Goal: Task Accomplishment & Management: Manage account settings

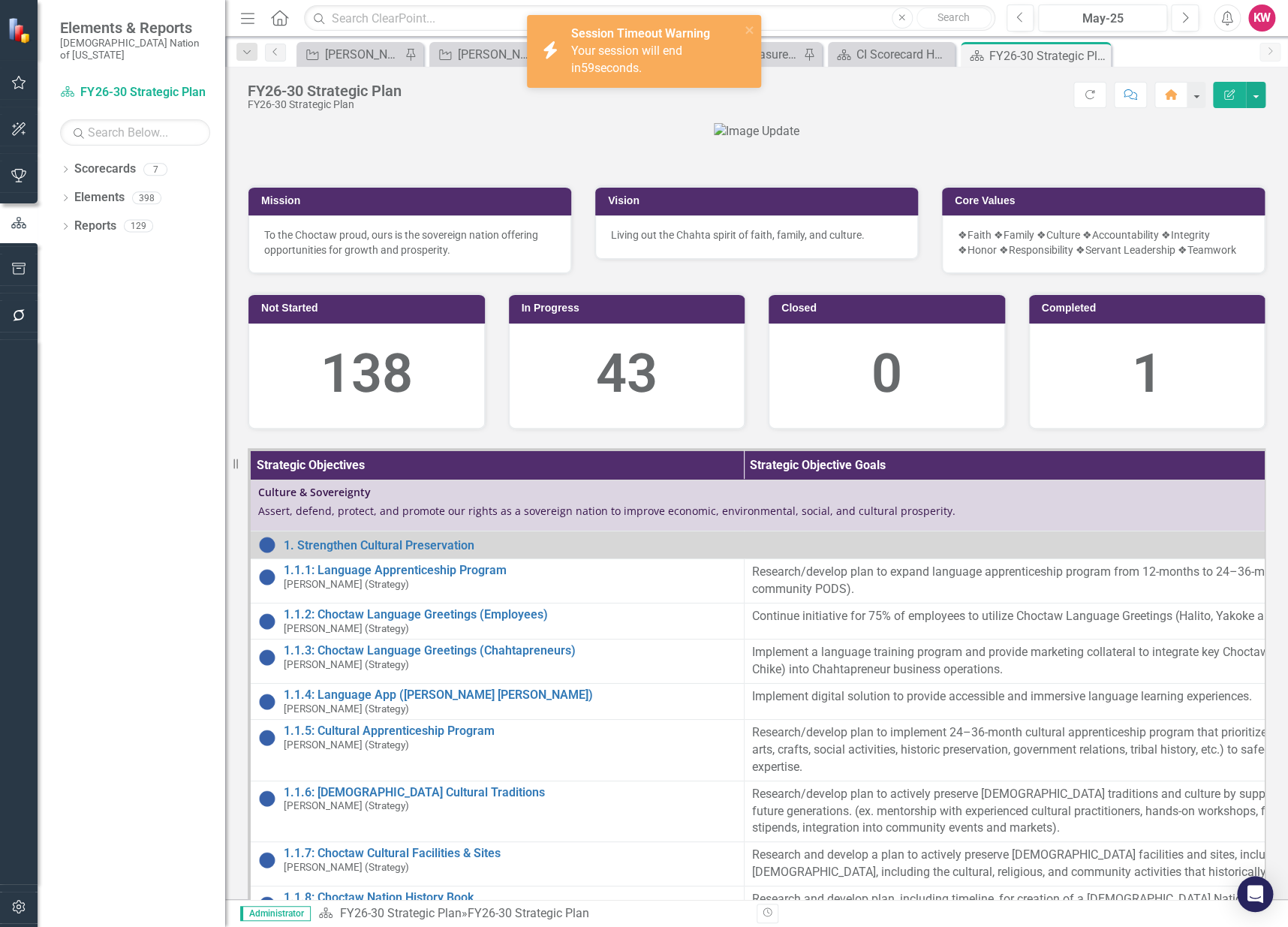
scroll to position [3340, 0]
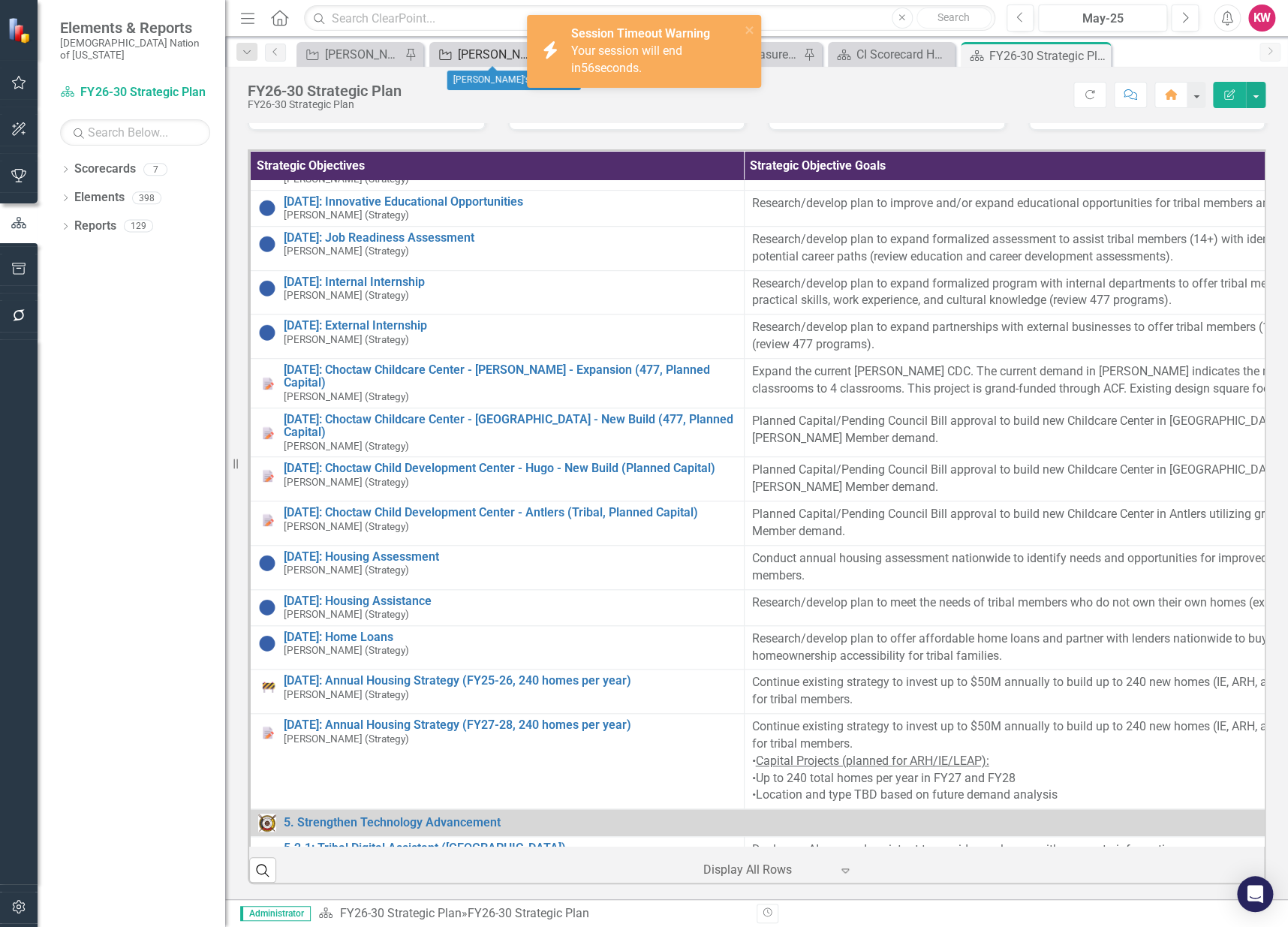
click at [467, 55] on div "[PERSON_NAME]'s Team SO's" at bounding box center [495, 54] width 75 height 19
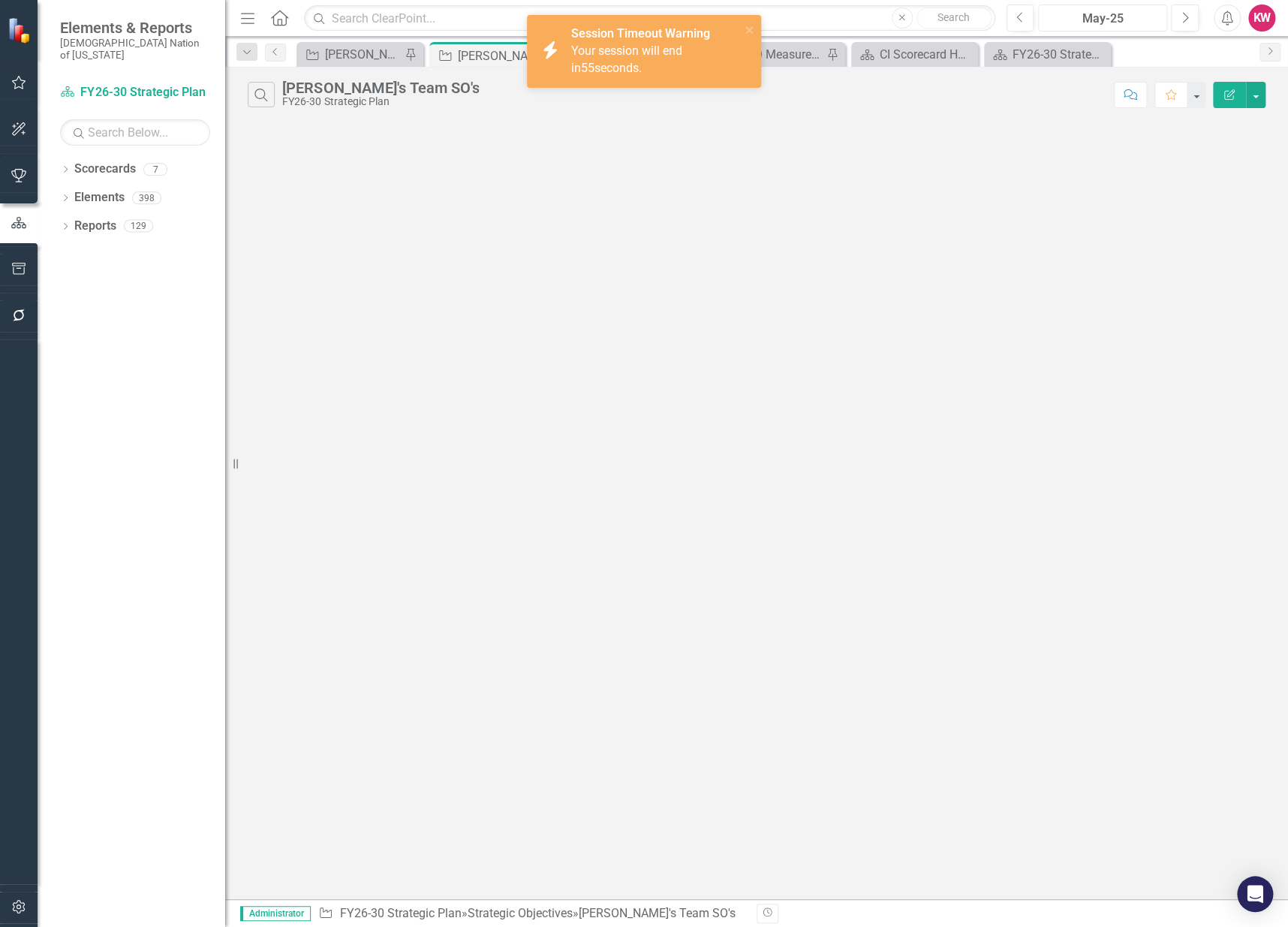
click at [1103, 17] on div "May-25" at bounding box center [1103, 19] width 119 height 18
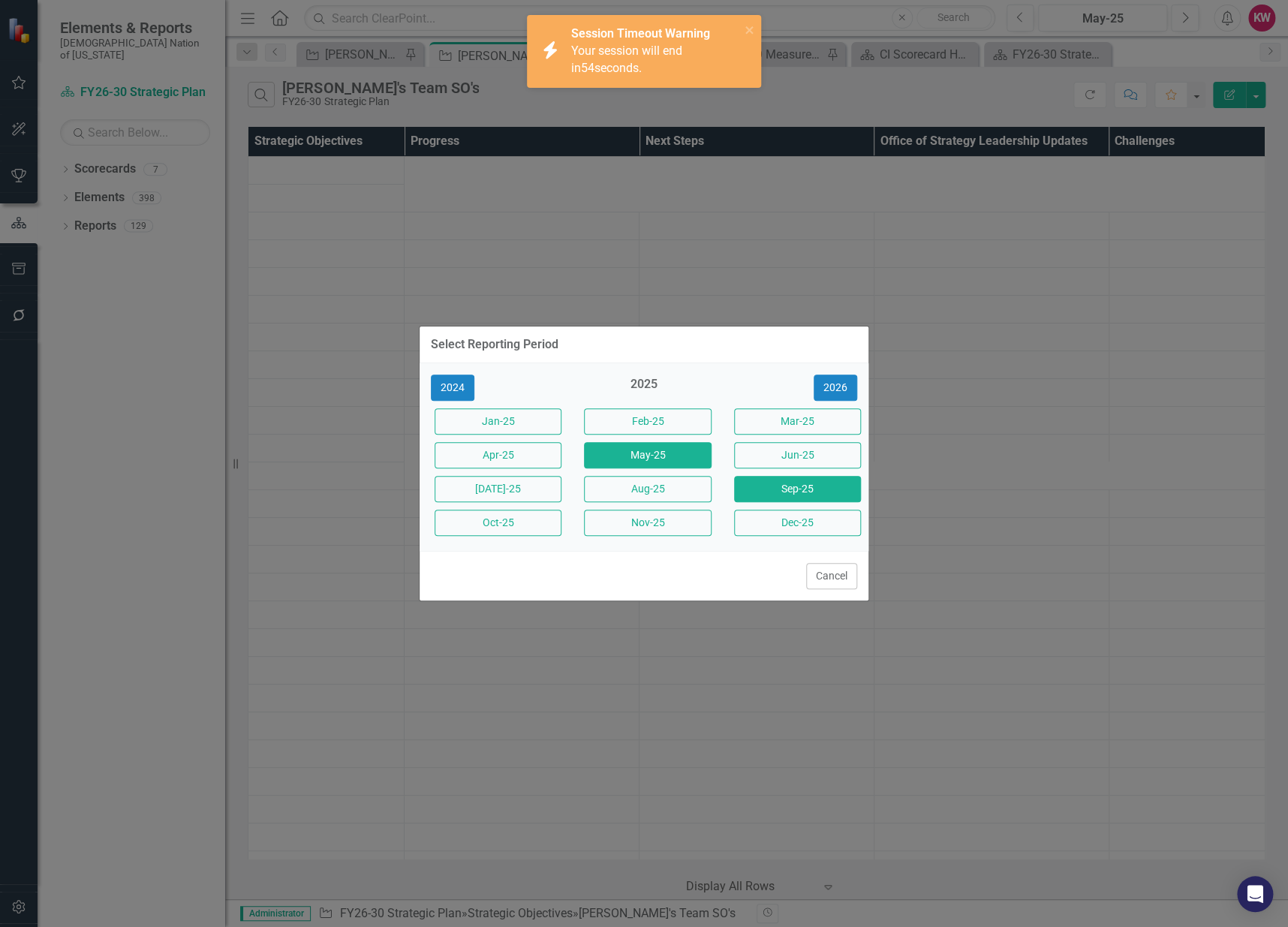
click at [822, 491] on button "Sep-25" at bounding box center [797, 490] width 127 height 27
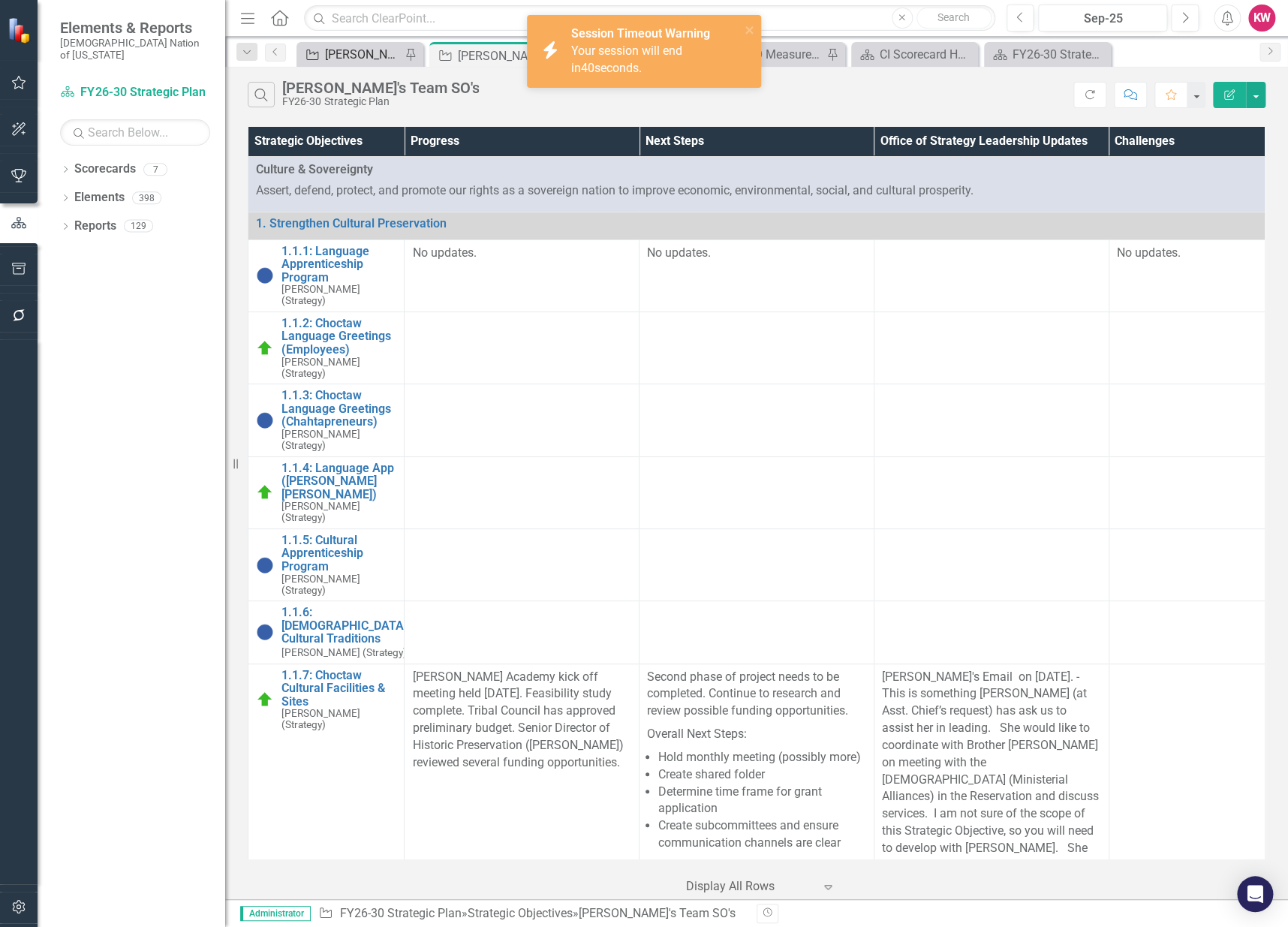
click at [379, 51] on div "[PERSON_NAME] SO's (three-month view)" at bounding box center [362, 54] width 75 height 19
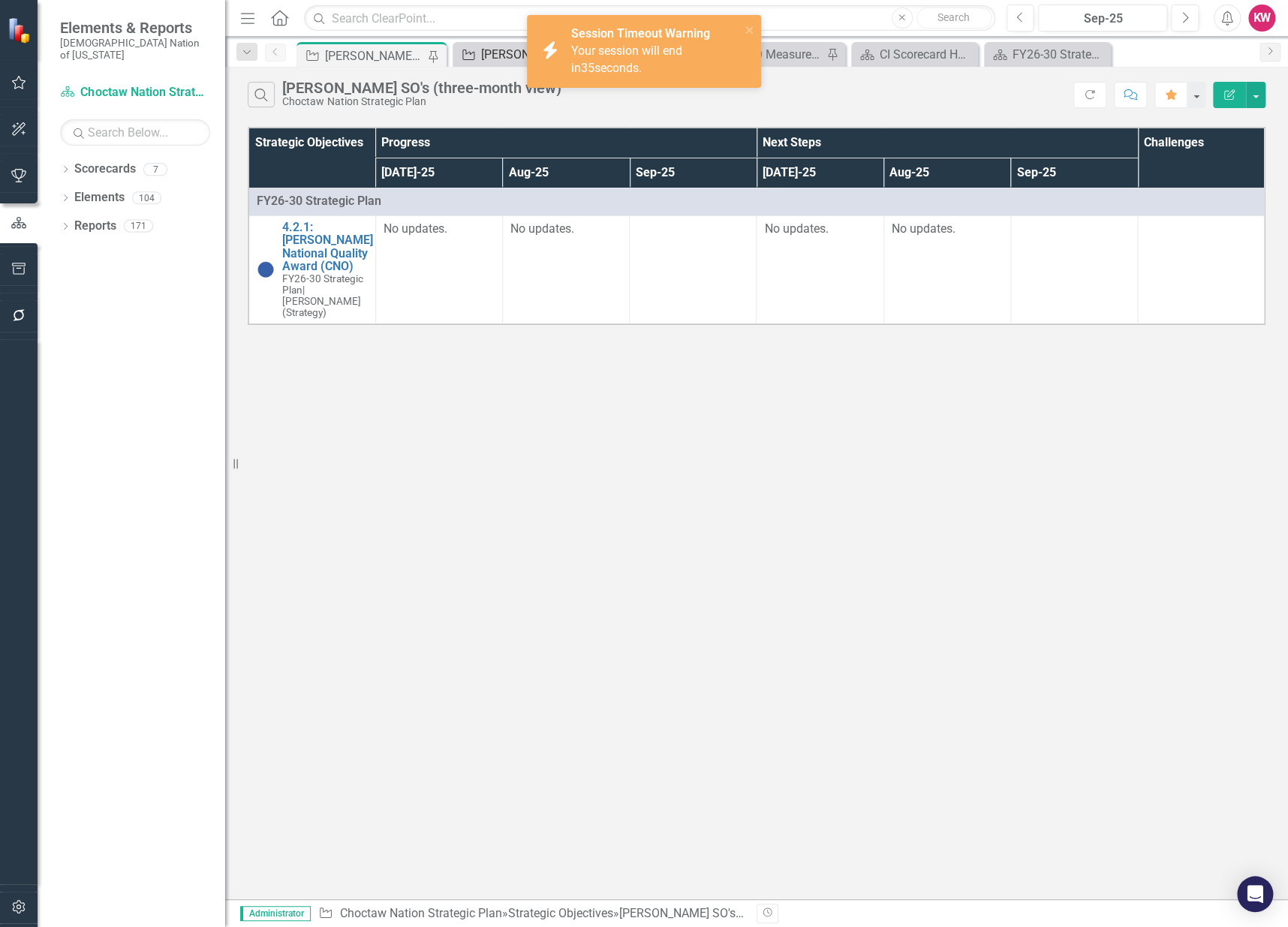
click at [498, 56] on div "[PERSON_NAME]'s Team SO's" at bounding box center [518, 54] width 75 height 19
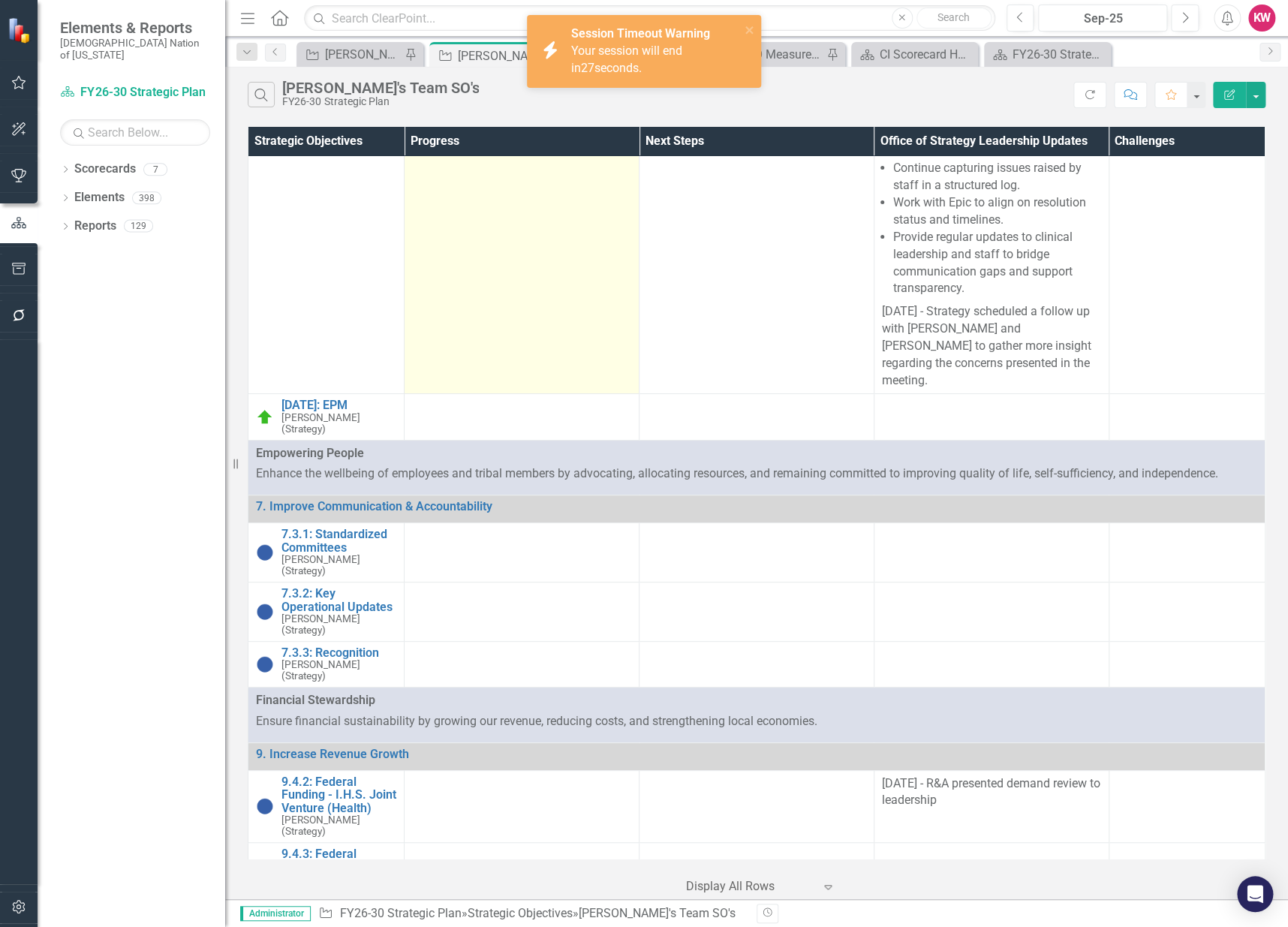
scroll to position [8758, 0]
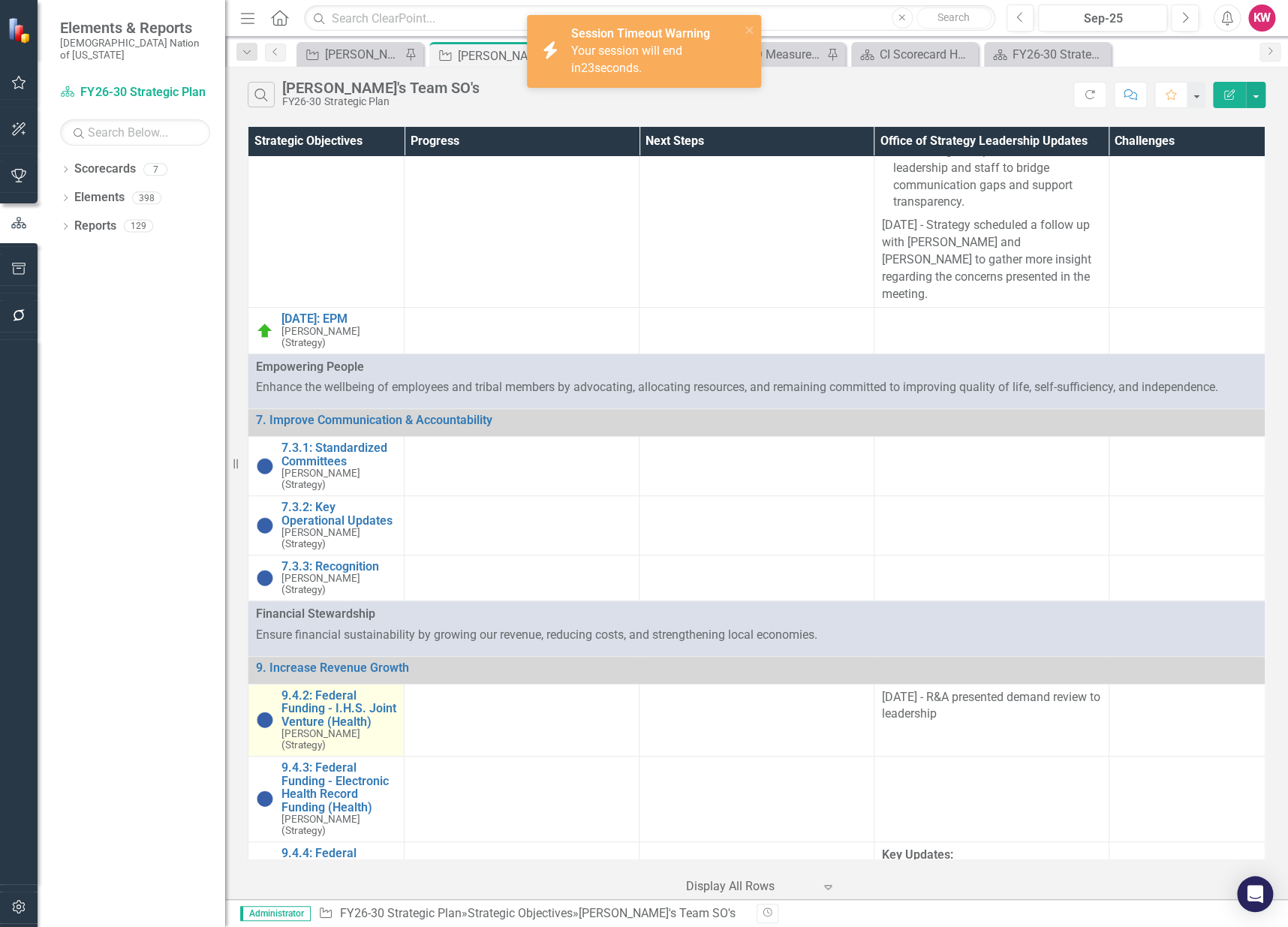
click at [0, 0] on link "Link Open Element" at bounding box center [0, 0] width 0 height 0
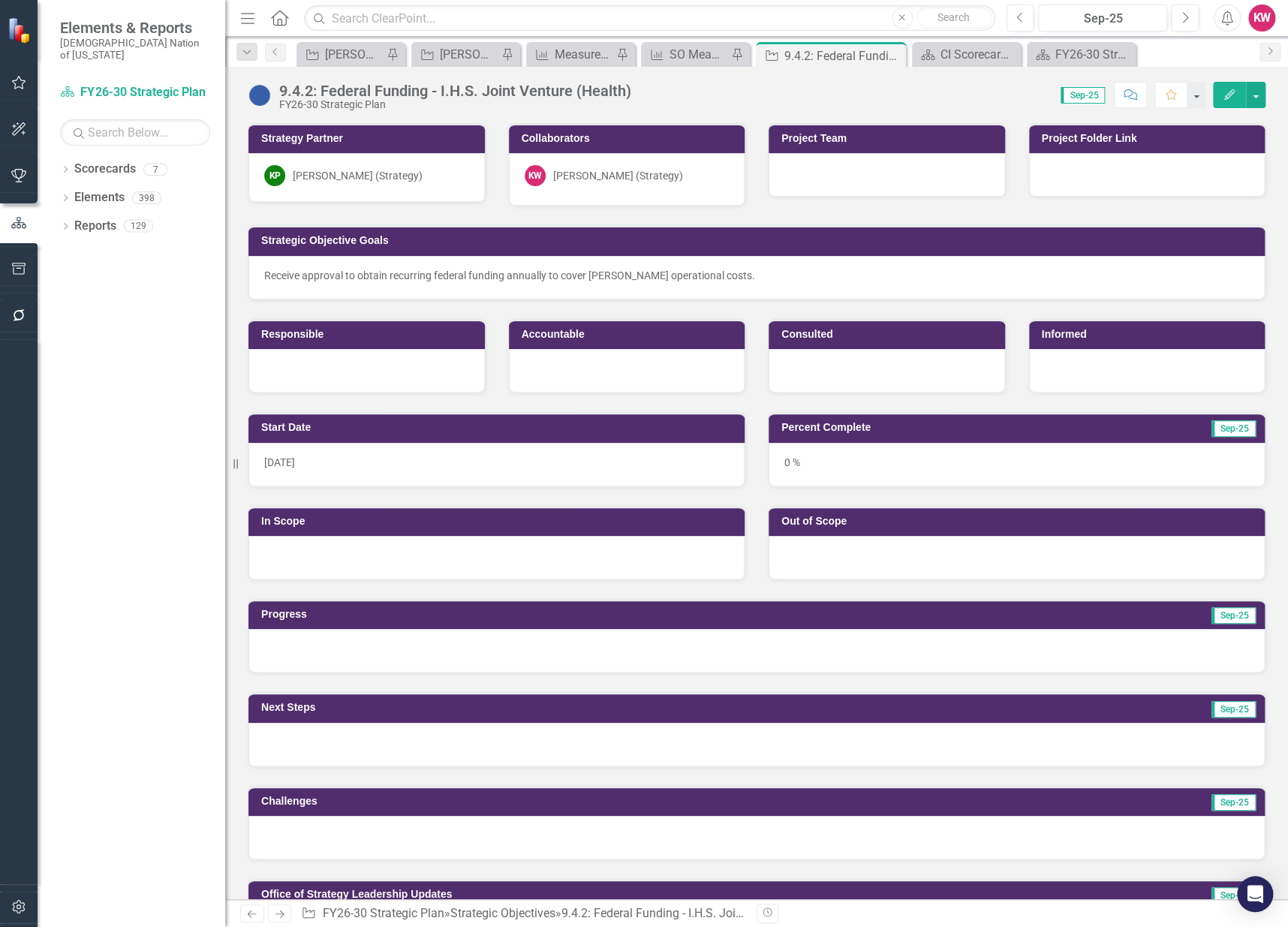
click at [852, 183] on div at bounding box center [887, 175] width 237 height 43
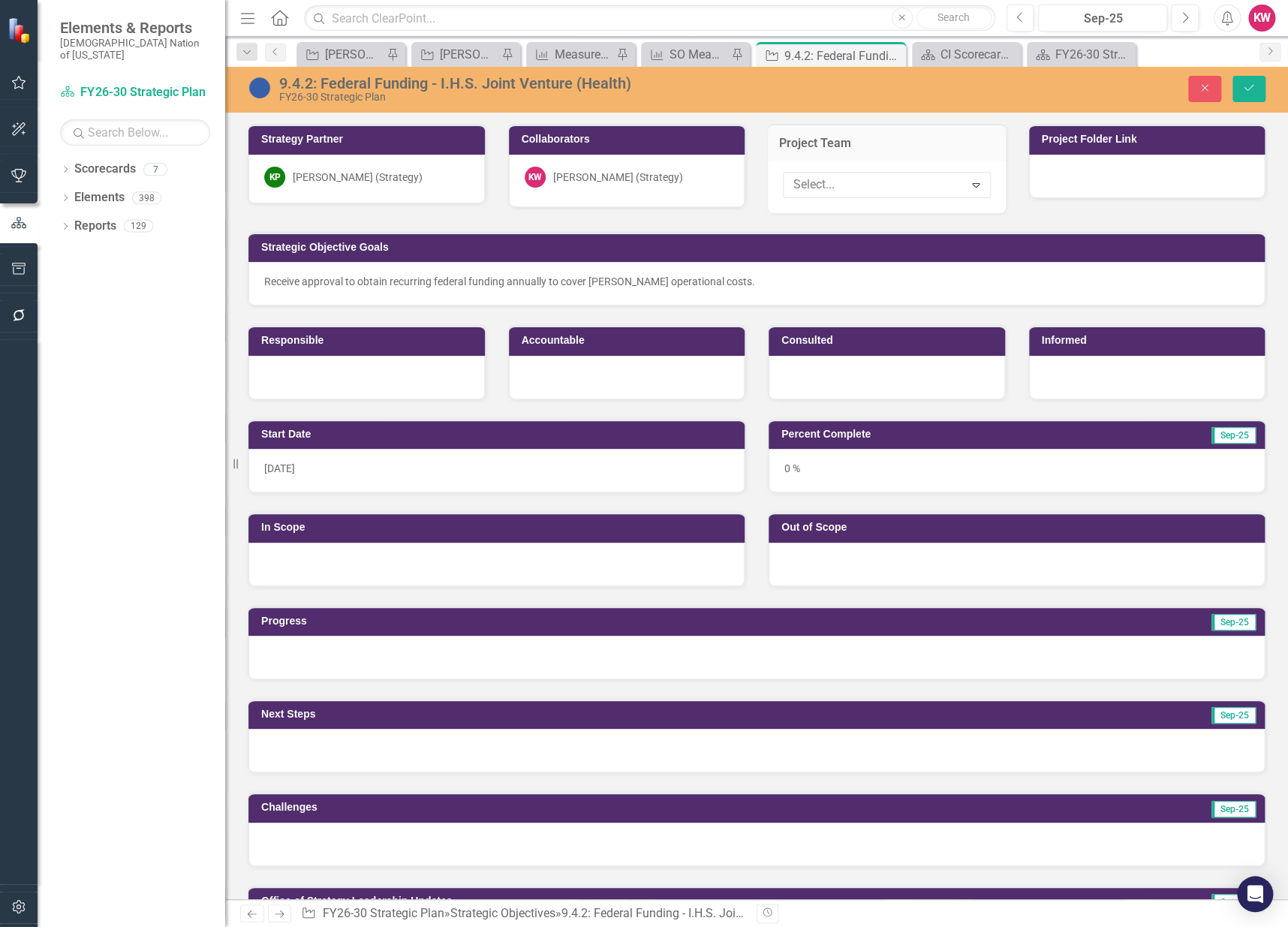
click at [852, 183] on div at bounding box center [876, 185] width 177 height 20
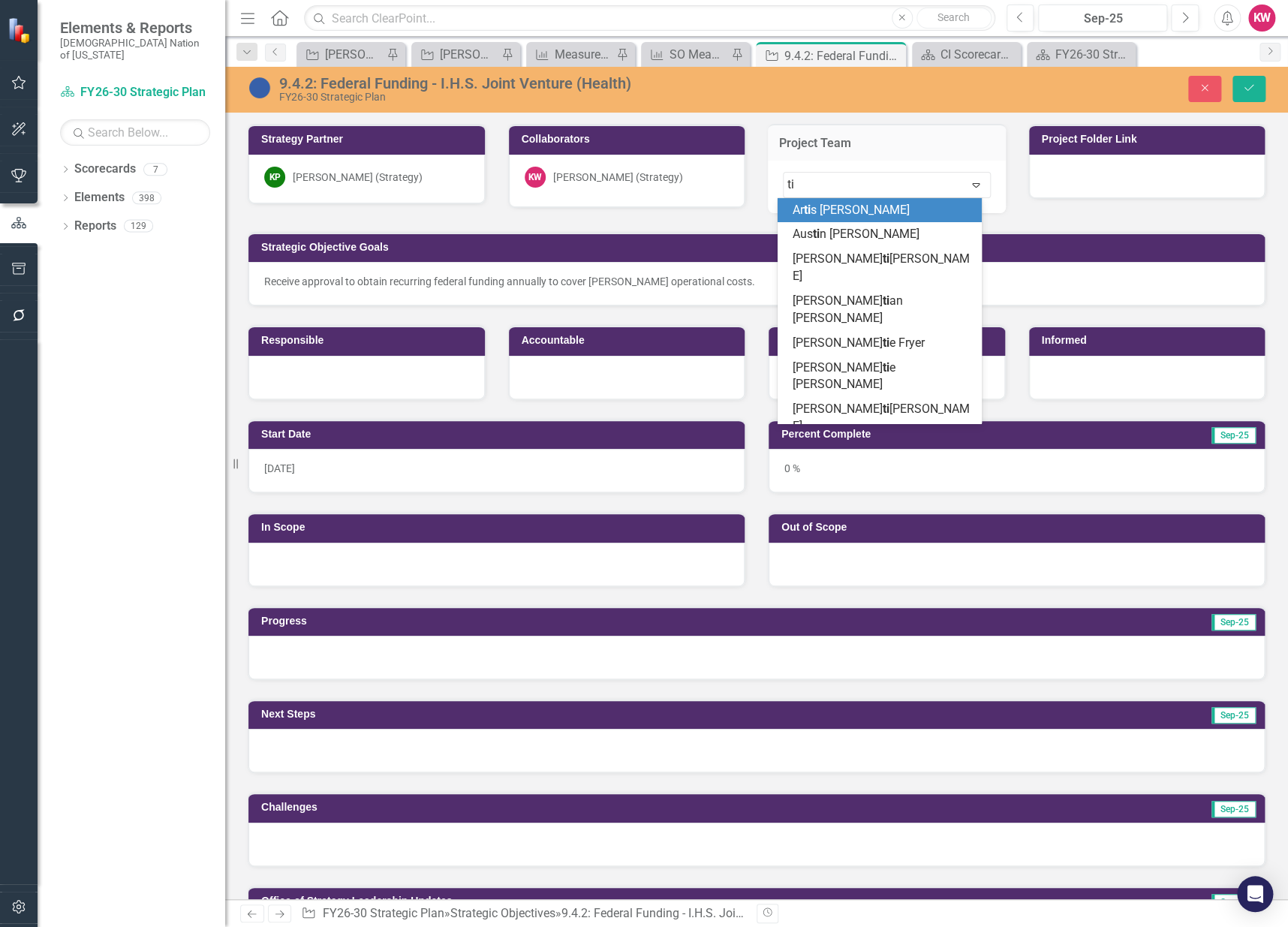
type input "tif"
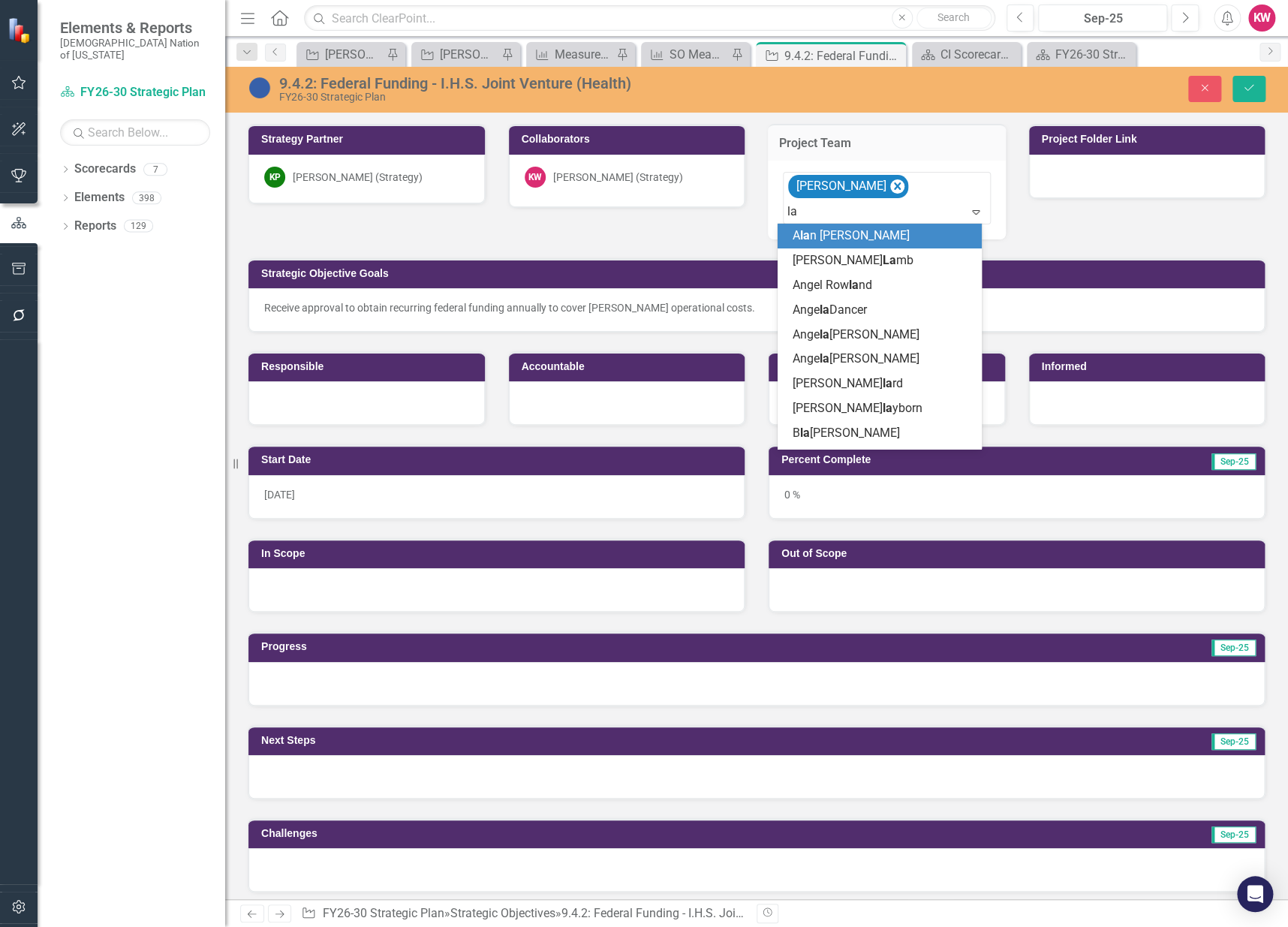
type input "law"
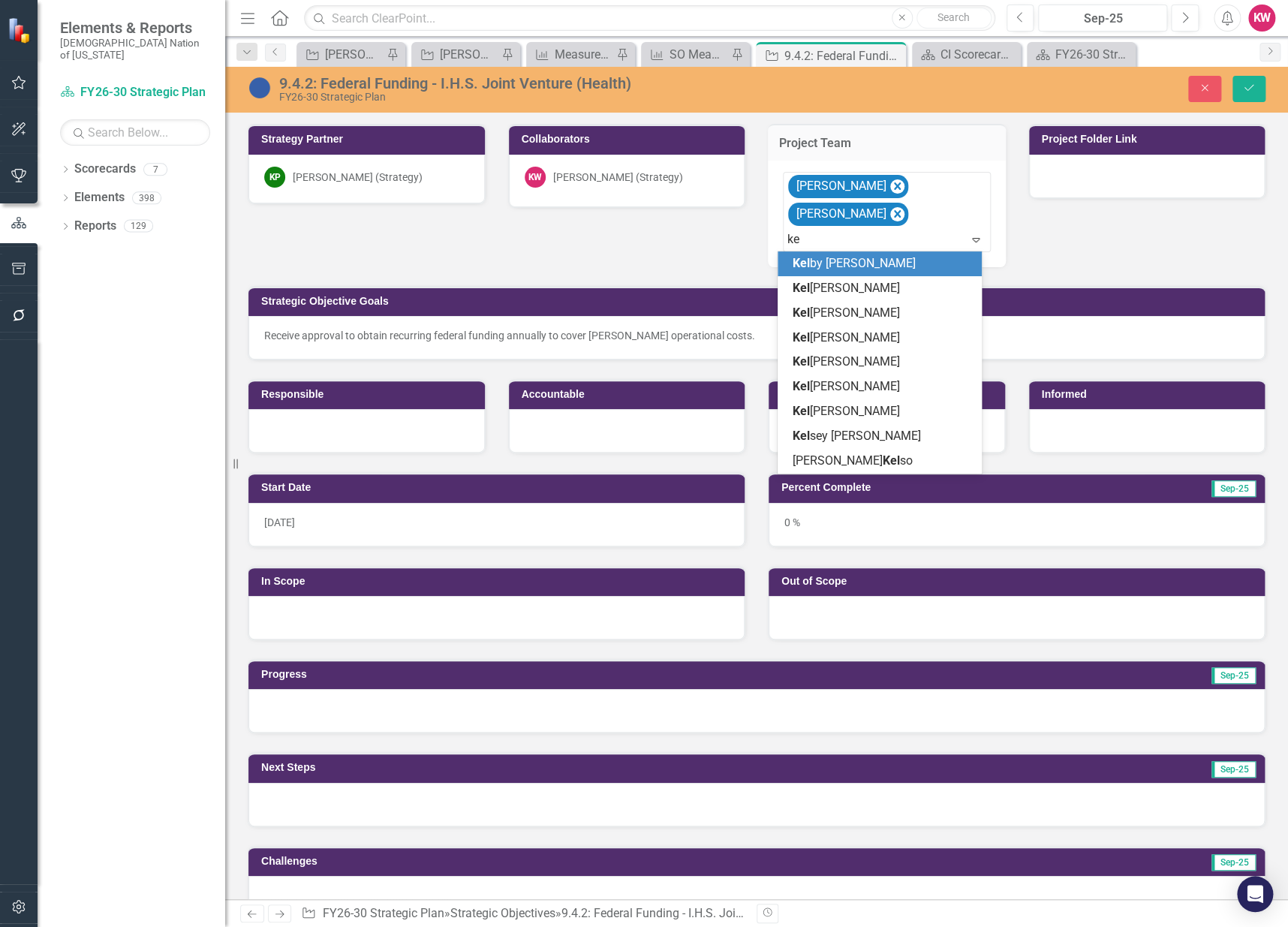
type input "k"
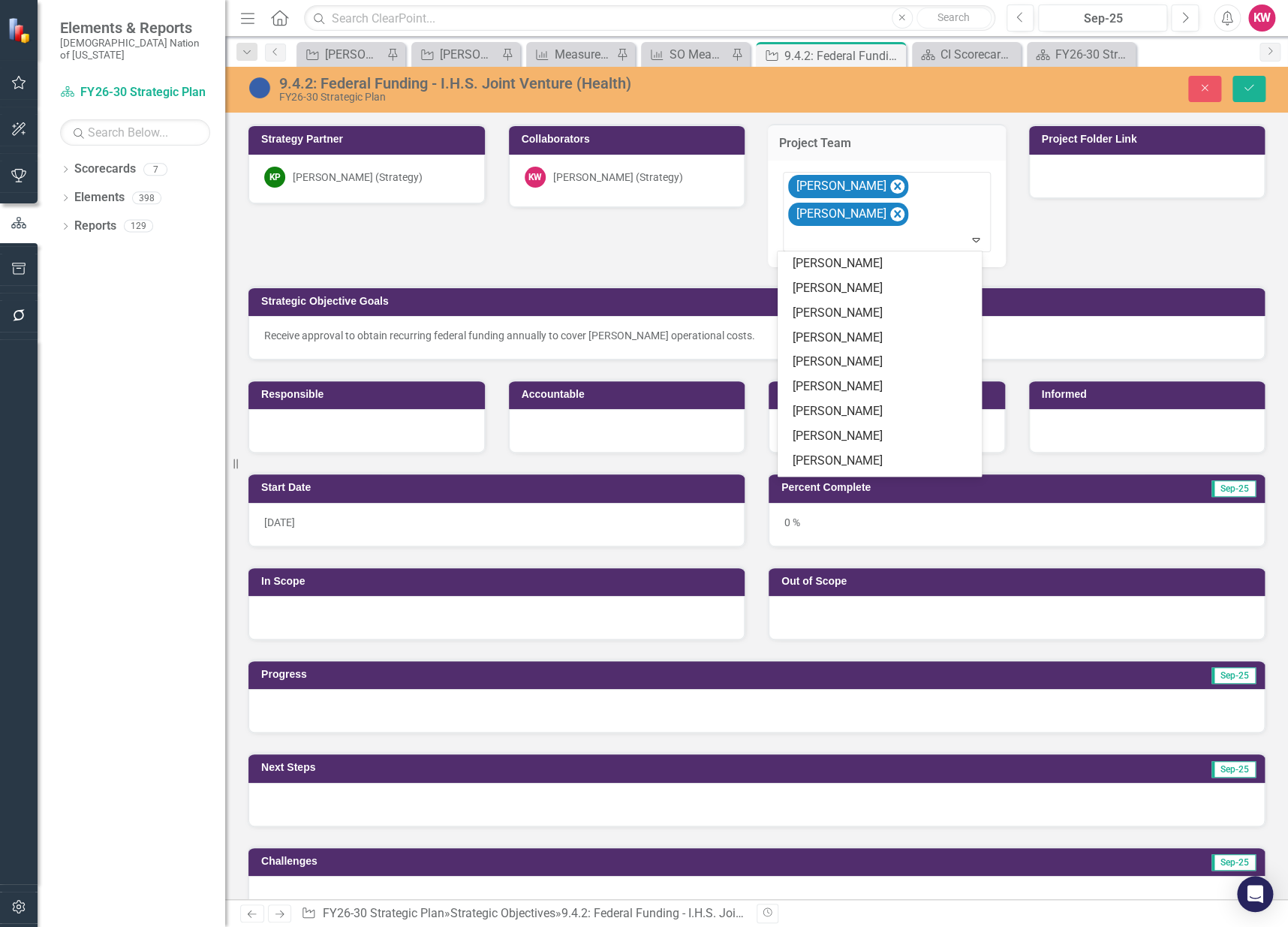
click at [685, 235] on div "Strategy Partner KP Kelley Polk (Strategy) Collaborators KW Krystal Wilson (Str…" at bounding box center [757, 279] width 1041 height 349
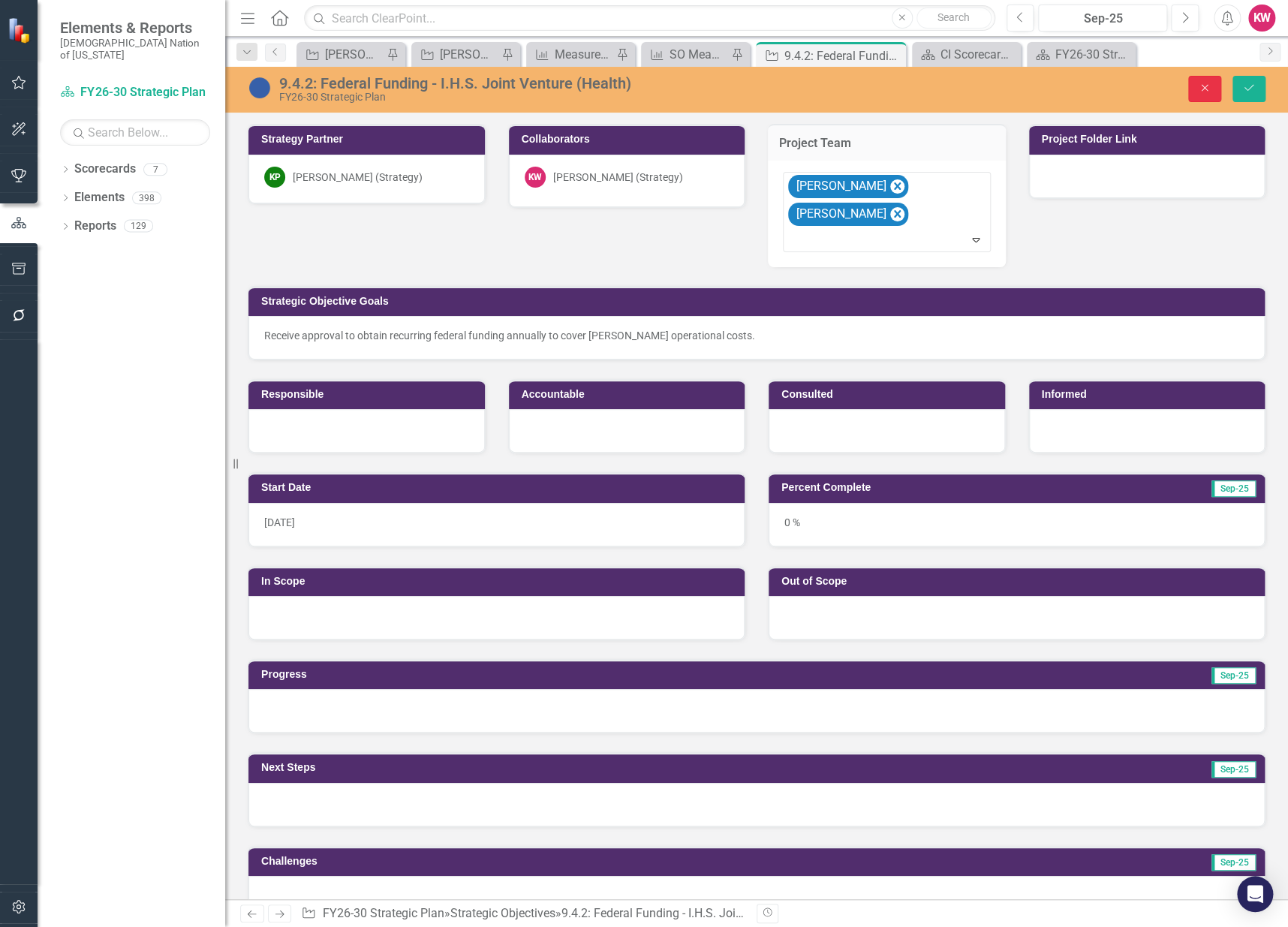
click at [1211, 92] on icon "Close" at bounding box center [1205, 88] width 13 height 11
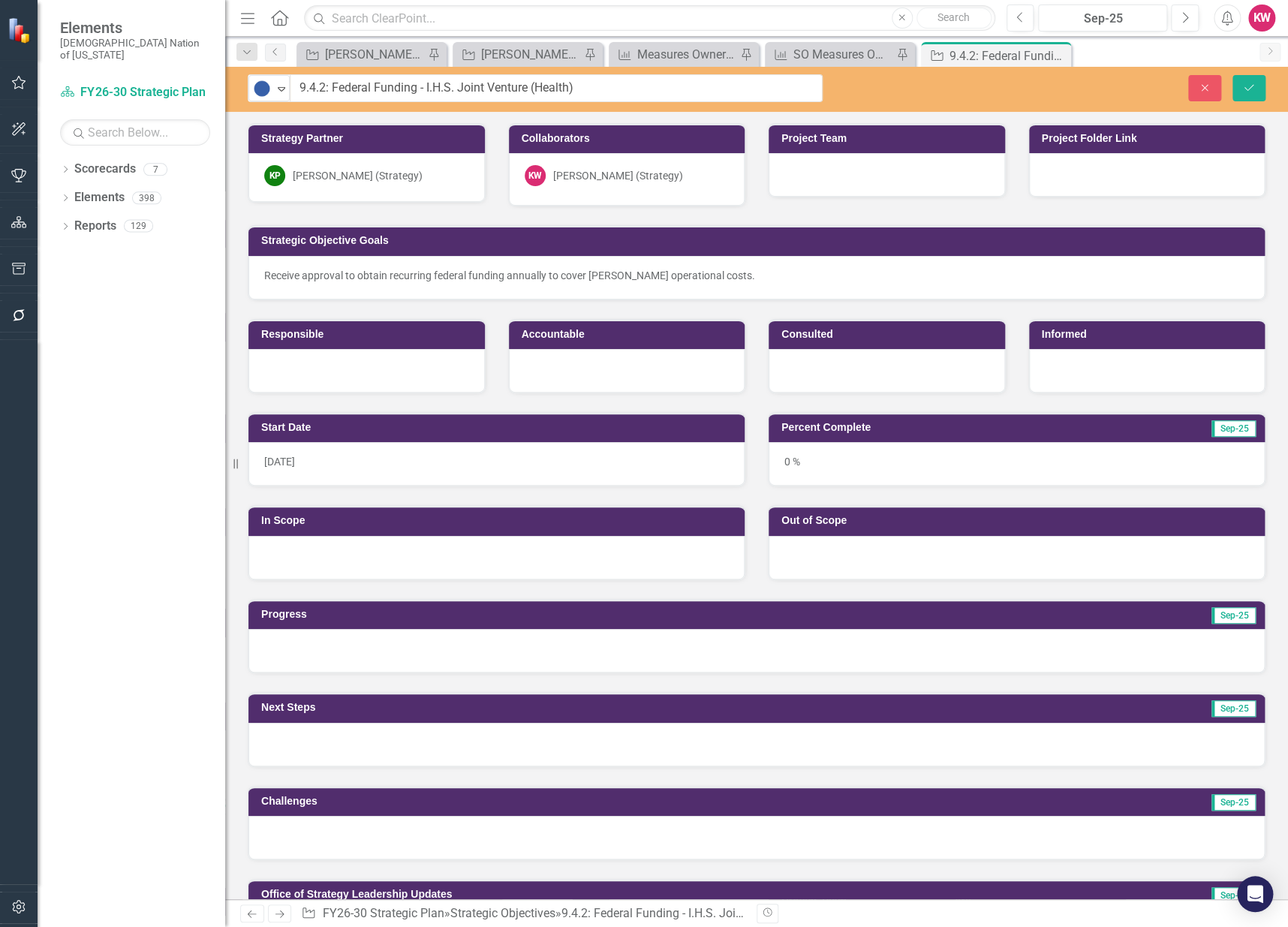
drag, startPoint x: 320, startPoint y: 90, endPoint x: 638, endPoint y: 95, distance: 318.0
drag, startPoint x: 332, startPoint y: 86, endPoint x: 598, endPoint y: 87, distance: 266.0
click at [598, 87] on input "9.4.2: Federal Funding - I.H.S. Joint Venture (Health)" at bounding box center [557, 88] width 532 height 27
click at [1201, 89] on icon "Close" at bounding box center [1205, 88] width 13 height 11
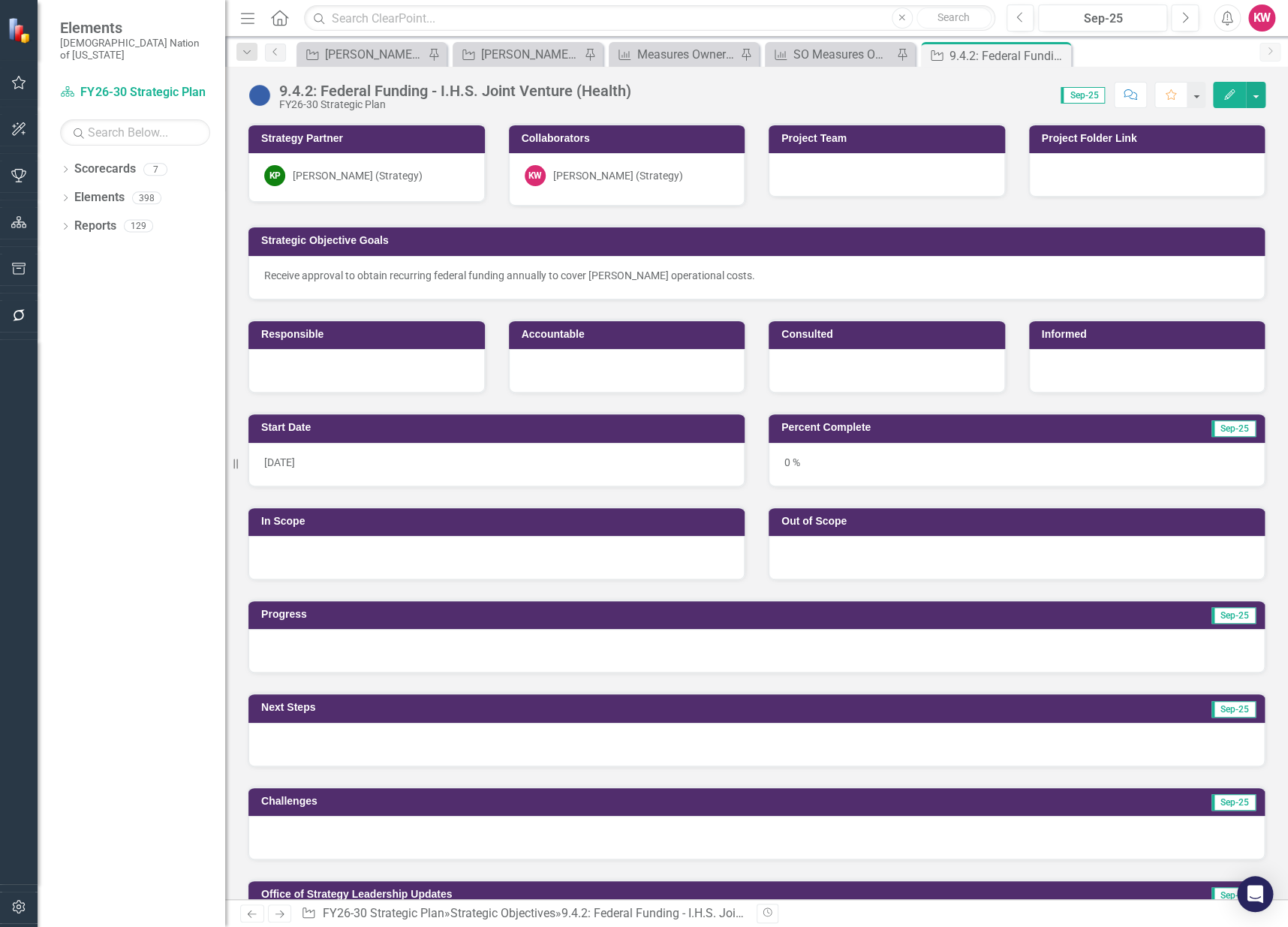
click at [1081, 185] on div at bounding box center [1147, 175] width 237 height 43
click at [1081, 185] on div at bounding box center [1147, 175] width 237 height 43
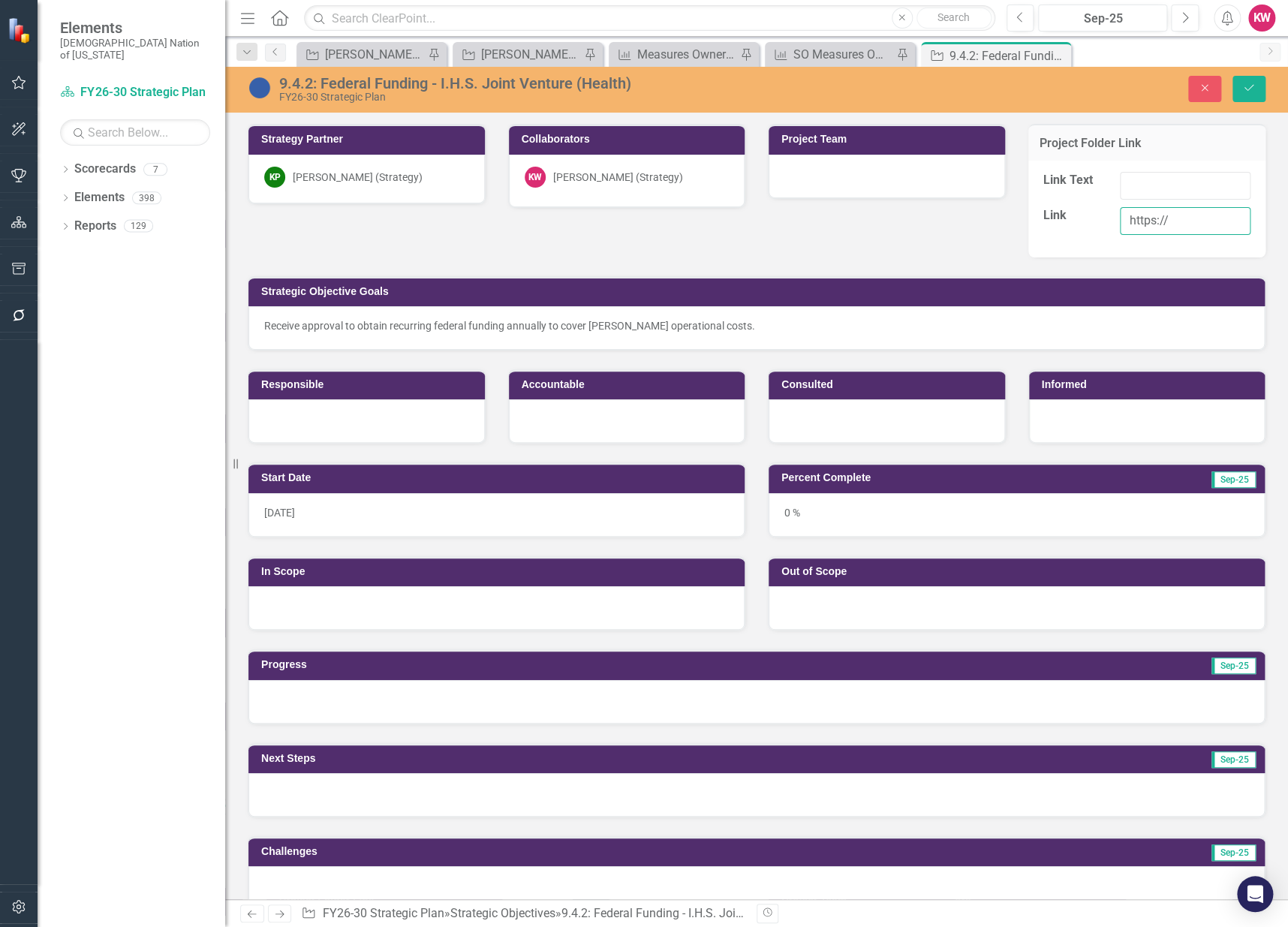
drag, startPoint x: 1164, startPoint y: 223, endPoint x: 1099, endPoint y: 221, distance: 65.0
click at [1109, 221] on div "https://" at bounding box center [1185, 225] width 153 height 35
paste input "choctawnationofoklahoma.sharepoint.com/sites/TheOfficeofStrategy/0%20%20Strateg…"
type input "https://choctawnationofoklahoma.sharepoint.com/sites/TheOfficeofStrategy/0%20%2…"
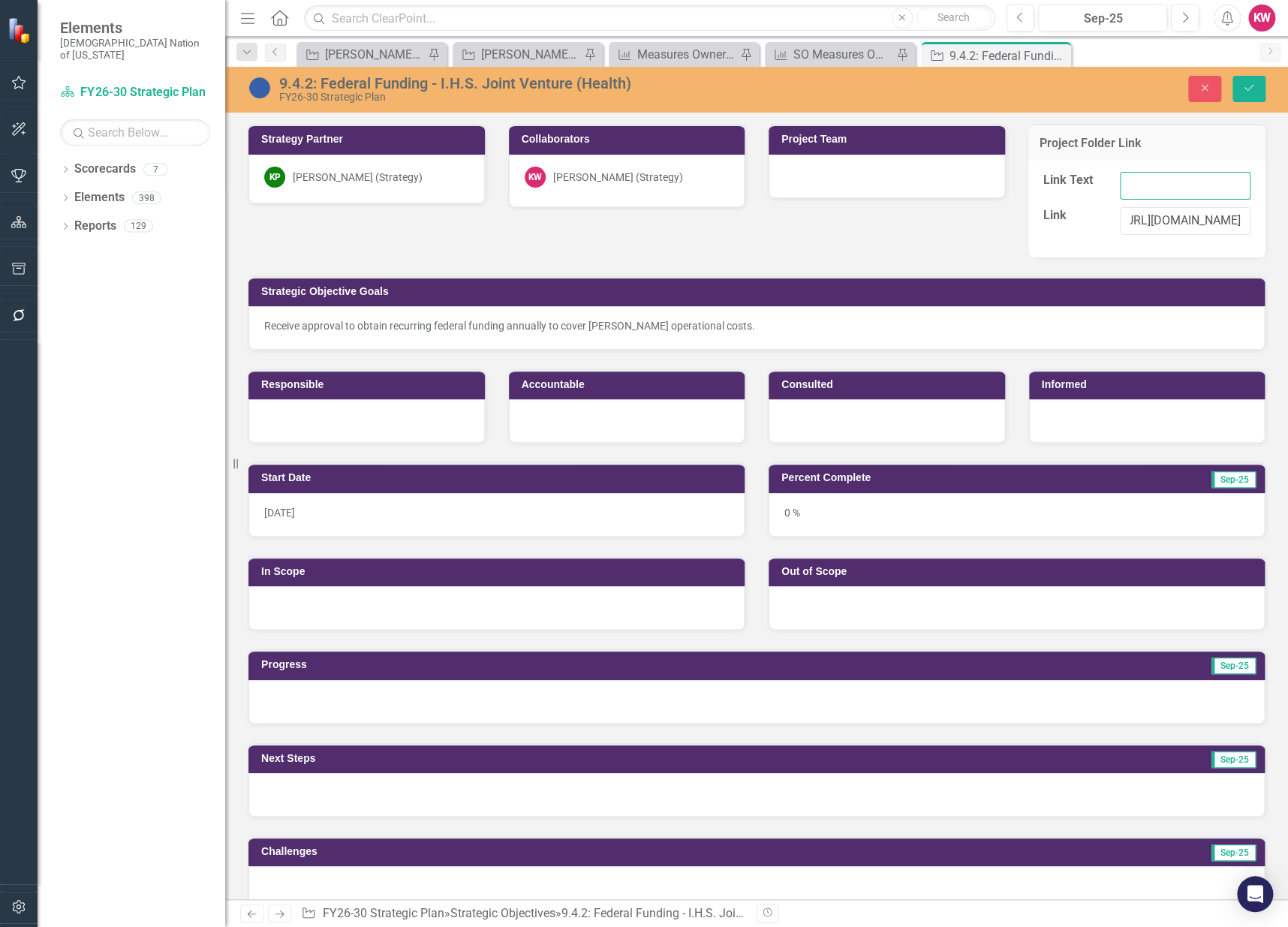
click at [1129, 182] on input "Link Text" at bounding box center [1185, 185] width 130 height 27
type input "9.4.2 Federal Funding - IHS Joint Venture"
click at [1258, 89] on button "Save" at bounding box center [1249, 89] width 33 height 27
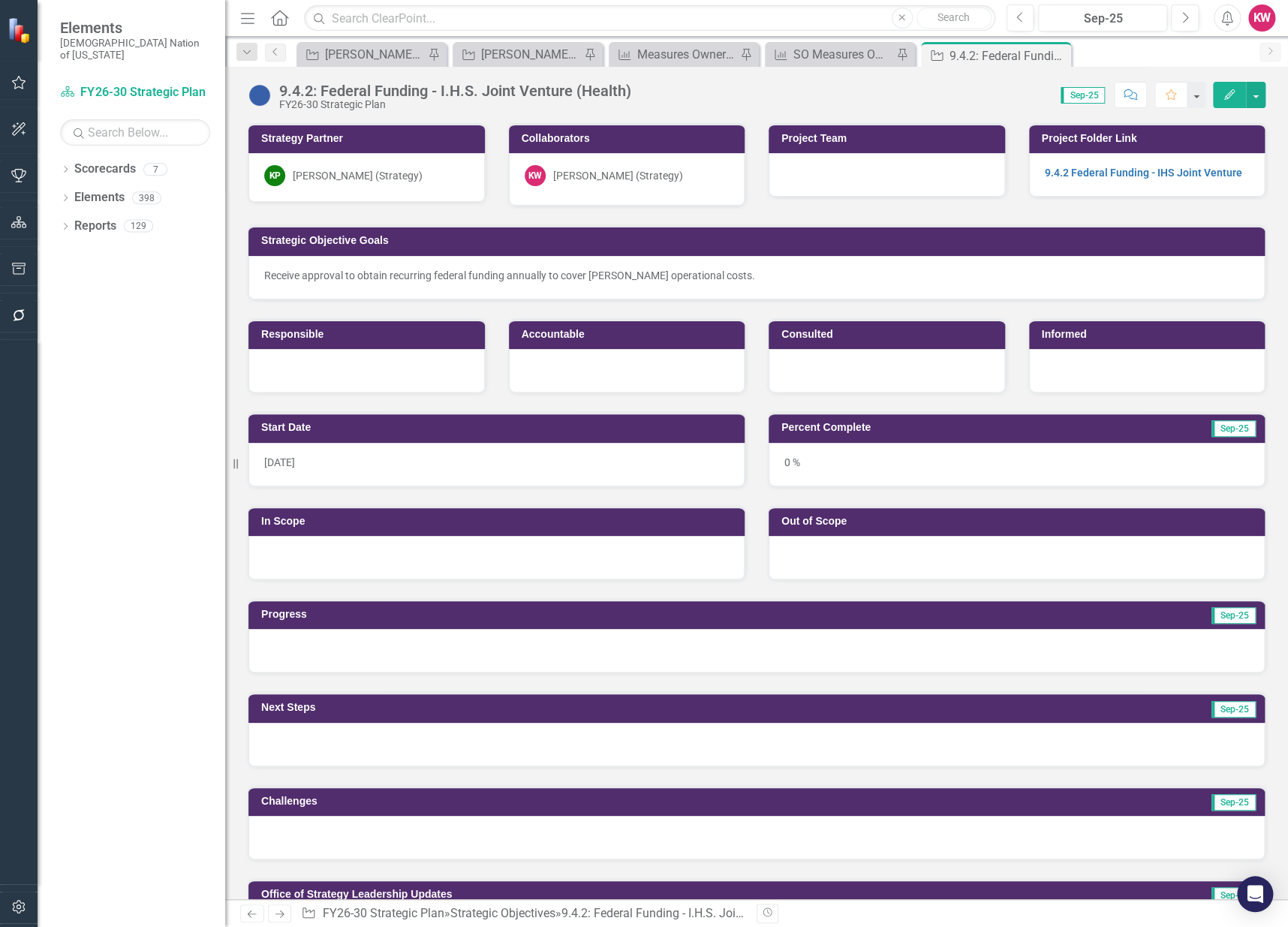
click at [320, 371] on div at bounding box center [366, 371] width 237 height 43
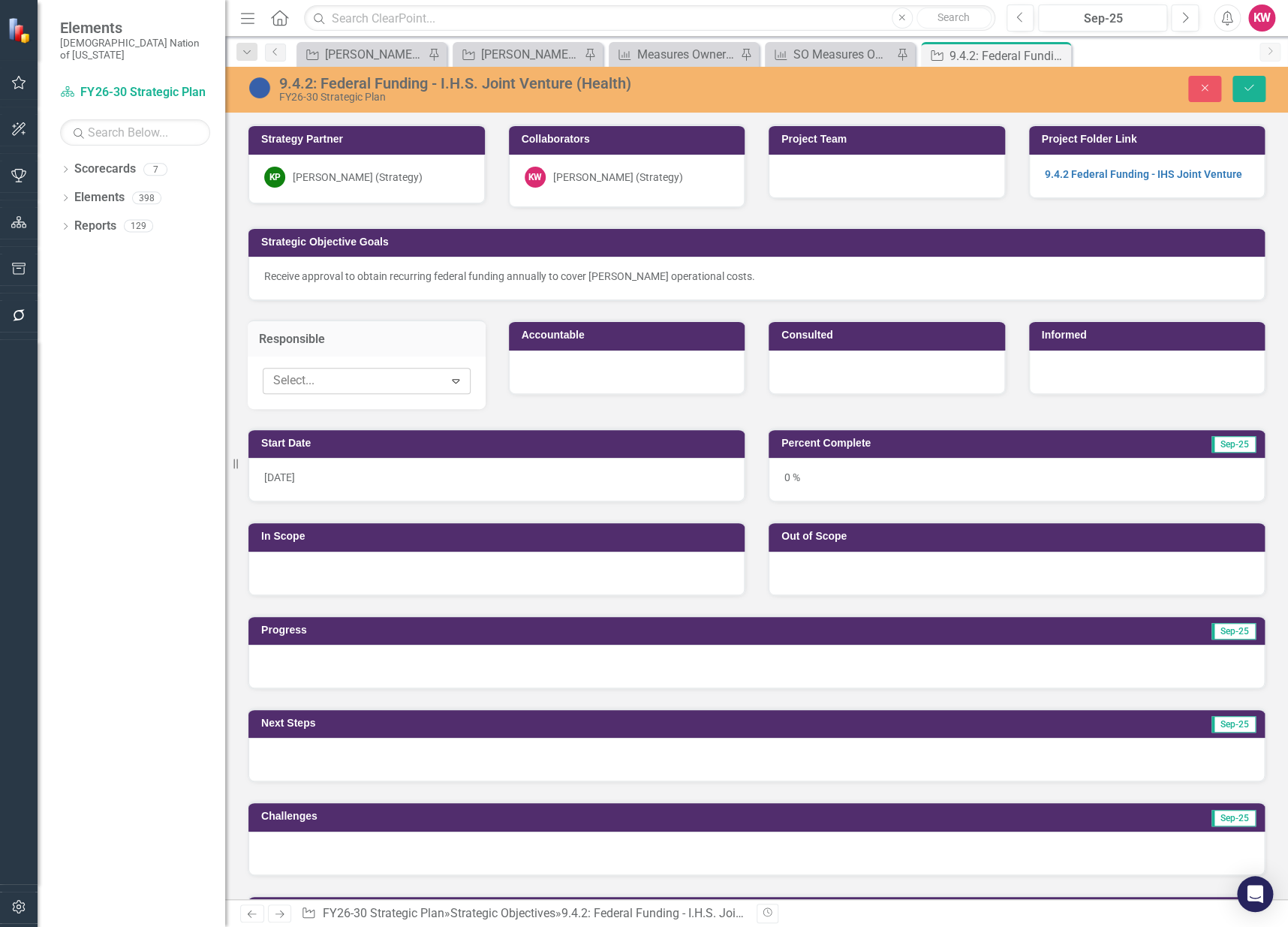
click at [318, 379] on div at bounding box center [355, 381] width 177 height 20
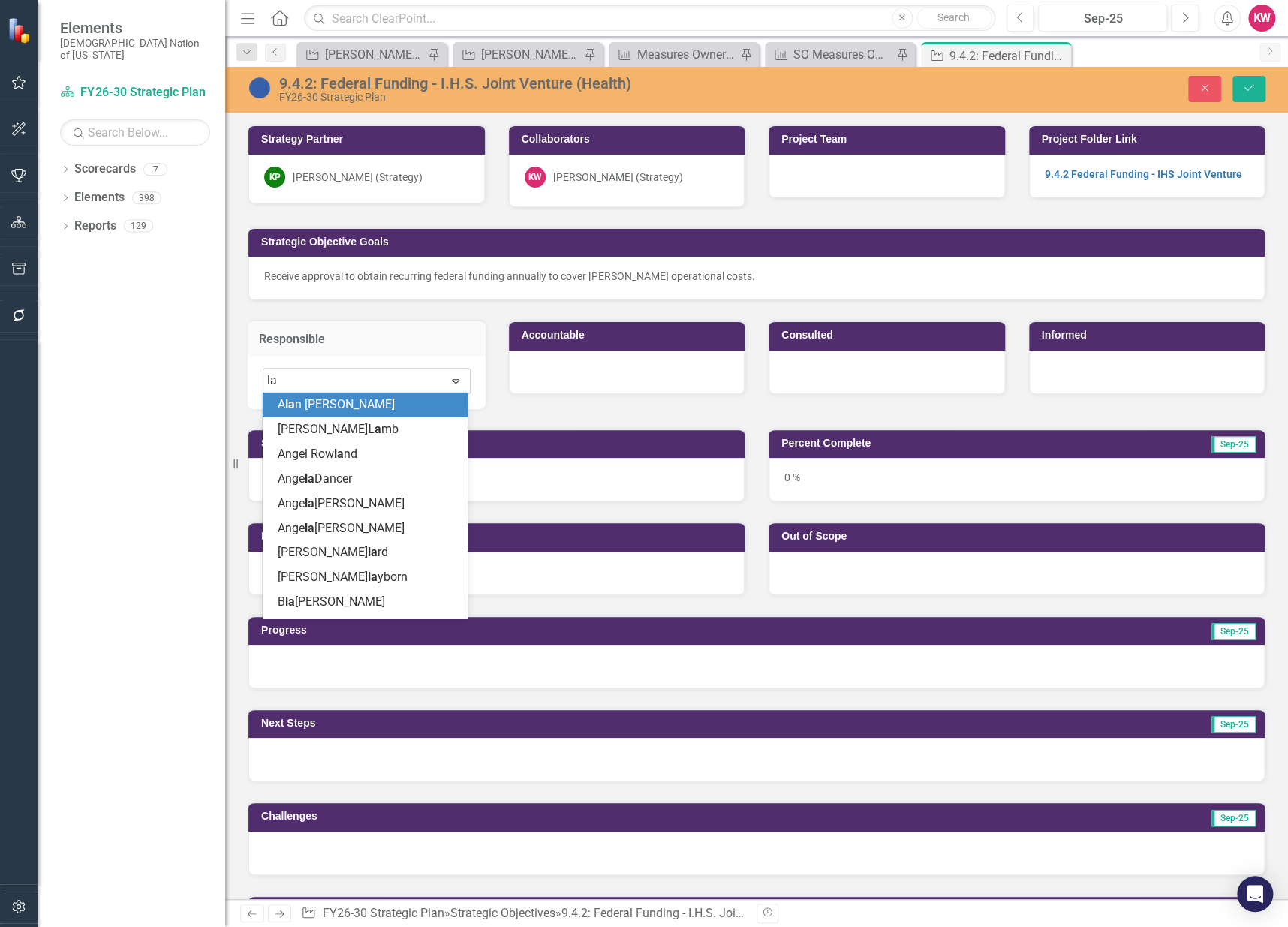
type input "law"
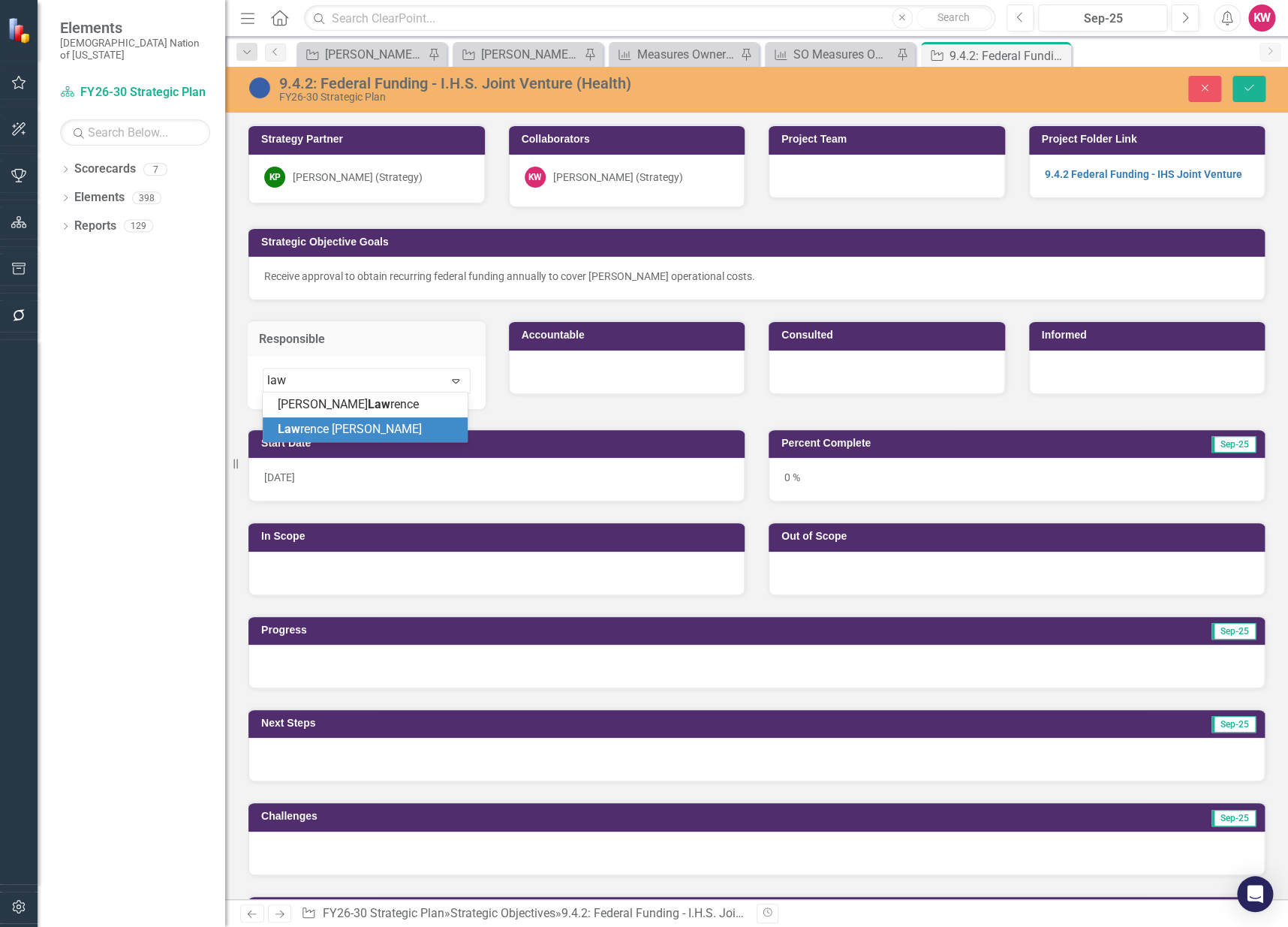
click at [314, 425] on span "Law rence Goade" at bounding box center [349, 429] width 144 height 14
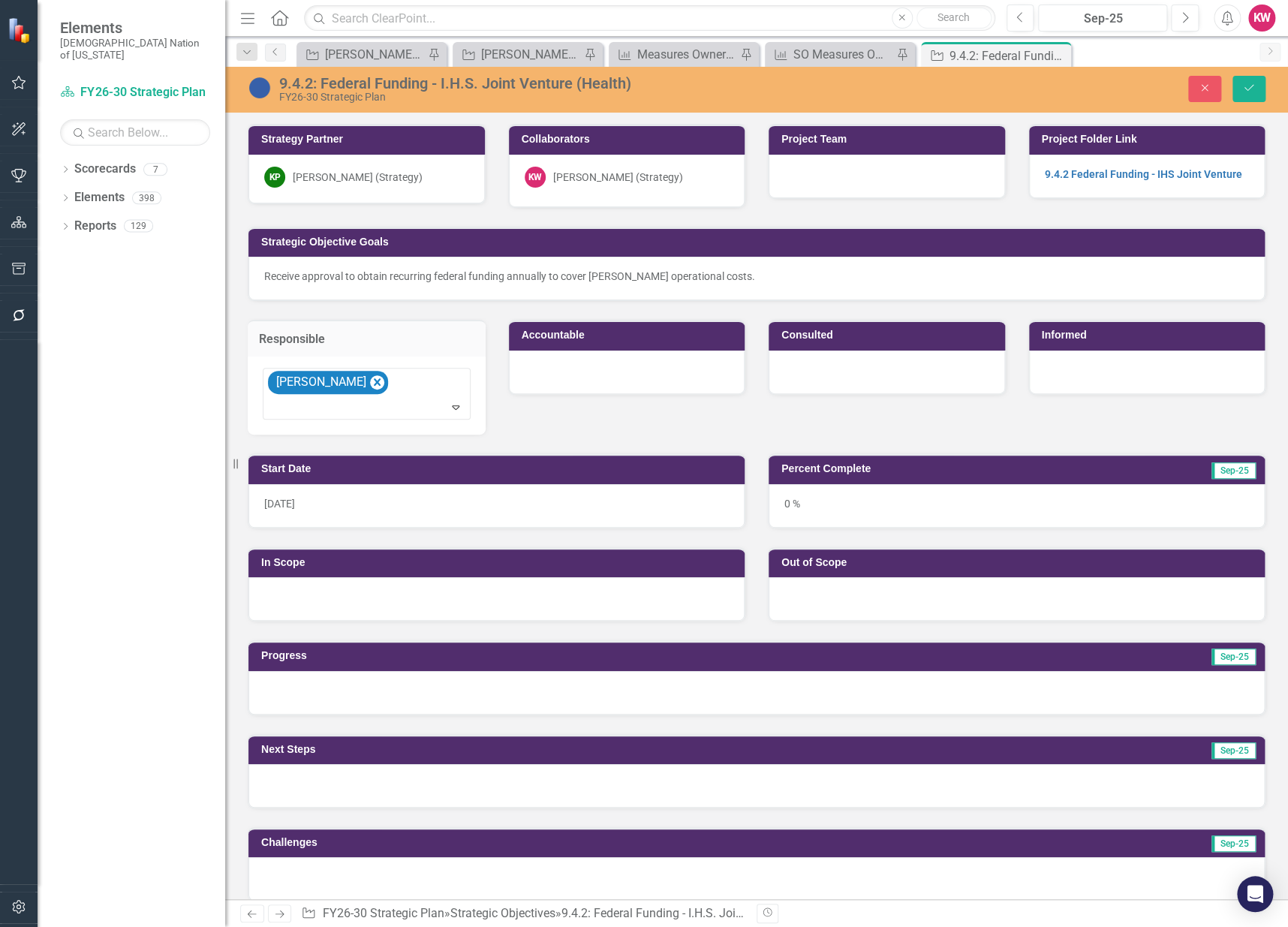
click at [560, 371] on div at bounding box center [627, 372] width 237 height 43
click at [557, 375] on div at bounding box center [616, 381] width 177 height 20
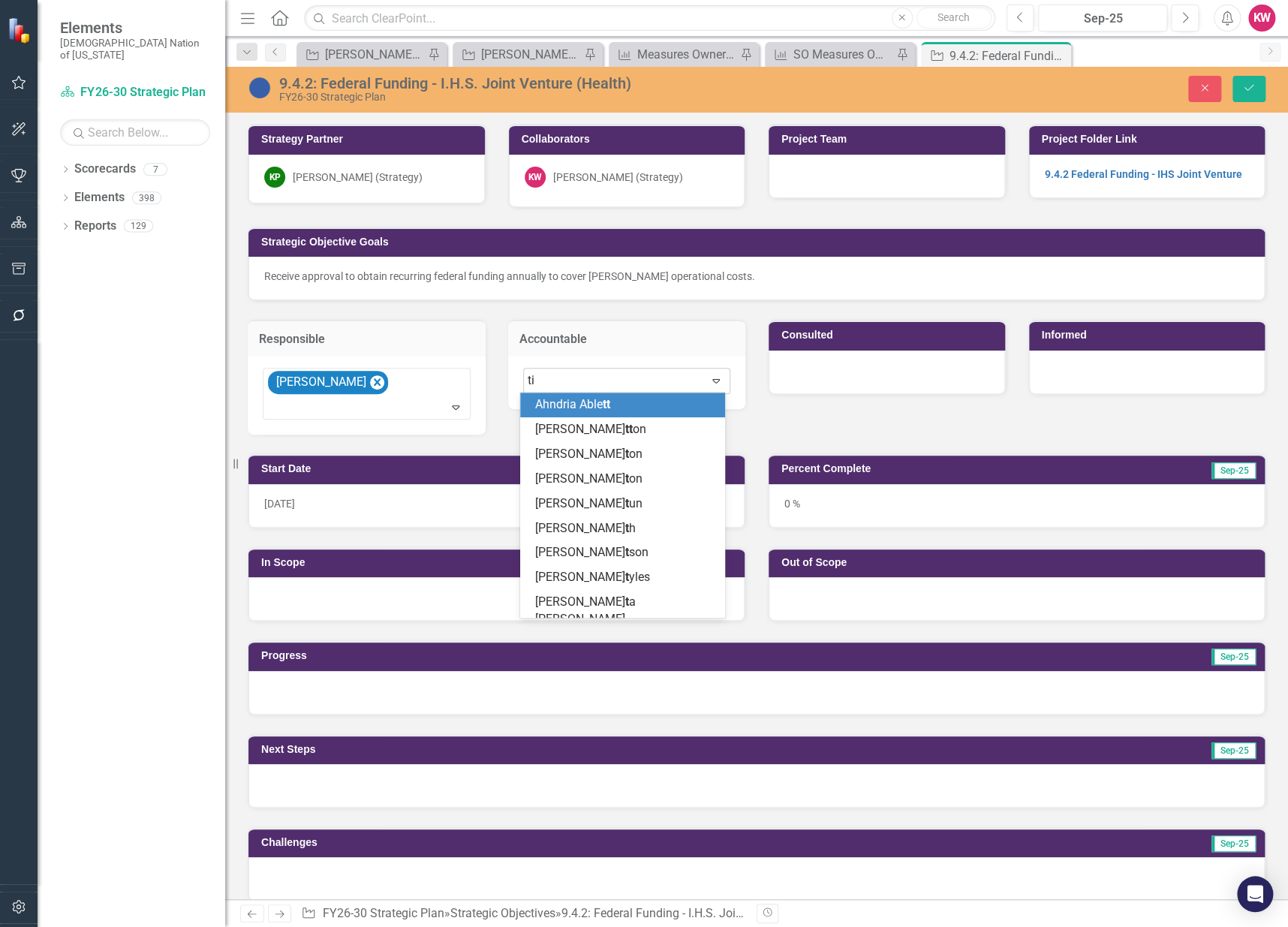
type input "tif"
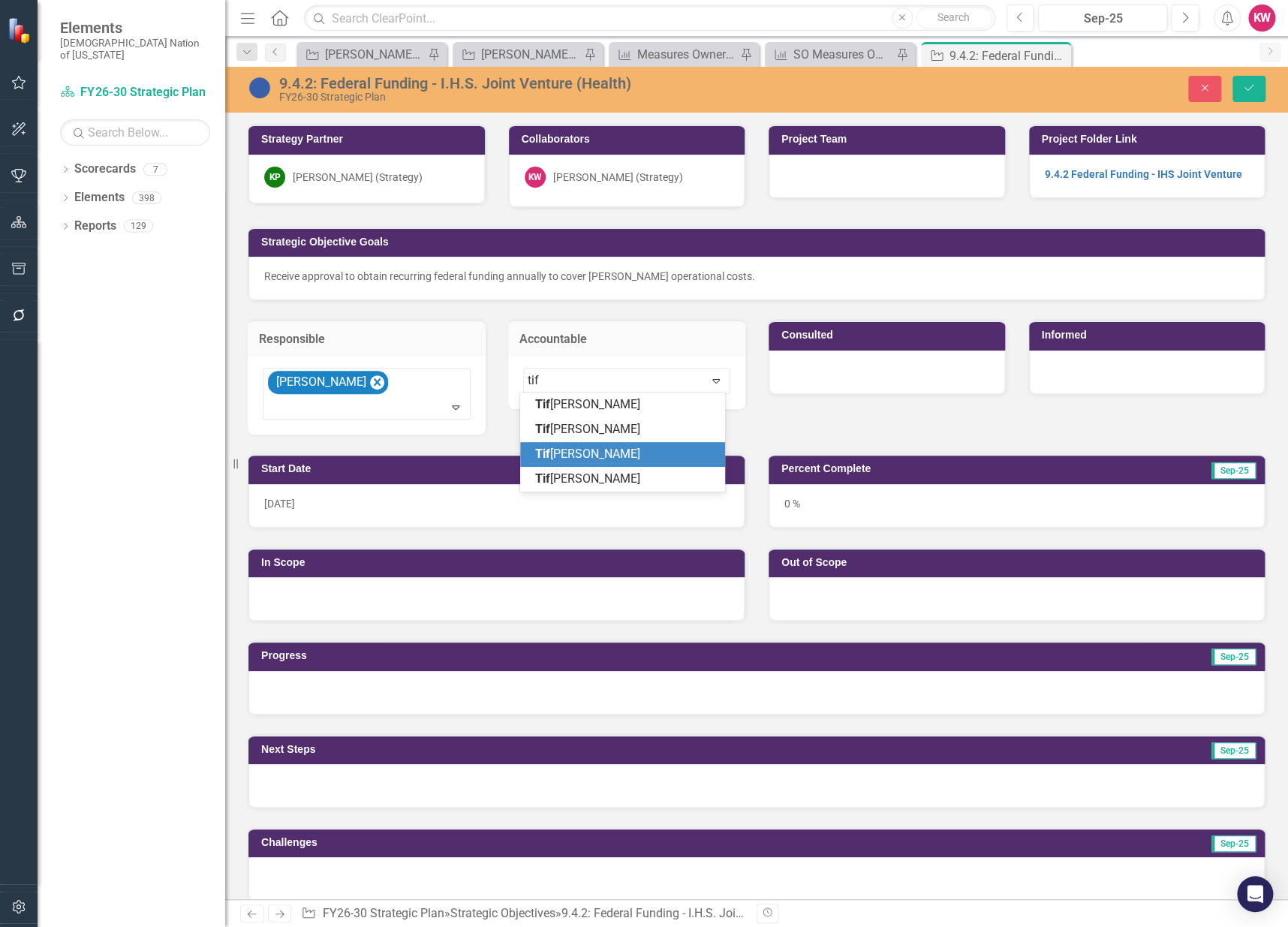
click at [583, 453] on span "Tif fany Segotta" at bounding box center [587, 454] width 105 height 14
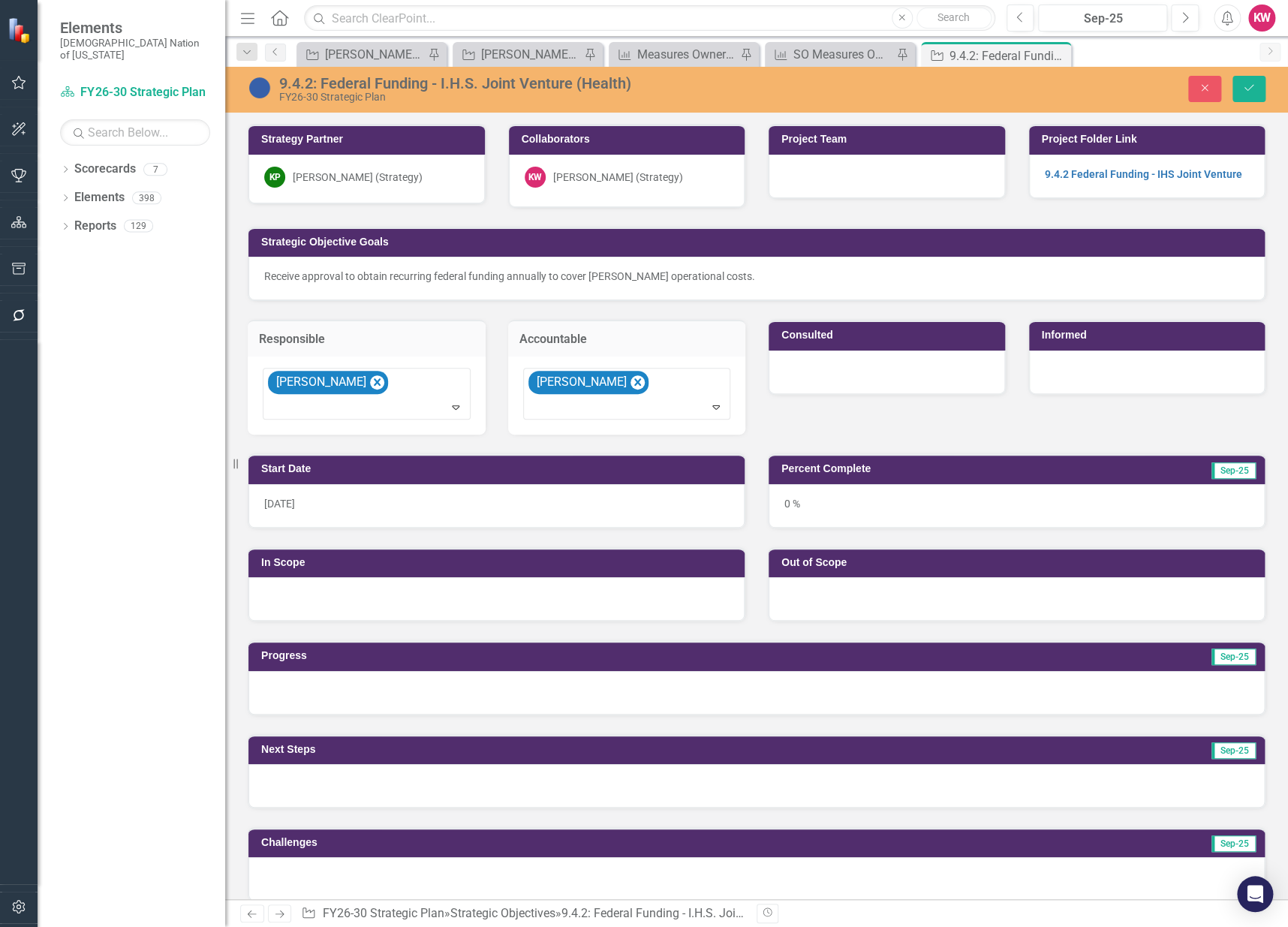
click at [1072, 373] on div at bounding box center [1147, 372] width 237 height 43
click at [1071, 378] on div at bounding box center [1135, 381] width 177 height 20
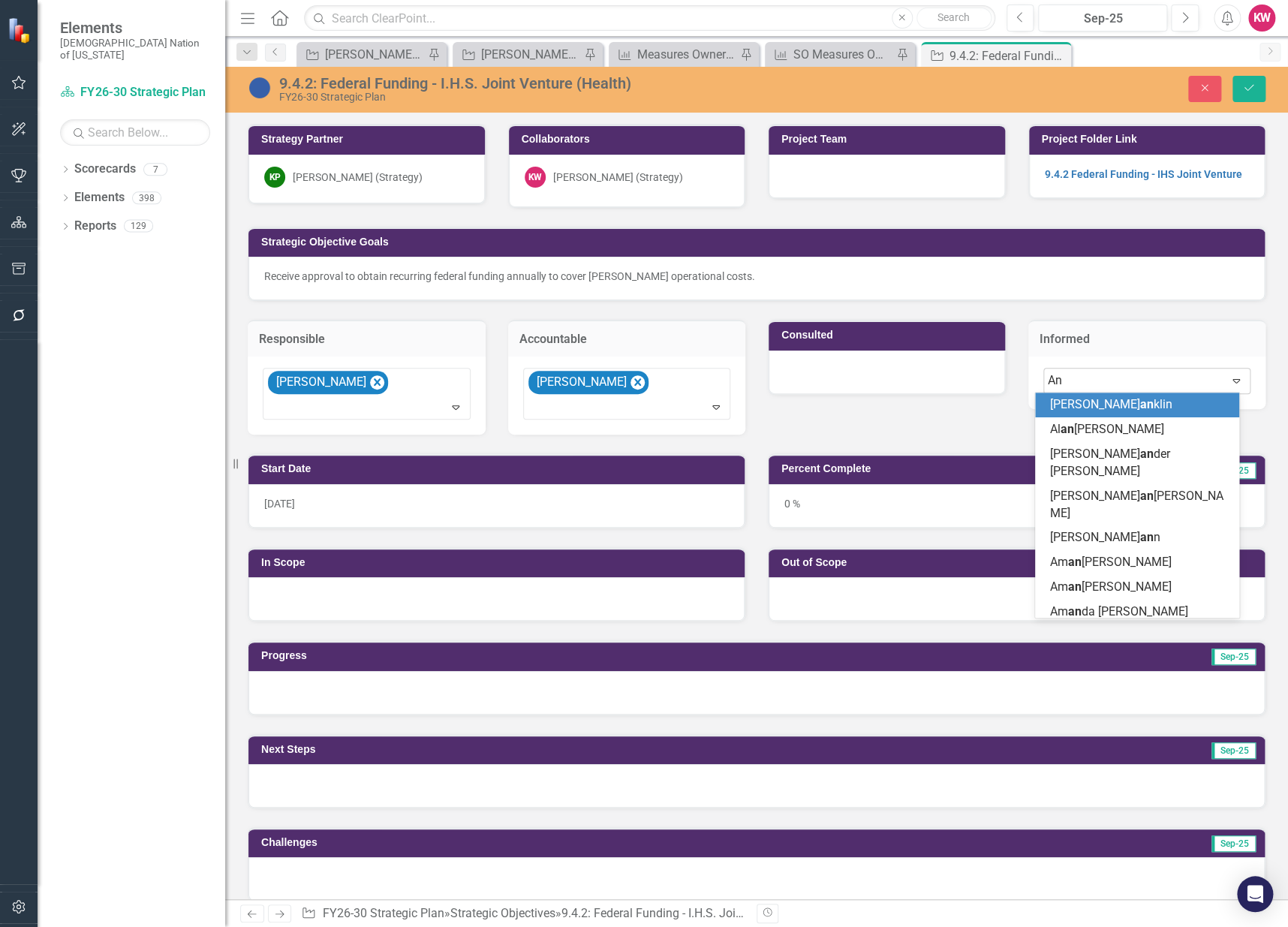
type input "Ant"
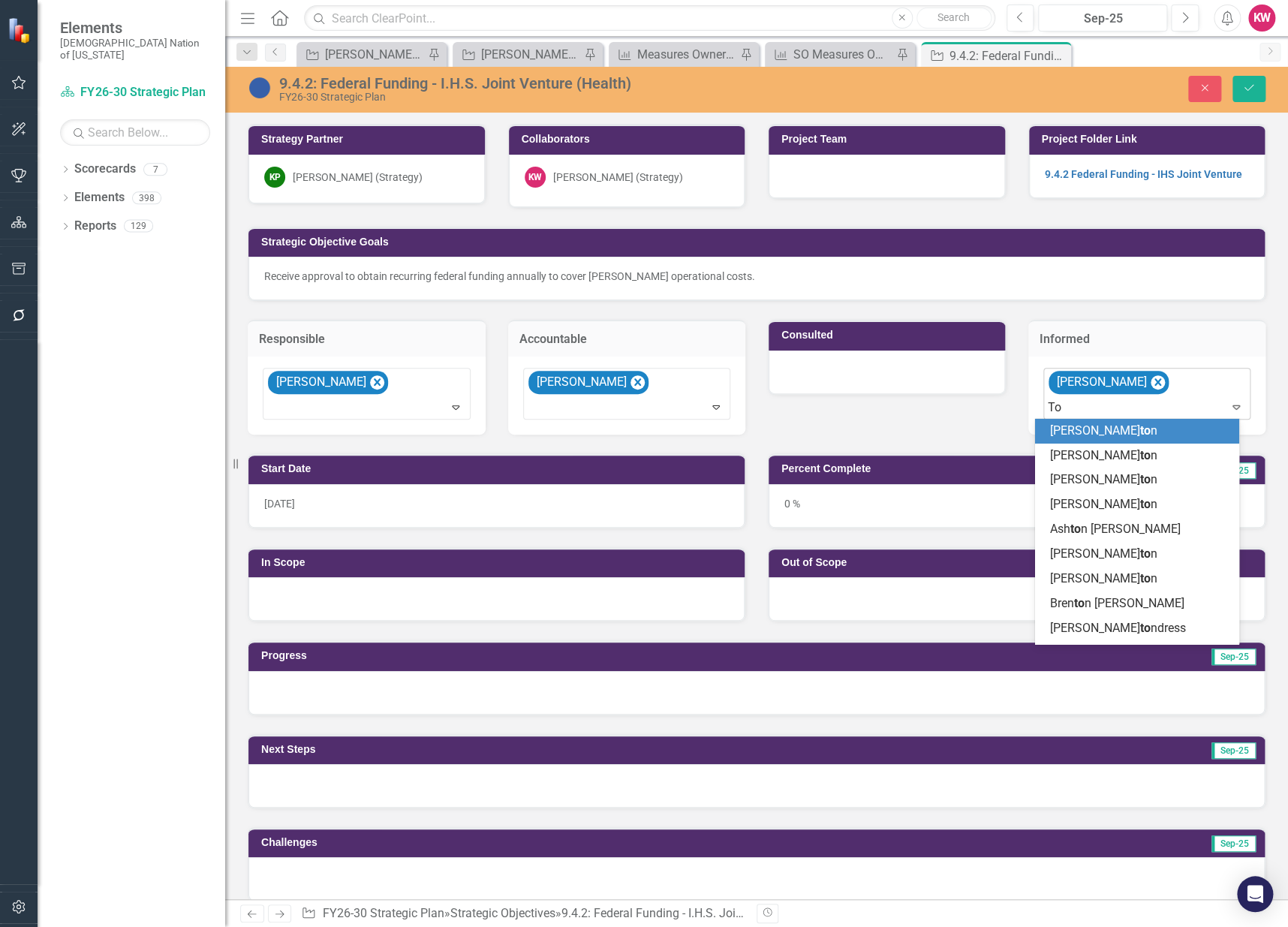
type input "Tod"
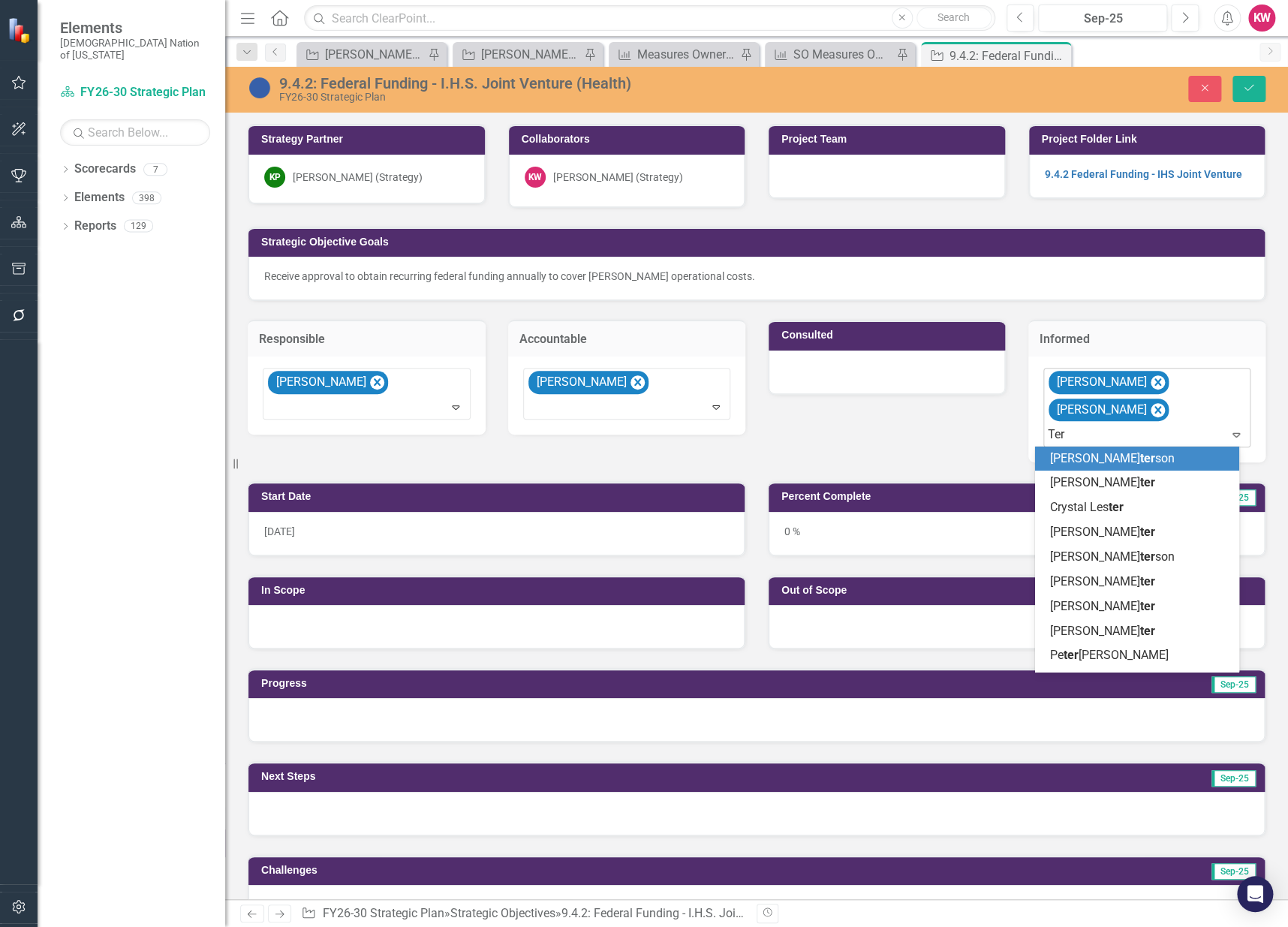
type input "Tere"
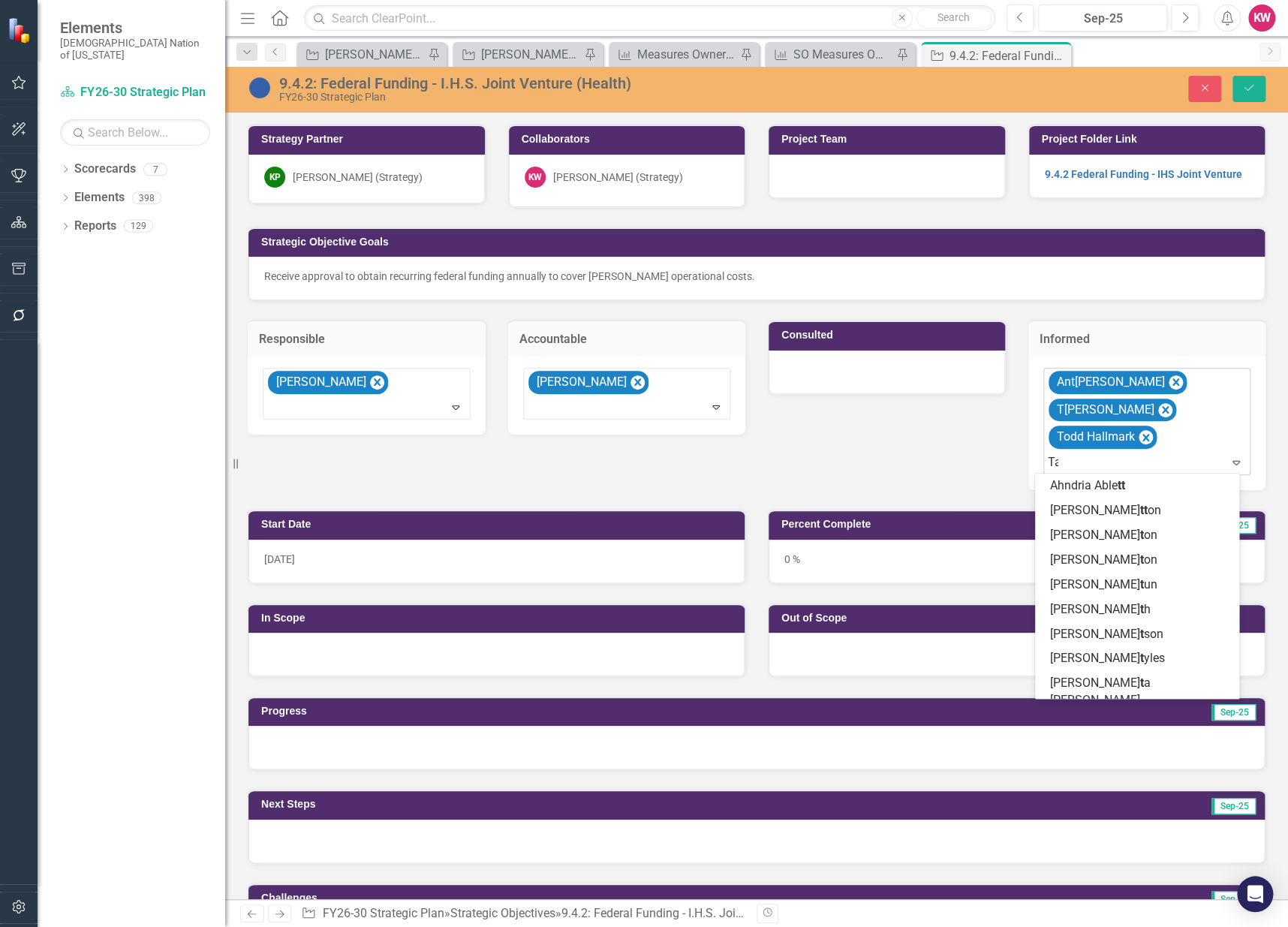
type input "Tam"
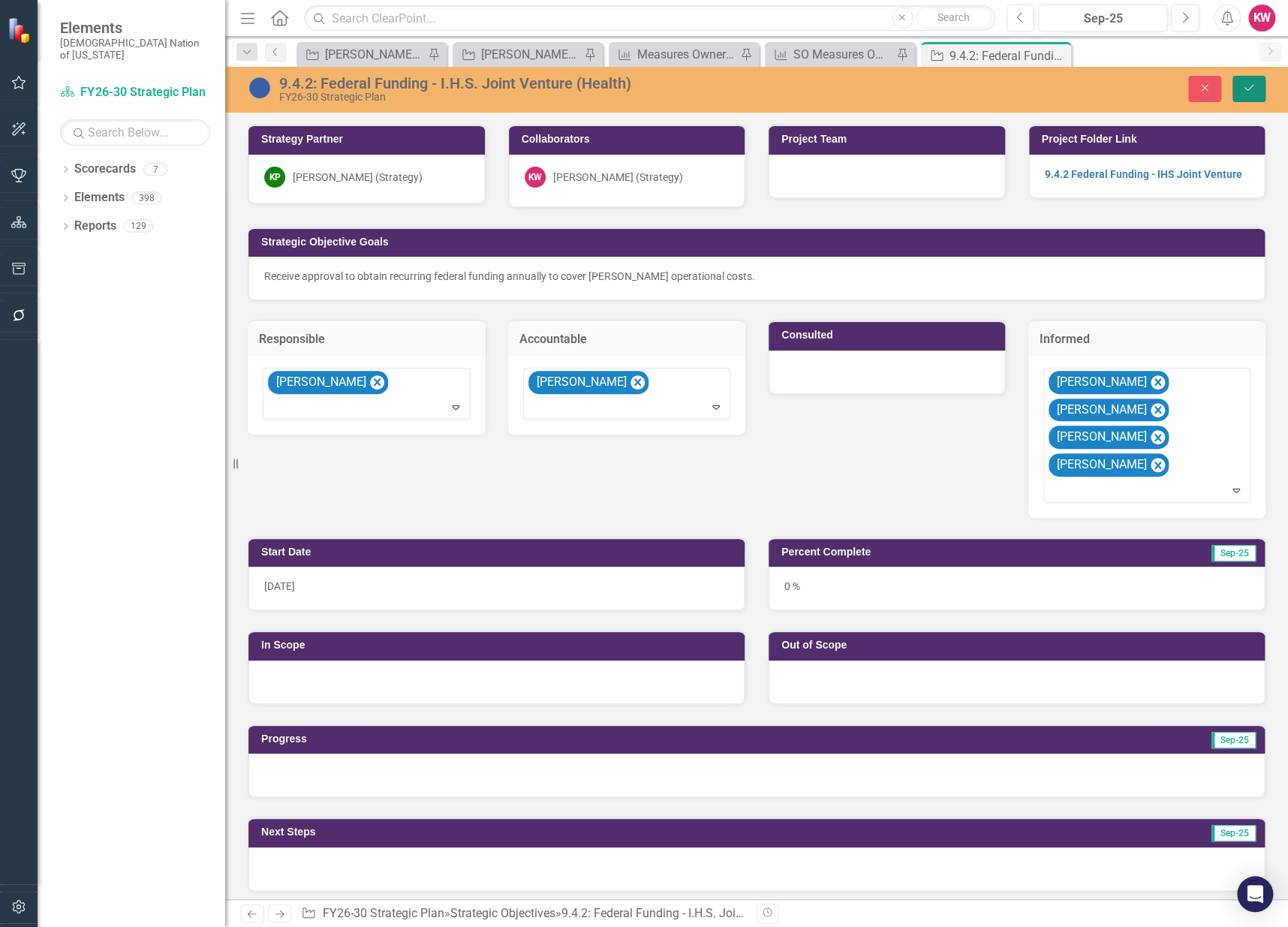
click at [1258, 81] on button "Save" at bounding box center [1249, 89] width 33 height 27
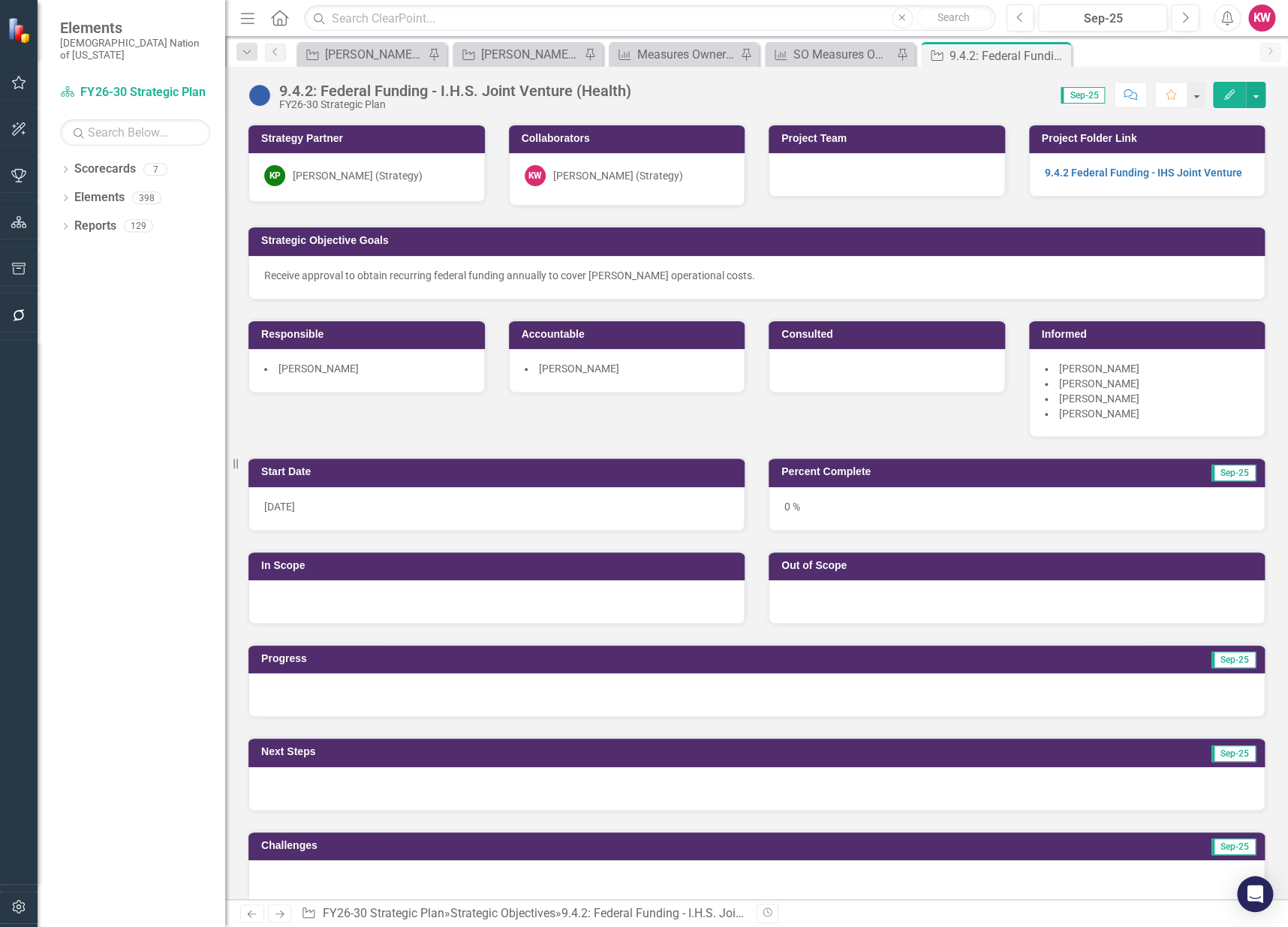
click at [264, 98] on img at bounding box center [259, 95] width 24 height 24
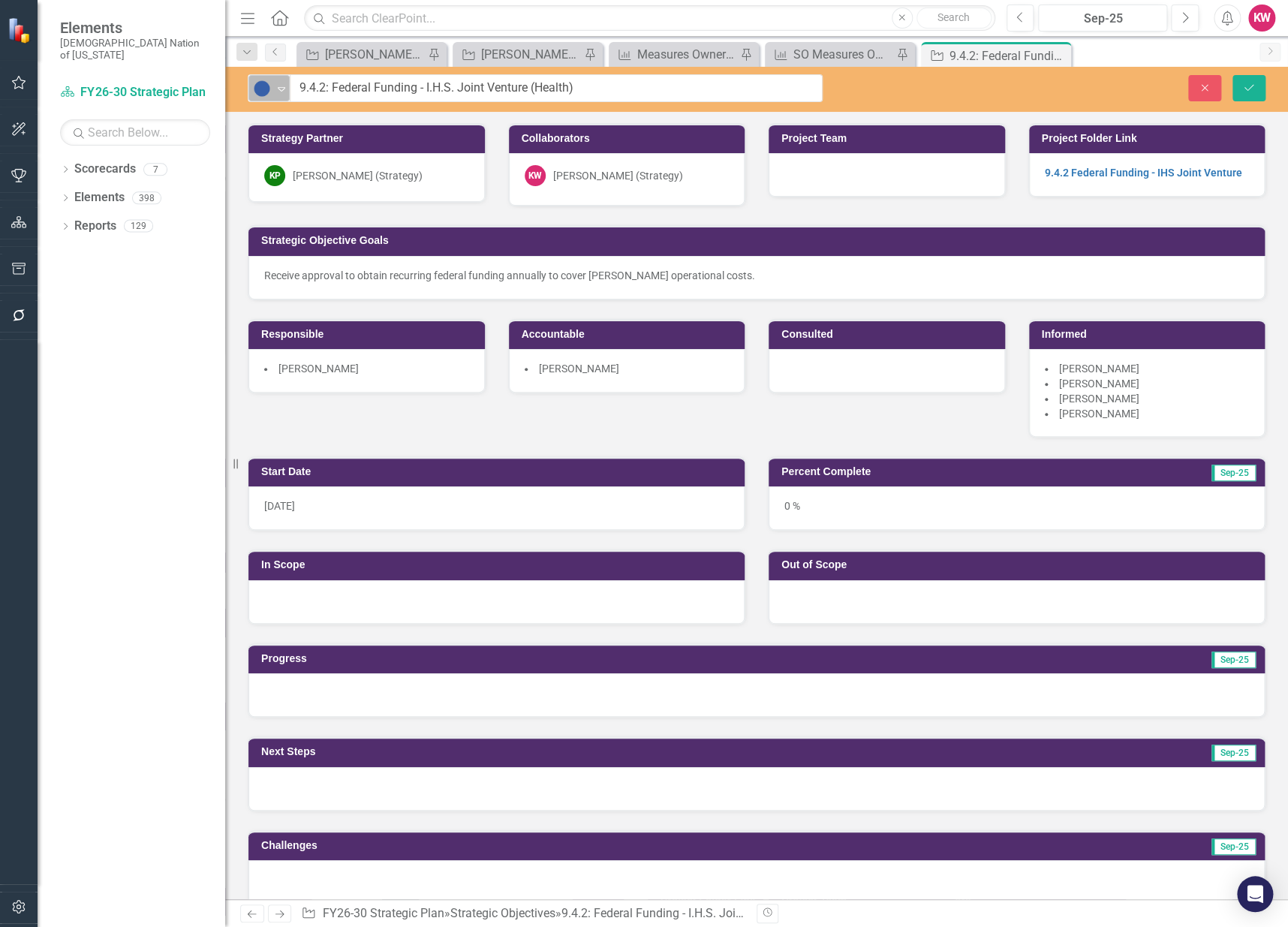
click at [281, 90] on icon "Expand" at bounding box center [281, 89] width 15 height 12
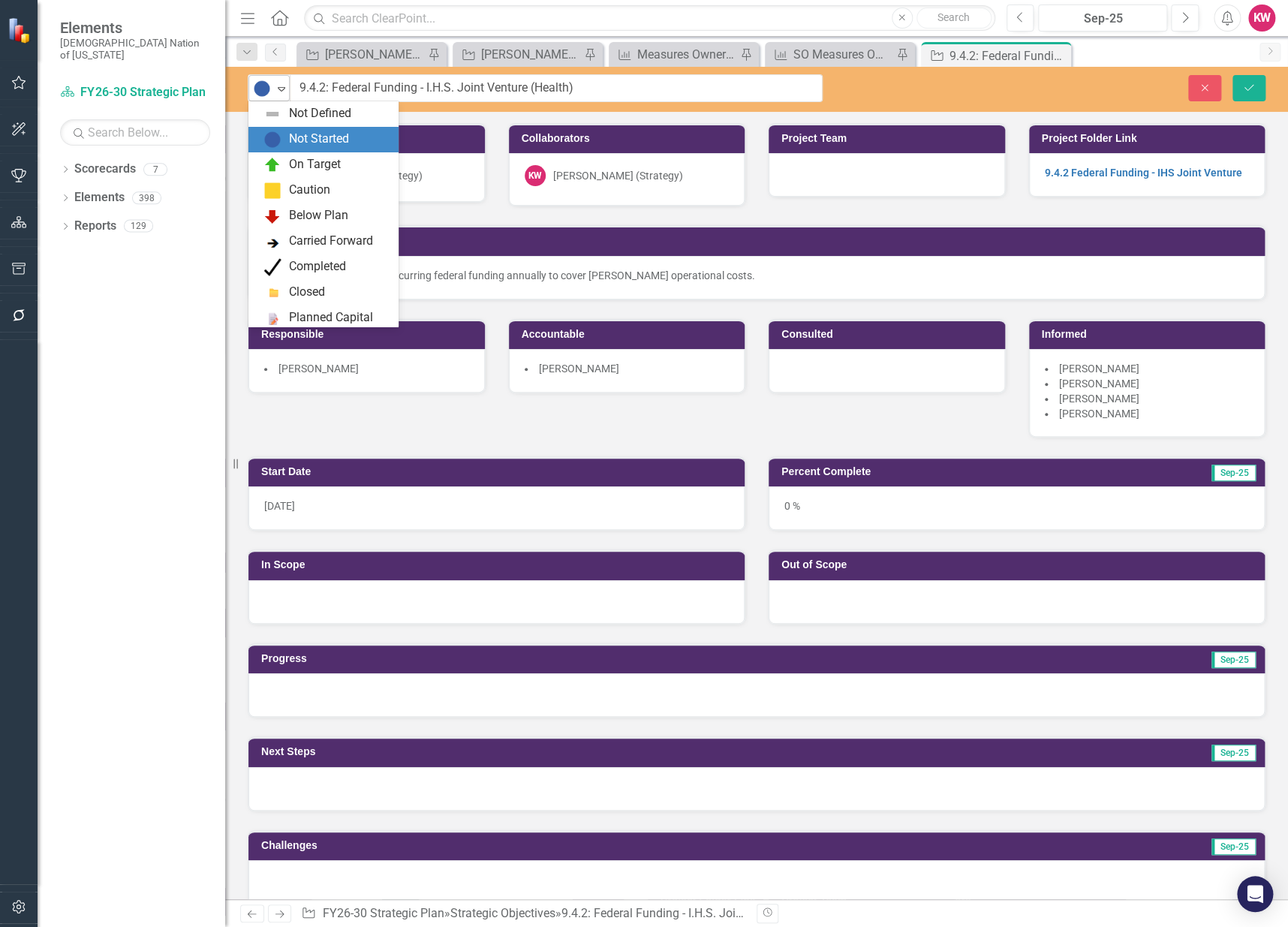
scroll to position [25, 0]
click at [270, 137] on img at bounding box center [272, 140] width 18 height 18
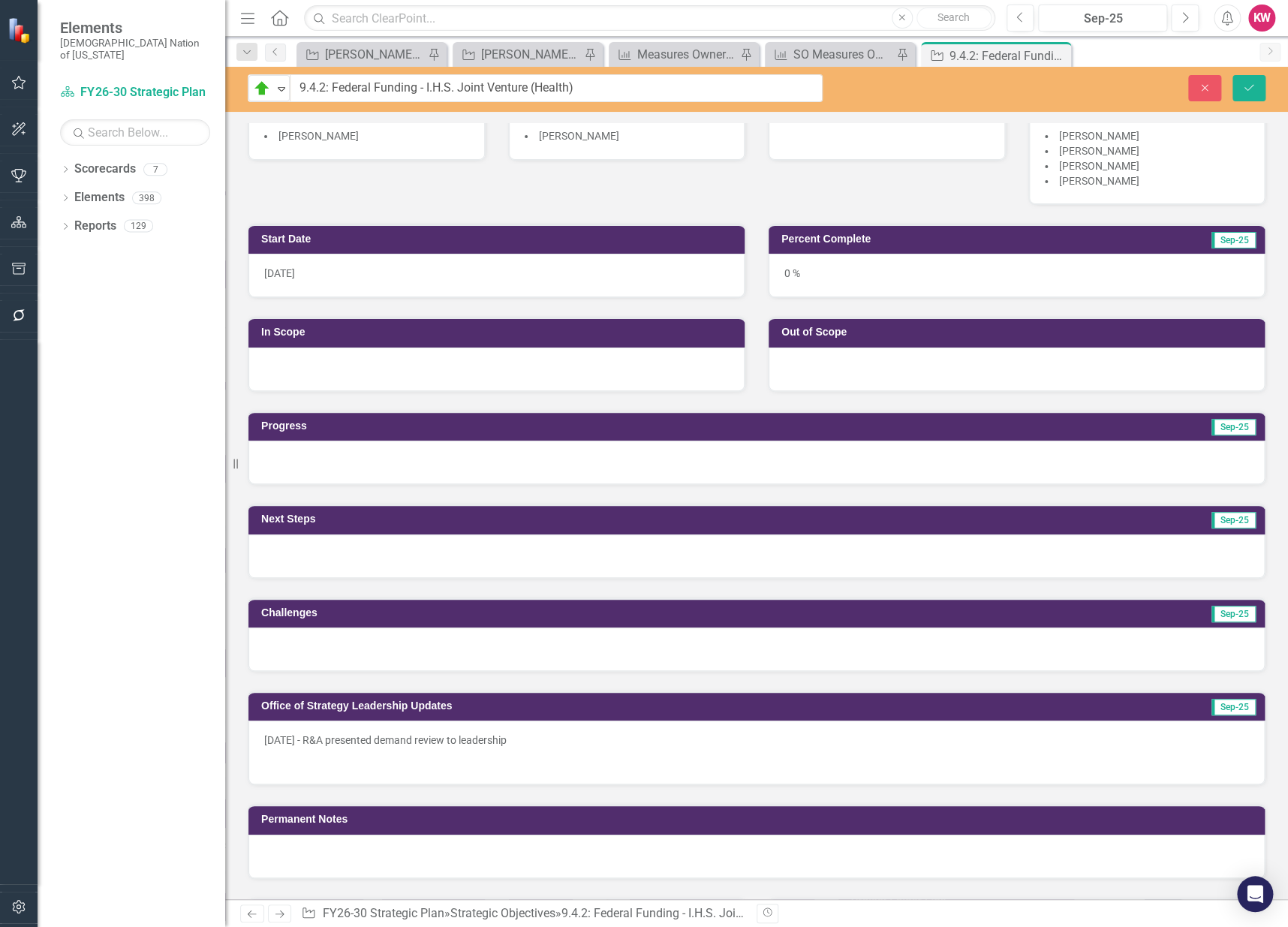
scroll to position [250, 0]
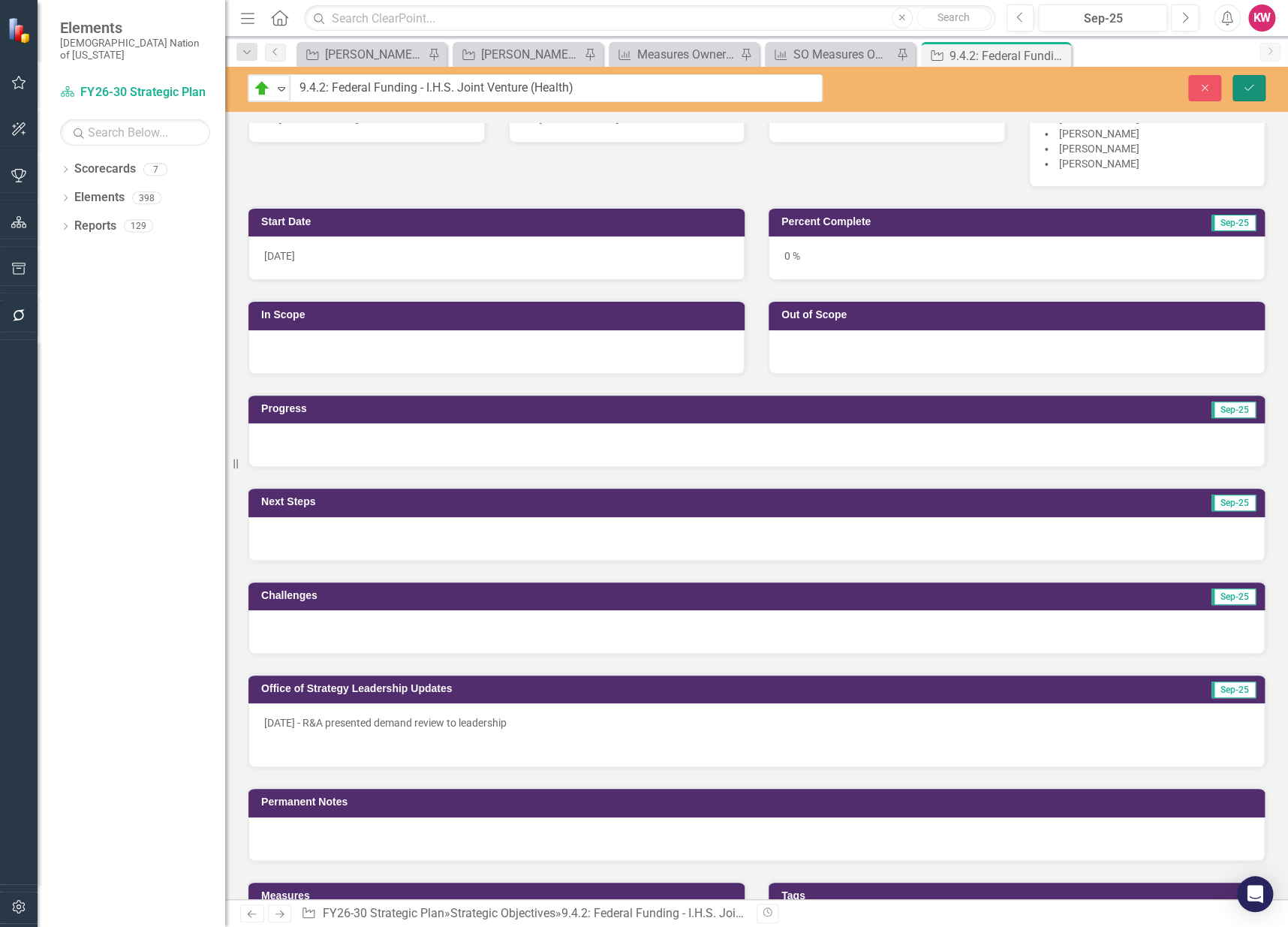
click at [1261, 85] on button "Save" at bounding box center [1249, 89] width 33 height 27
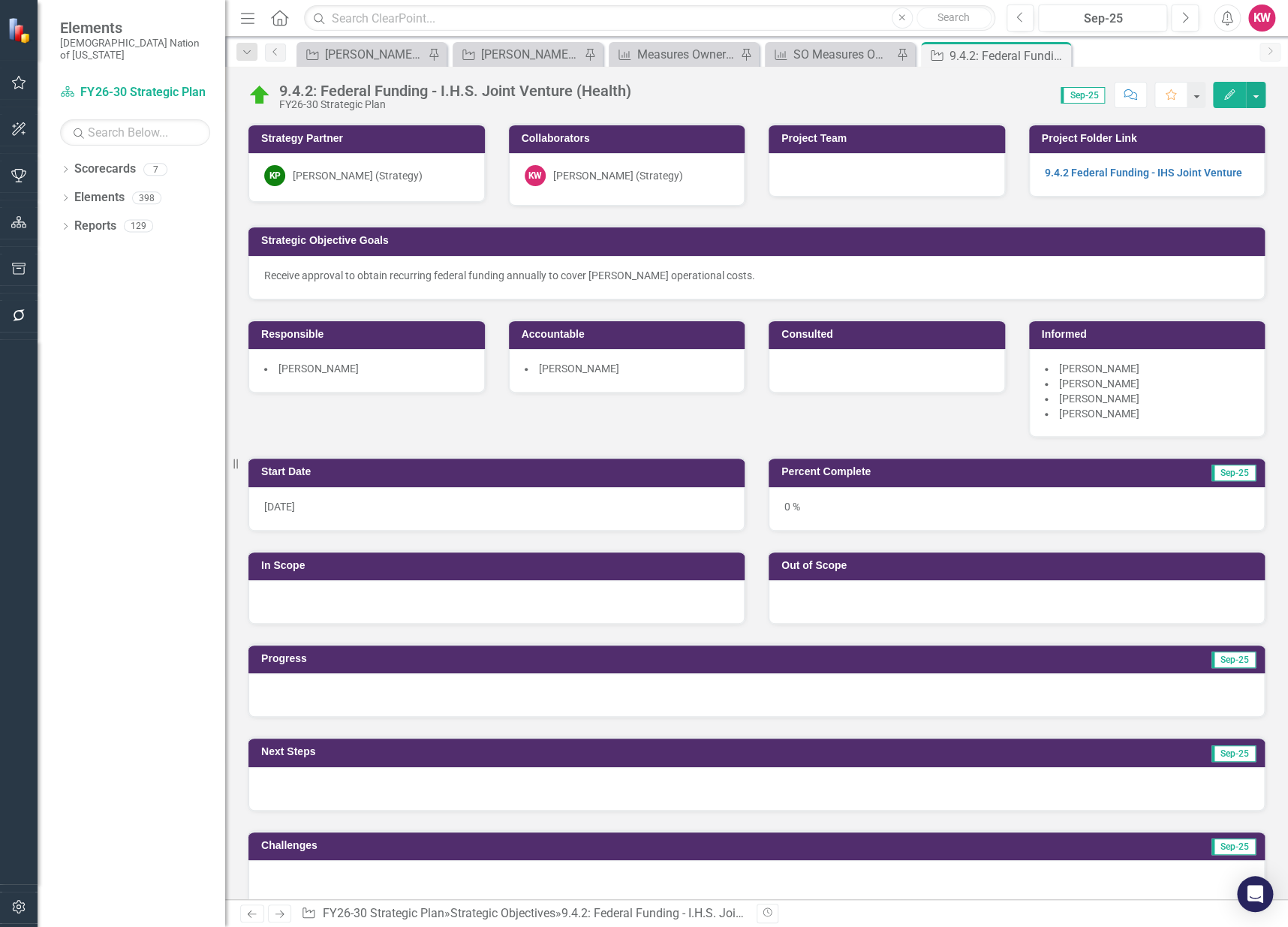
click at [276, 595] on div at bounding box center [496, 601] width 496 height 43
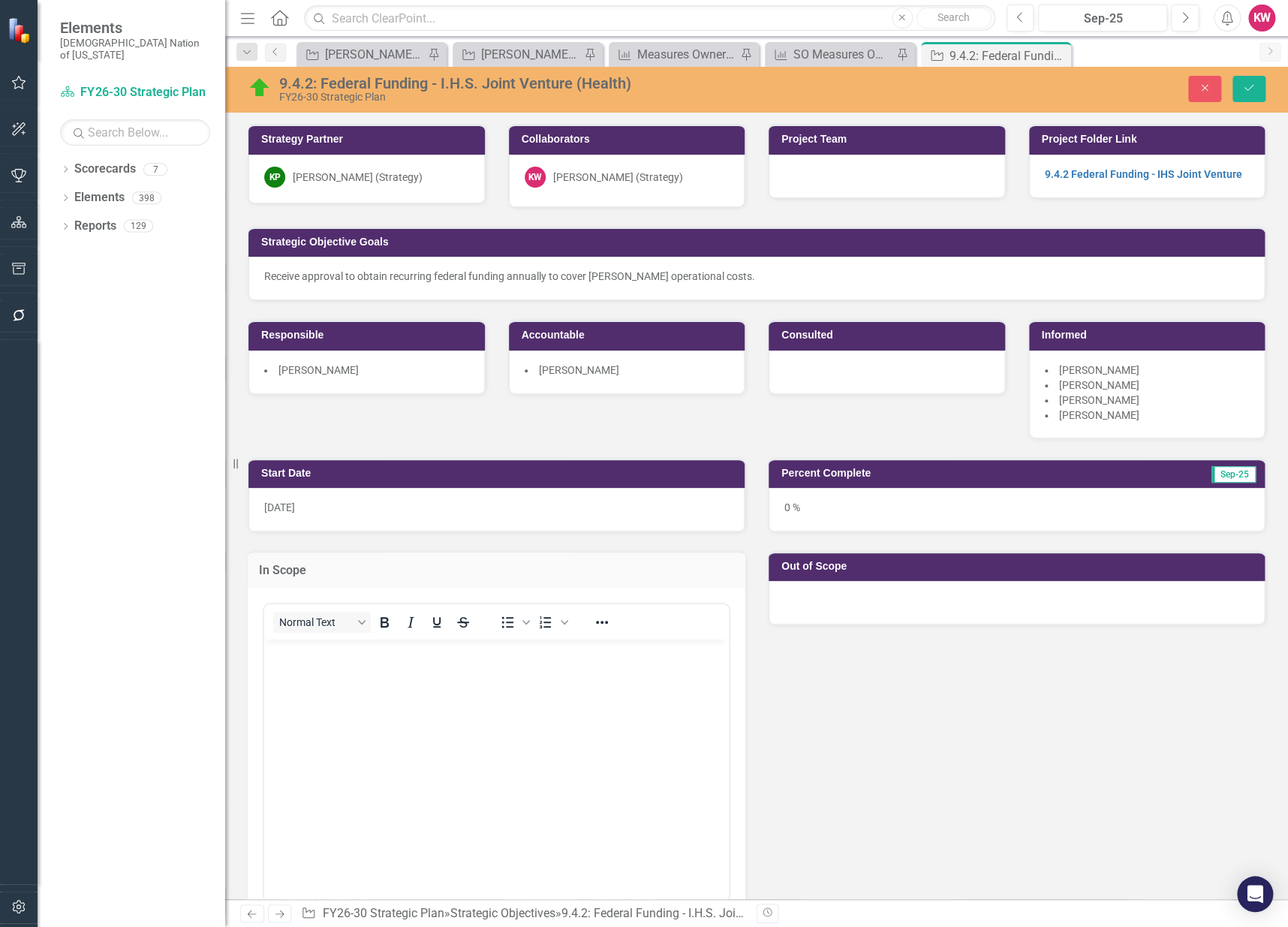
scroll to position [0, 0]
click at [507, 622] on icon "Bullet list" at bounding box center [507, 622] width 18 height 18
click at [310, 655] on li "To enrich screen reader interactions, please activate Accessibility in Grammarl…" at bounding box center [512, 651] width 428 height 18
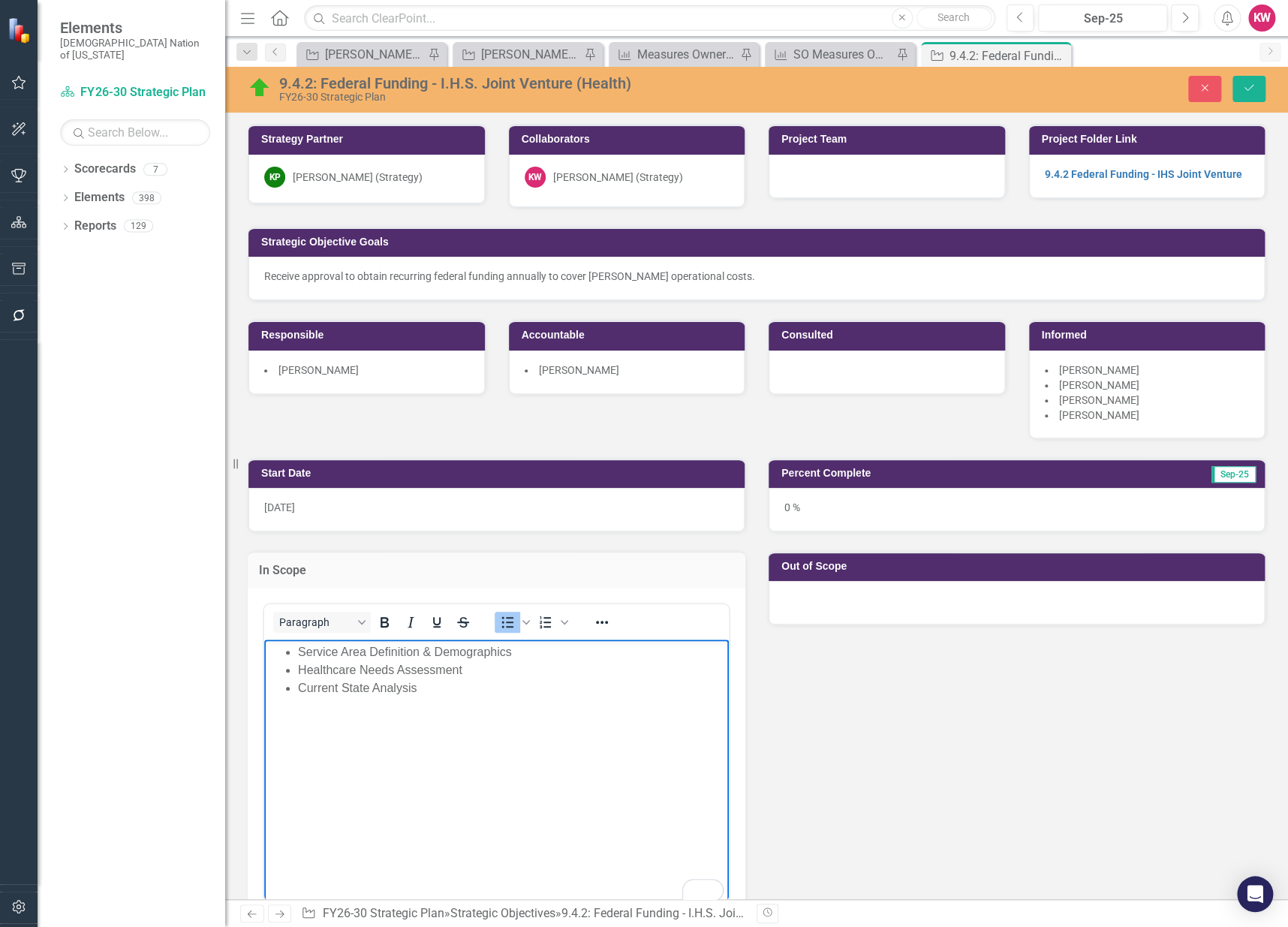
click at [444, 698] on body "Service Area Definition & Demographics Healthcare Needs Assessment Current Stat…" at bounding box center [497, 751] width 465 height 225
click at [464, 726] on li "Facility & Staffing Proposal" at bounding box center [512, 724] width 428 height 18
click at [851, 598] on div at bounding box center [1017, 602] width 496 height 43
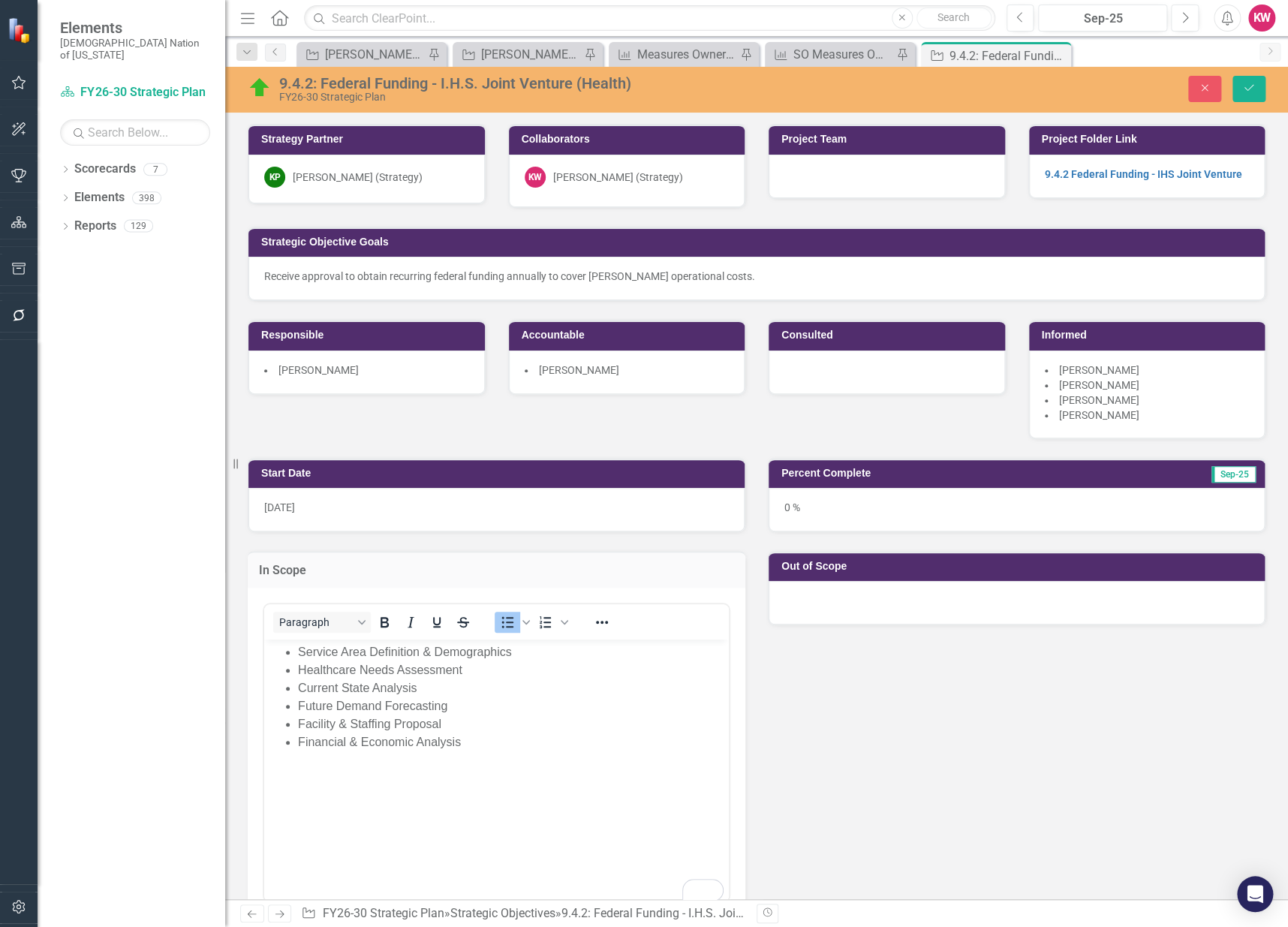
click at [851, 597] on div at bounding box center [1017, 602] width 496 height 43
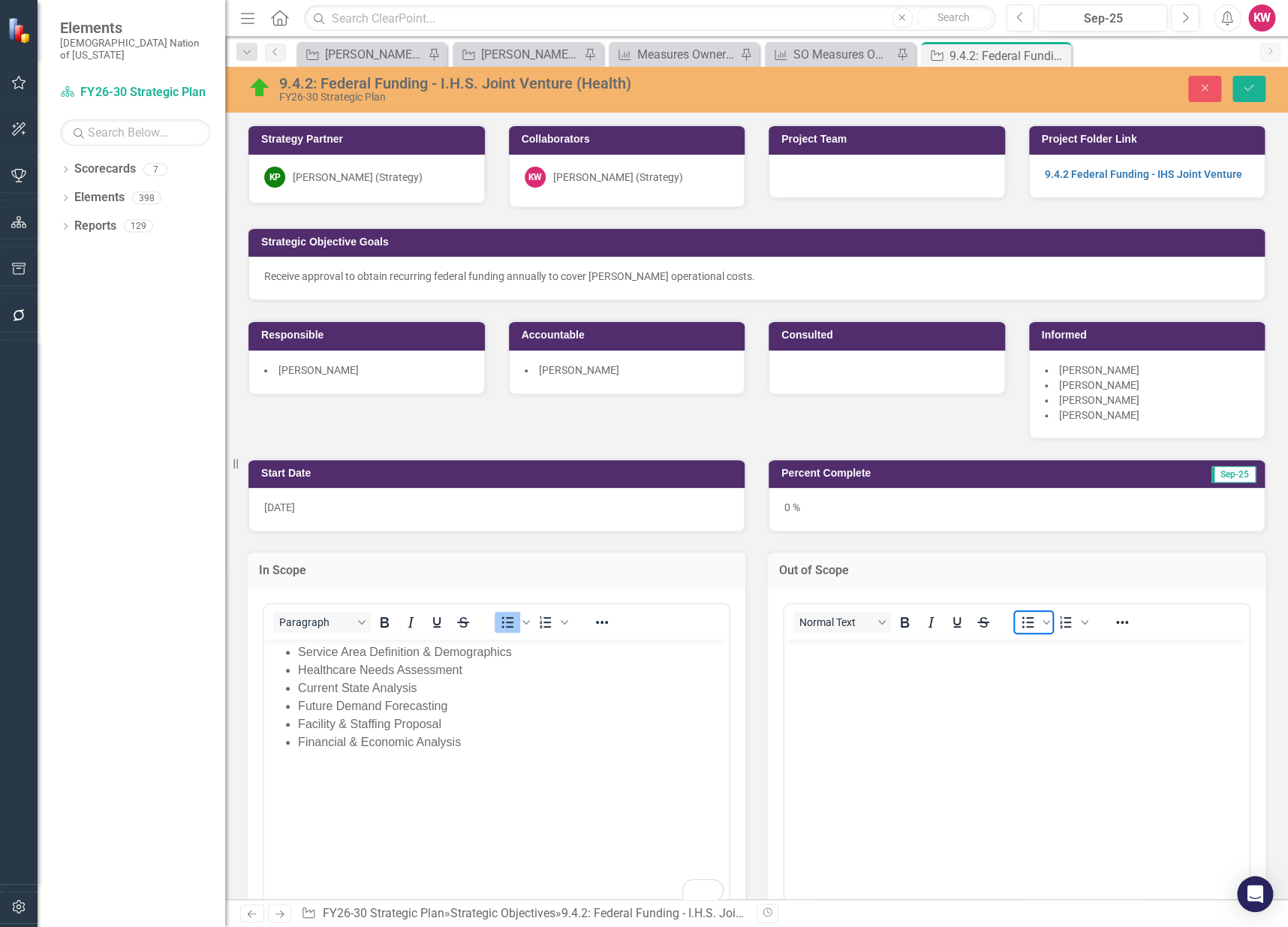
click at [1023, 619] on icon "Bullet list" at bounding box center [1029, 622] width 12 height 12
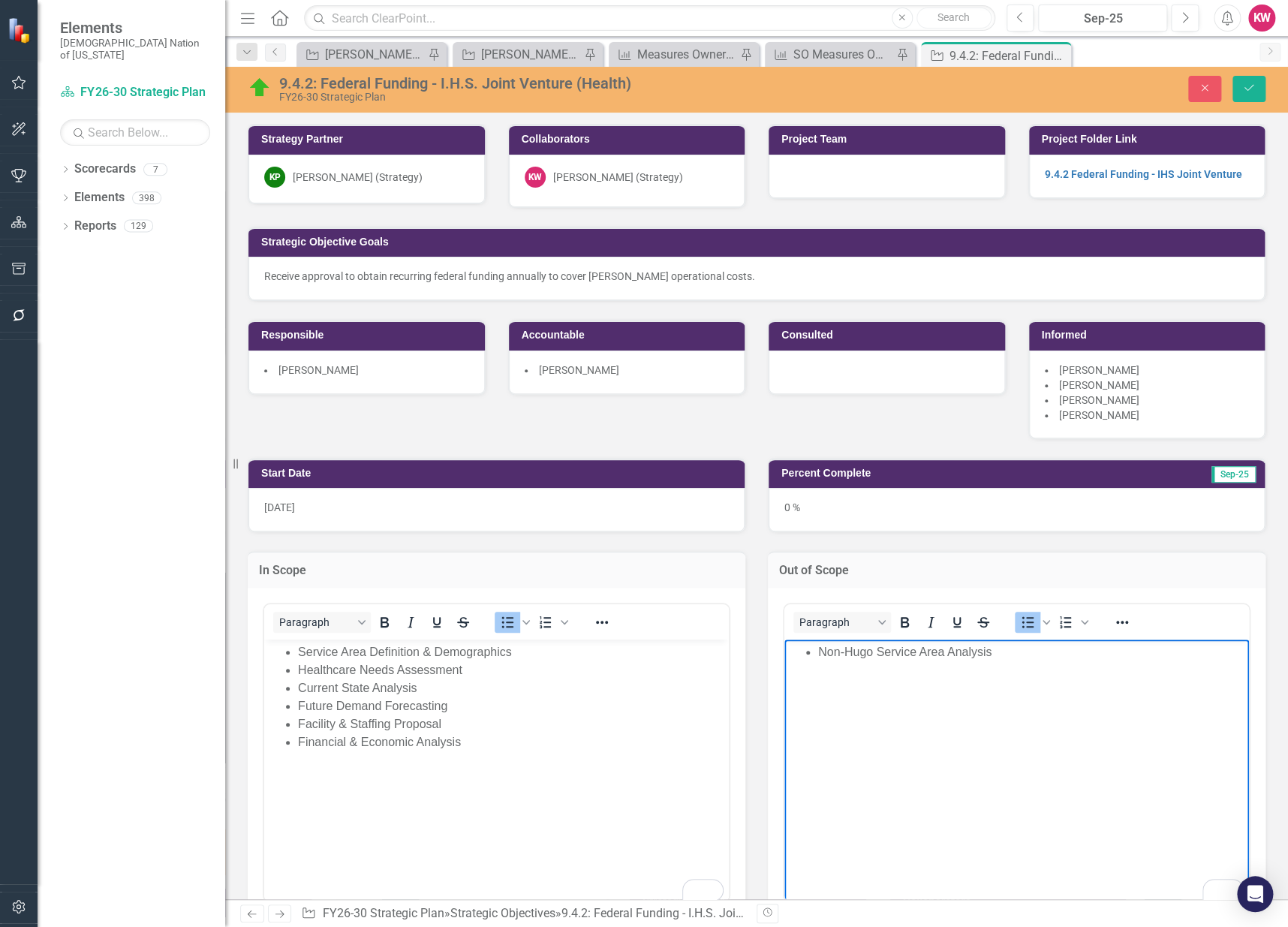
click at [1009, 654] on li "Non-Hugo Service Area Analysis" at bounding box center [1032, 651] width 428 height 18
click at [1046, 674] on li "Facility Design & Construction Documents" at bounding box center [1032, 670] width 428 height 18
click at [1009, 695] on li "Non-Healthcare Tribal Services" at bounding box center [1032, 687] width 428 height 18
click at [954, 705] on li "Program Implementation" at bounding box center [1032, 705] width 428 height 18
drag, startPoint x: 971, startPoint y: 721, endPoint x: 1553, endPoint y: 1356, distance: 861.4
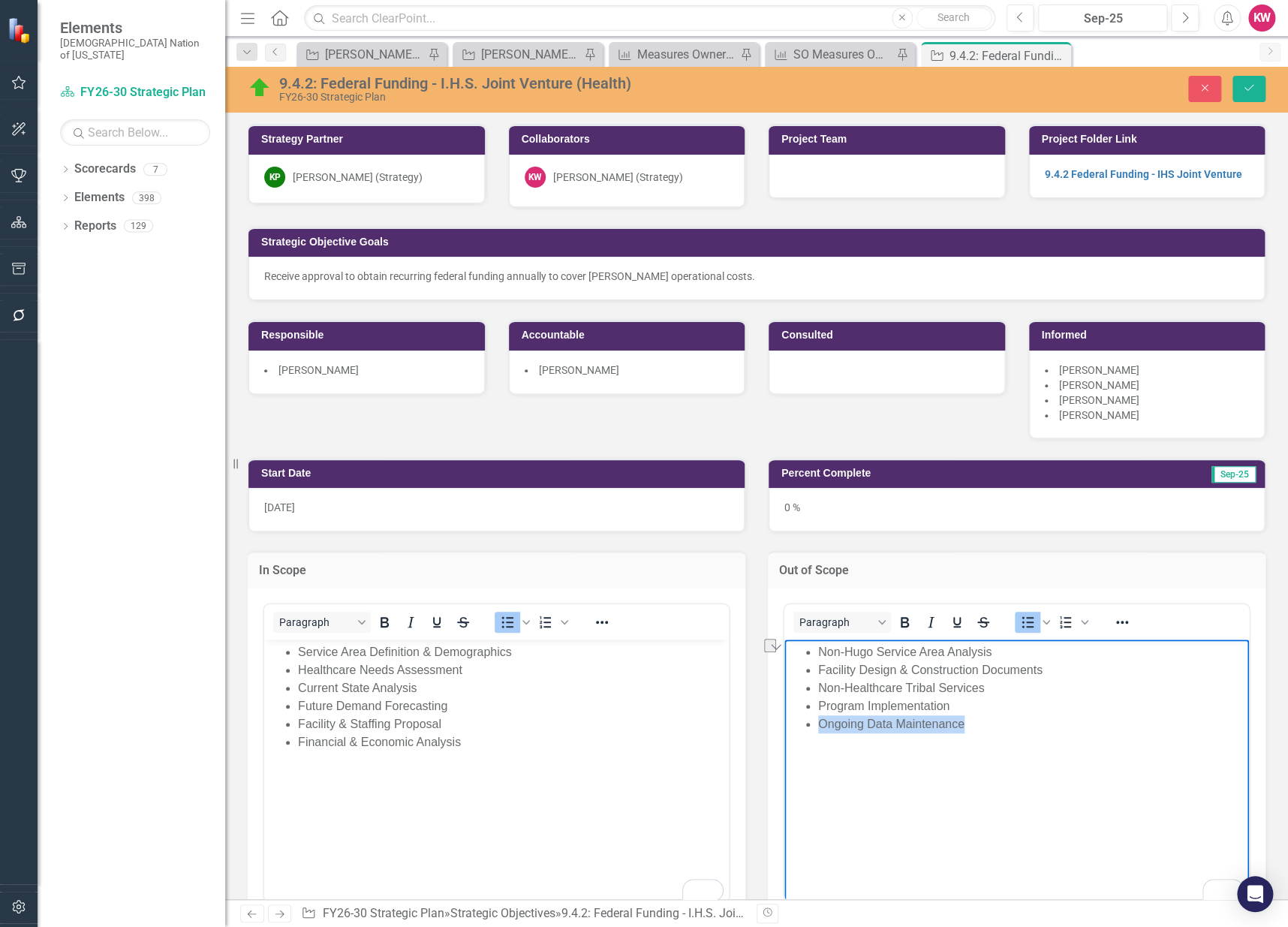
click at [784, 720] on html "Non-Hugo Service Area Analysis Facility Design & Construction Documents Non-Hea…" at bounding box center [1017, 751] width 465 height 225
click at [1257, 89] on button "Save" at bounding box center [1249, 89] width 33 height 27
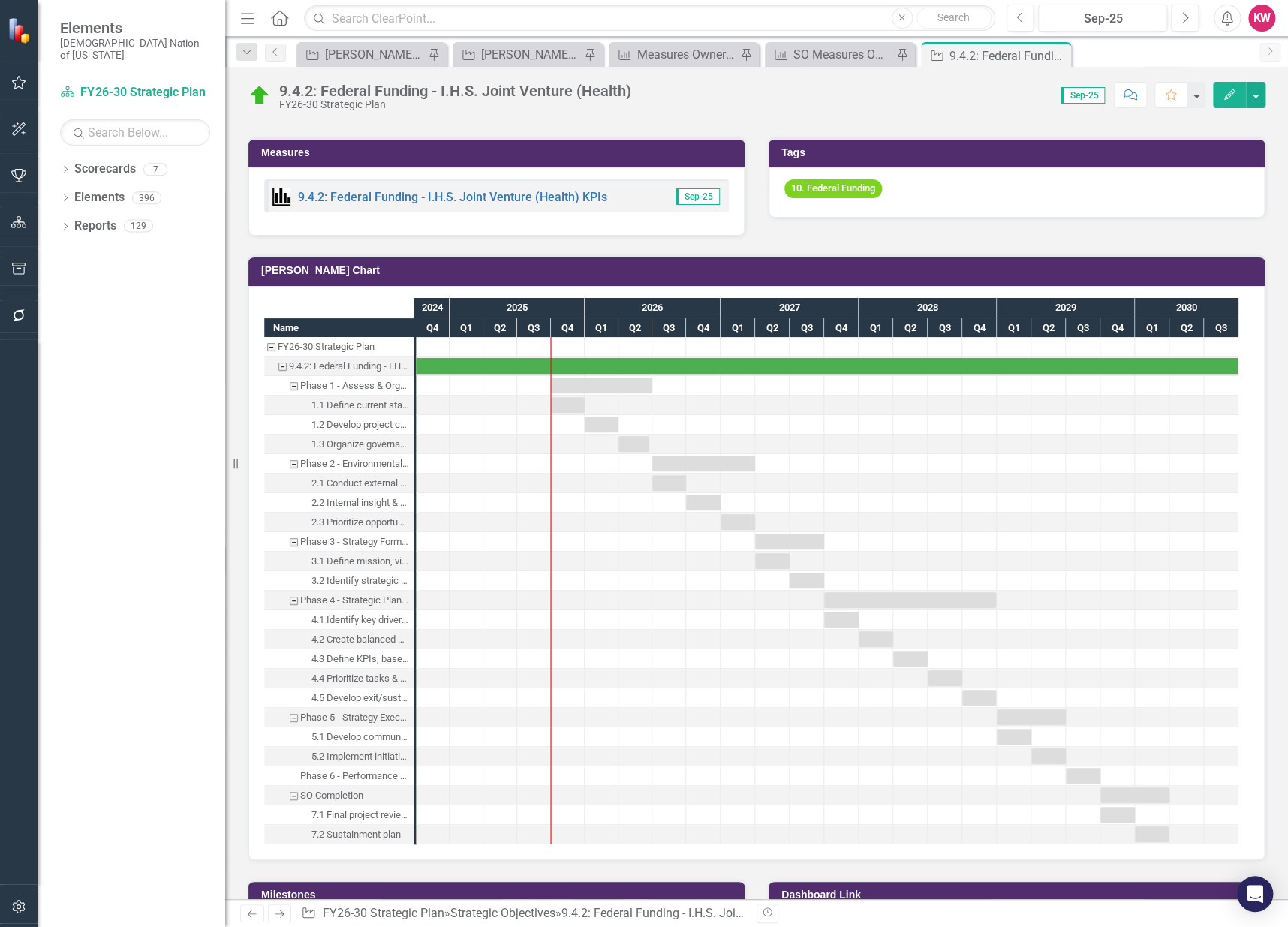
scroll to position [1084, 0]
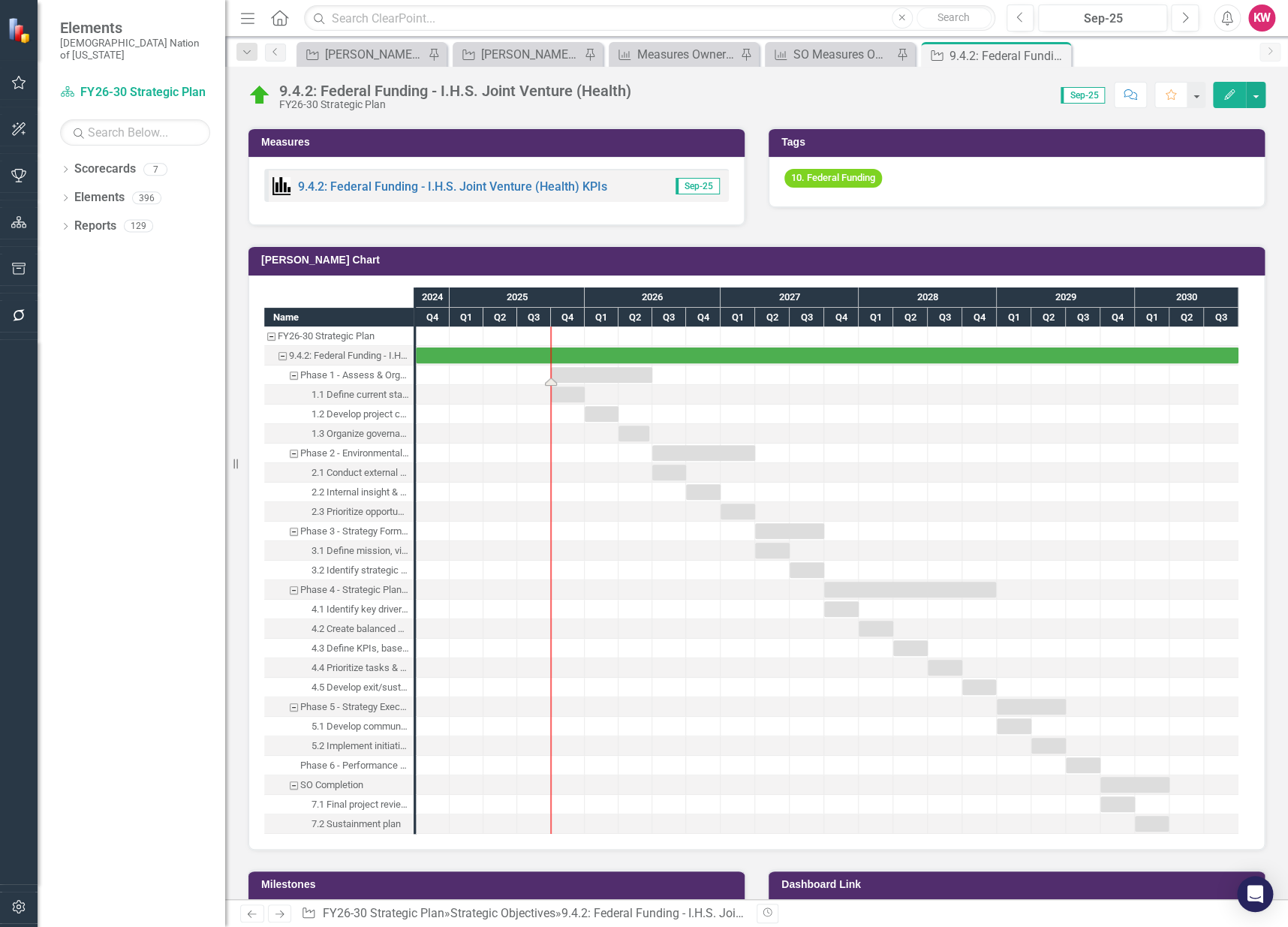
click at [569, 370] on div "Task: Start date: 2025-10-01 End date: 2026-06-30" at bounding box center [601, 375] width 101 height 16
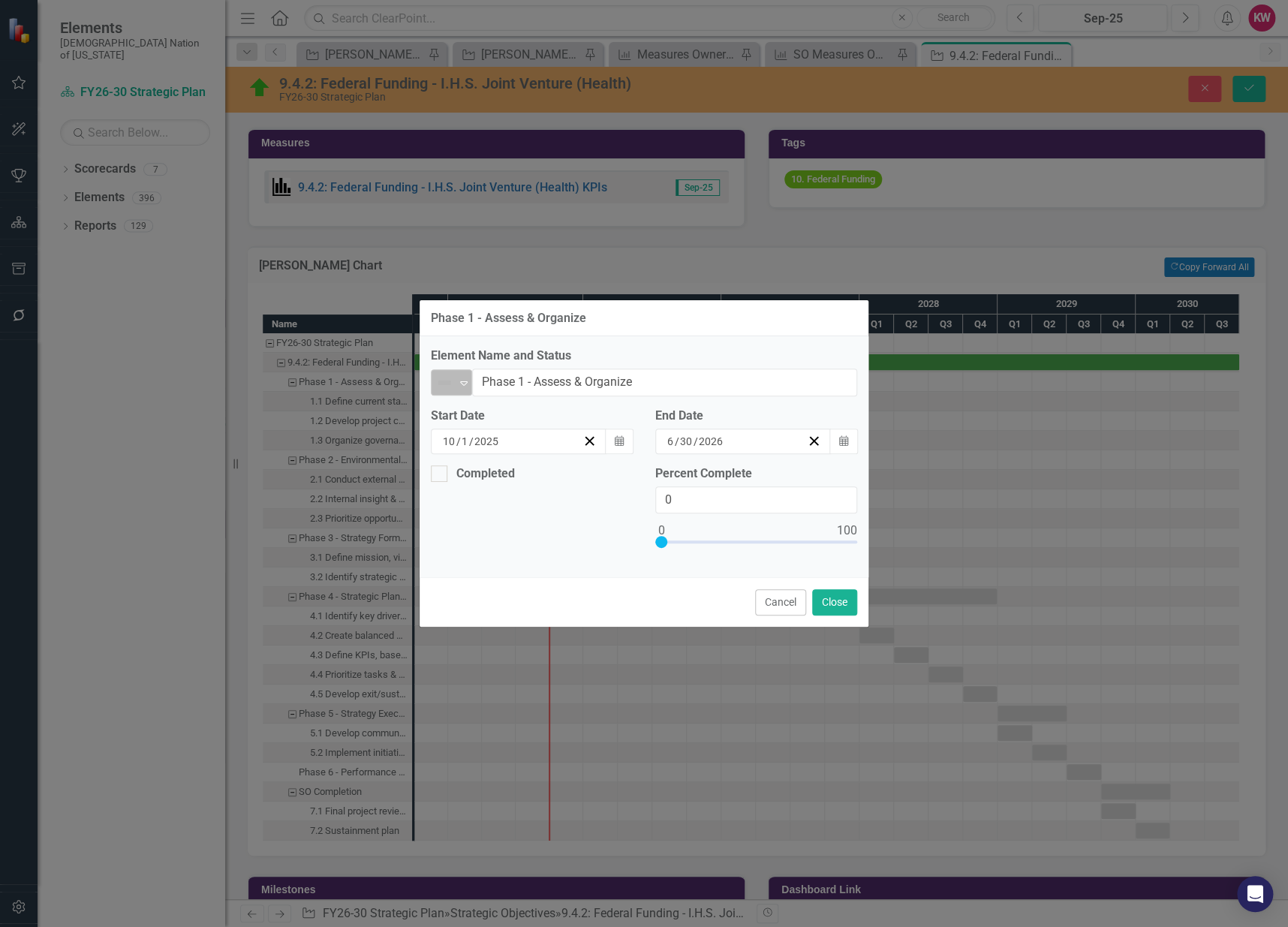
click at [461, 385] on icon "Expand" at bounding box center [464, 383] width 15 height 12
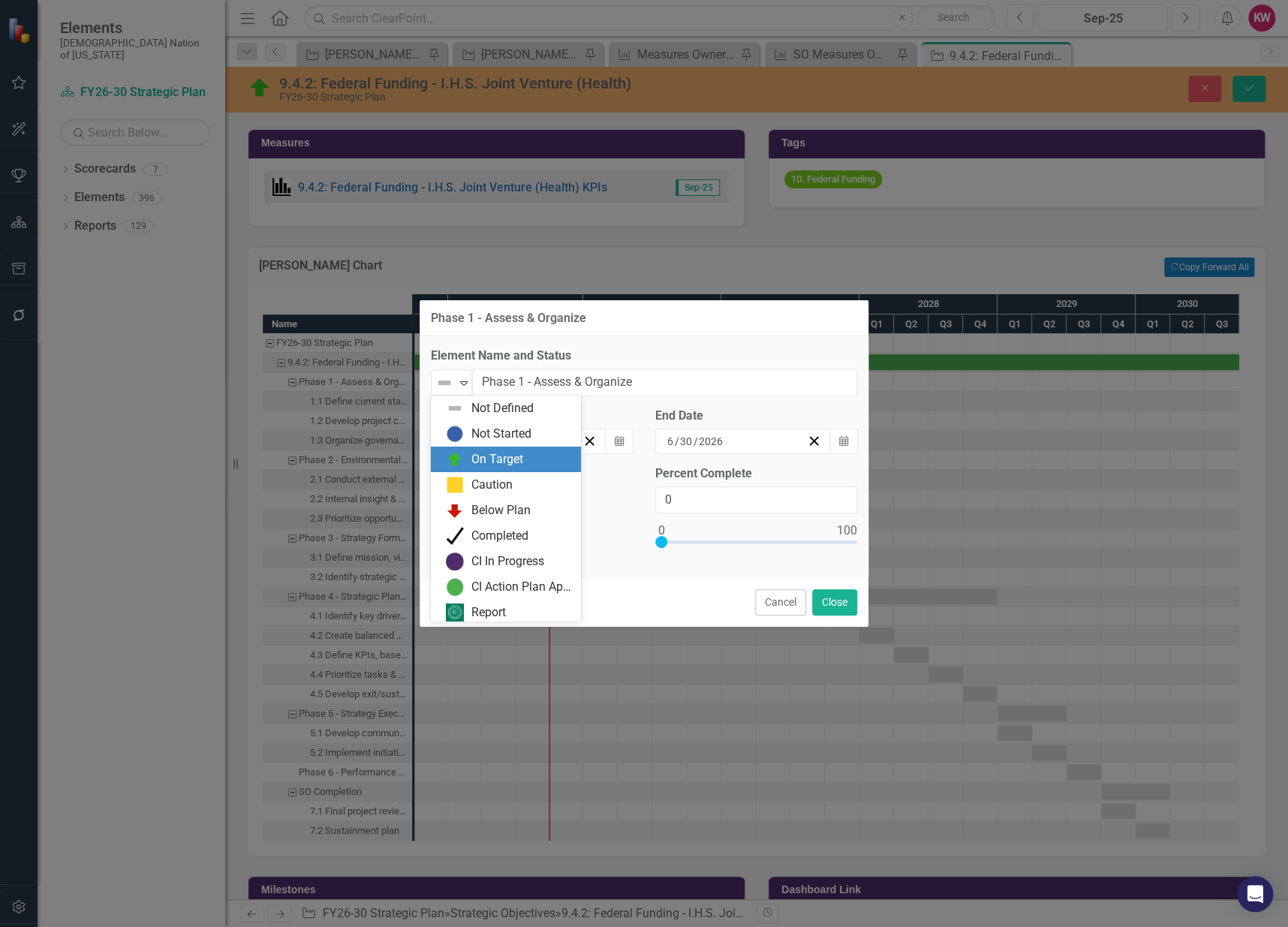
click at [452, 459] on img at bounding box center [455, 460] width 18 height 18
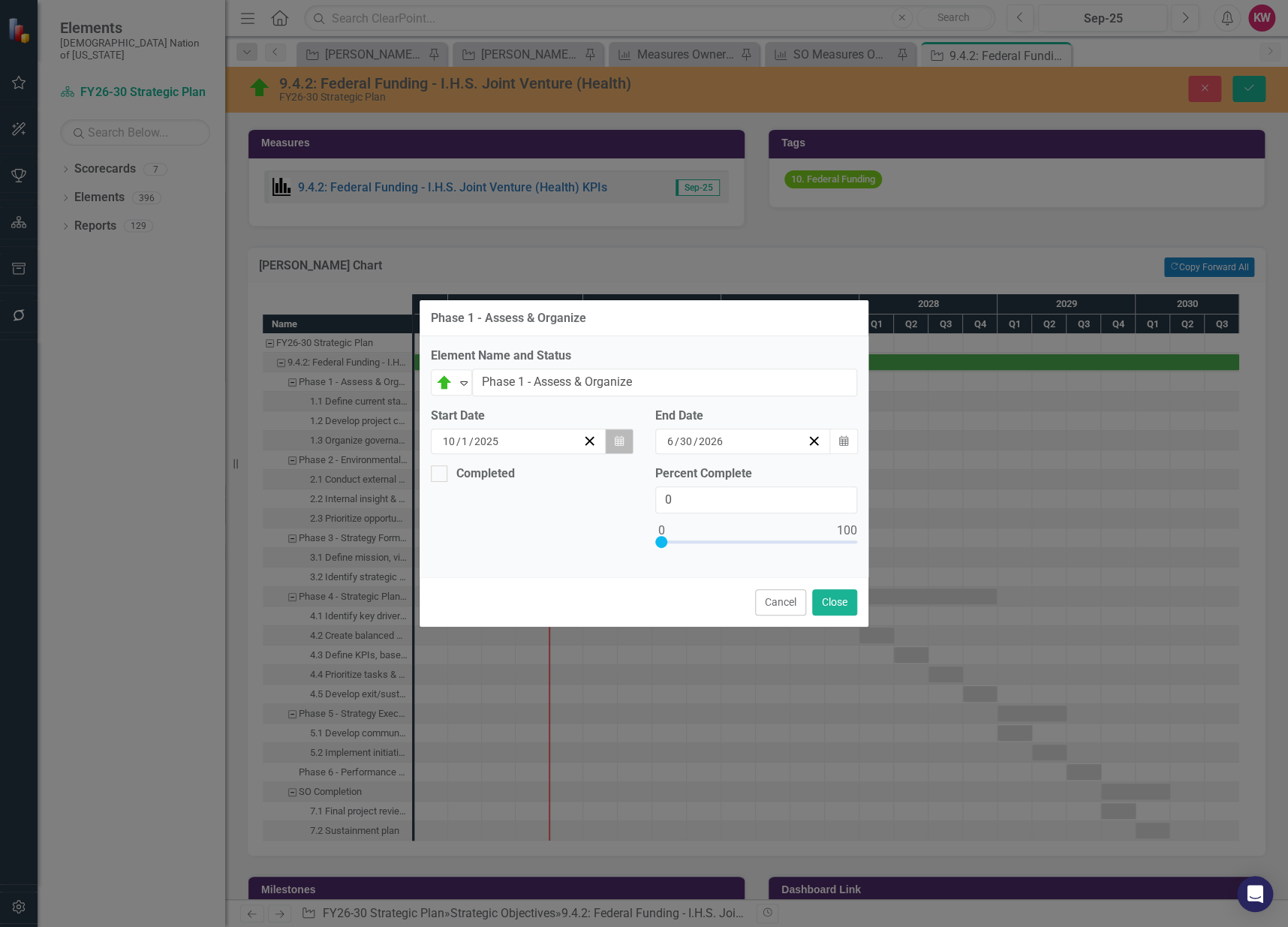
click at [617, 438] on icon "button" at bounding box center [619, 441] width 9 height 11
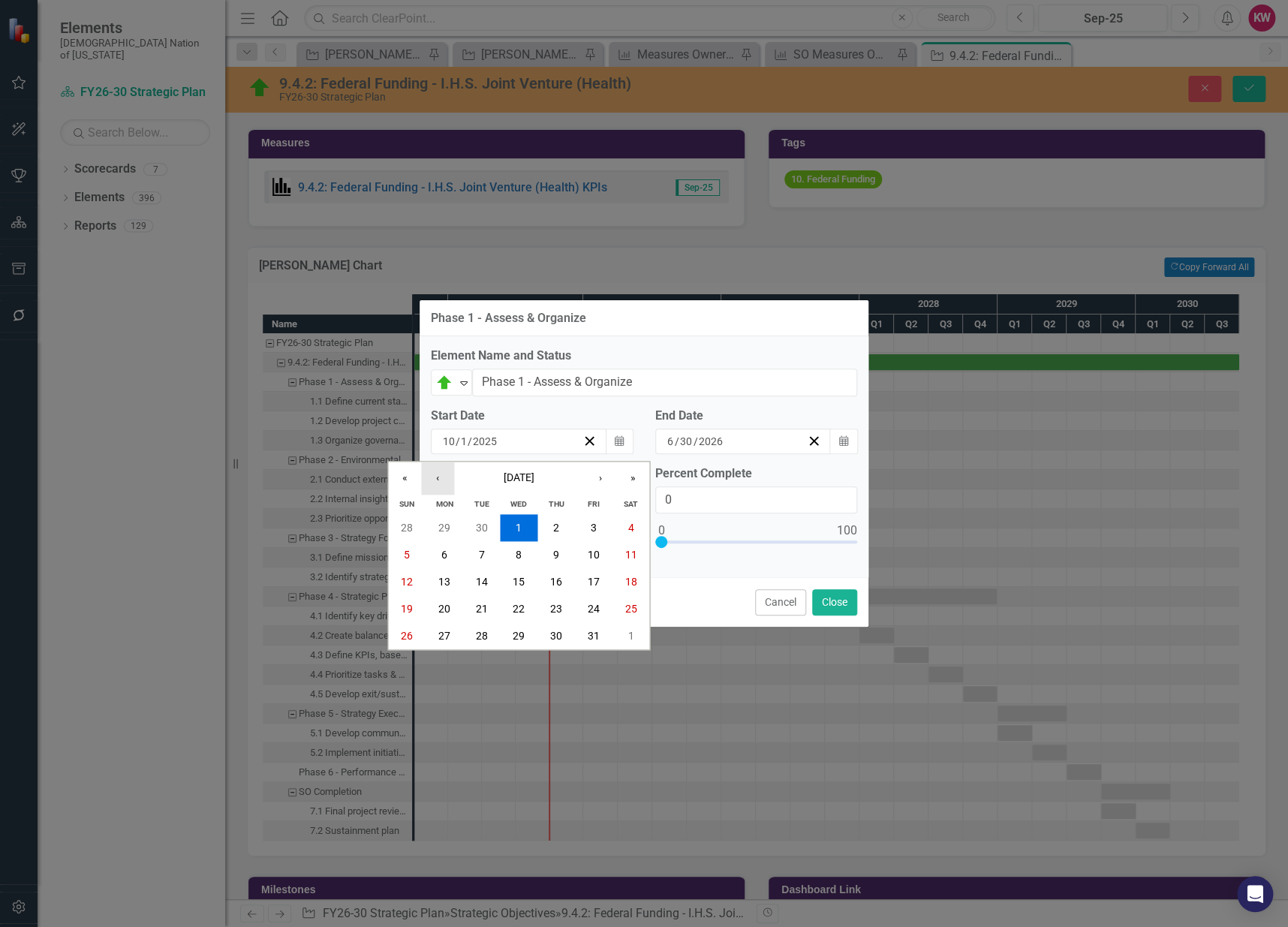
click at [450, 479] on button "‹" at bounding box center [437, 477] width 33 height 33
click at [445, 533] on abbr "1" at bounding box center [444, 528] width 6 height 12
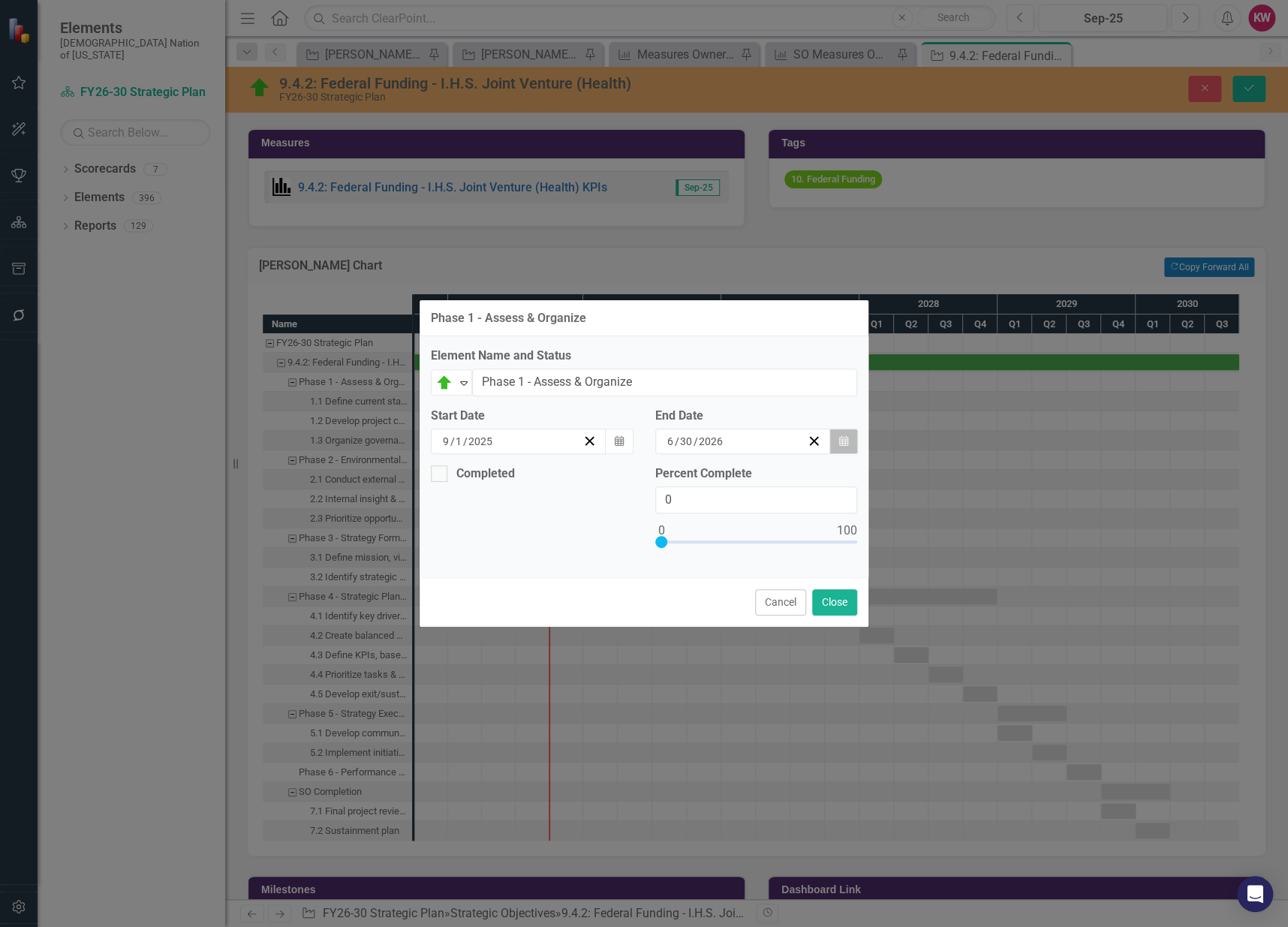
click at [836, 437] on button "Calendar" at bounding box center [844, 441] width 28 height 26
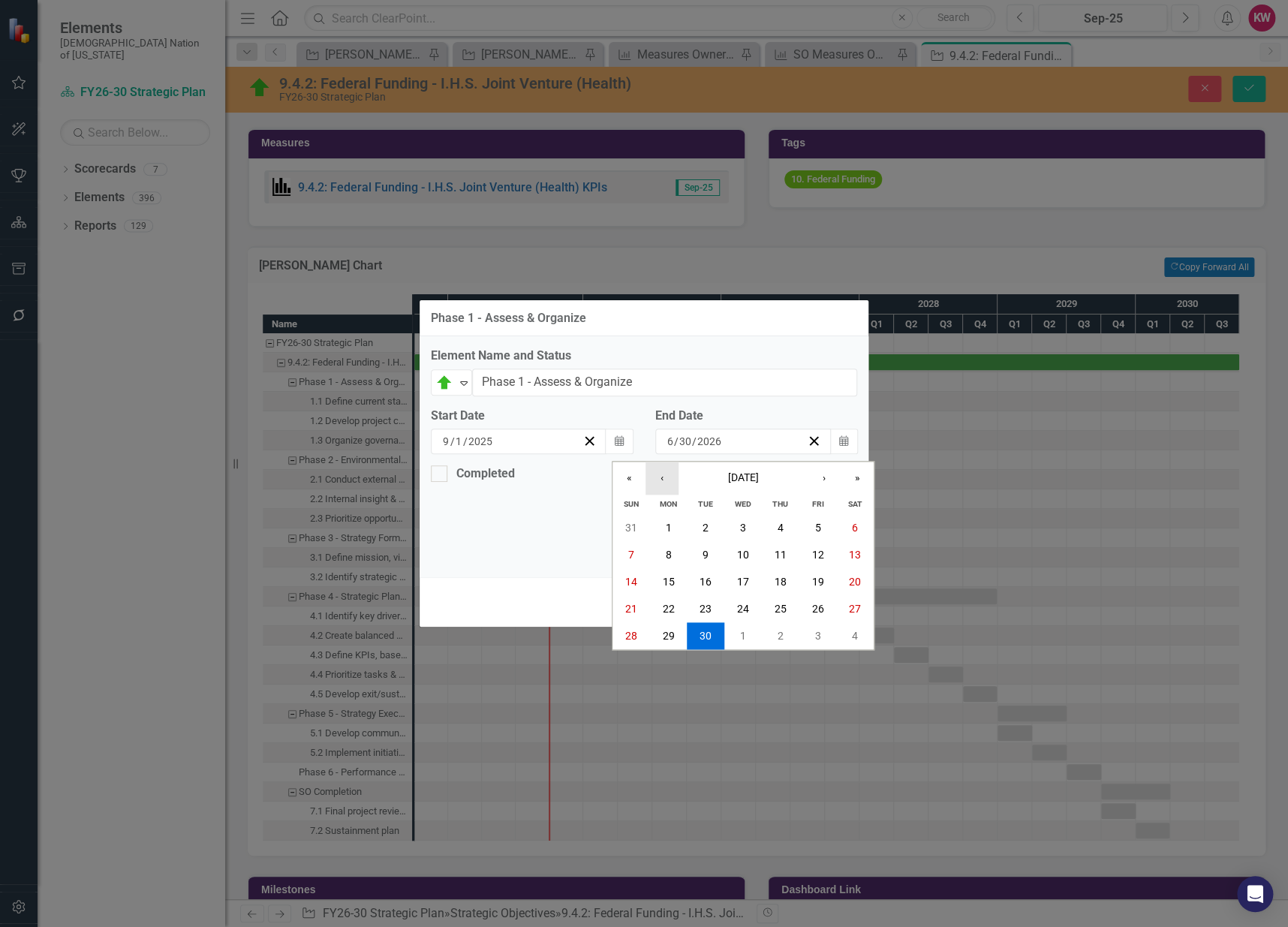
click at [662, 477] on button "‹" at bounding box center [662, 477] width 33 height 33
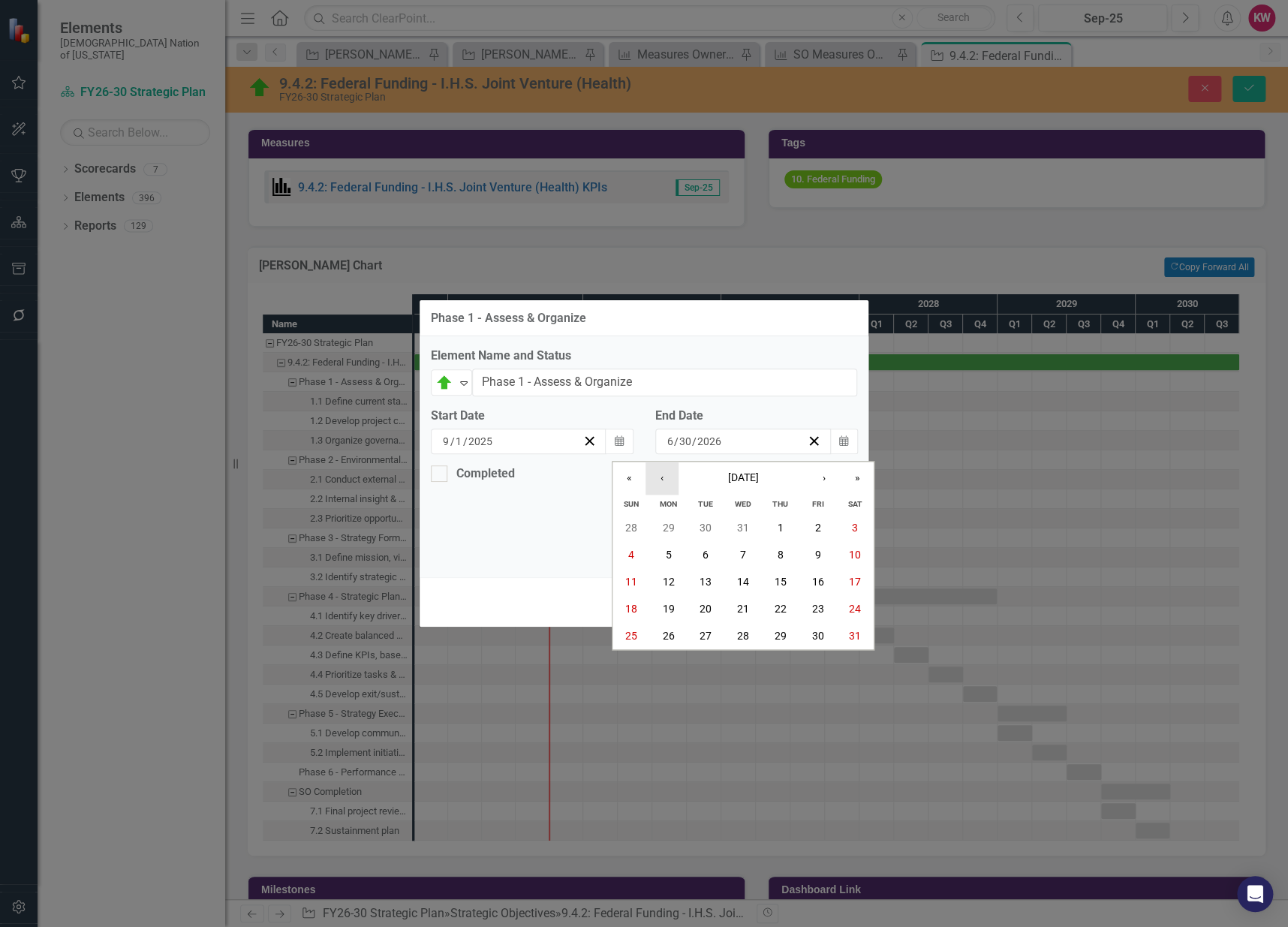
click at [662, 477] on button "‹" at bounding box center [662, 477] width 33 height 33
click at [744, 632] on abbr "31" at bounding box center [743, 636] width 12 height 12
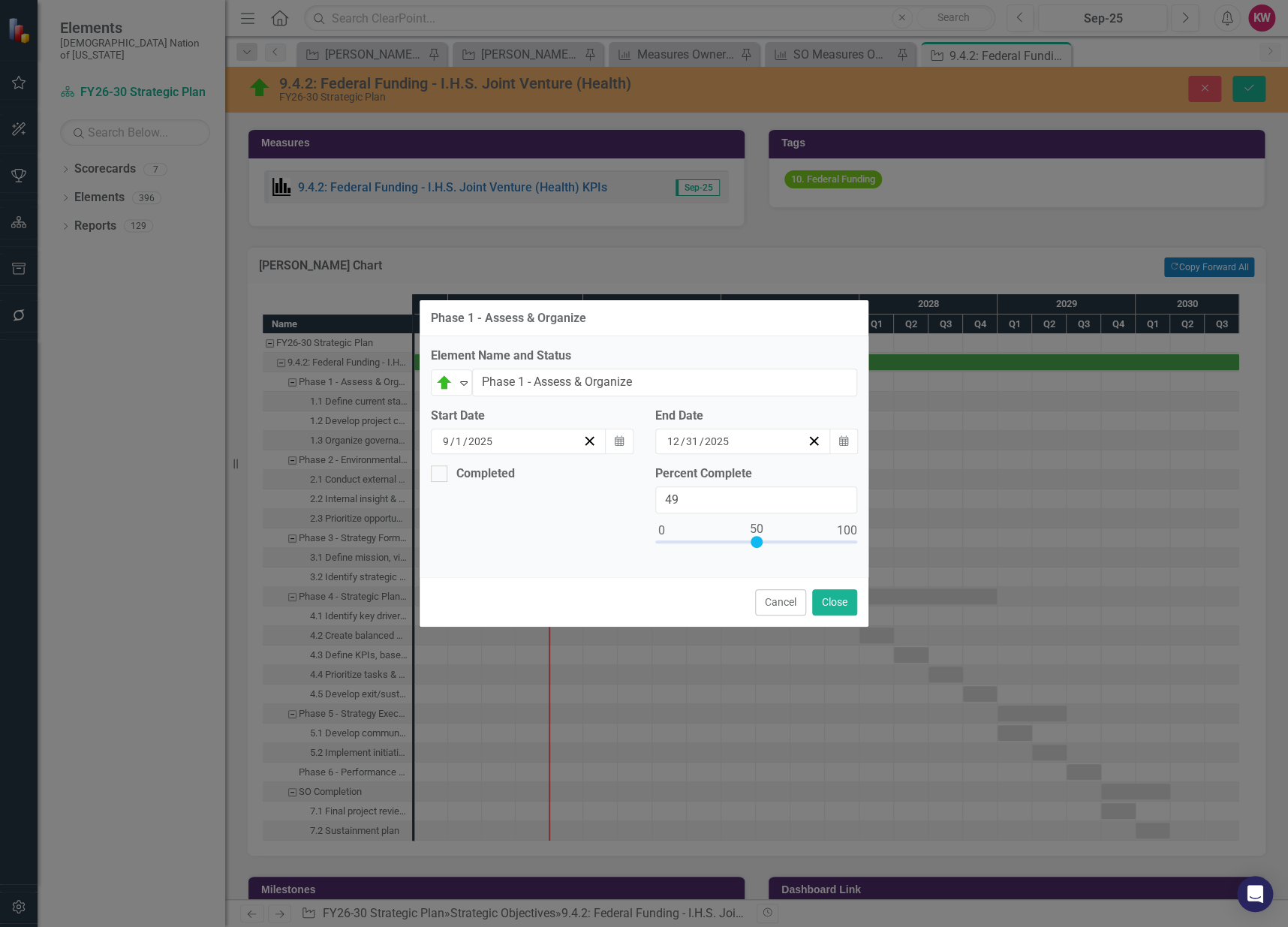
type input "50"
drag, startPoint x: 664, startPoint y: 538, endPoint x: 759, endPoint y: 538, distance: 95.0
click at [759, 538] on div at bounding box center [757, 542] width 12 height 12
click at [825, 602] on button "Close" at bounding box center [835, 602] width 45 height 27
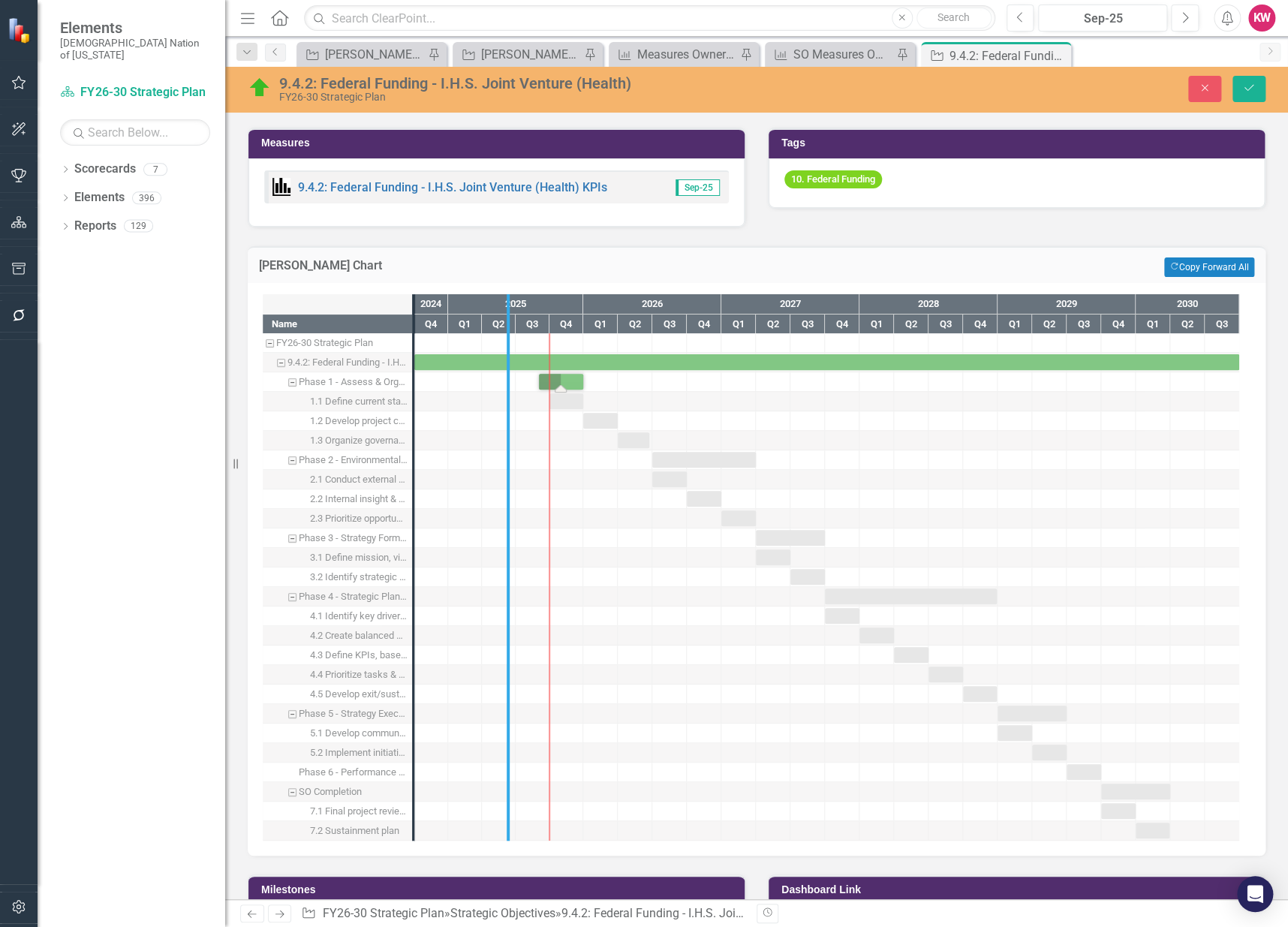
drag, startPoint x: 417, startPoint y: 412, endPoint x: 511, endPoint y: 421, distance: 94.4
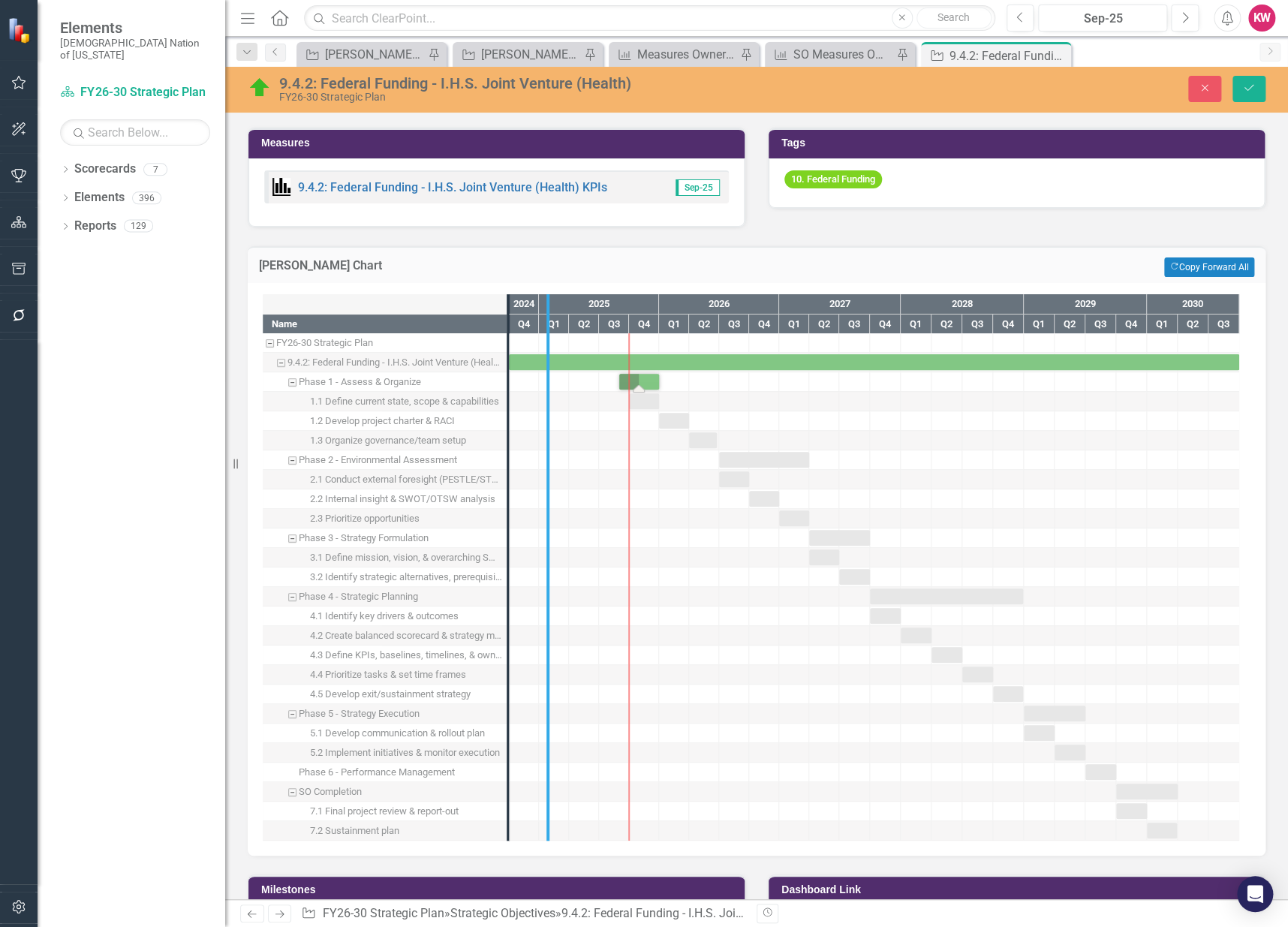
drag, startPoint x: 509, startPoint y: 438, endPoint x: 549, endPoint y: 436, distance: 40.0
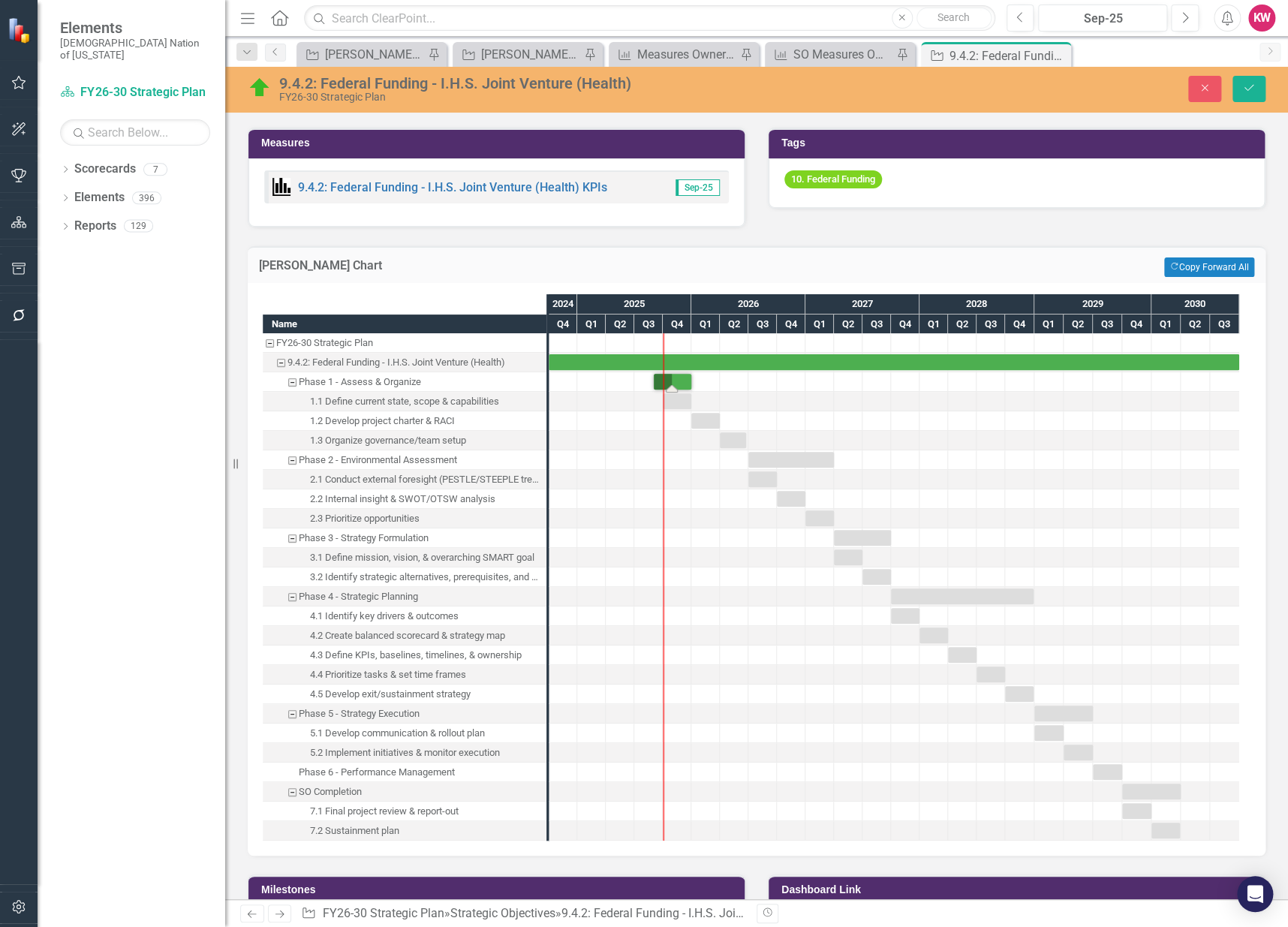
click at [642, 396] on div at bounding box center [648, 401] width 28 height 19
click at [671, 393] on div "Task: Start date: 2025-10-01 End date: 2025-12-31" at bounding box center [677, 401] width 28 height 16
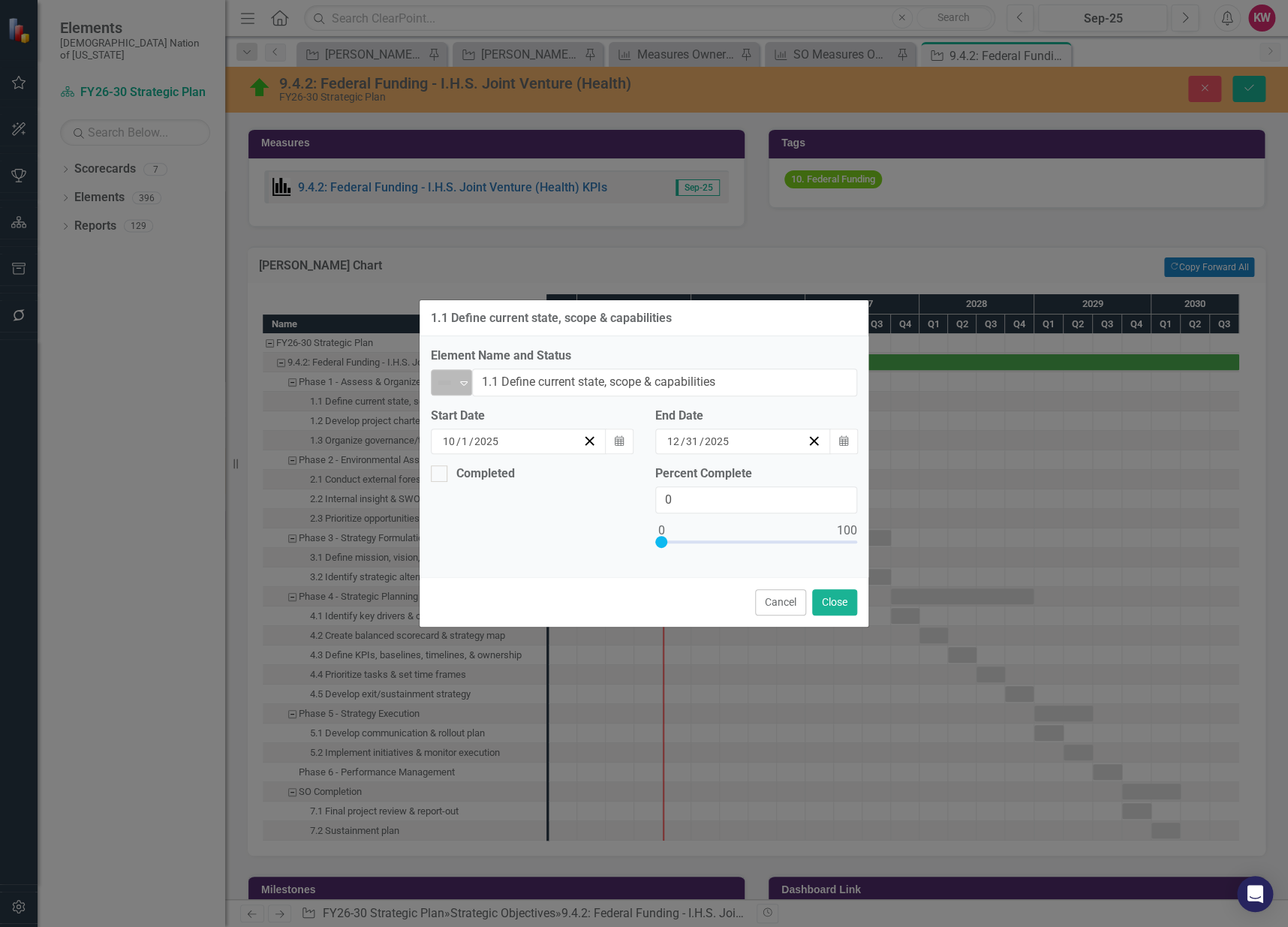
click at [460, 375] on div "Expand" at bounding box center [464, 382] width 15 height 25
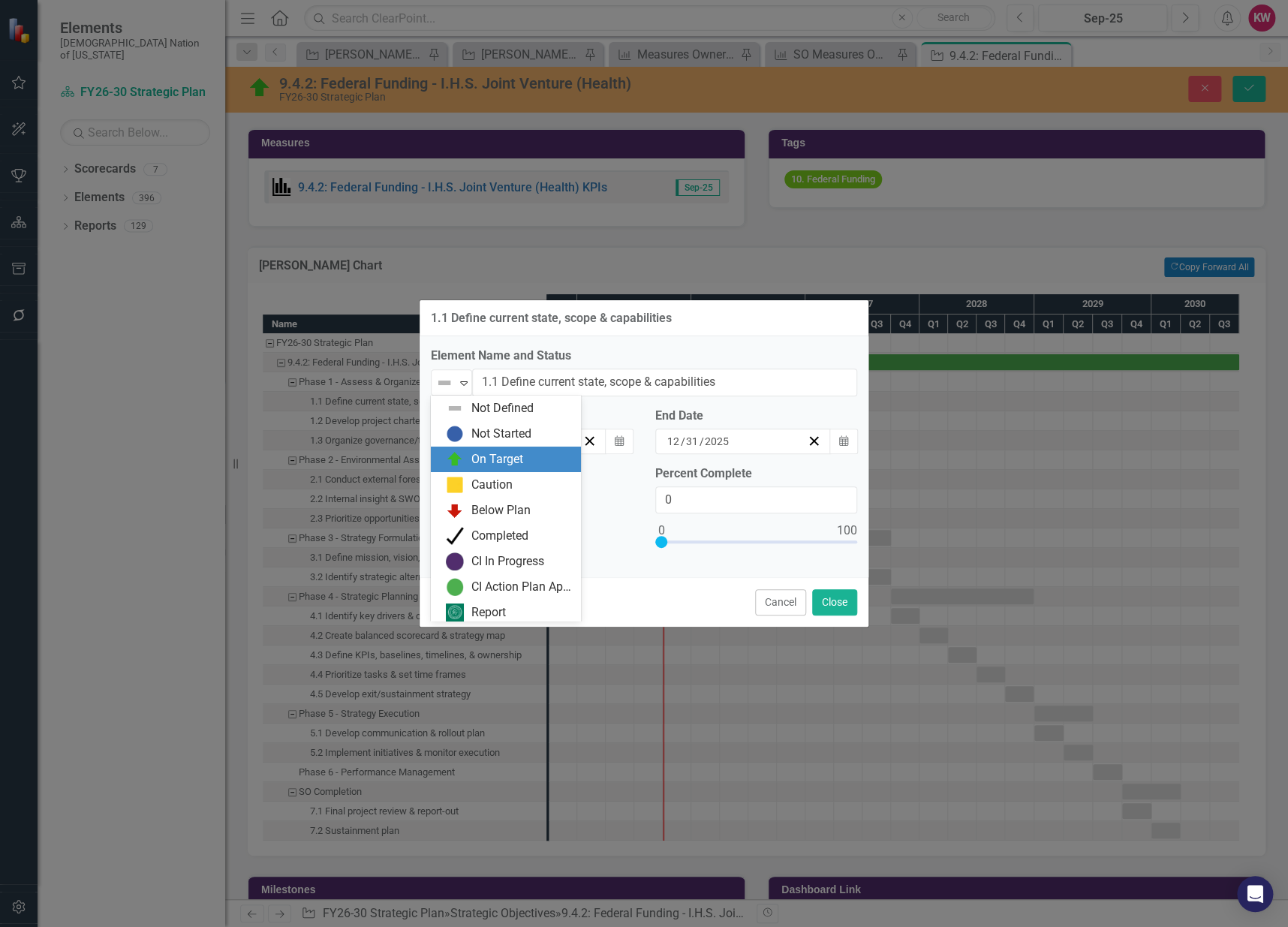
drag, startPoint x: 459, startPoint y: 466, endPoint x: 504, endPoint y: 457, distance: 45.9
click at [459, 465] on img at bounding box center [455, 460] width 18 height 18
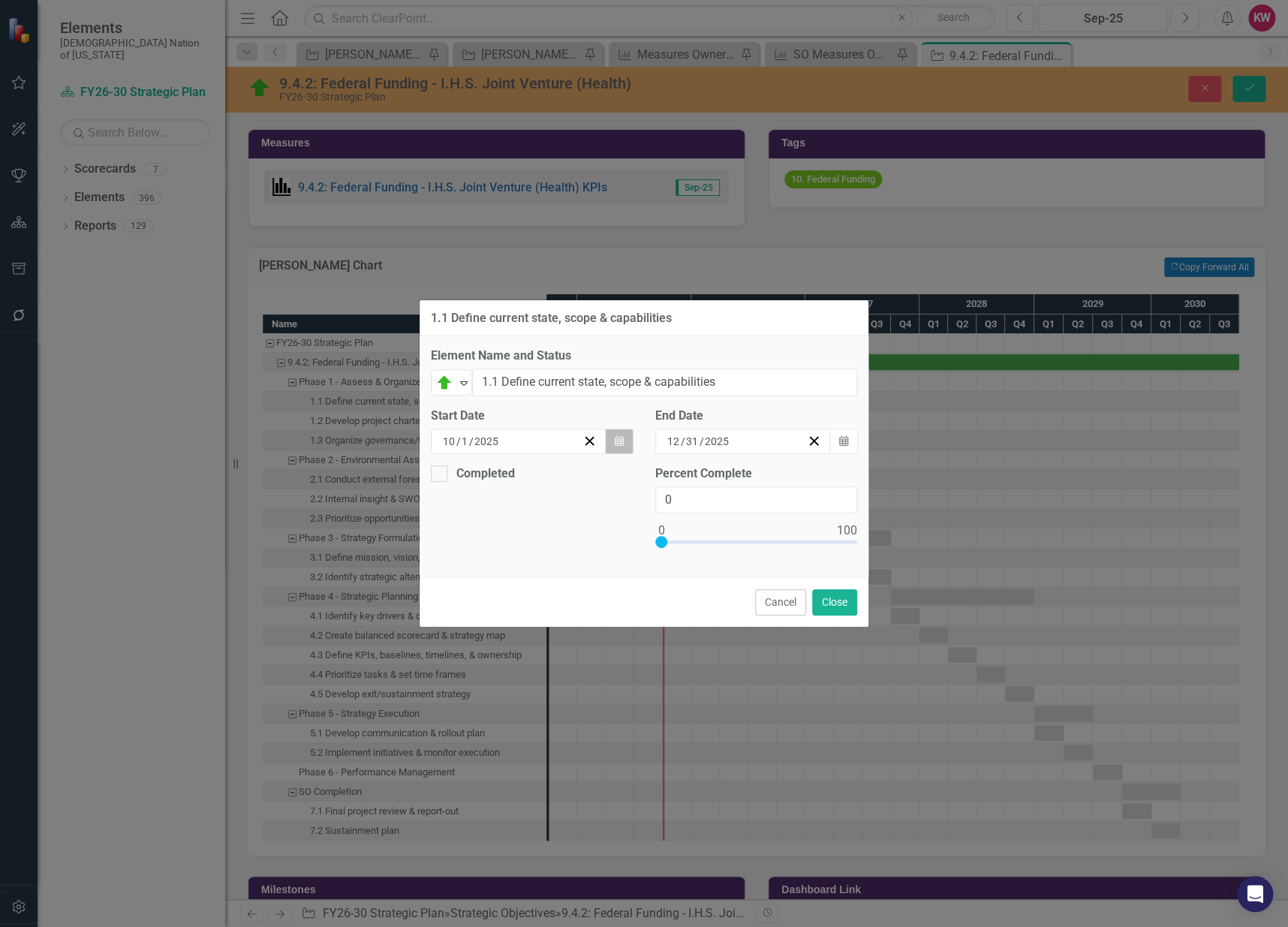
click at [619, 438] on icon "button" at bounding box center [619, 441] width 9 height 11
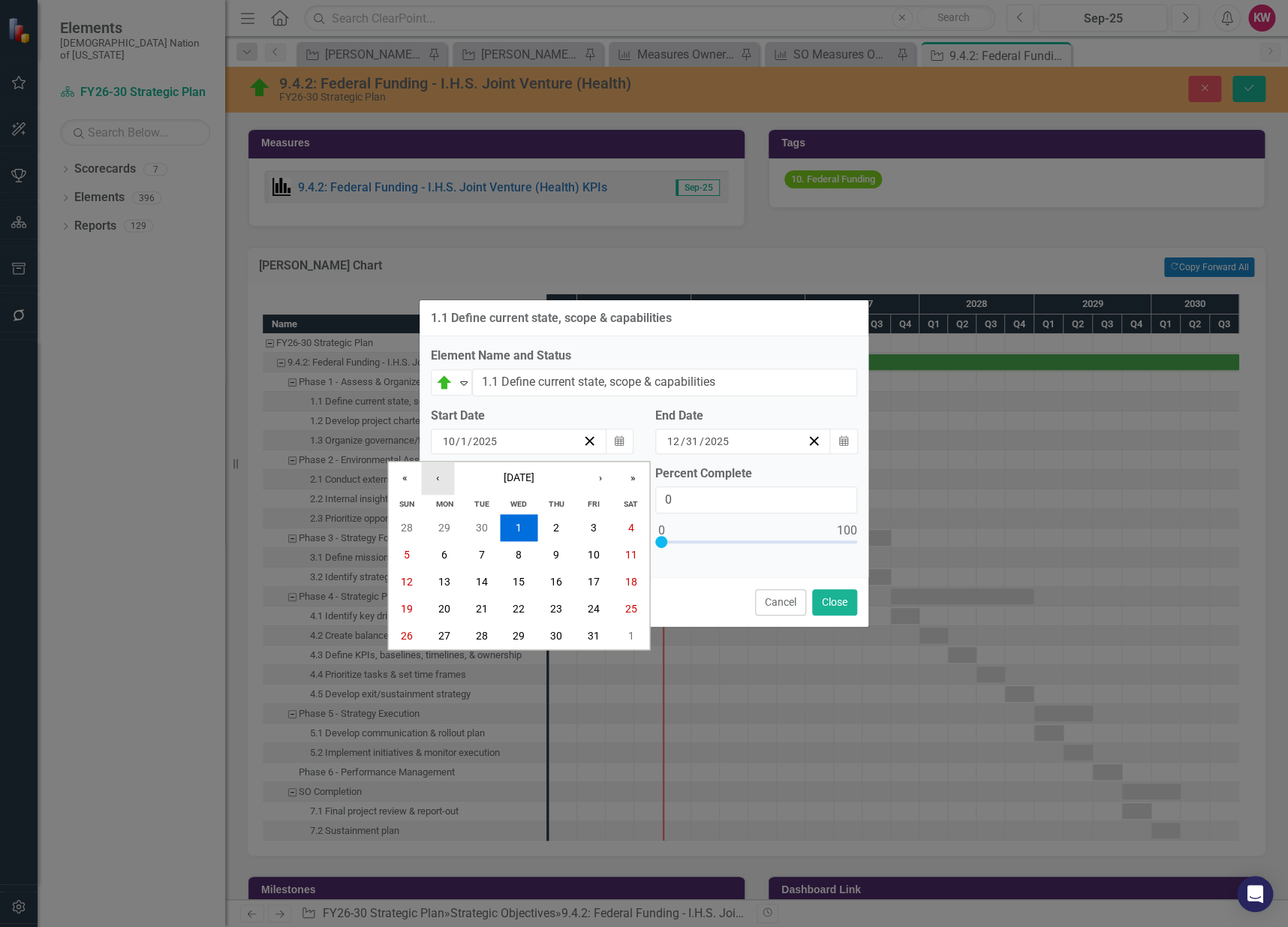
click at [439, 476] on button "‹" at bounding box center [437, 477] width 33 height 33
click at [446, 528] on abbr "1" at bounding box center [444, 528] width 6 height 12
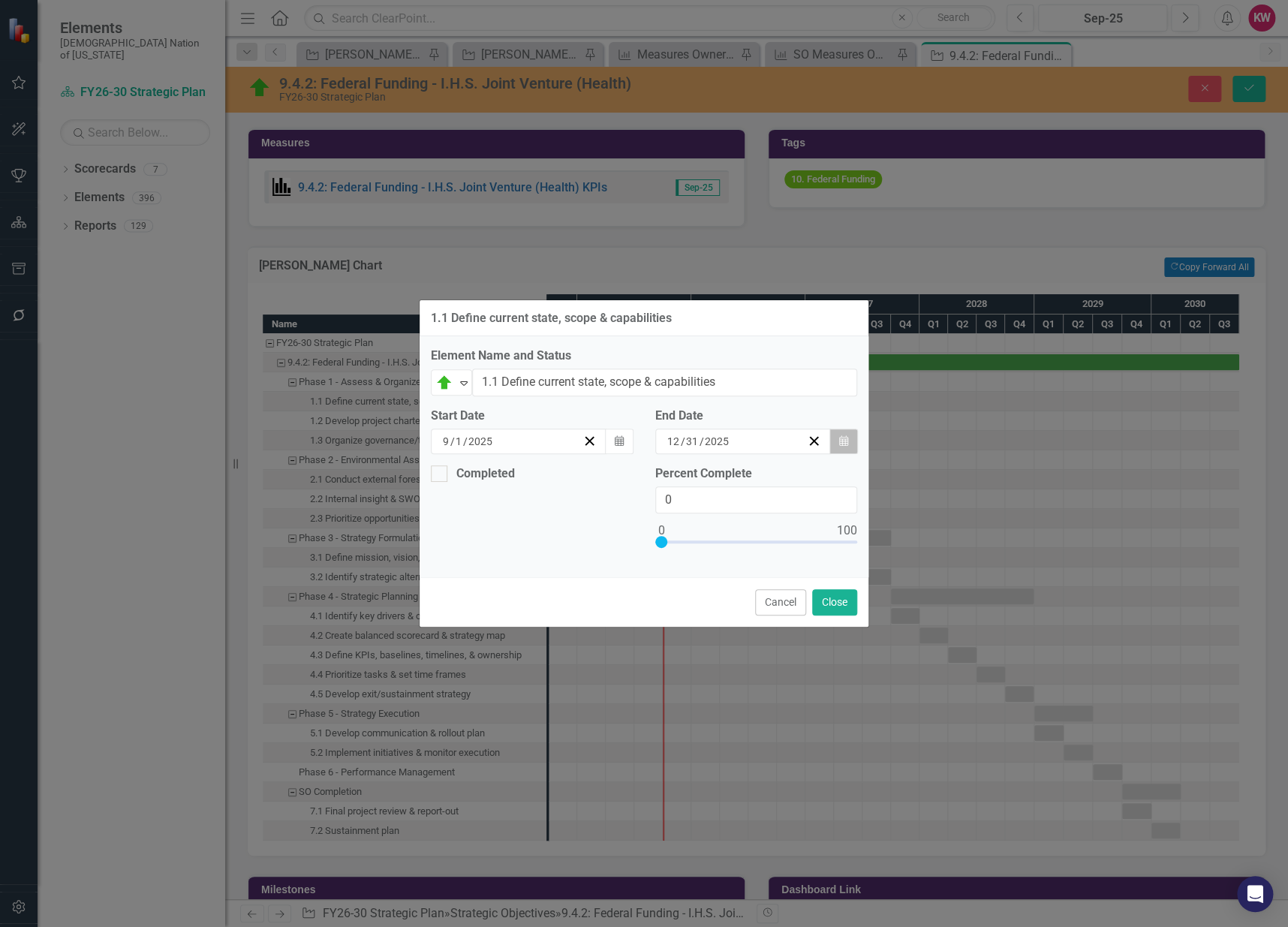
click at [844, 439] on icon "Calendar" at bounding box center [844, 442] width 9 height 11
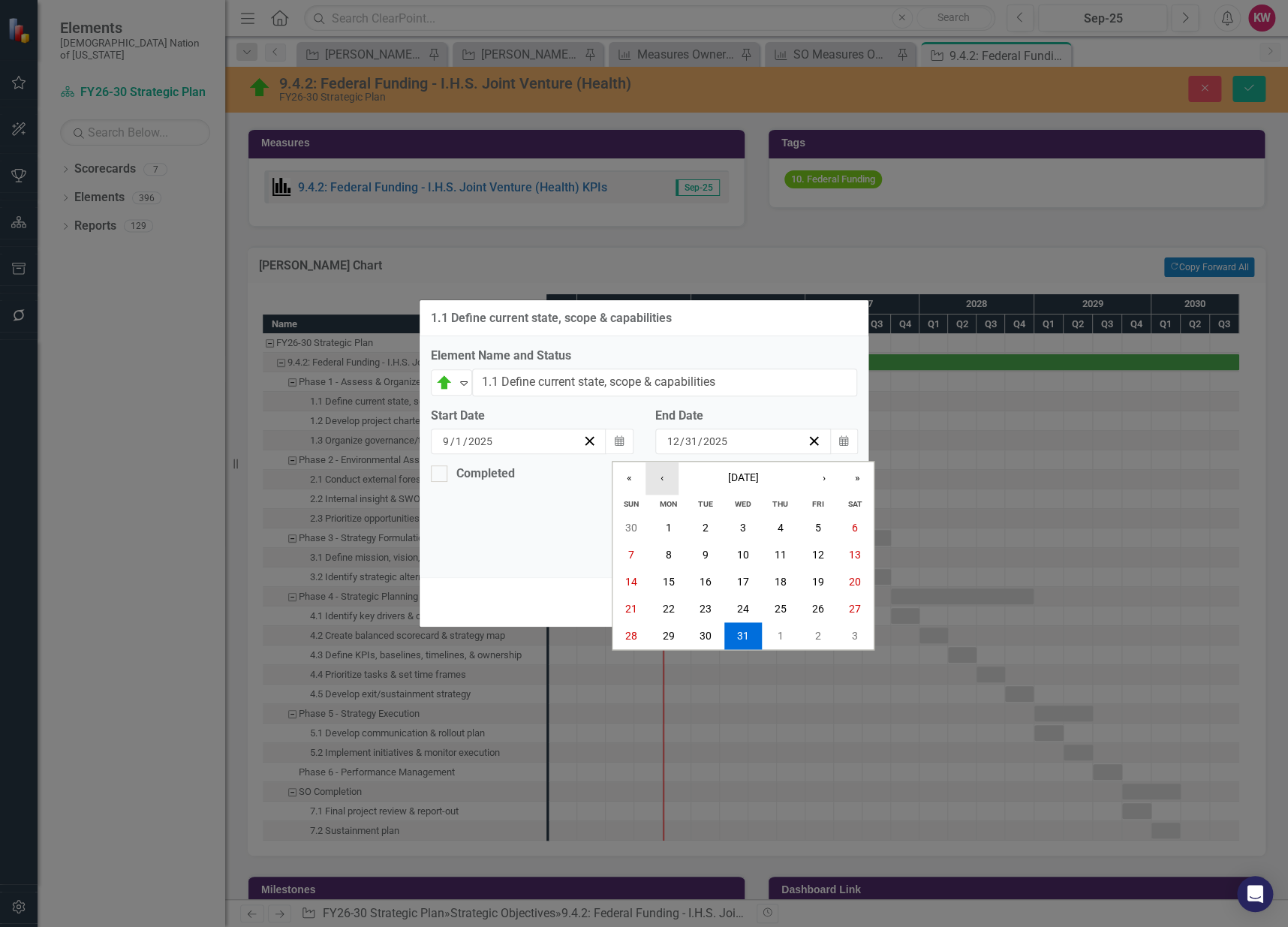
click at [665, 469] on button "‹" at bounding box center [662, 477] width 33 height 33
click at [702, 630] on abbr "30" at bounding box center [706, 636] width 12 height 12
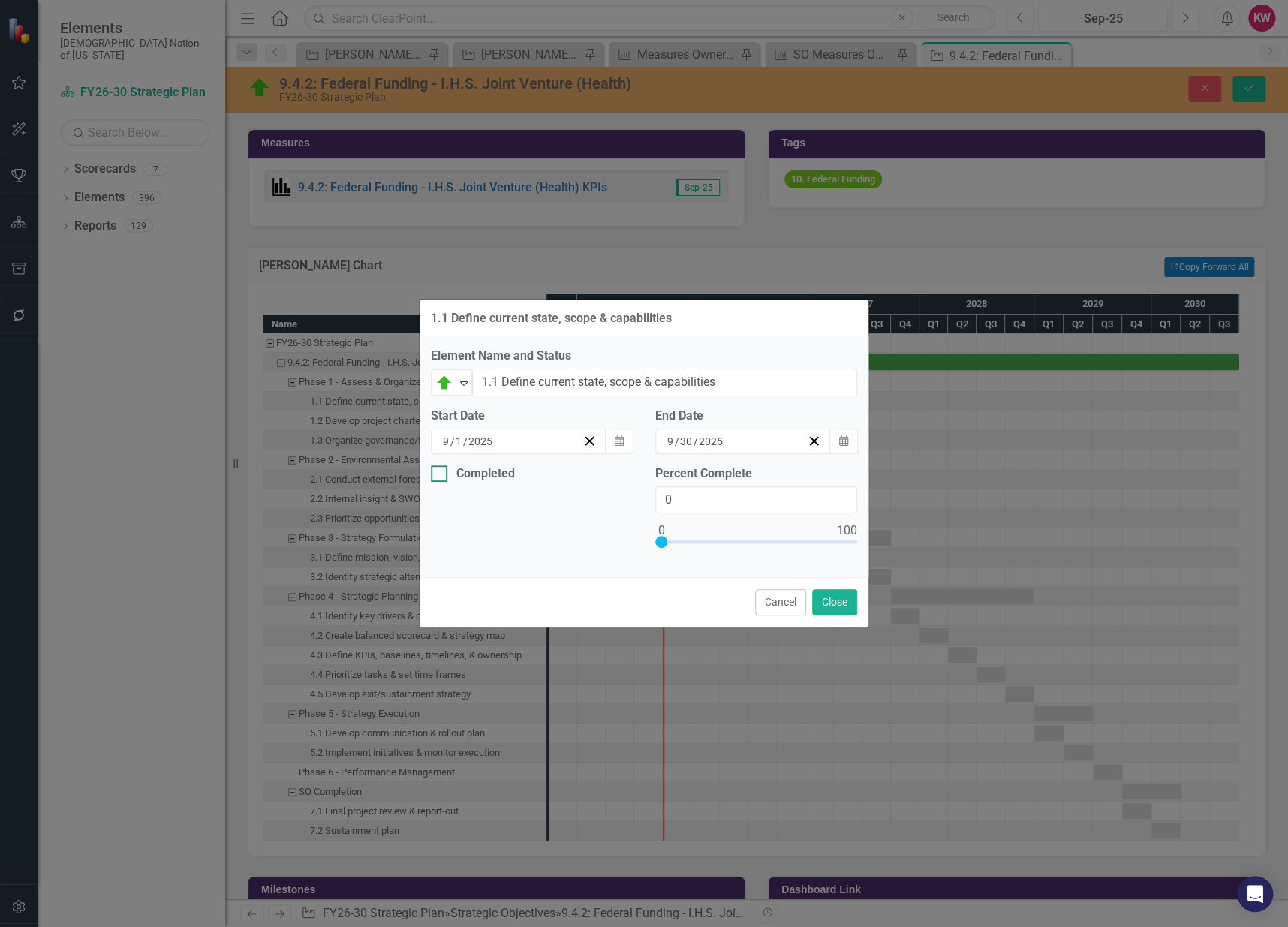
click at [442, 472] on div at bounding box center [439, 474] width 17 height 17
click at [441, 472] on input "Completed" at bounding box center [436, 470] width 10 height 10
checkbox input "true"
click at [618, 527] on icon "Calendar" at bounding box center [619, 530] width 9 height 11
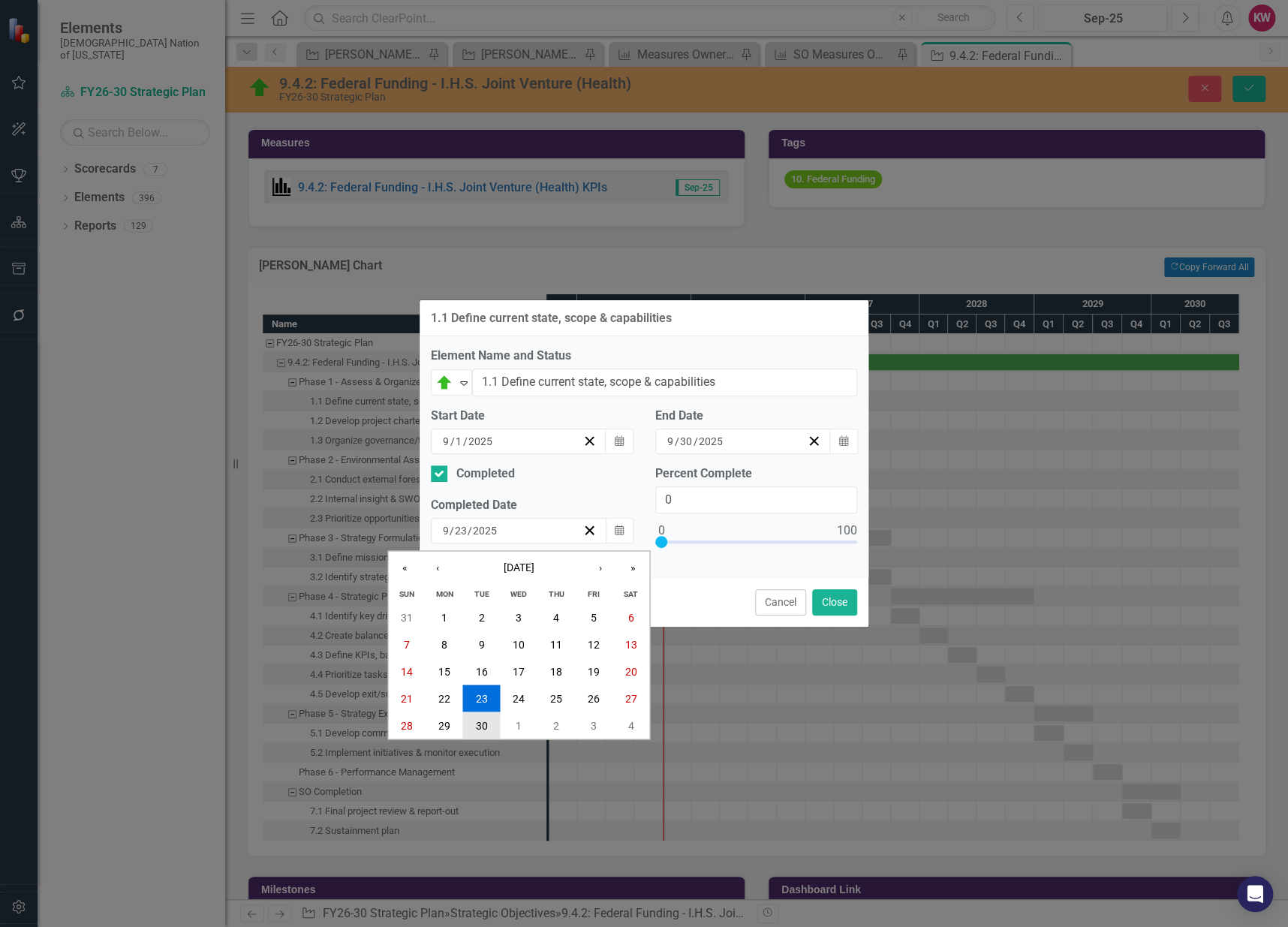
click at [477, 725] on abbr "30" at bounding box center [483, 726] width 12 height 12
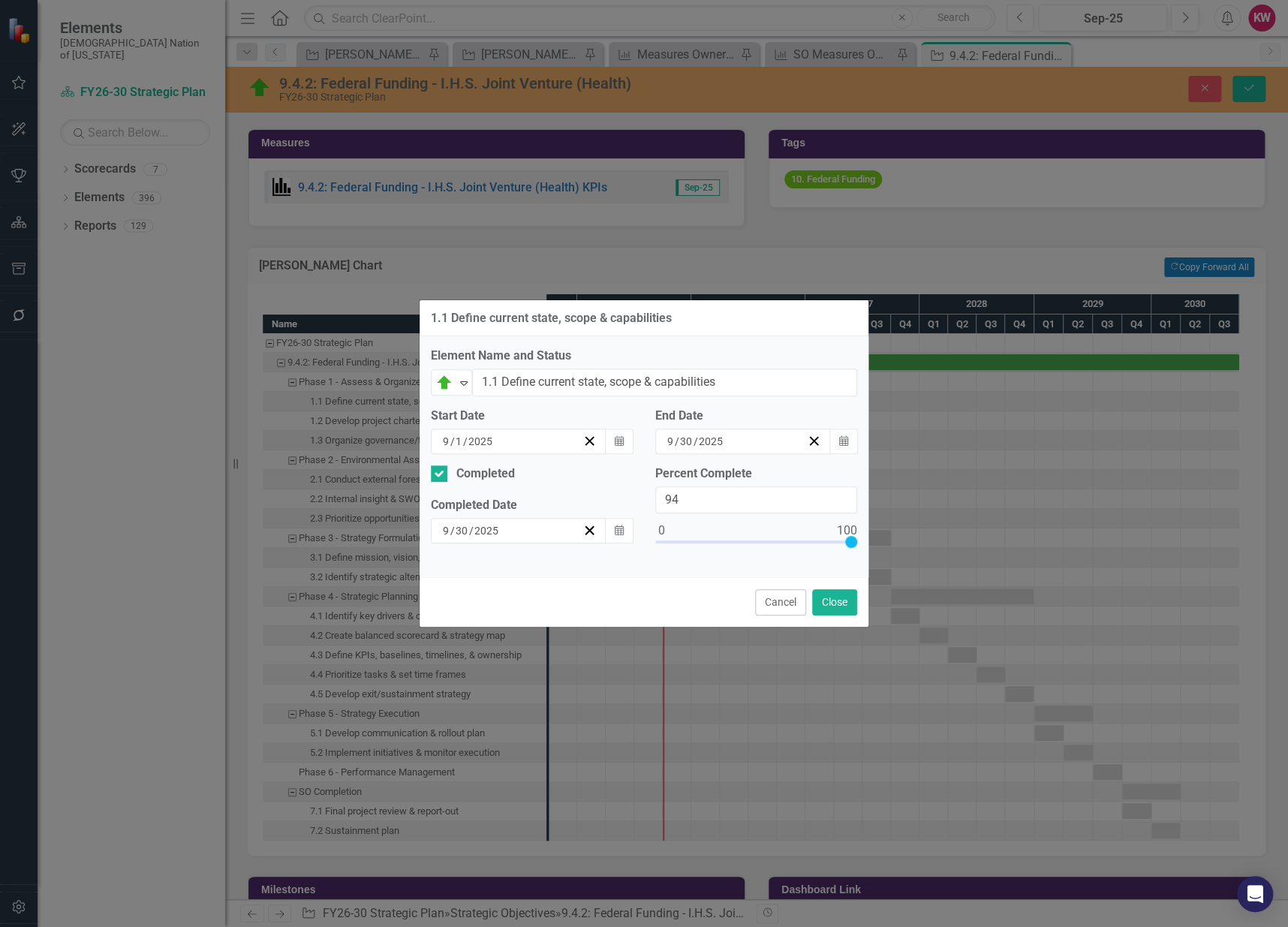
type input "100"
drag, startPoint x: 656, startPoint y: 539, endPoint x: 872, endPoint y: 555, distance: 216.6
click at [872, 555] on div "1.1 Define current state, scope & capabilities Element Name and Status On Targe…" at bounding box center [644, 463] width 1288 height 927
click at [467, 379] on icon "Expand" at bounding box center [464, 383] width 15 height 12
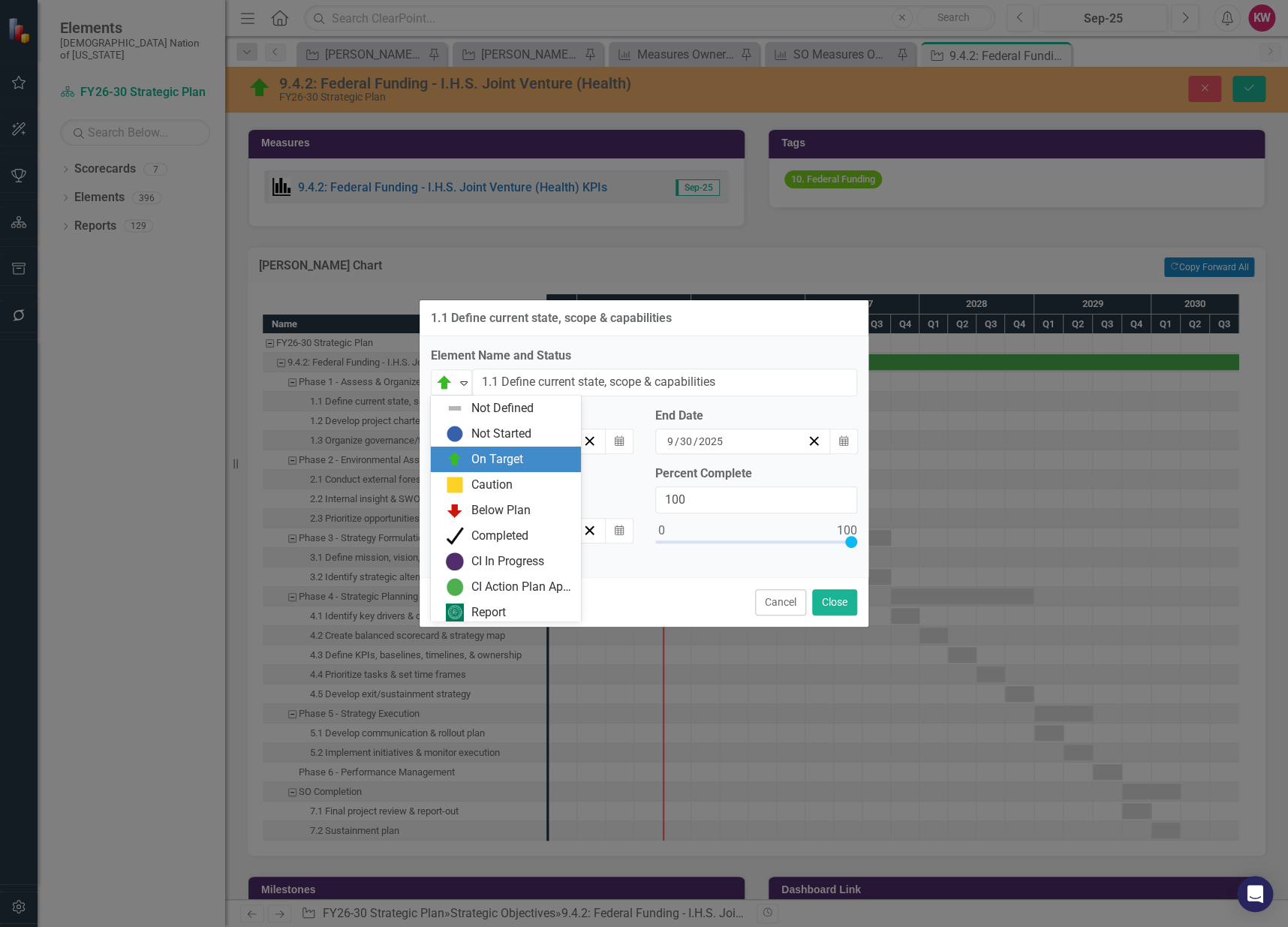
scroll to position [4, 0]
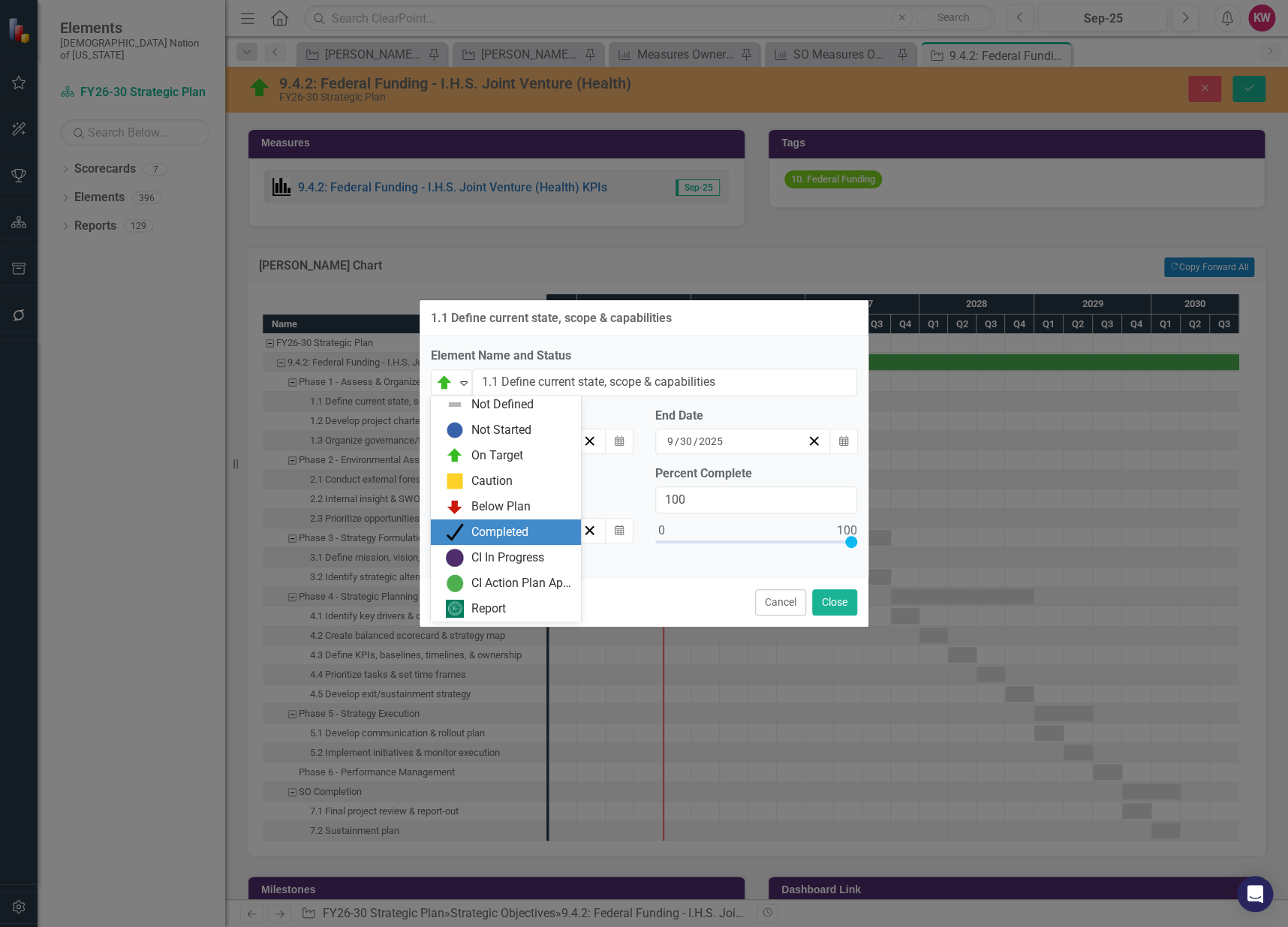
click at [467, 535] on div "Completed" at bounding box center [509, 532] width 126 height 18
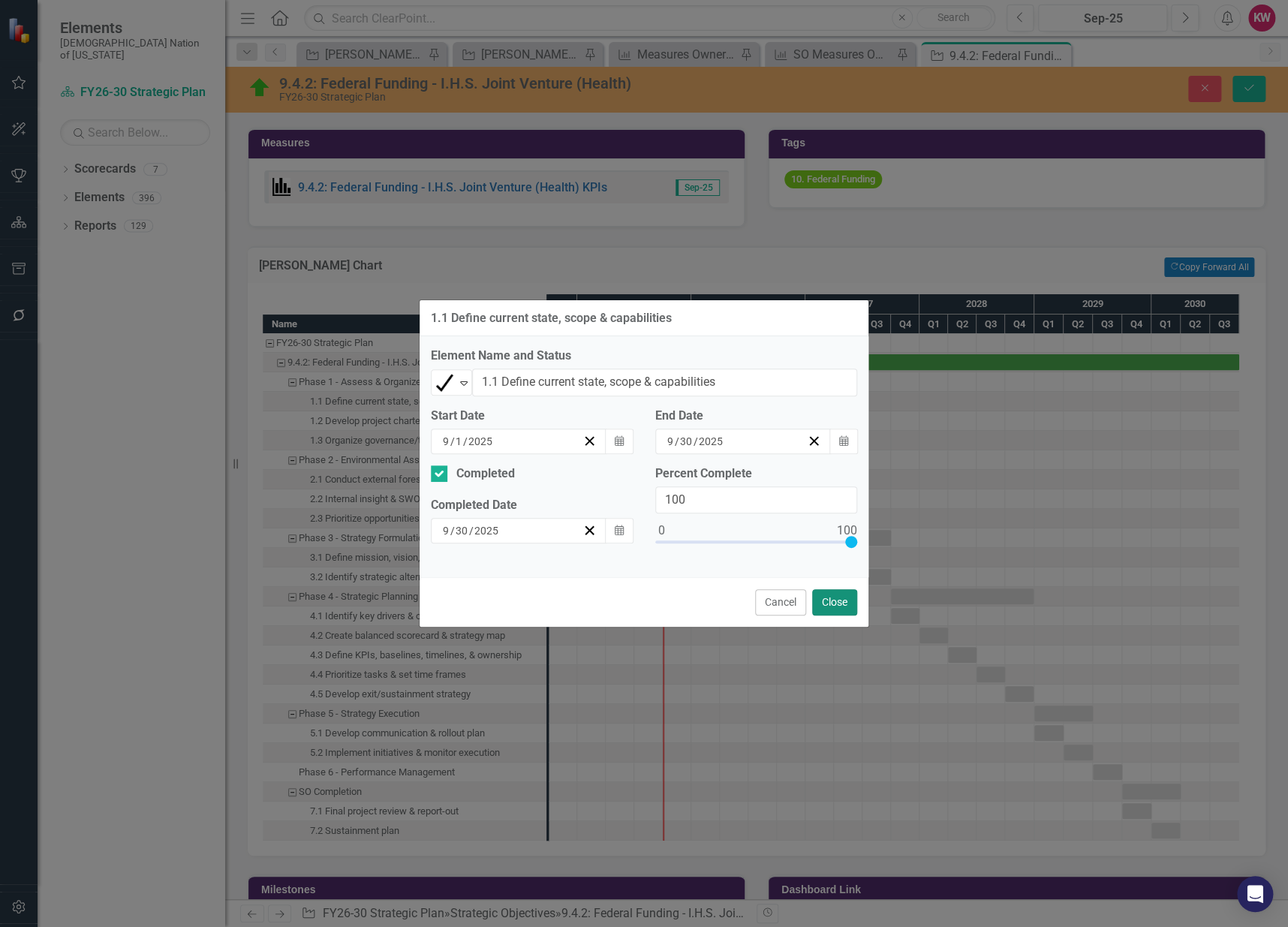
click at [823, 603] on button "Close" at bounding box center [835, 602] width 45 height 27
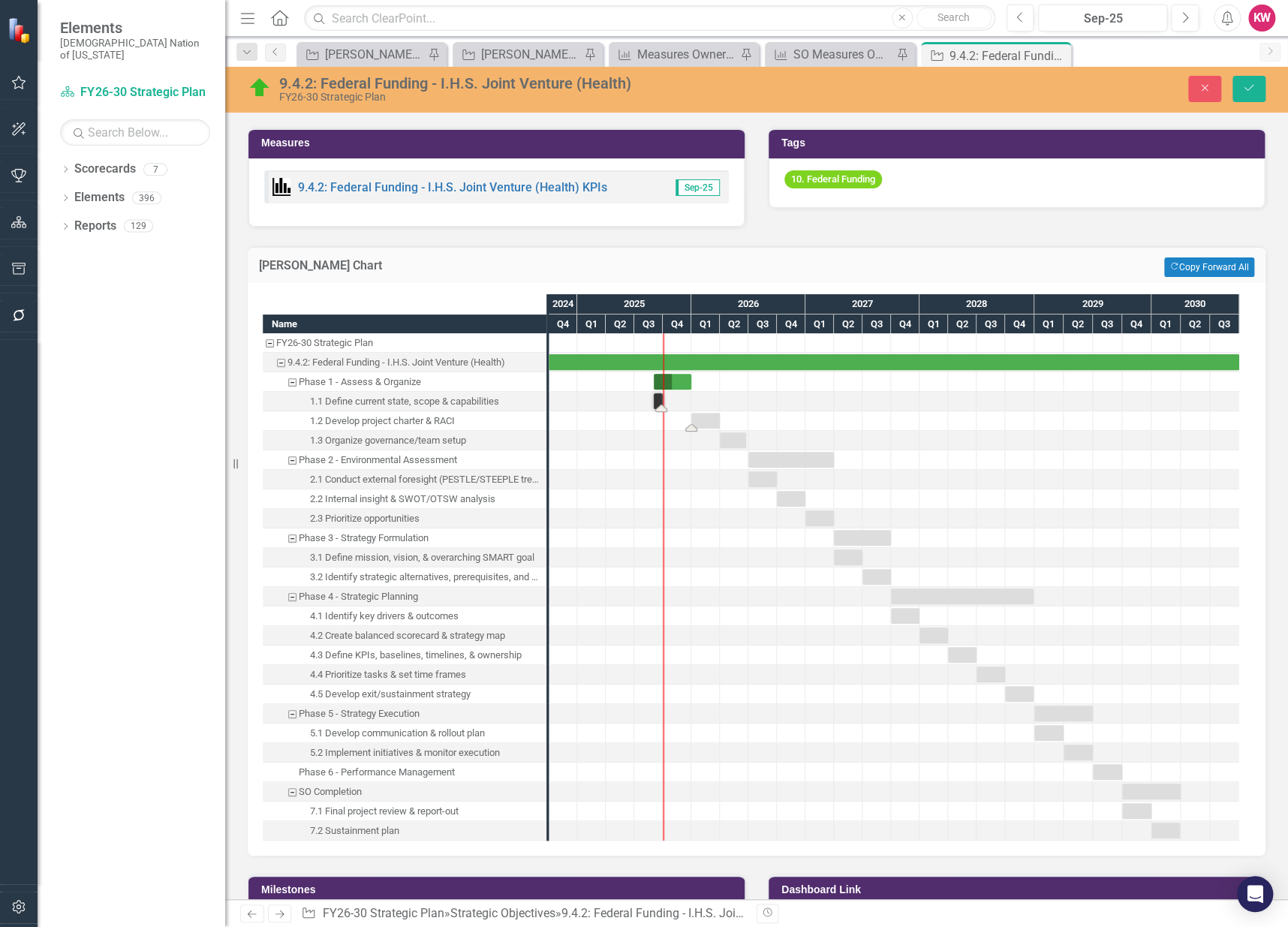
click at [711, 418] on div "Task: Start date: 2026-01-01 End date: 2026-03-31" at bounding box center [705, 420] width 28 height 16
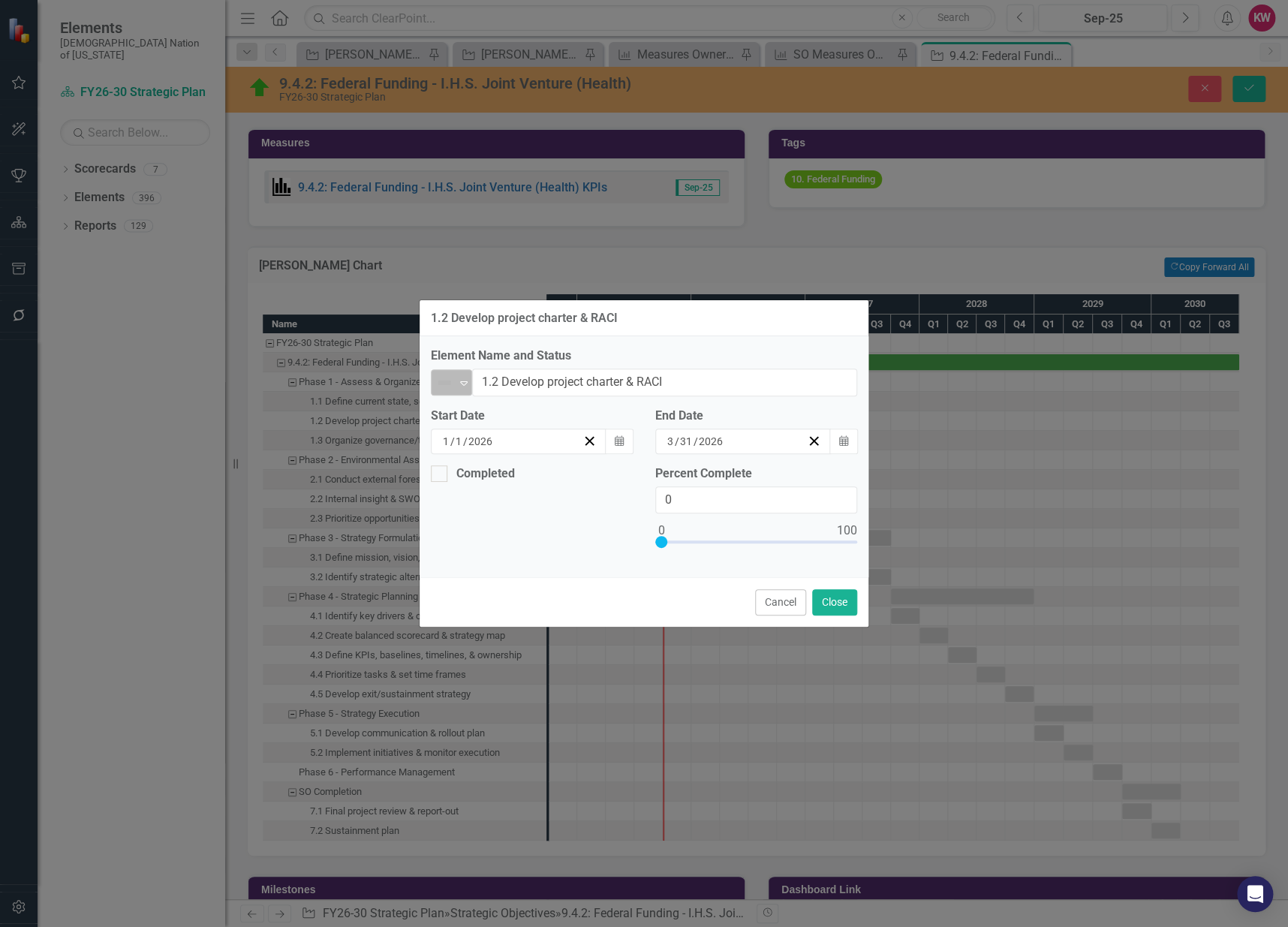
click at [463, 383] on icon "Expand" at bounding box center [464, 383] width 15 height 12
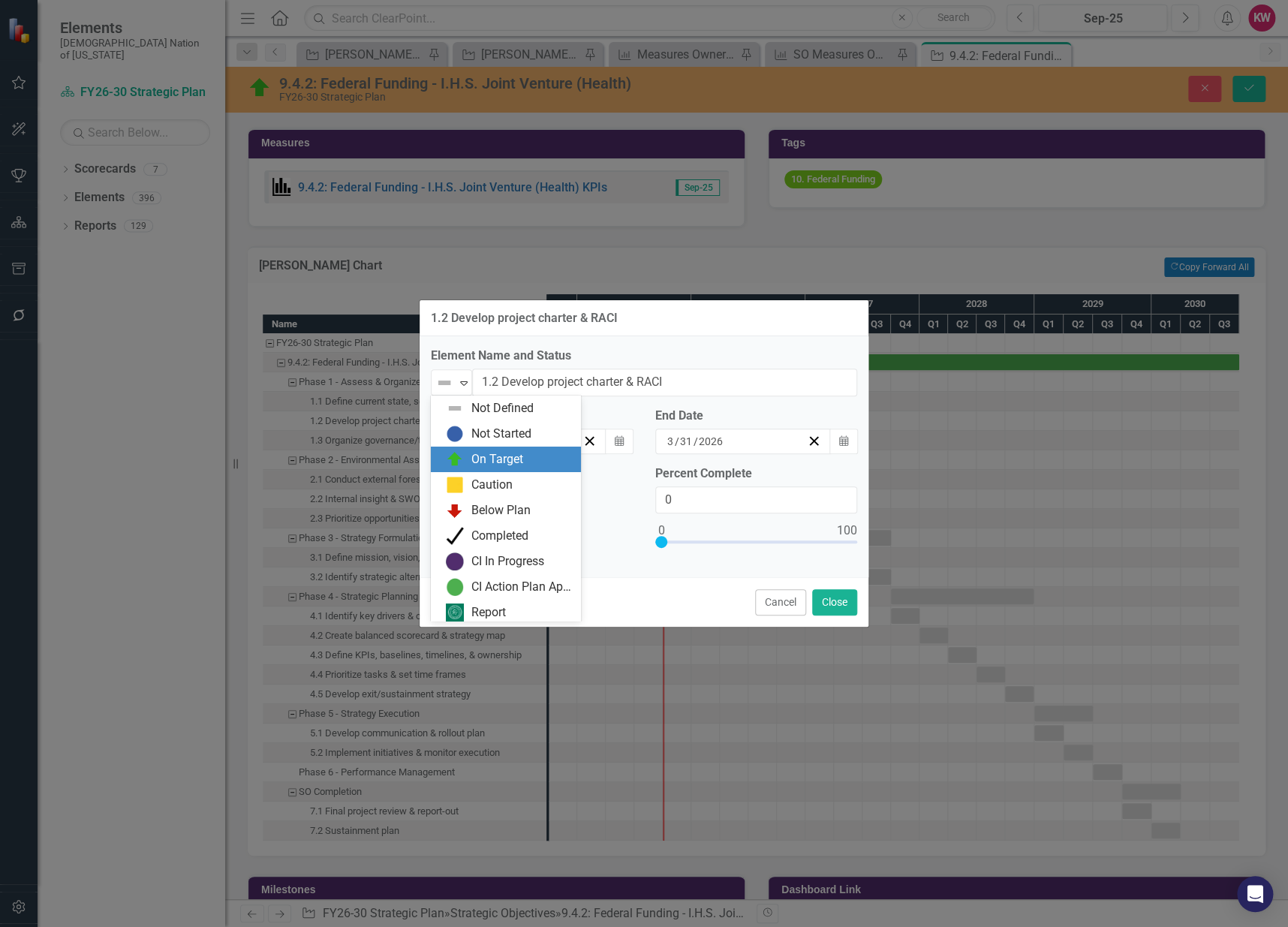
click at [462, 455] on img at bounding box center [455, 460] width 18 height 18
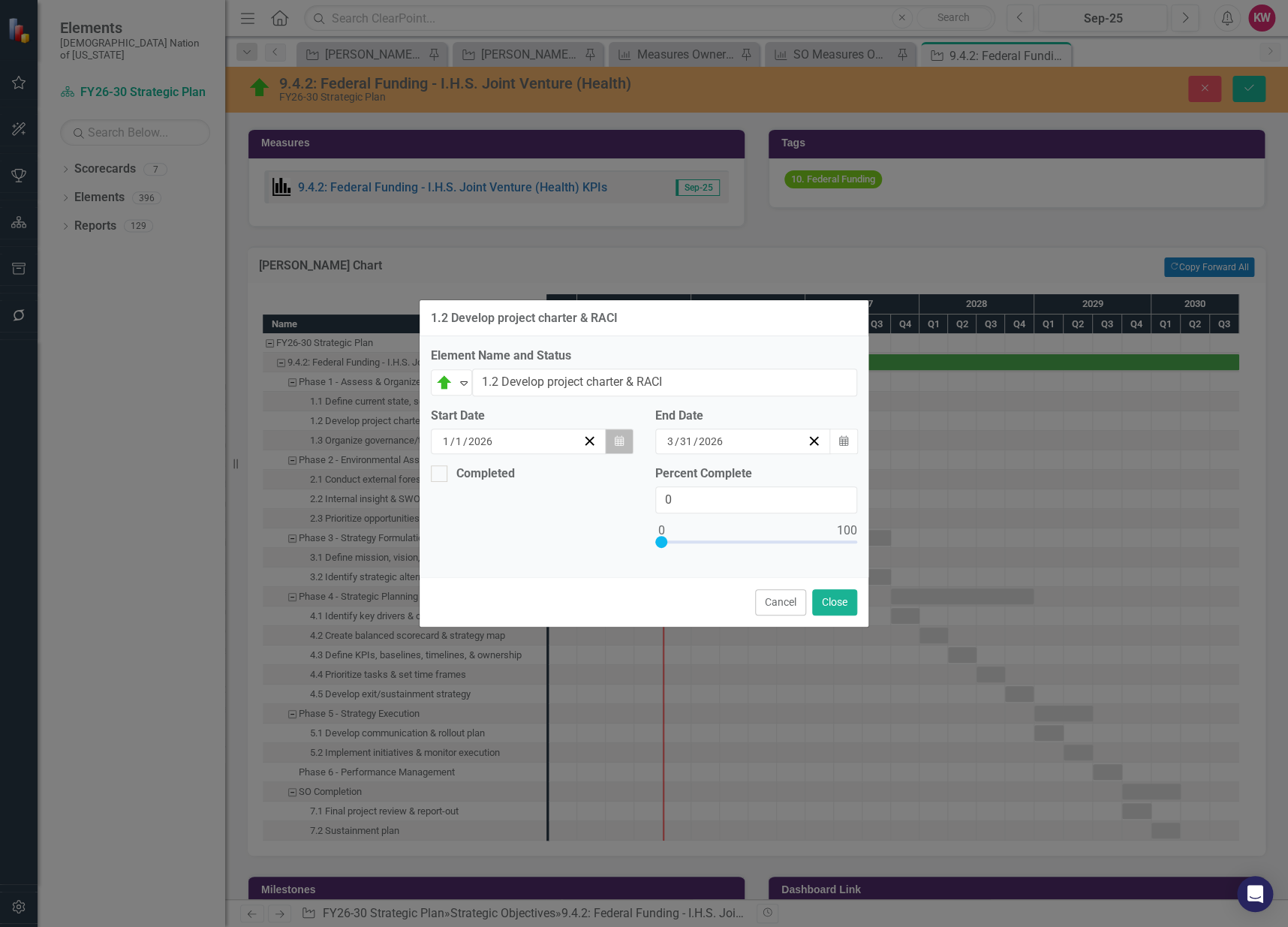
click at [615, 443] on icon "Calendar" at bounding box center [619, 442] width 9 height 11
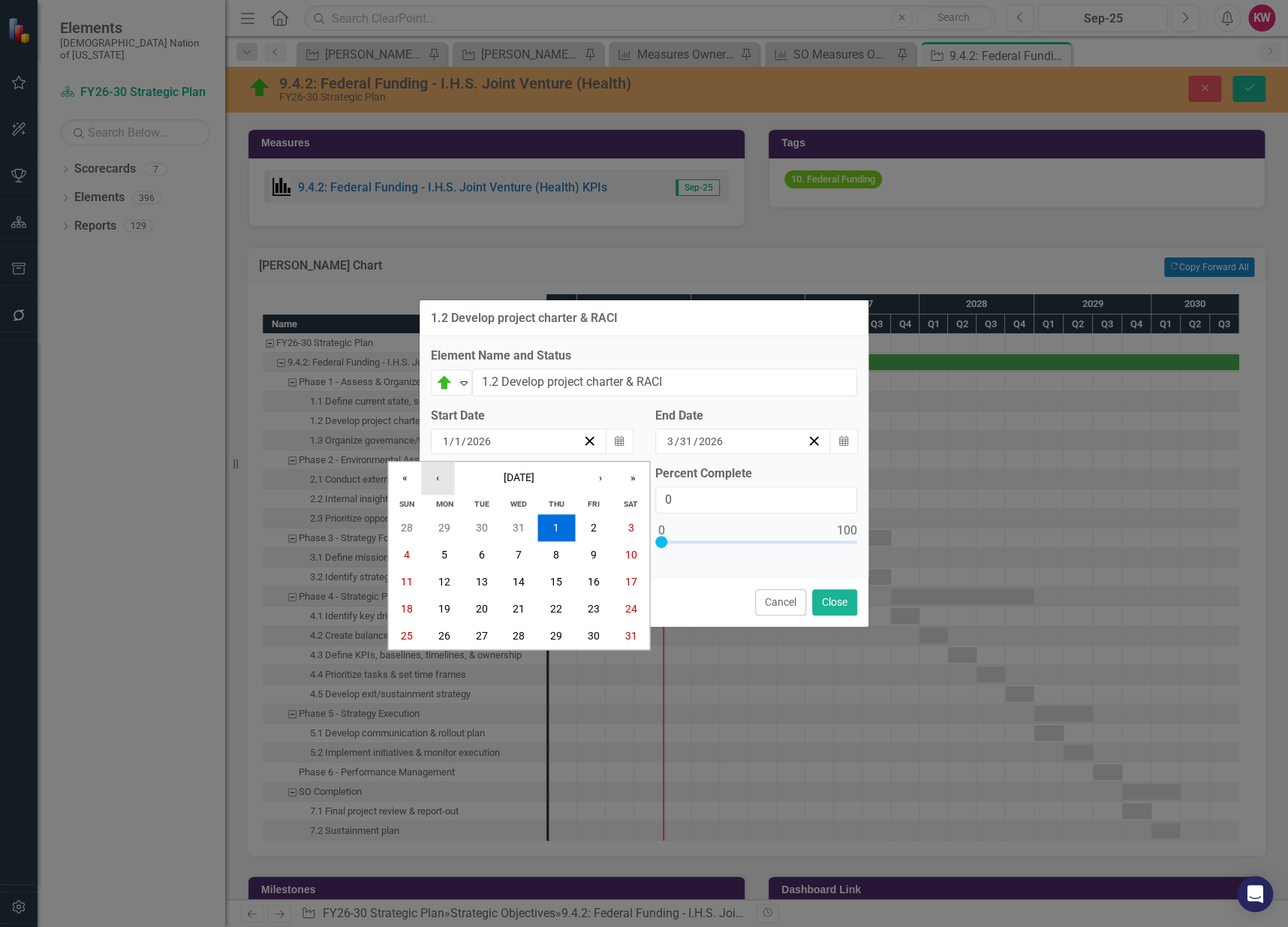
click at [436, 481] on button "‹" at bounding box center [437, 477] width 33 height 33
click at [442, 523] on abbr "1" at bounding box center [444, 528] width 6 height 12
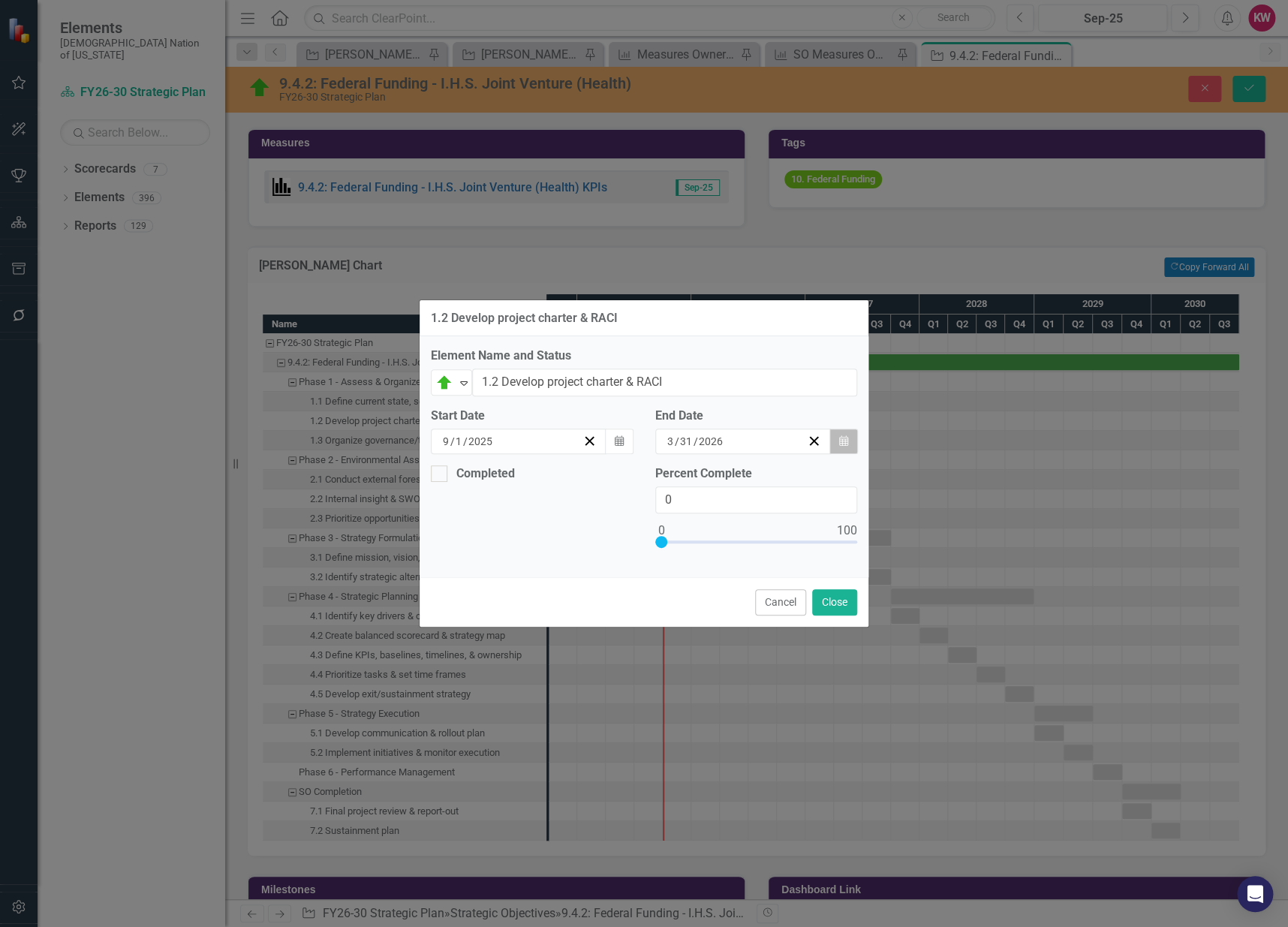
click at [841, 441] on icon "button" at bounding box center [844, 441] width 9 height 11
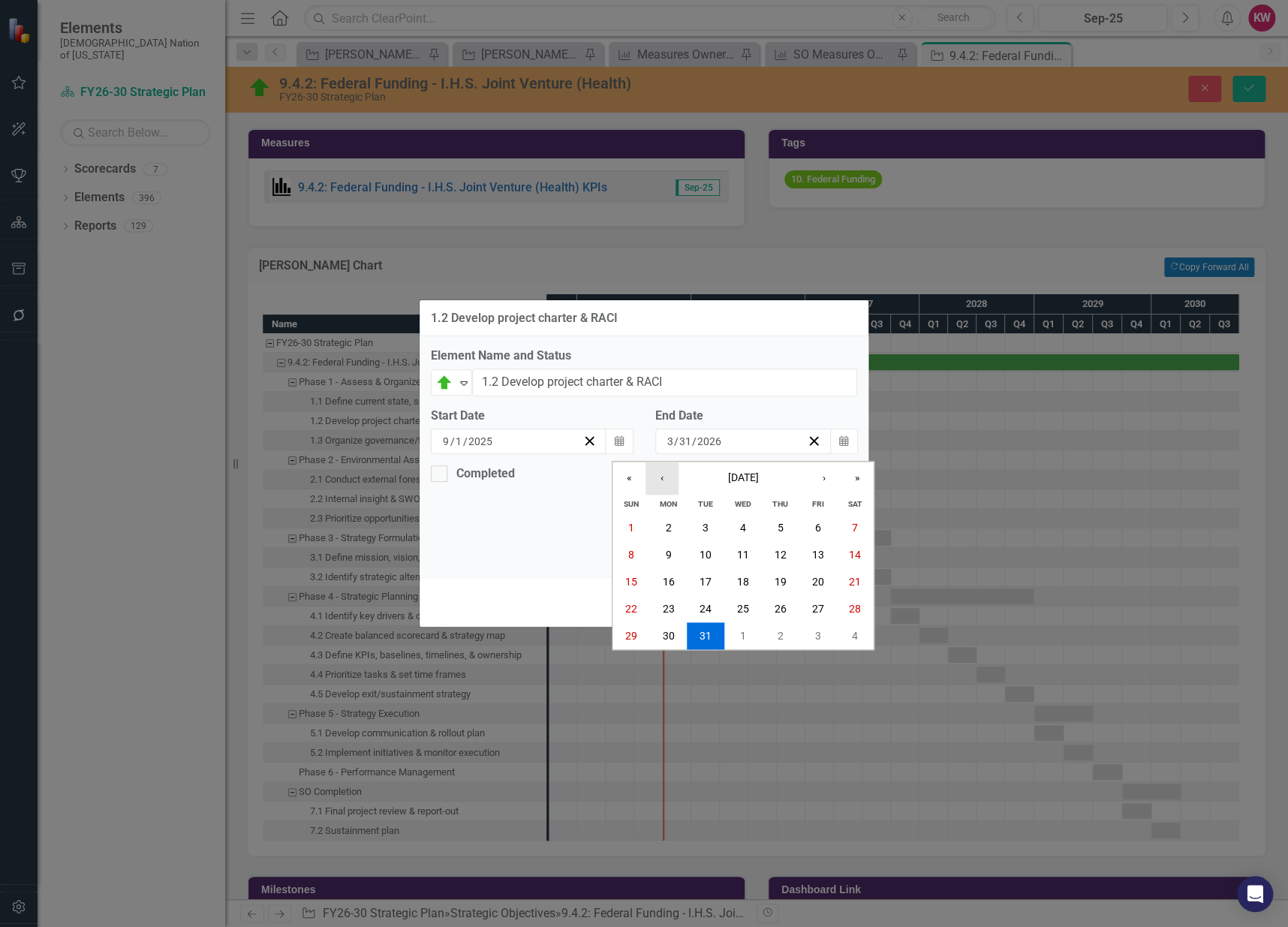
click at [650, 474] on button "‹" at bounding box center [662, 477] width 33 height 33
click at [650, 473] on button "‹" at bounding box center [662, 477] width 33 height 33
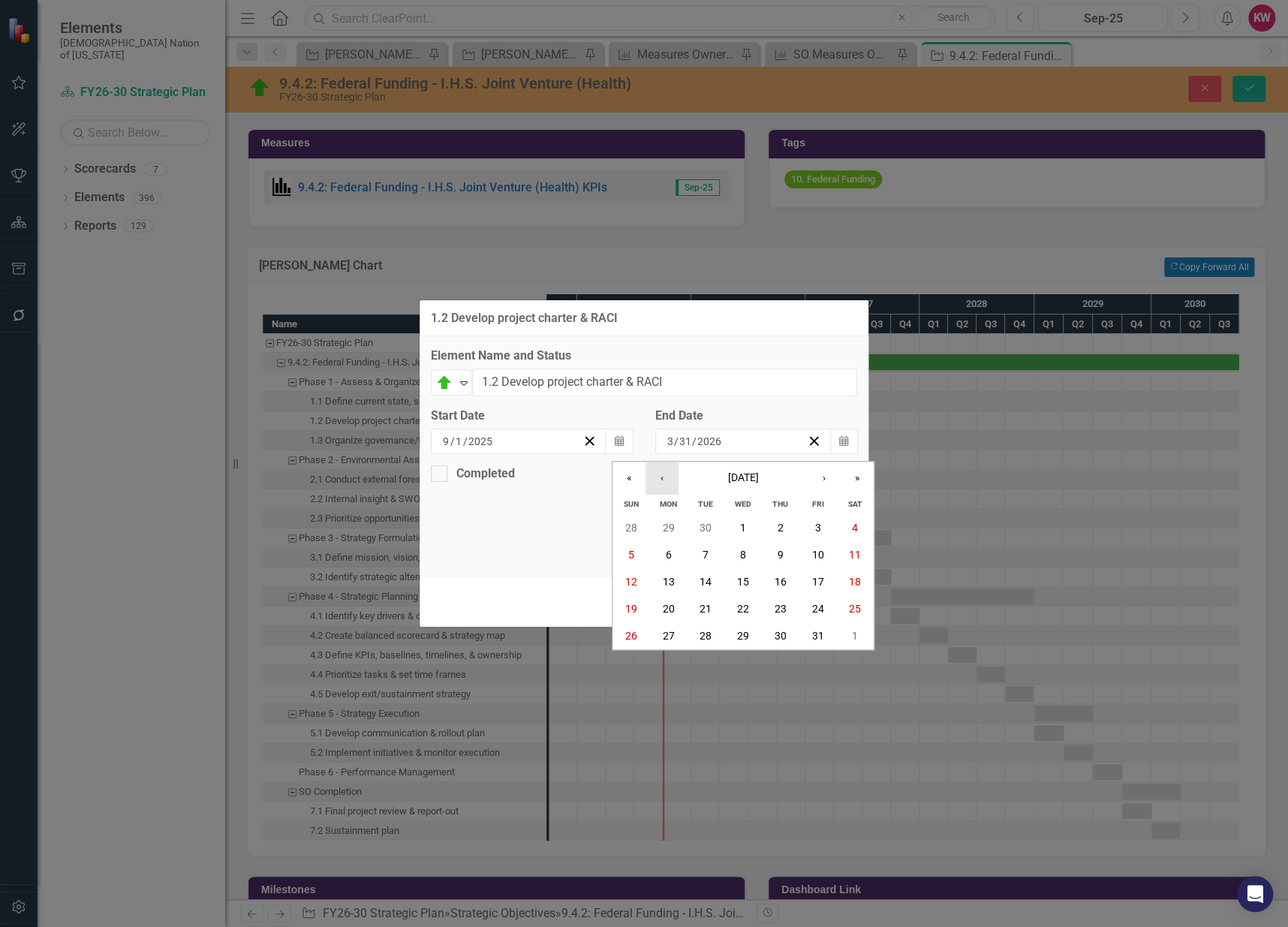
click at [650, 473] on button "‹" at bounding box center [662, 477] width 33 height 33
click at [821, 554] on abbr "12" at bounding box center [818, 555] width 12 height 12
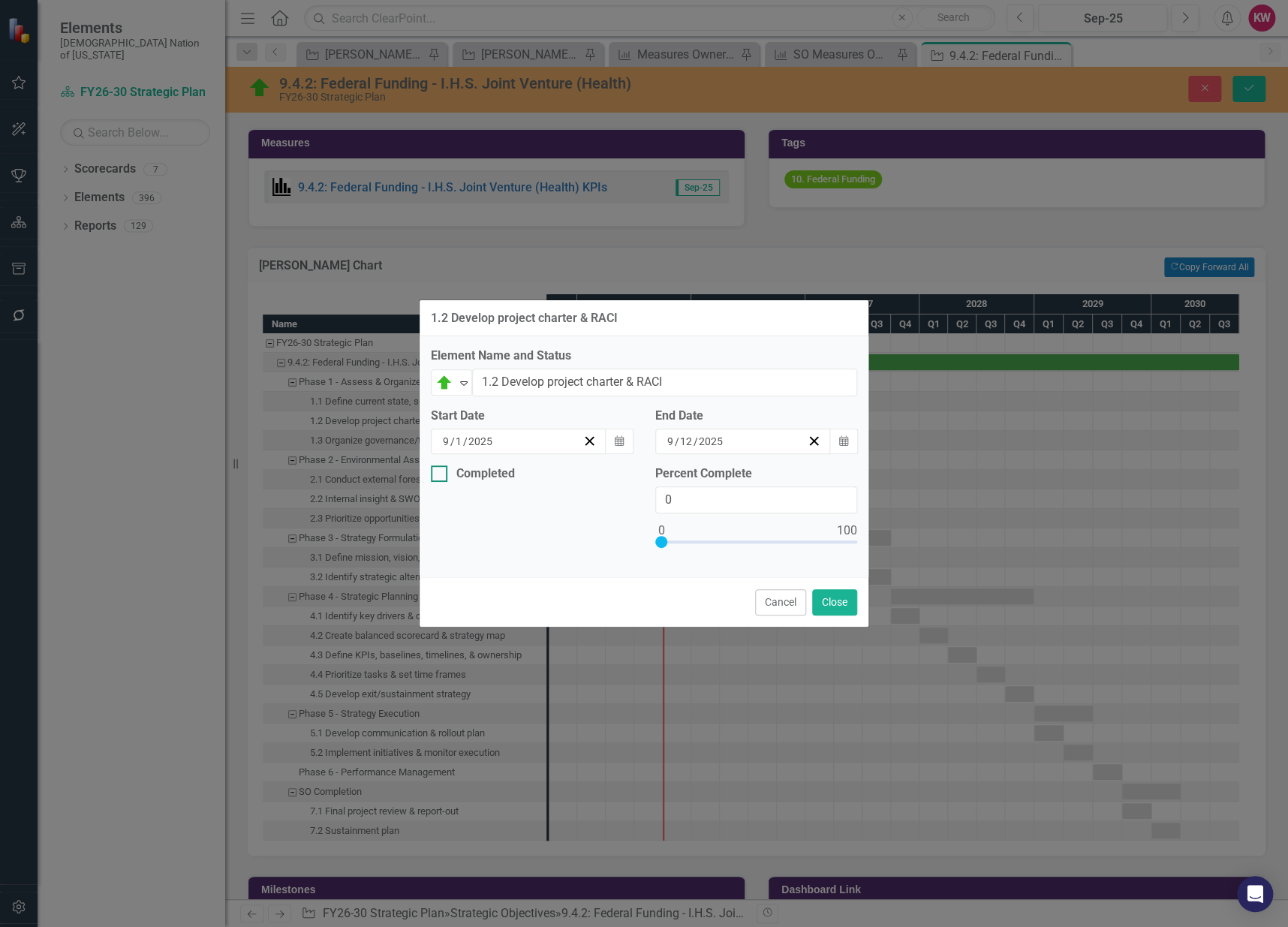
click at [446, 475] on div at bounding box center [439, 474] width 17 height 17
click at [441, 475] on input "Completed" at bounding box center [436, 470] width 10 height 10
checkbox input "true"
type input "100"
drag, startPoint x: 660, startPoint y: 538, endPoint x: 876, endPoint y: 544, distance: 216.1
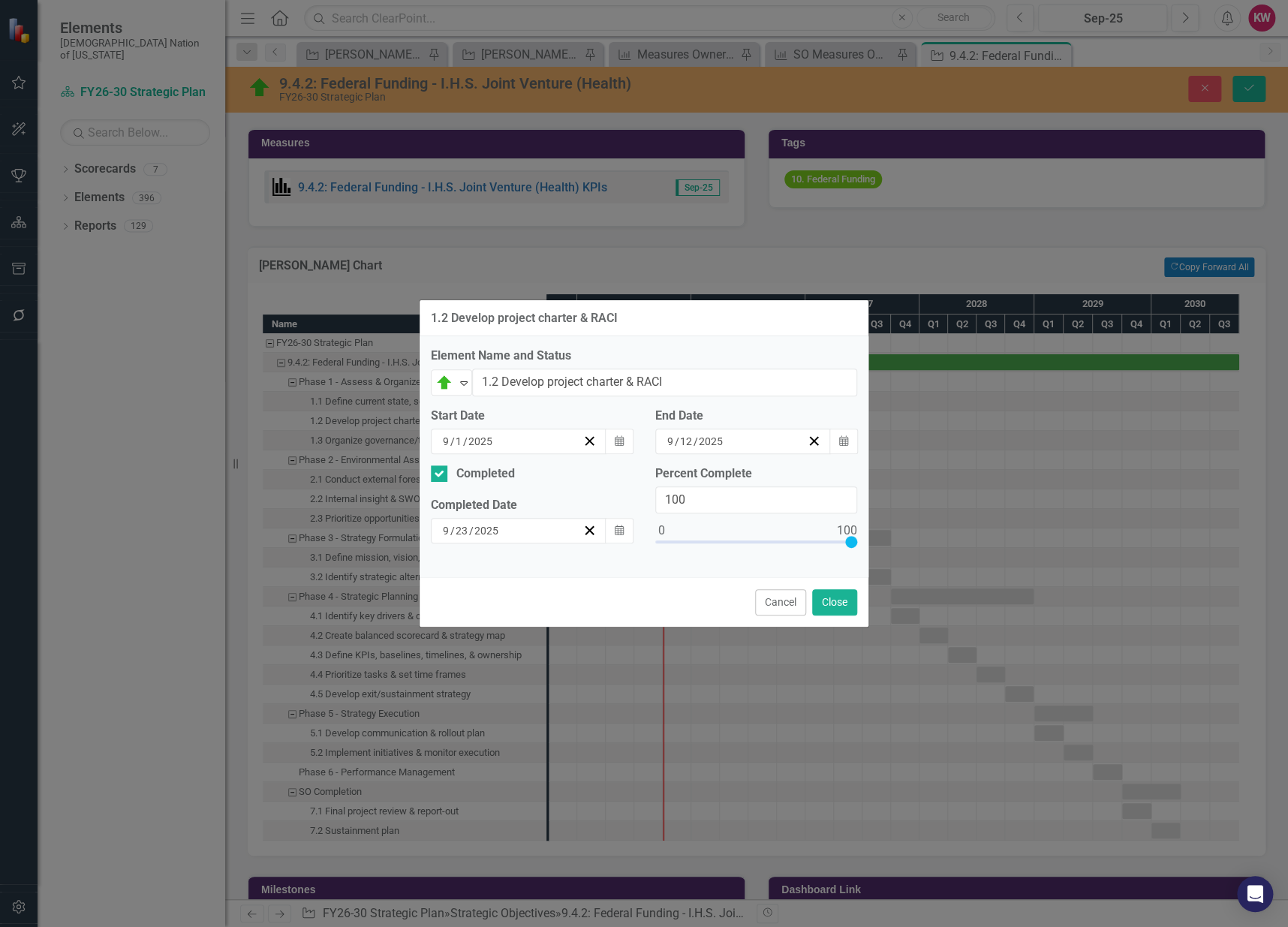
click at [876, 544] on div "1.2 Develop project charter & RACI Element Name and Status On Target Expand 1.2…" at bounding box center [644, 463] width 1288 height 927
click at [615, 531] on icon "Calendar" at bounding box center [619, 530] width 9 height 11
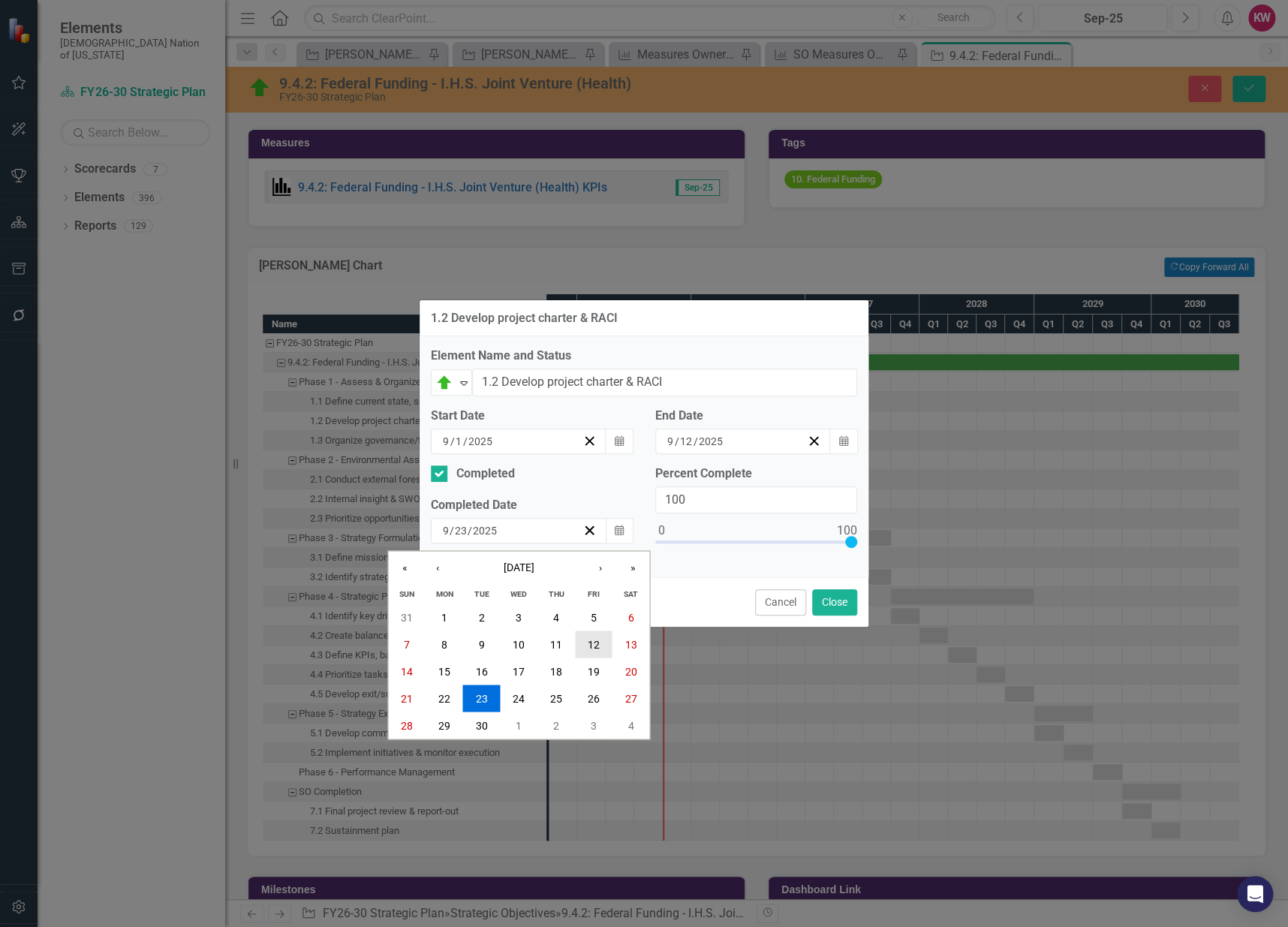
click at [590, 646] on abbr "12" at bounding box center [594, 644] width 12 height 12
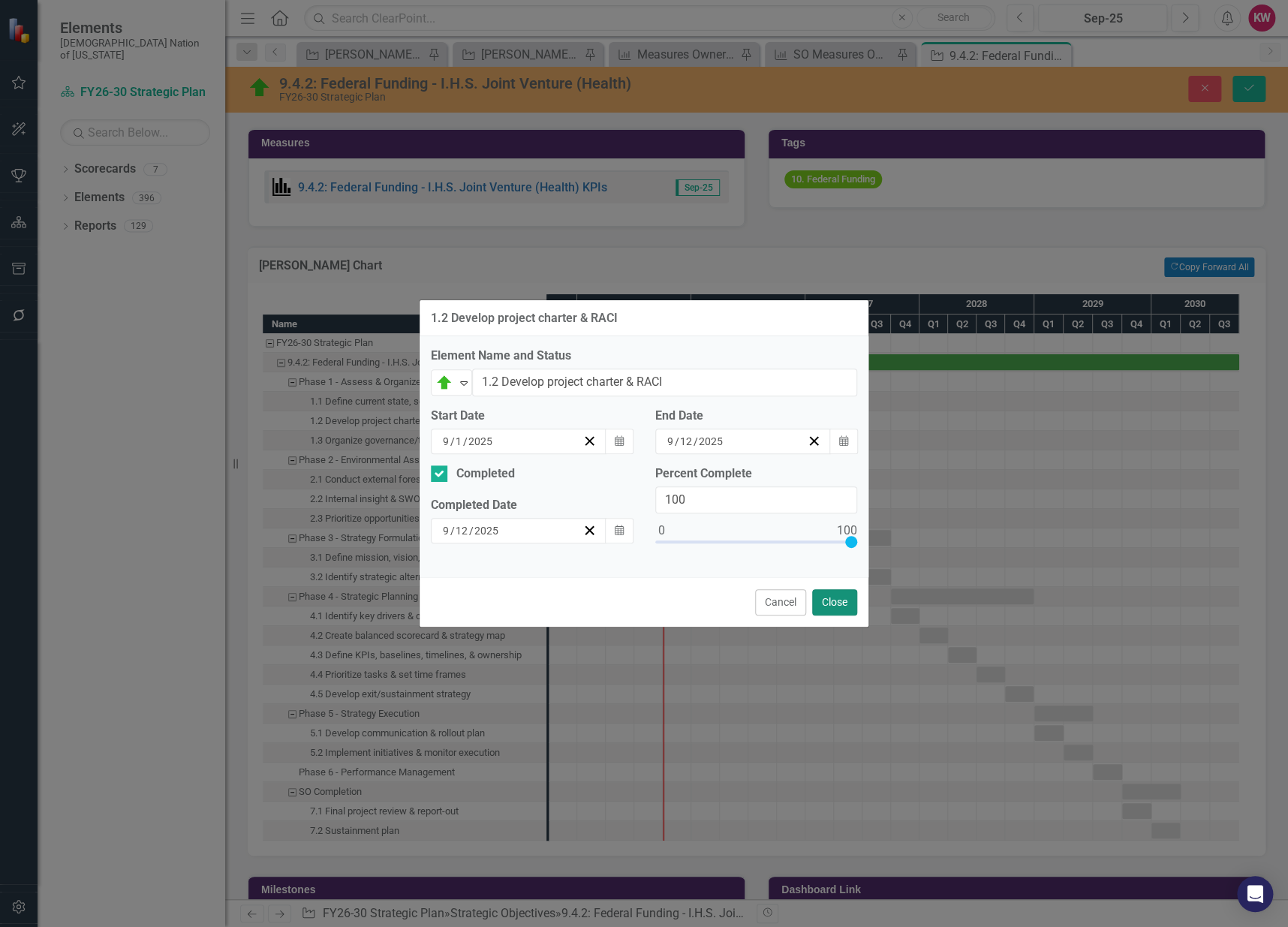
click at [840, 608] on button "Close" at bounding box center [835, 602] width 45 height 27
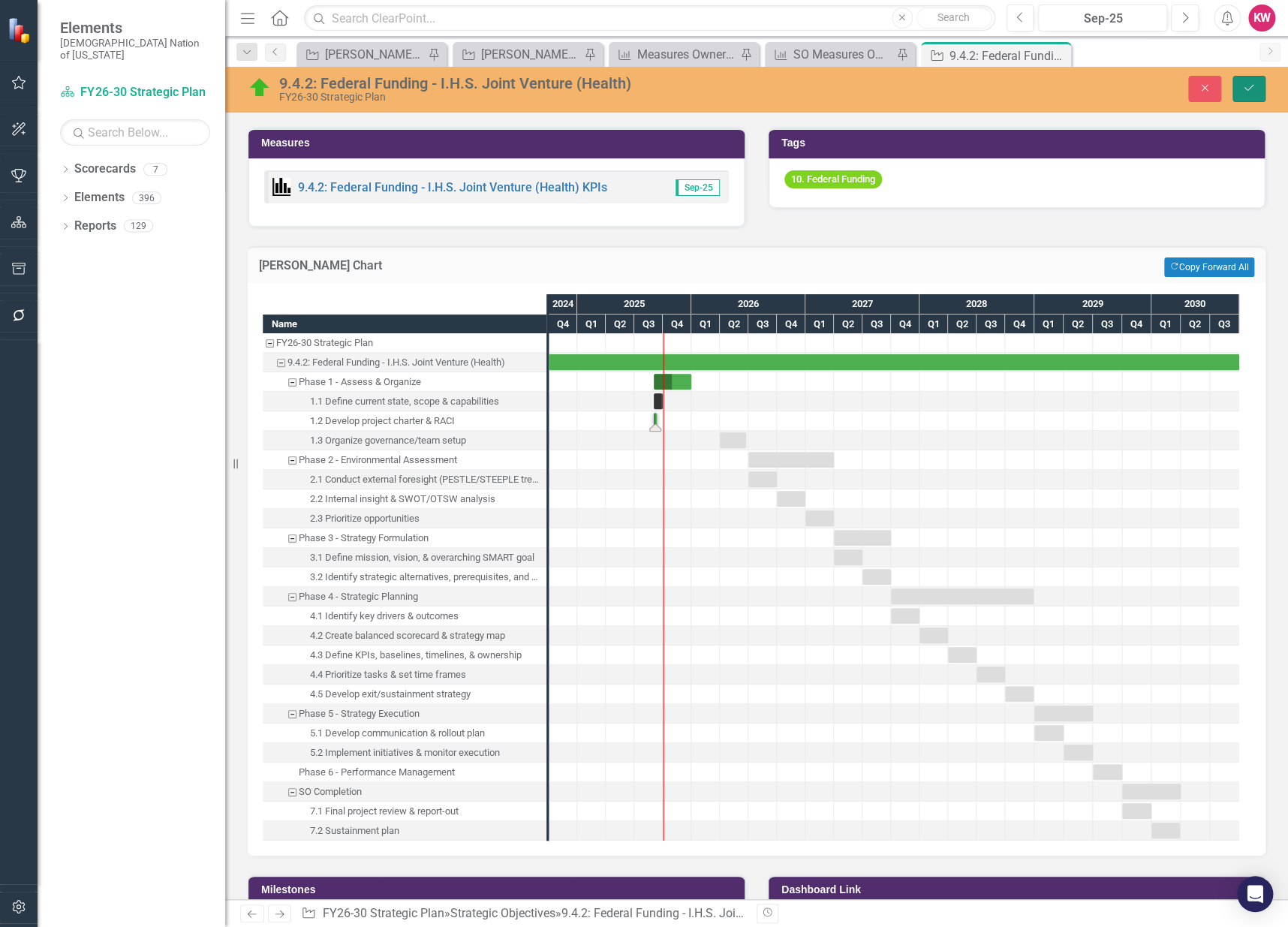
click at [1258, 92] on button "Save" at bounding box center [1249, 89] width 33 height 27
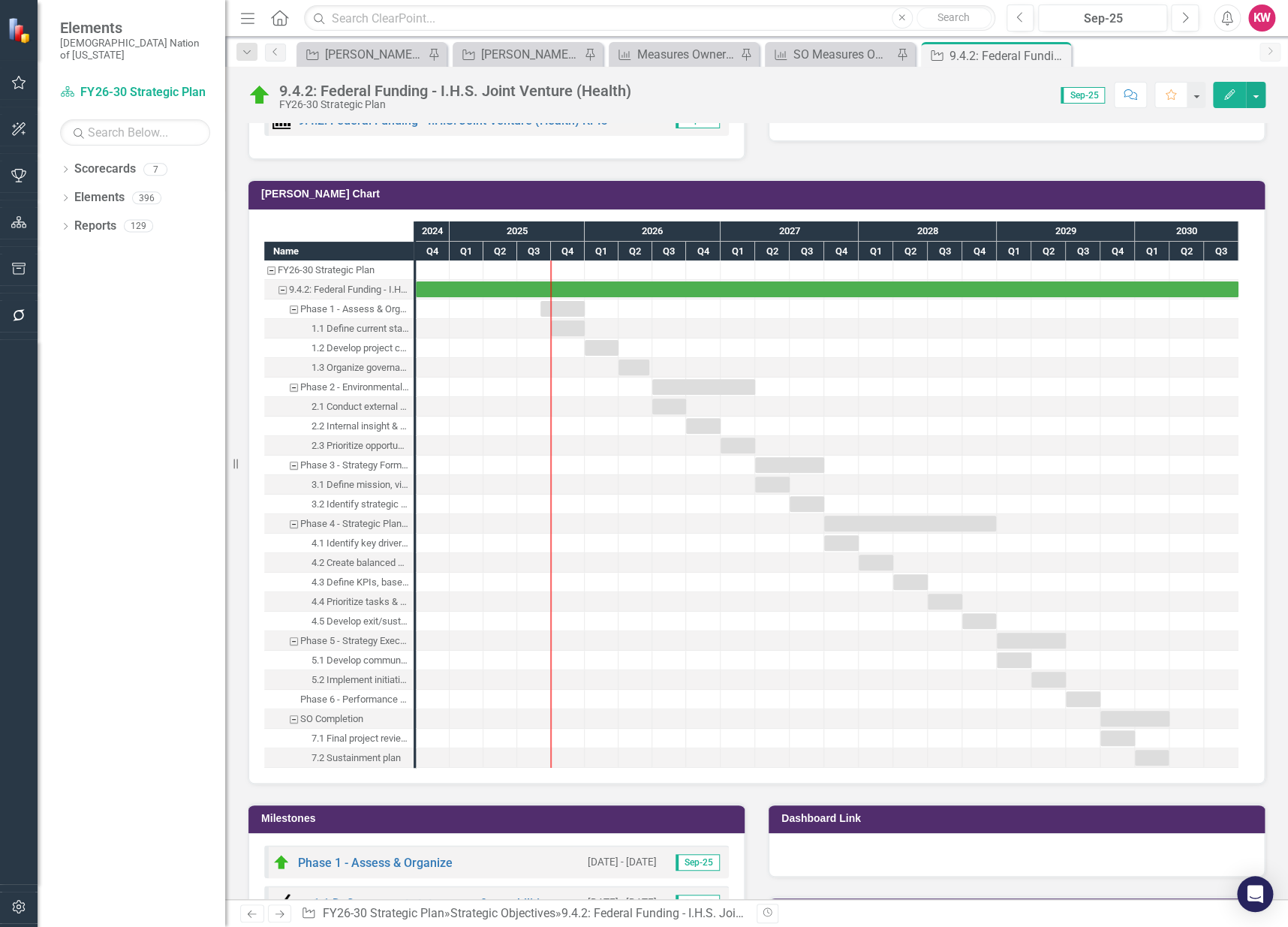
scroll to position [1084, 0]
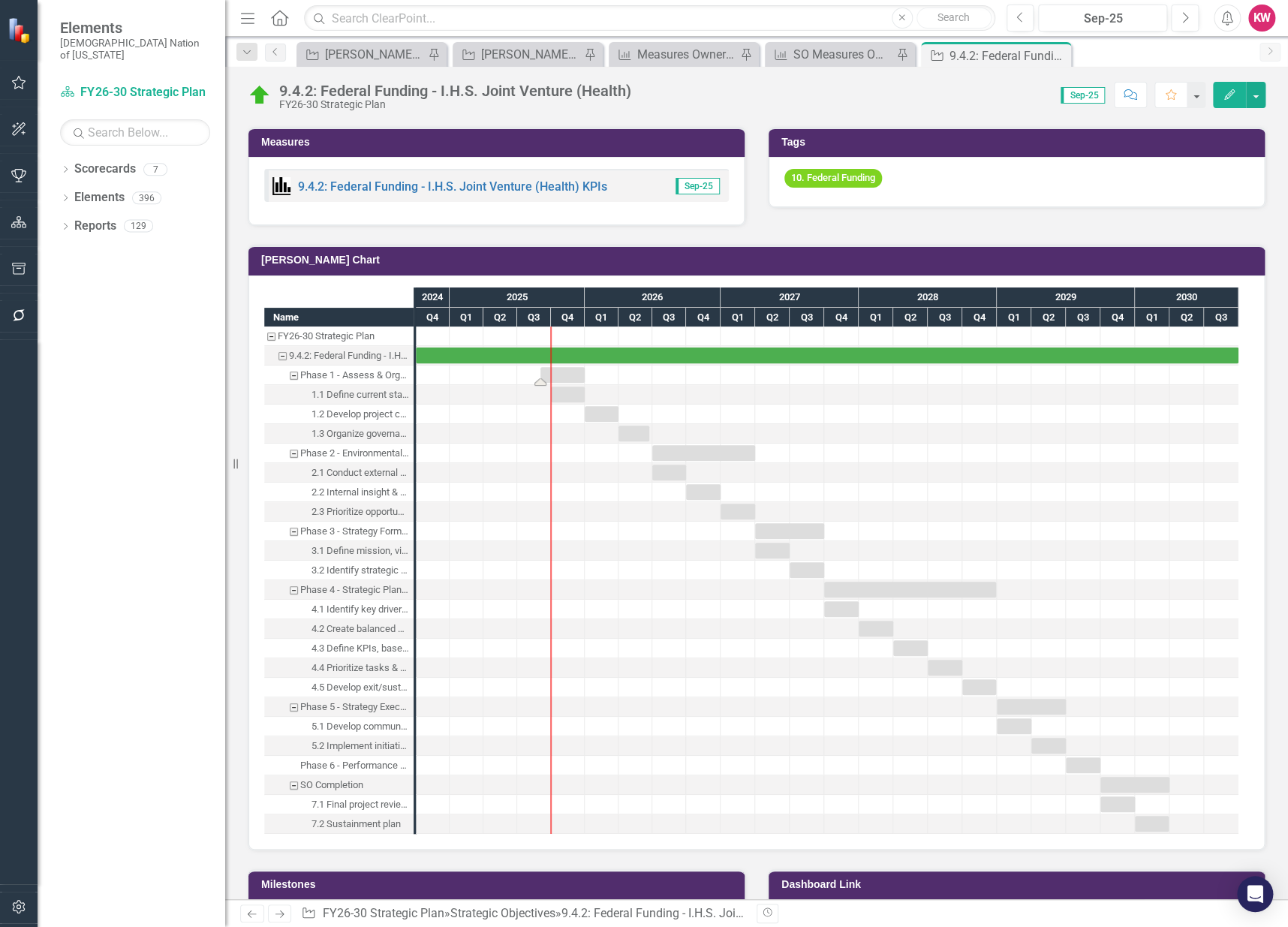
click at [577, 368] on div "Task: Start date: 2025-09-01 End date: 2025-12-31" at bounding box center [562, 375] width 44 height 16
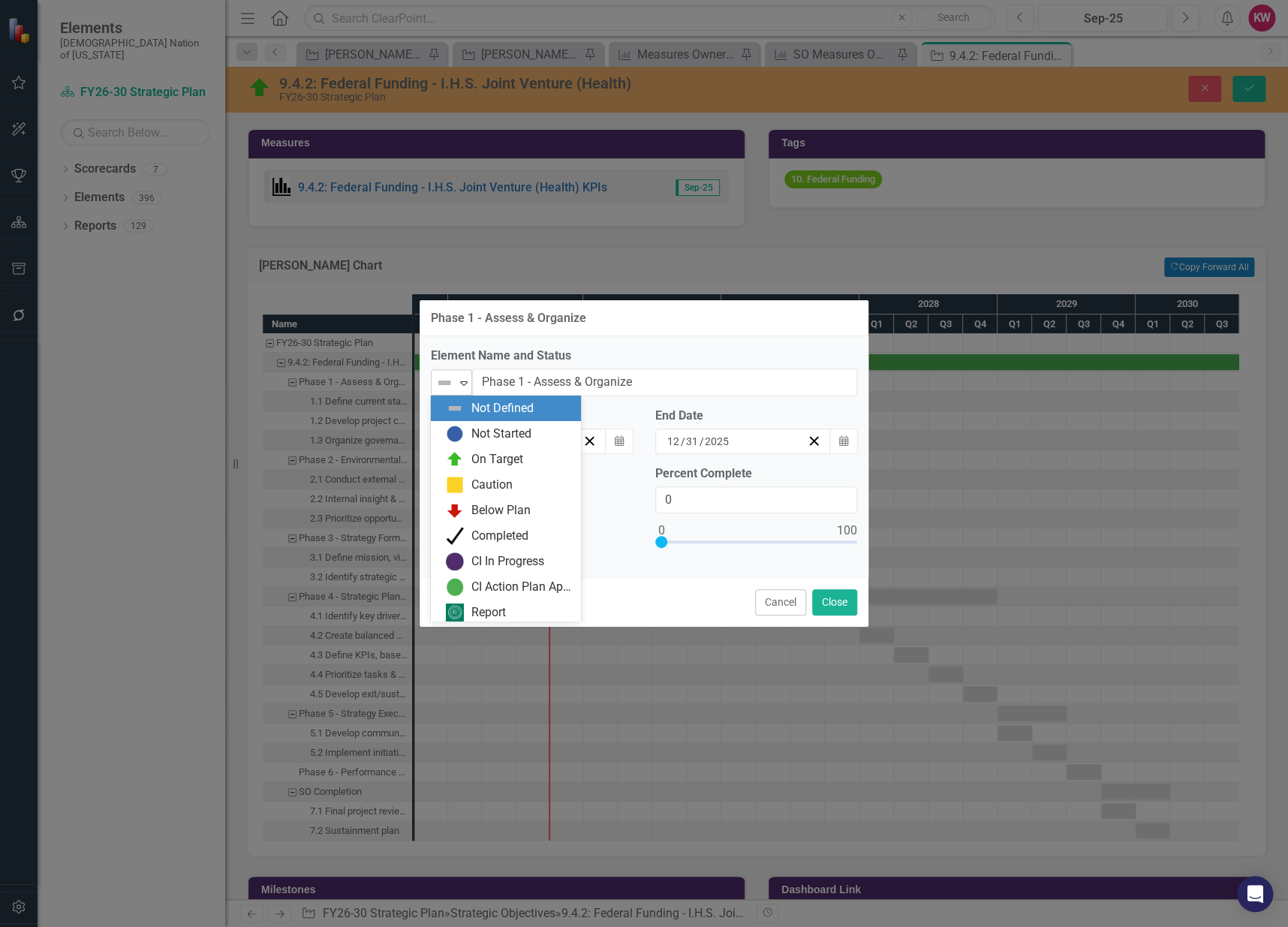
click at [467, 387] on icon "Expand" at bounding box center [464, 383] width 15 height 12
click at [472, 469] on div "On Target" at bounding box center [506, 460] width 150 height 26
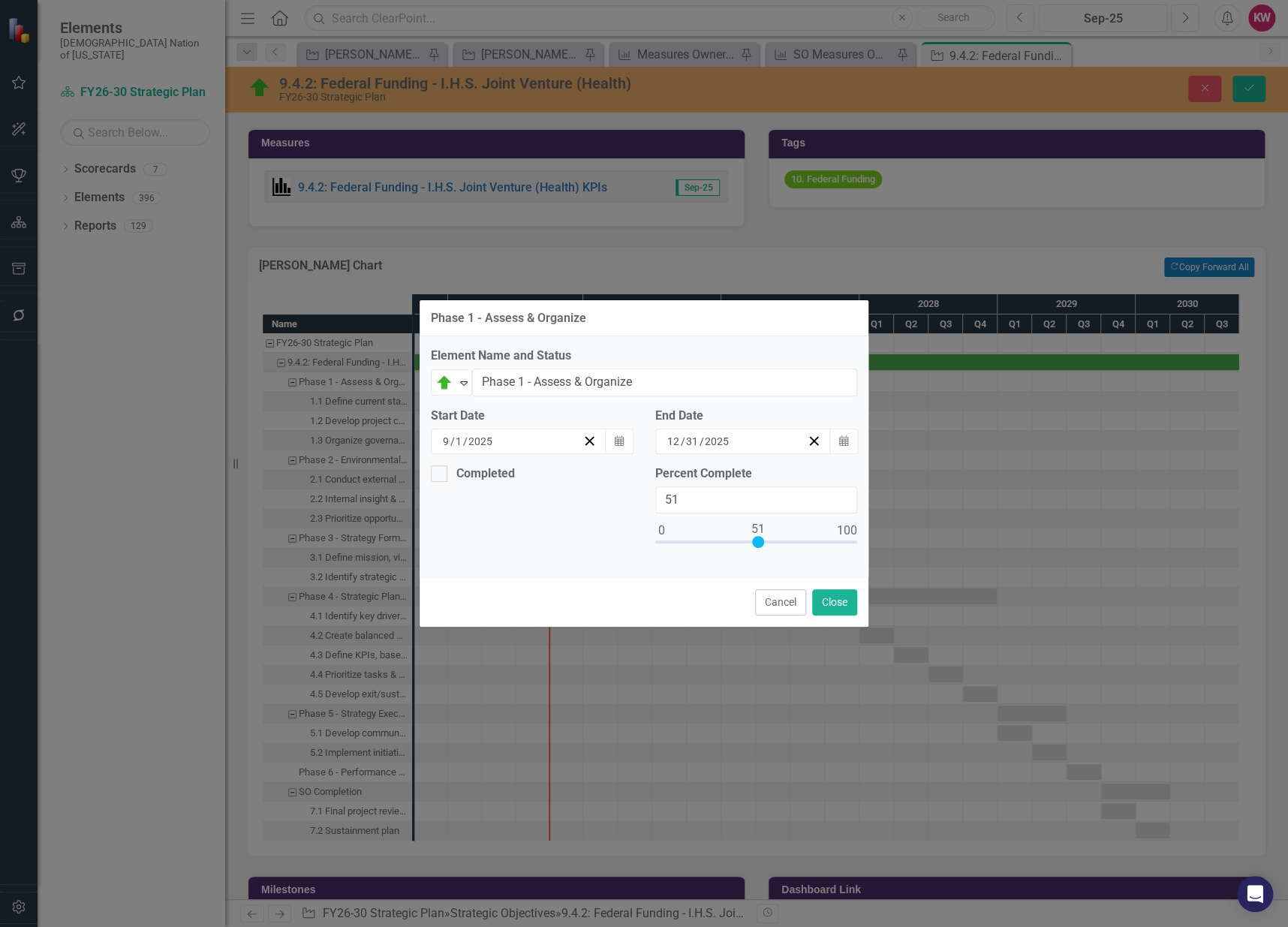
type input "50"
drag, startPoint x: 666, startPoint y: 538, endPoint x: 757, endPoint y: 546, distance: 91.4
click at [757, 546] on div at bounding box center [757, 545] width 202 height 19
click at [842, 605] on button "Close" at bounding box center [835, 602] width 45 height 27
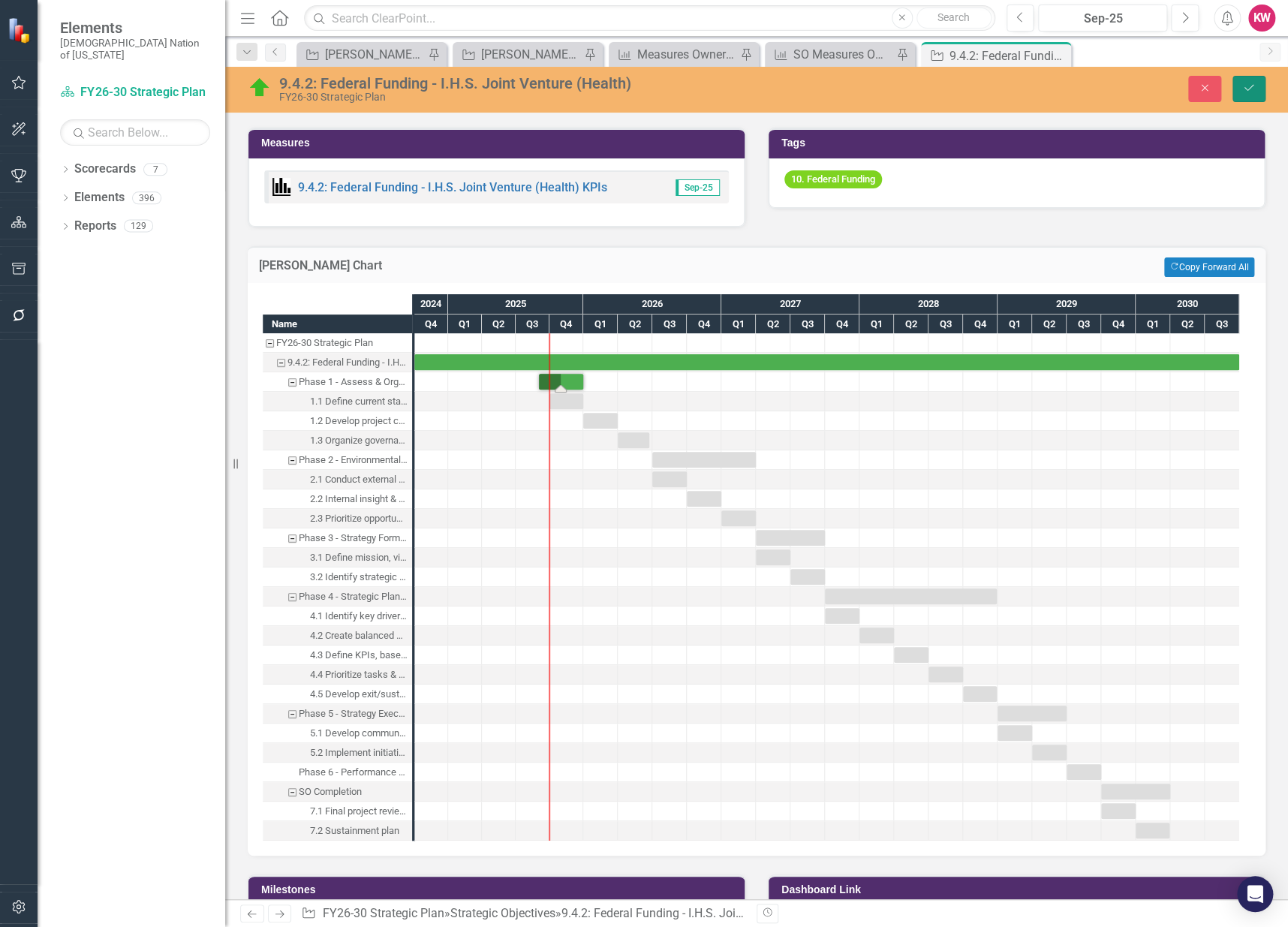
click at [1257, 90] on button "Save" at bounding box center [1249, 89] width 33 height 27
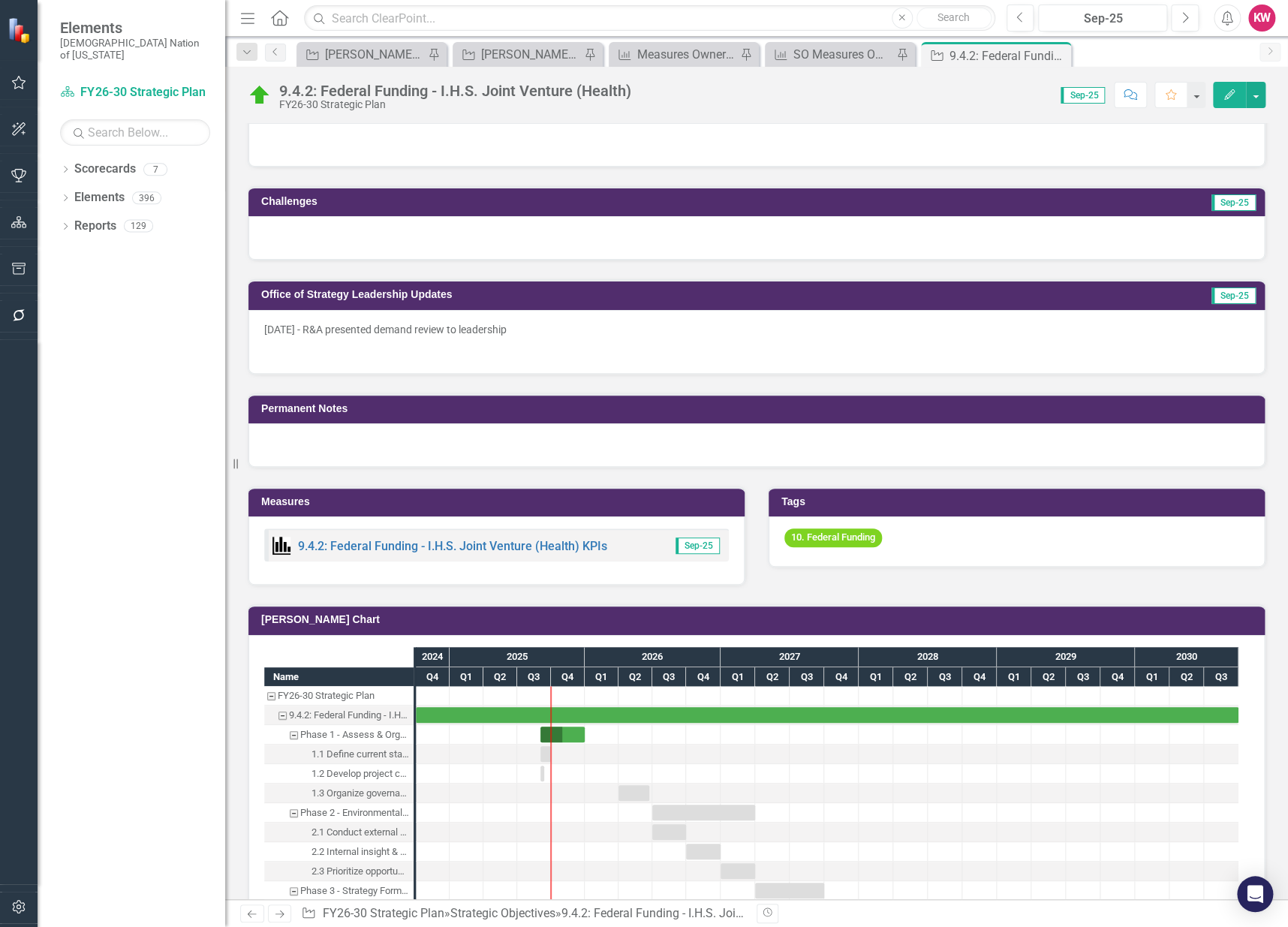
scroll to position [1001, 0]
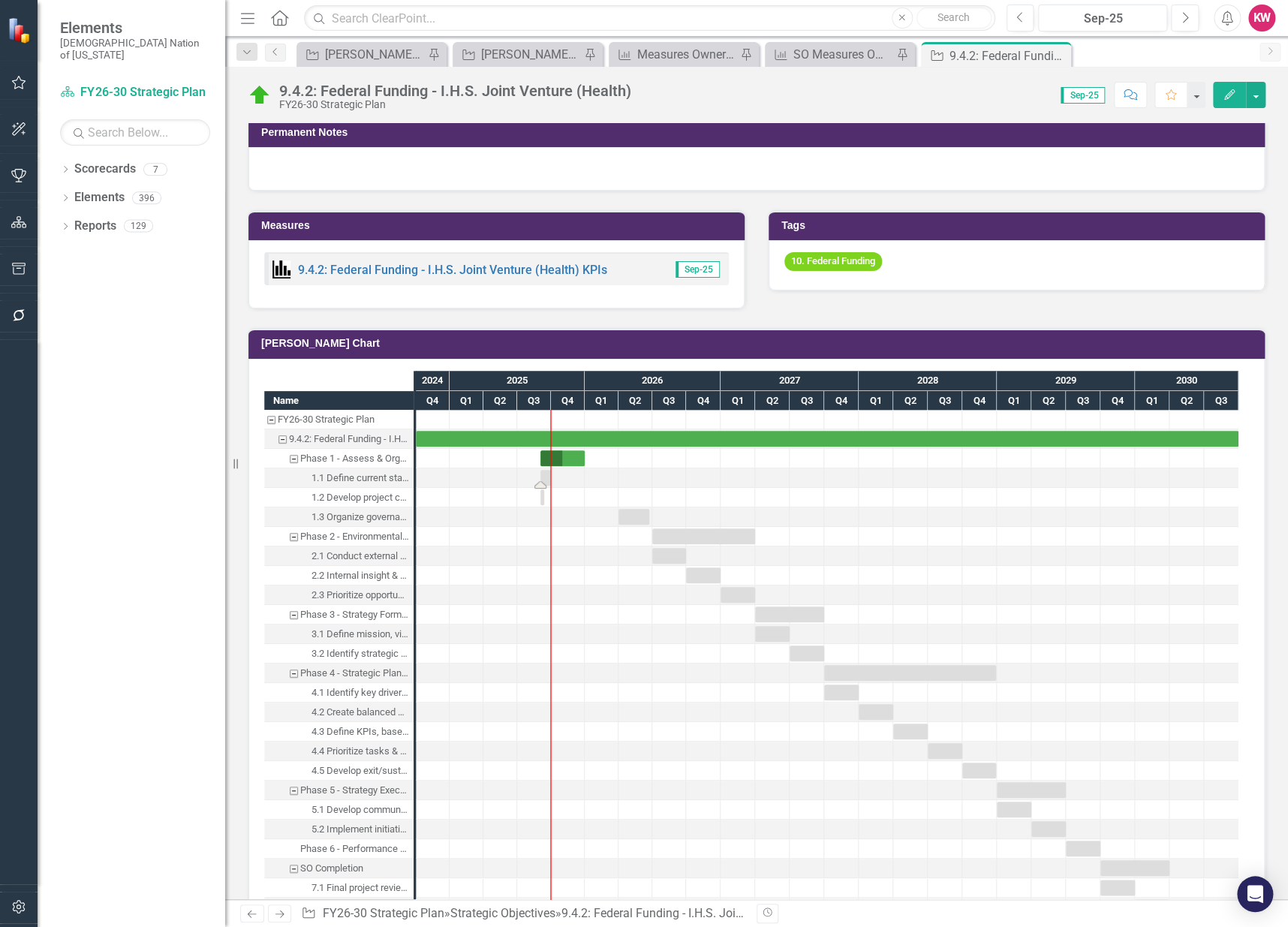
click at [544, 471] on div "Task: Start date: 2025-09-01 End date: 2025-09-30" at bounding box center [546, 478] width 11 height 16
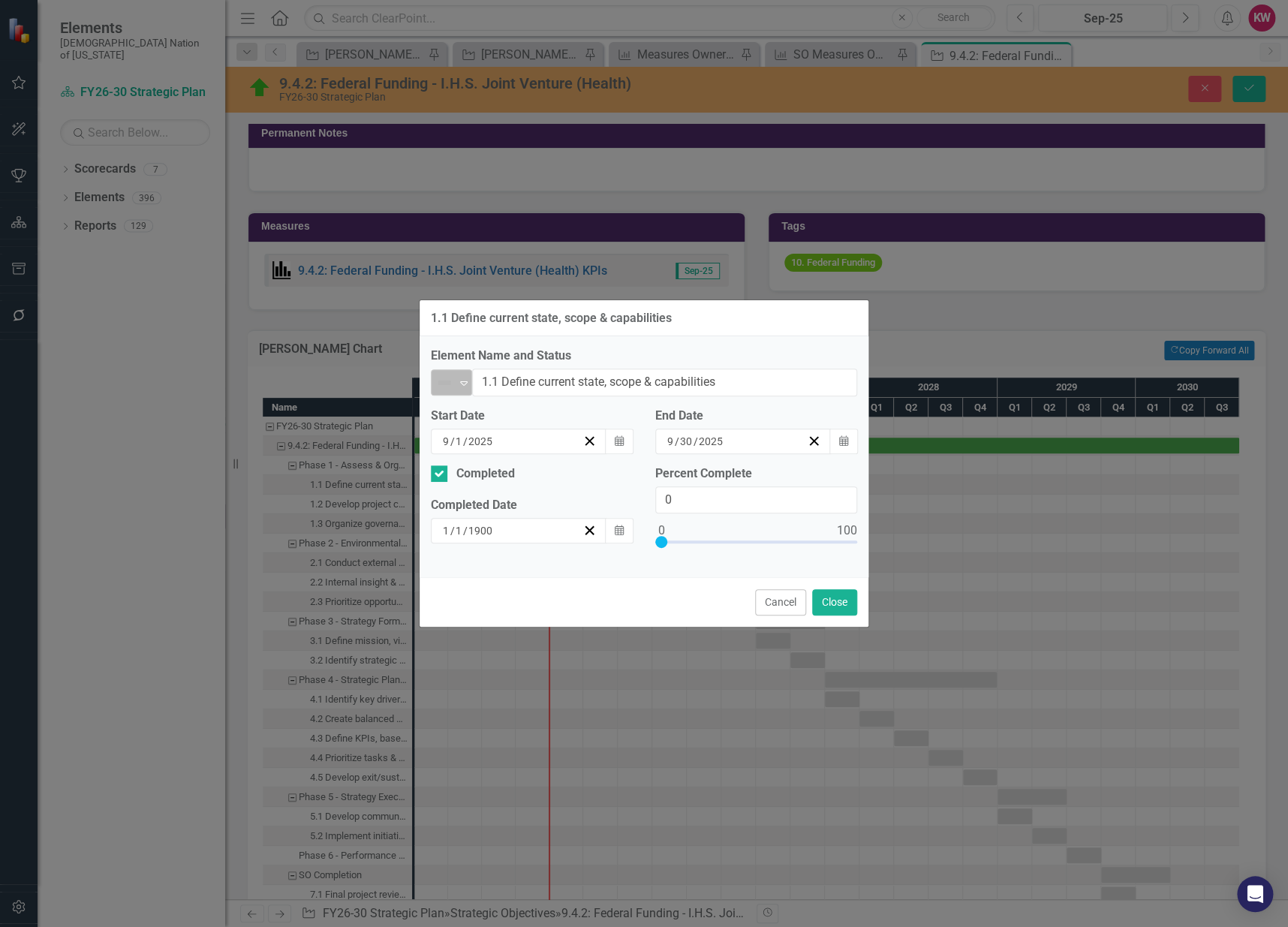
click at [461, 388] on icon "Expand" at bounding box center [464, 383] width 15 height 12
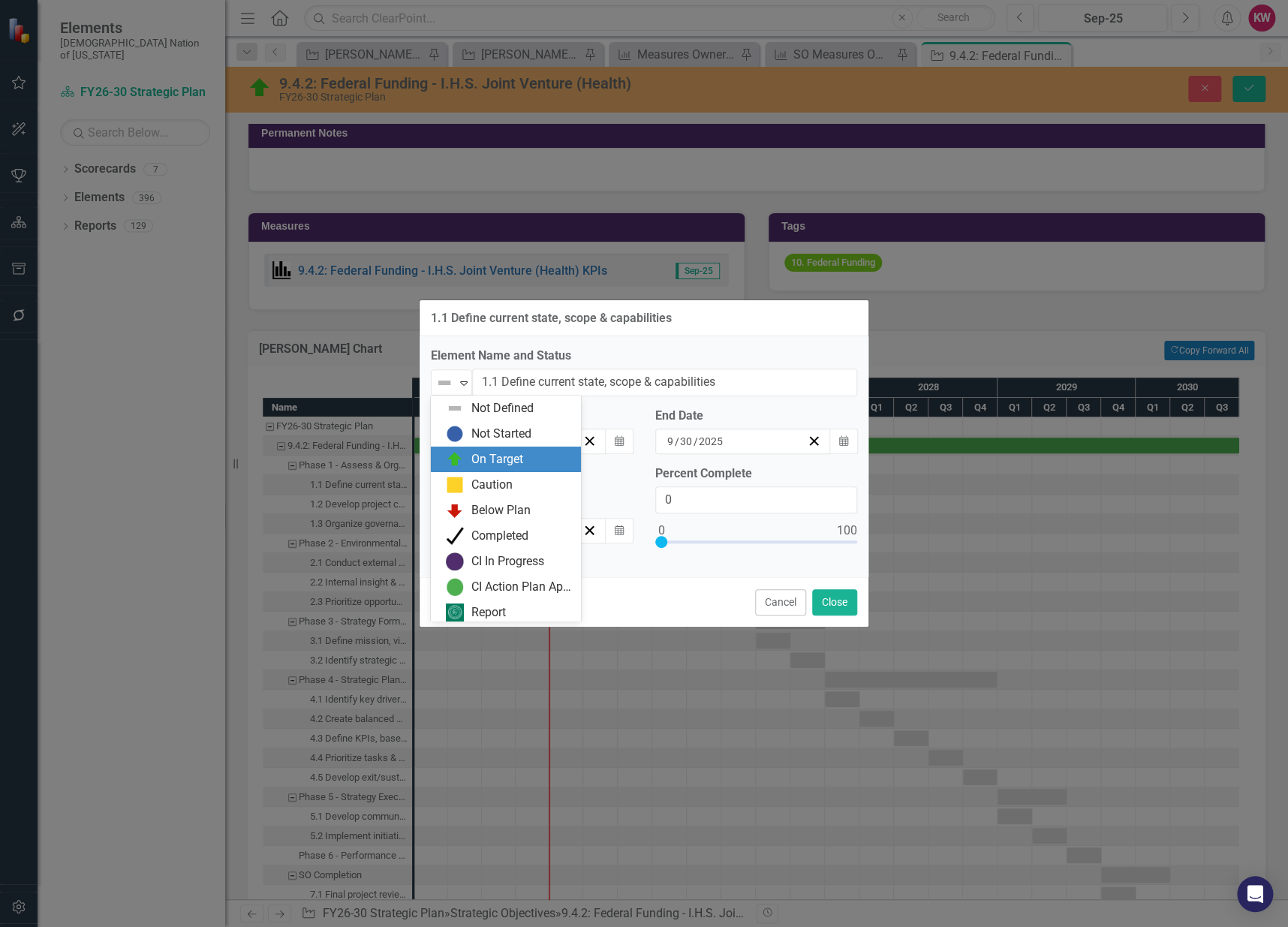
click at [460, 461] on img at bounding box center [455, 460] width 18 height 18
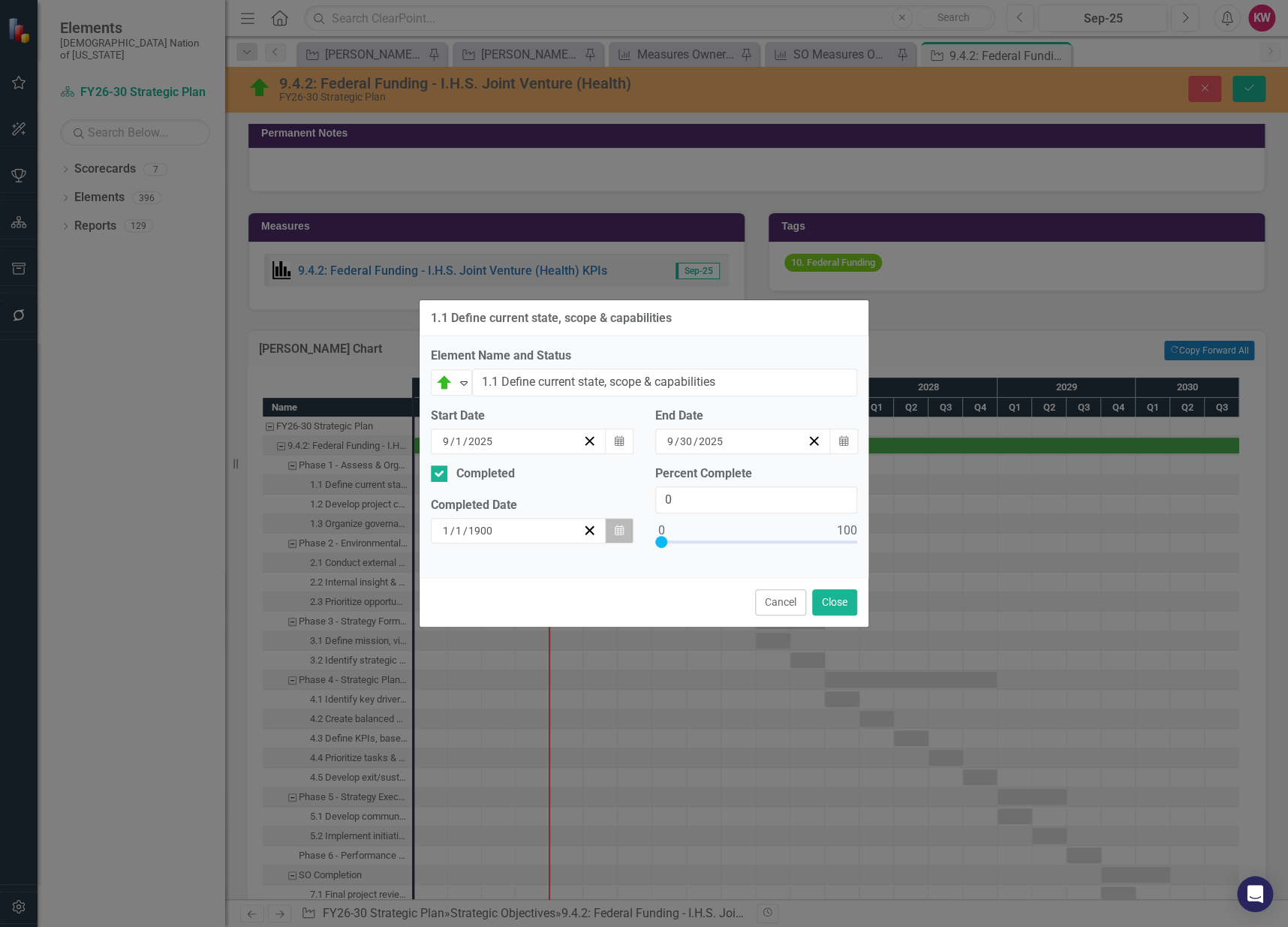
click at [615, 525] on icon "Calendar" at bounding box center [619, 530] width 9 height 11
drag, startPoint x: 499, startPoint y: 525, endPoint x: 439, endPoint y: 527, distance: 60.0
click at [441, 527] on div "1 / 1 / 1900" at bounding box center [512, 530] width 142 height 15
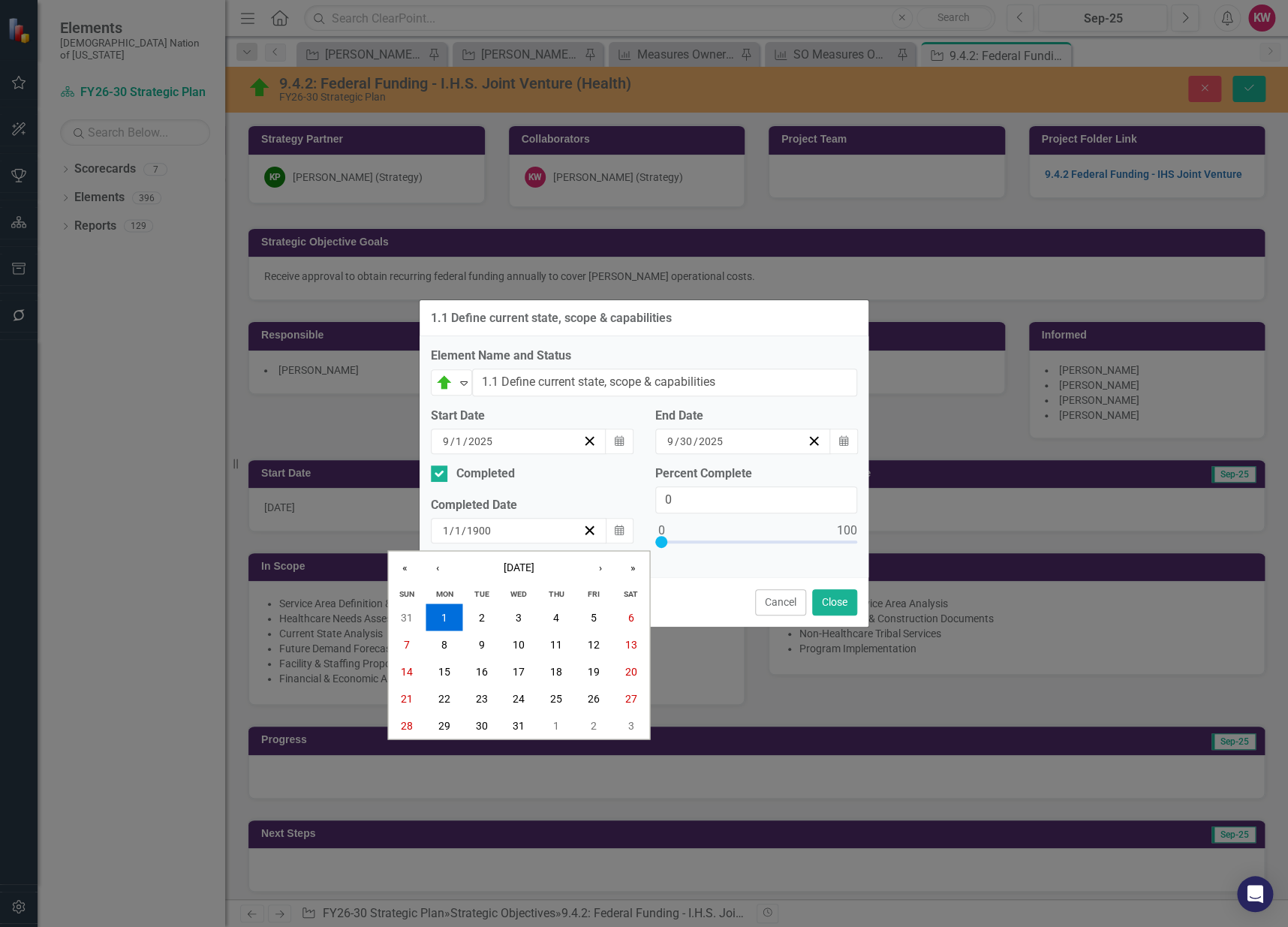
drag, startPoint x: 0, startPoint y: 0, endPoint x: 517, endPoint y: 525, distance: 736.8
click at [522, 525] on div "[DATE] [DATE]" at bounding box center [512, 530] width 142 height 15
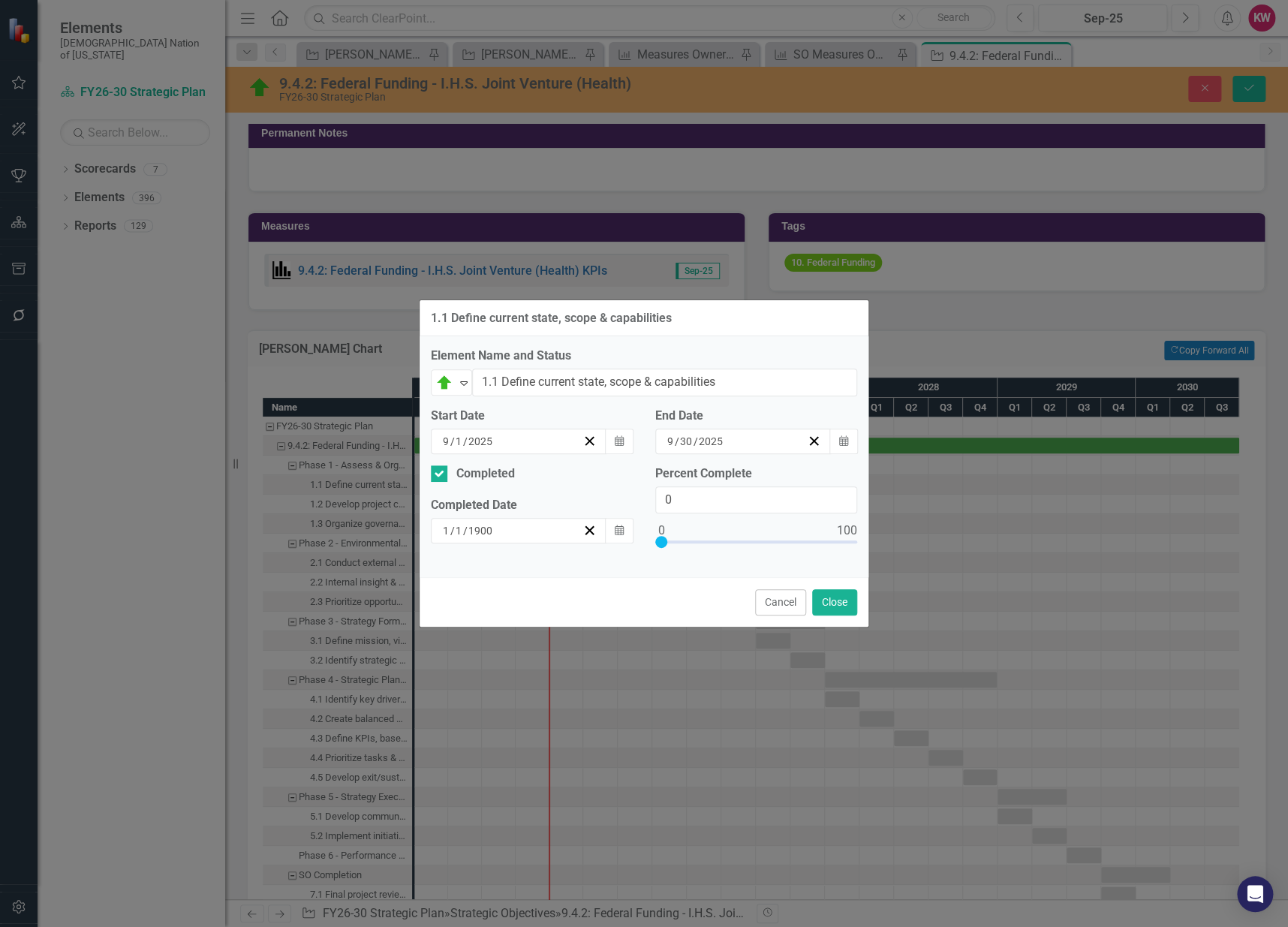
drag, startPoint x: 510, startPoint y: 525, endPoint x: 428, endPoint y: 526, distance: 82.0
click at [506, 533] on div "[DATE]" at bounding box center [512, 530] width 142 height 15
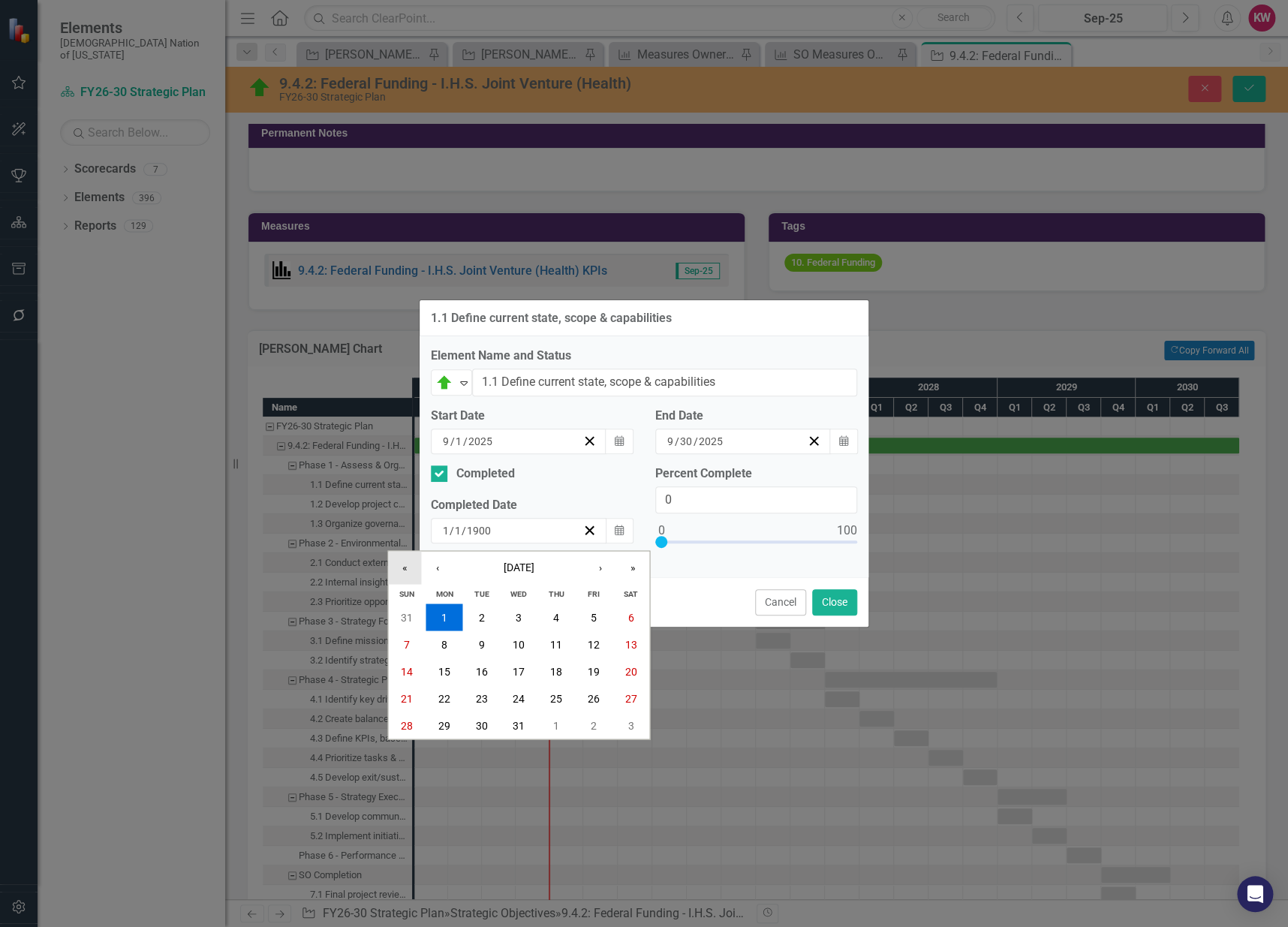
click at [403, 568] on button "«" at bounding box center [404, 567] width 33 height 33
click at [631, 569] on button "»" at bounding box center [632, 567] width 33 height 33
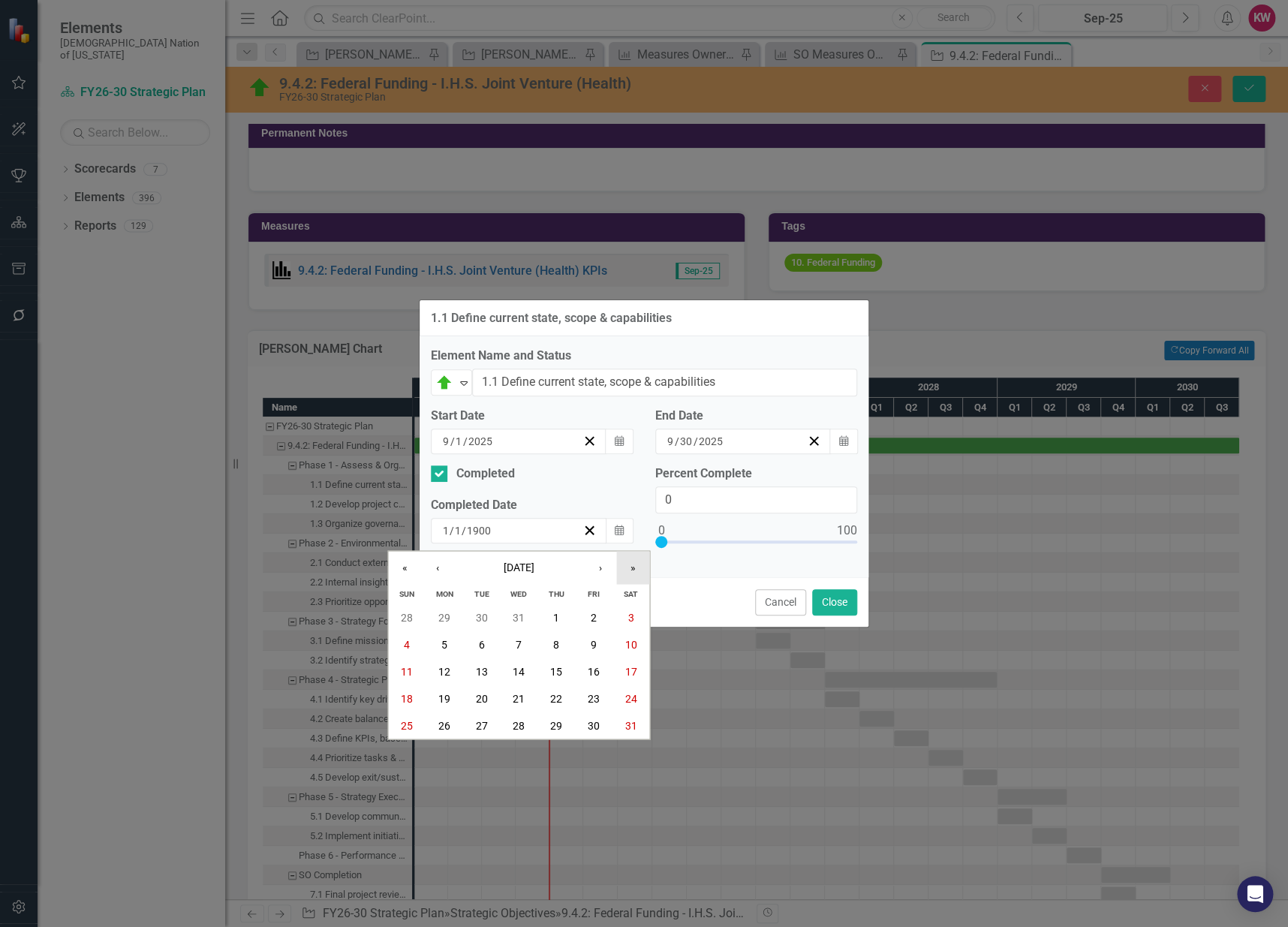
click at [631, 569] on button "»" at bounding box center [632, 567] width 33 height 33
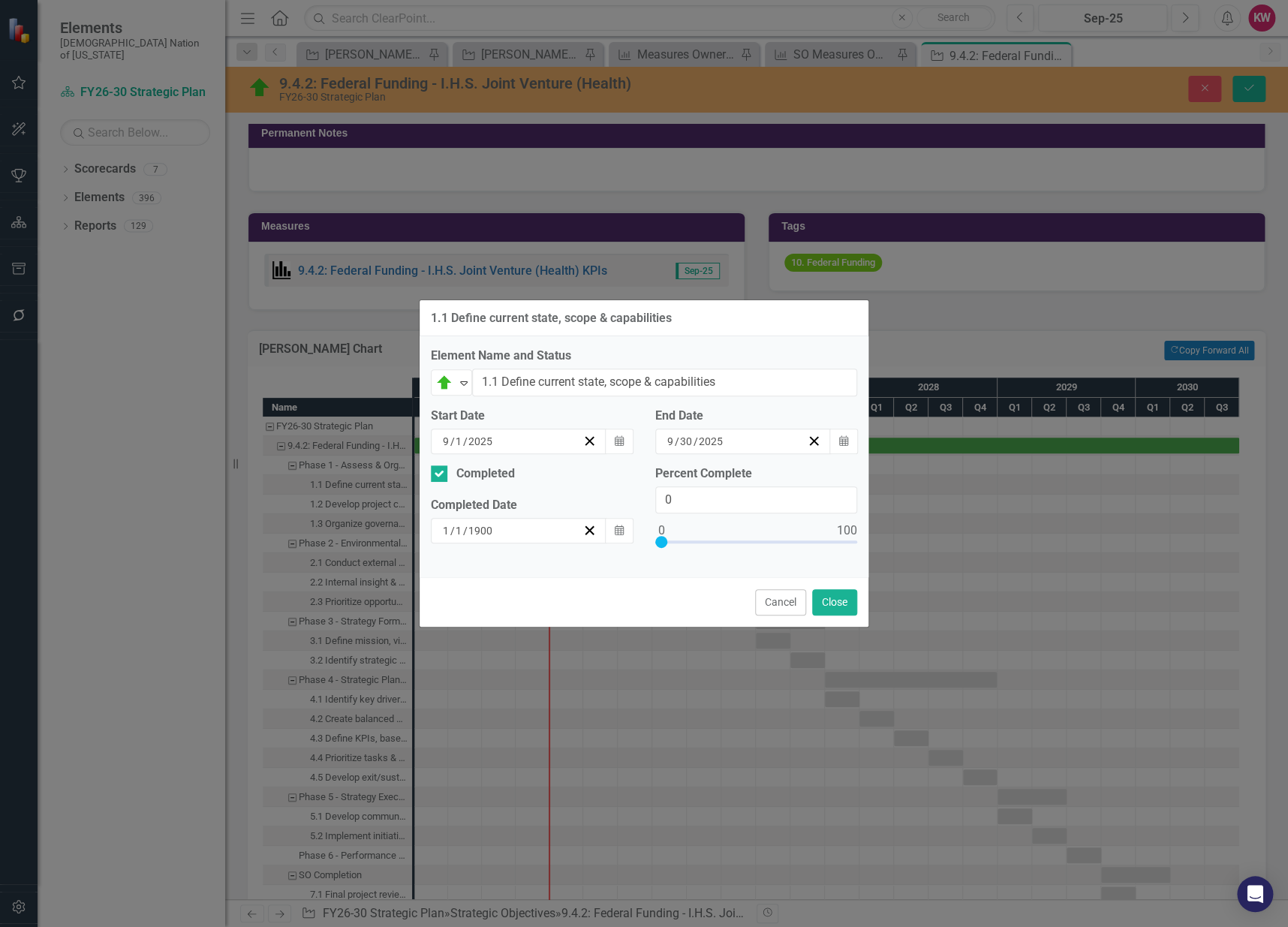
click at [471, 529] on input "1900" at bounding box center [481, 530] width 27 height 15
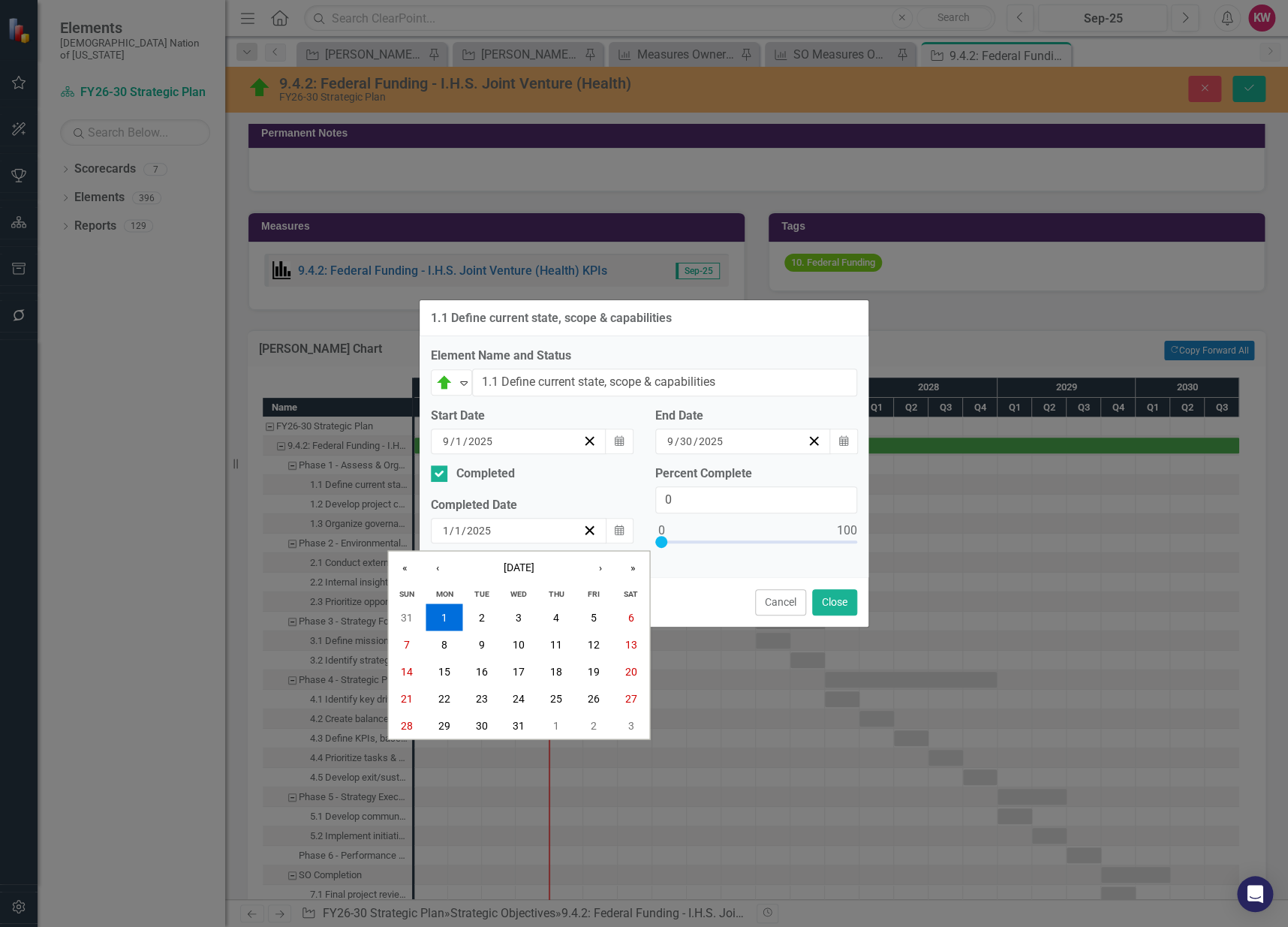
type input "2025"
type input "9"
type input "30"
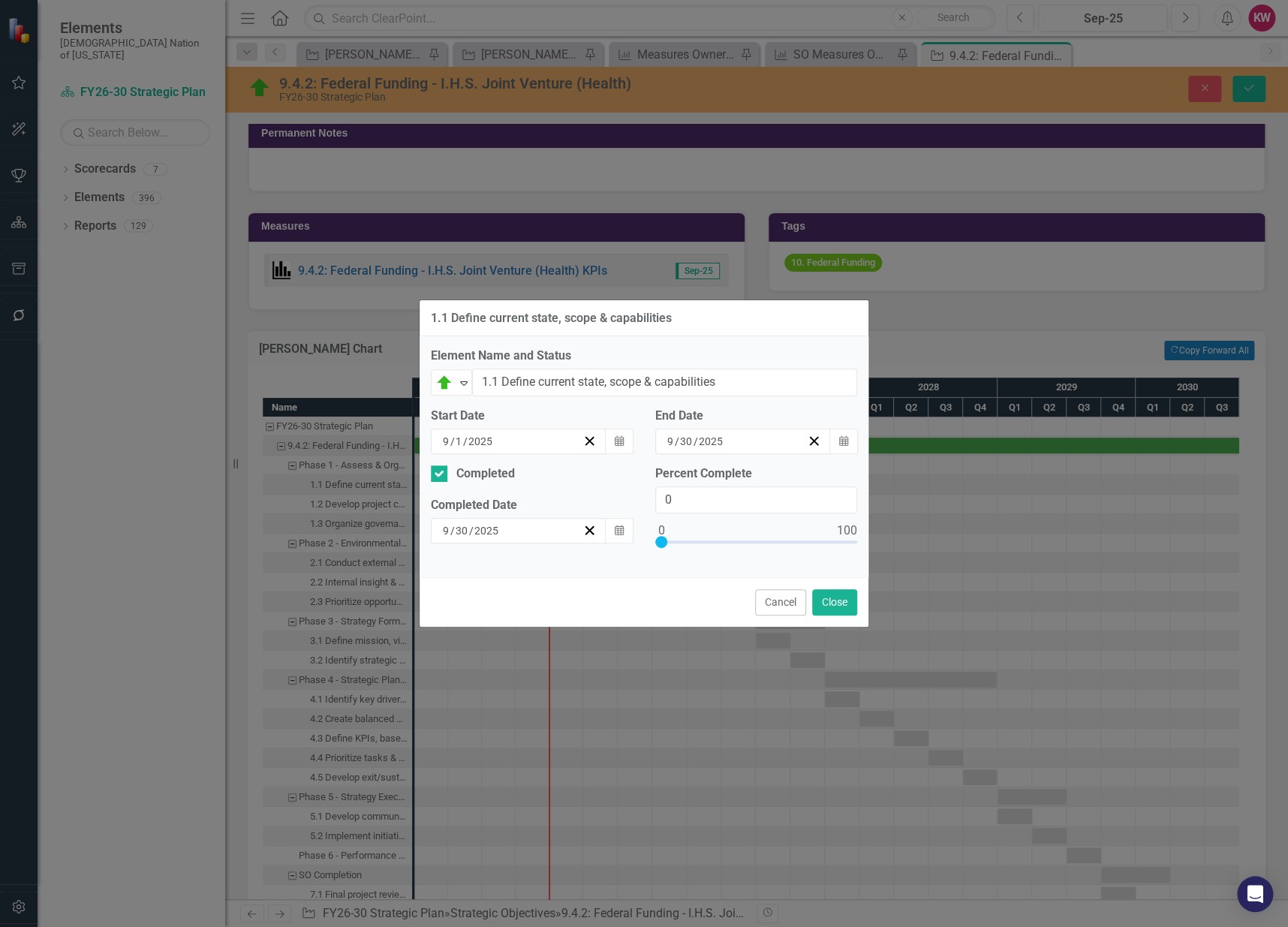
click at [618, 491] on div "Completed Completed Date 9 / 30 / 2025 Calendar" at bounding box center [531, 510] width 224 height 90
type input "100"
drag, startPoint x: 666, startPoint y: 540, endPoint x: 868, endPoint y: 544, distance: 202.0
click at [868, 544] on div "Percent Complete 100" at bounding box center [756, 516] width 224 height 101
click at [844, 599] on button "Close" at bounding box center [835, 602] width 45 height 27
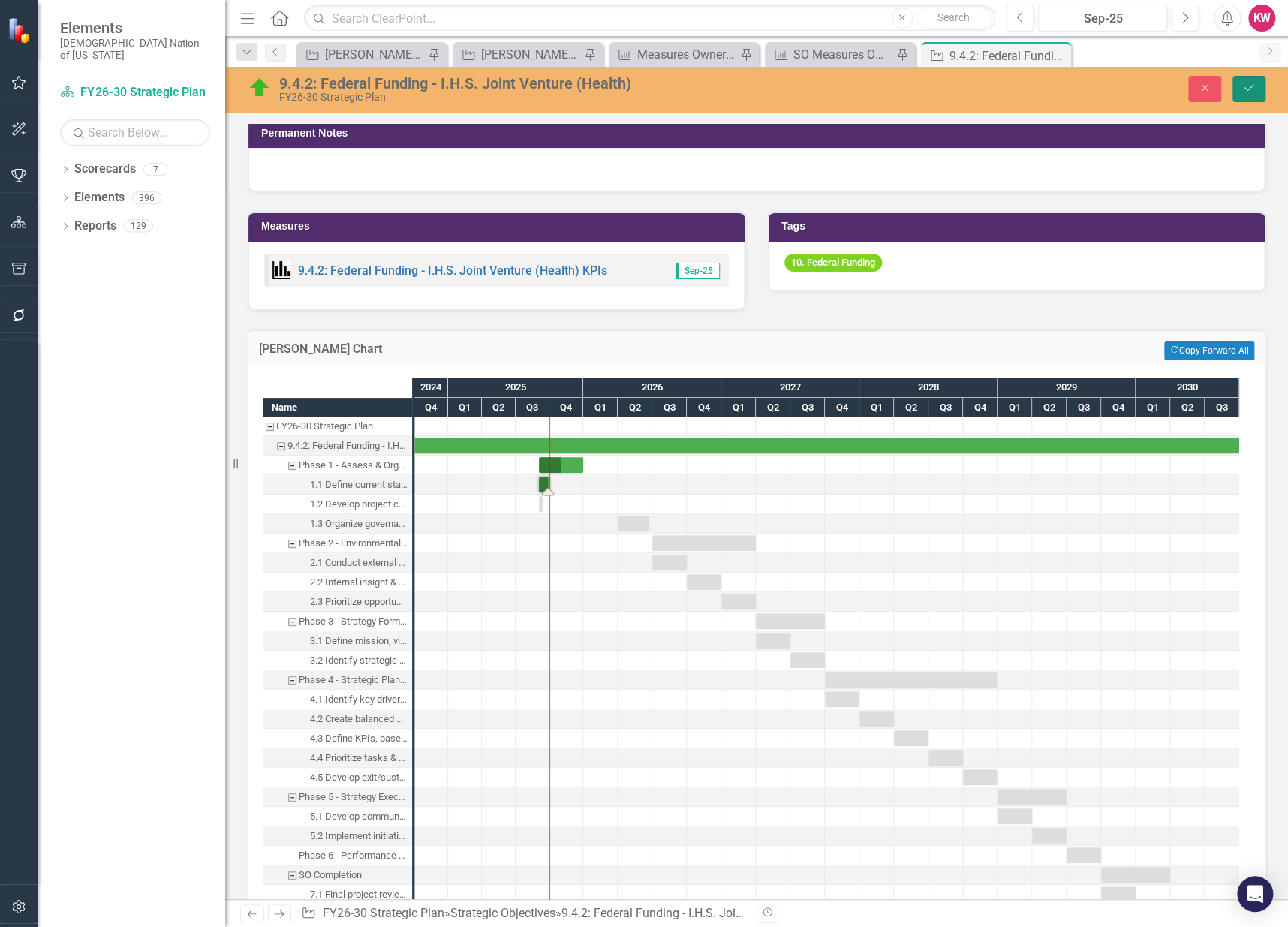
click at [1255, 90] on button "Save" at bounding box center [1249, 89] width 33 height 27
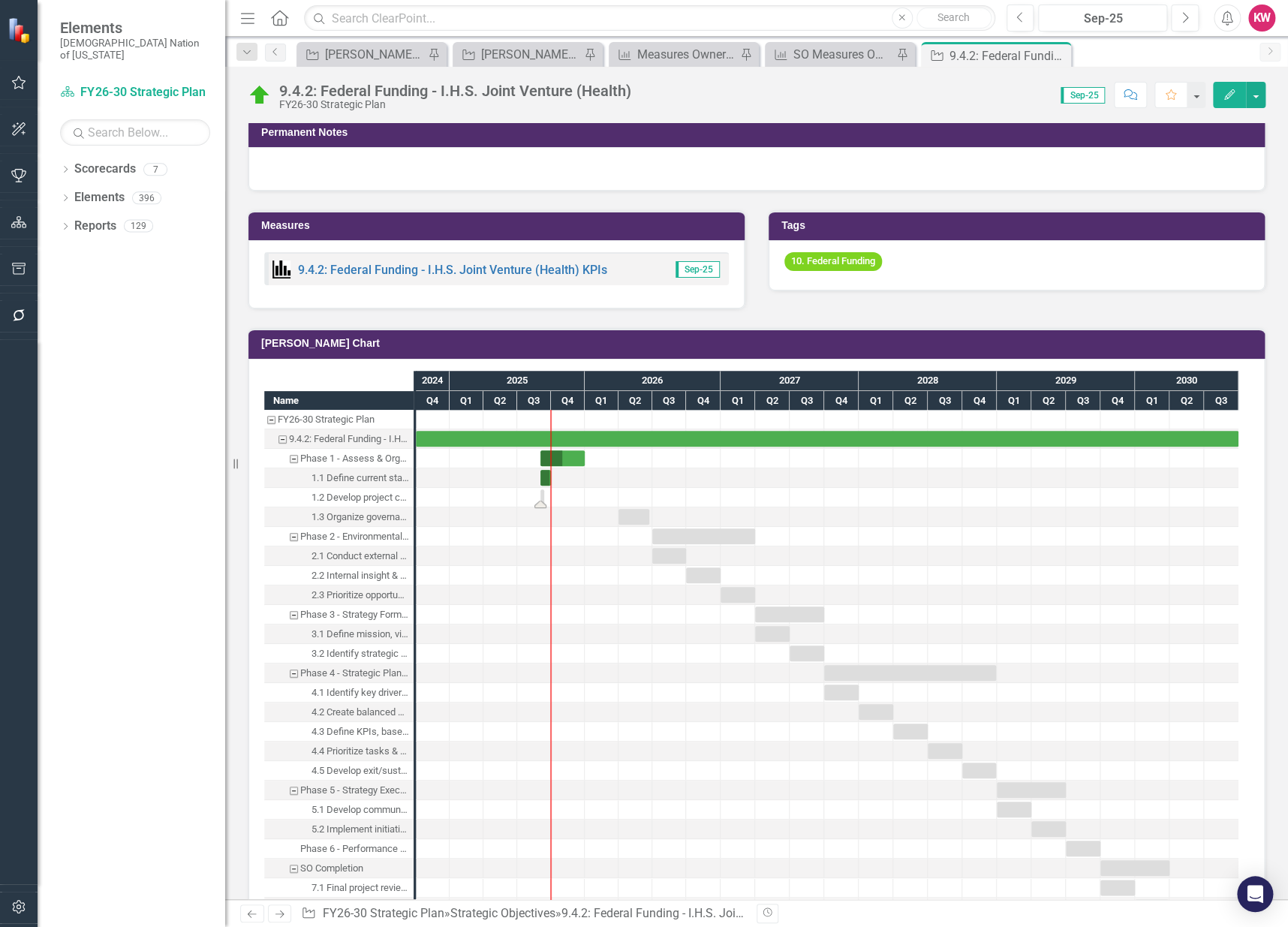
click at [544, 491] on div "Task: Start date: 2025-09-01 End date: 2025-09-12" at bounding box center [546, 497] width 6 height 16
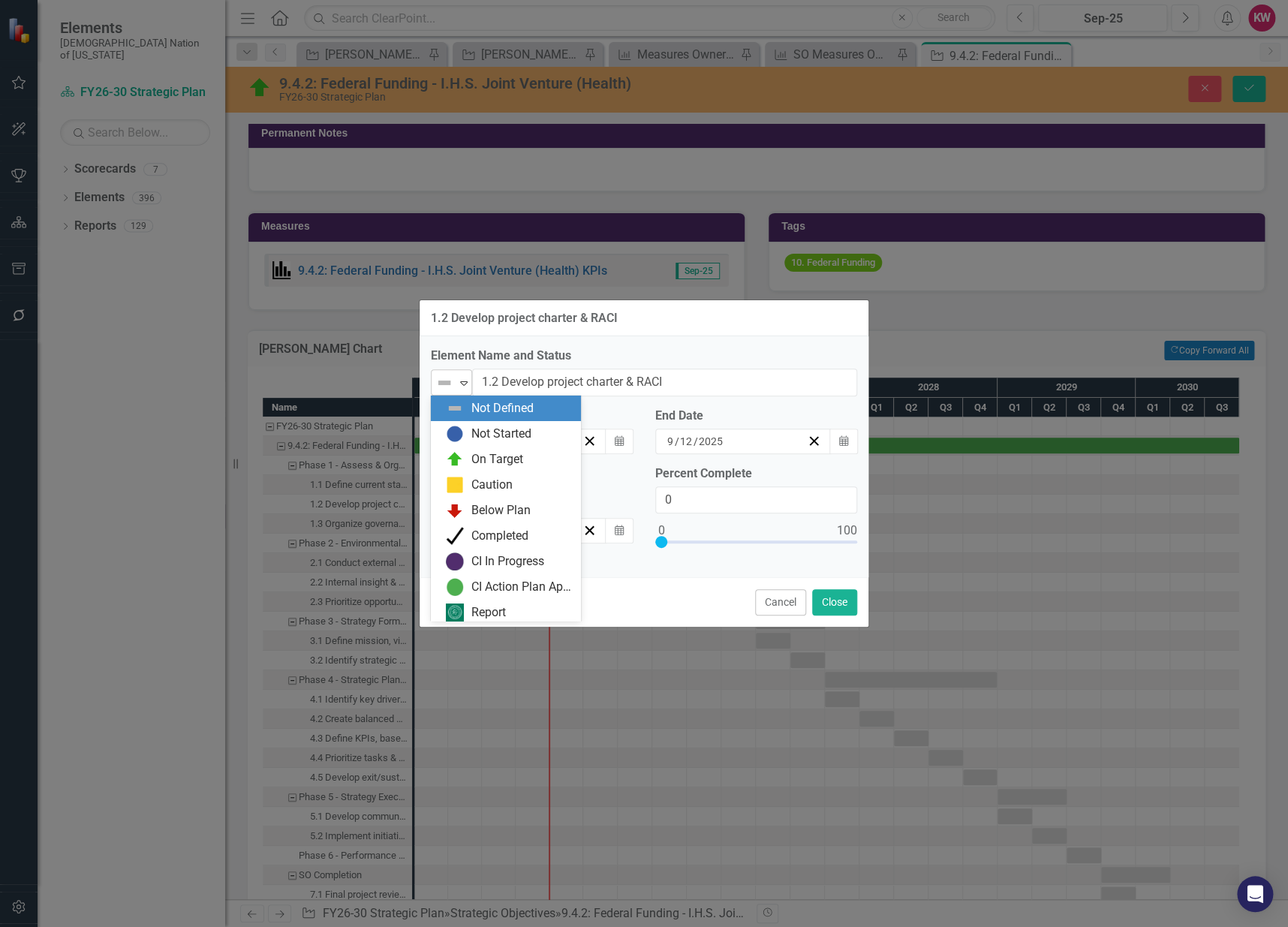
click at [460, 383] on icon "Expand" at bounding box center [464, 383] width 15 height 12
click at [457, 534] on img at bounding box center [455, 536] width 18 height 18
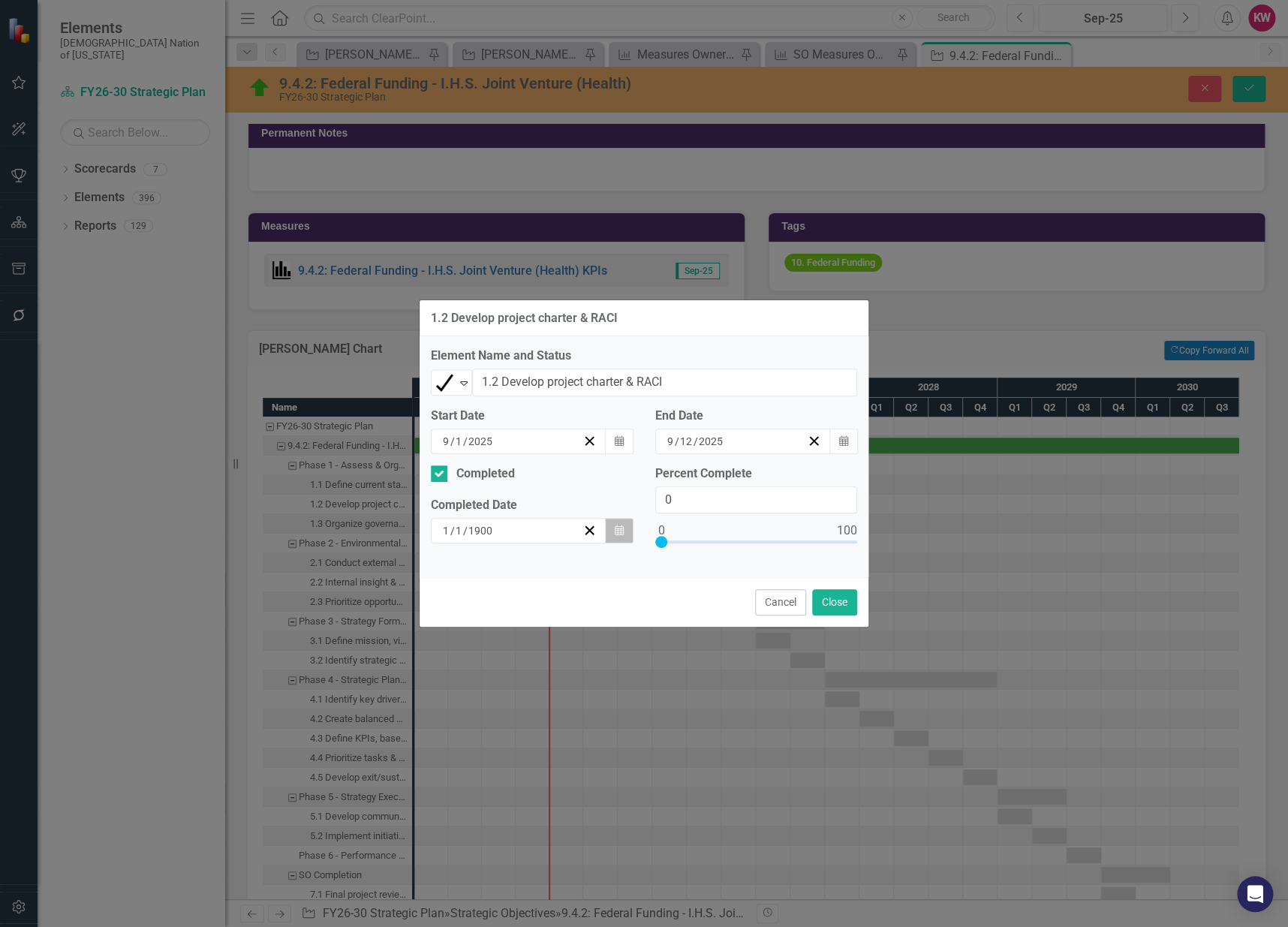
click at [624, 535] on button "Calendar" at bounding box center [619, 530] width 28 height 26
drag, startPoint x: 393, startPoint y: 525, endPoint x: 373, endPoint y: 525, distance: 20.0
click at [373, 525] on div "1.2 Develop project charter & RACI Element Name and Status Completed Expand 1.2…" at bounding box center [644, 463] width 1288 height 927
click at [526, 546] on div "Completed Completed Date 1 / 1 / 1900 Calendar" at bounding box center [531, 510] width 224 height 90
click at [463, 533] on span "/" at bounding box center [465, 530] width 4 height 13
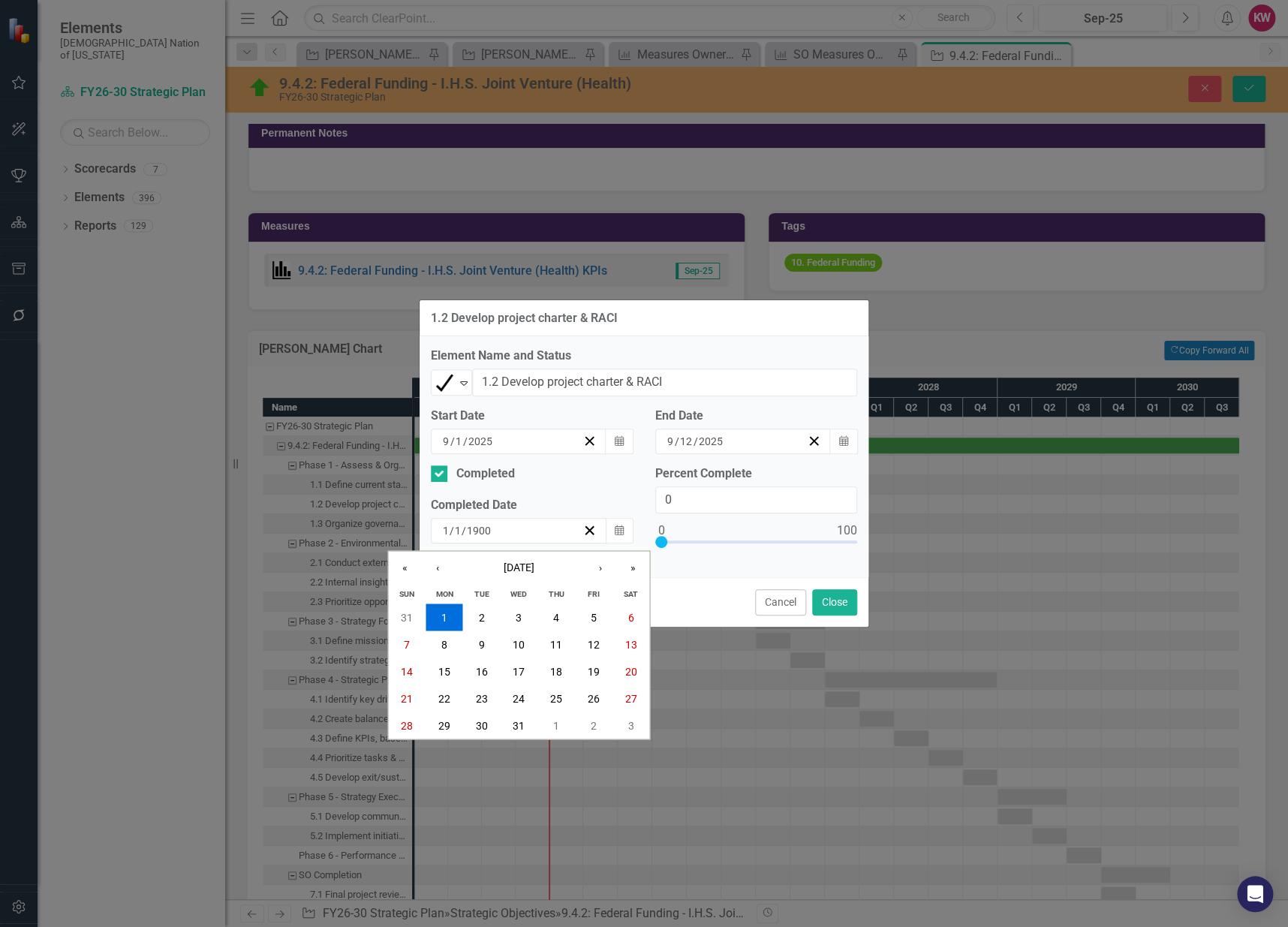
click at [441, 532] on div "1900-01-01 1 / 1 / 1900" at bounding box center [512, 530] width 142 height 15
type input "9"
type input "30"
type input "2025"
type input "100"
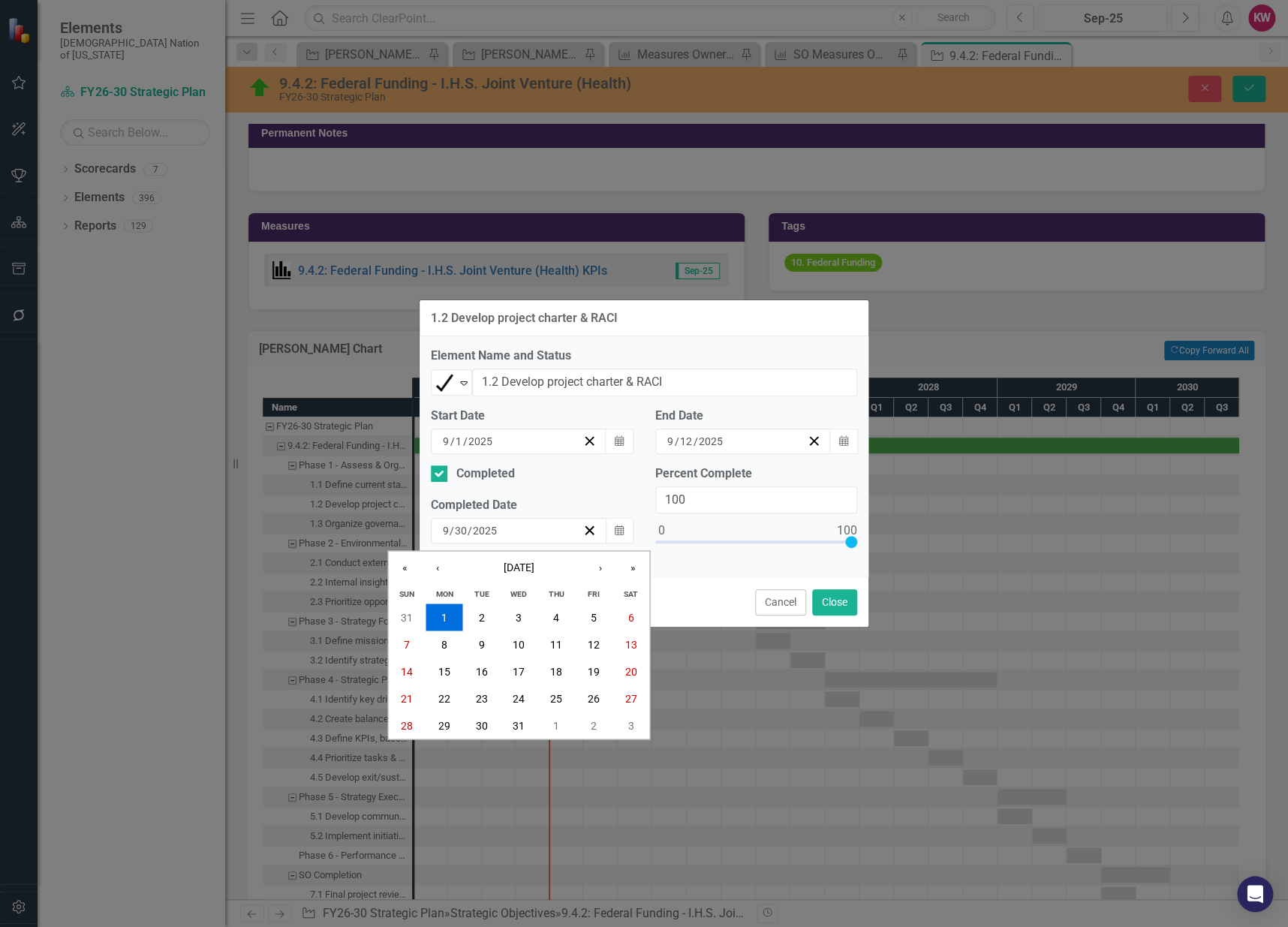
drag, startPoint x: 659, startPoint y: 539, endPoint x: 879, endPoint y: 539, distance: 220.0
click at [879, 539] on div "1.2 Develop project charter & RACI Element Name and Status Completed Expand 1.2…" at bounding box center [644, 463] width 1288 height 927
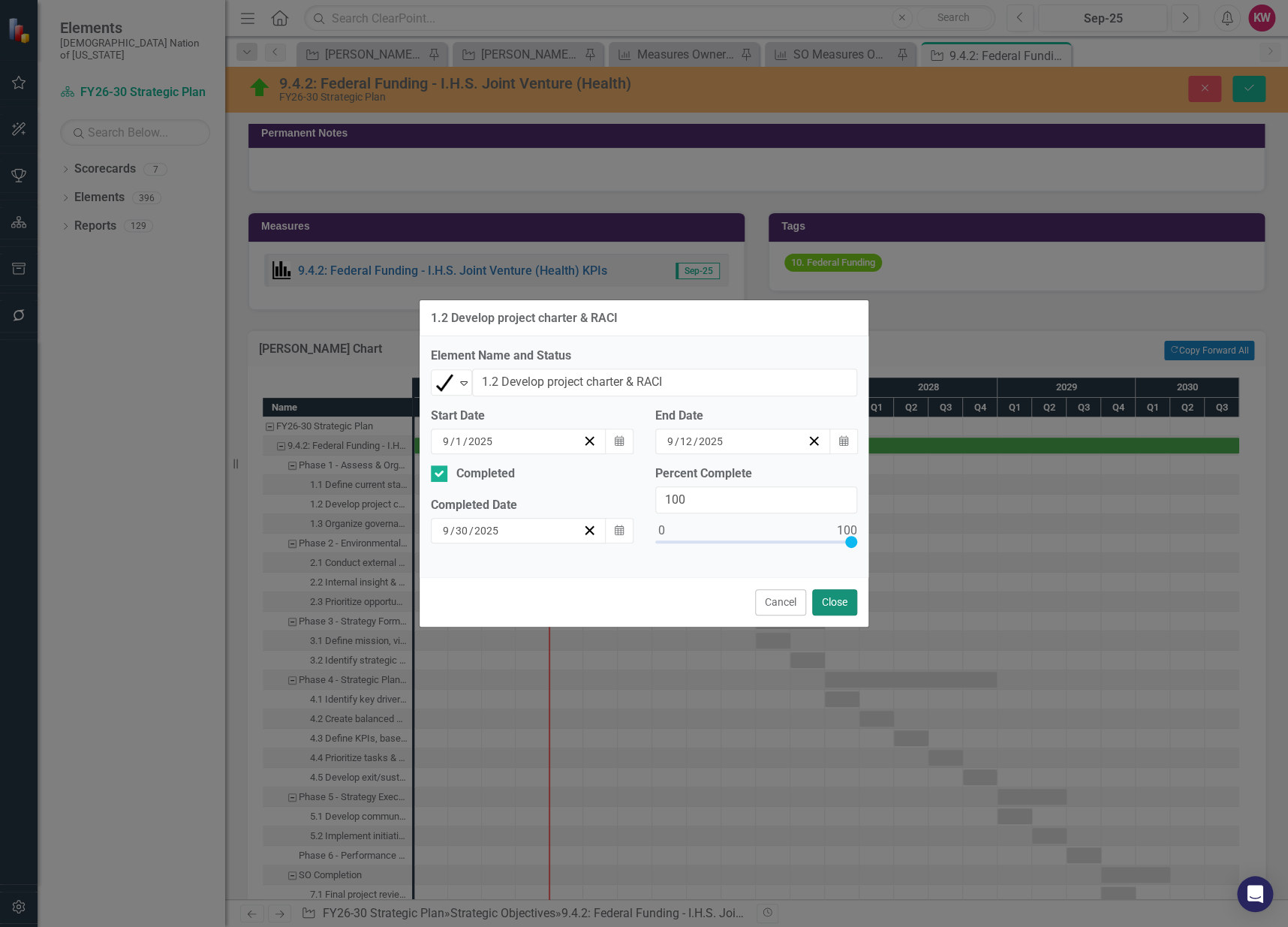
click at [830, 604] on button "Close" at bounding box center [835, 602] width 45 height 27
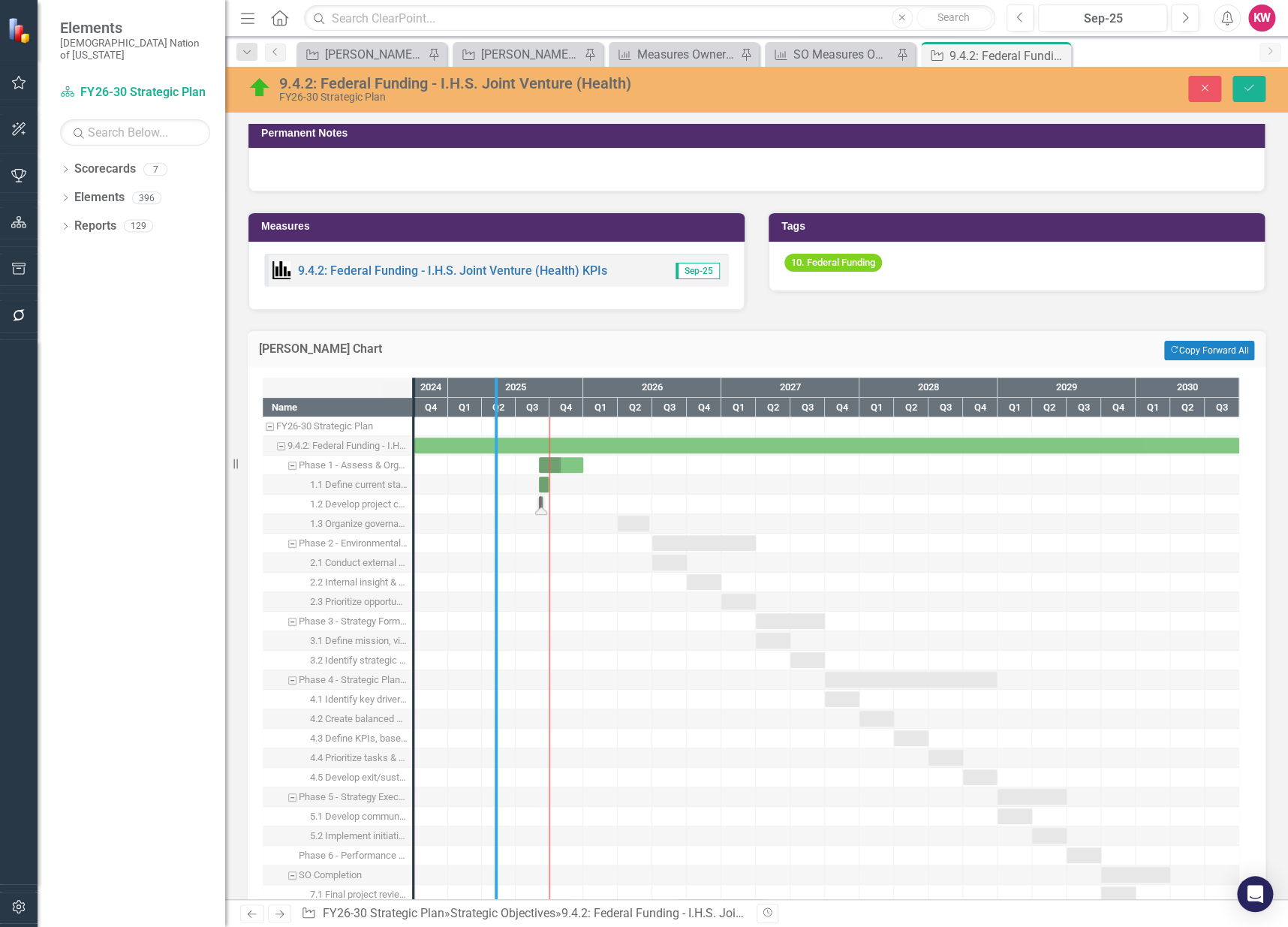
drag, startPoint x: 410, startPoint y: 502, endPoint x: 493, endPoint y: 504, distance: 83.0
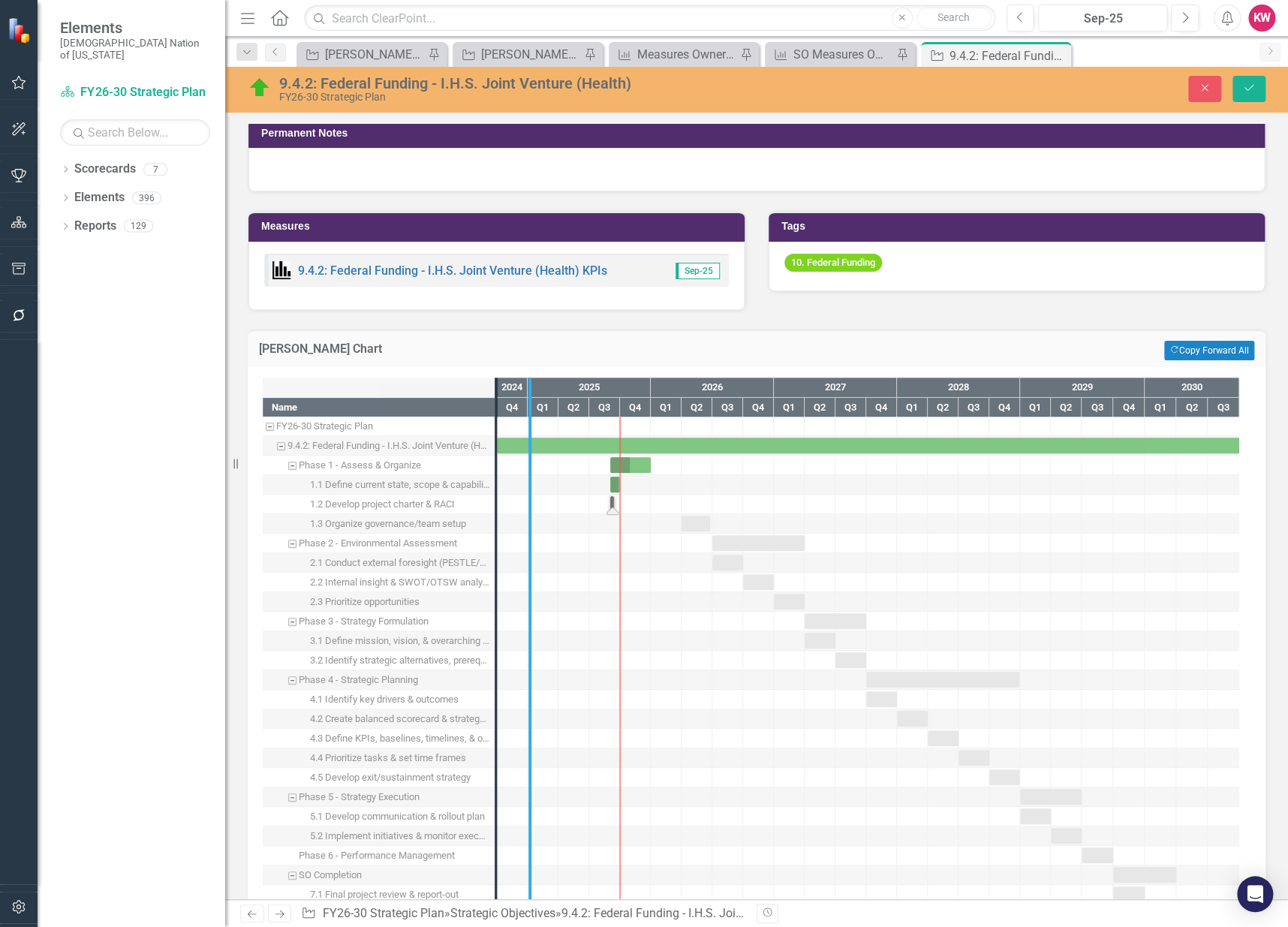
drag, startPoint x: 493, startPoint y: 504, endPoint x: 535, endPoint y: 507, distance: 42.1
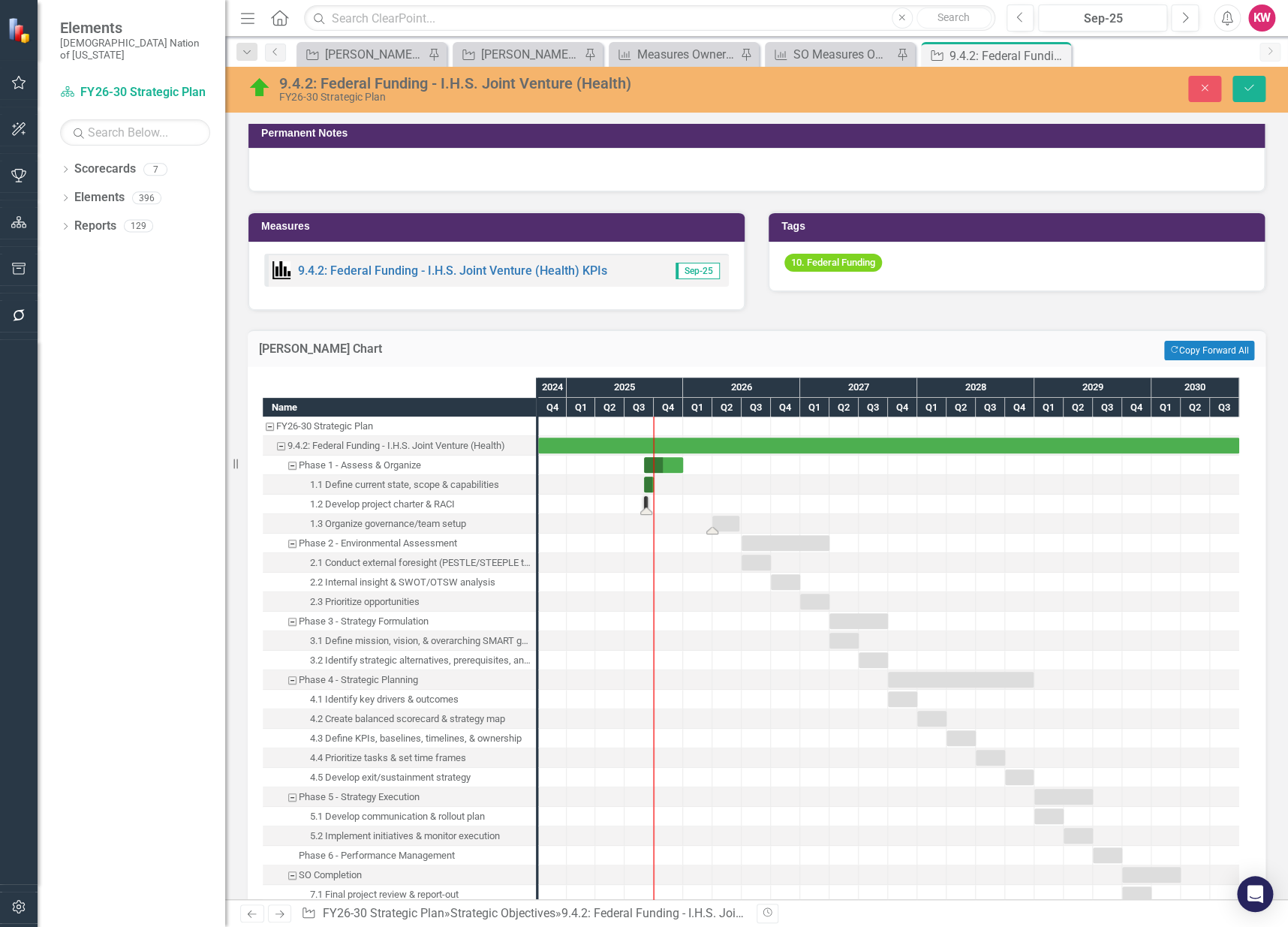
click at [720, 516] on div "Task: Start date: 2026-04-01 End date: 2026-06-23" at bounding box center [726, 523] width 27 height 16
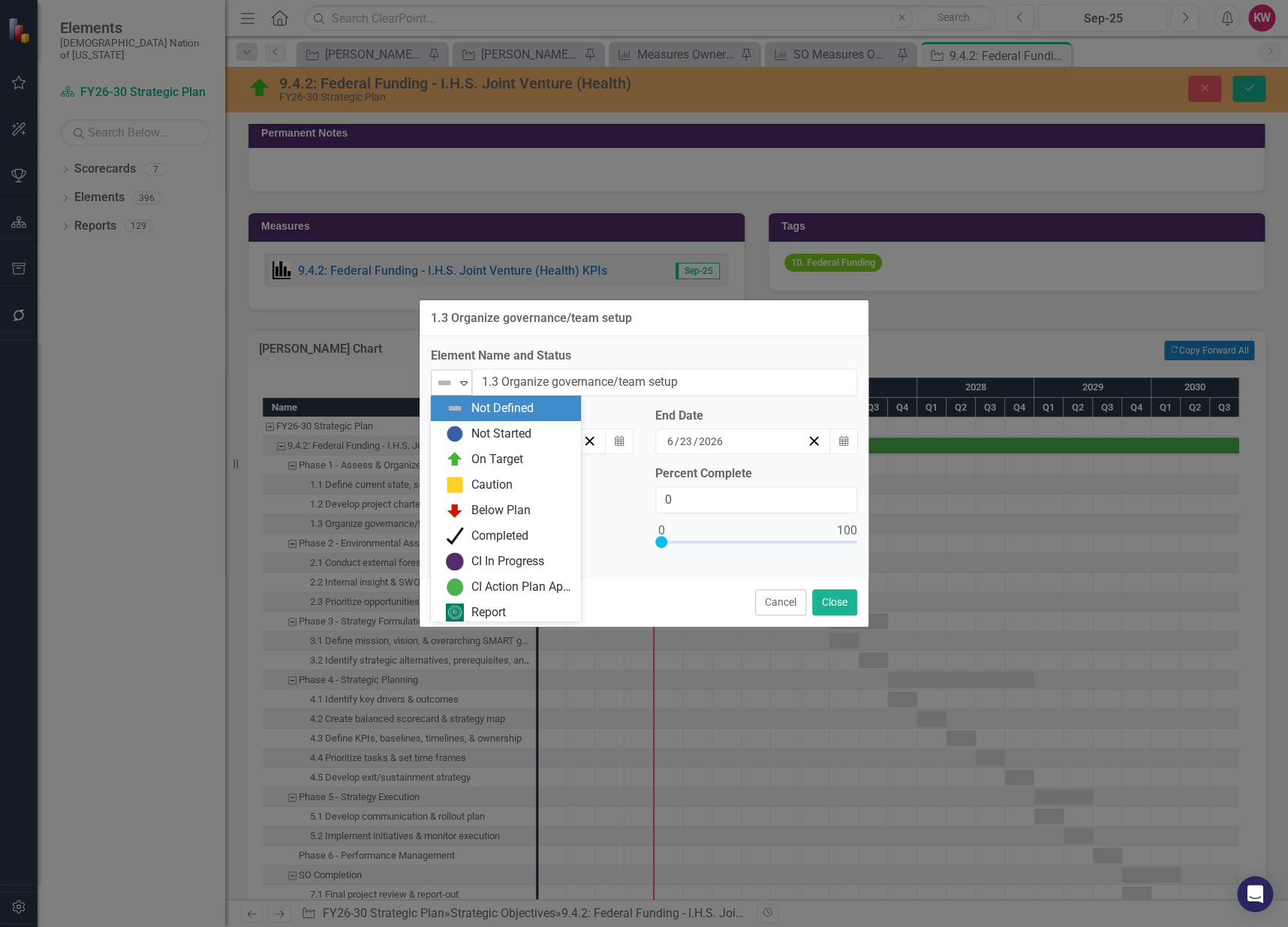
click at [463, 380] on icon "Expand" at bounding box center [464, 383] width 15 height 12
click at [468, 530] on div "Completed" at bounding box center [509, 536] width 126 height 18
click at [459, 383] on icon "Expand" at bounding box center [464, 383] width 15 height 12
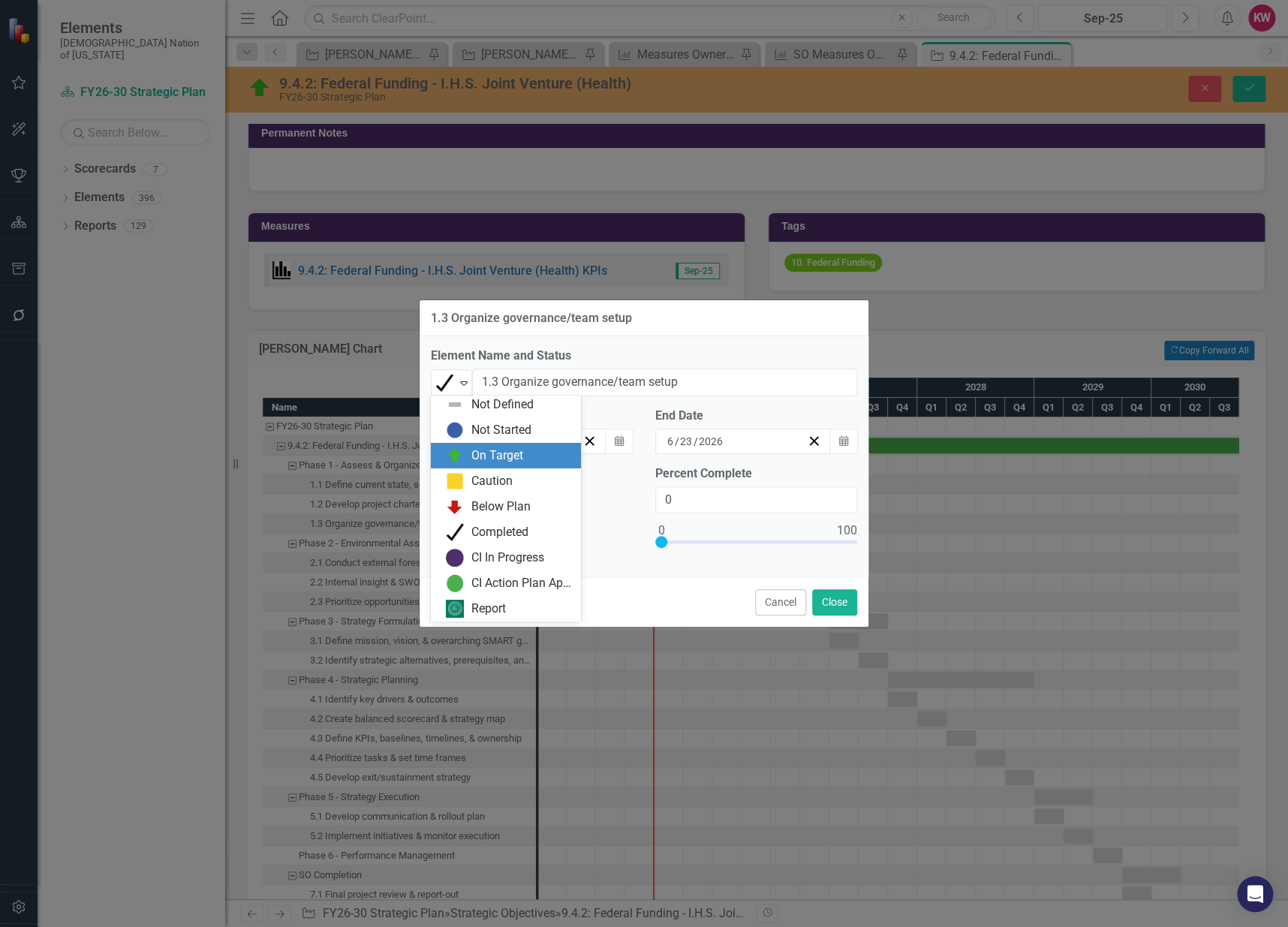
click at [461, 457] on img at bounding box center [455, 456] width 18 height 18
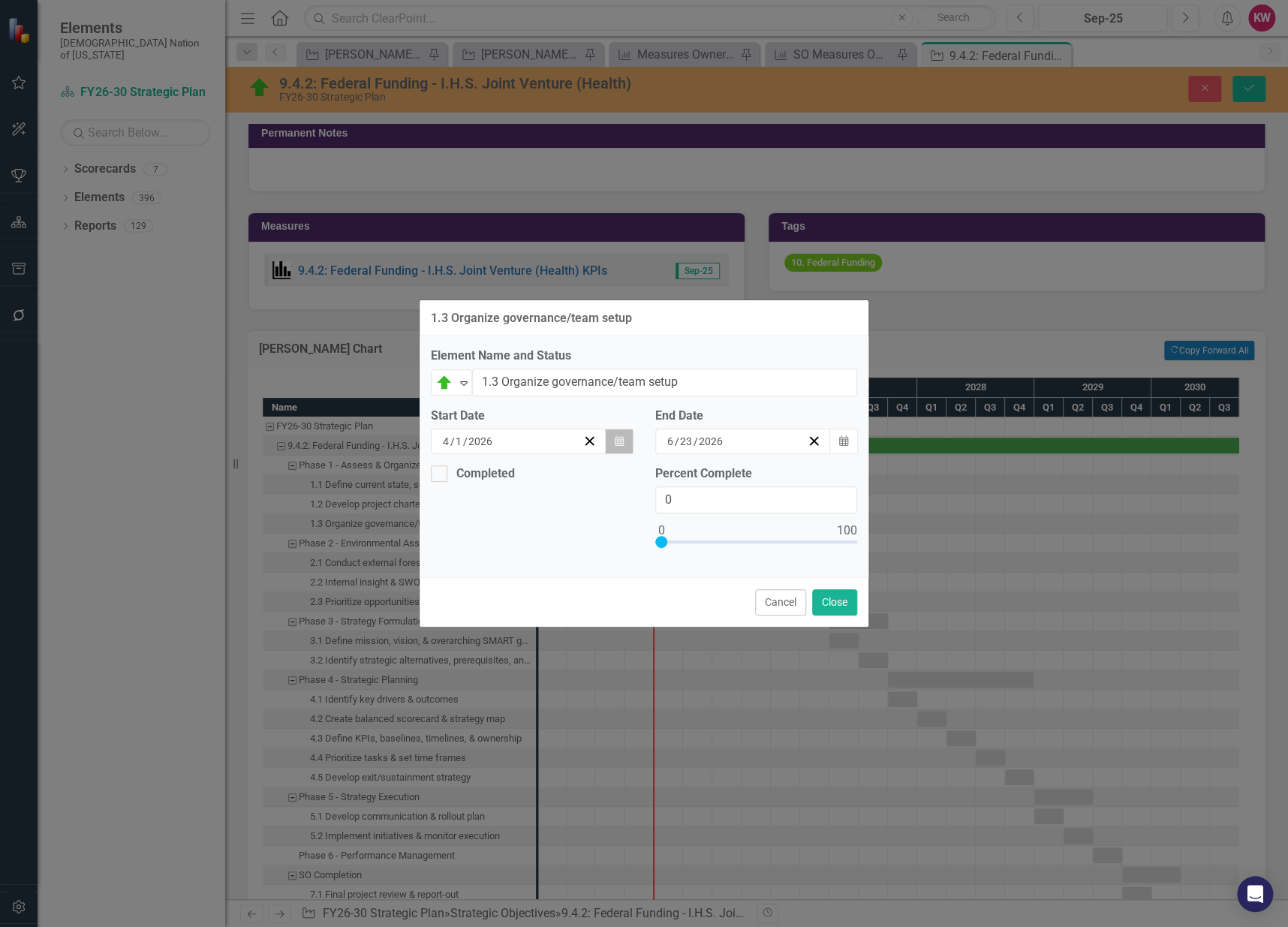
click at [615, 435] on button "Calendar" at bounding box center [619, 441] width 28 height 26
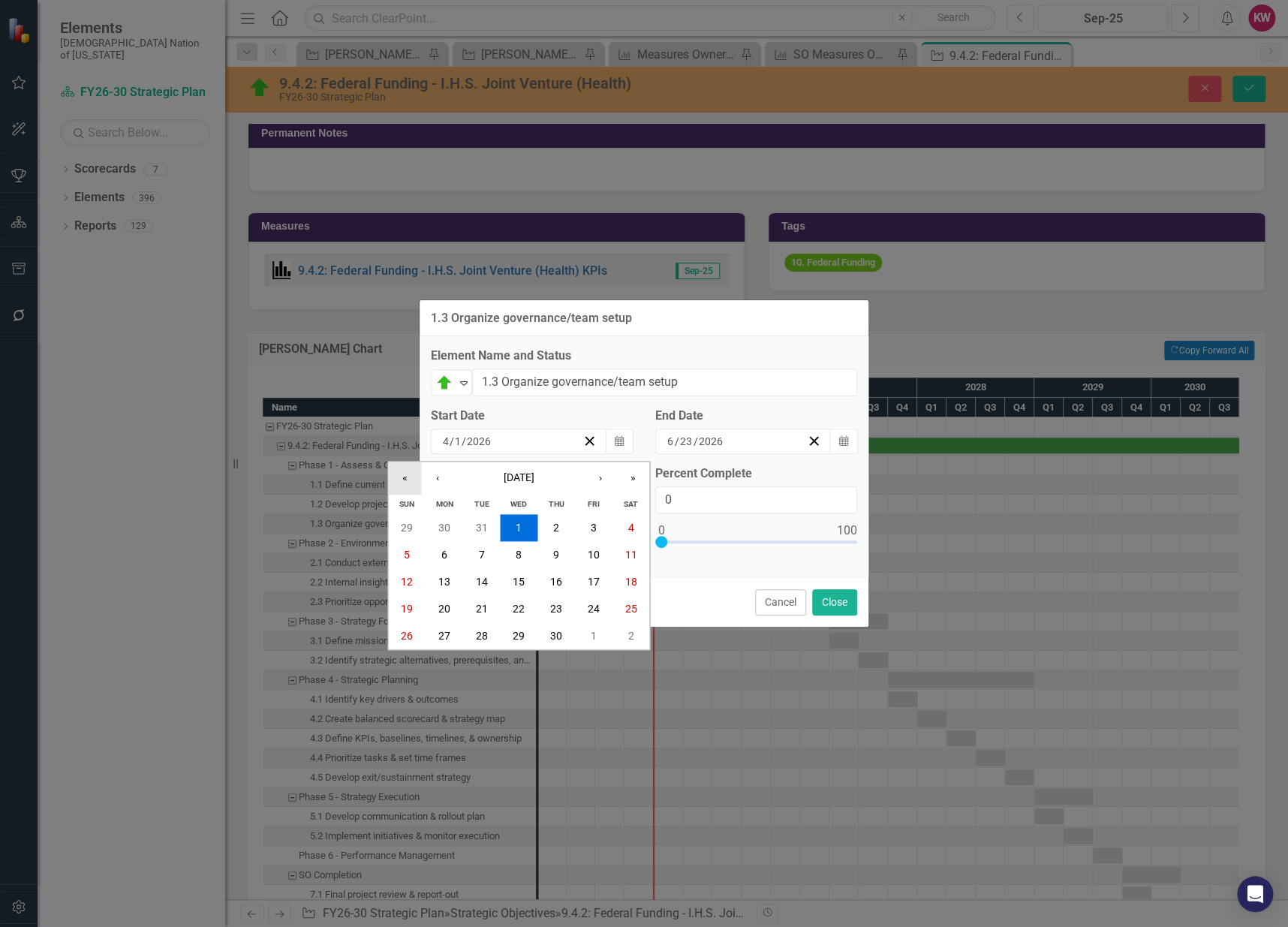
click at [402, 476] on button "«" at bounding box center [404, 477] width 33 height 33
click at [600, 475] on button "›" at bounding box center [600, 477] width 33 height 33
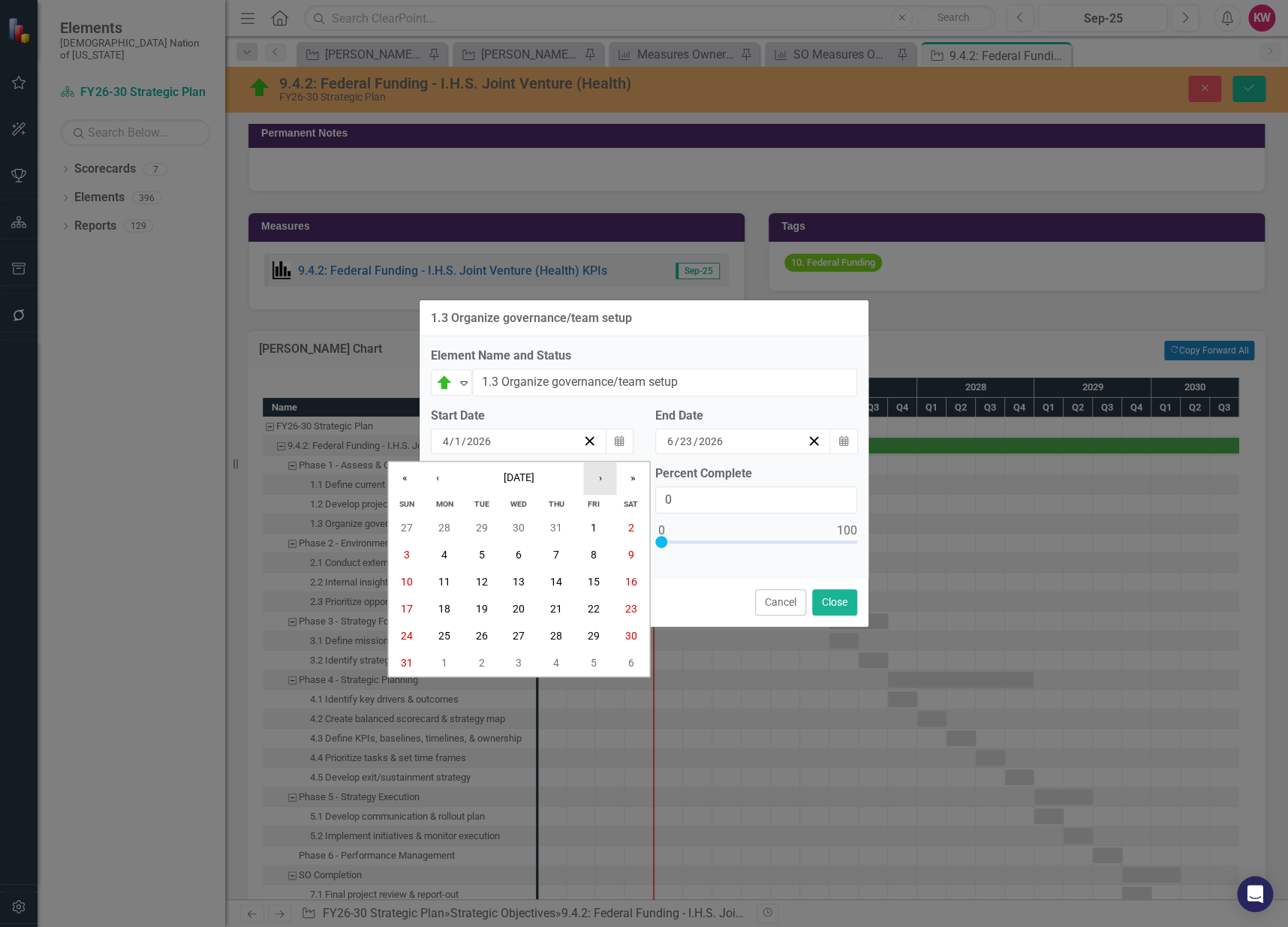
click at [600, 475] on button "›" at bounding box center [600, 477] width 33 height 33
click at [442, 524] on abbr "1" at bounding box center [444, 528] width 6 height 12
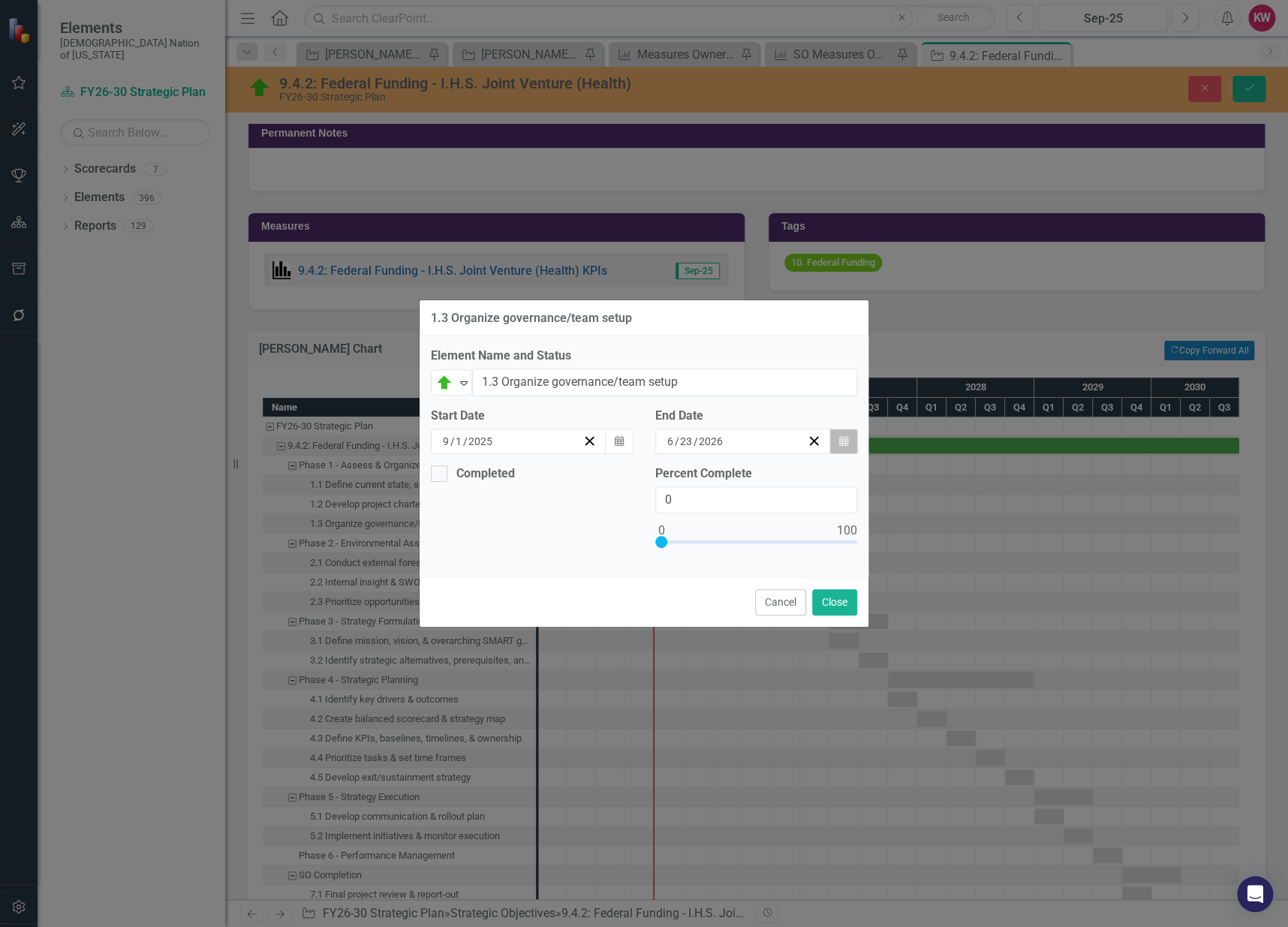
click at [843, 440] on icon "Calendar" at bounding box center [844, 442] width 9 height 11
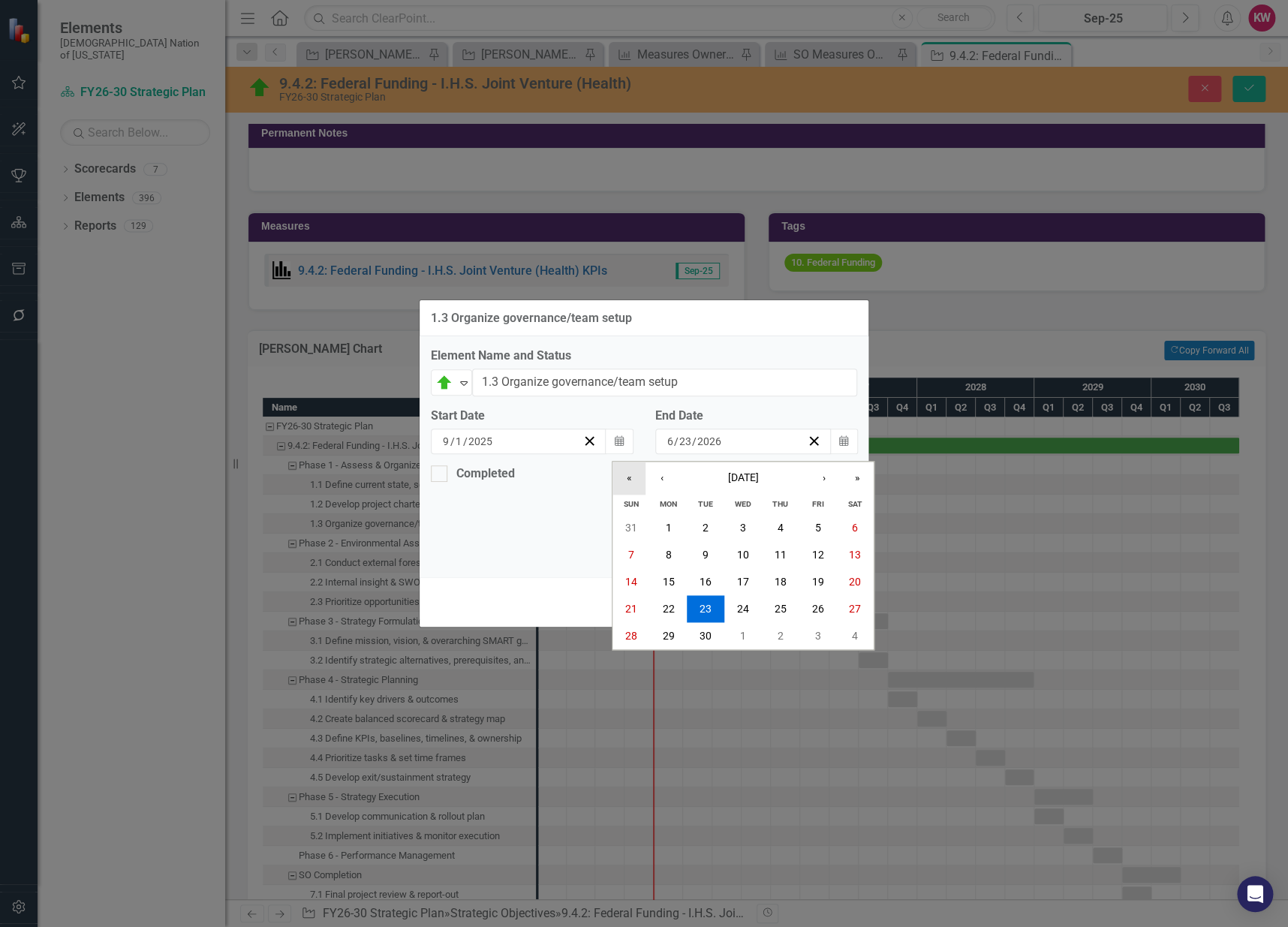
click at [635, 480] on button "«" at bounding box center [629, 477] width 33 height 33
click at [629, 478] on button "«" at bounding box center [629, 477] width 33 height 33
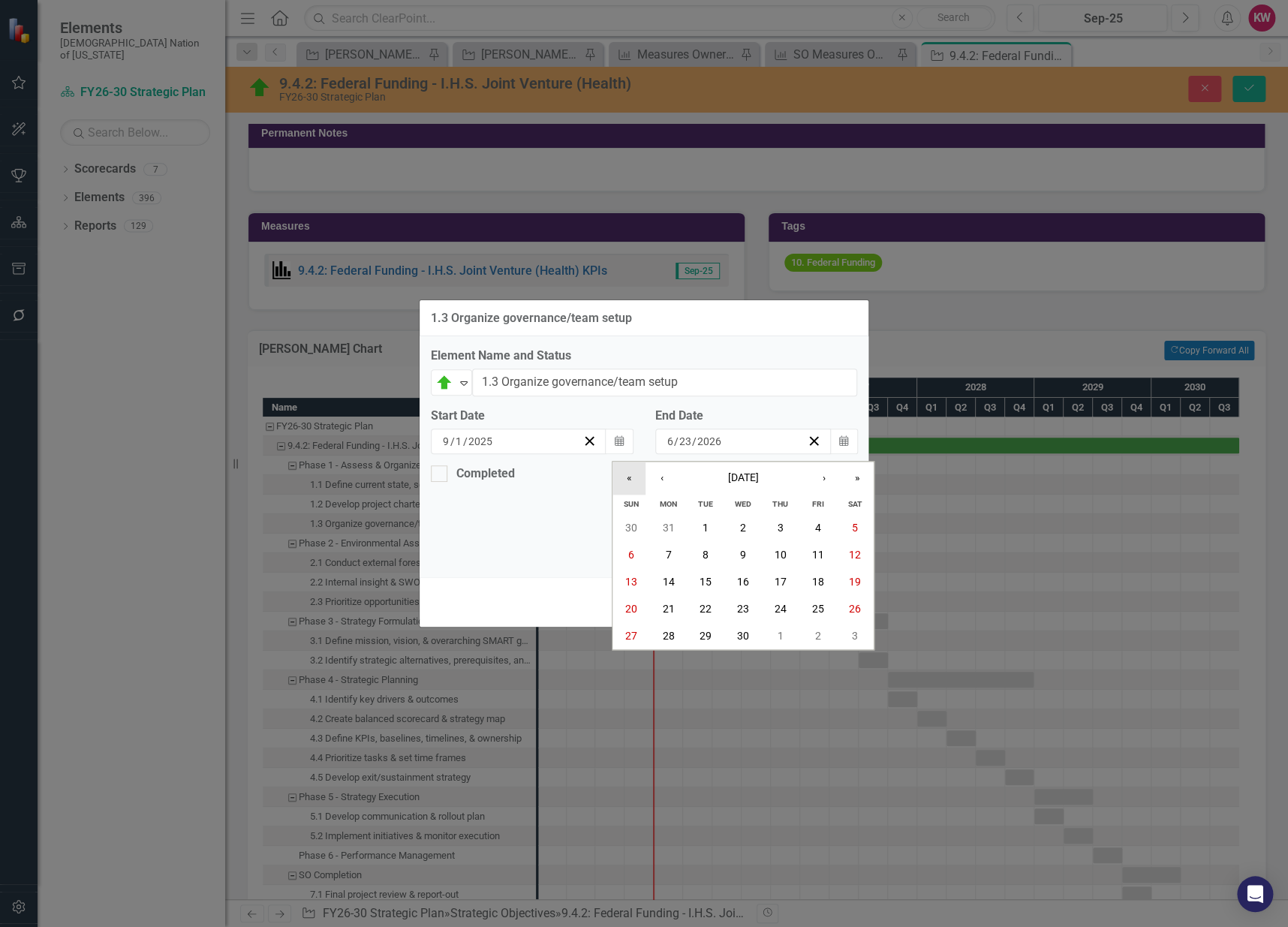
click at [629, 478] on button "«" at bounding box center [629, 477] width 33 height 33
click at [861, 471] on button "»" at bounding box center [857, 477] width 33 height 33
click at [861, 472] on button "»" at bounding box center [857, 477] width 33 height 33
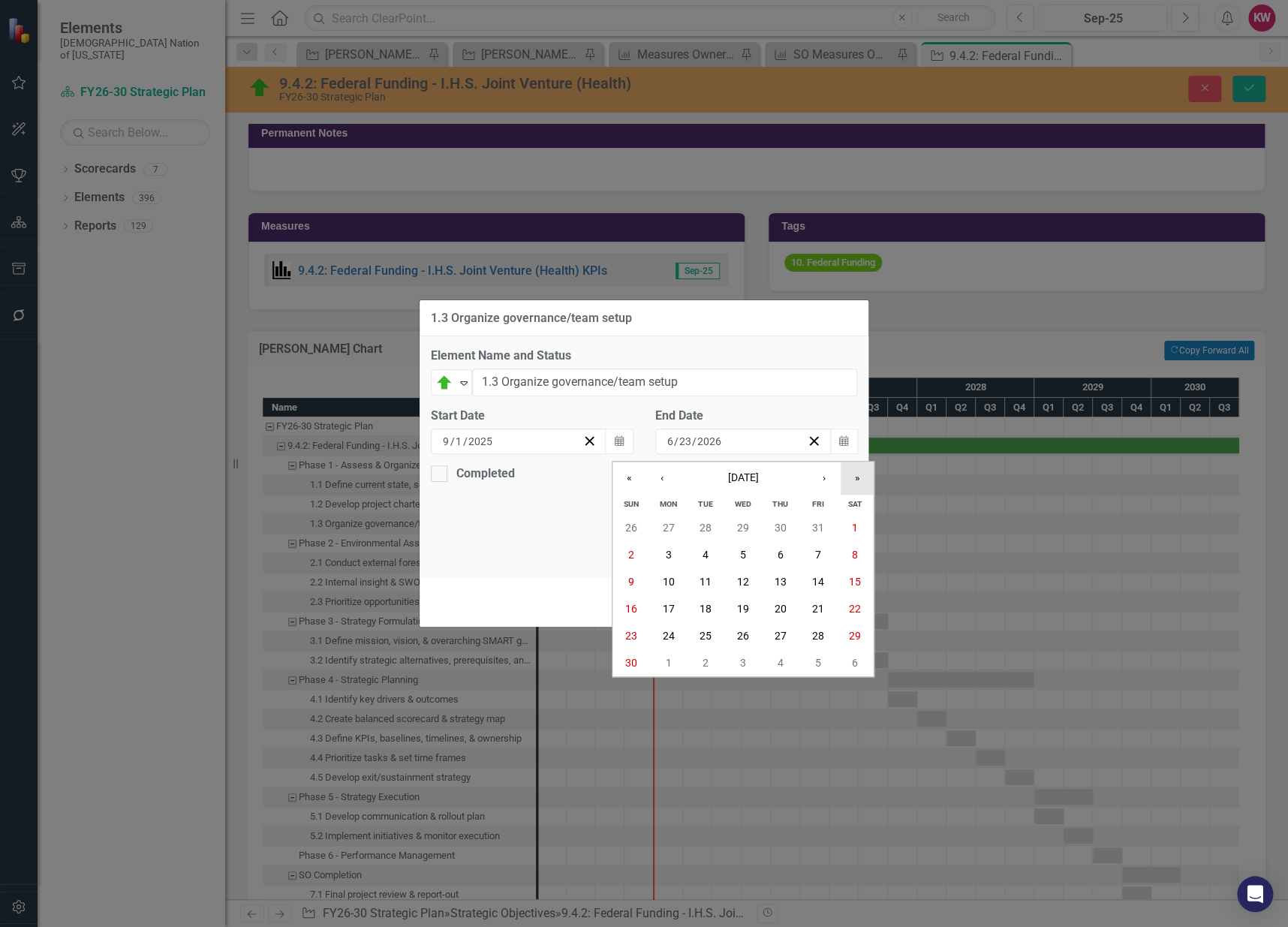
click at [861, 472] on button "»" at bounding box center [857, 477] width 33 height 33
click at [823, 483] on button "›" at bounding box center [824, 477] width 33 height 33
click at [816, 555] on abbr "12" at bounding box center [818, 555] width 12 height 12
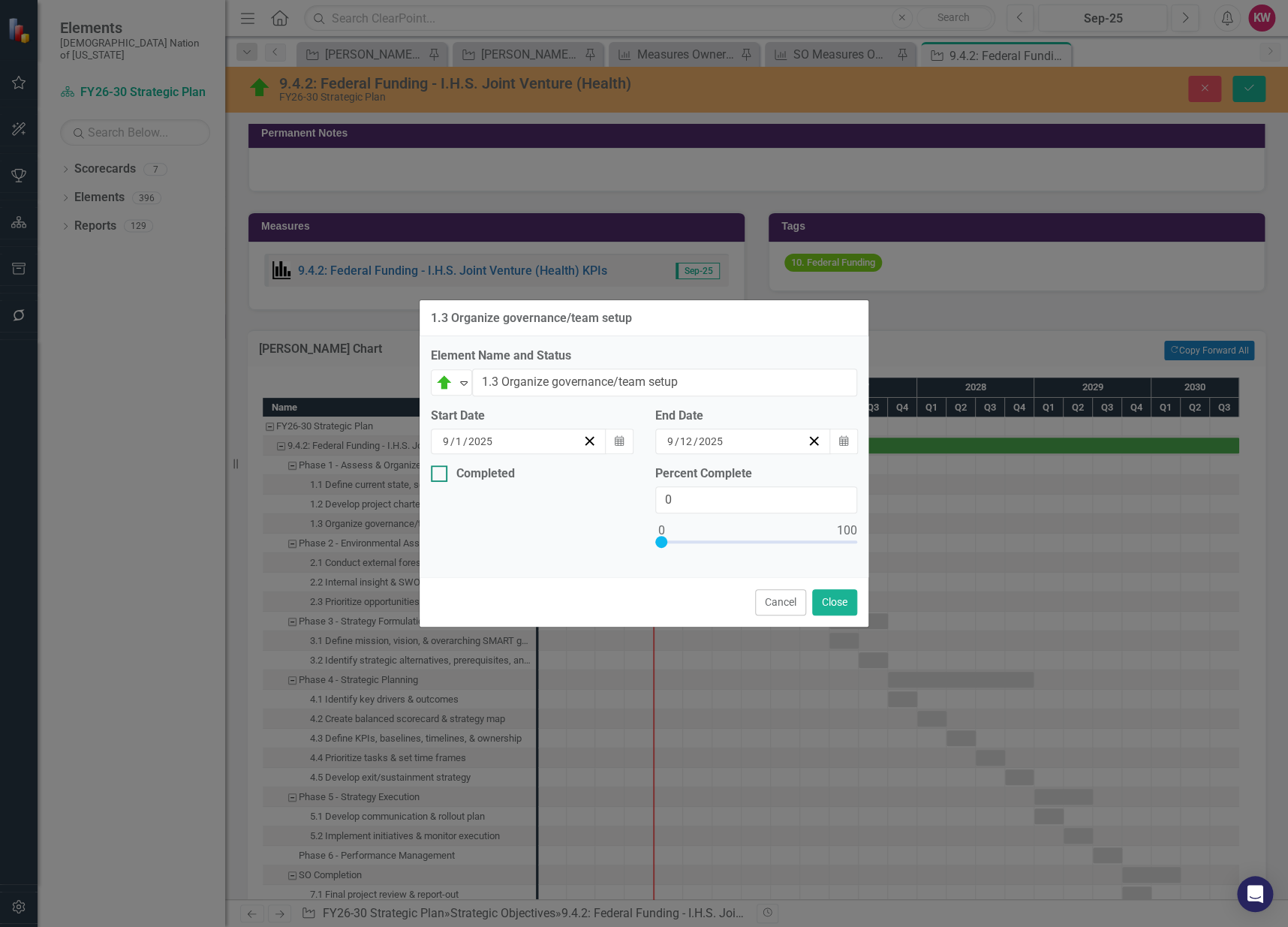
click at [439, 472] on input "Completed" at bounding box center [436, 470] width 10 height 10
checkbox input "true"
click at [623, 529] on icon "button" at bounding box center [619, 530] width 9 height 11
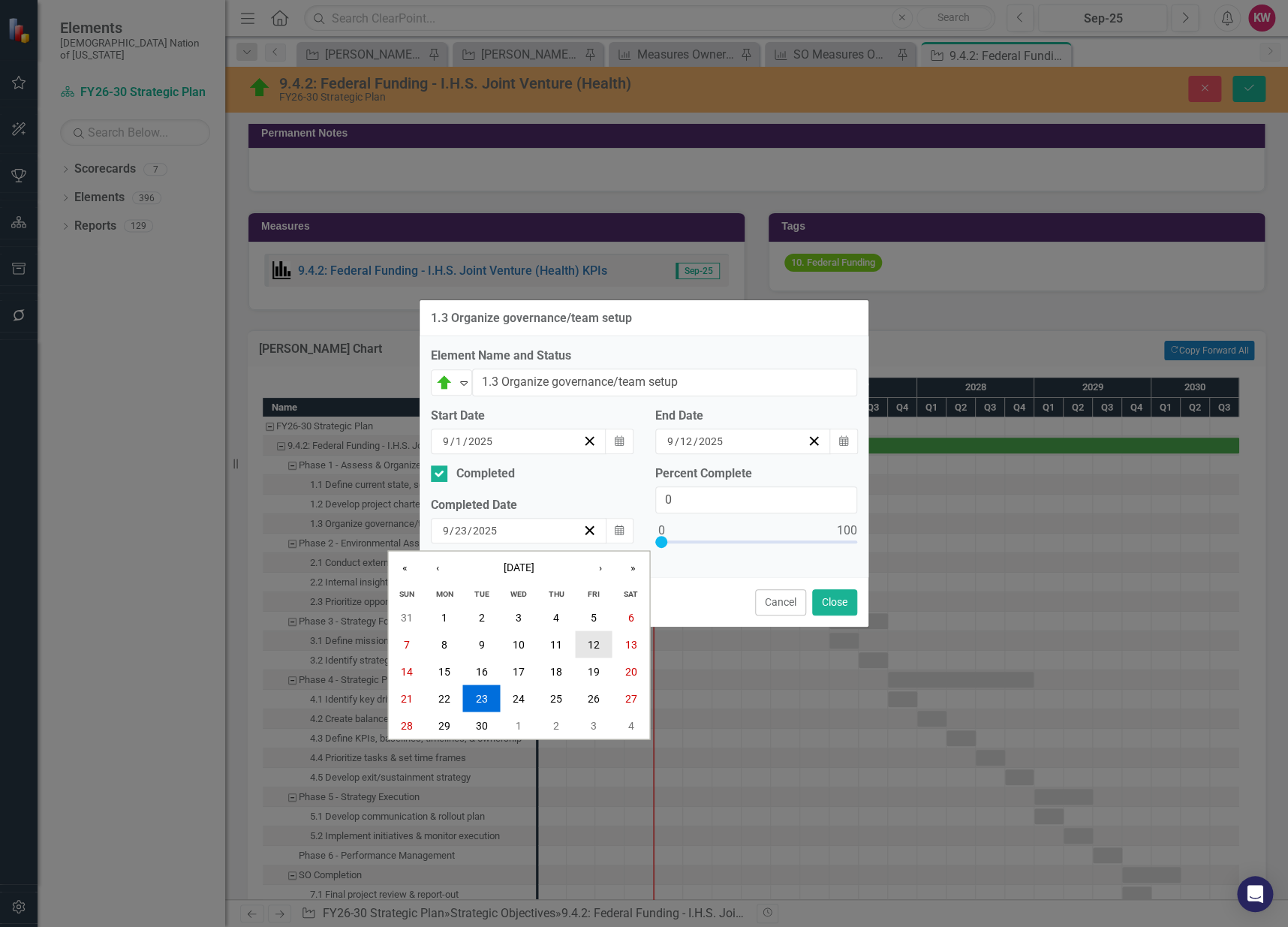
click at [595, 643] on abbr "12" at bounding box center [594, 644] width 12 height 12
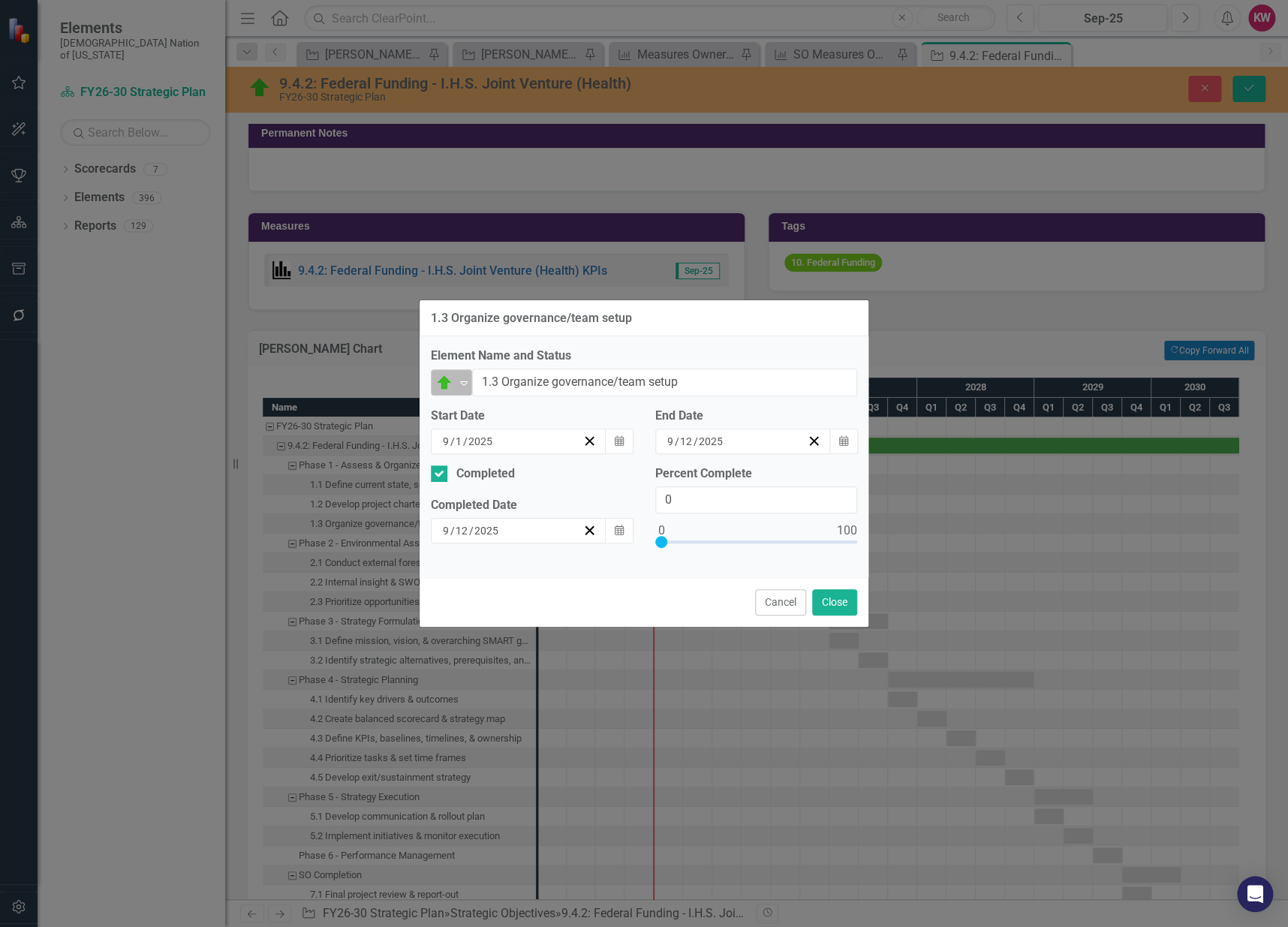
click at [457, 378] on icon "Expand" at bounding box center [464, 383] width 15 height 12
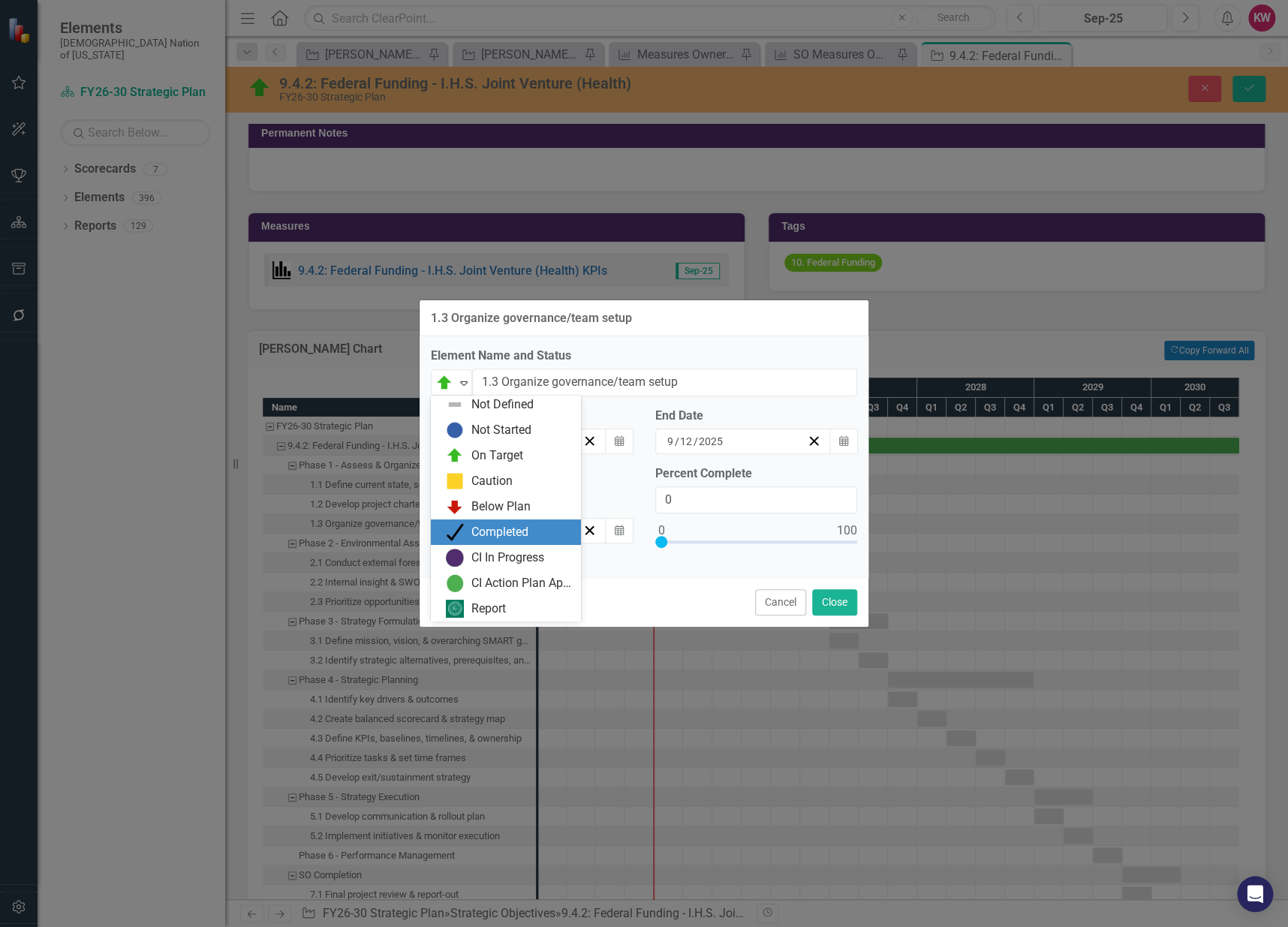
click at [462, 525] on img at bounding box center [455, 532] width 18 height 18
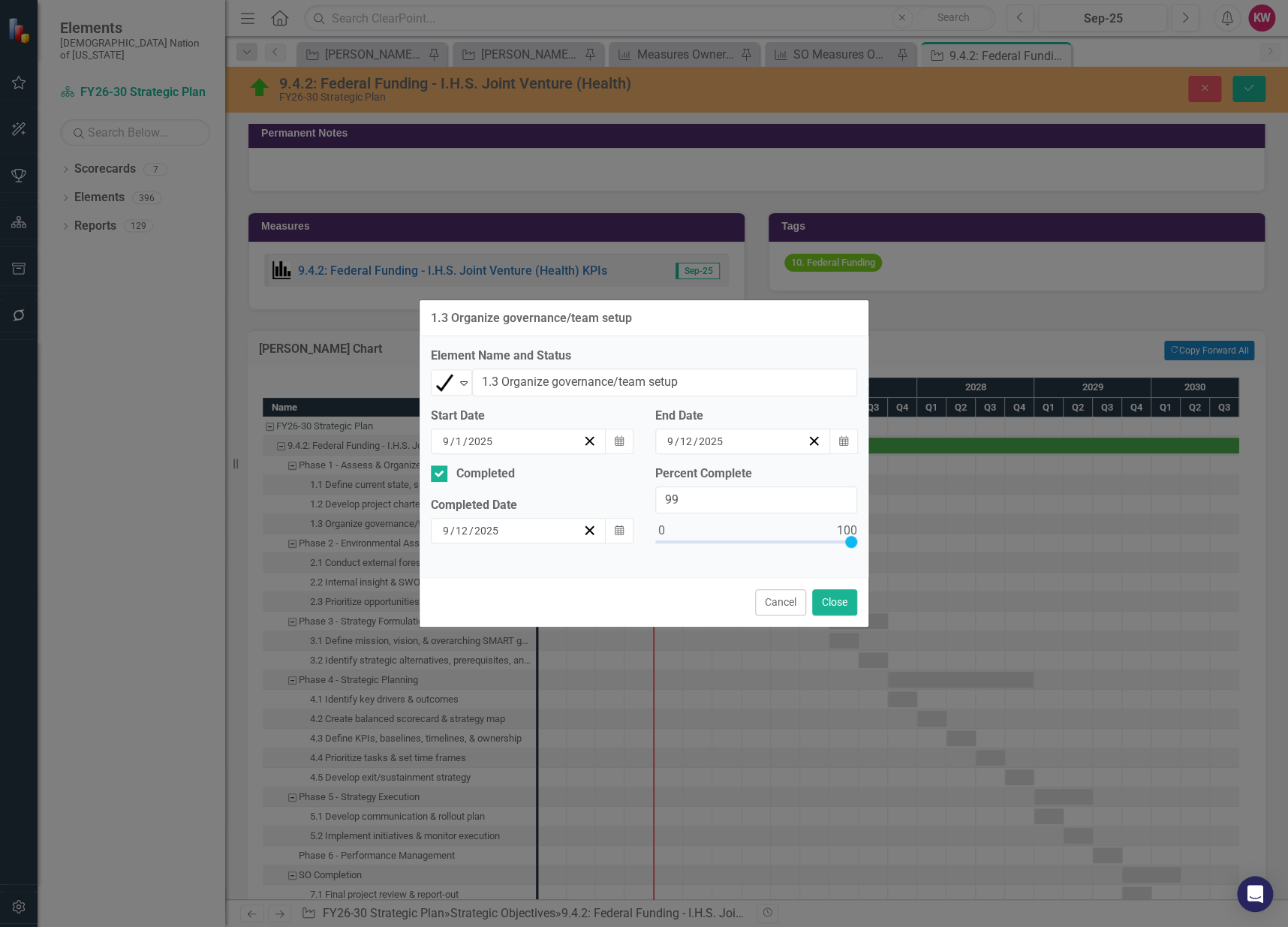
type input "100"
drag, startPoint x: 659, startPoint y: 539, endPoint x: 862, endPoint y: 536, distance: 203.0
click at [862, 536] on div "Percent Complete 100" at bounding box center [756, 516] width 224 height 101
click at [842, 605] on button "Close" at bounding box center [835, 602] width 45 height 27
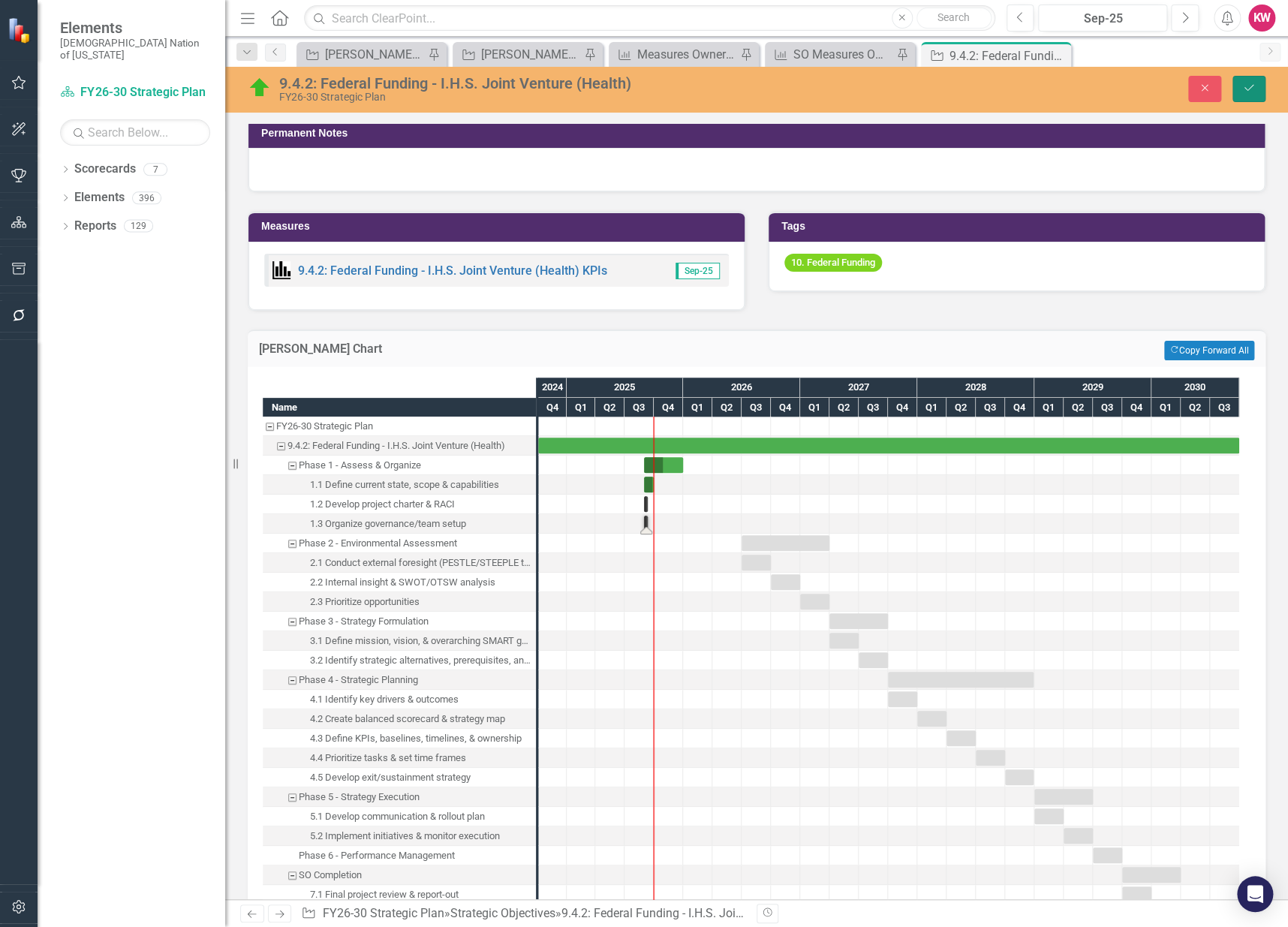
click at [1249, 89] on icon "Save" at bounding box center [1249, 88] width 13 height 11
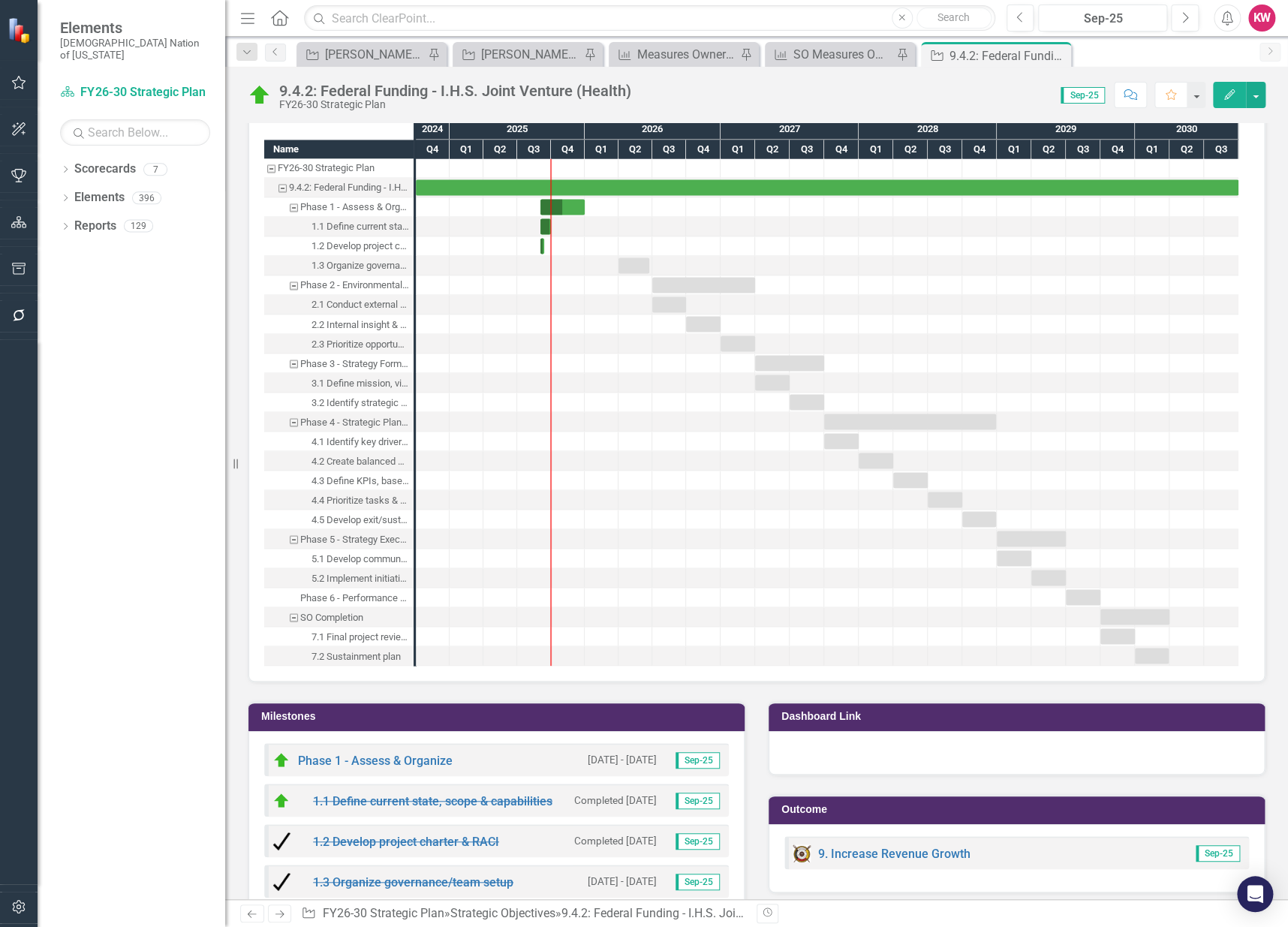
scroll to position [1251, 0]
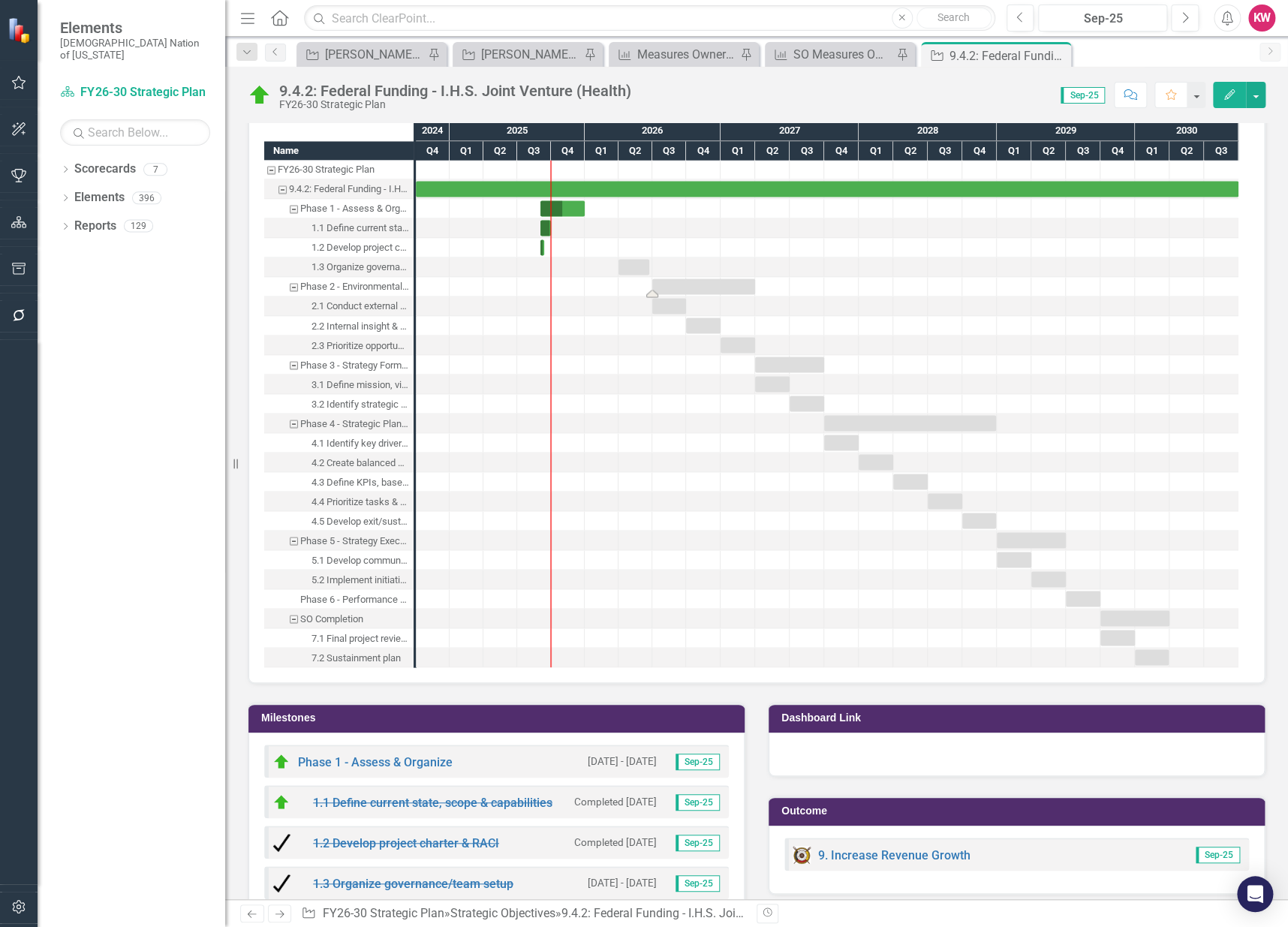
click at [692, 282] on div "Task: Start date: 2026-07-01 End date: 2027-03-31" at bounding box center [703, 287] width 103 height 16
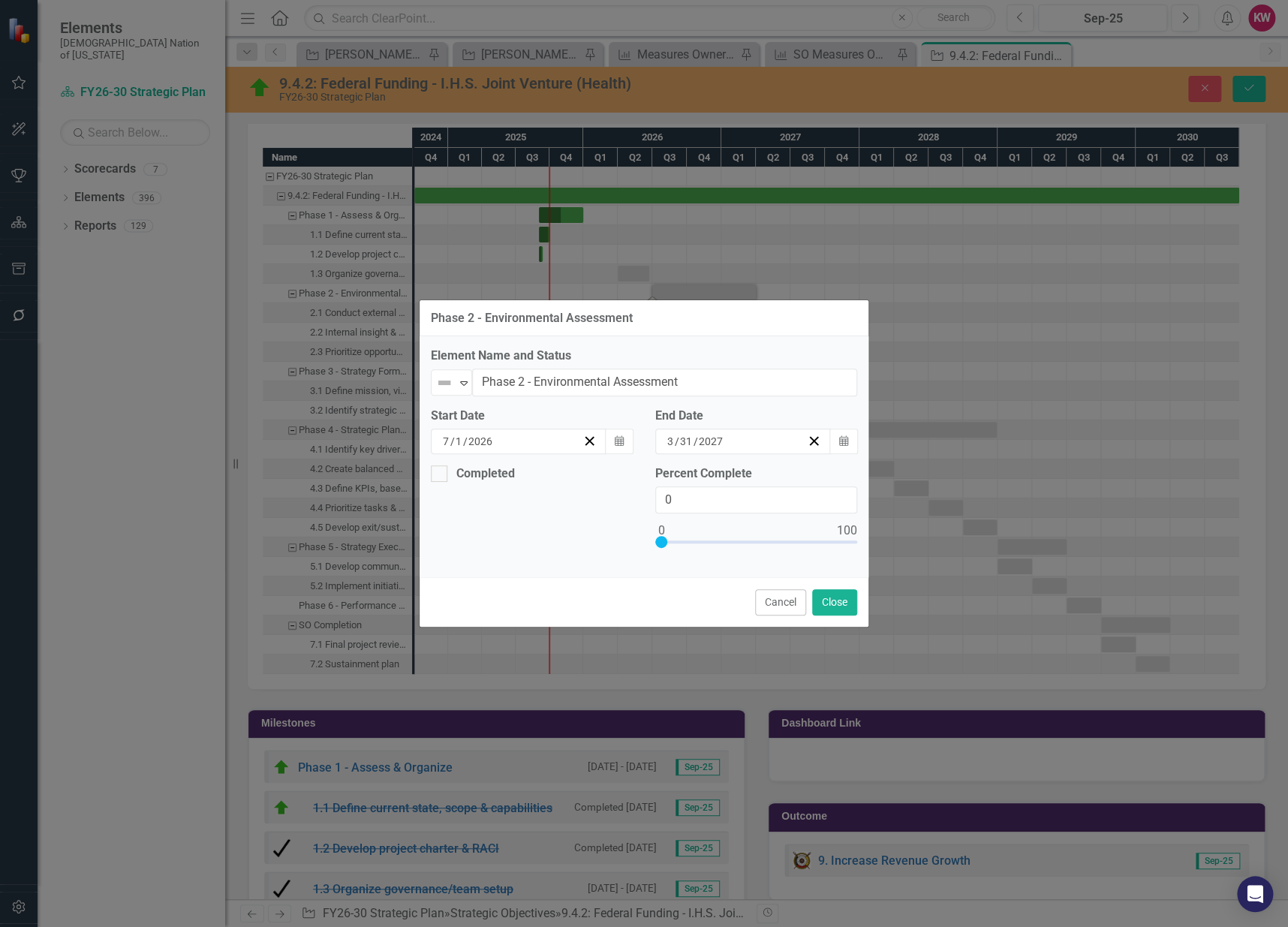
scroll to position [1256, 0]
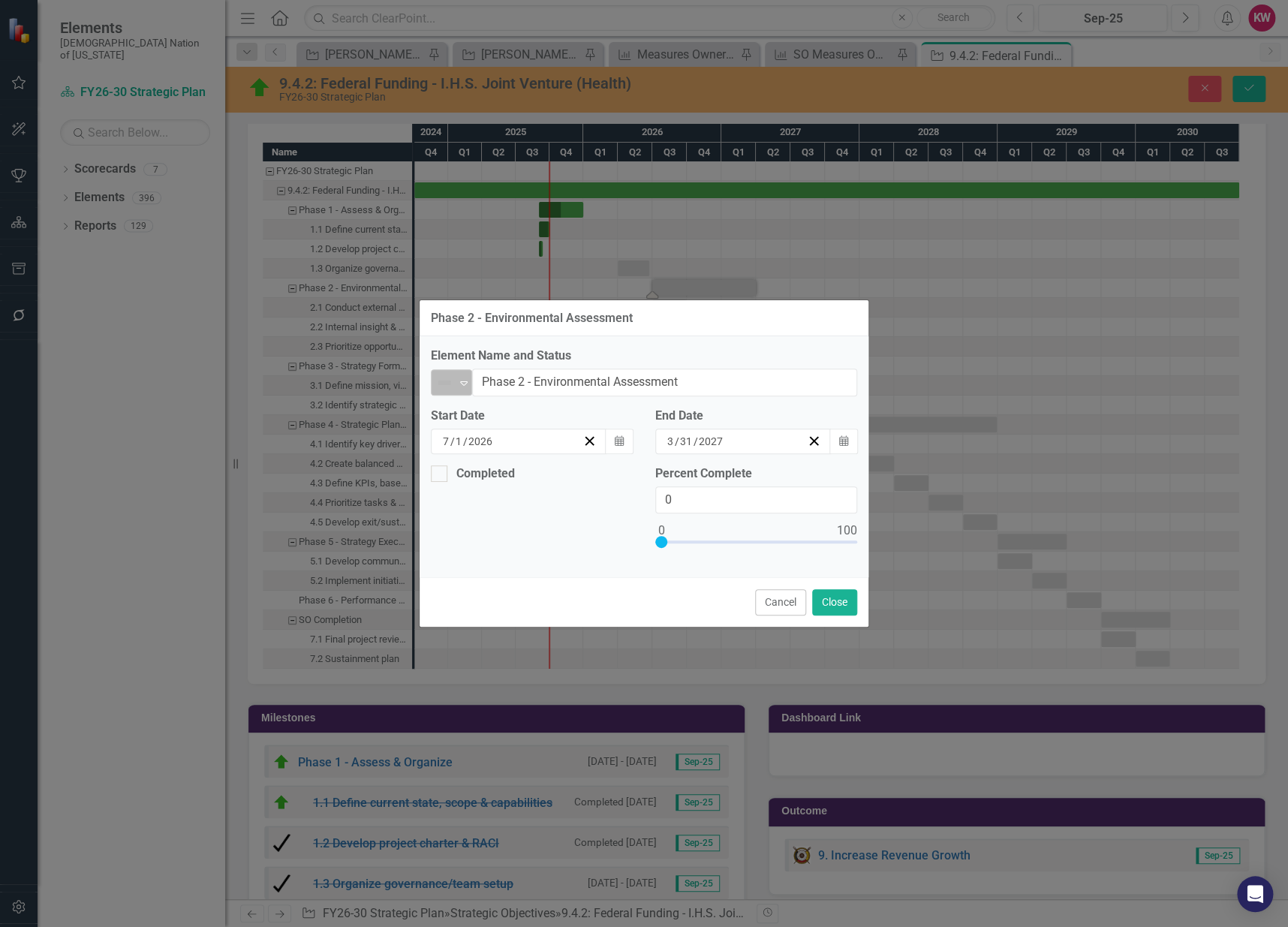
click at [467, 388] on icon "Expand" at bounding box center [464, 383] width 15 height 12
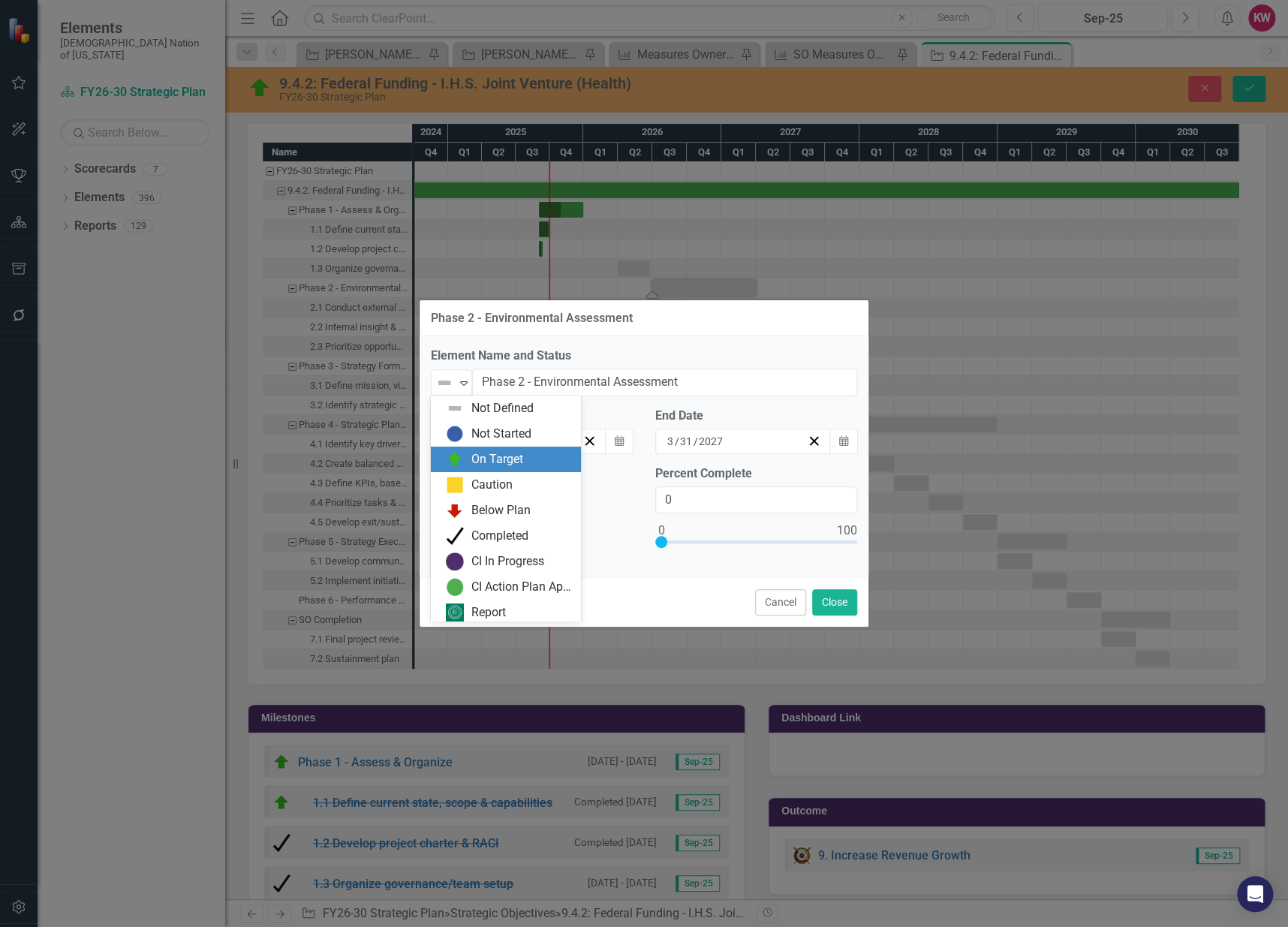
click at [469, 456] on div "On Target" at bounding box center [509, 460] width 126 height 18
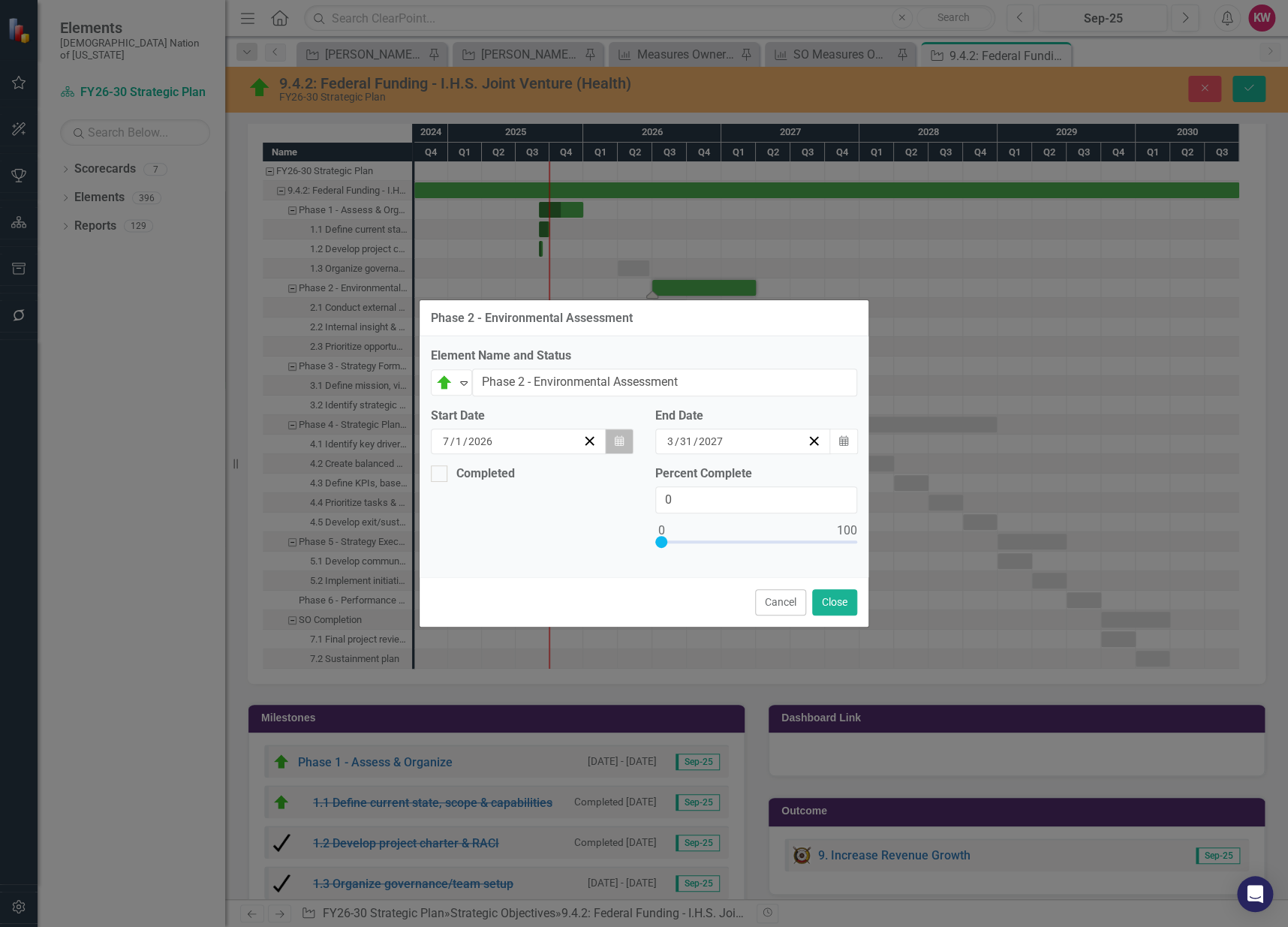
click at [612, 440] on button "Calendar" at bounding box center [619, 441] width 28 height 26
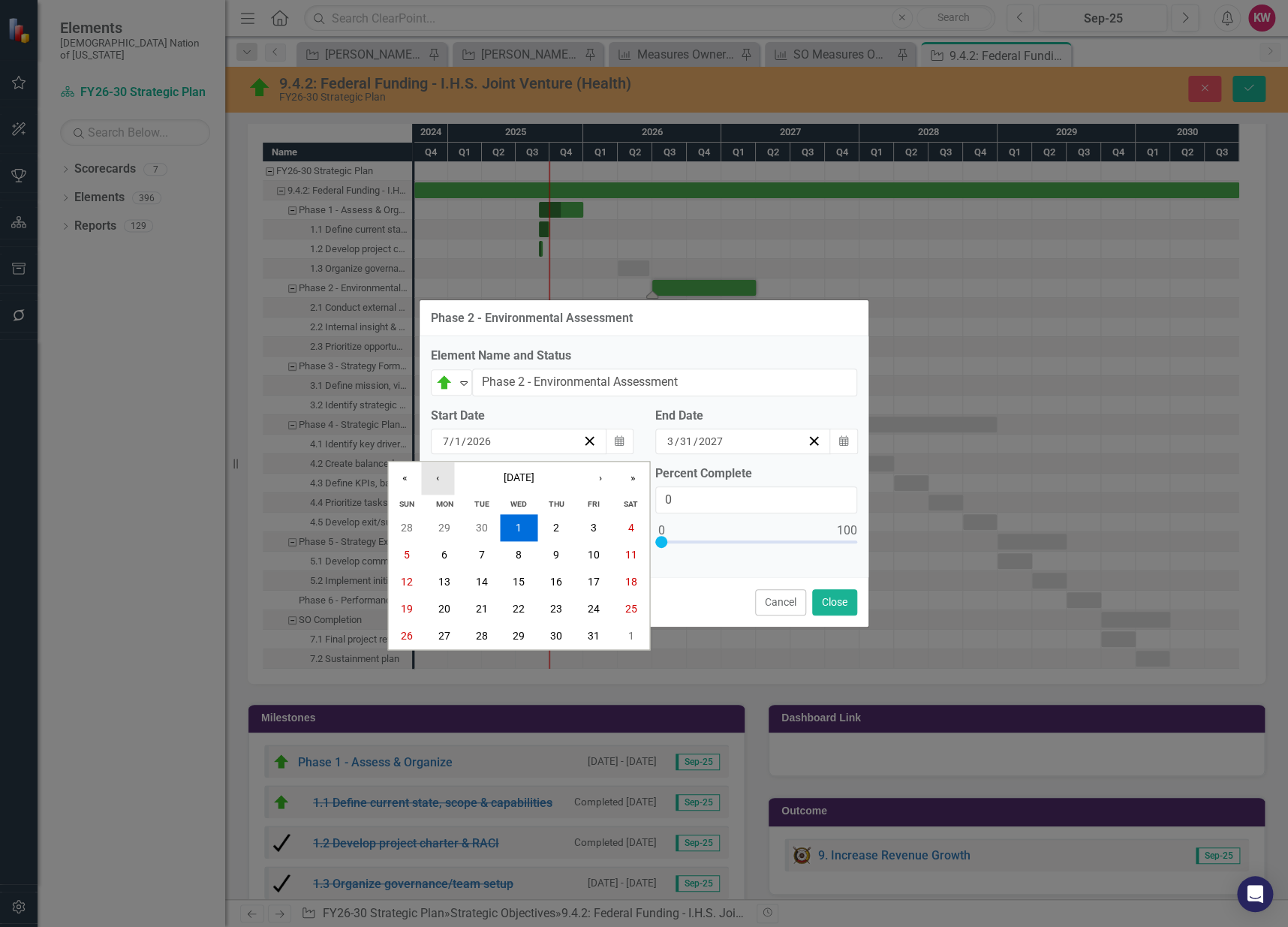
click at [446, 476] on button "‹" at bounding box center [437, 477] width 33 height 33
click at [603, 476] on button "›" at bounding box center [600, 477] width 33 height 33
click at [595, 477] on button "›" at bounding box center [600, 477] width 33 height 33
click at [481, 525] on abbr "1" at bounding box center [482, 528] width 6 height 12
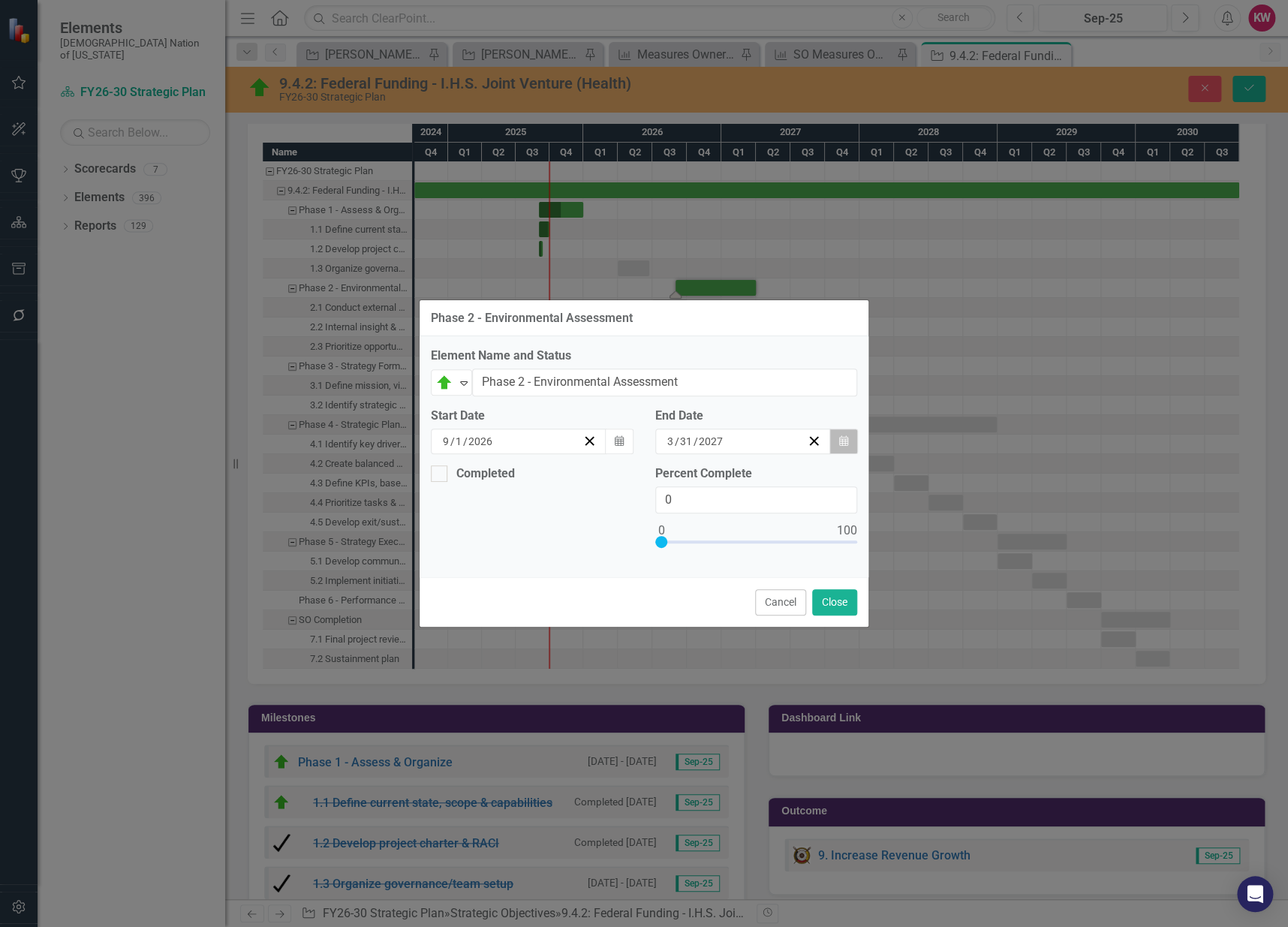
click at [836, 437] on button "Calendar" at bounding box center [844, 441] width 28 height 26
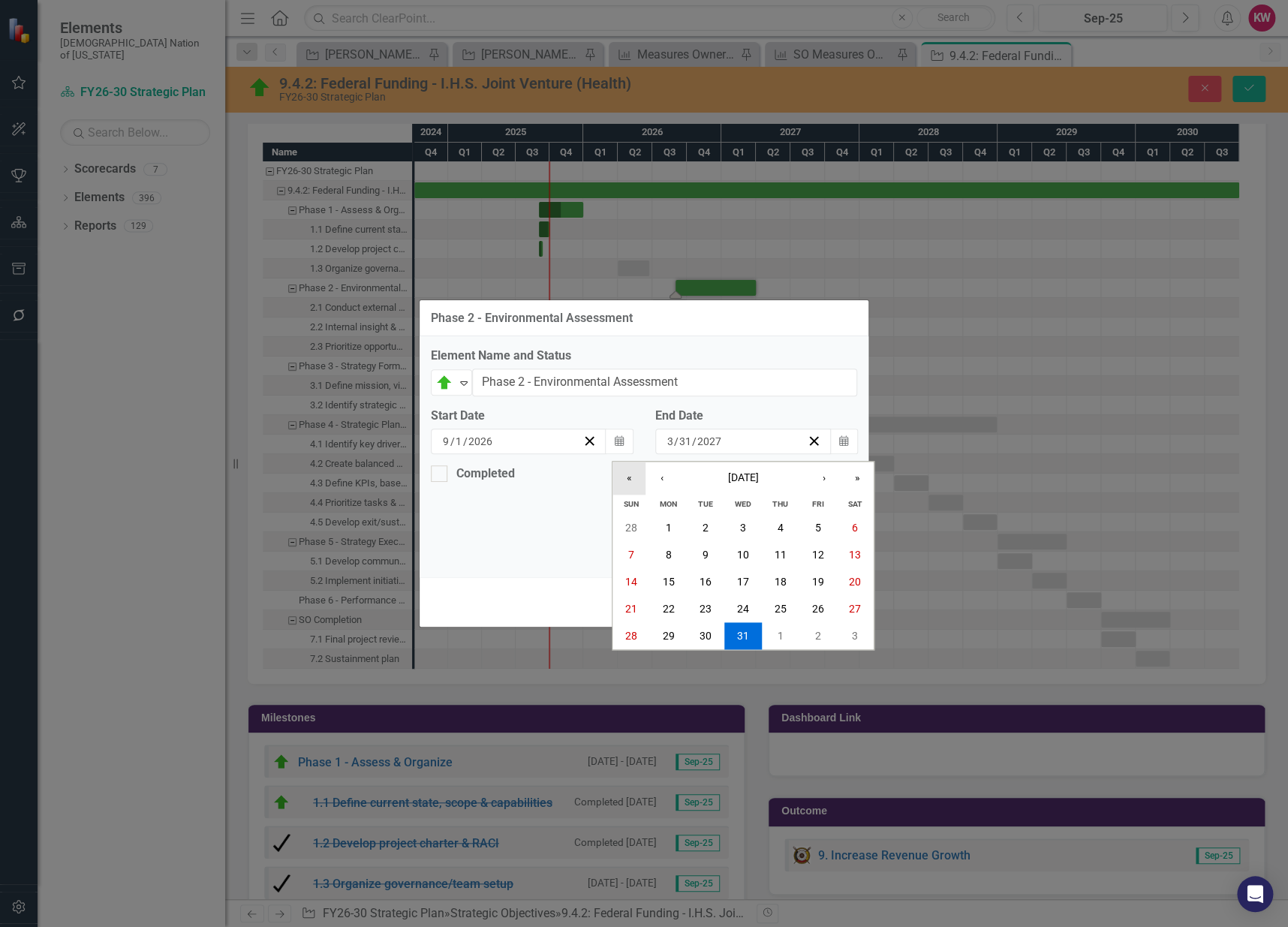
click at [635, 477] on button "«" at bounding box center [629, 477] width 33 height 33
click at [635, 478] on button "«" at bounding box center [629, 477] width 33 height 33
click at [820, 483] on button "›" at bounding box center [824, 477] width 33 height 33
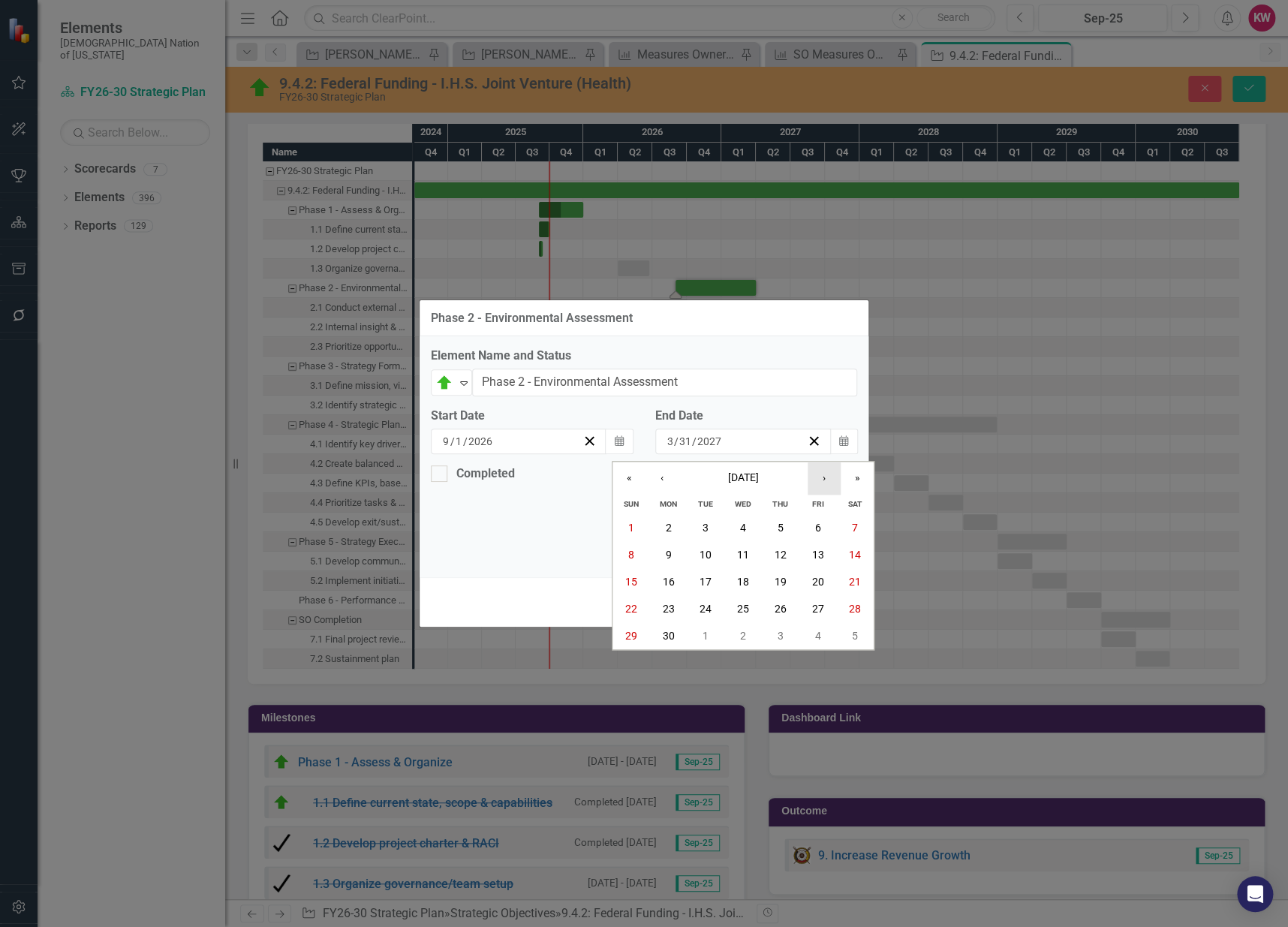
click at [820, 483] on button "›" at bounding box center [824, 477] width 33 height 33
click at [813, 636] on abbr "31" at bounding box center [818, 636] width 12 height 12
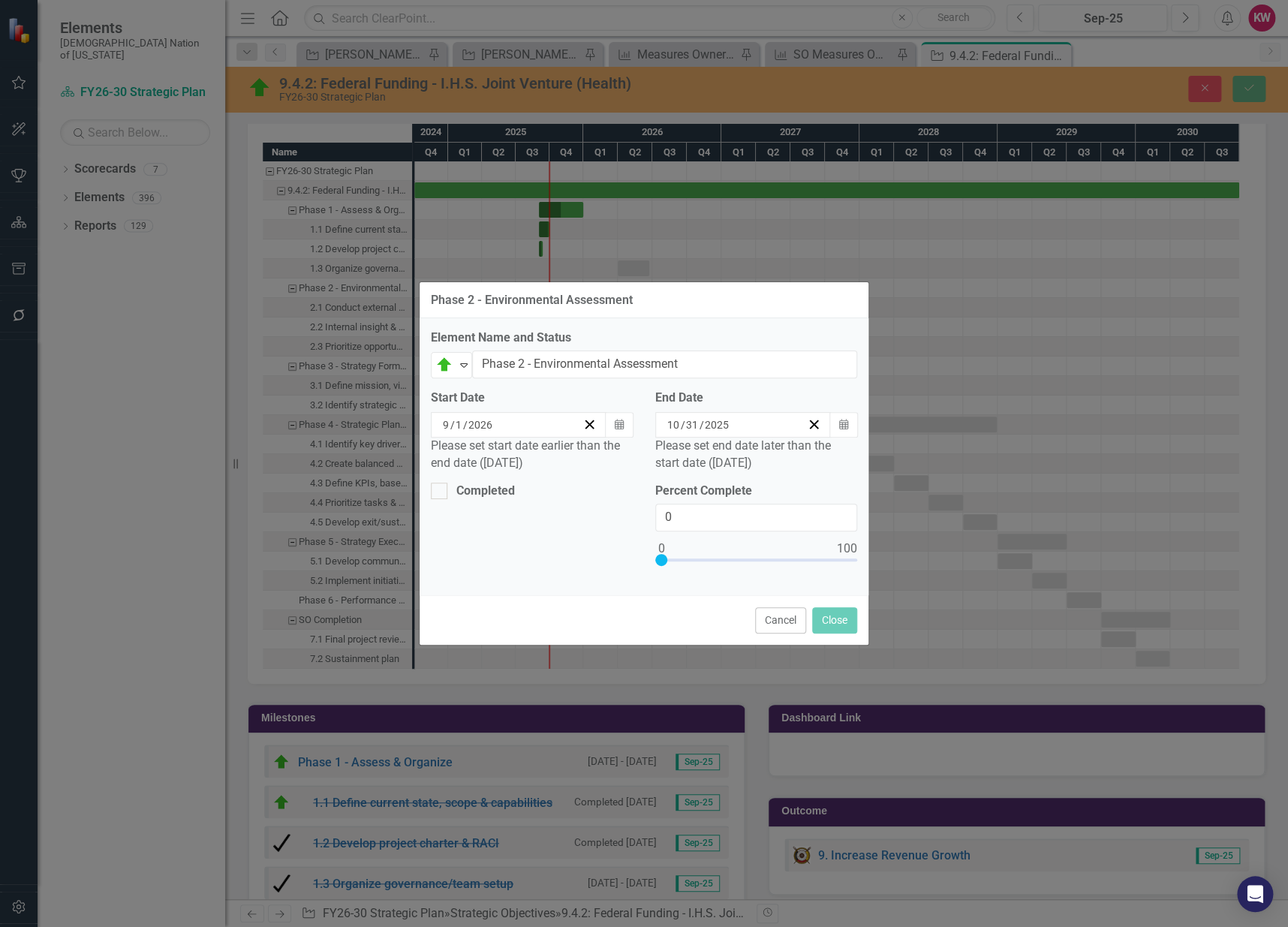
click at [505, 428] on div "9 / 1 / 2026" at bounding box center [512, 425] width 142 height 15
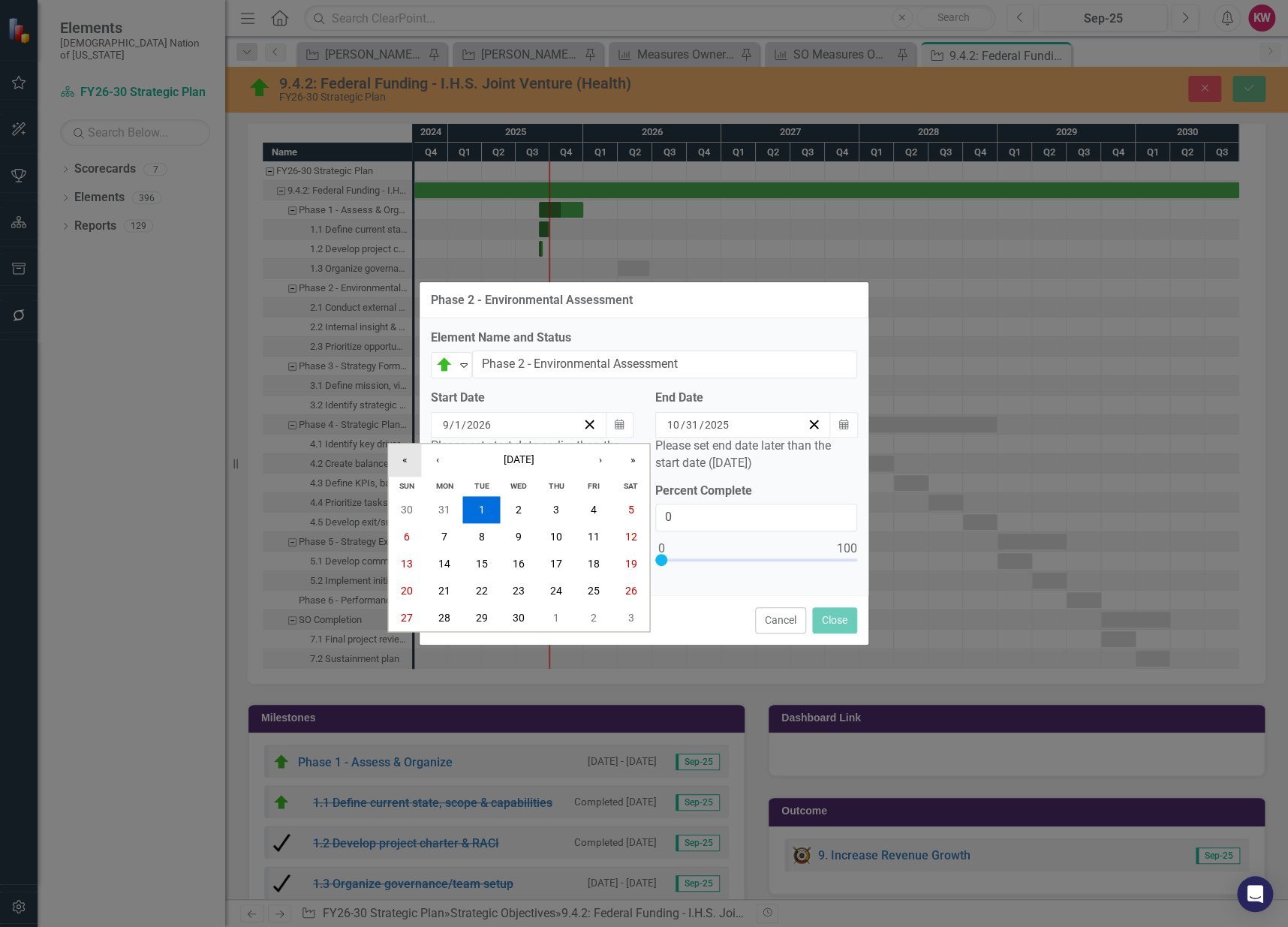
click at [409, 457] on button "«" at bounding box center [404, 460] width 33 height 33
click at [444, 510] on abbr "1" at bounding box center [444, 510] width 6 height 12
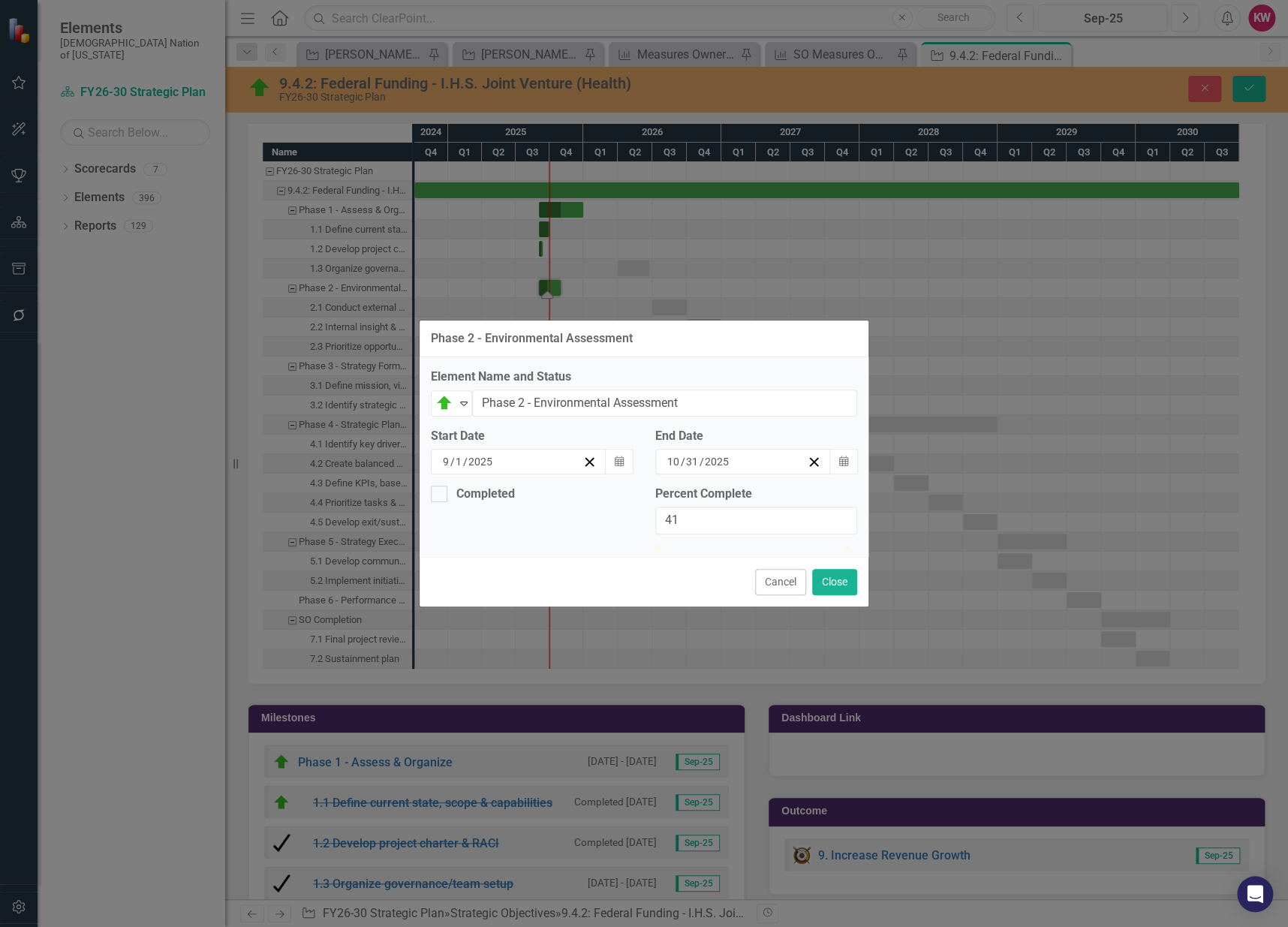
type input "40"
drag, startPoint x: 671, startPoint y: 538, endPoint x: 736, endPoint y: 540, distance: 65.0
click at [731, 546] on div at bounding box center [731, 546] width 0 height 0
click at [833, 595] on button "Close" at bounding box center [835, 582] width 45 height 27
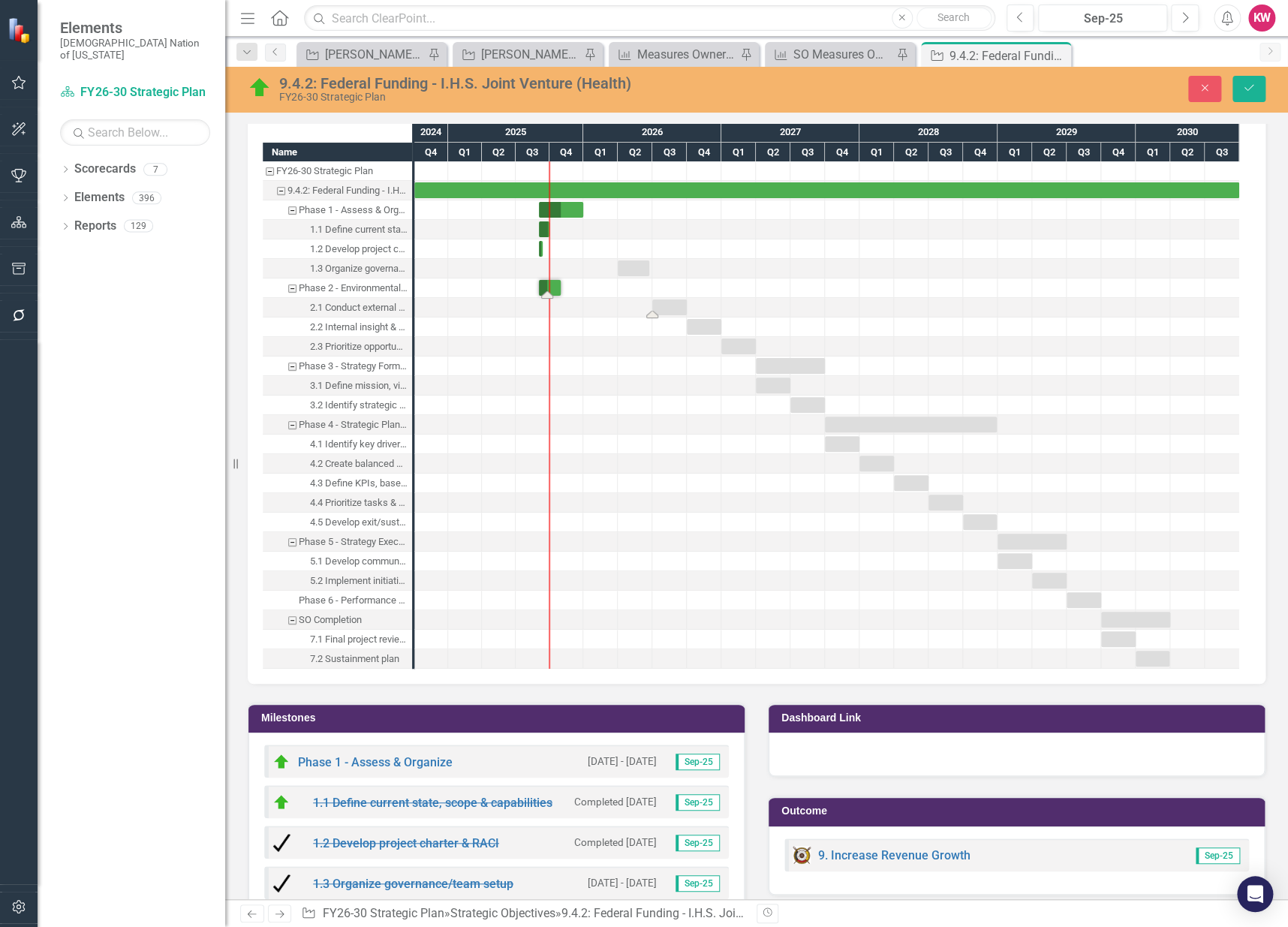
click at [671, 301] on div "Task: Start date: 2026-07-01 End date: 2026-09-30" at bounding box center [669, 308] width 35 height 16
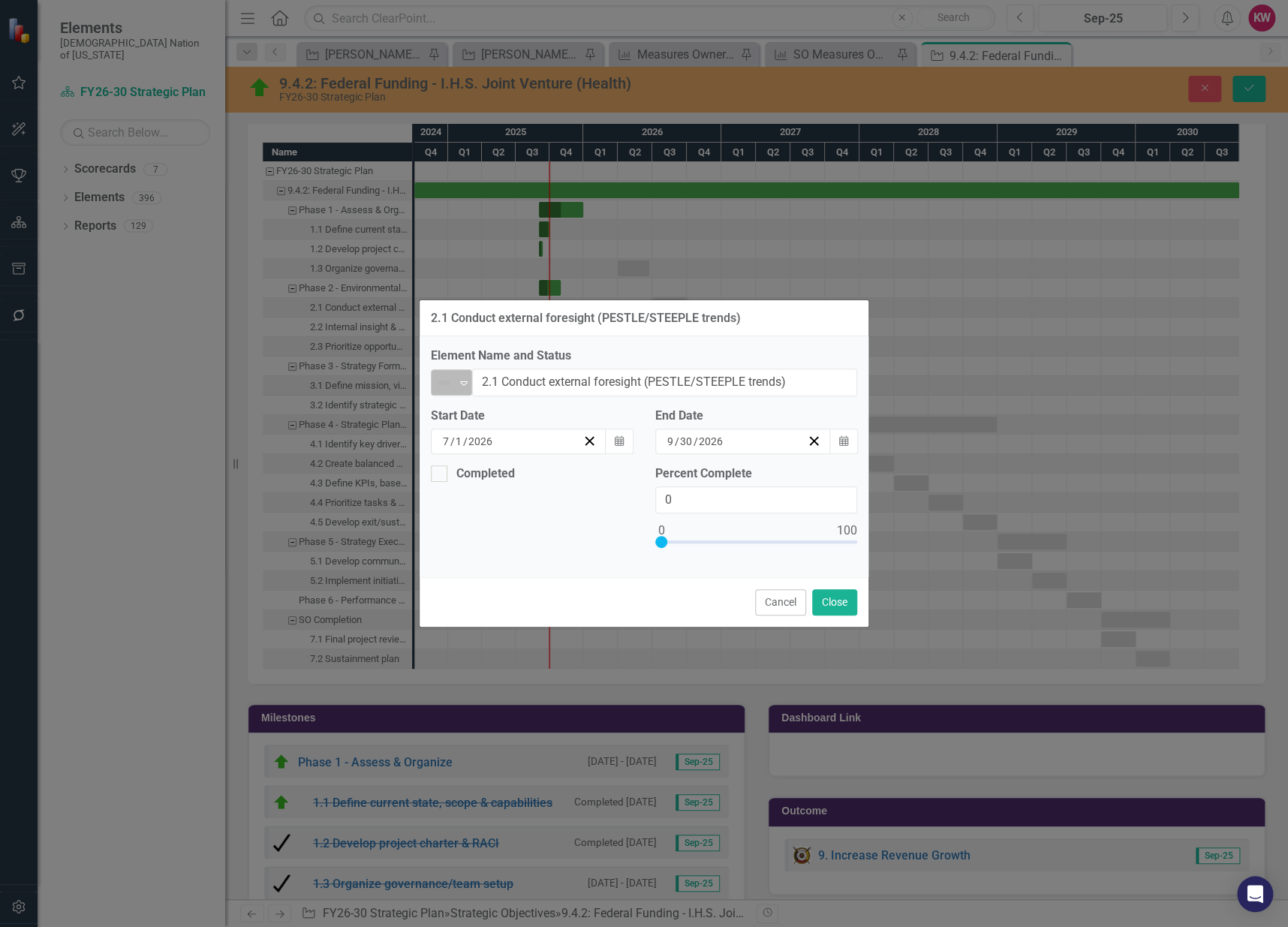
click at [467, 383] on icon "Expand" at bounding box center [464, 383] width 15 height 12
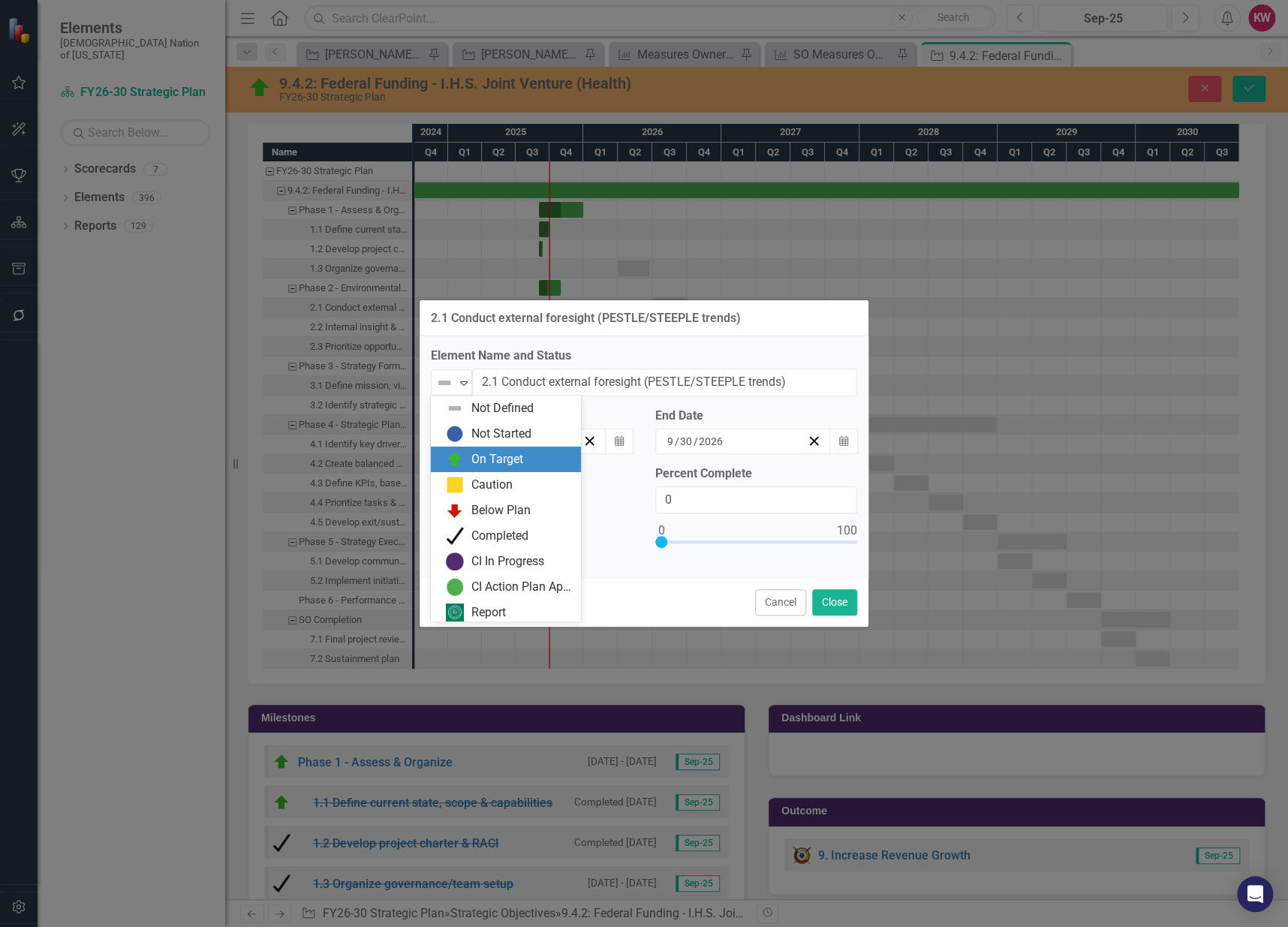
click at [467, 458] on div "On Target" at bounding box center [509, 460] width 126 height 18
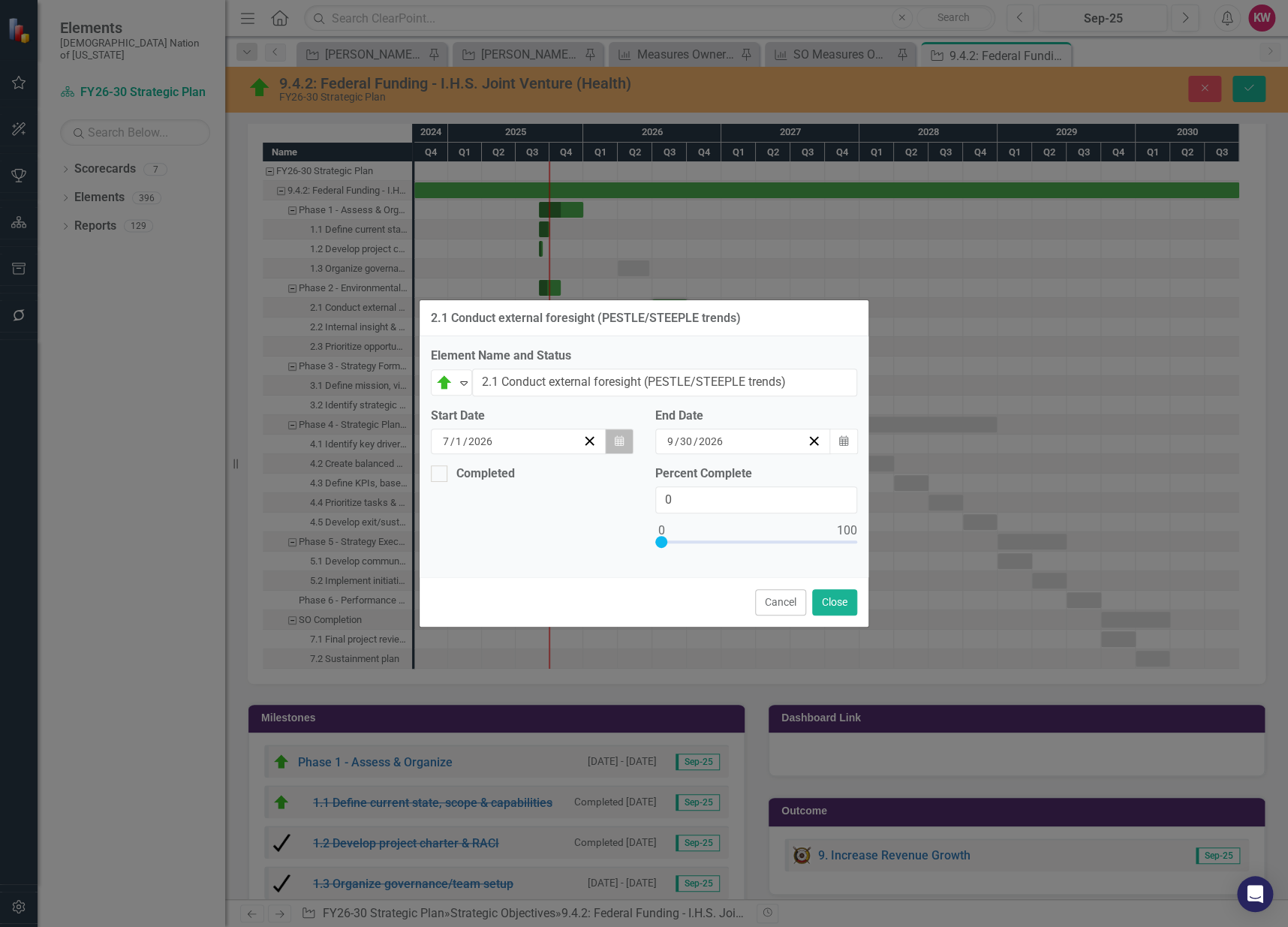
click at [623, 437] on icon "Calendar" at bounding box center [619, 442] width 9 height 11
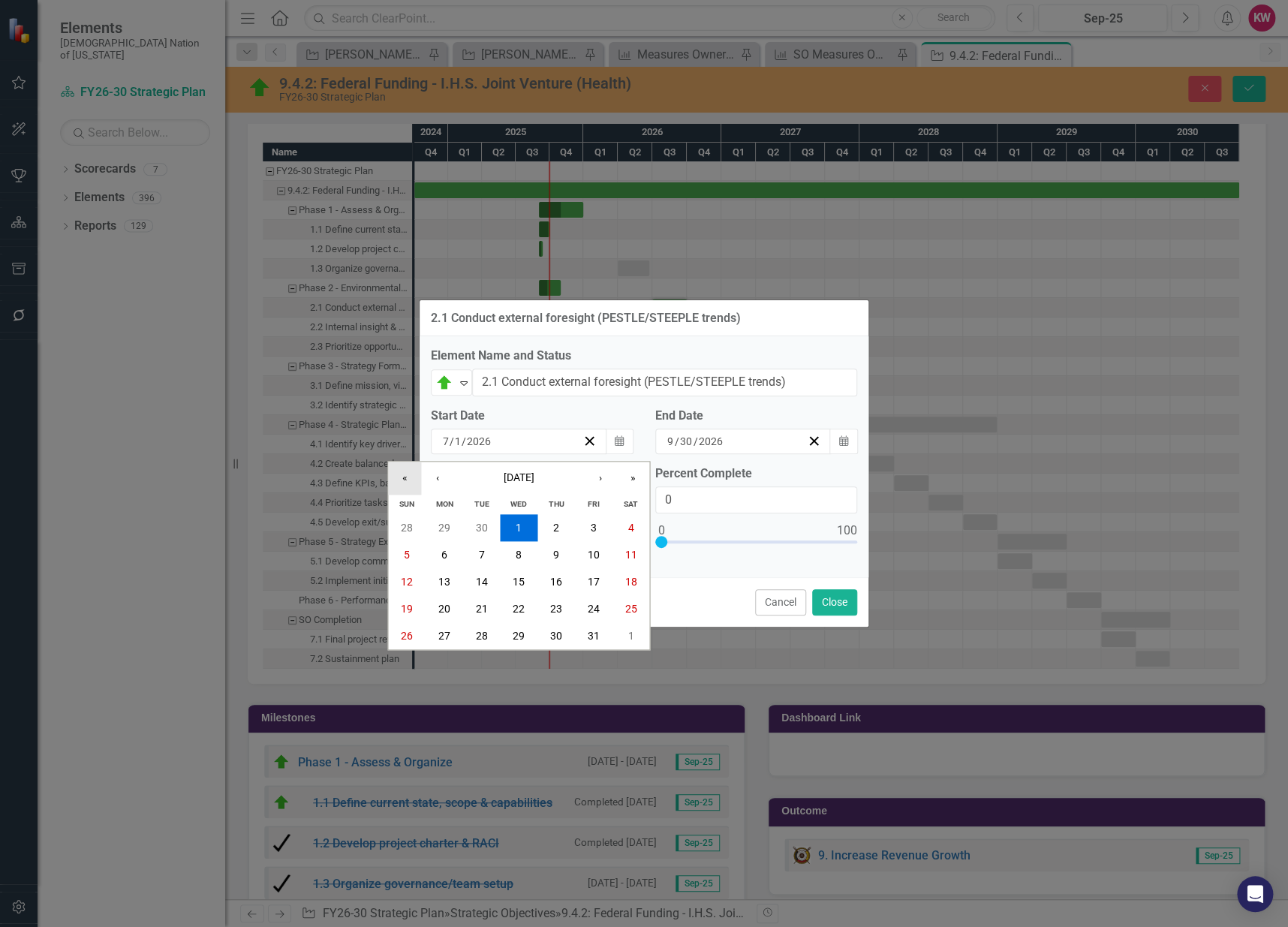
click at [408, 476] on button "«" at bounding box center [404, 477] width 33 height 33
click at [625, 472] on button "»" at bounding box center [632, 477] width 33 height 33
click at [627, 472] on button "»" at bounding box center [632, 477] width 33 height 33
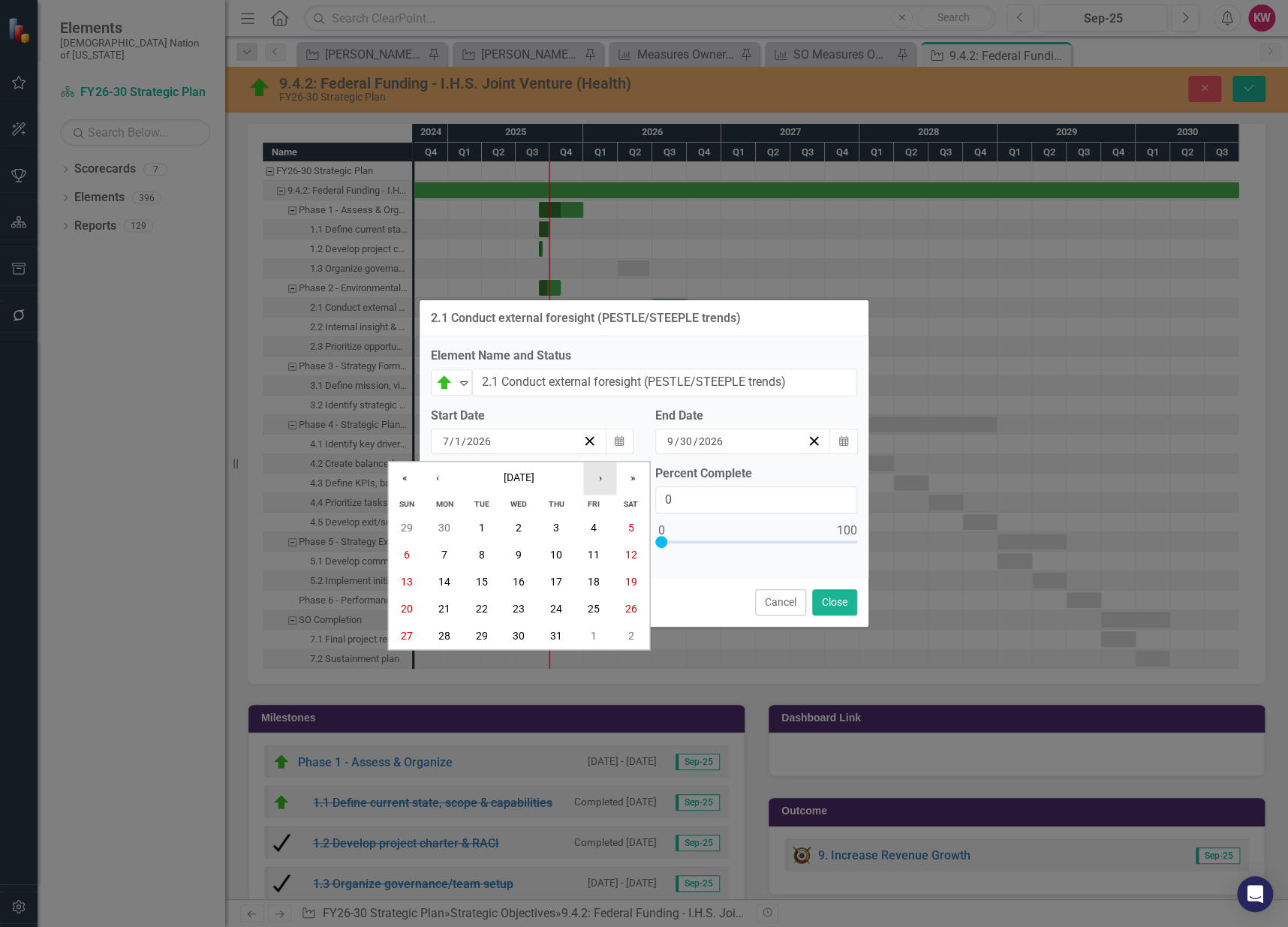
click at [586, 474] on button "›" at bounding box center [600, 477] width 33 height 33
click at [587, 474] on button "›" at bounding box center [600, 477] width 33 height 33
click at [433, 523] on button "1" at bounding box center [444, 528] width 37 height 27
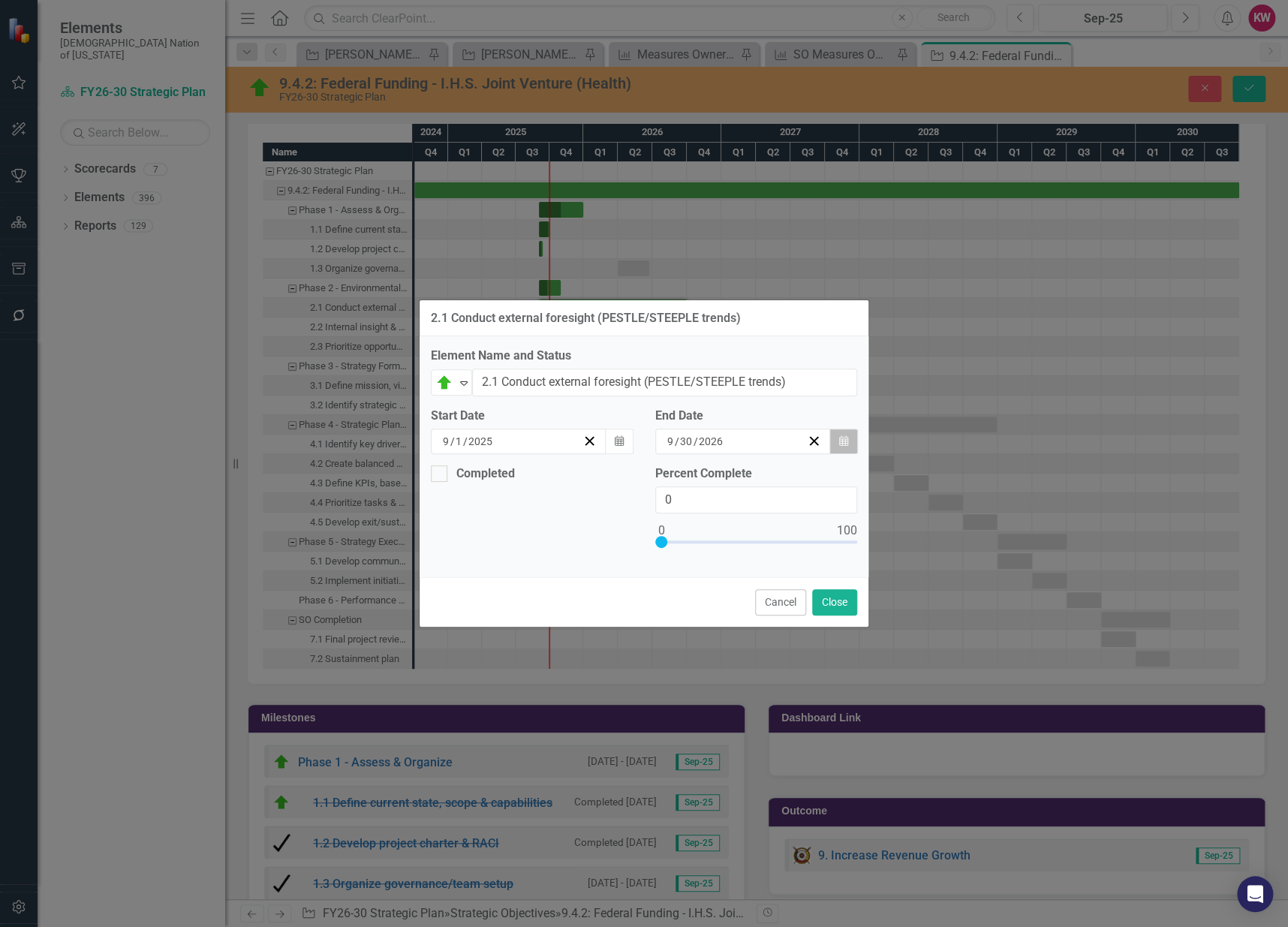
click at [837, 442] on button "Calendar" at bounding box center [844, 441] width 28 height 26
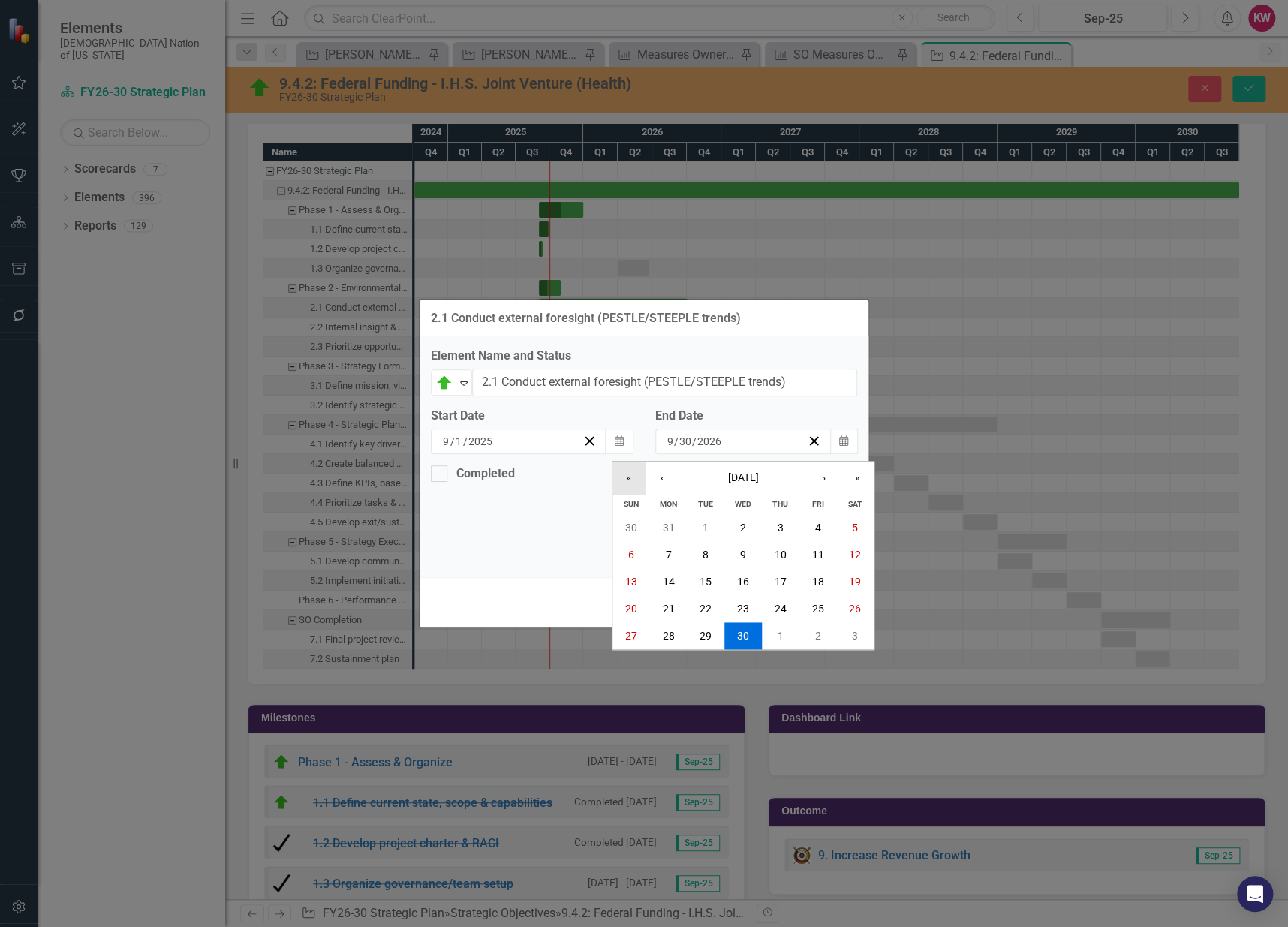
click at [625, 473] on button "«" at bounding box center [629, 477] width 33 height 33
click at [821, 475] on button "›" at bounding box center [824, 477] width 33 height 33
click at [817, 632] on abbr "31" at bounding box center [818, 636] width 12 height 12
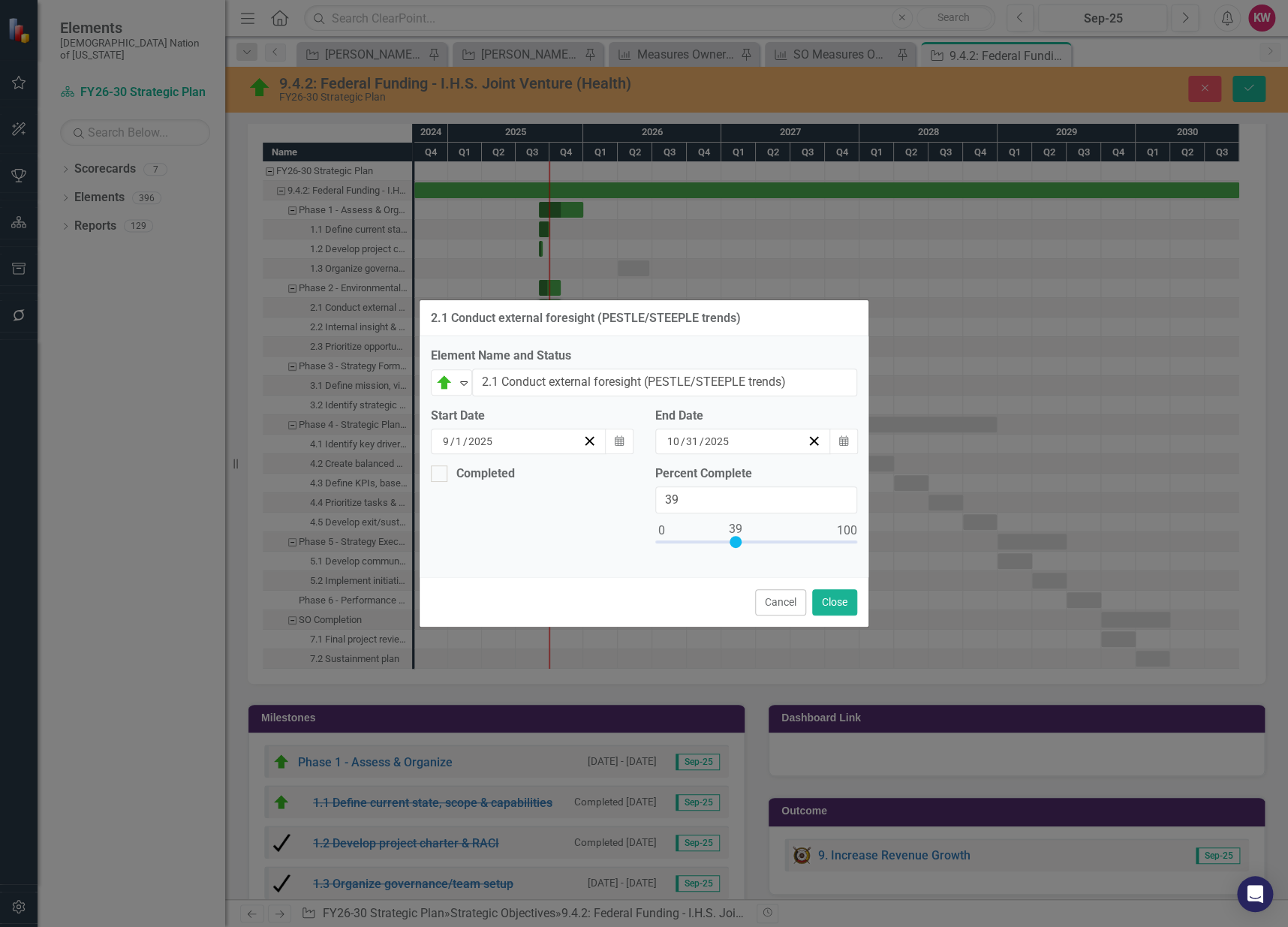
type input "40"
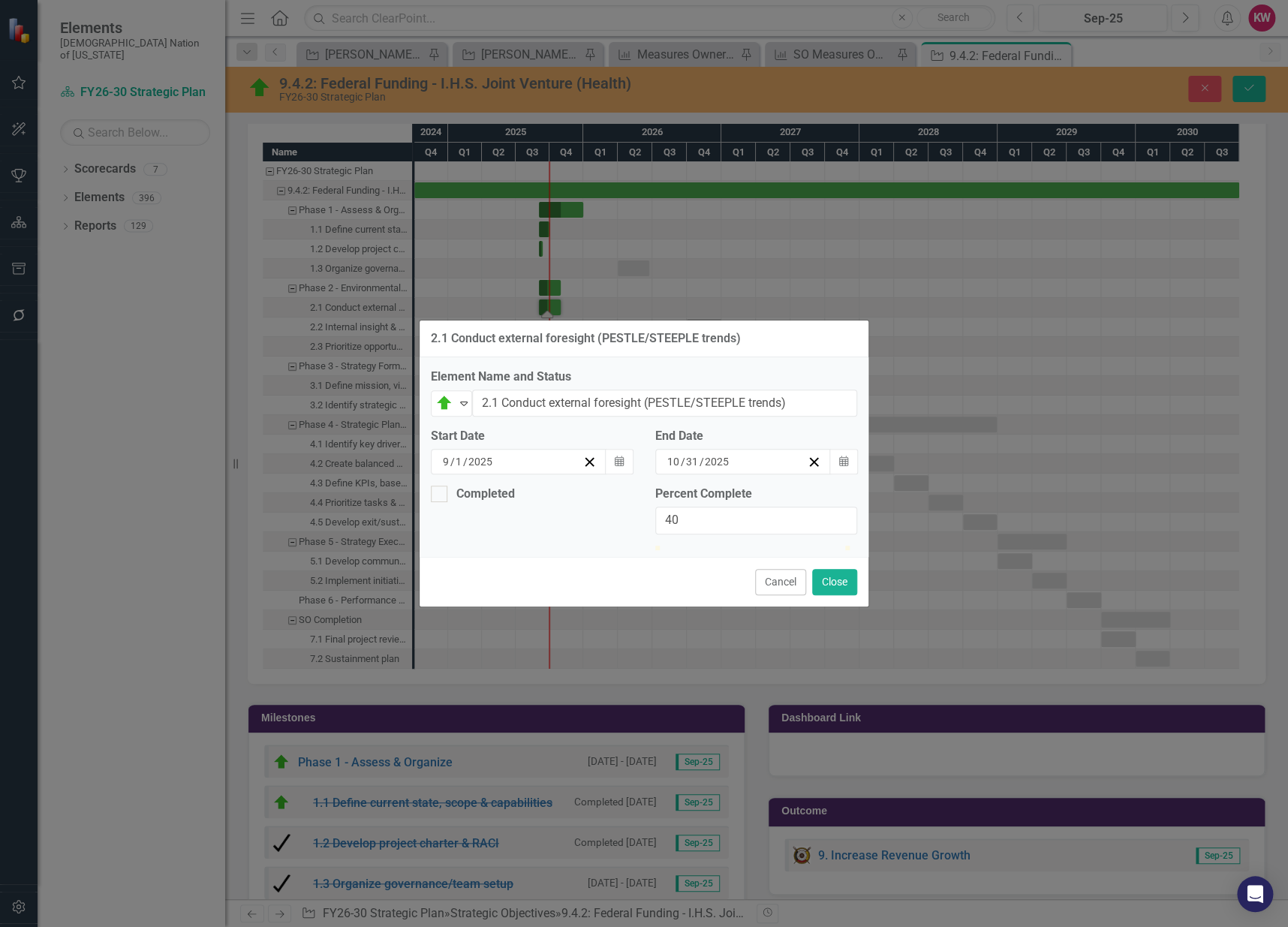
drag, startPoint x: 664, startPoint y: 538, endPoint x: 740, endPoint y: 540, distance: 76.0
click at [731, 546] on div at bounding box center [731, 546] width 0 height 0
click at [836, 595] on button "Close" at bounding box center [835, 582] width 45 height 27
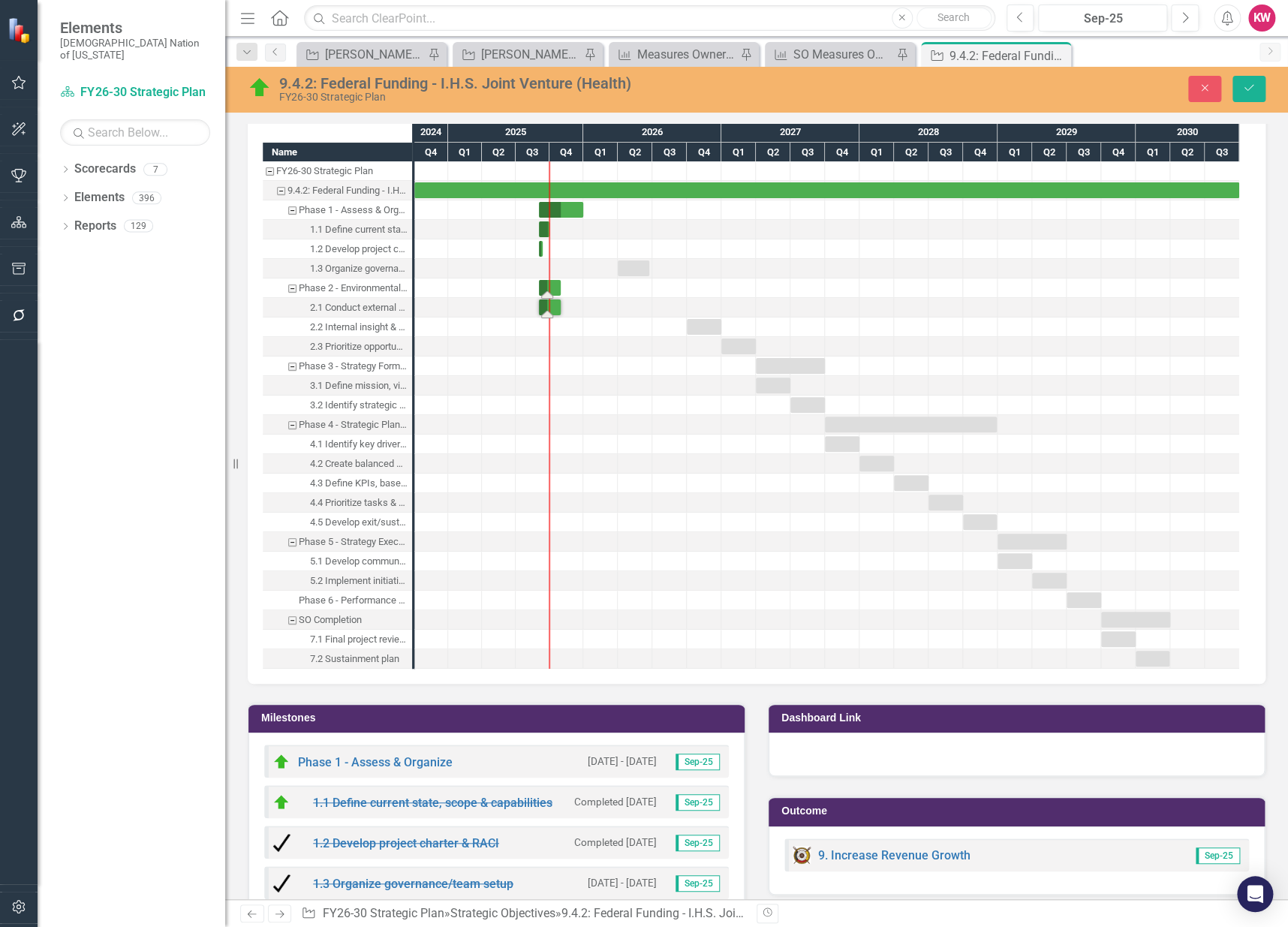
click at [554, 283] on div "Task: Start date: 2025-09-01 End date: 2025-10-31" at bounding box center [550, 288] width 22 height 16
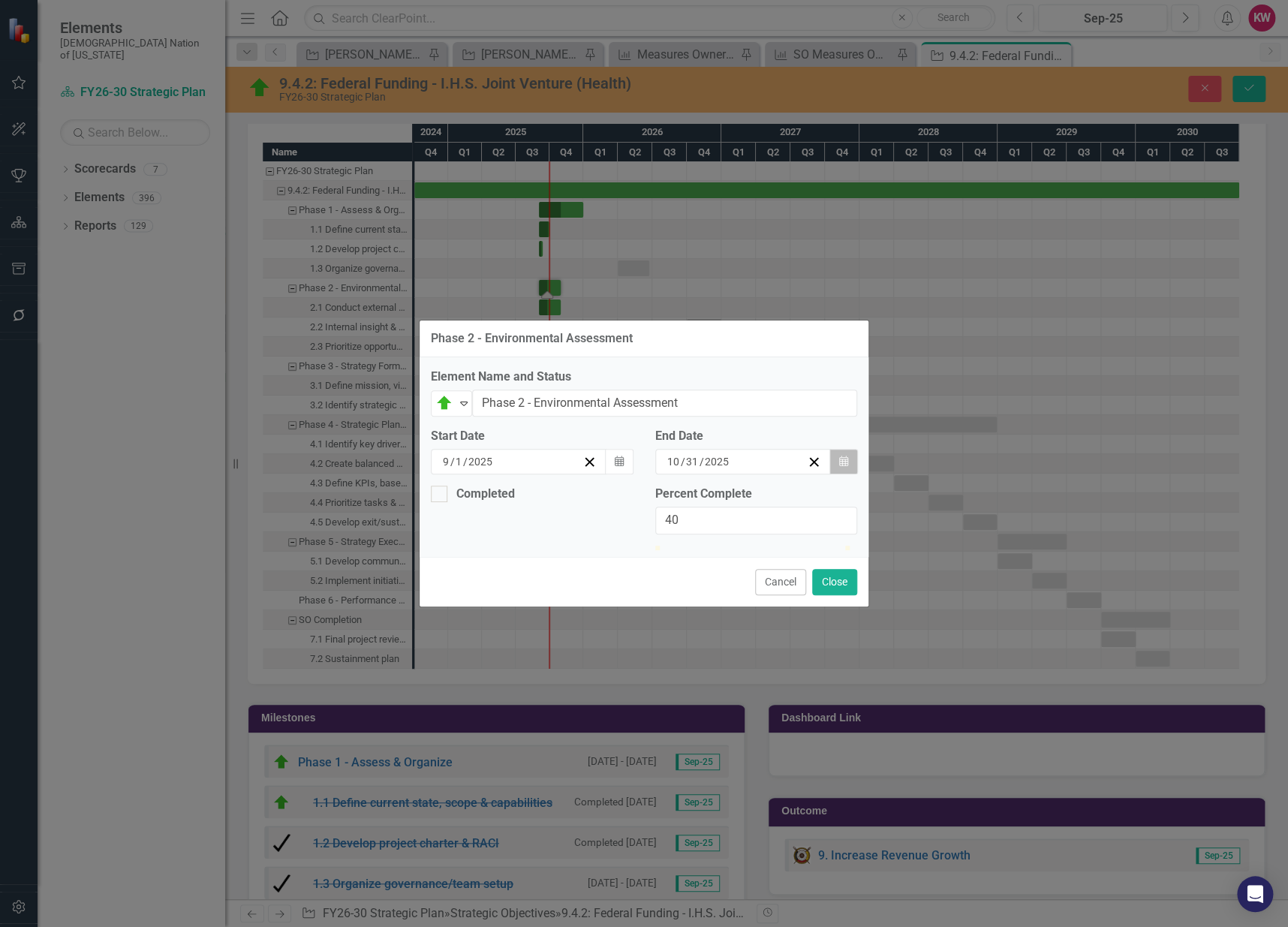
click at [843, 457] on icon "Calendar" at bounding box center [844, 462] width 9 height 11
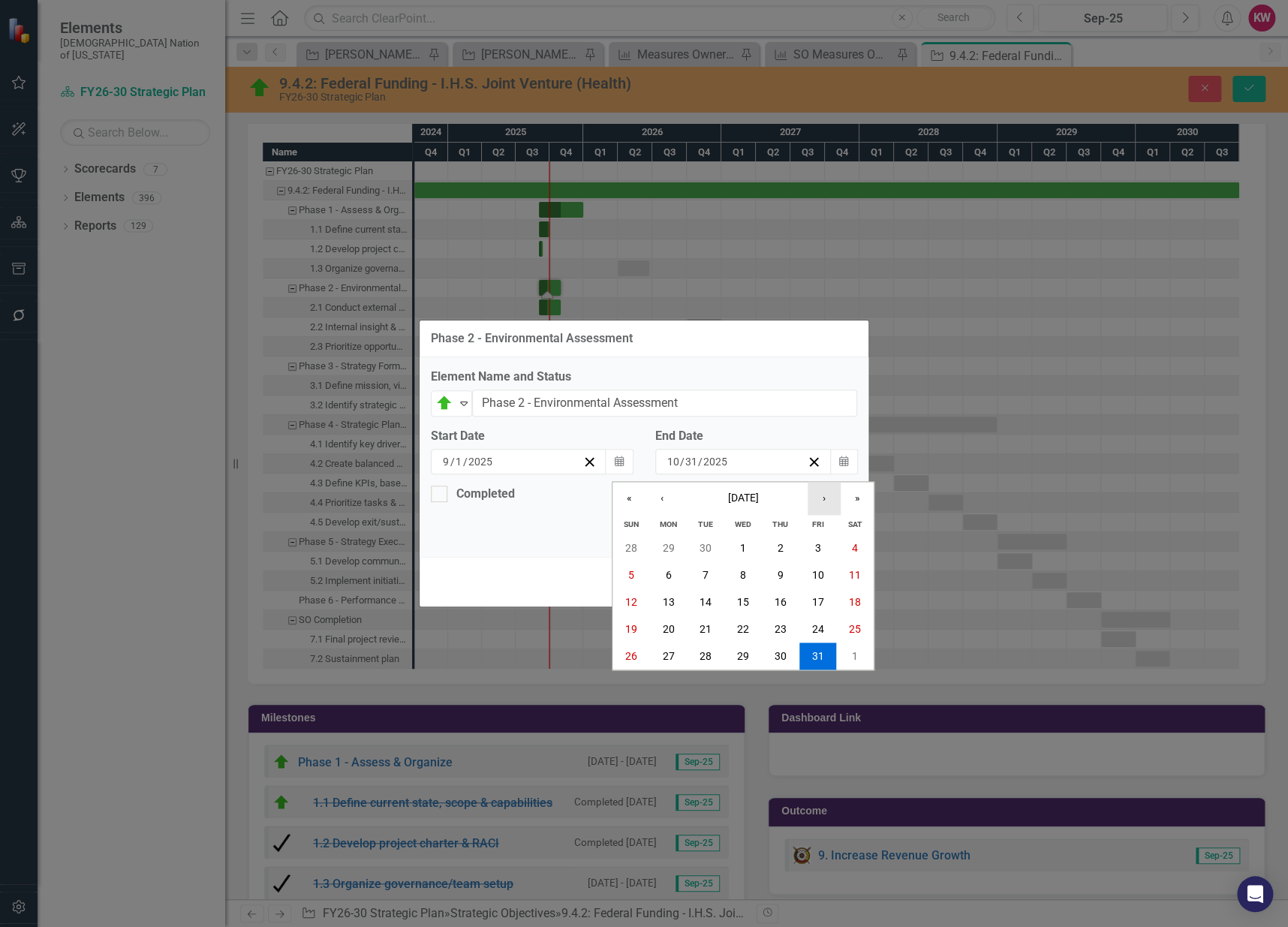
click at [828, 482] on button "›" at bounding box center [824, 498] width 33 height 33
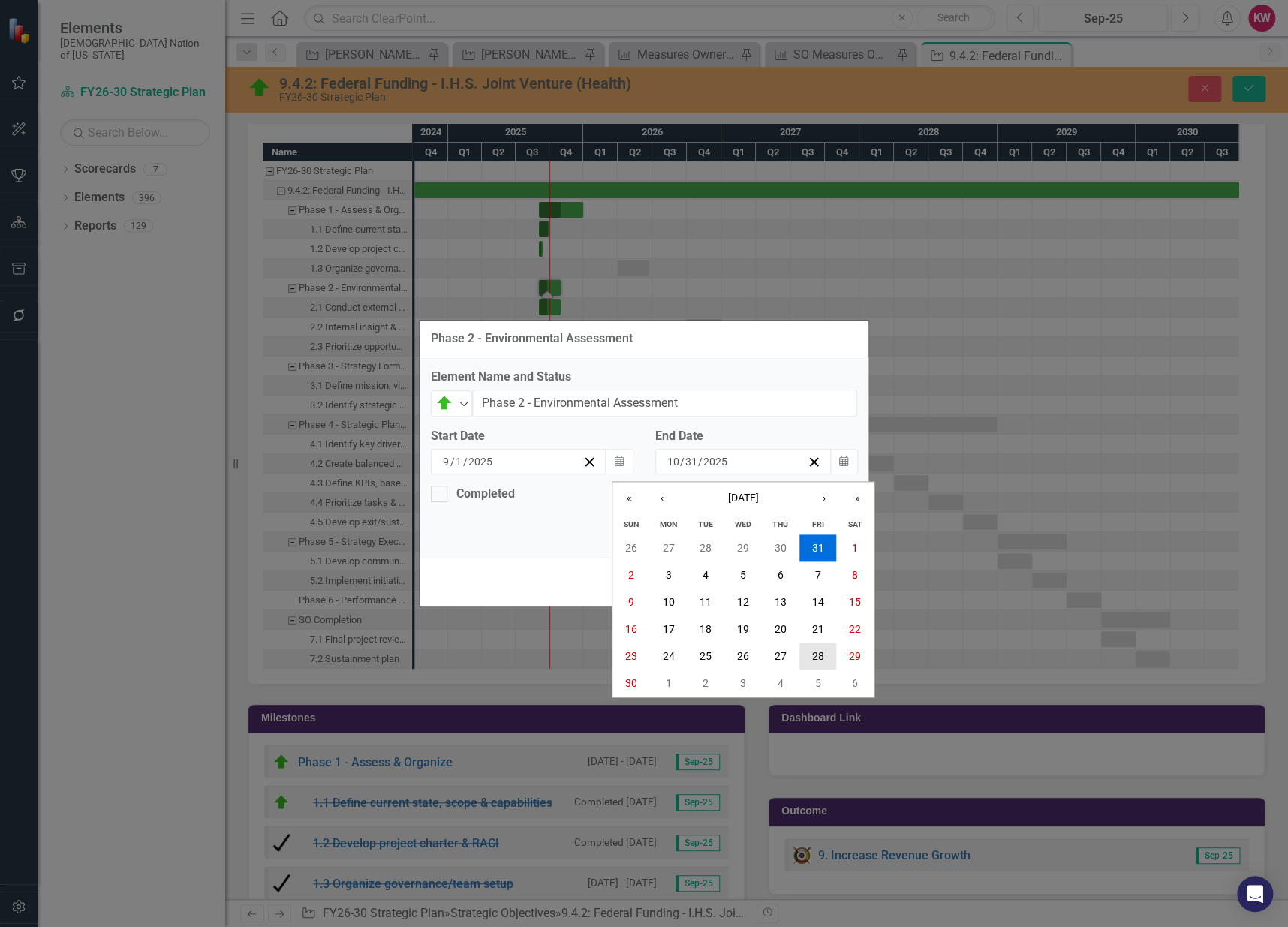
click at [822, 643] on button "28" at bounding box center [818, 656] width 37 height 27
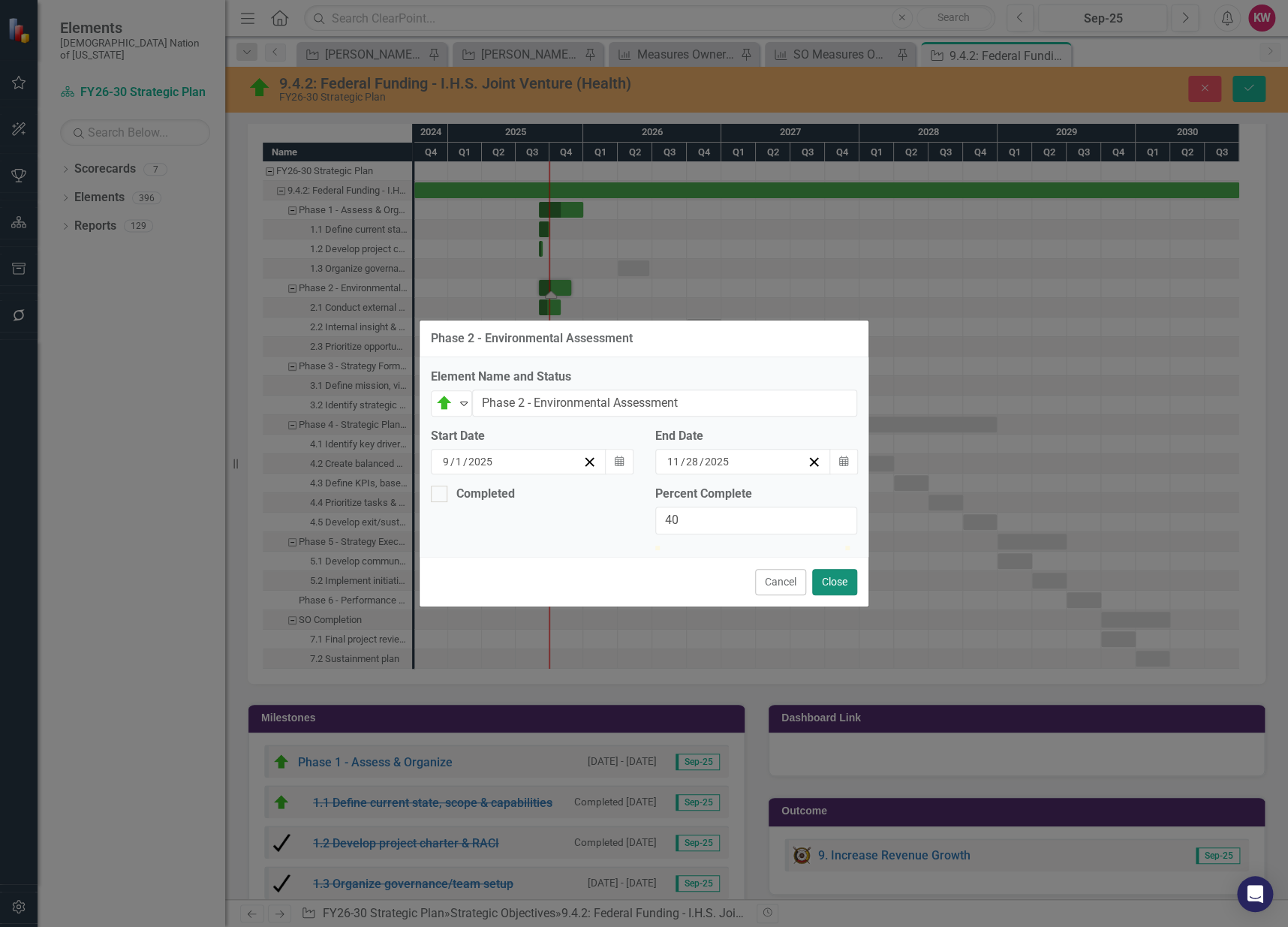
click at [829, 595] on button "Close" at bounding box center [835, 582] width 45 height 27
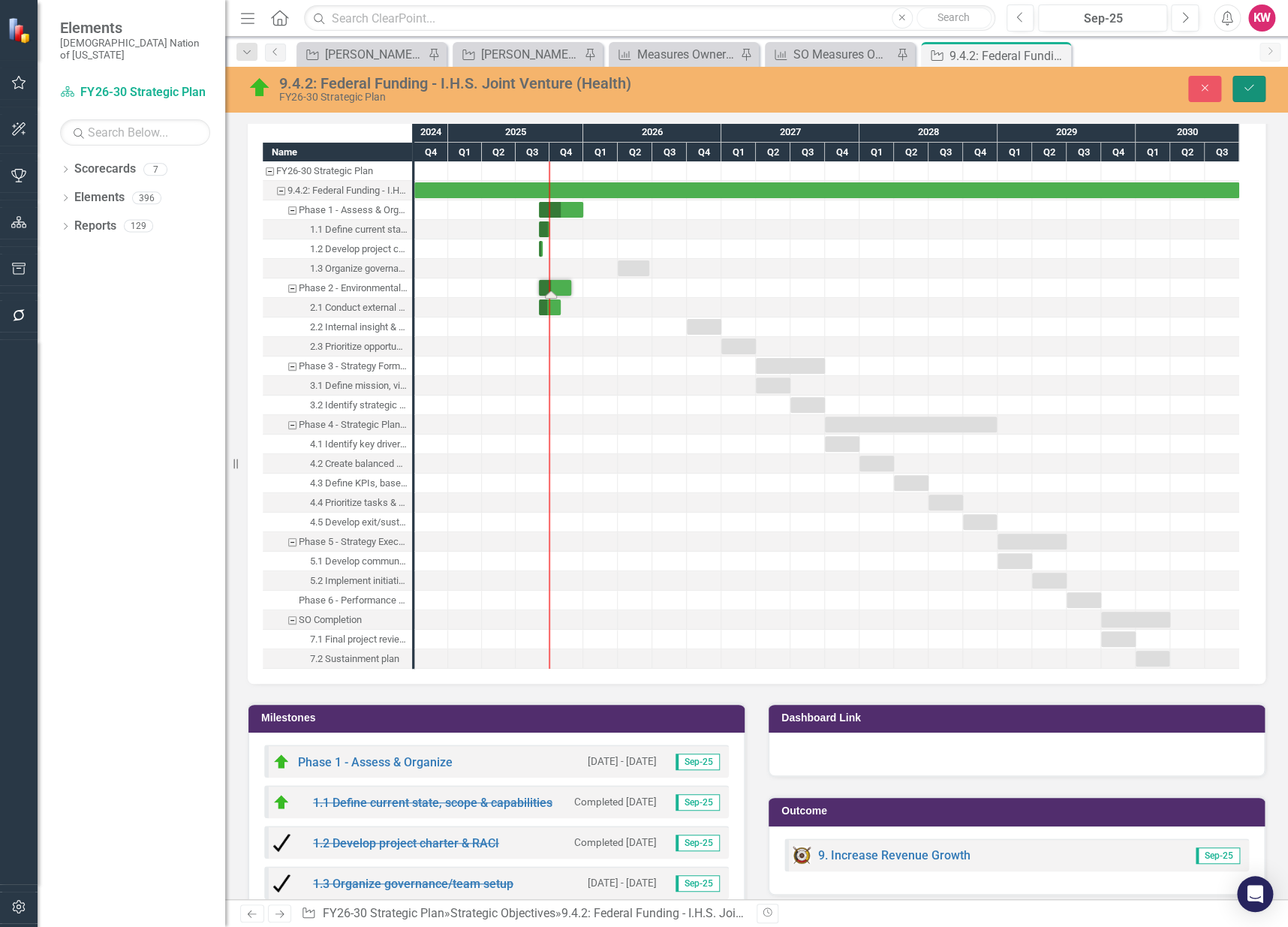
click at [1254, 85] on icon "Save" at bounding box center [1249, 88] width 13 height 11
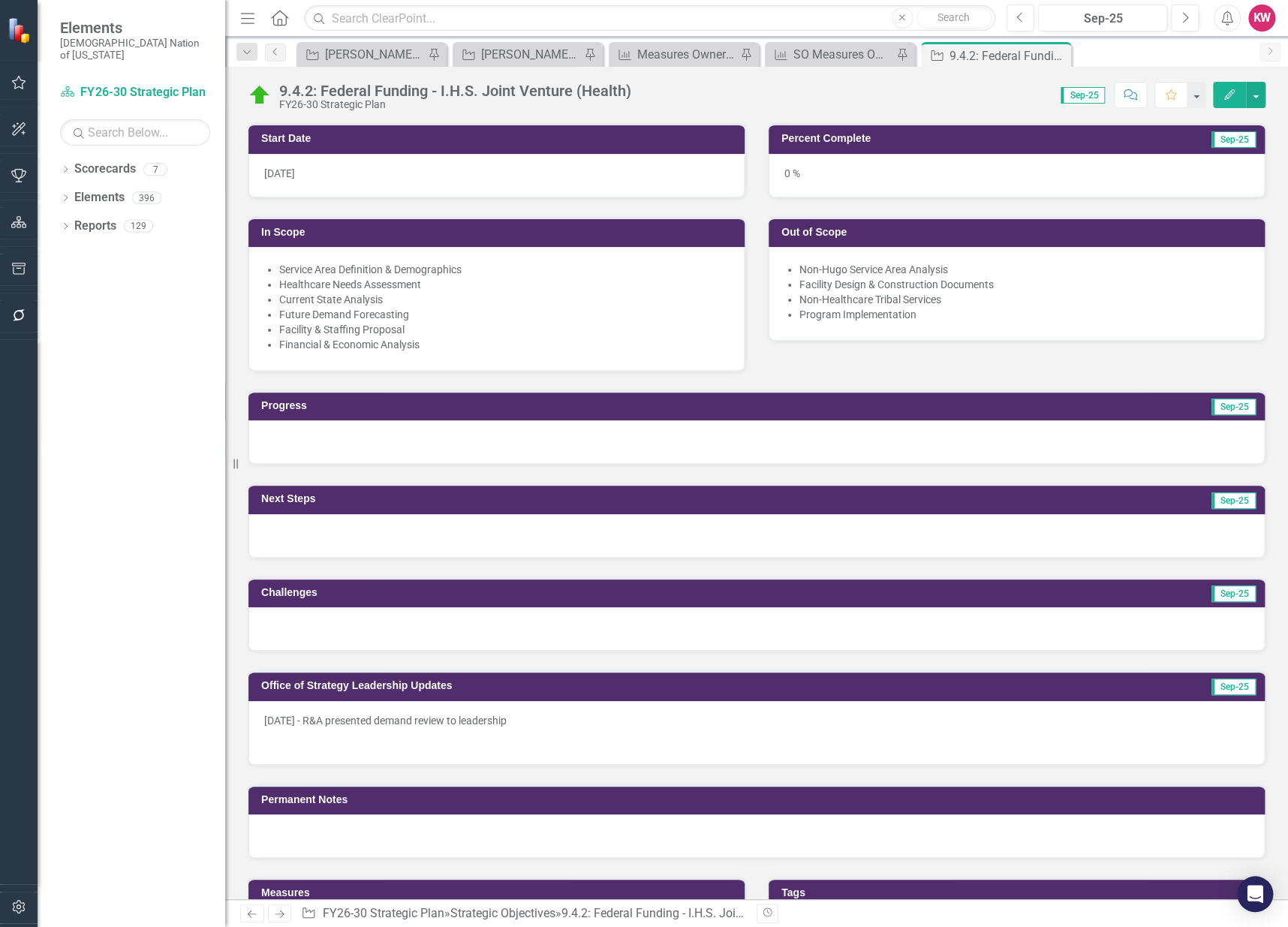
scroll to position [666, 0]
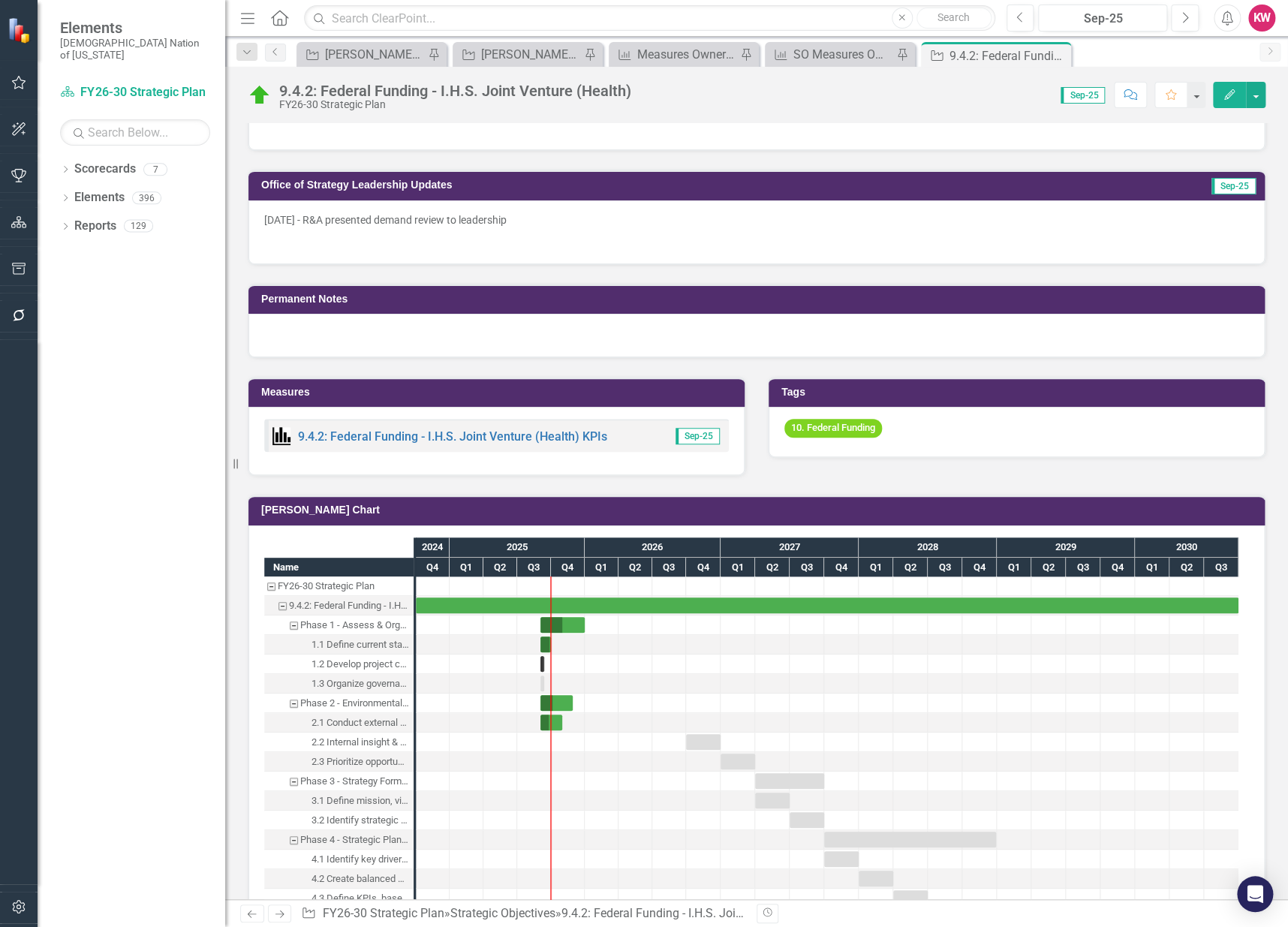
scroll to position [1084, 0]
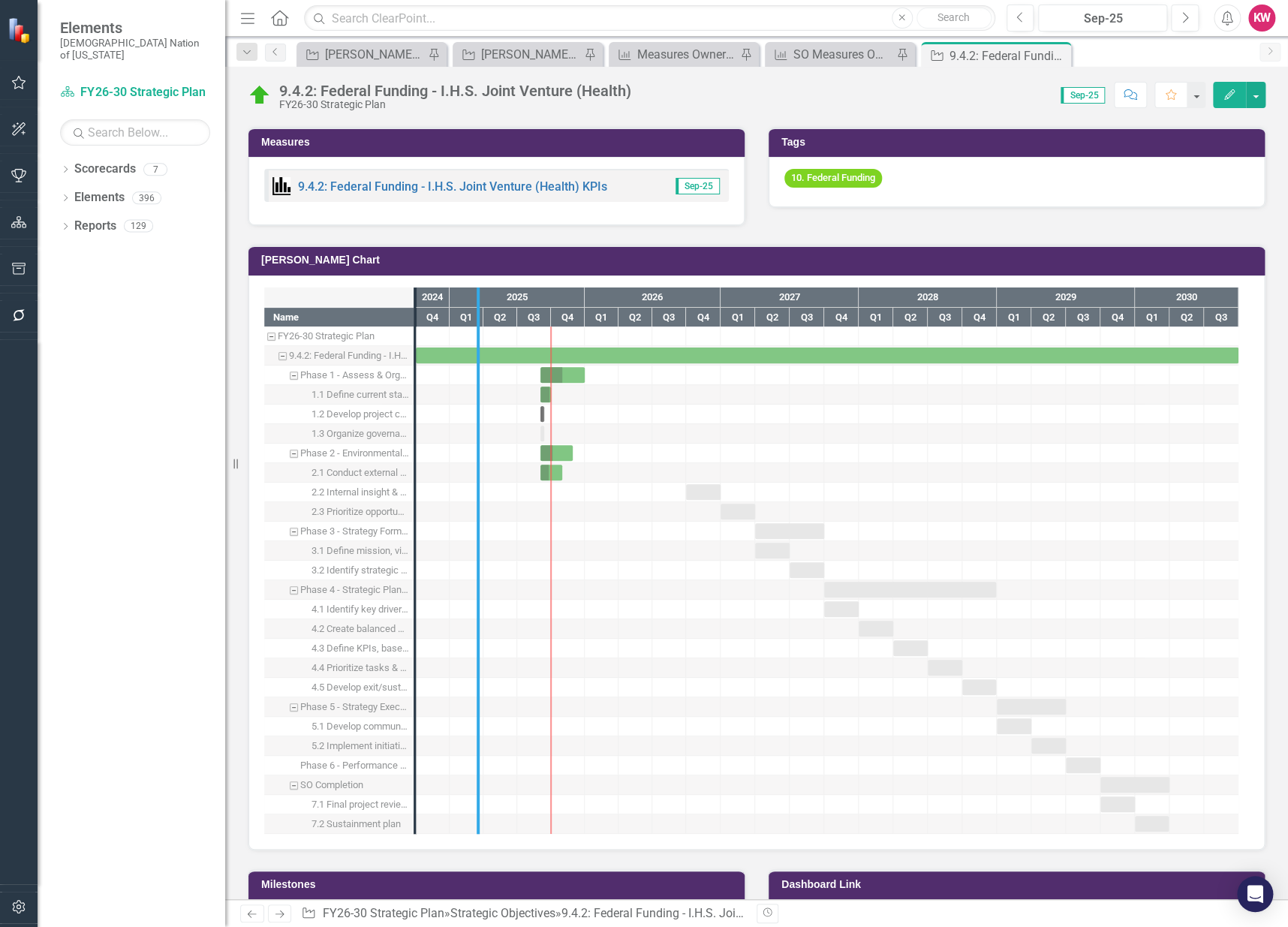
drag, startPoint x: 418, startPoint y: 496, endPoint x: 480, endPoint y: 497, distance: 62.0
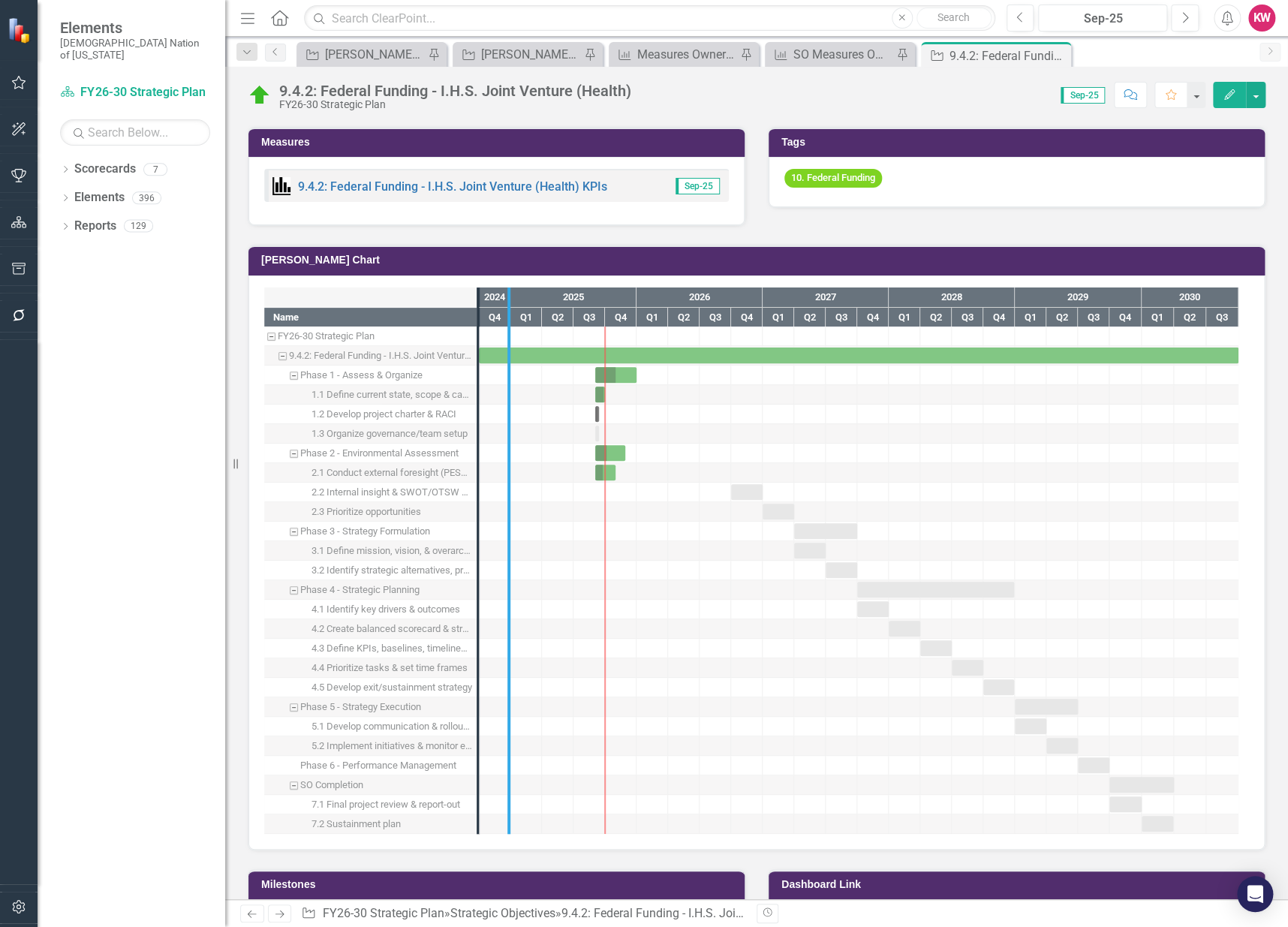
drag, startPoint x: 480, startPoint y: 500, endPoint x: 516, endPoint y: 500, distance: 36.0
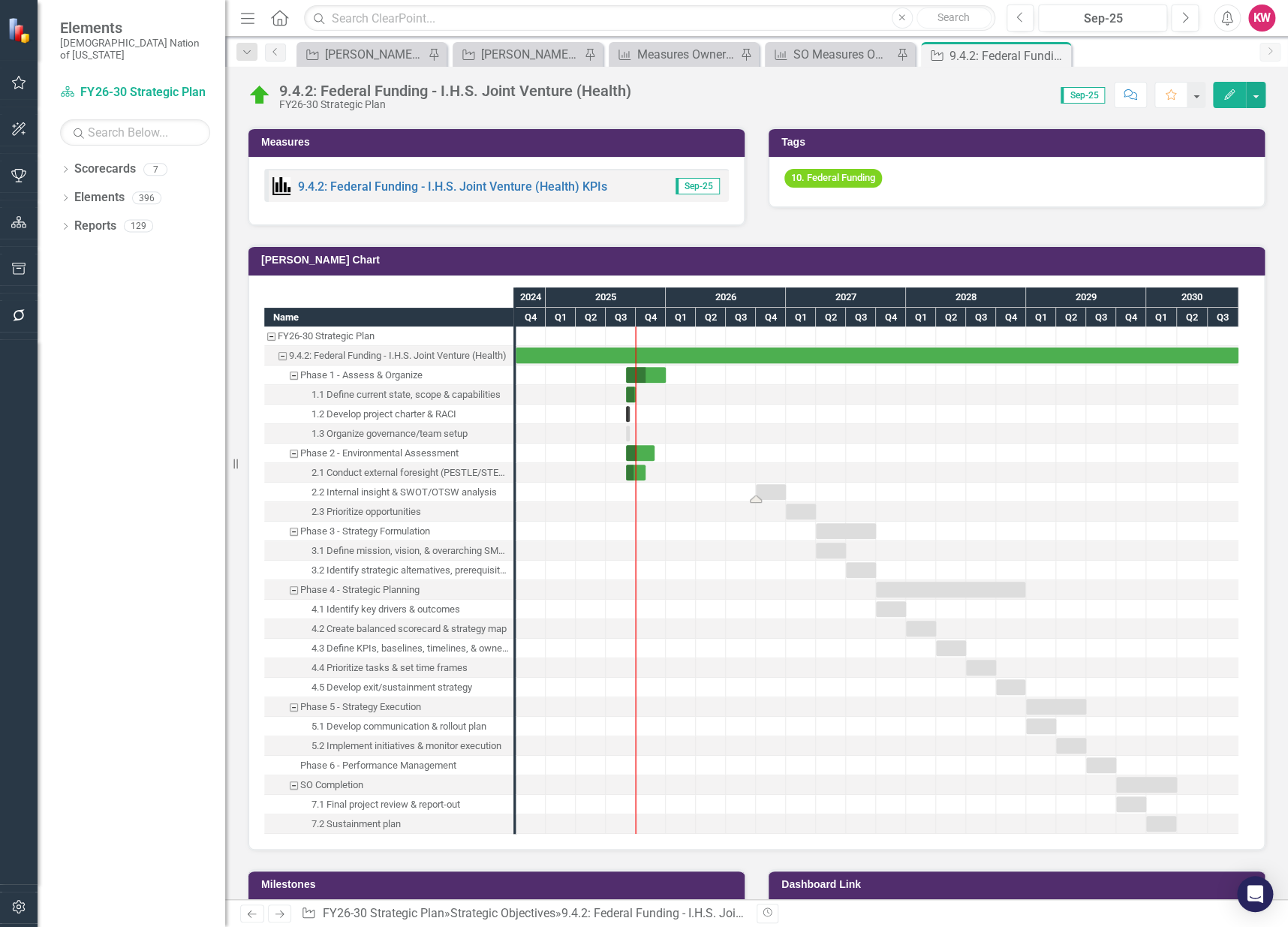
click at [769, 484] on div "Task: Start date: 2026-10-01 End date: 2026-12-31" at bounding box center [771, 492] width 30 height 16
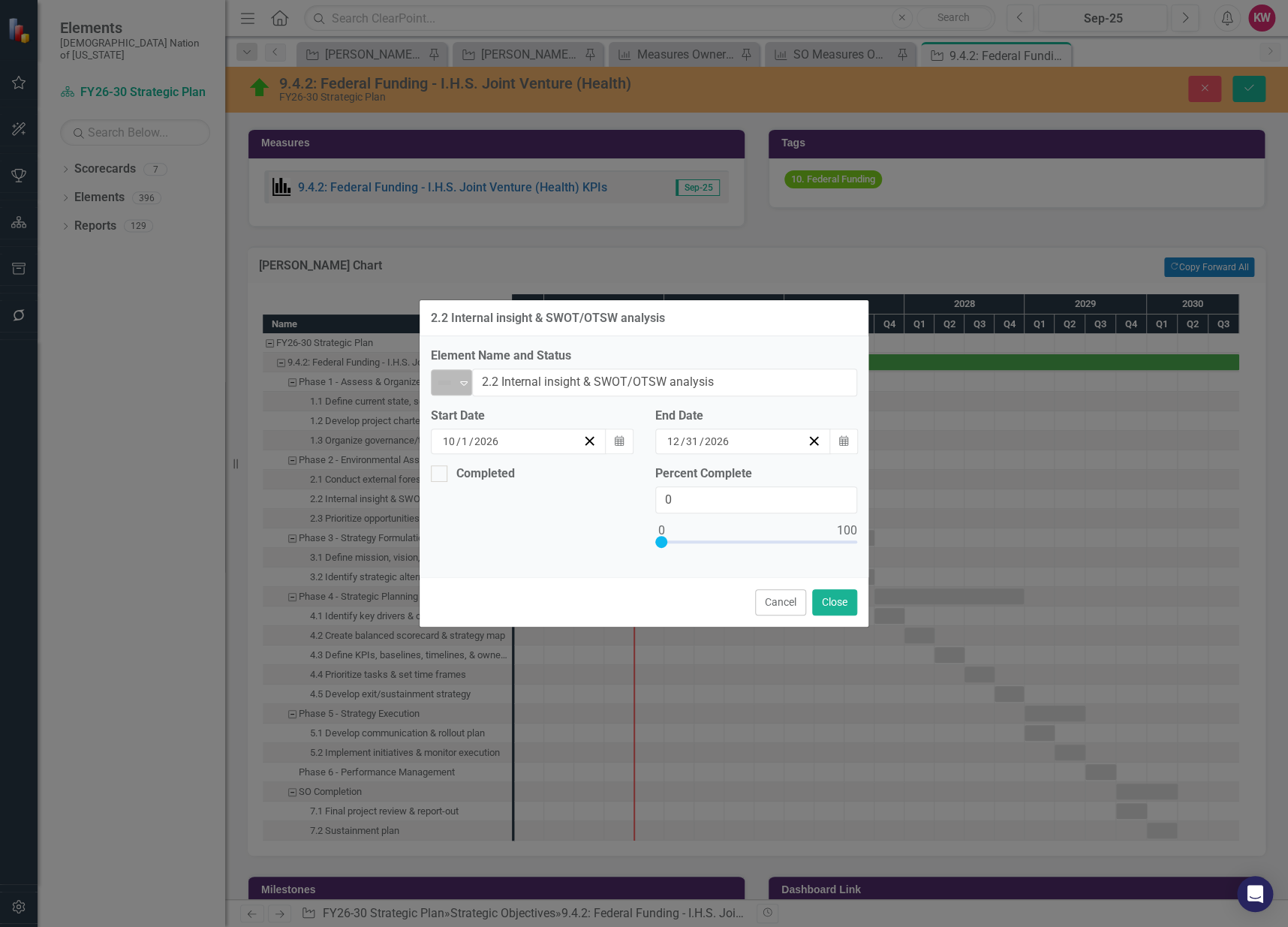
click at [462, 380] on icon "Expand" at bounding box center [464, 383] width 15 height 12
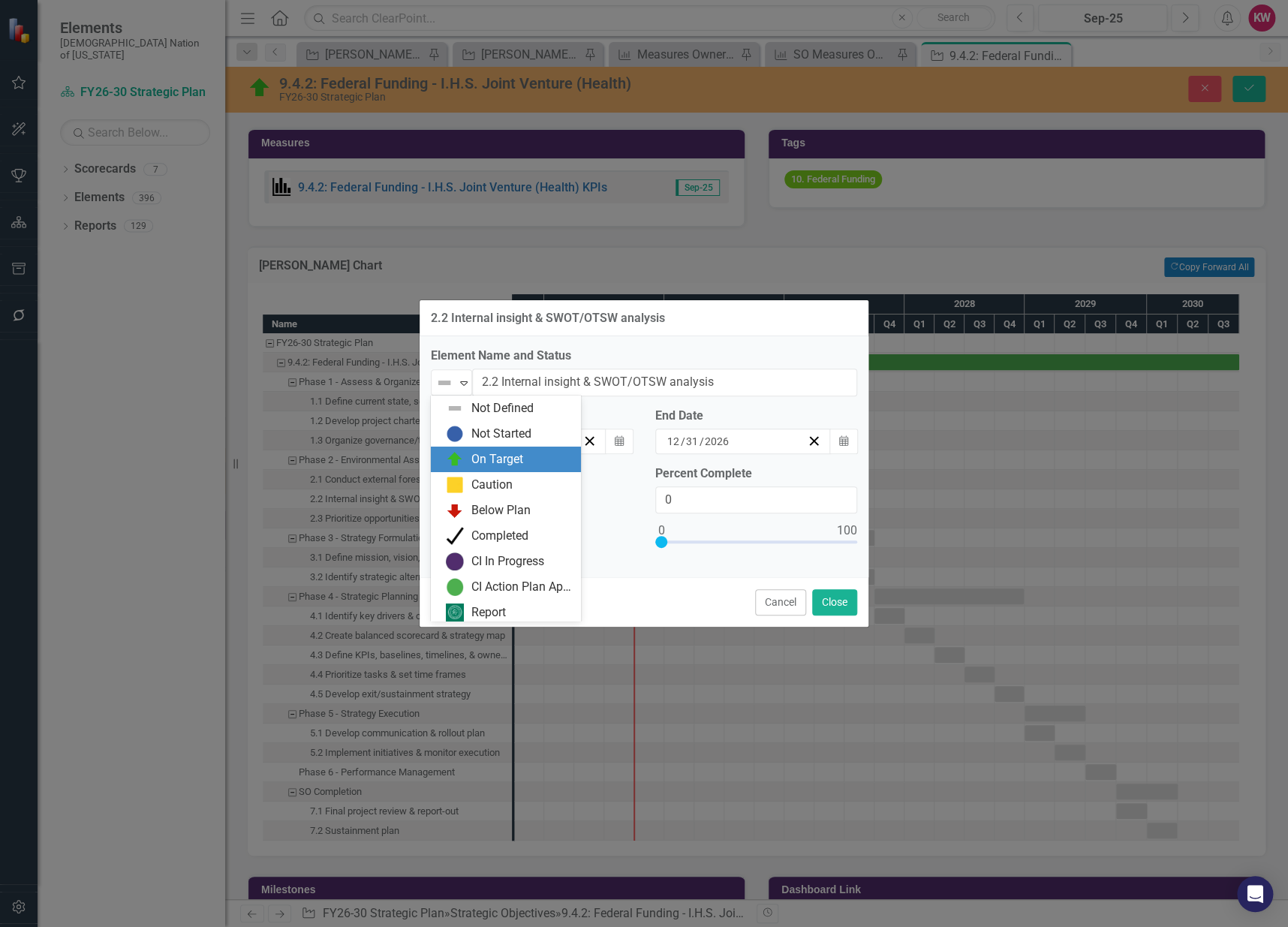
click at [475, 457] on div "On Target" at bounding box center [497, 460] width 51 height 17
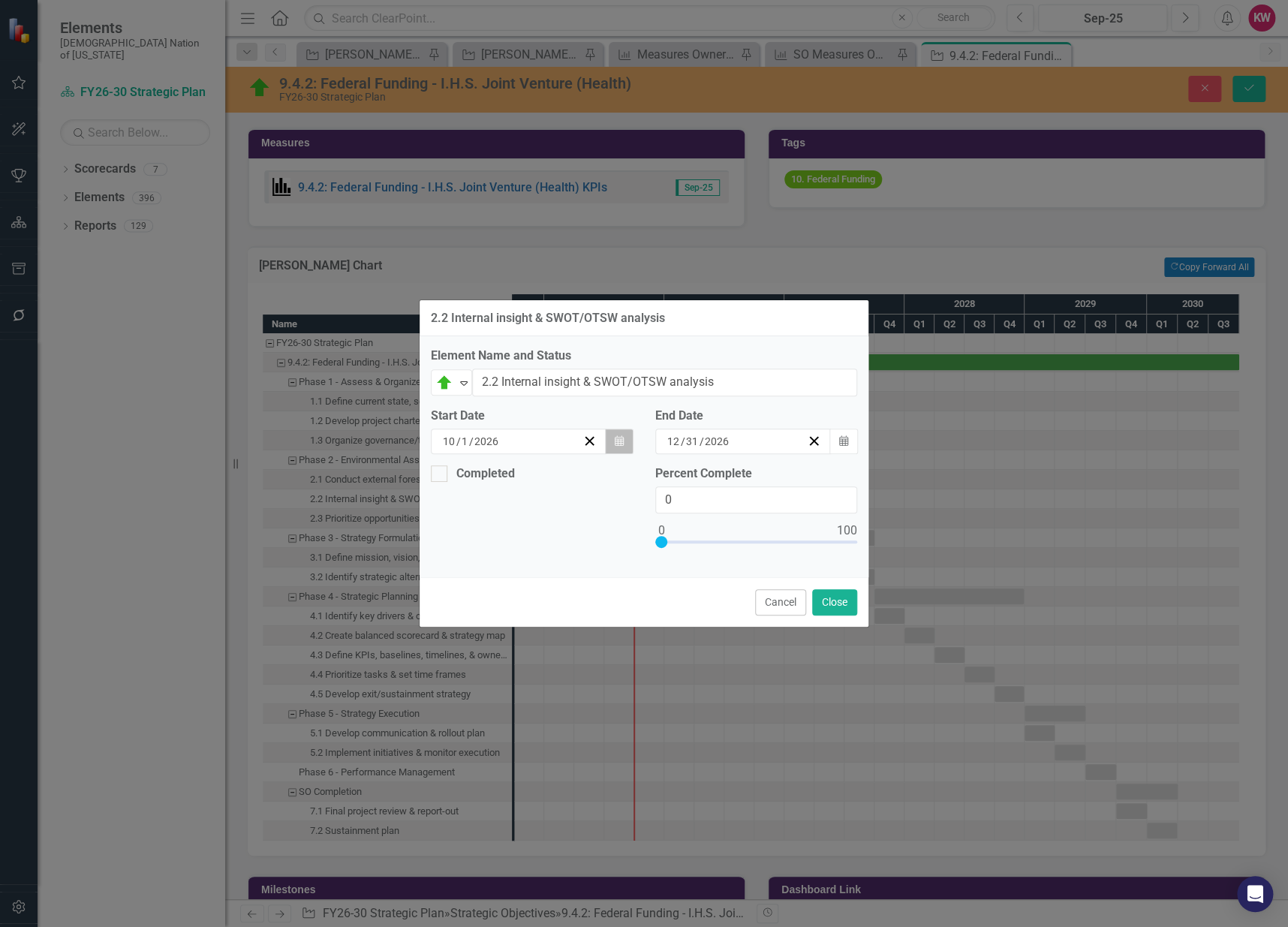
click at [611, 442] on button "Calendar" at bounding box center [619, 441] width 28 height 26
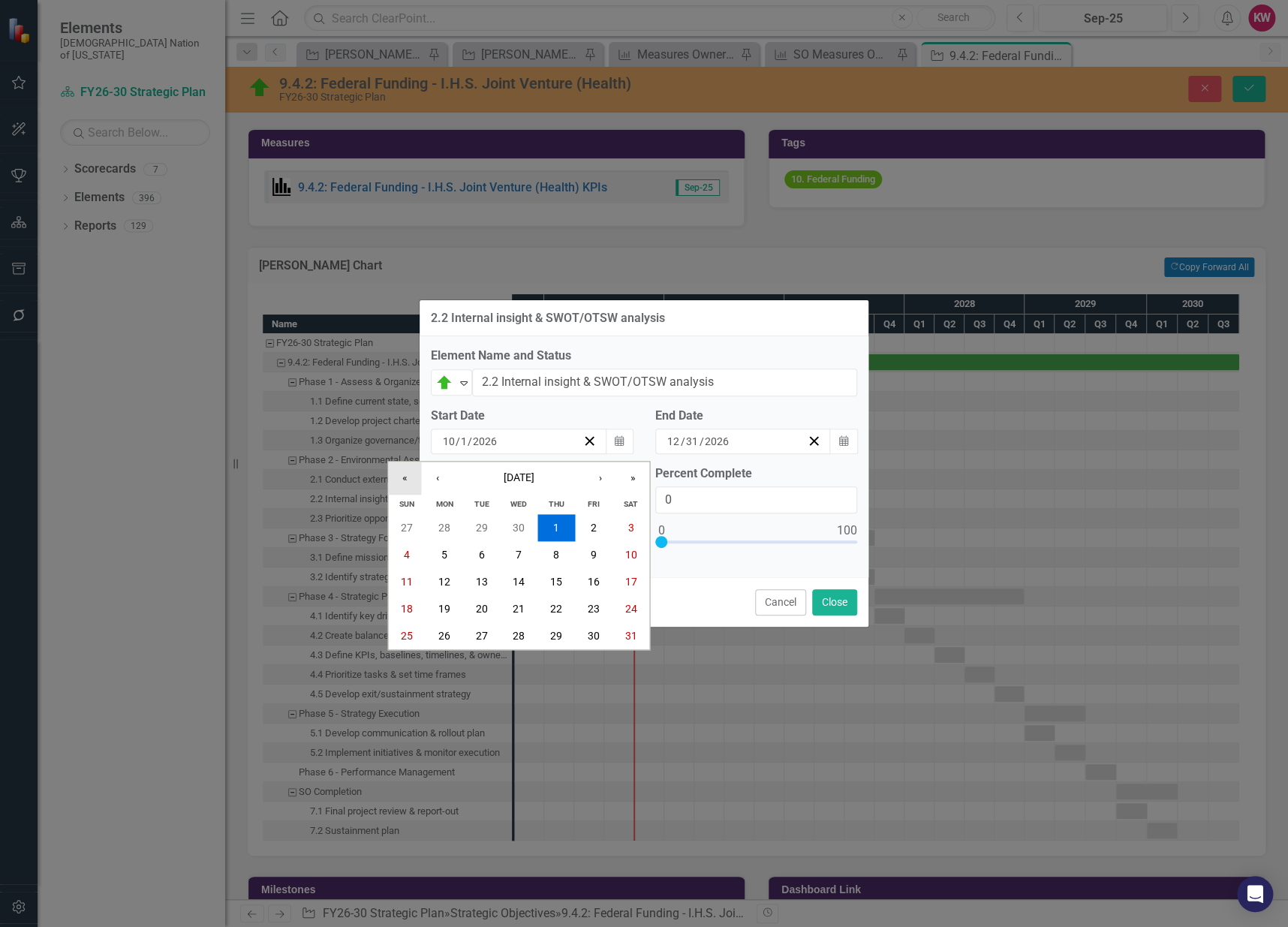
click at [399, 479] on button "«" at bounding box center [404, 477] width 33 height 33
click at [442, 478] on button "‹" at bounding box center [437, 477] width 33 height 33
click at [453, 525] on button "1" at bounding box center [444, 528] width 37 height 27
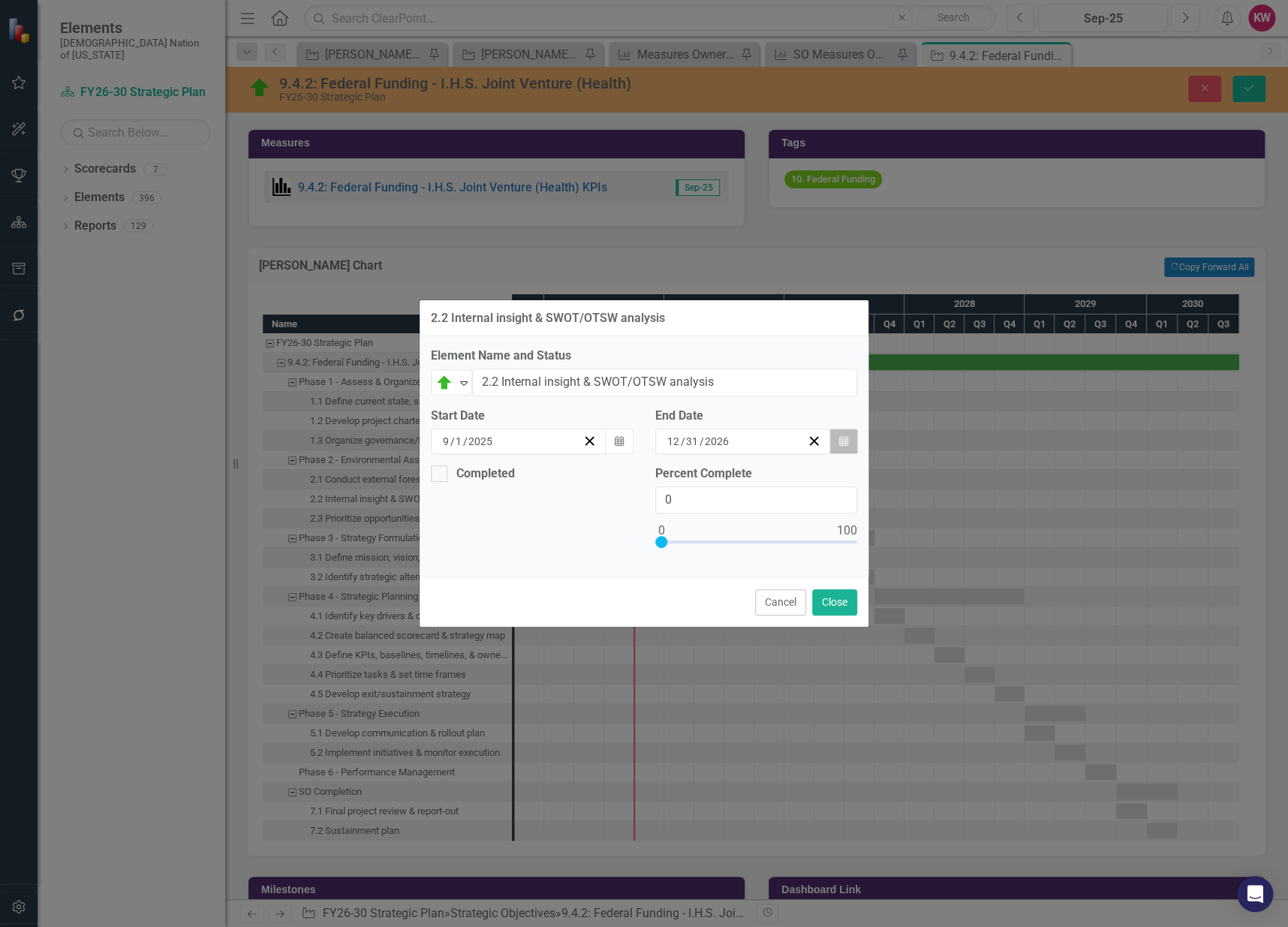
click at [844, 438] on icon "button" at bounding box center [844, 441] width 9 height 11
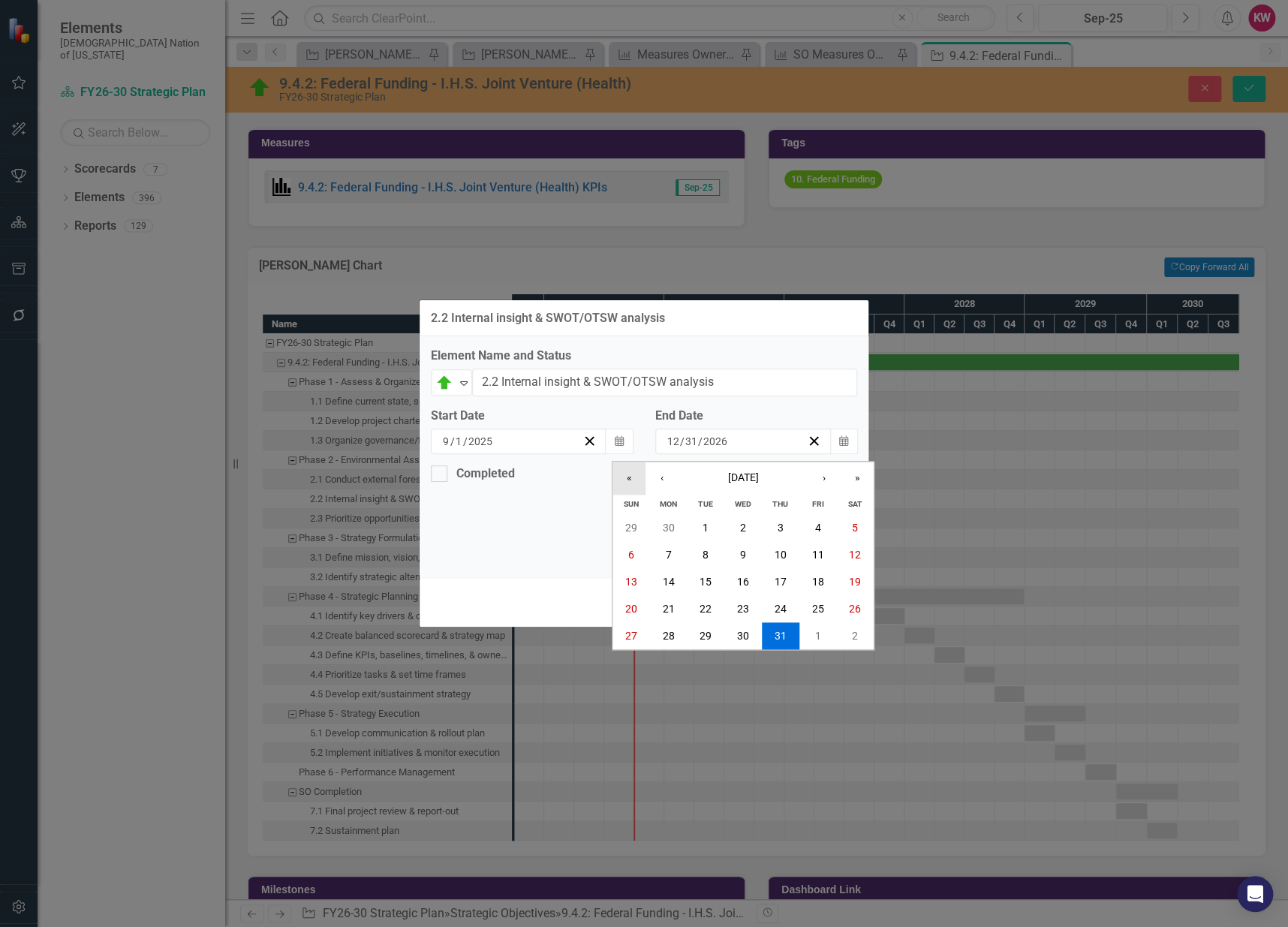
click at [623, 478] on button "«" at bounding box center [629, 477] width 33 height 33
click at [665, 476] on button "‹" at bounding box center [662, 477] width 33 height 33
click at [821, 637] on abbr "31" at bounding box center [818, 636] width 12 height 12
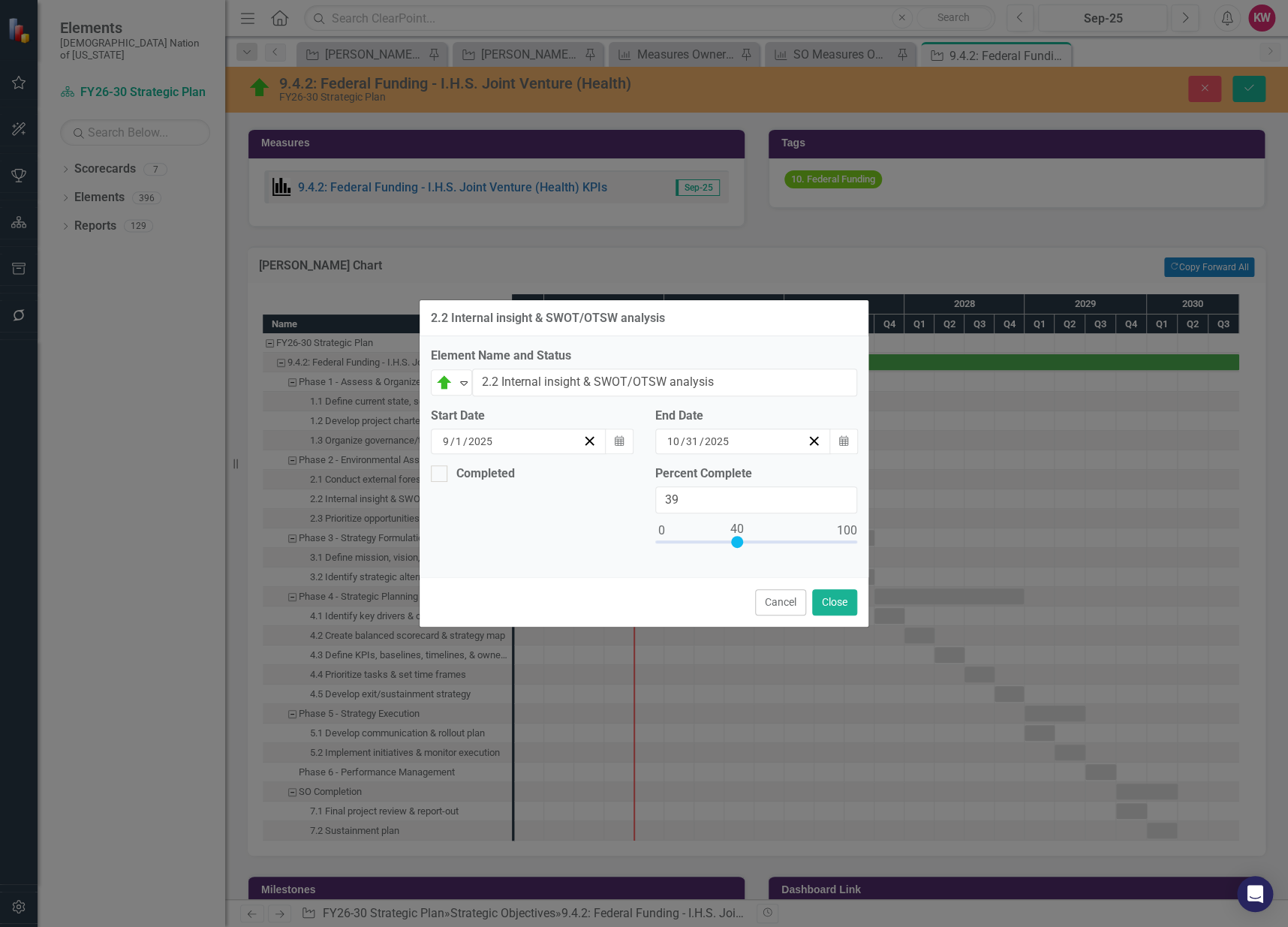
type input "40"
drag, startPoint x: 662, startPoint y: 535, endPoint x: 739, endPoint y: 538, distance: 77.1
click at [739, 538] on div at bounding box center [737, 542] width 12 height 12
click at [855, 608] on button "Close" at bounding box center [835, 602] width 45 height 27
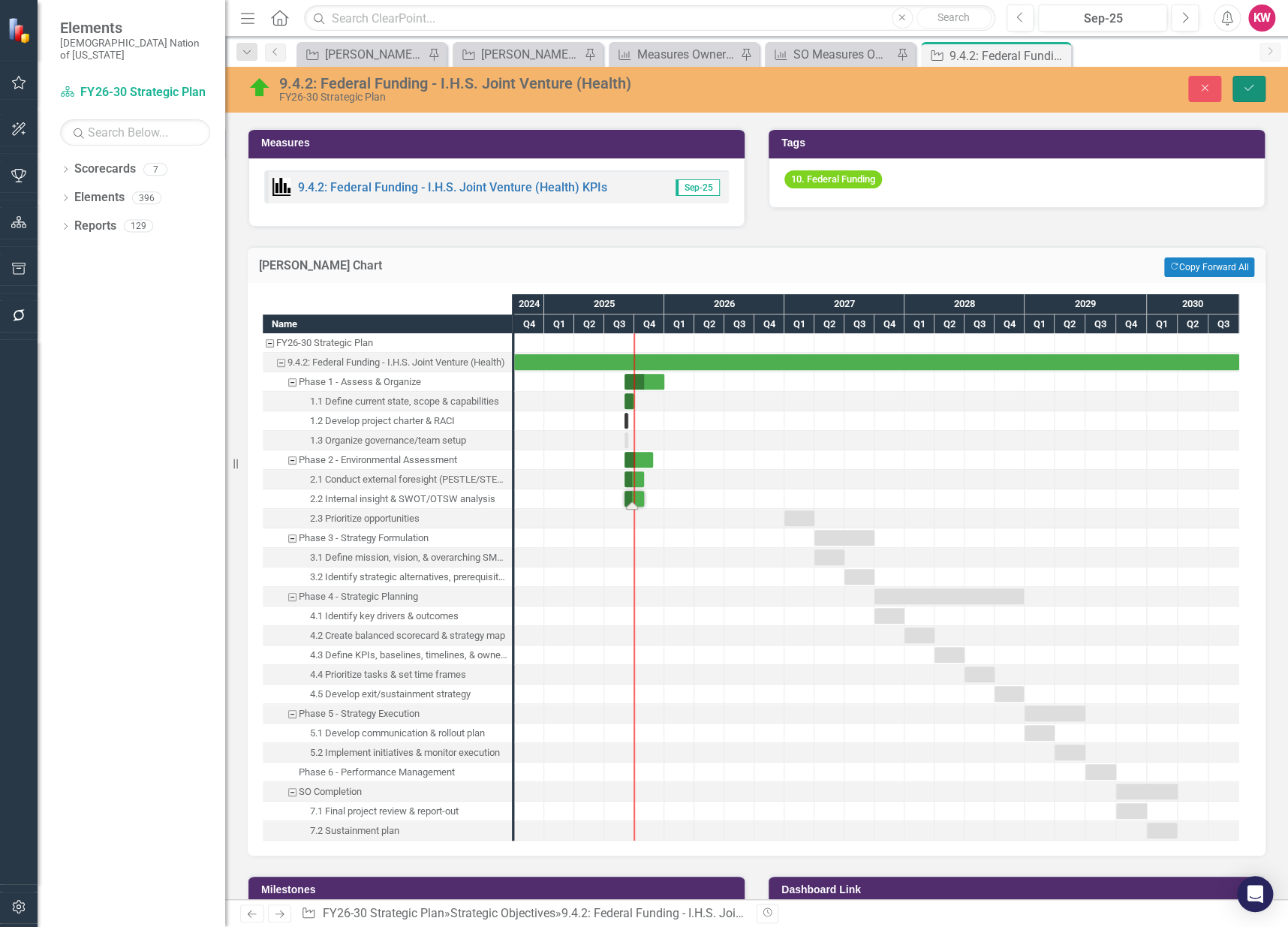
click at [1255, 90] on button "Save" at bounding box center [1249, 89] width 33 height 27
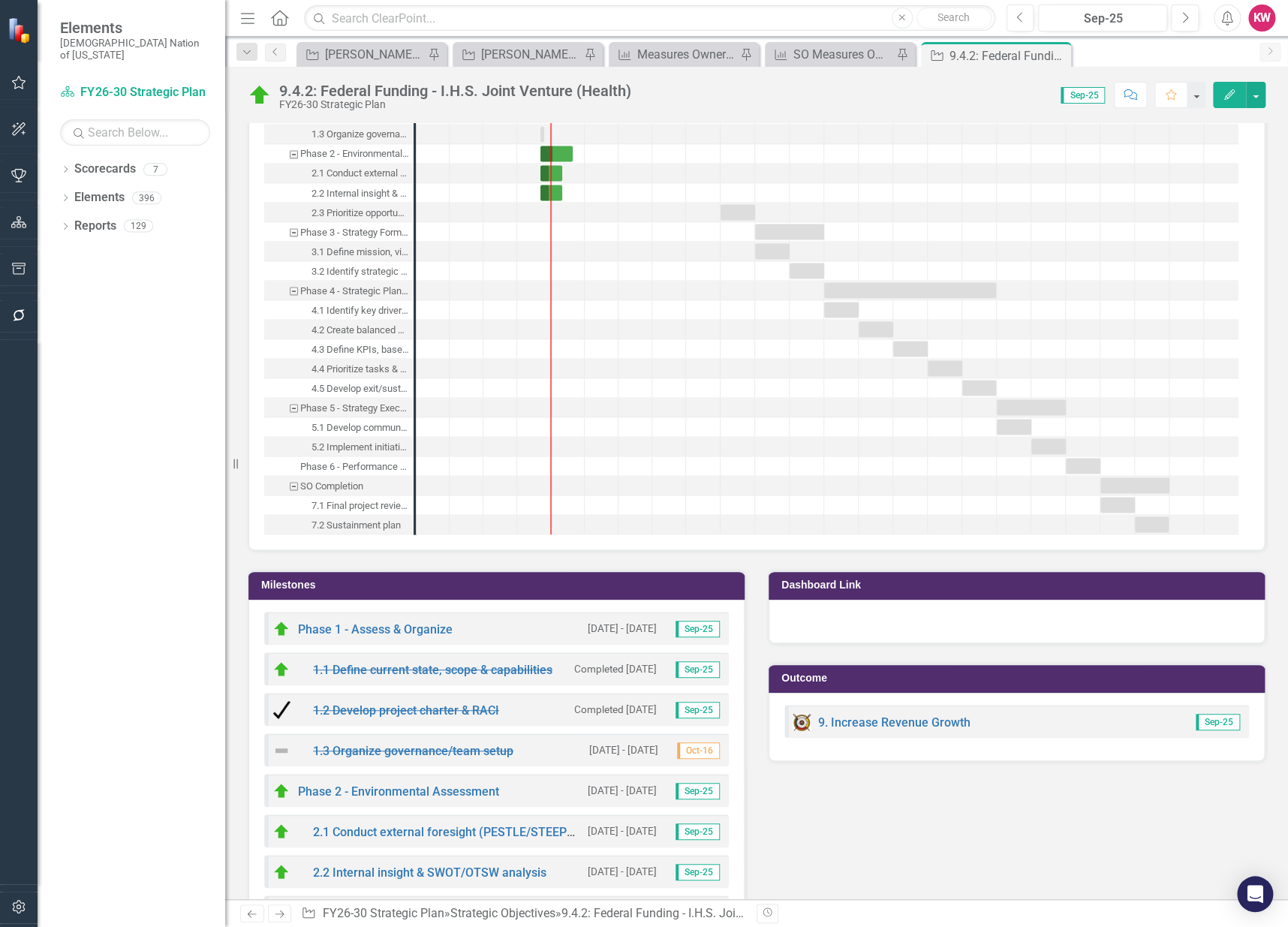
scroll to position [1251, 0]
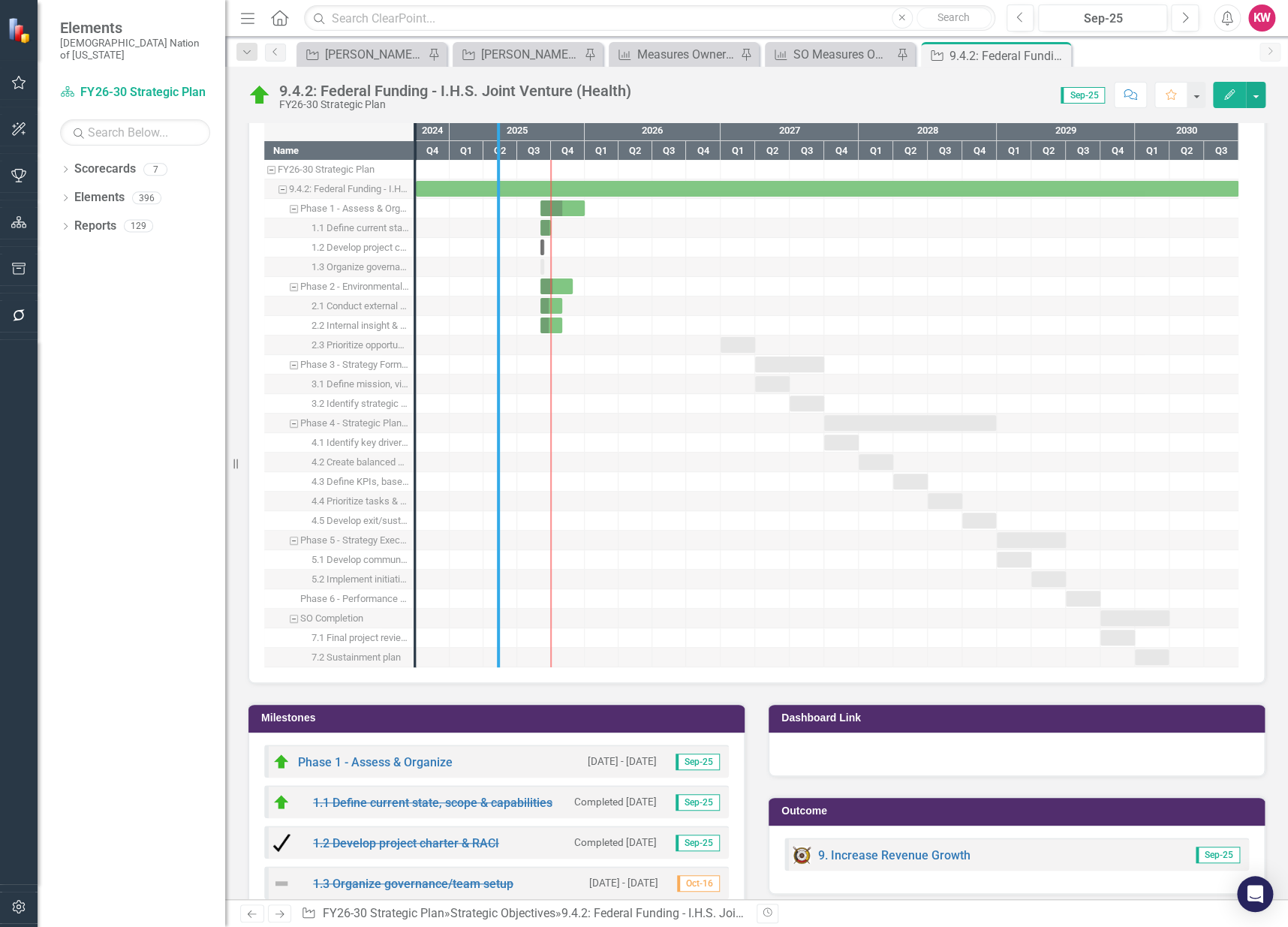
drag, startPoint x: 412, startPoint y: 350, endPoint x: 500, endPoint y: 354, distance: 88.1
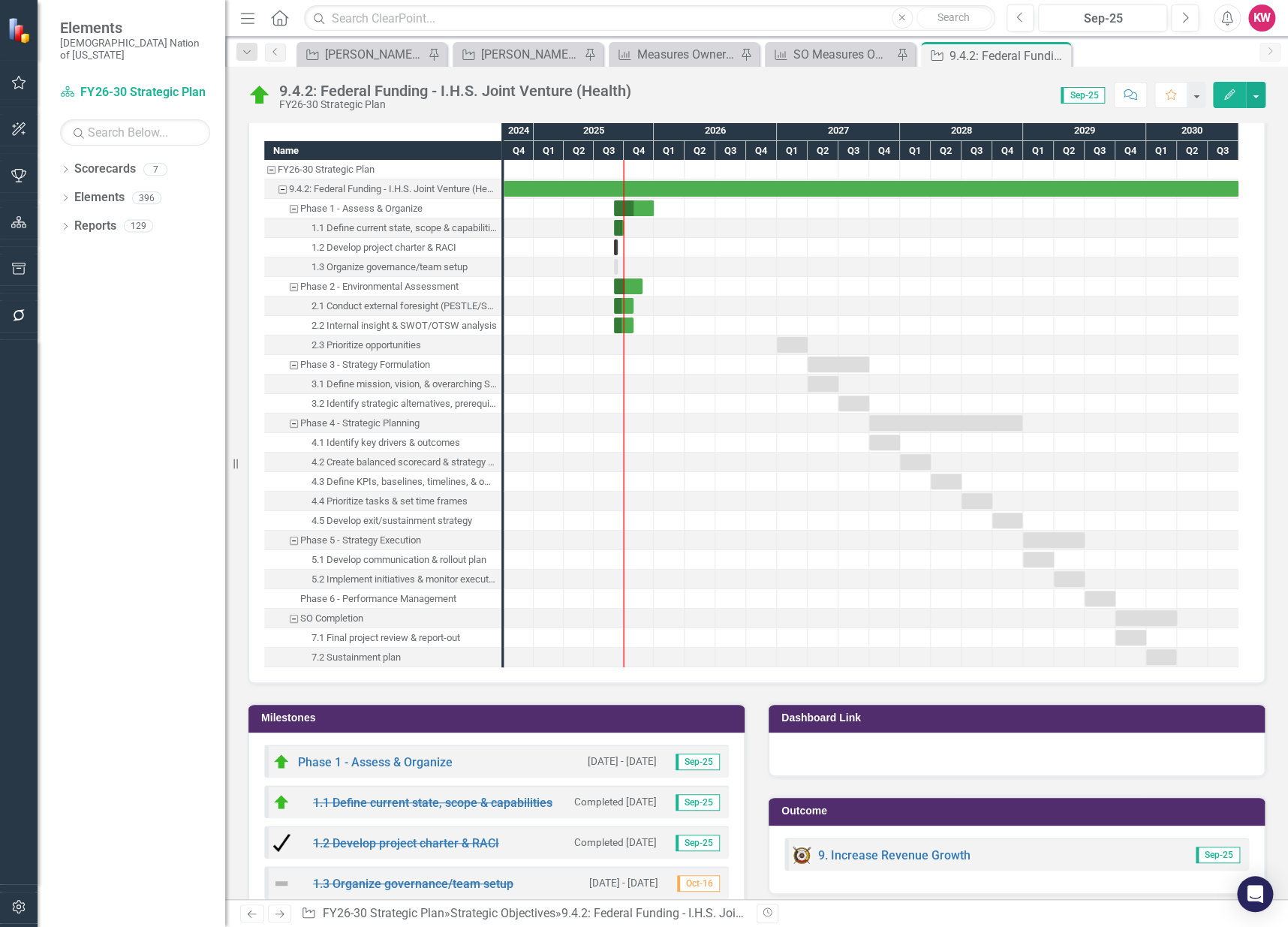
scroll to position [1751, 0]
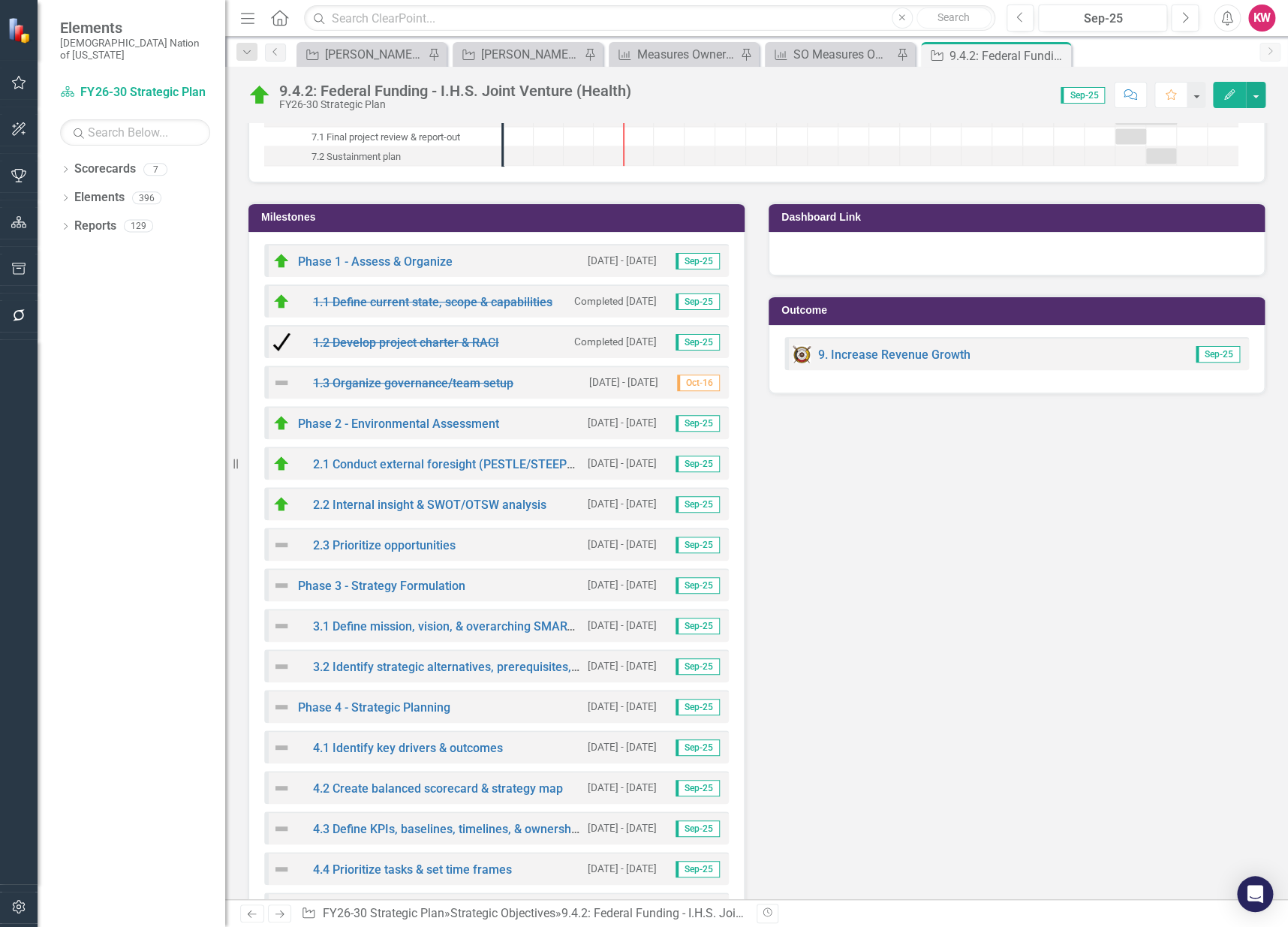
click at [358, 215] on h3 "Milestones" at bounding box center [499, 217] width 476 height 12
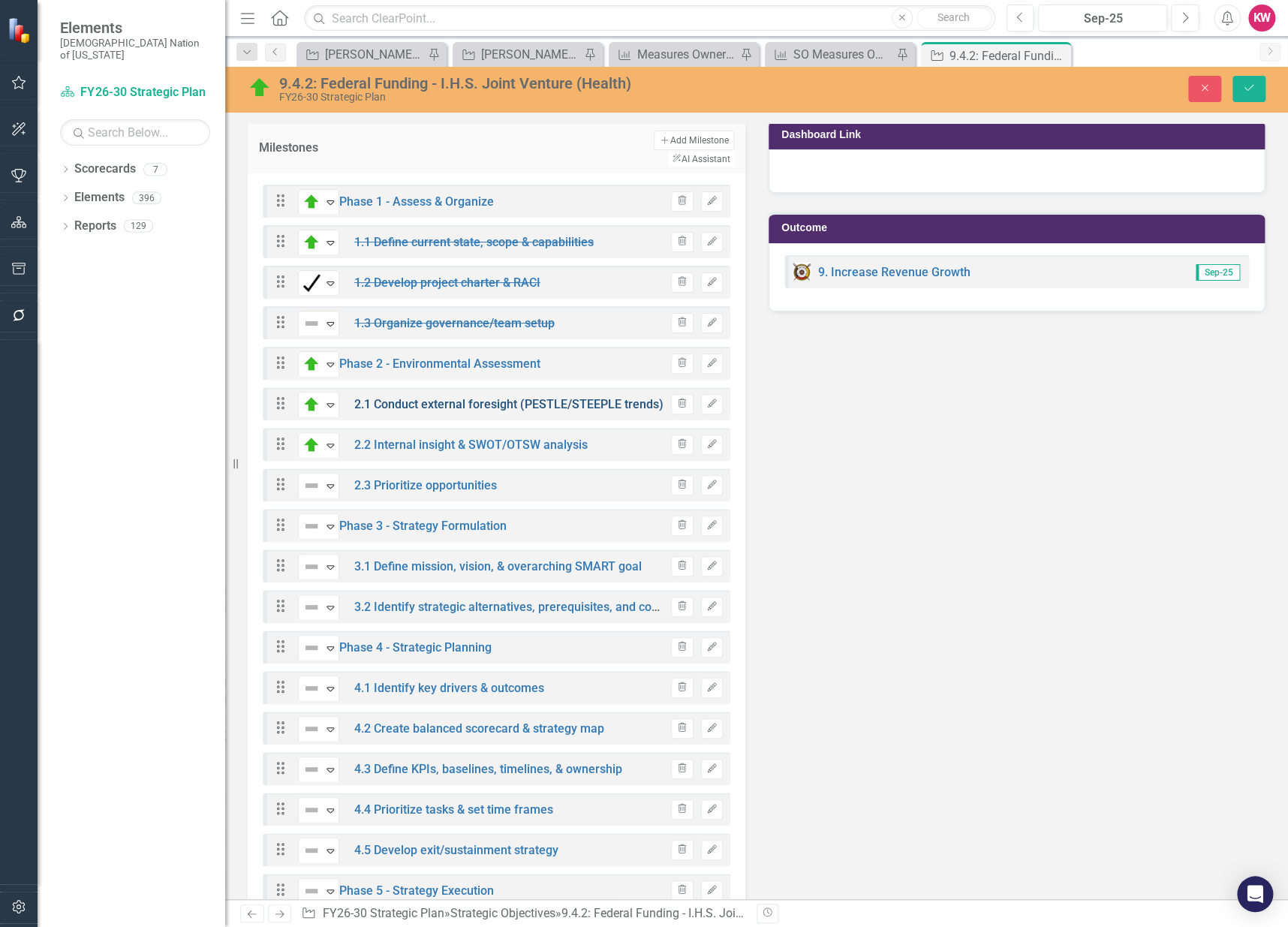
scroll to position [1918, 0]
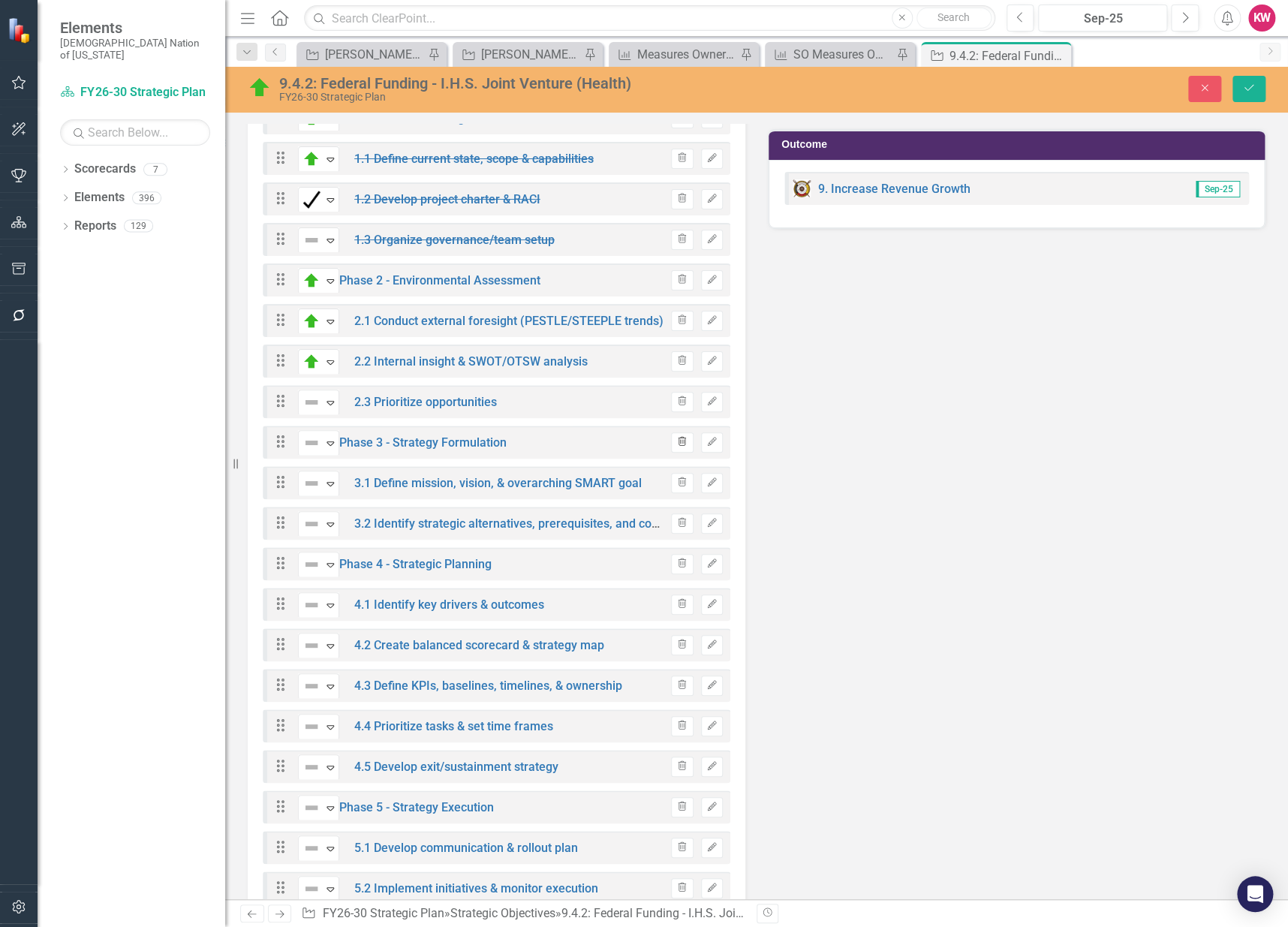
click at [676, 437] on icon "Trash" at bounding box center [681, 442] width 12 height 9
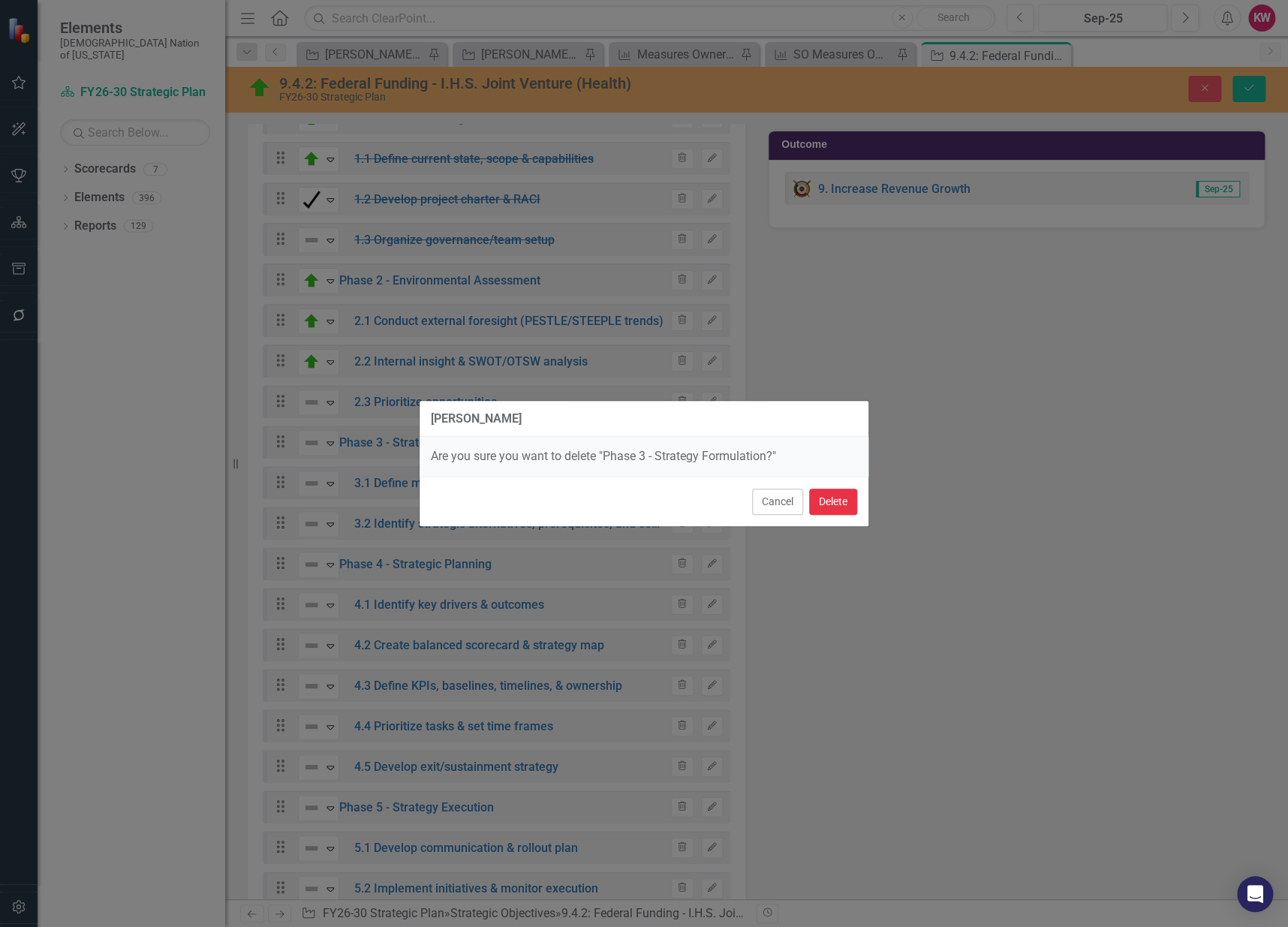
click at [836, 499] on button "Delete" at bounding box center [833, 502] width 48 height 27
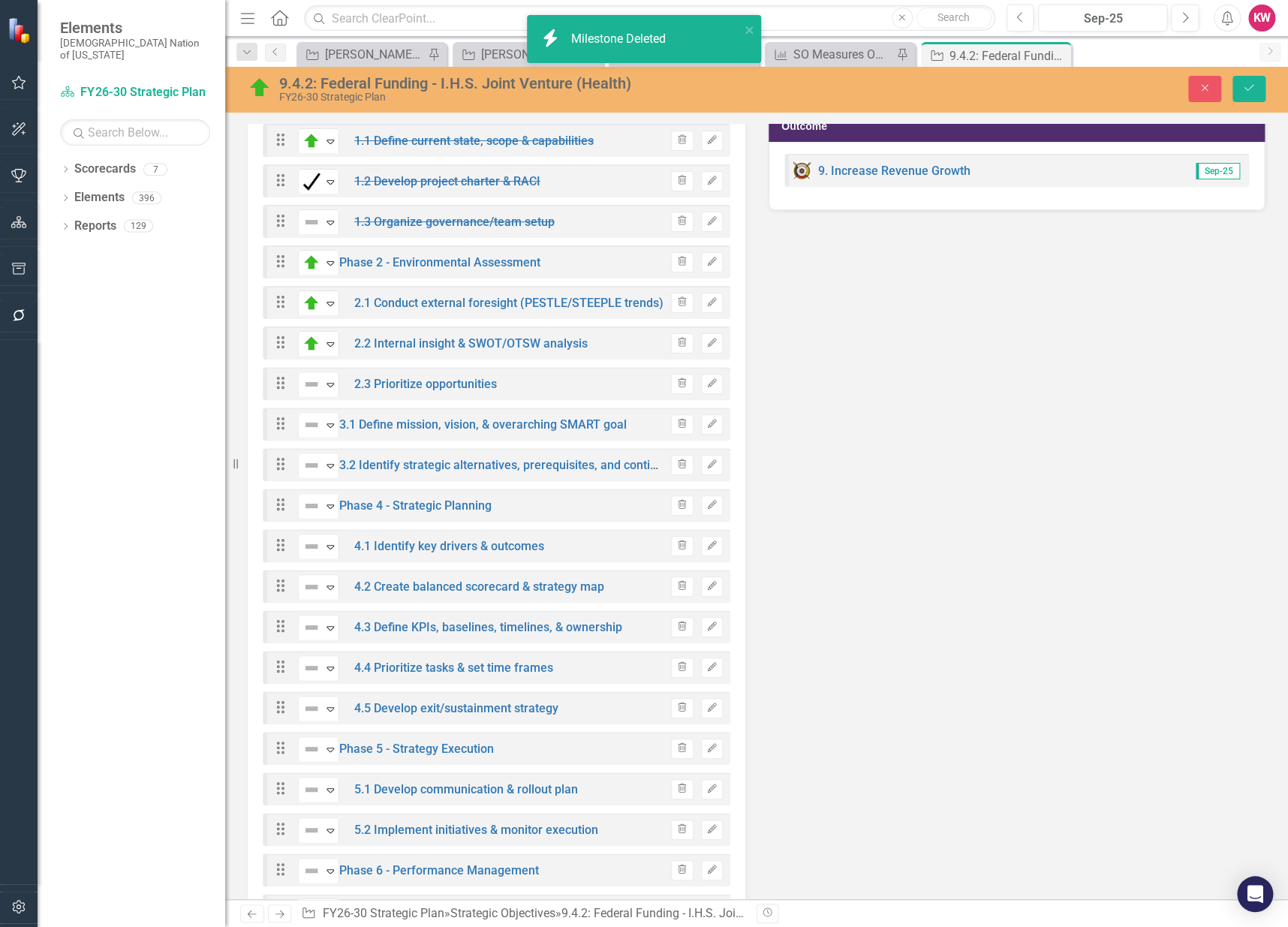
scroll to position [1898, 0]
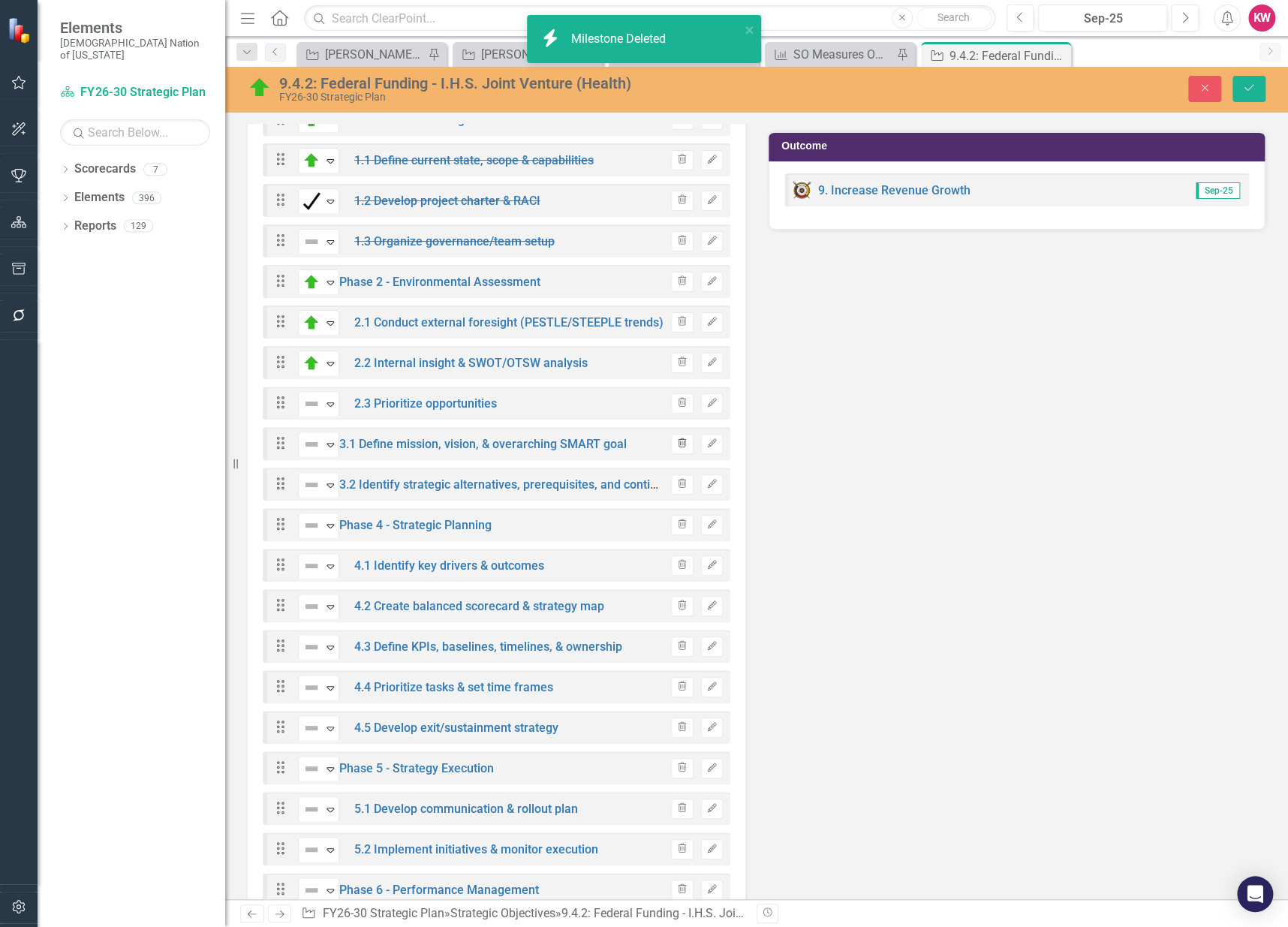
click at [679, 434] on button "Trash" at bounding box center [682, 444] width 22 height 20
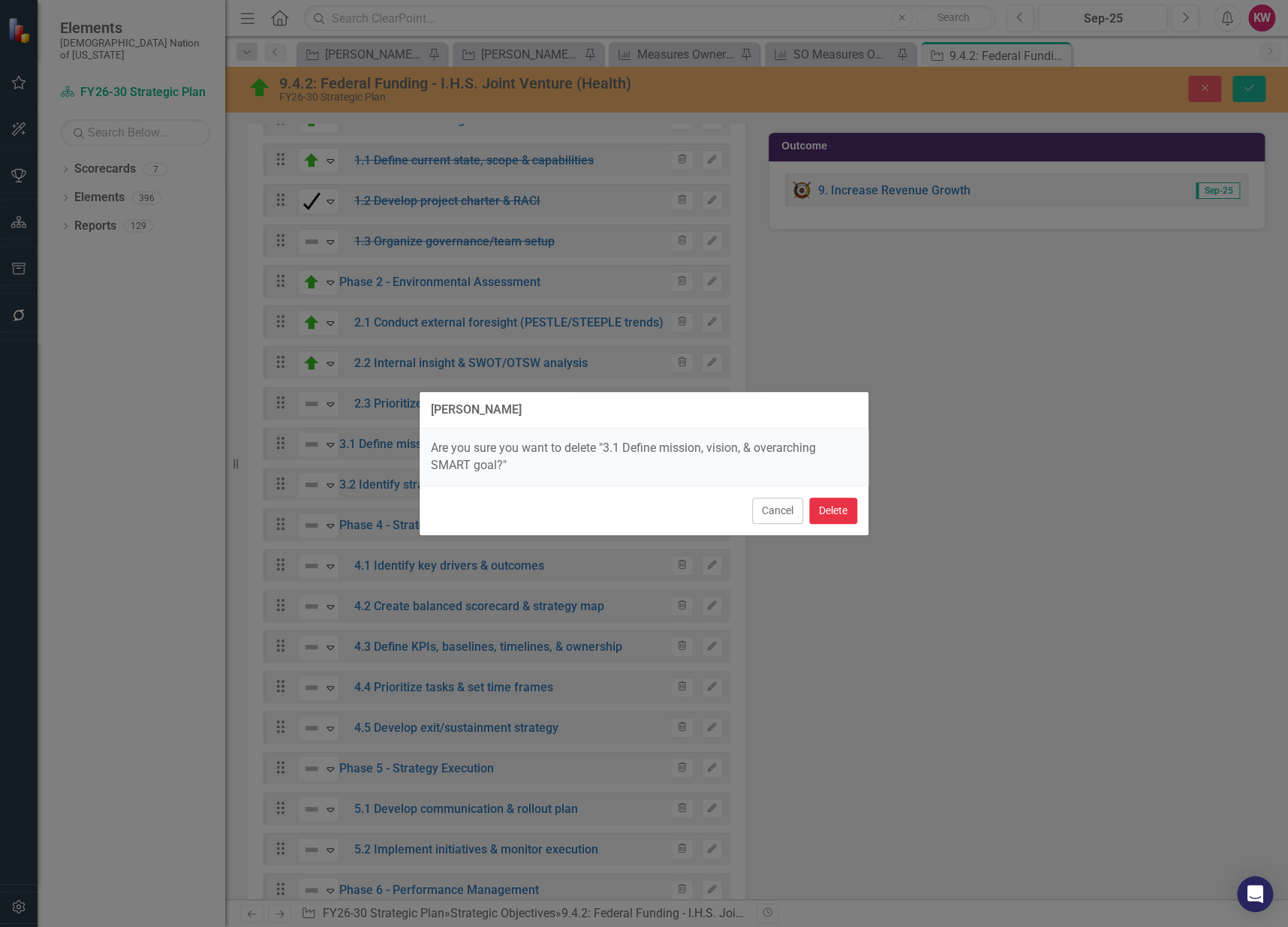
click at [839, 513] on button "Delete" at bounding box center [833, 511] width 48 height 27
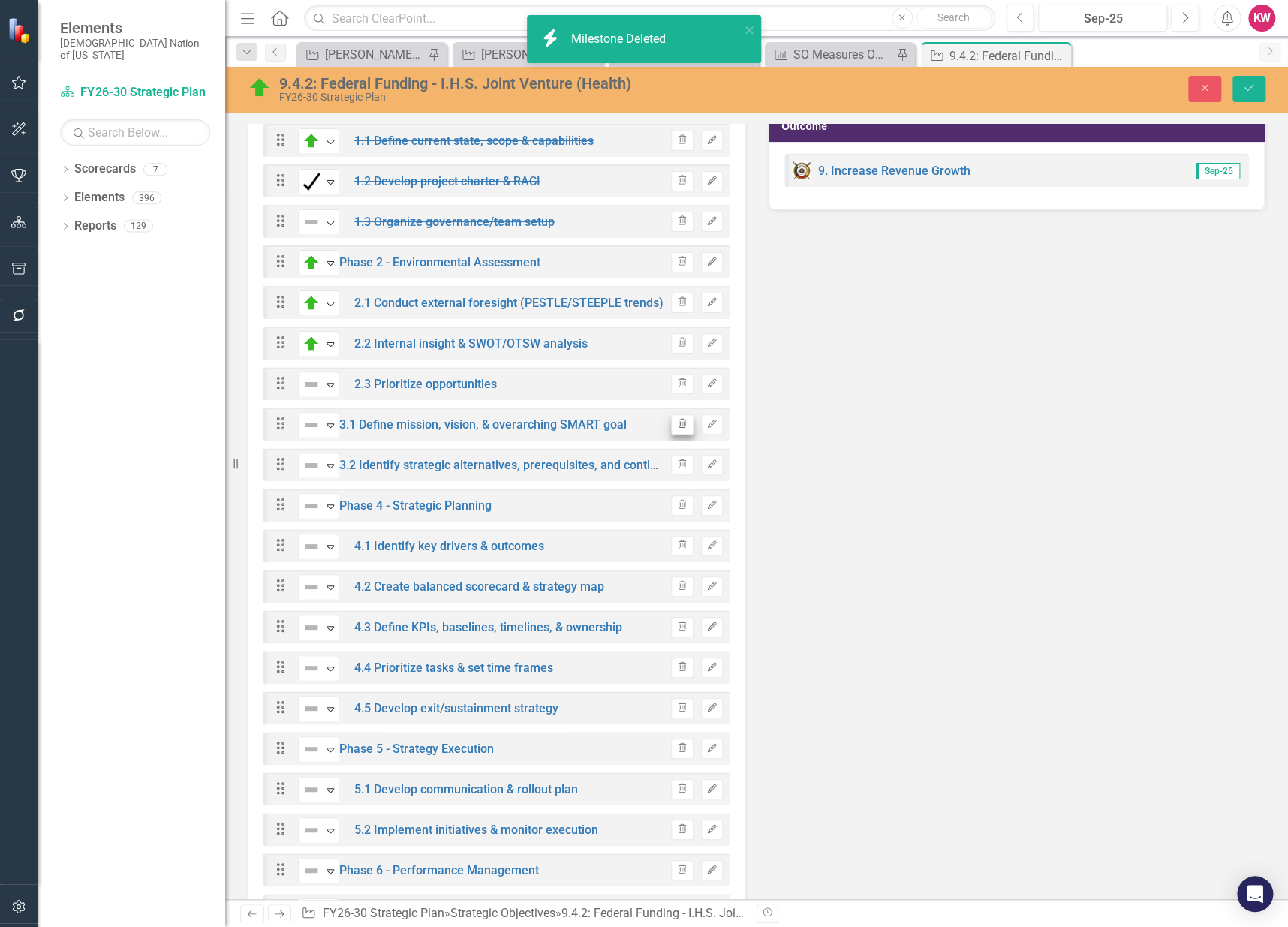
scroll to position [1880, 0]
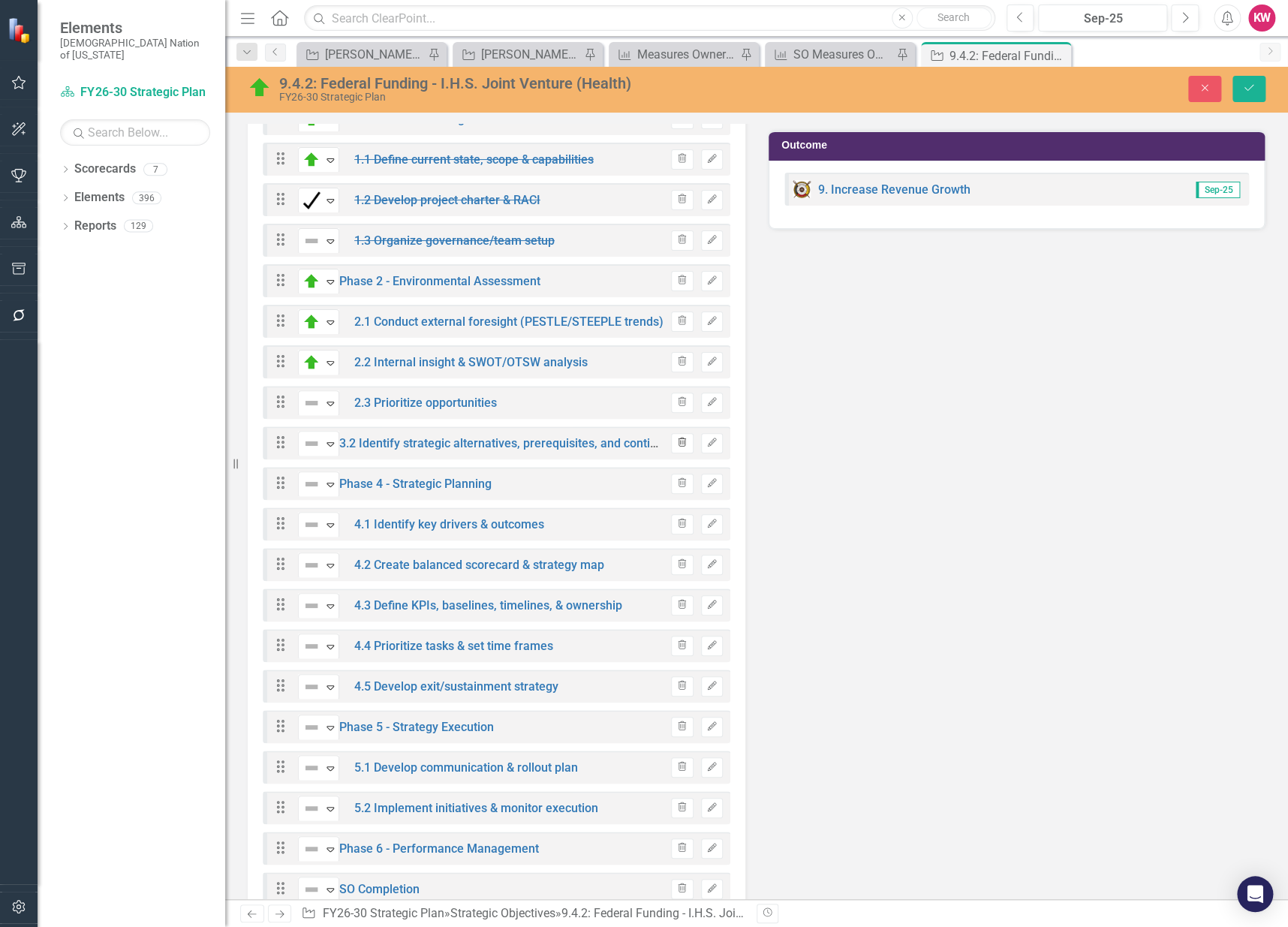
click at [679, 437] on icon "button" at bounding box center [682, 442] width 8 height 9
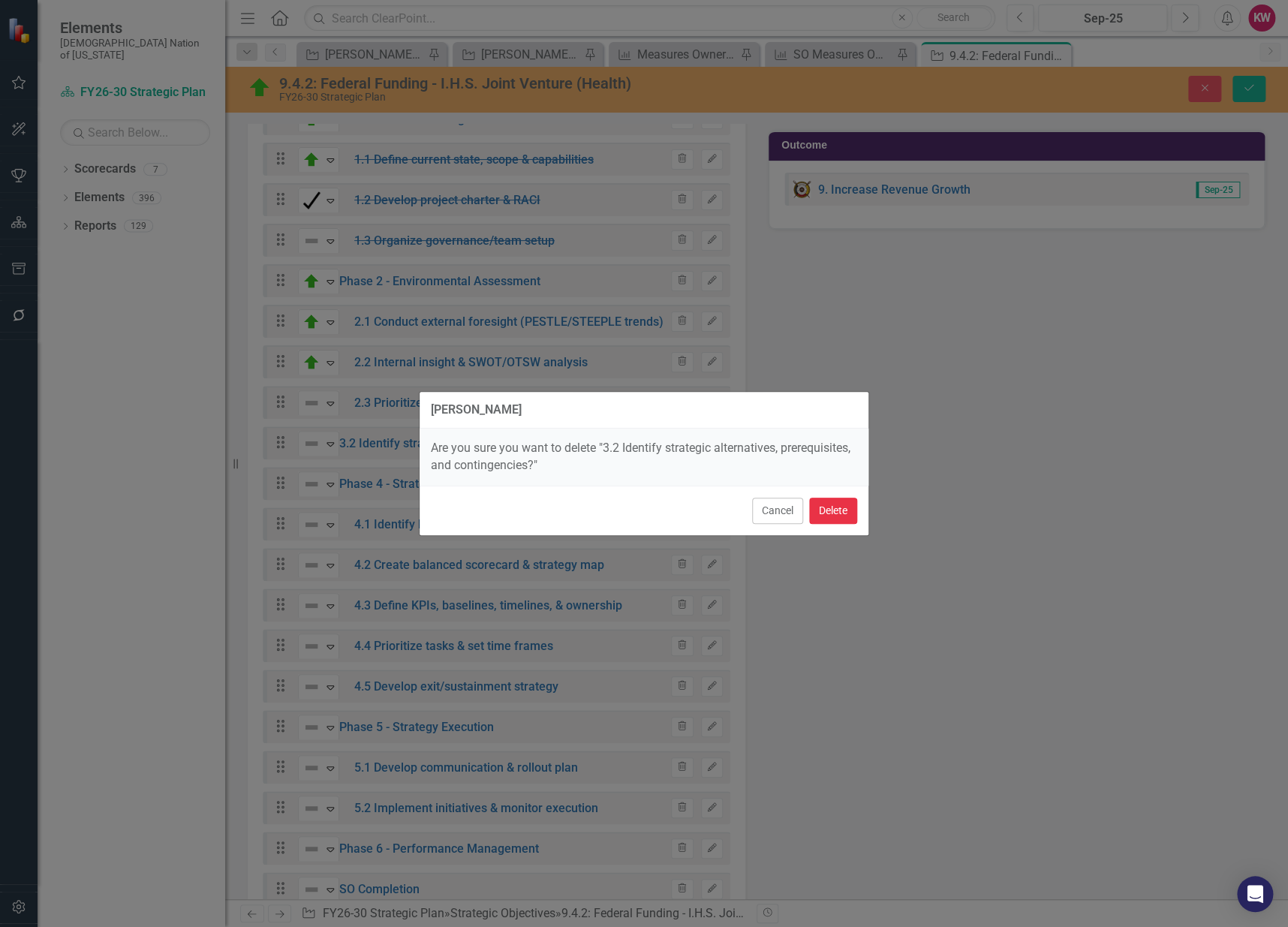
click at [827, 514] on button "Delete" at bounding box center [833, 511] width 48 height 27
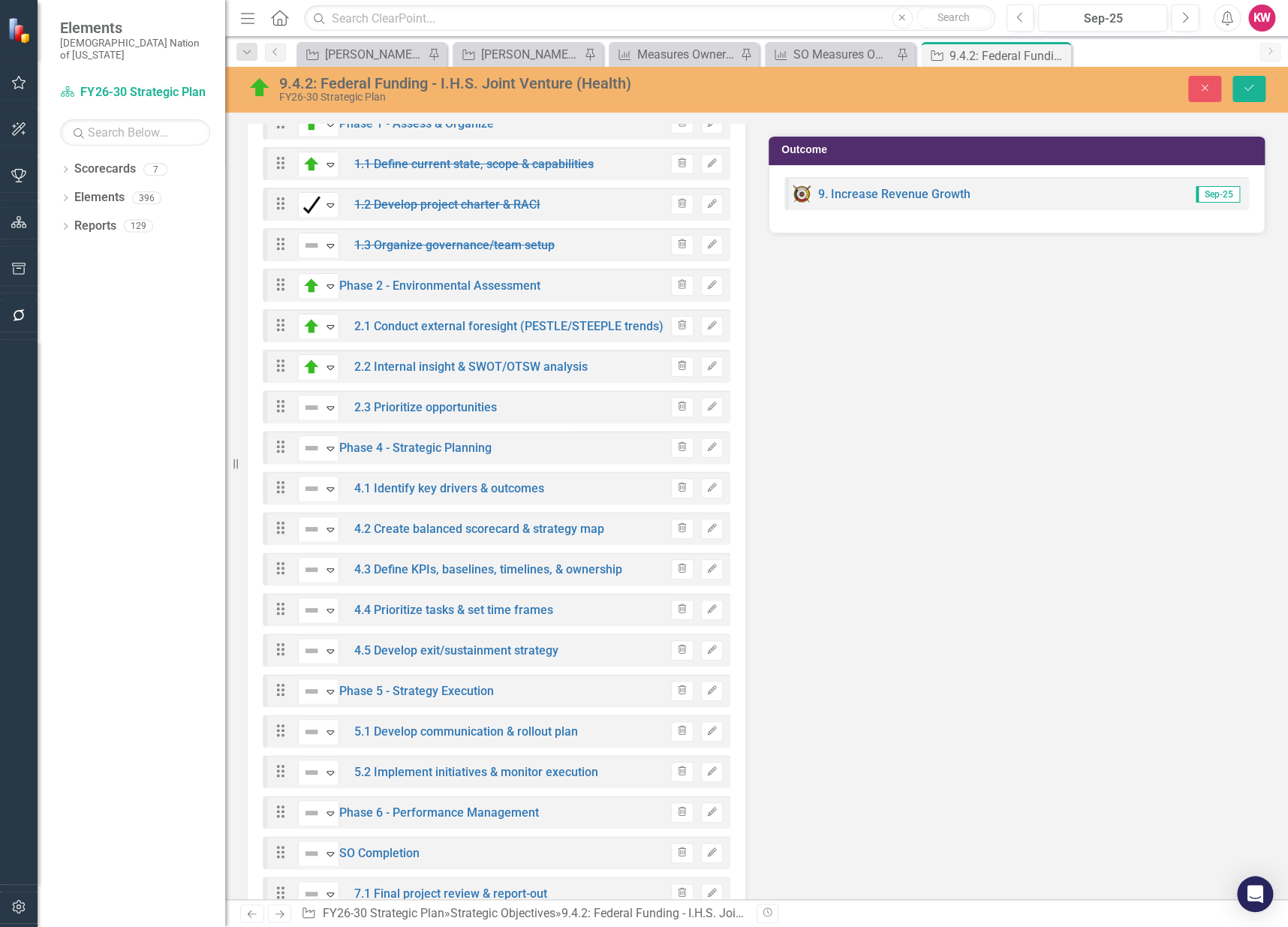
scroll to position [1846, 0]
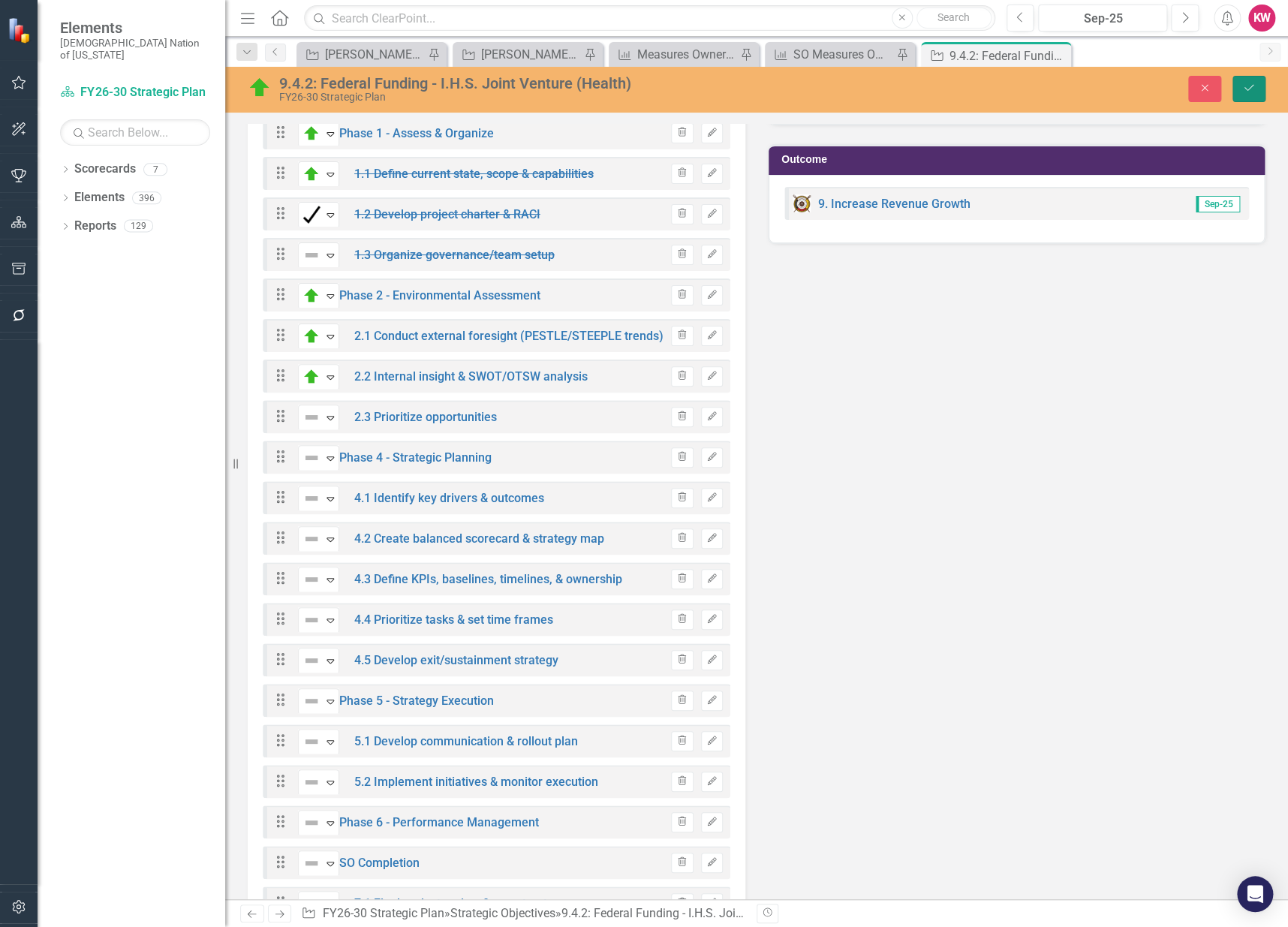
click at [1259, 88] on button "Save" at bounding box center [1249, 89] width 33 height 27
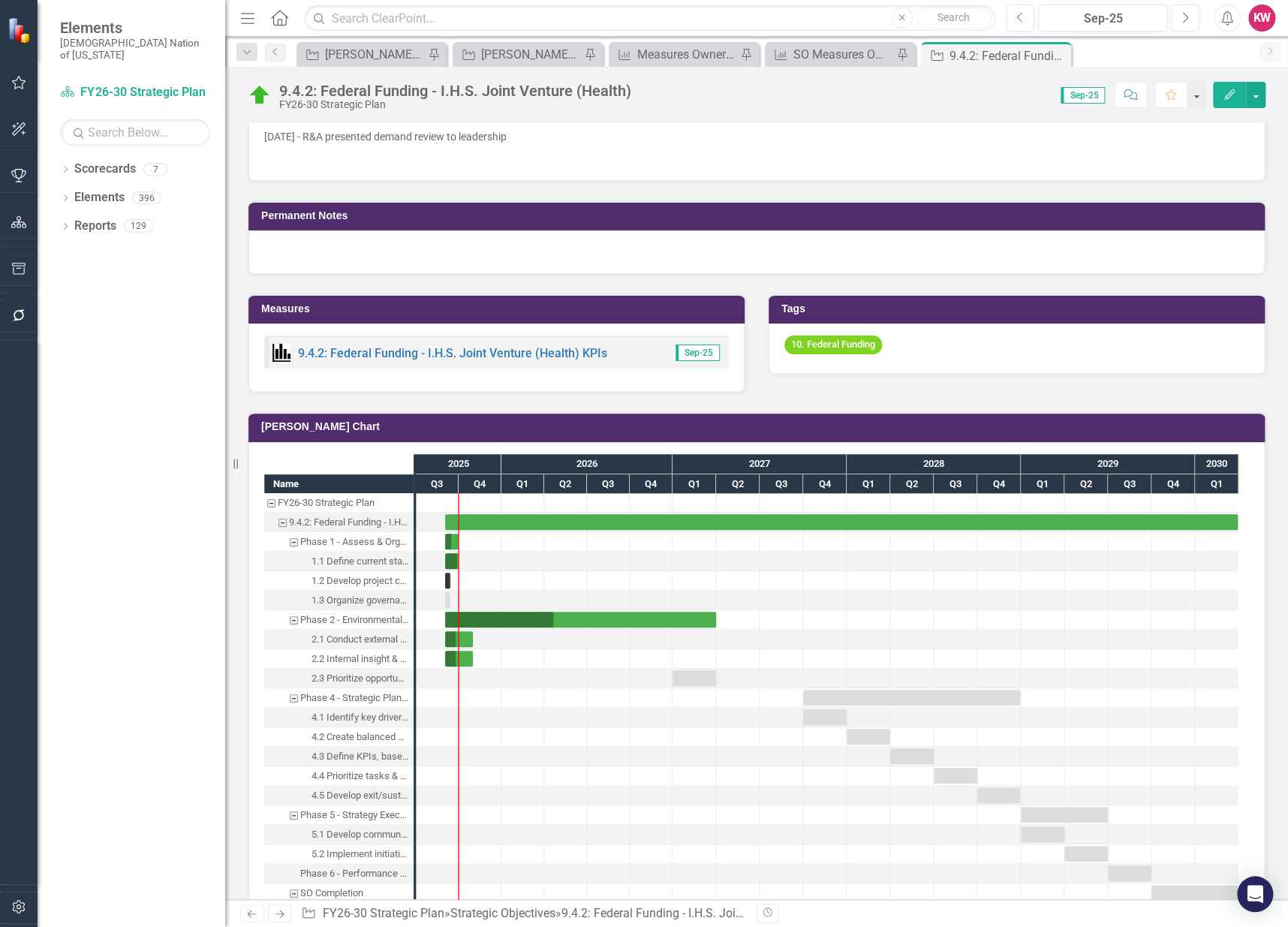
scroll to position [1001, 0]
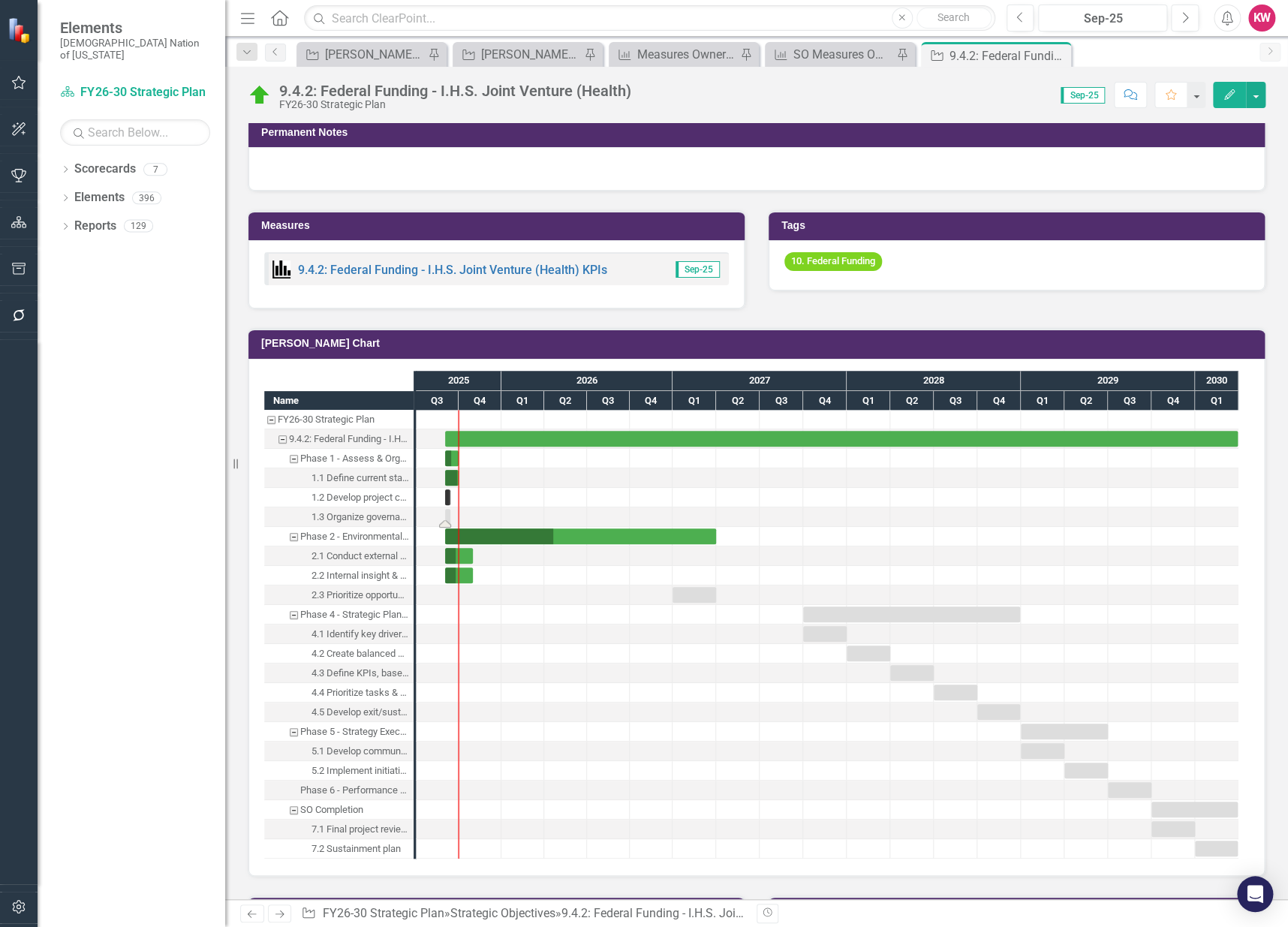
click at [445, 510] on div "Task: Start date: 2025-09-01 End date: 2025-09-12" at bounding box center [448, 517] width 5 height 16
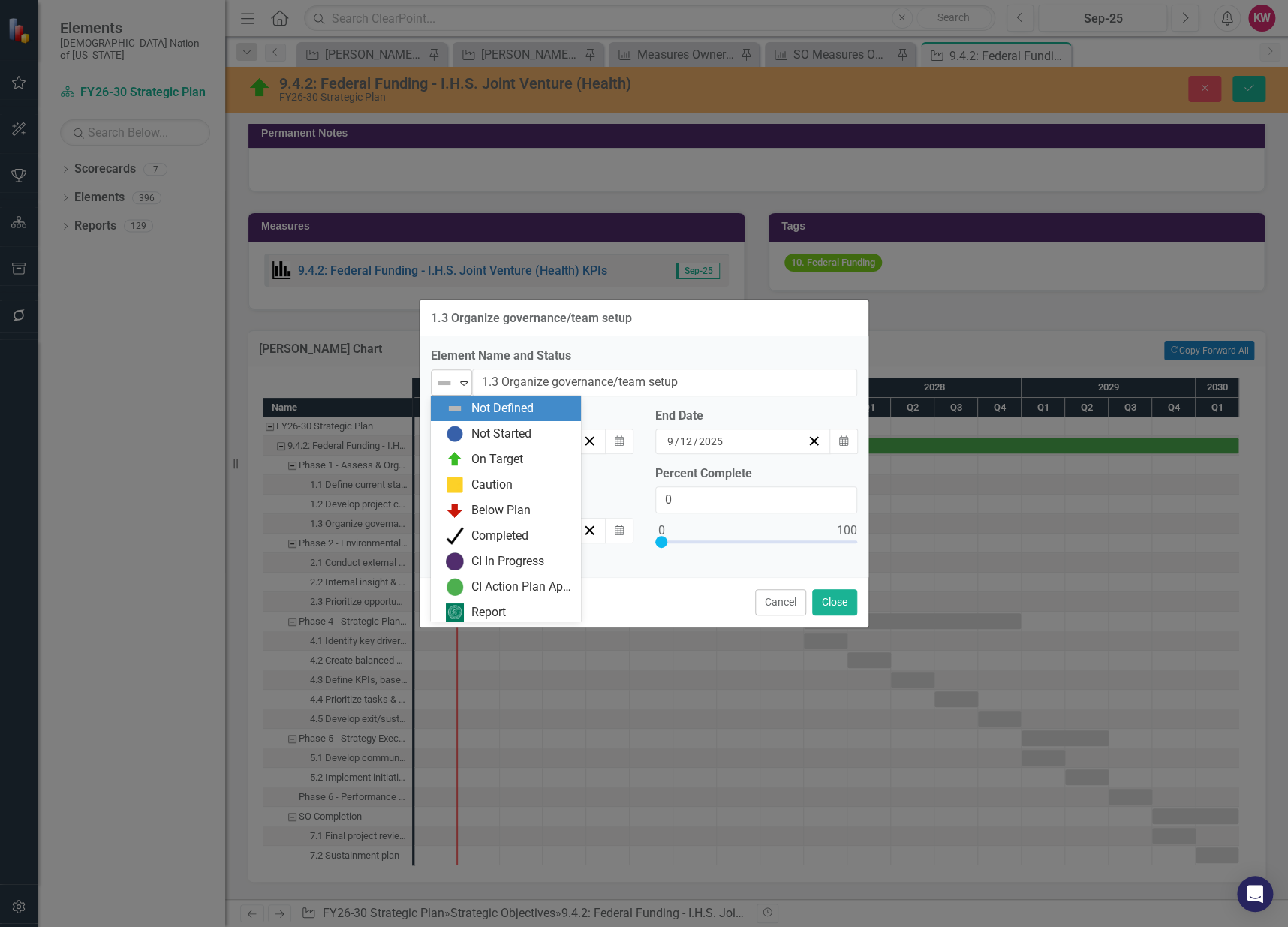
click at [468, 373] on div "Expand" at bounding box center [464, 382] width 15 height 25
click at [467, 532] on div "Completed" at bounding box center [509, 536] width 126 height 18
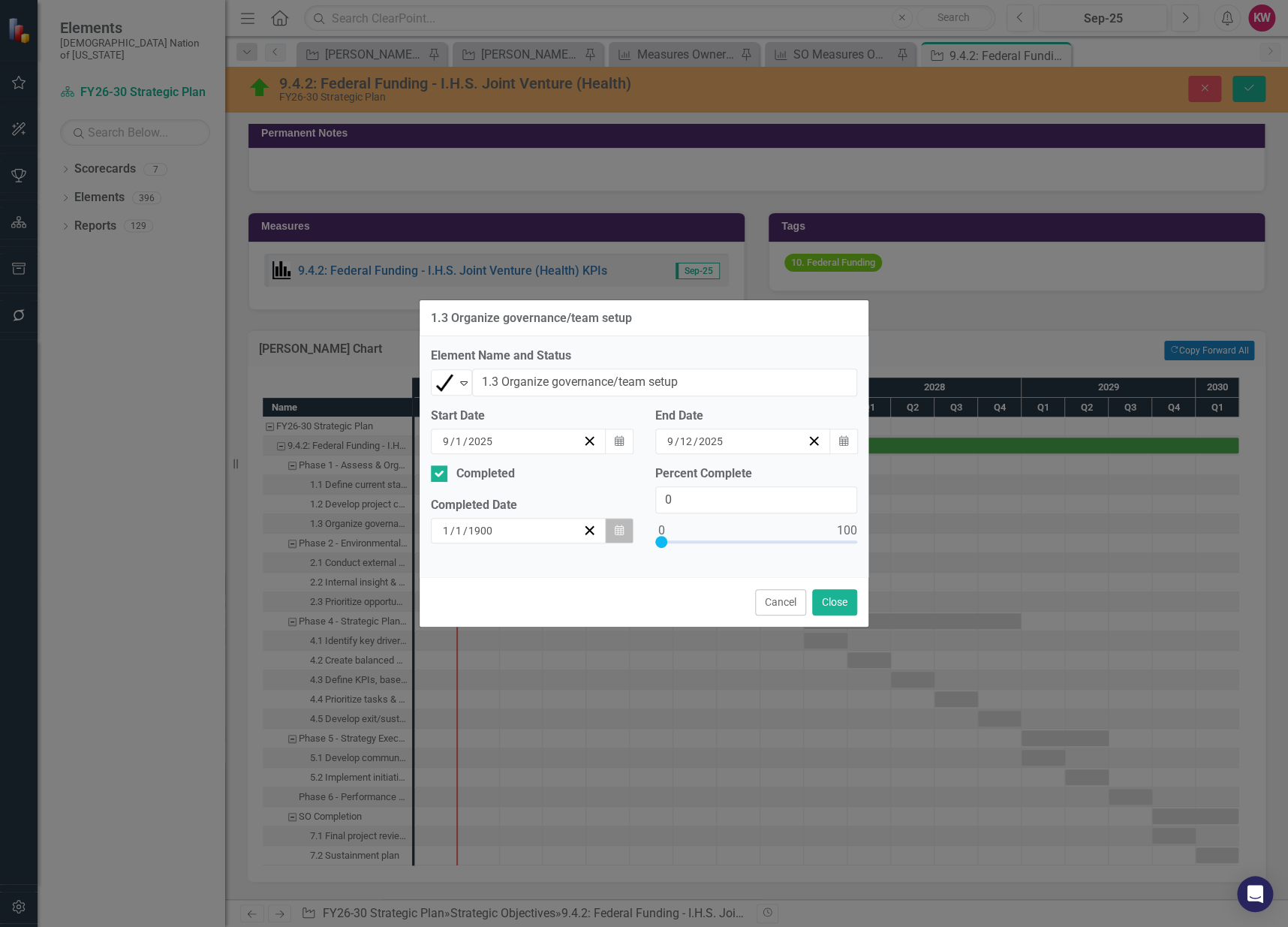
click at [617, 525] on icon "button" at bounding box center [619, 530] width 9 height 11
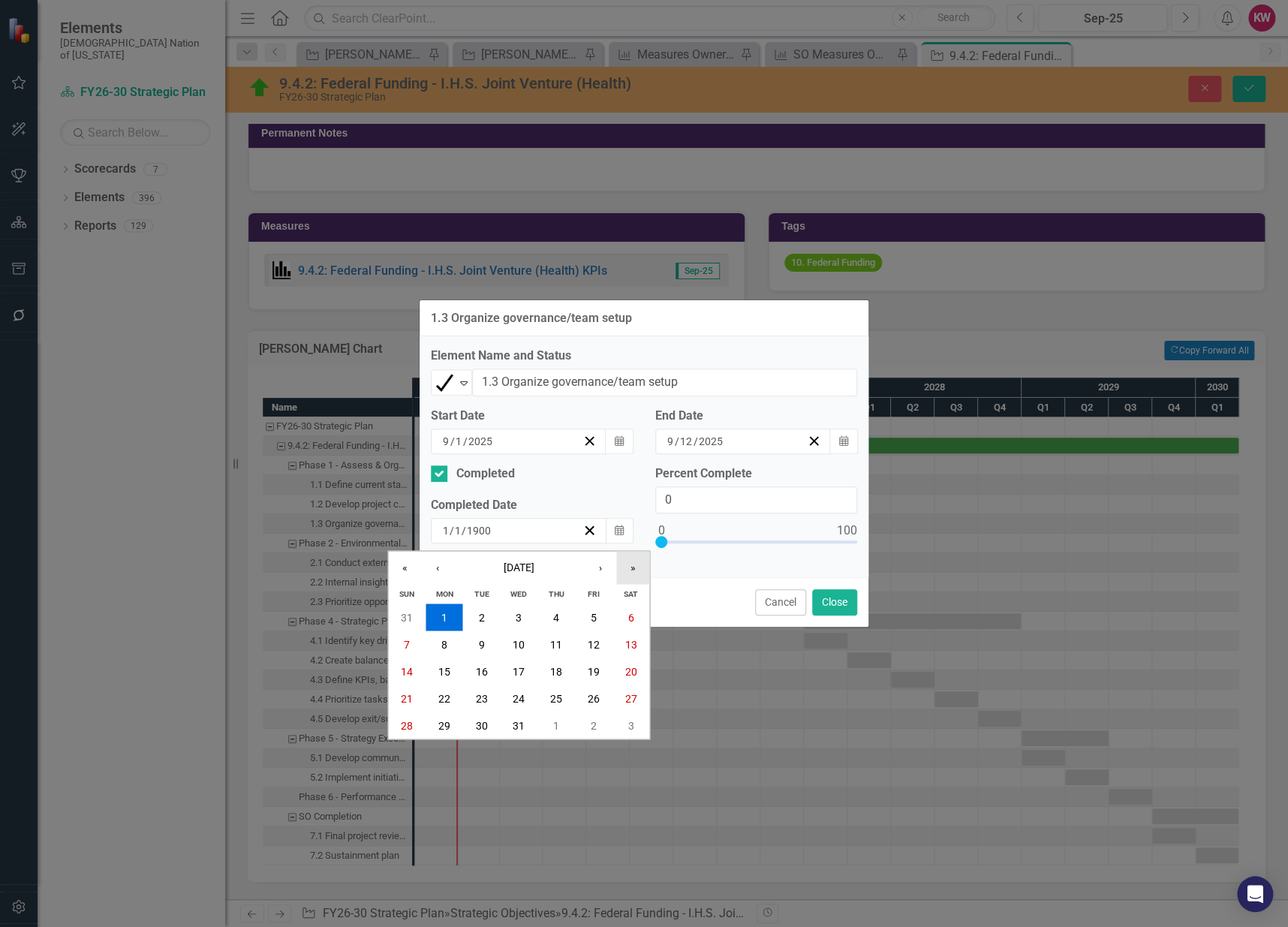
click at [625, 562] on button "»" at bounding box center [632, 567] width 33 height 33
click at [487, 534] on input "1900" at bounding box center [479, 530] width 26 height 15
type input "9"
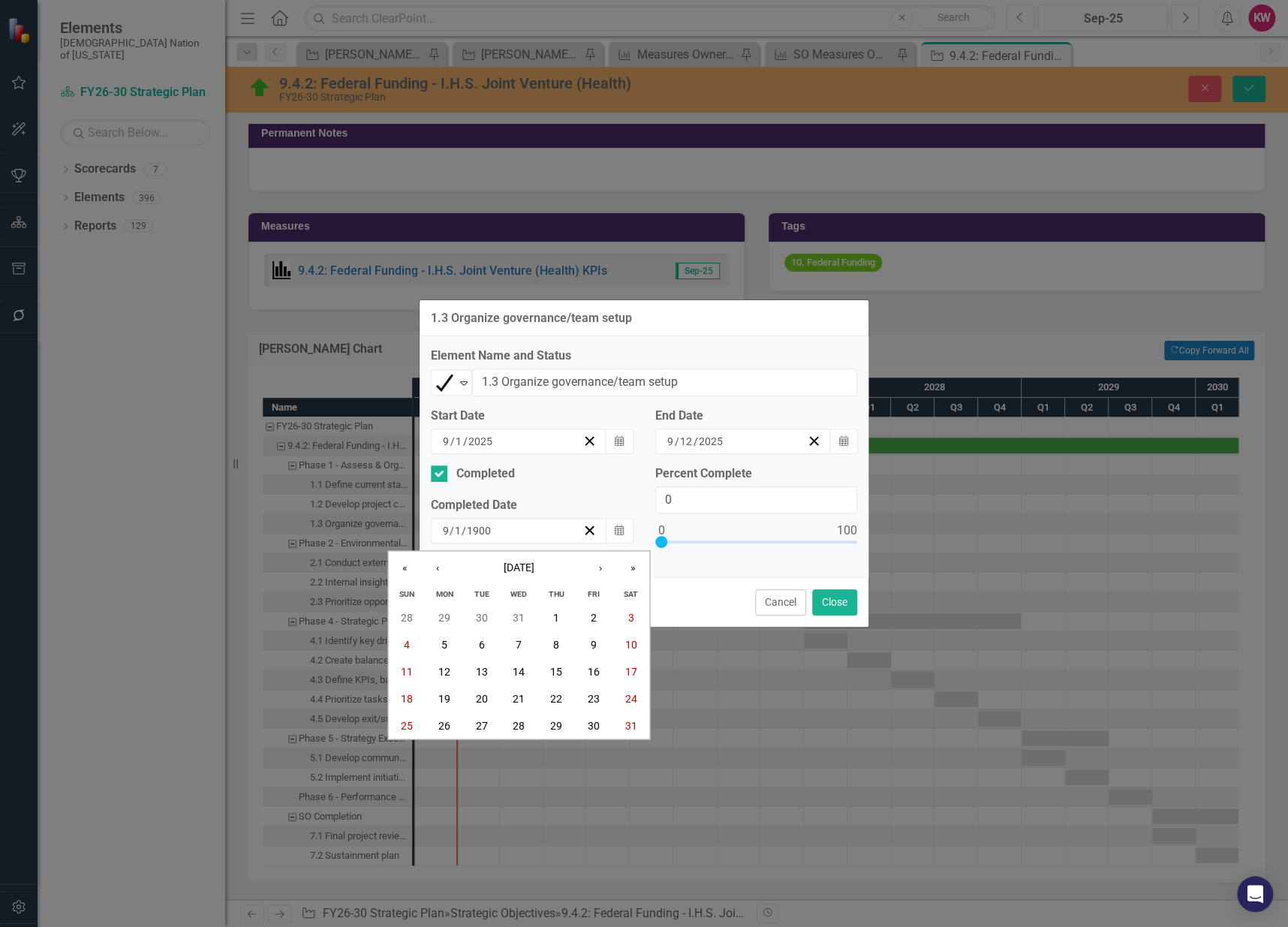
type input "12"
type input "2025"
click at [555, 486] on div "Completed Completed Date 1900-01-01 9 / 12 / 2025 « ‹ January 1903 › » Sun Mon …" at bounding box center [531, 510] width 224 height 90
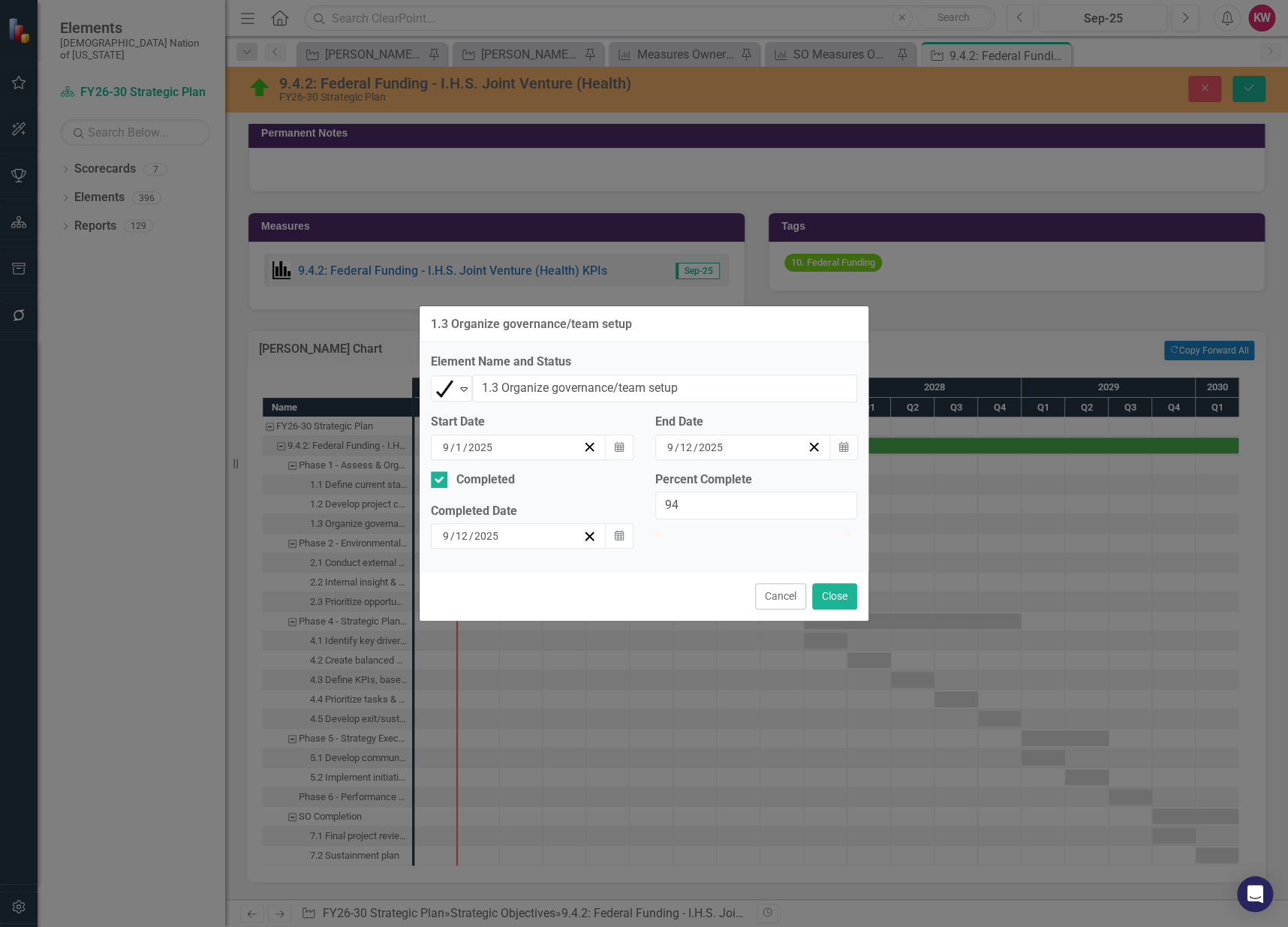
type input "100"
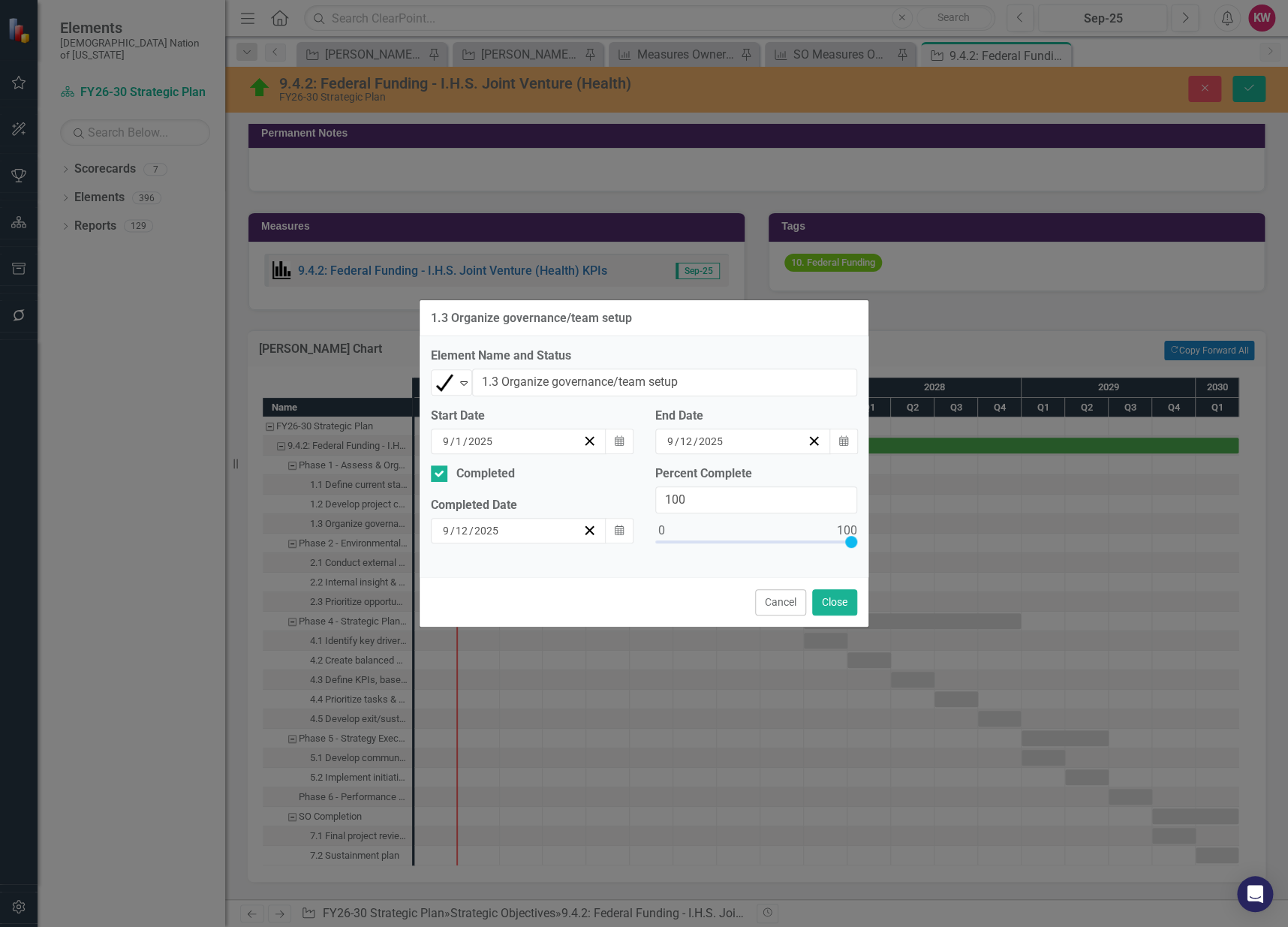
drag, startPoint x: 663, startPoint y: 538, endPoint x: 867, endPoint y: 539, distance: 204.0
click at [867, 539] on div "Percent Complete 100" at bounding box center [756, 516] width 224 height 101
click at [836, 601] on button "Close" at bounding box center [835, 602] width 45 height 27
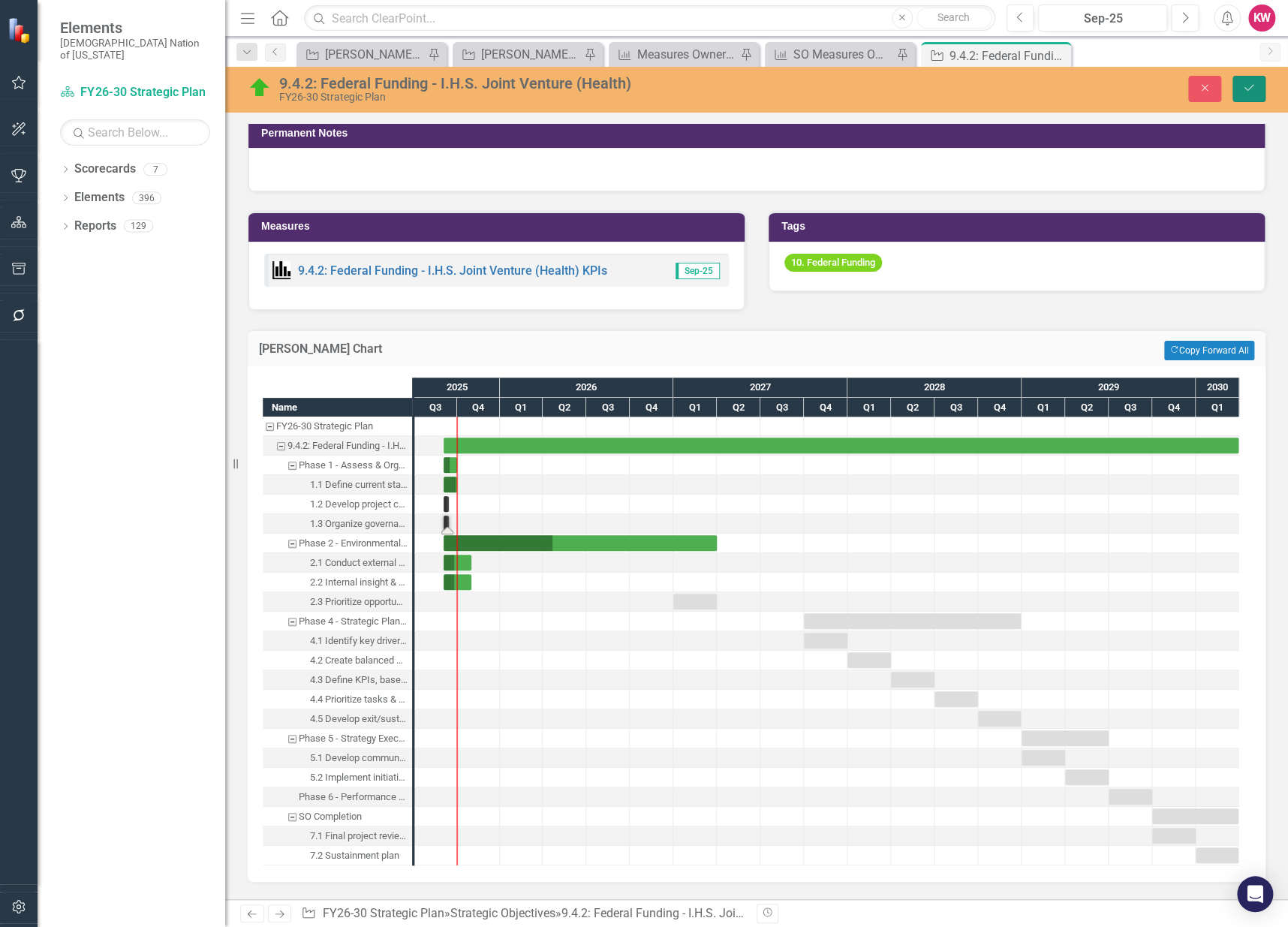
click at [1255, 88] on button "Save" at bounding box center [1249, 89] width 33 height 27
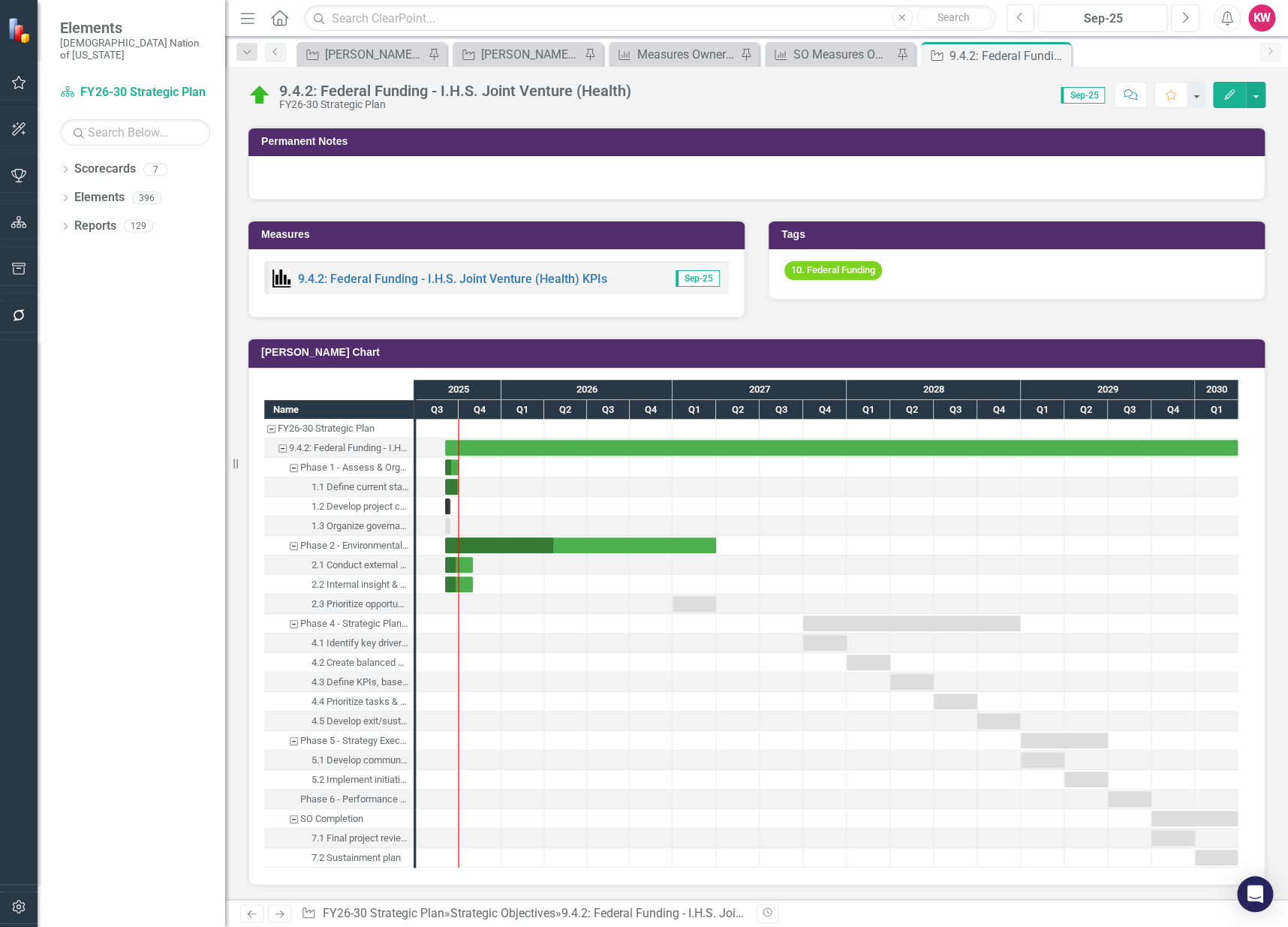
scroll to position [1167, 0]
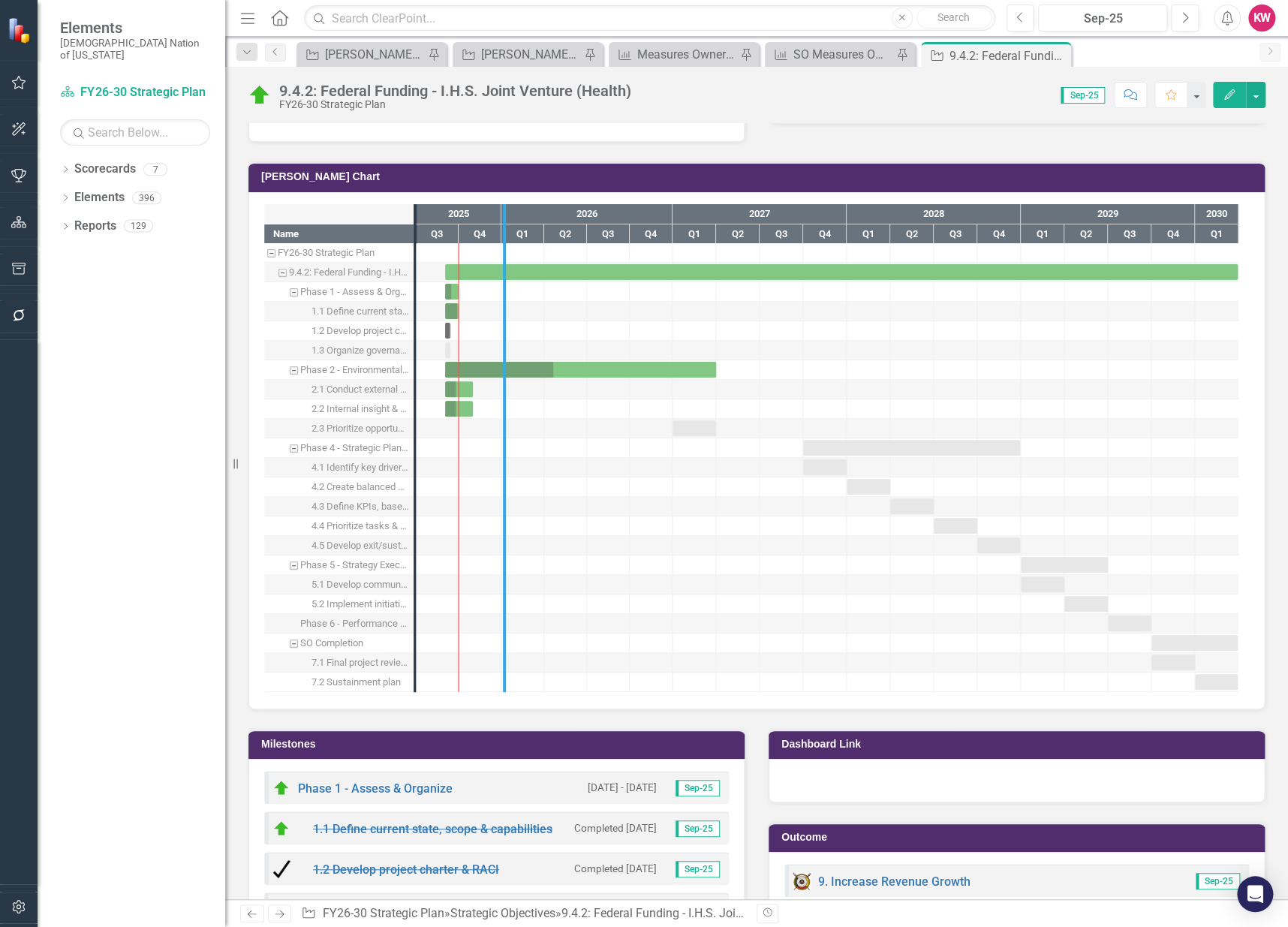
drag, startPoint x: 412, startPoint y: 428, endPoint x: 501, endPoint y: 435, distance: 89.3
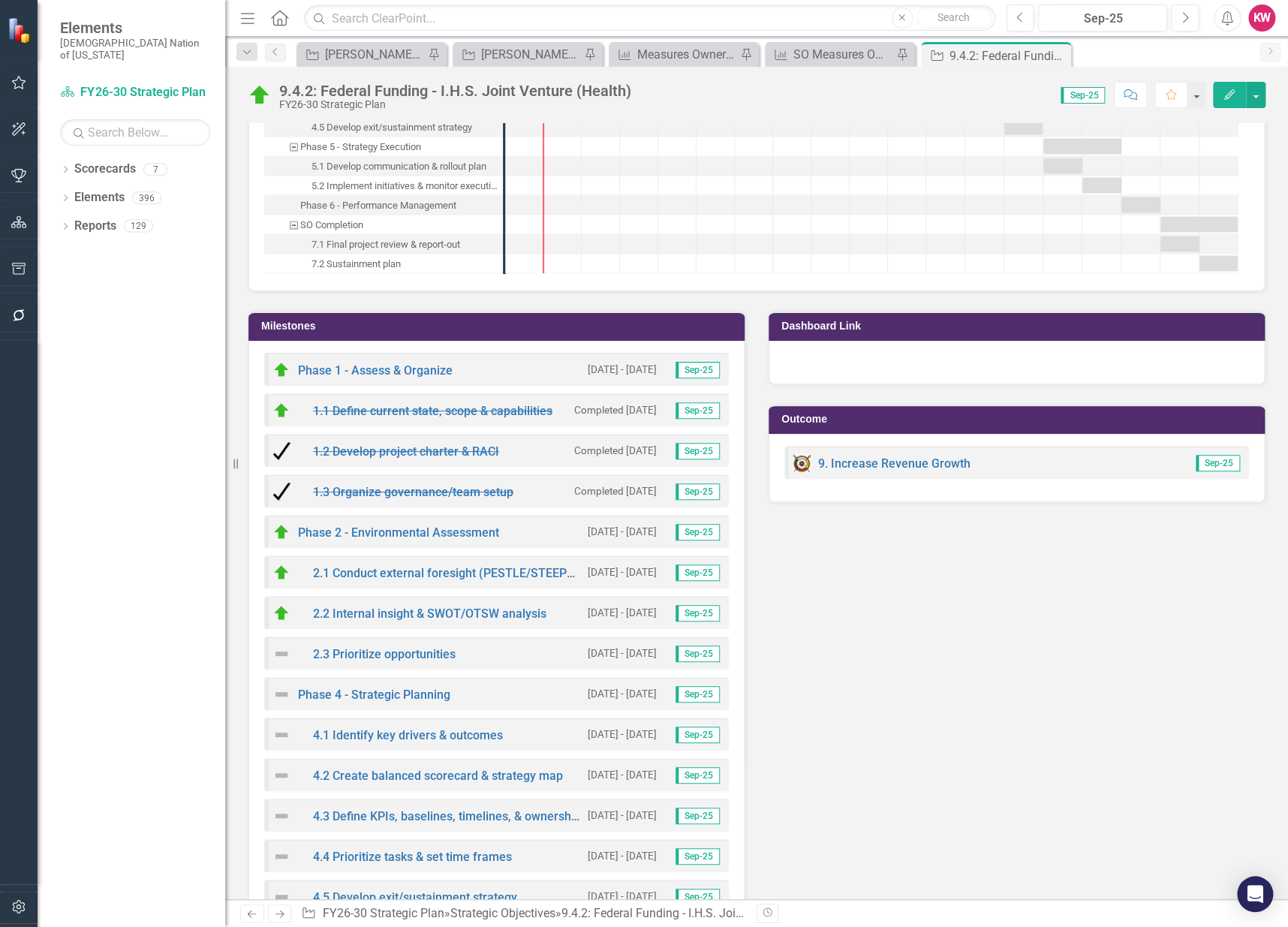
scroll to position [1584, 0]
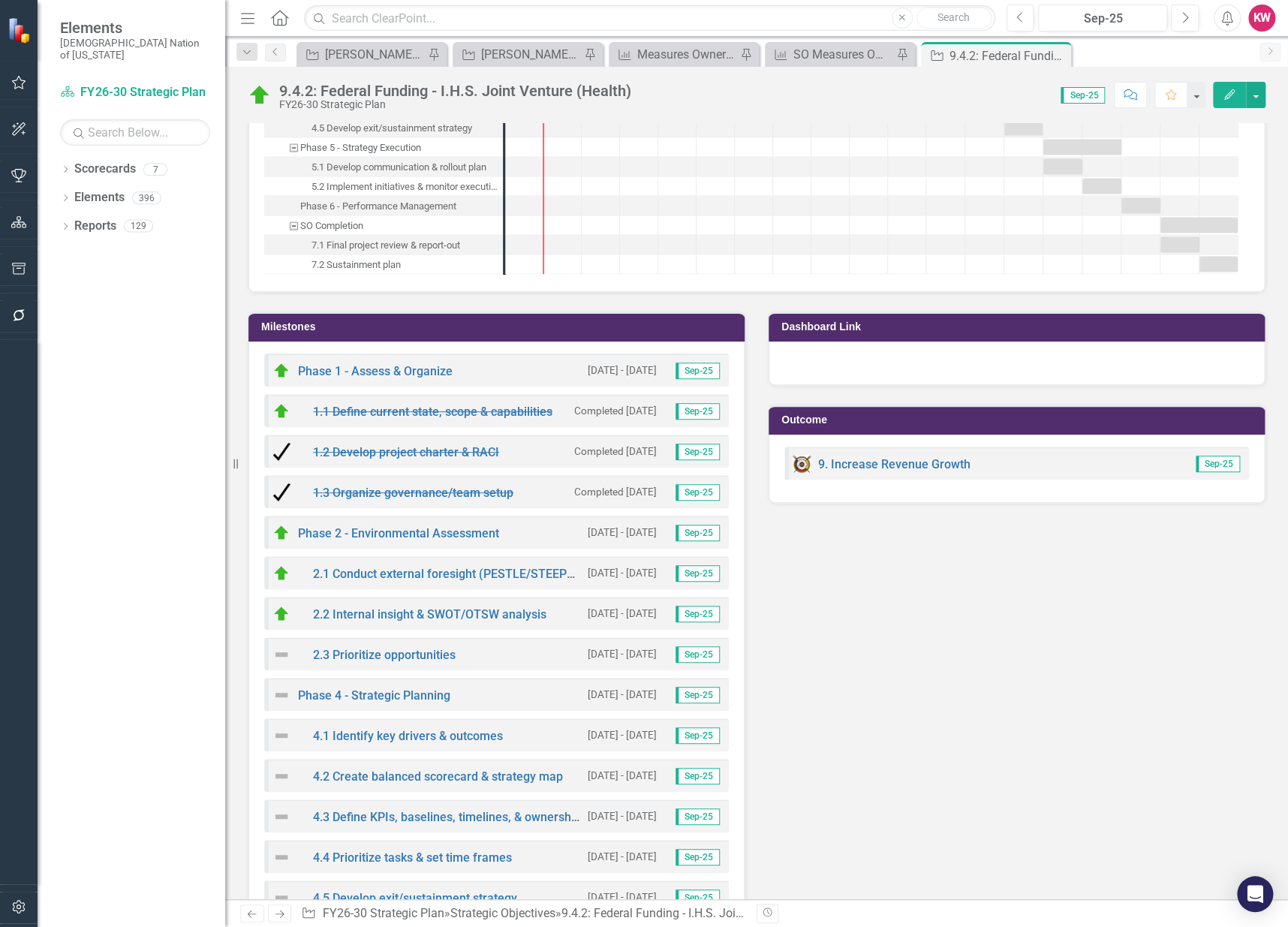
click at [288, 321] on h3 "Milestones" at bounding box center [499, 326] width 476 height 12
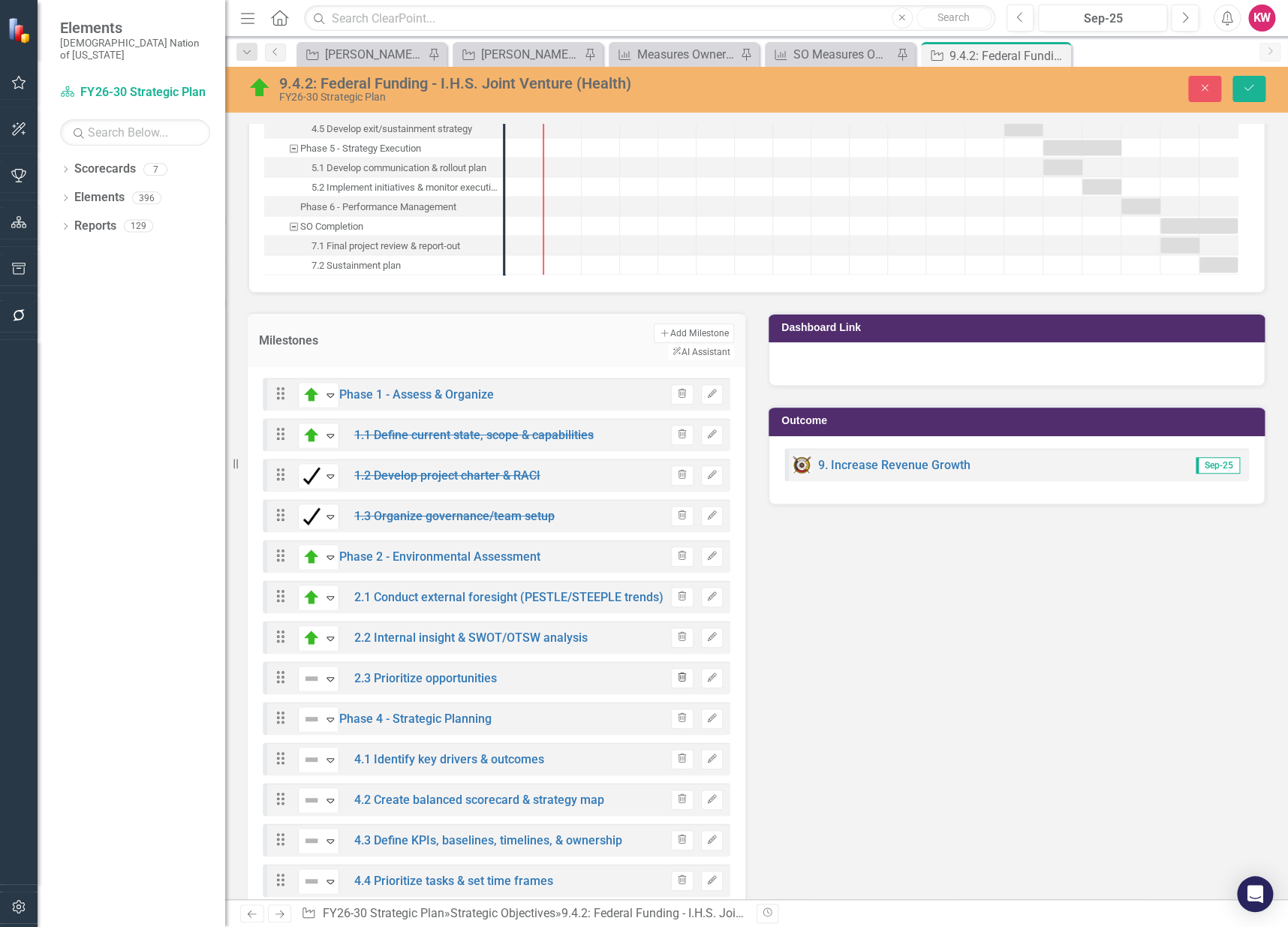
click at [676, 673] on icon "Trash" at bounding box center [681, 678] width 12 height 9
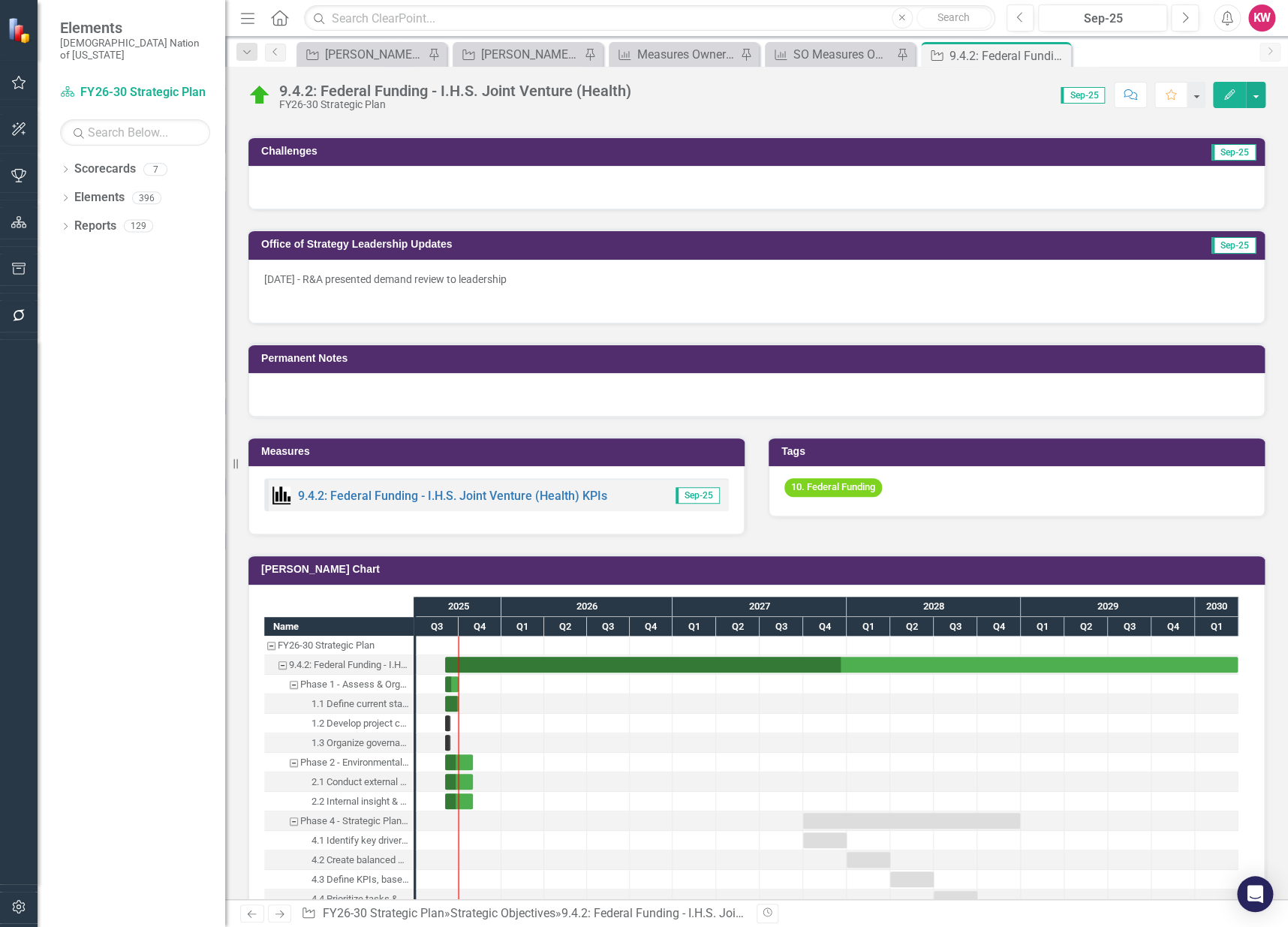
scroll to position [982, 0]
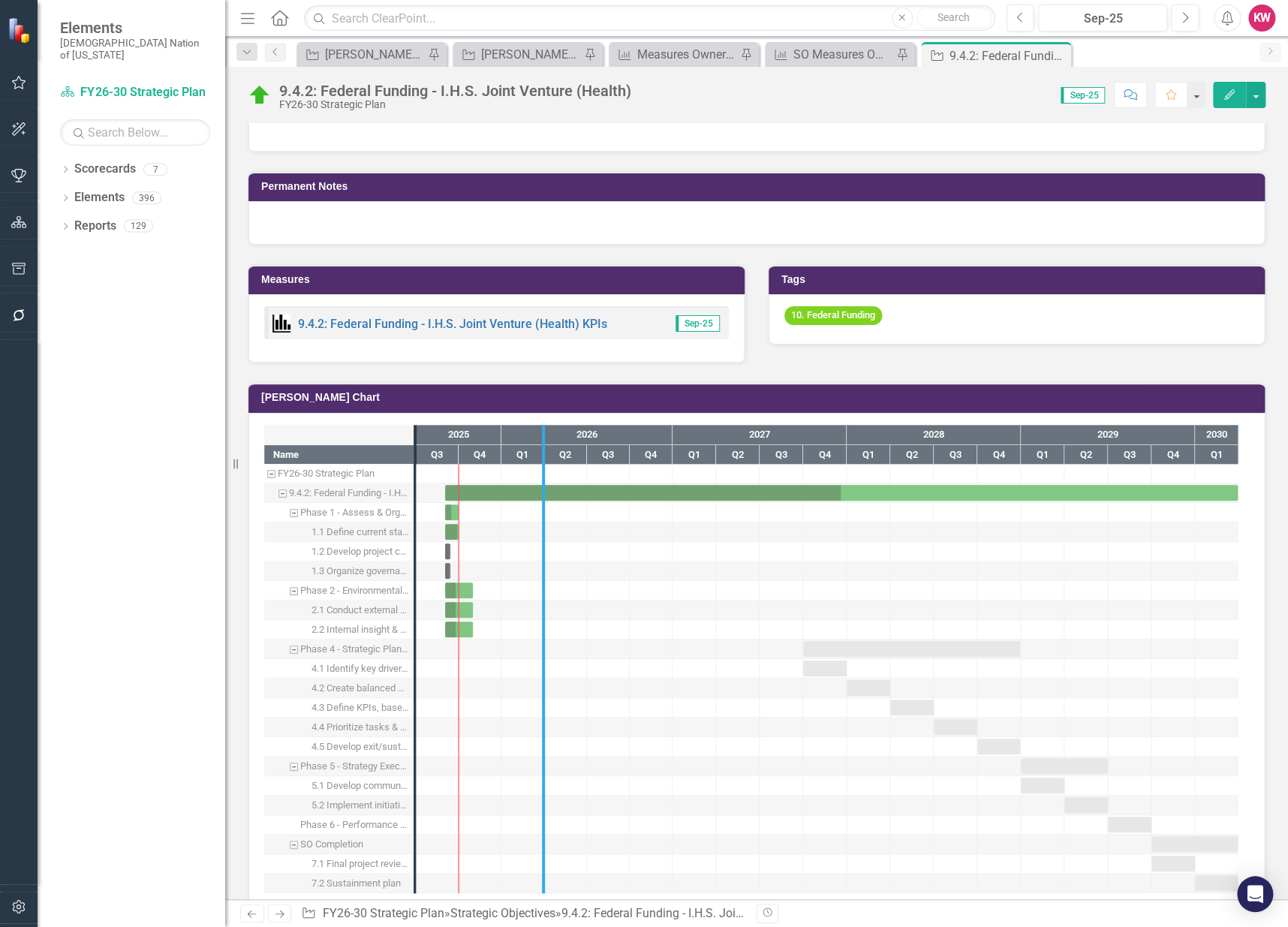
drag, startPoint x: 416, startPoint y: 705, endPoint x: 545, endPoint y: 719, distance: 129.8
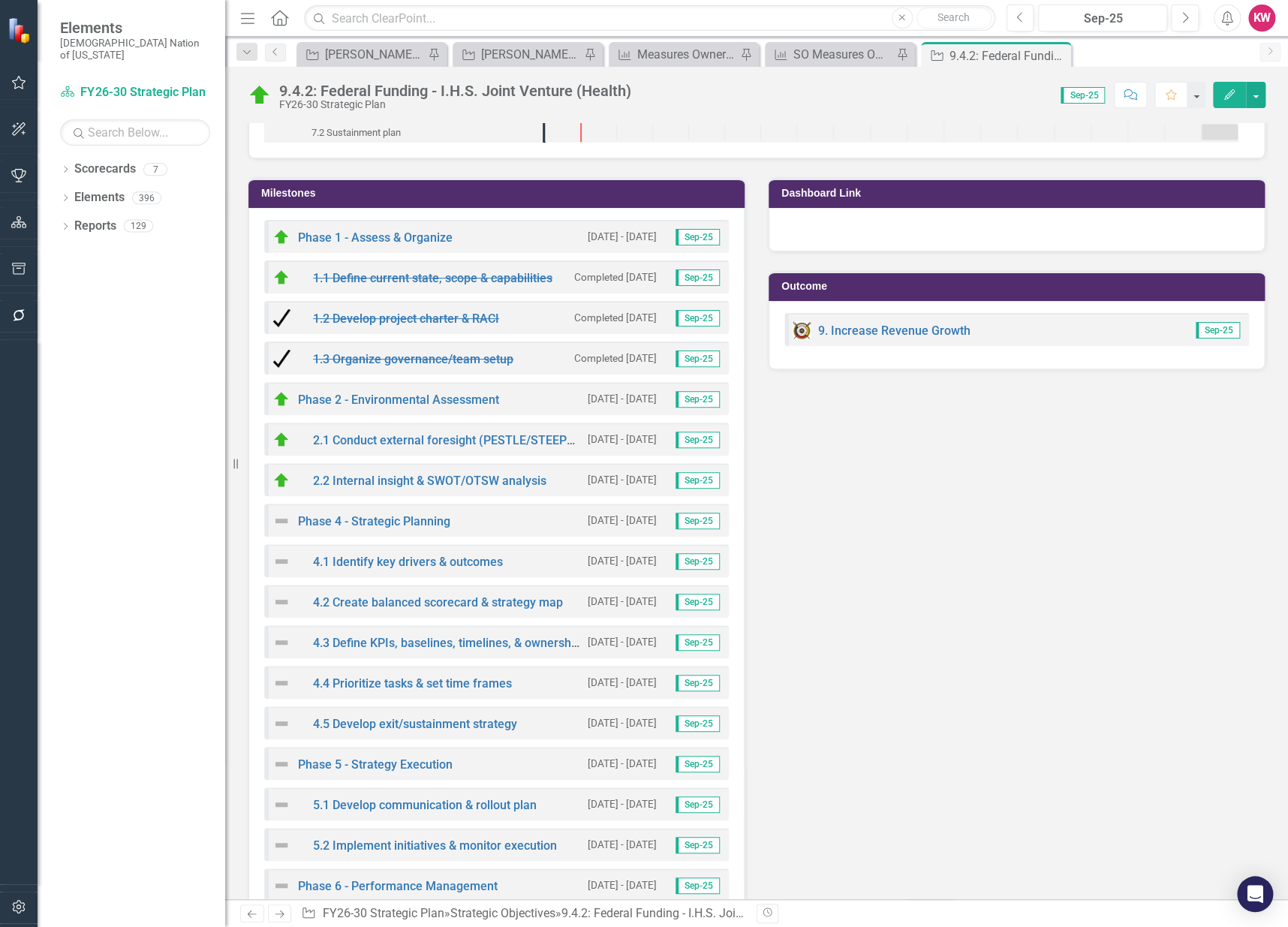
scroll to position [1649, 0]
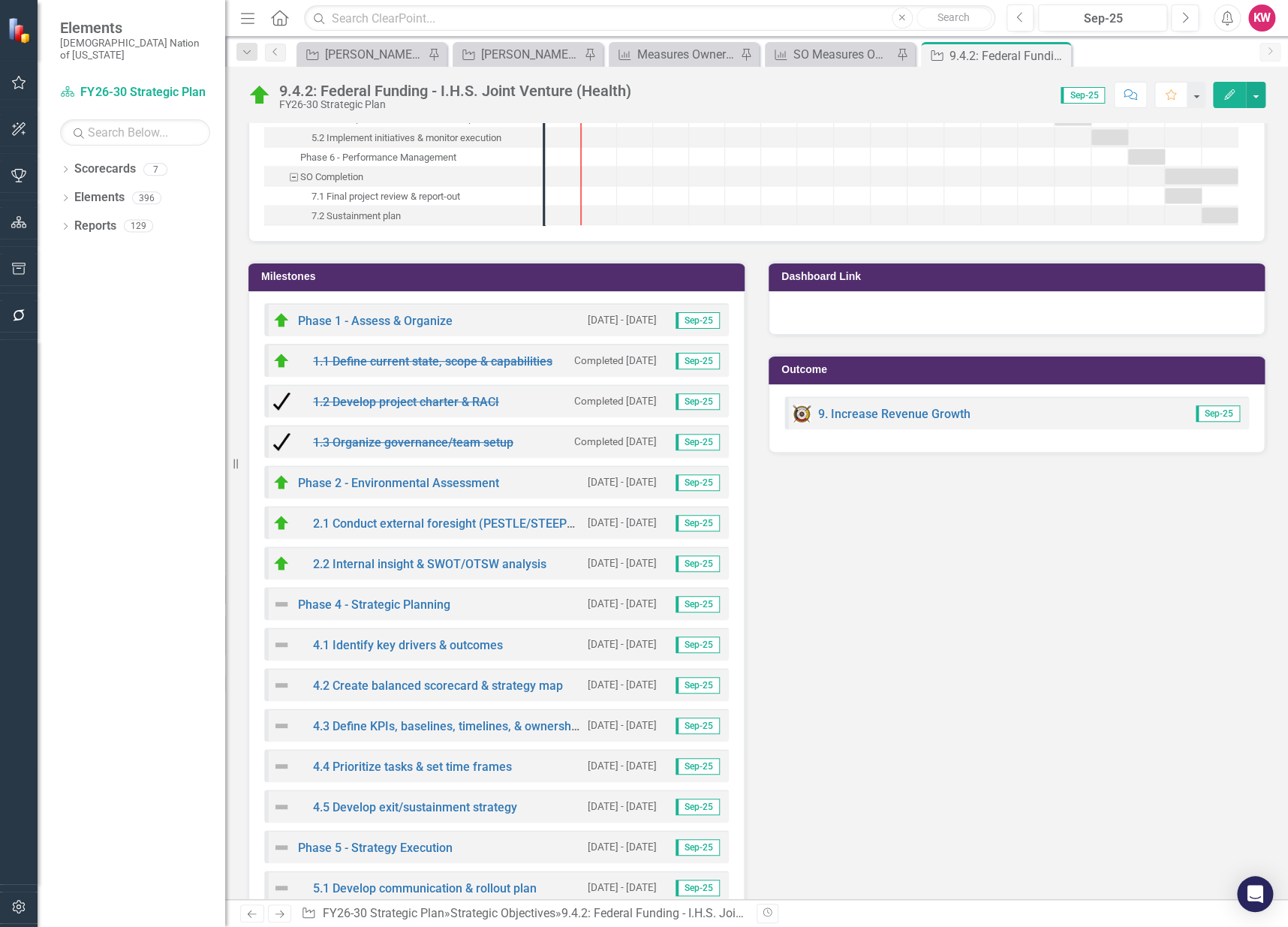
click at [285, 273] on h3 "Milestones" at bounding box center [499, 277] width 476 height 12
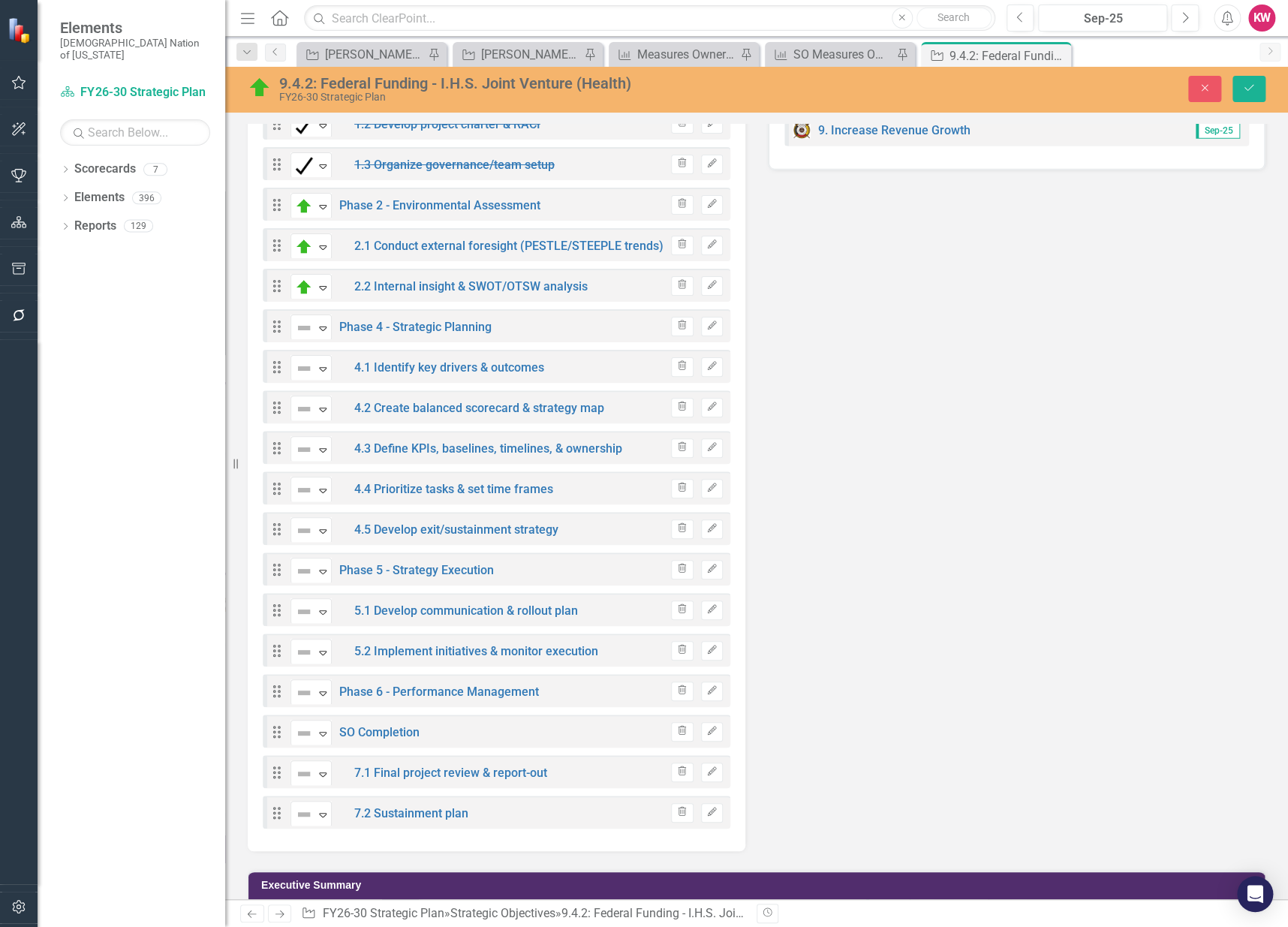
scroll to position [1905, 0]
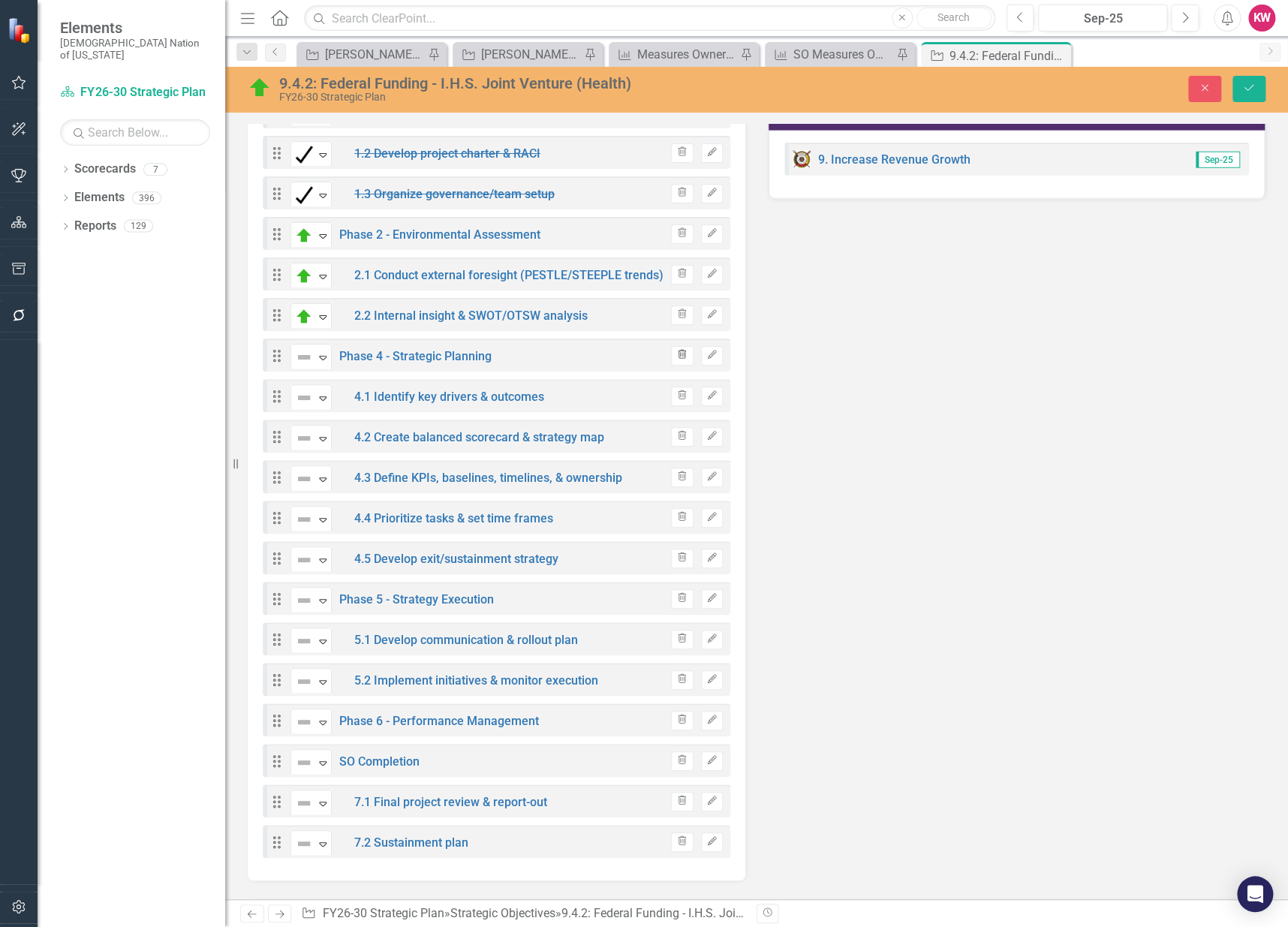
click at [679, 350] on icon "button" at bounding box center [682, 354] width 8 height 9
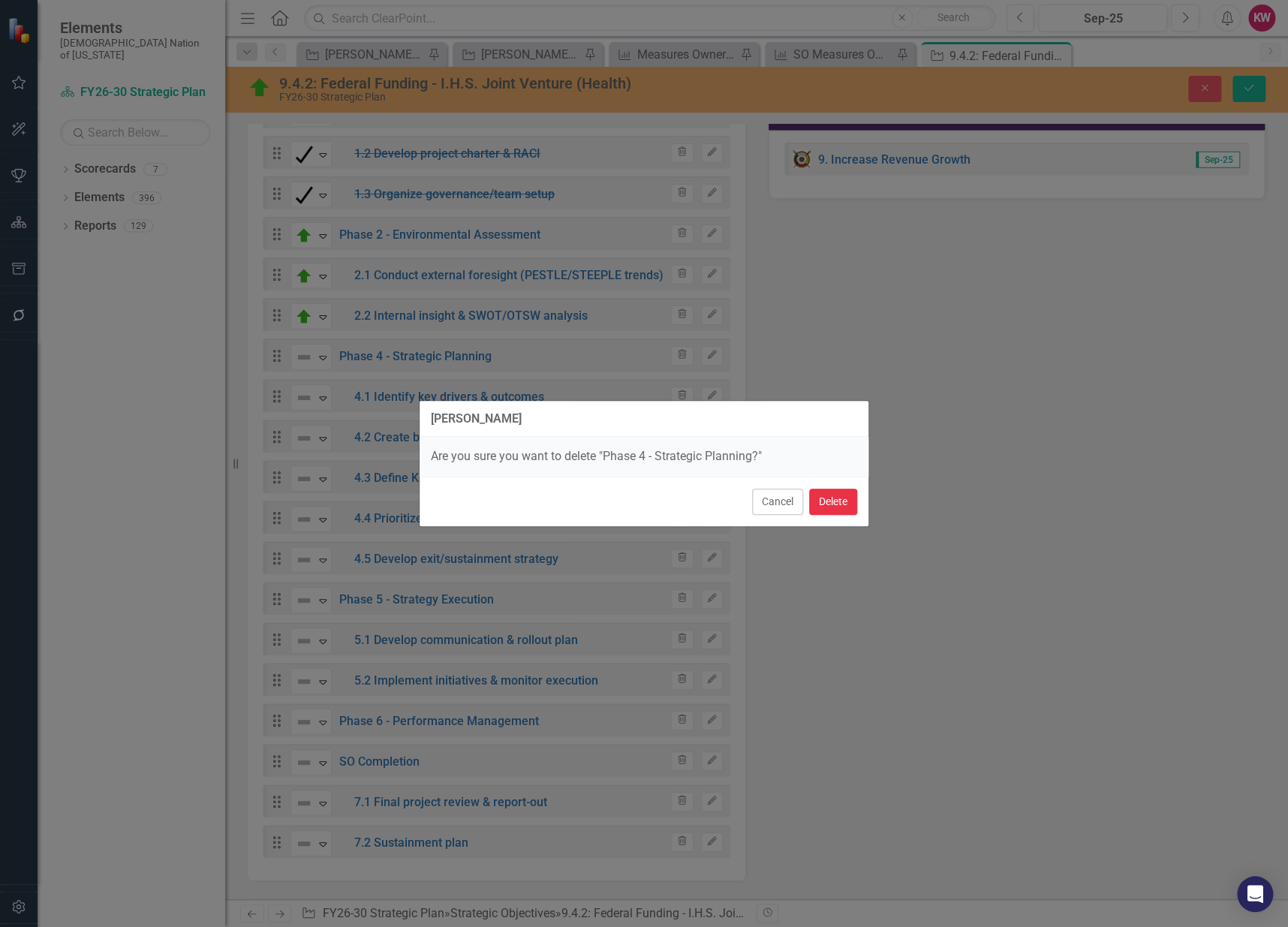
click at [831, 503] on button "Delete" at bounding box center [833, 502] width 48 height 27
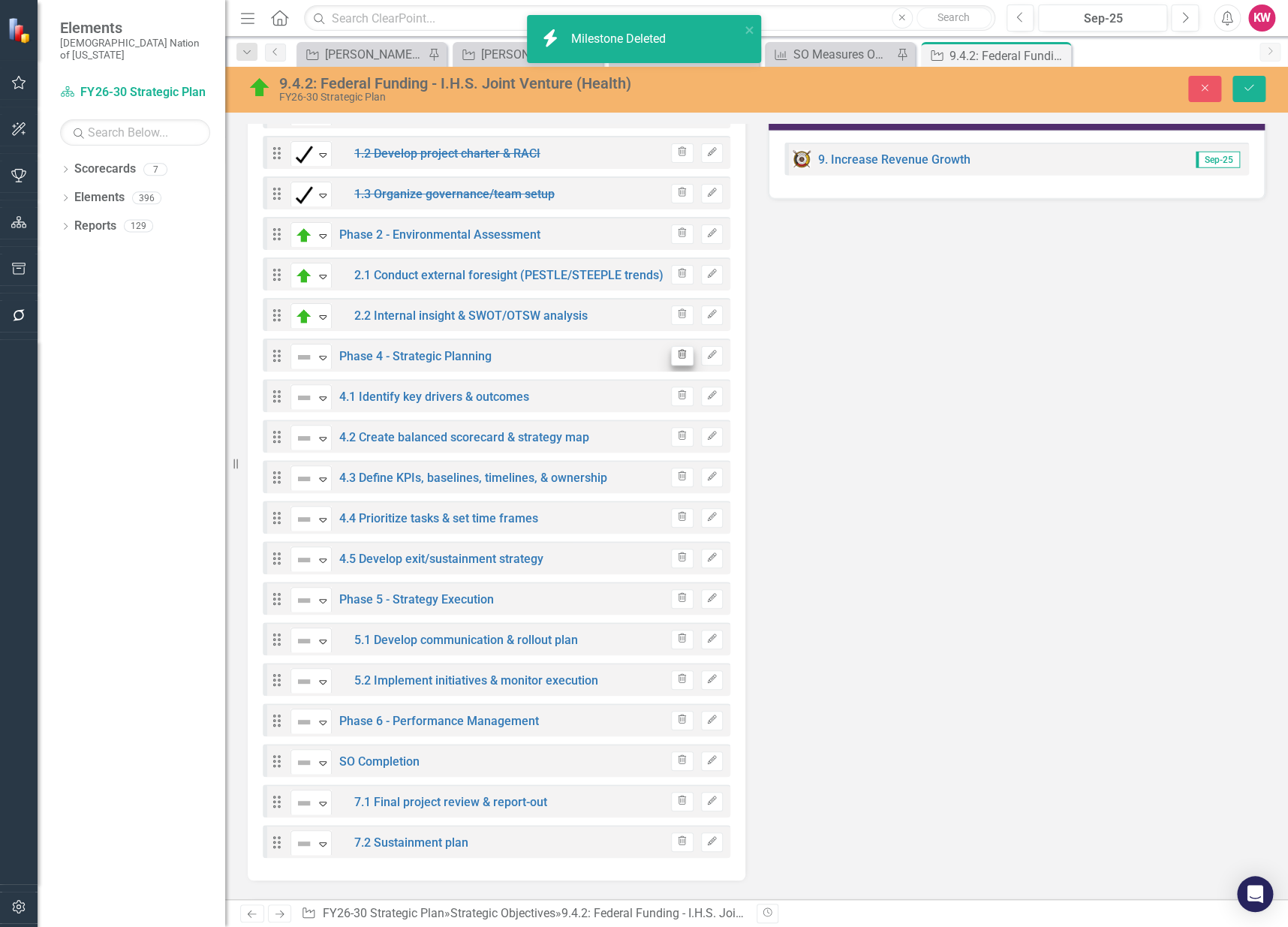
scroll to position [1886, 0]
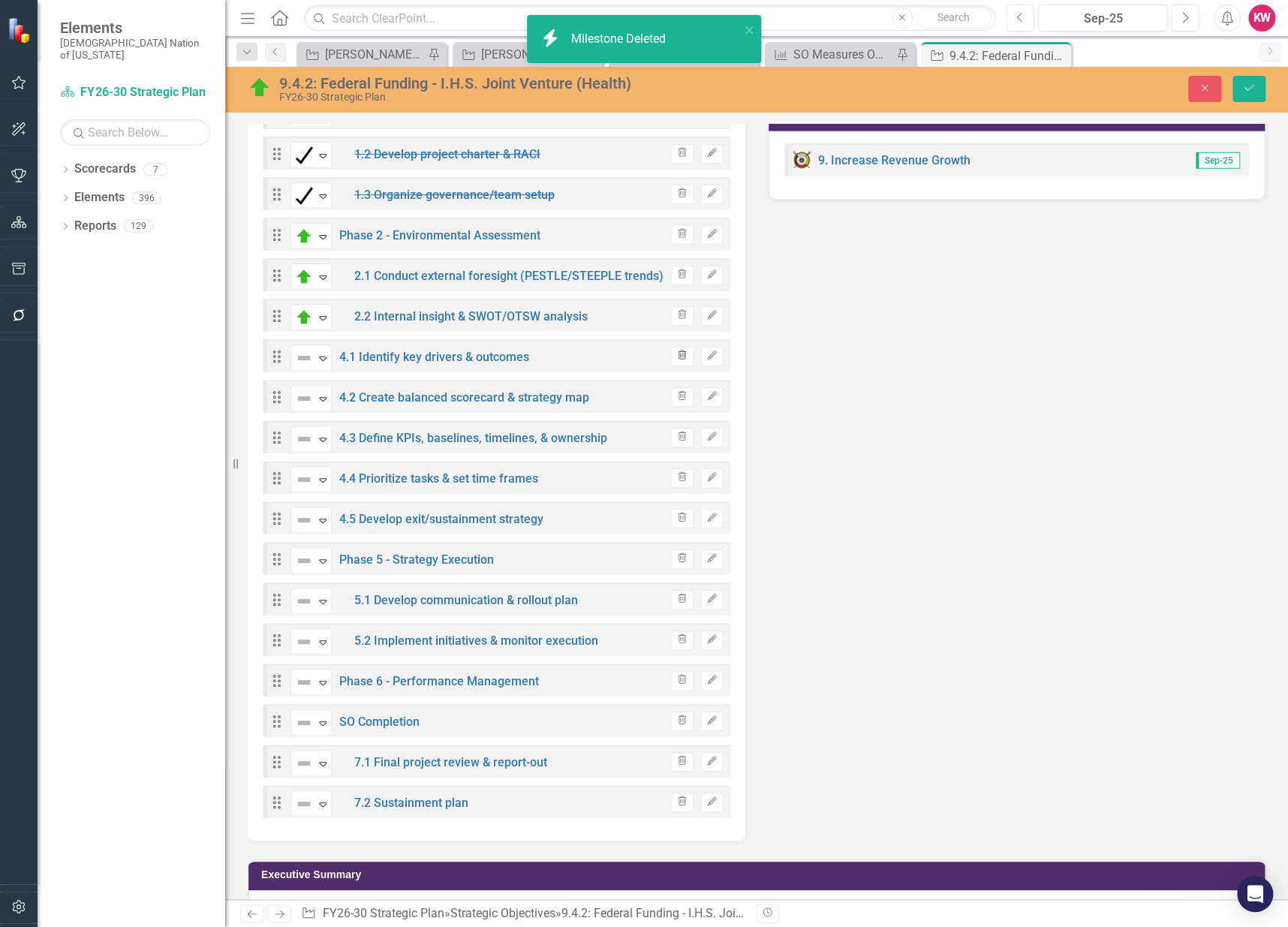
click at [676, 353] on icon "Trash" at bounding box center [681, 356] width 12 height 9
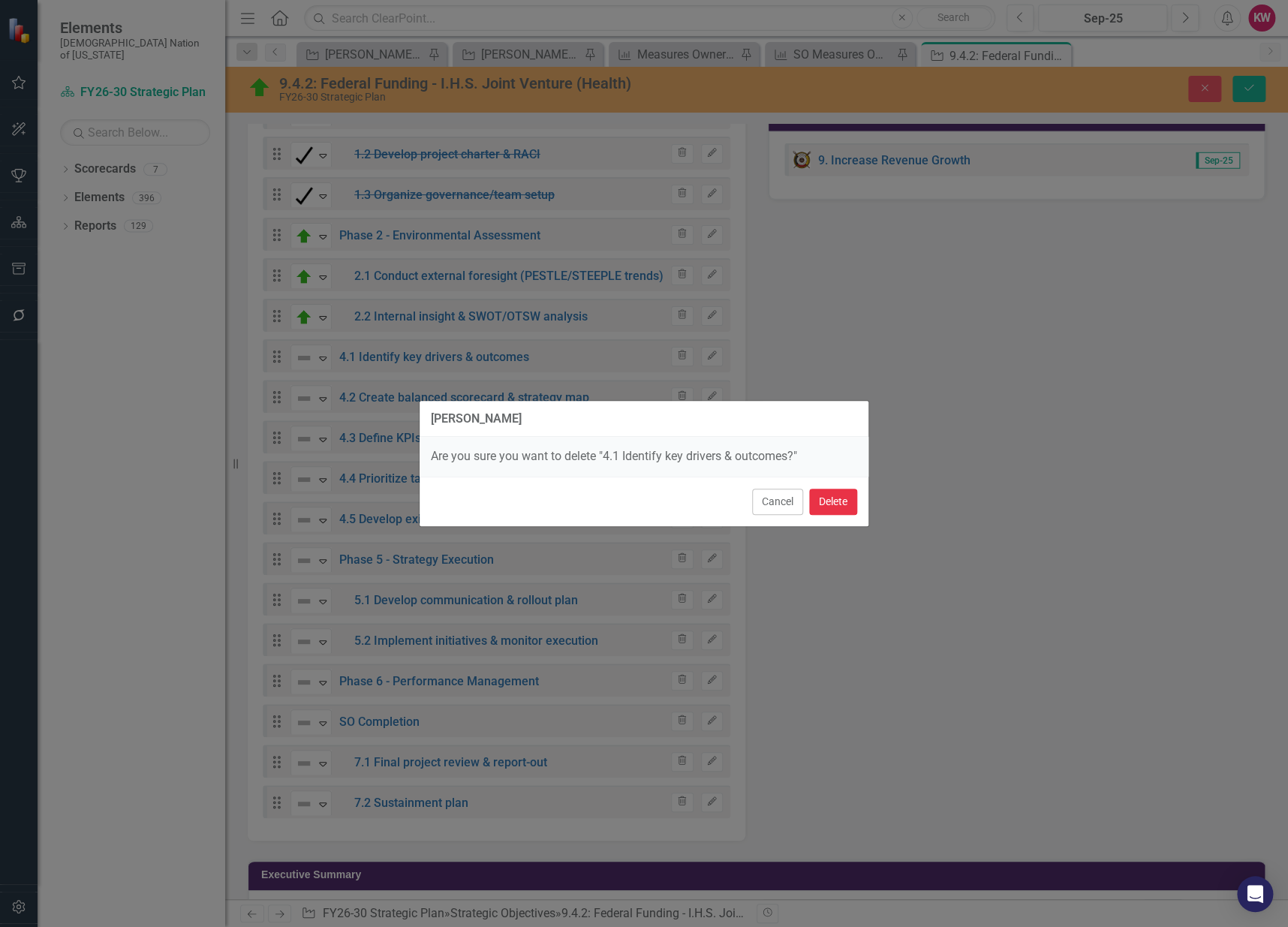
click at [839, 504] on button "Delete" at bounding box center [833, 502] width 48 height 27
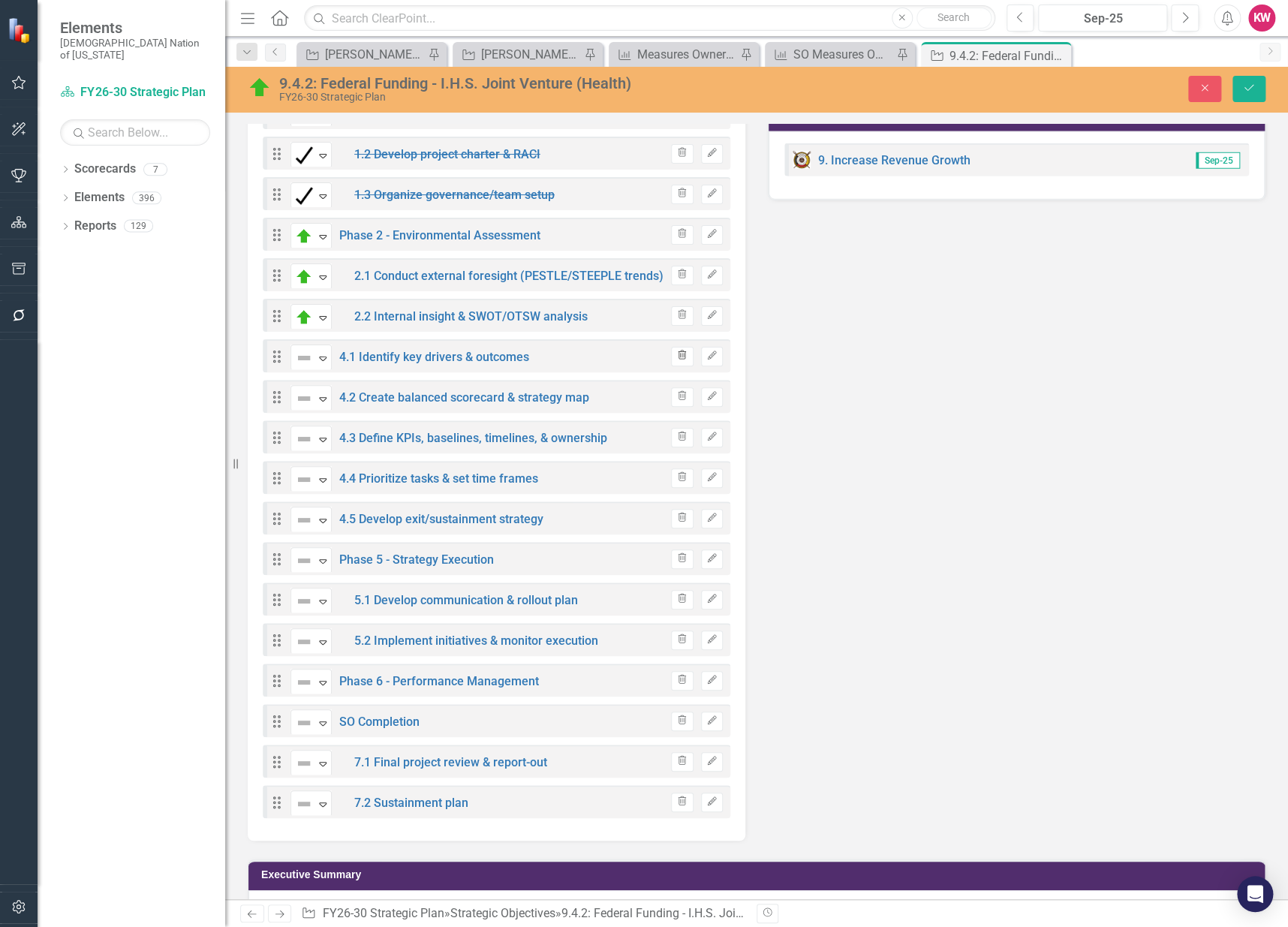
click at [679, 352] on icon "Trash" at bounding box center [681, 356] width 12 height 9
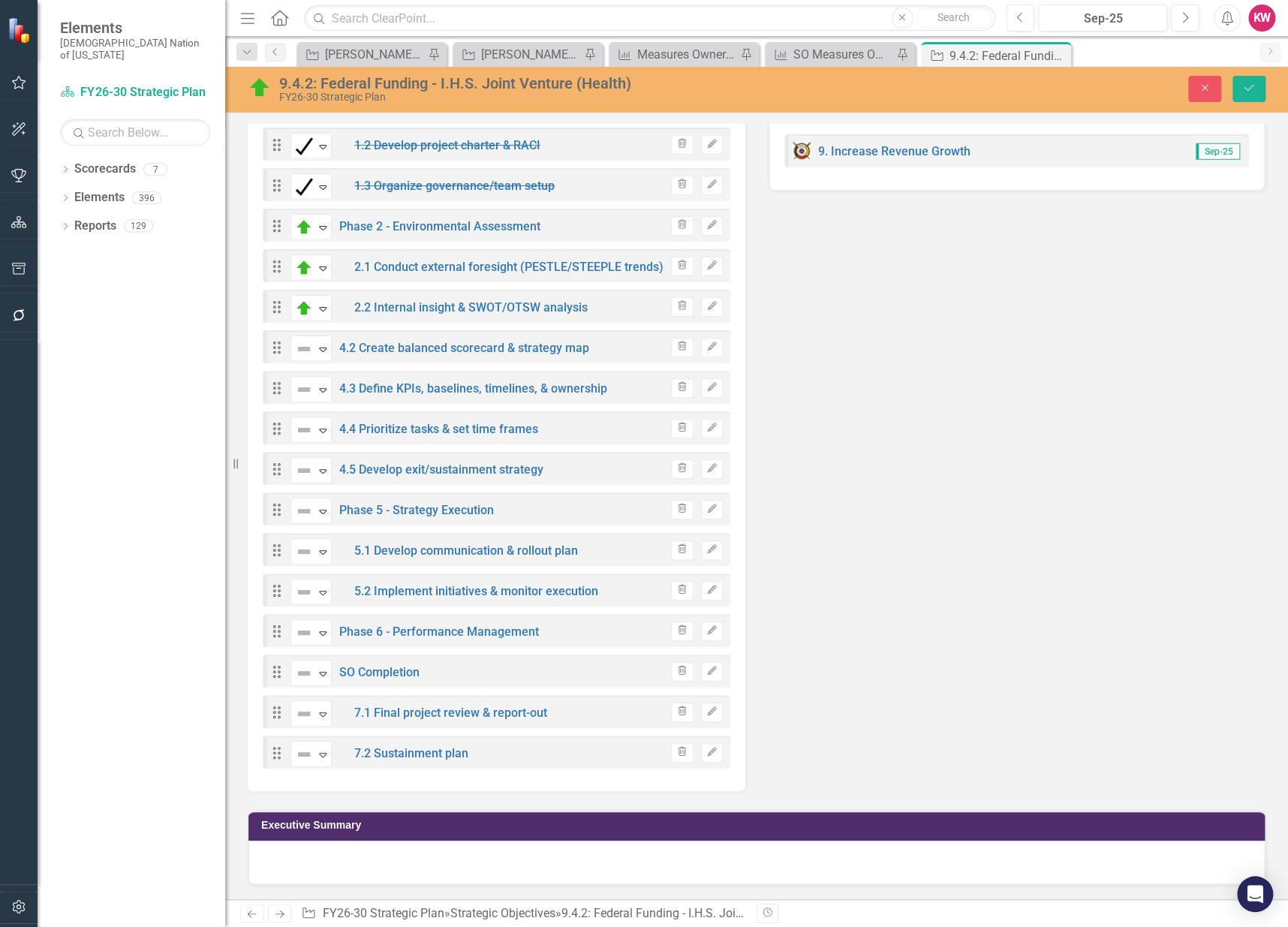
scroll to position [1866, 0]
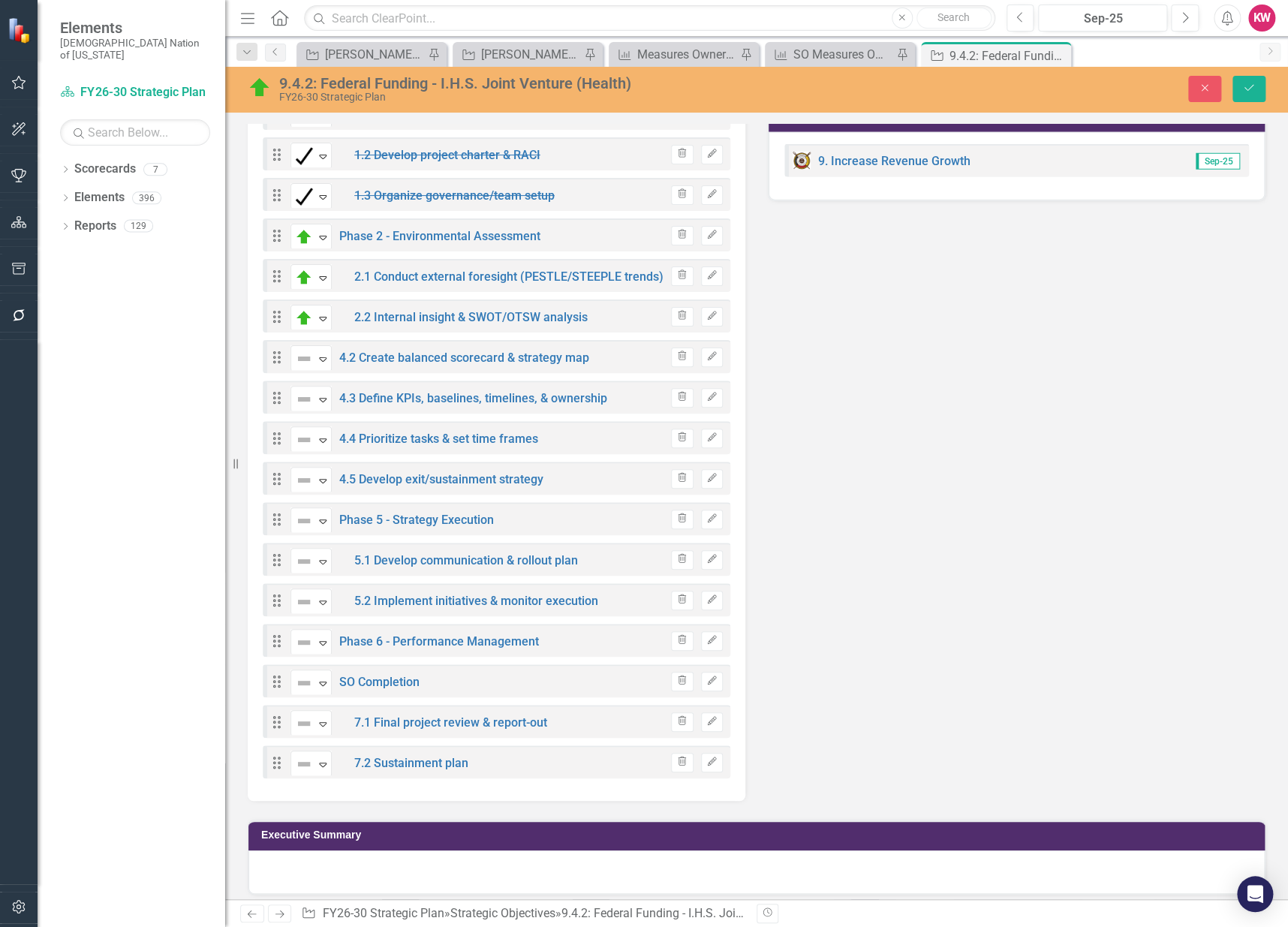
click at [676, 352] on icon "Trash" at bounding box center [681, 357] width 12 height 9
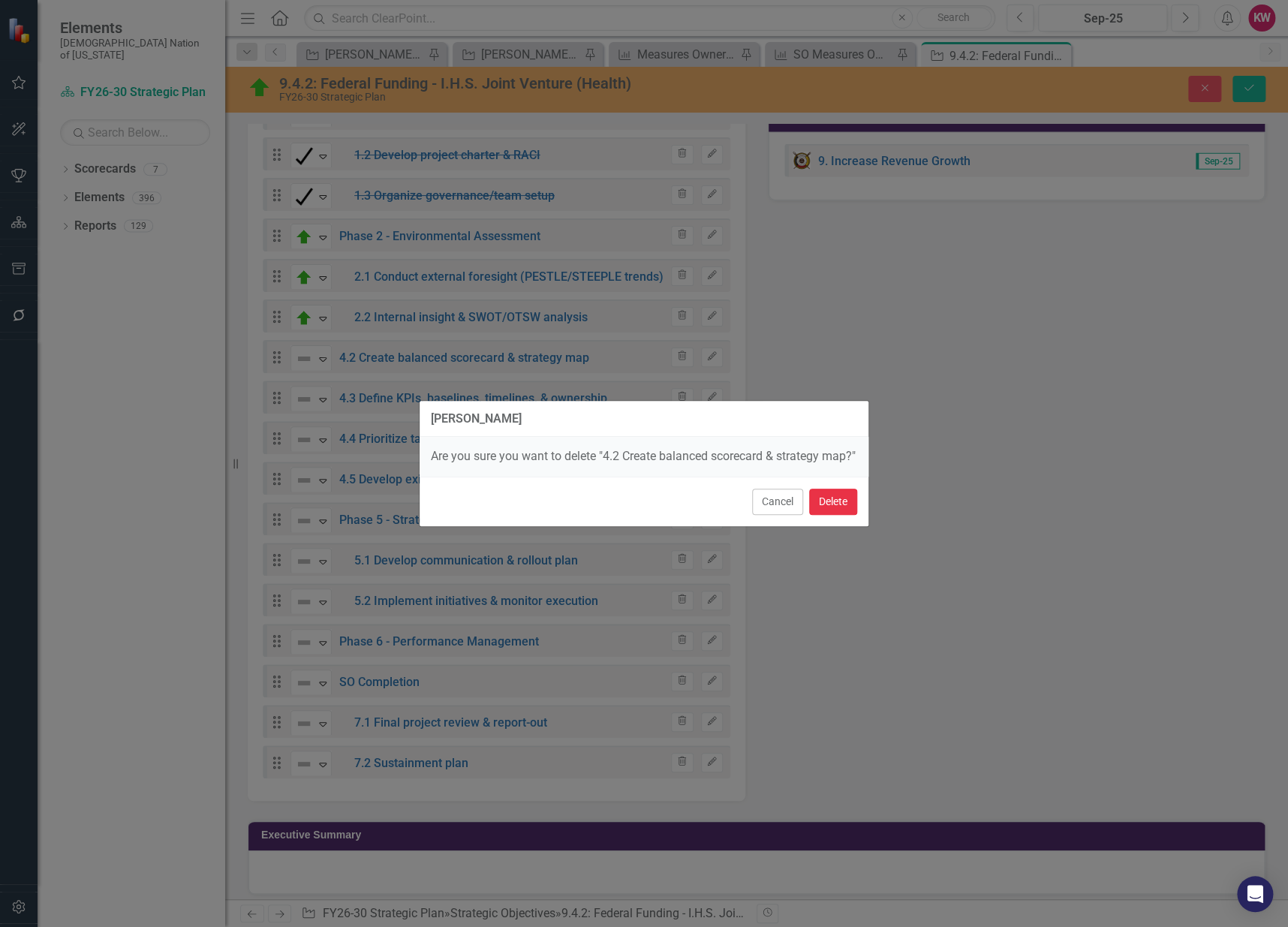
click at [838, 506] on button "Delete" at bounding box center [833, 502] width 48 height 27
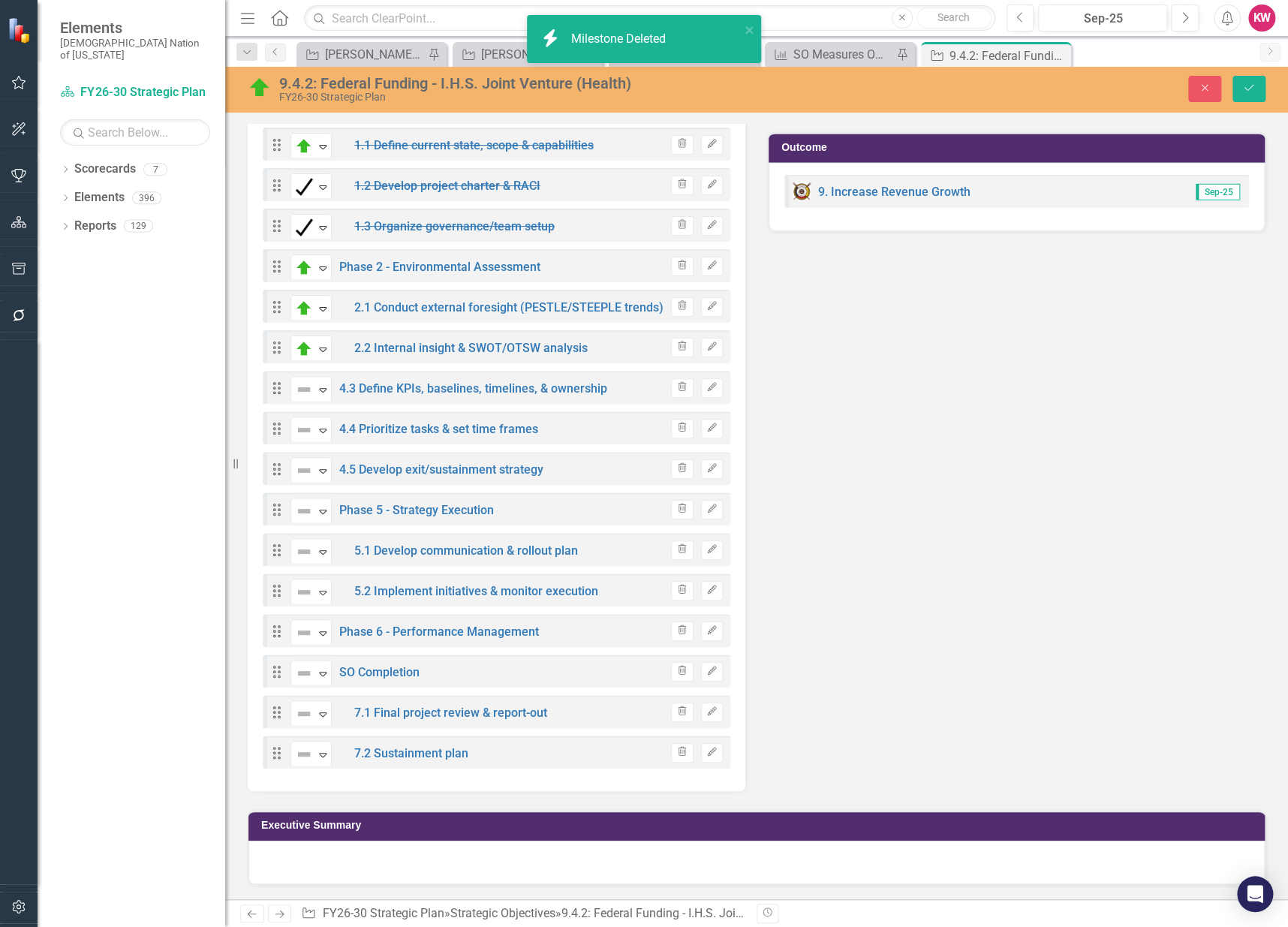
scroll to position [1808, 0]
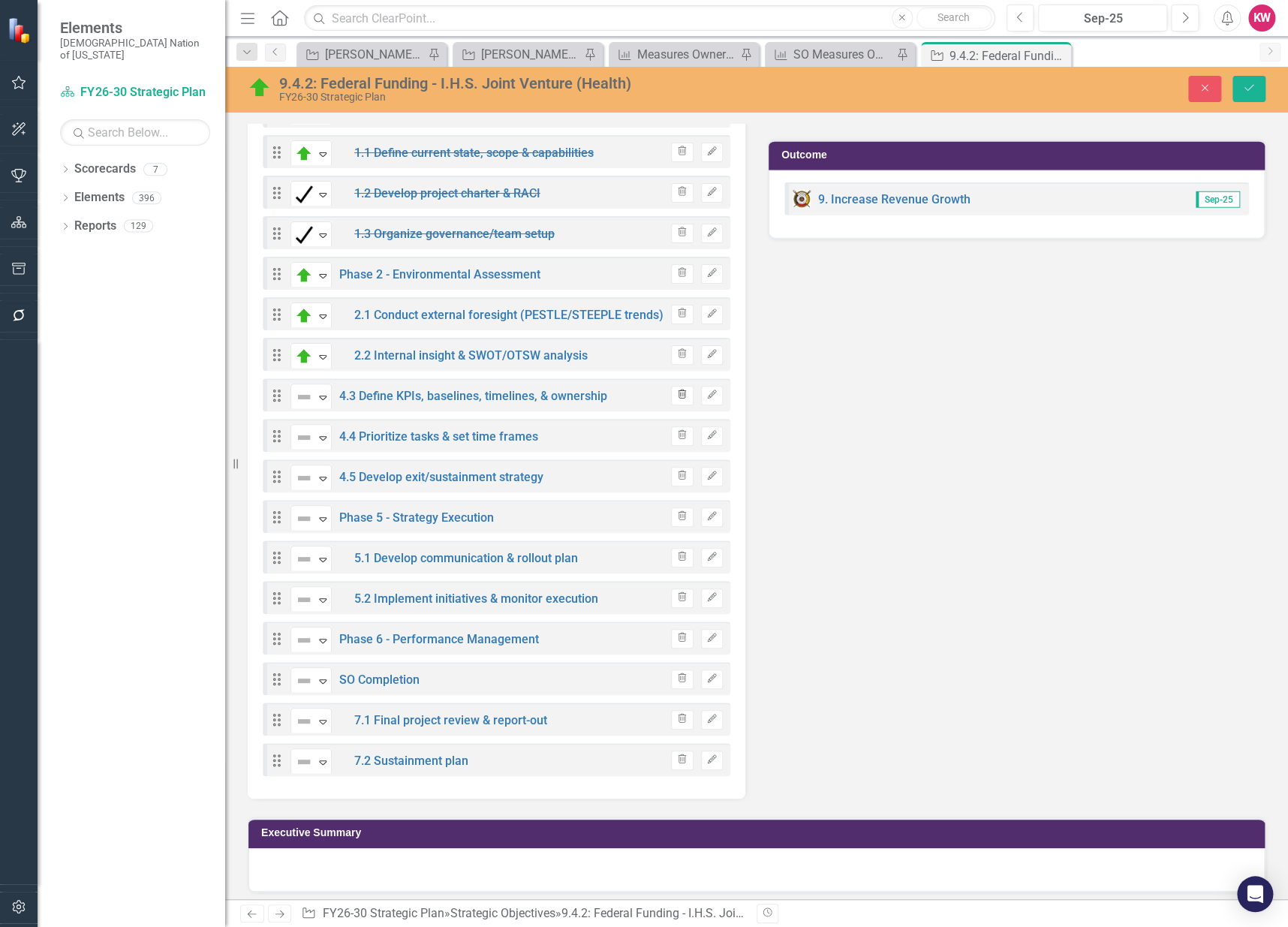
click at [679, 389] on icon "button" at bounding box center [682, 394] width 8 height 9
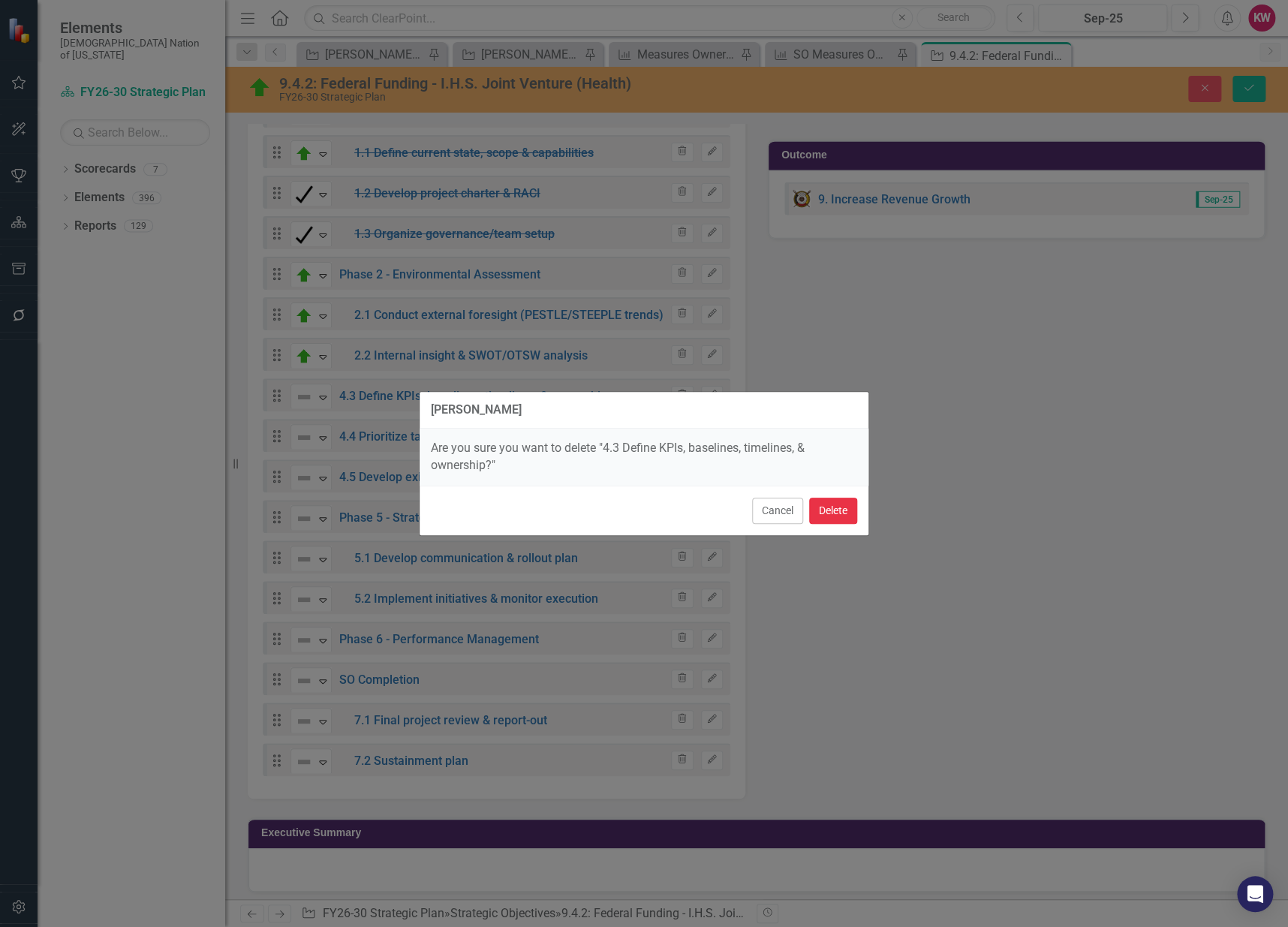
click at [837, 504] on button "Delete" at bounding box center [833, 511] width 48 height 27
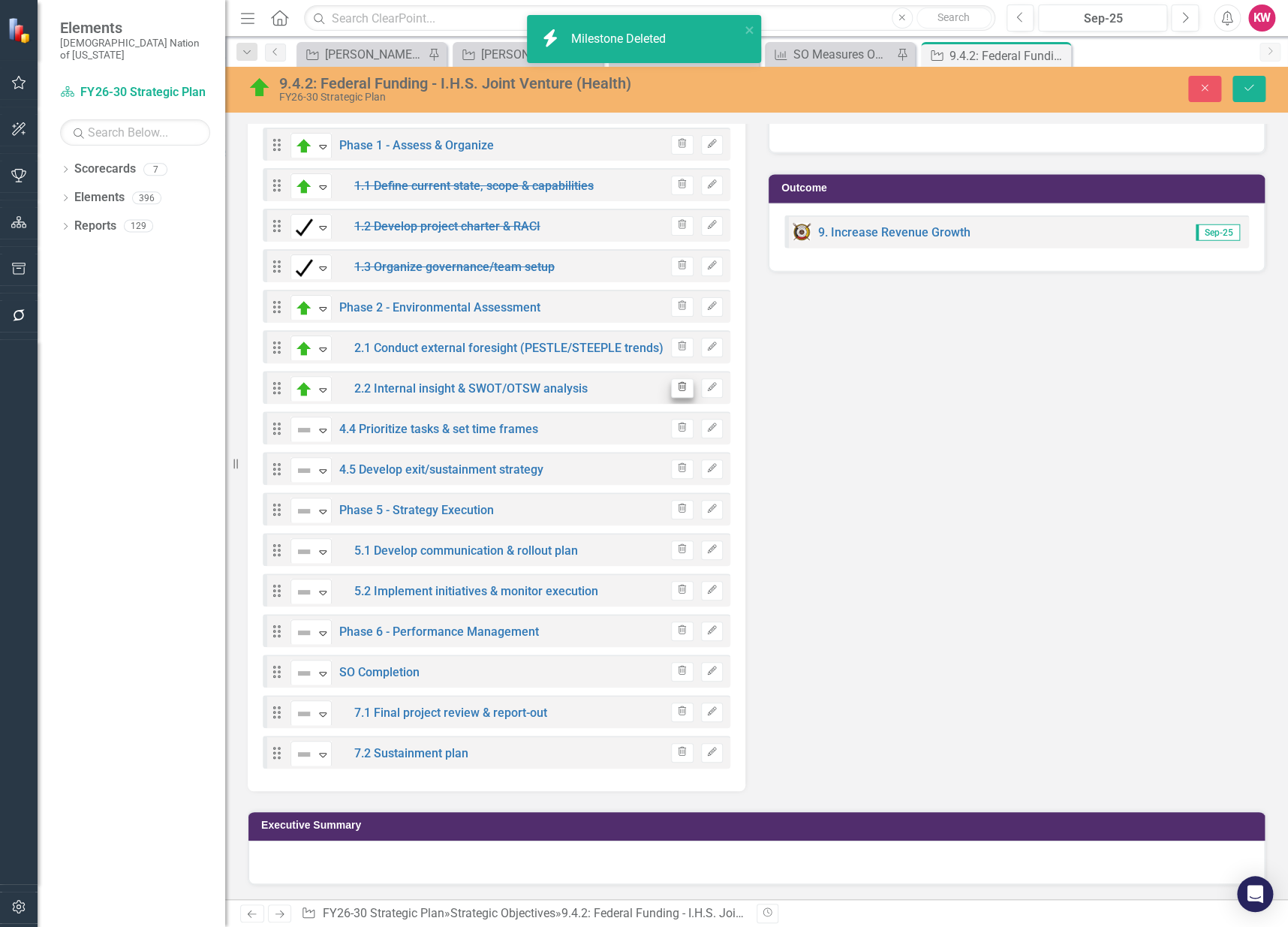
scroll to position [1748, 0]
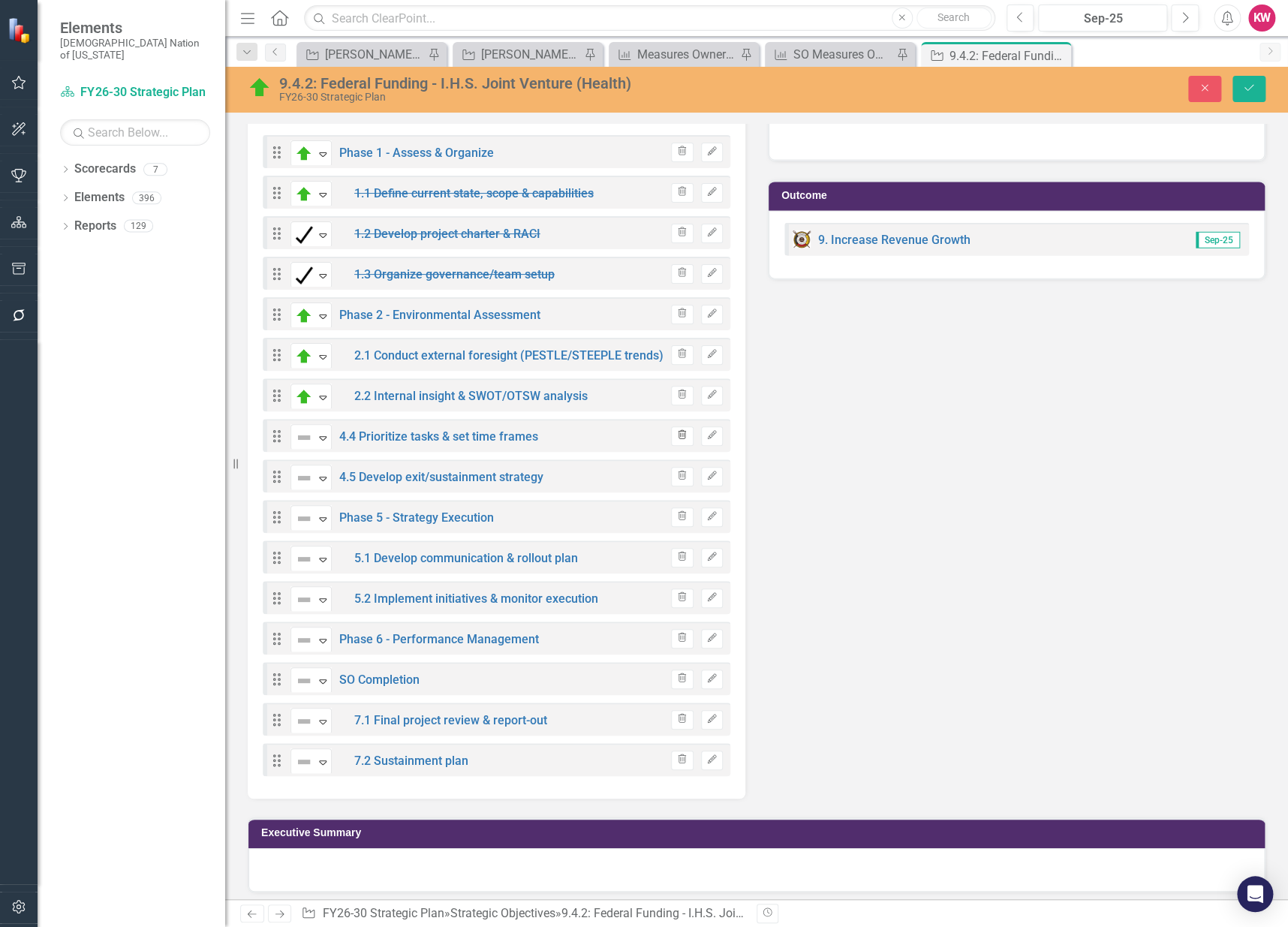
click at [676, 431] on icon "Trash" at bounding box center [681, 436] width 12 height 9
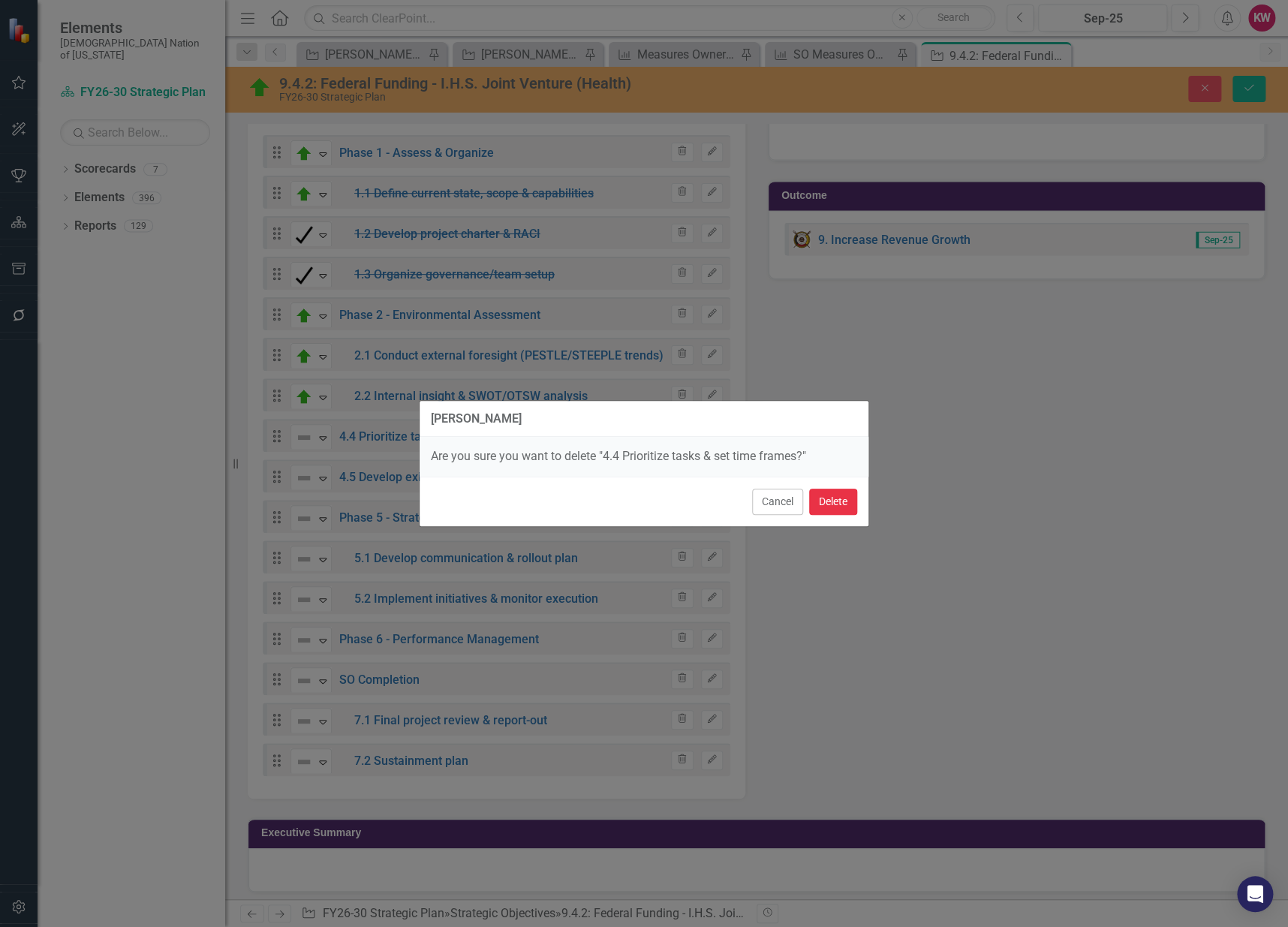
click at [844, 507] on button "Delete" at bounding box center [833, 502] width 48 height 27
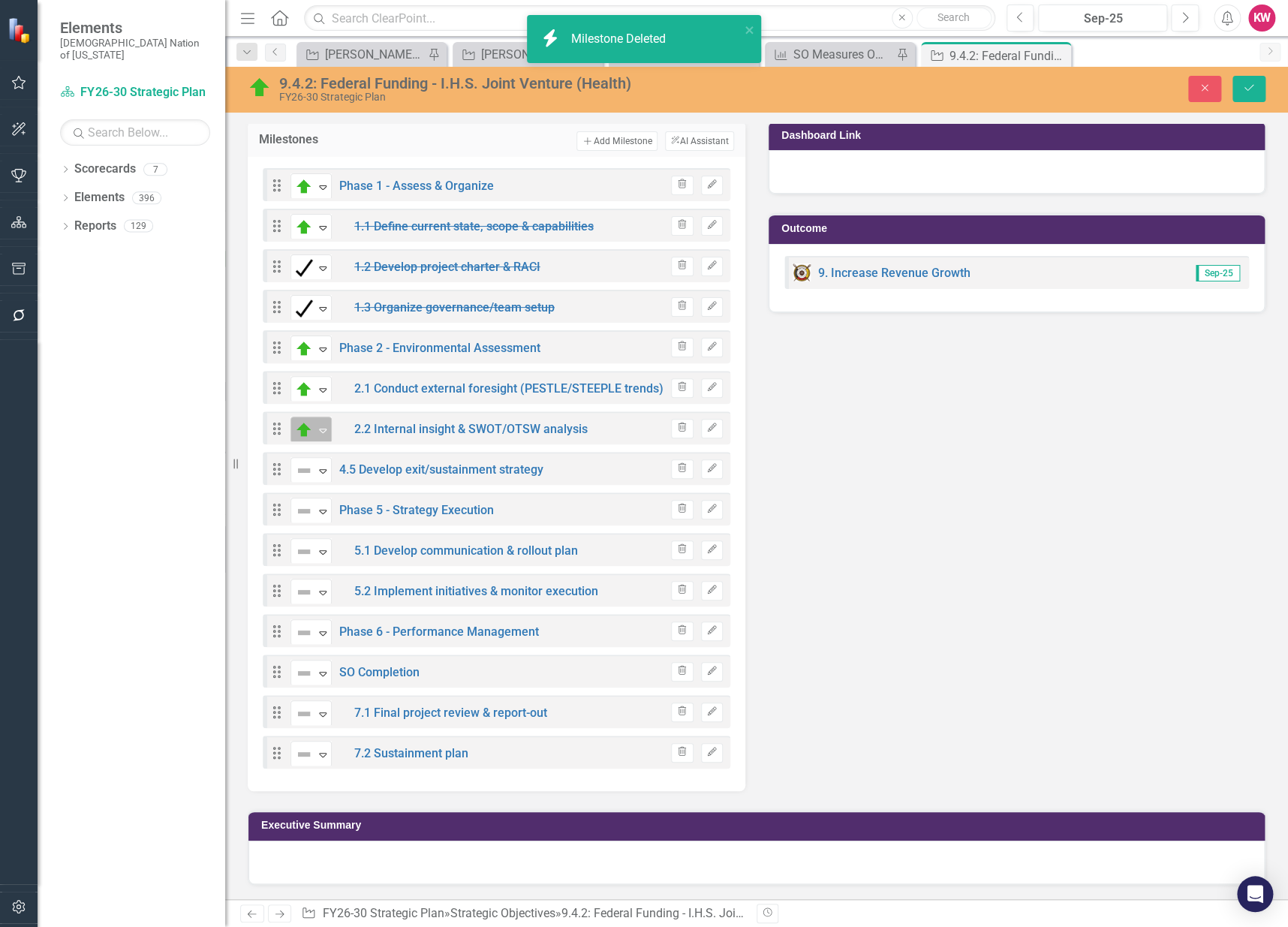
scroll to position [1687, 0]
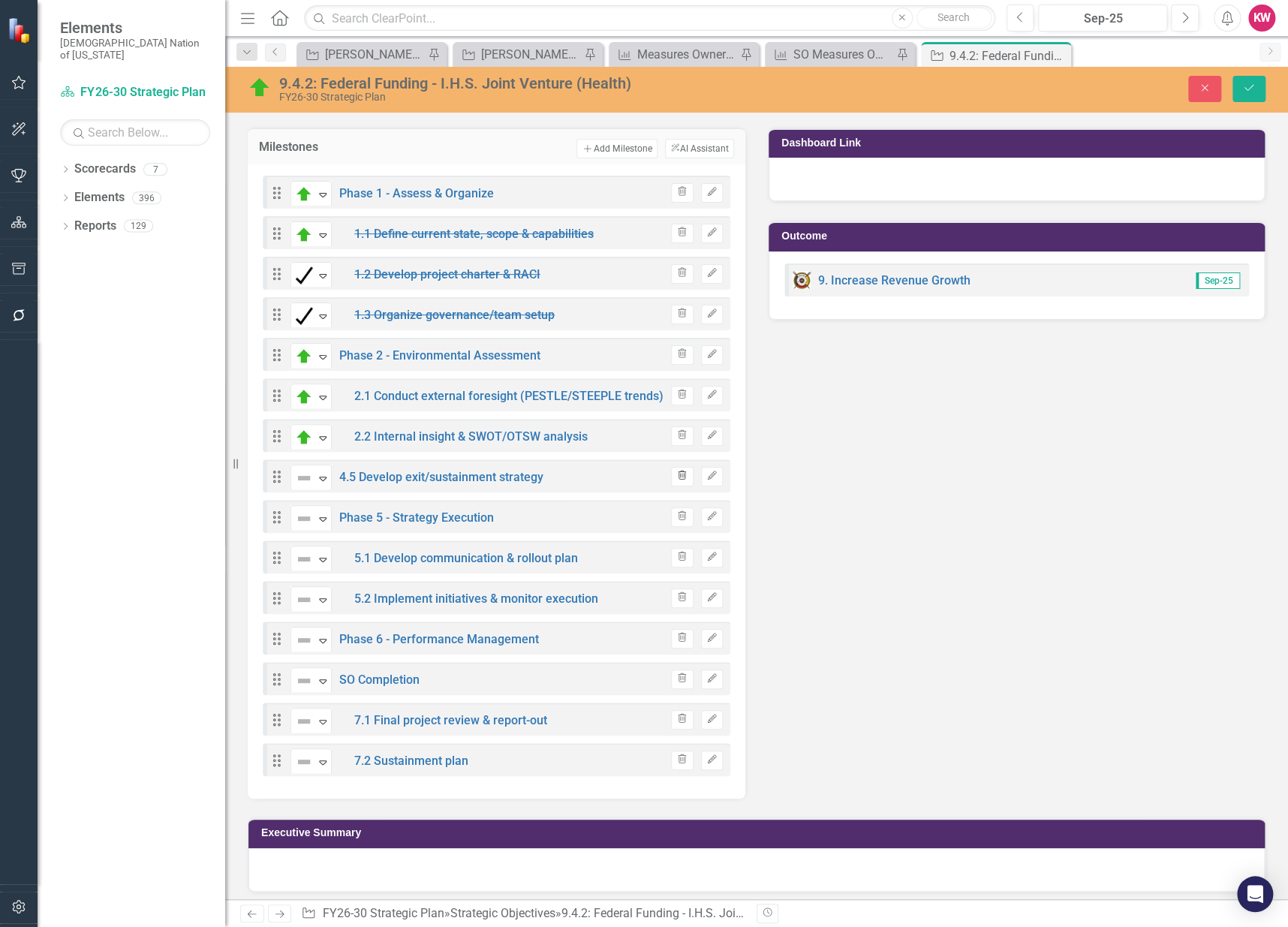
click at [676, 471] on icon "Trash" at bounding box center [681, 475] width 12 height 9
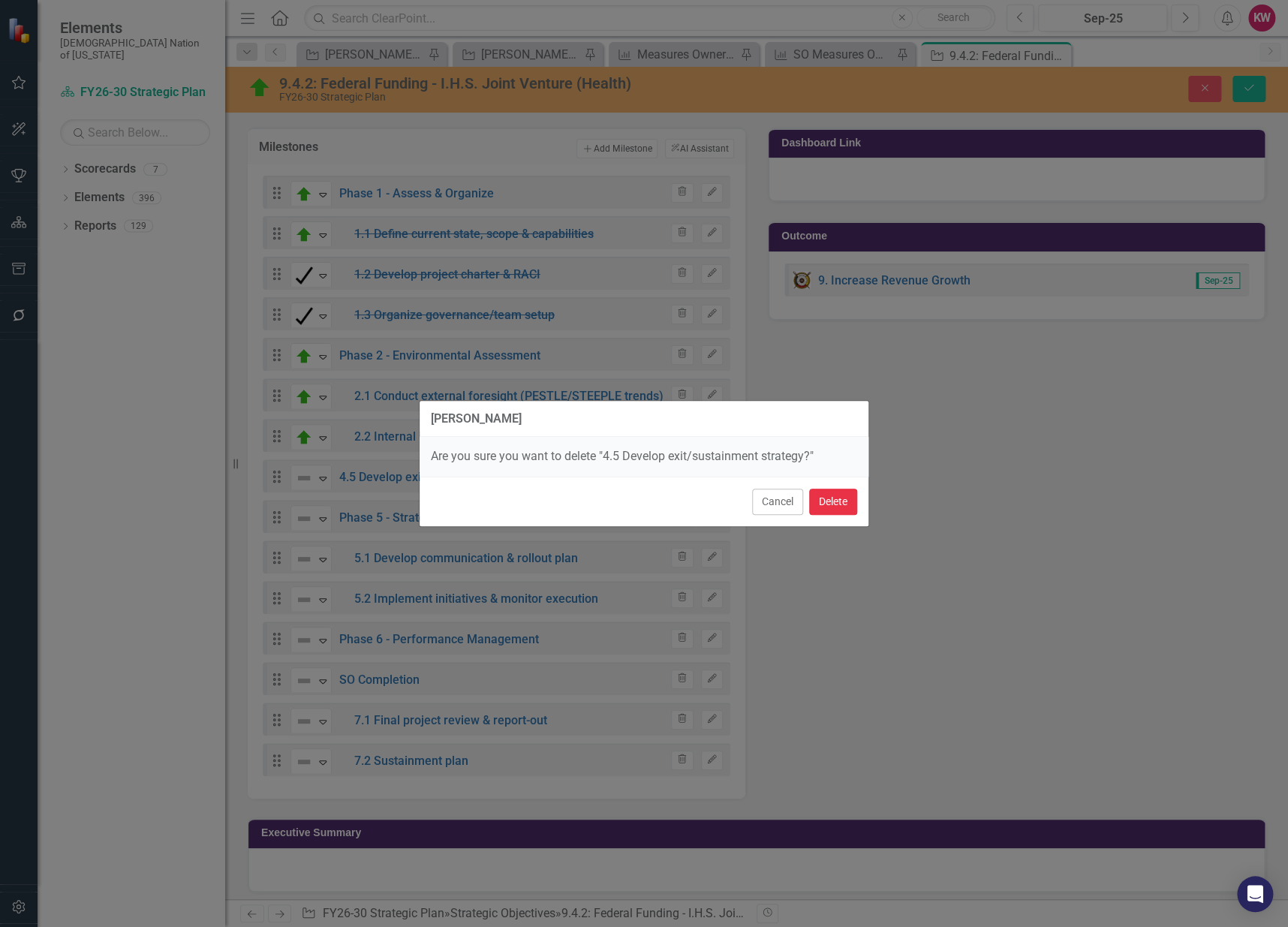
click at [841, 500] on button "Delete" at bounding box center [833, 502] width 48 height 27
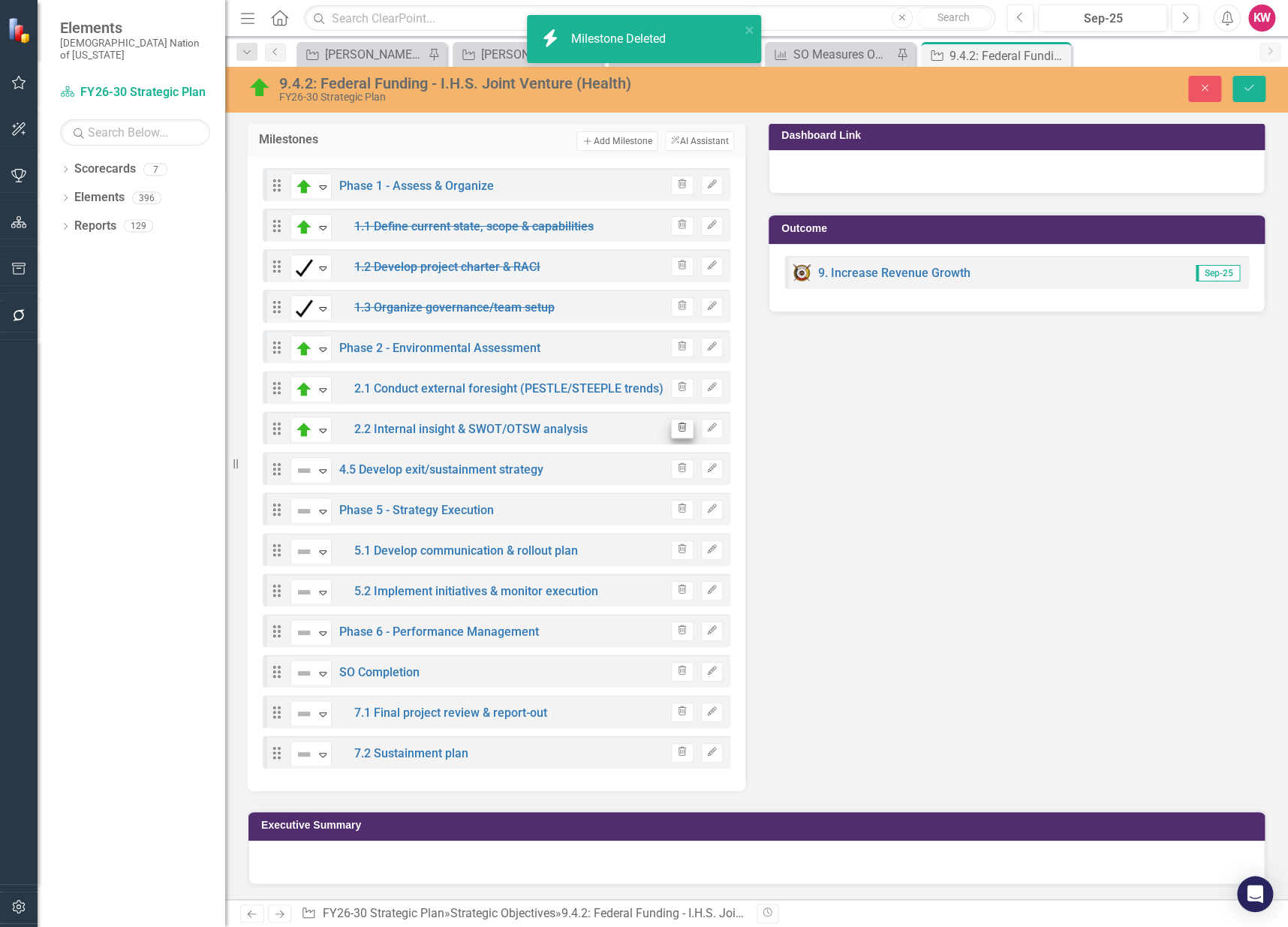
scroll to position [1628, 0]
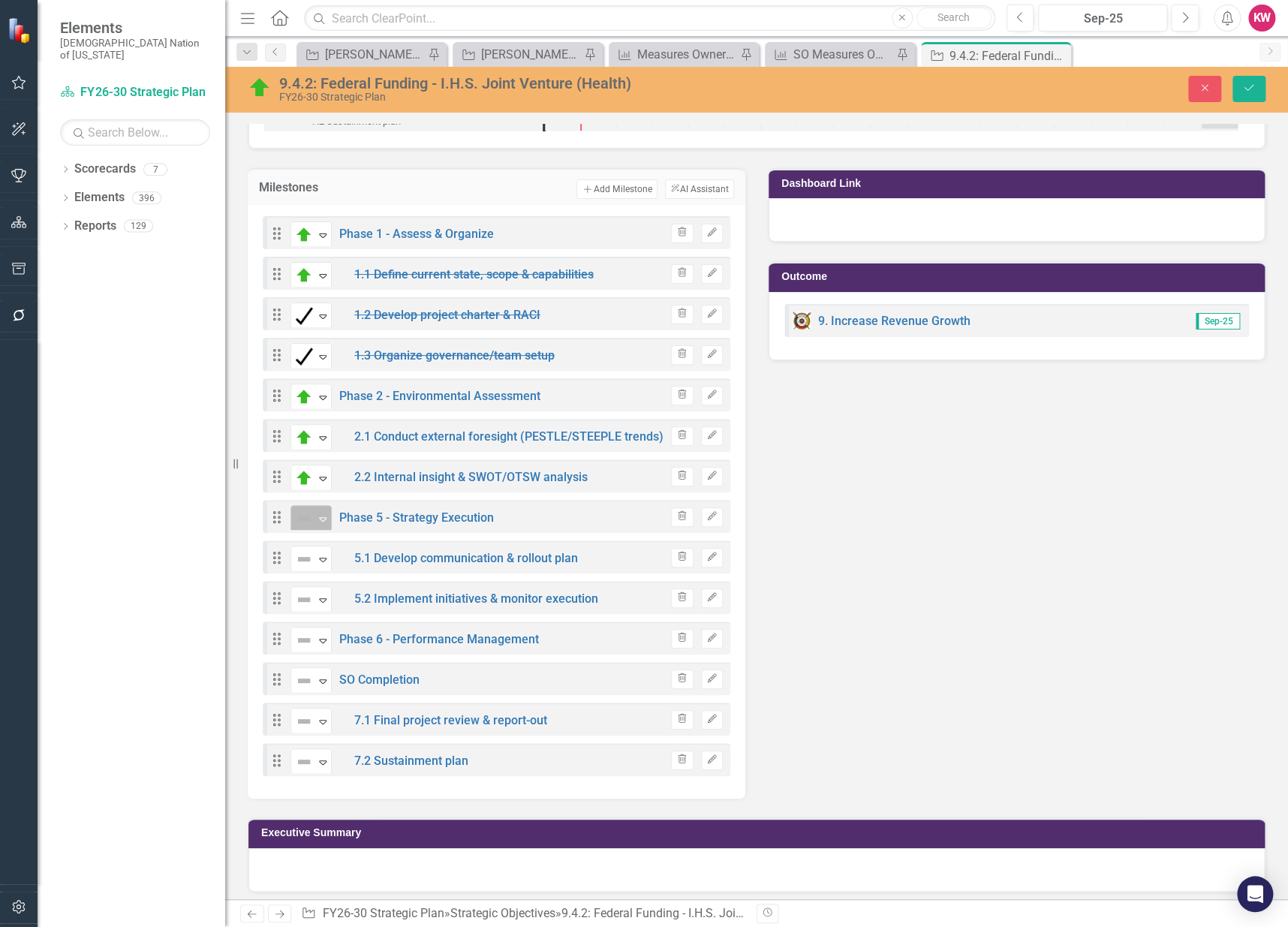
click at [320, 514] on icon "Expand" at bounding box center [322, 519] width 15 height 12
click at [322, 559] on div "Expand" at bounding box center [322, 559] width 15 height 25
click at [322, 587] on div "Expand" at bounding box center [322, 600] width 15 height 25
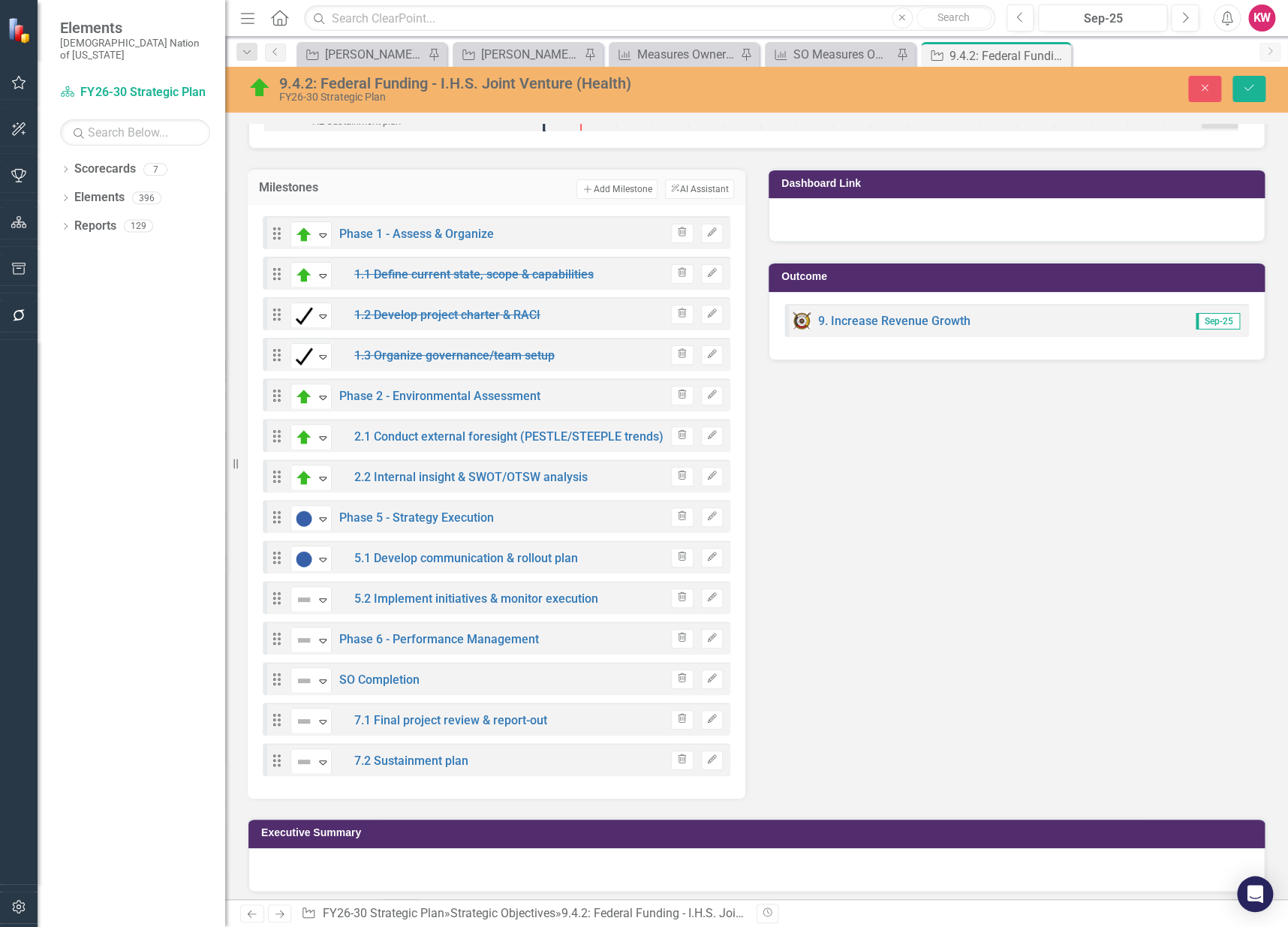
click at [318, 634] on icon "Expand" at bounding box center [322, 640] width 15 height 12
click at [324, 680] on icon at bounding box center [323, 681] width 7 height 4
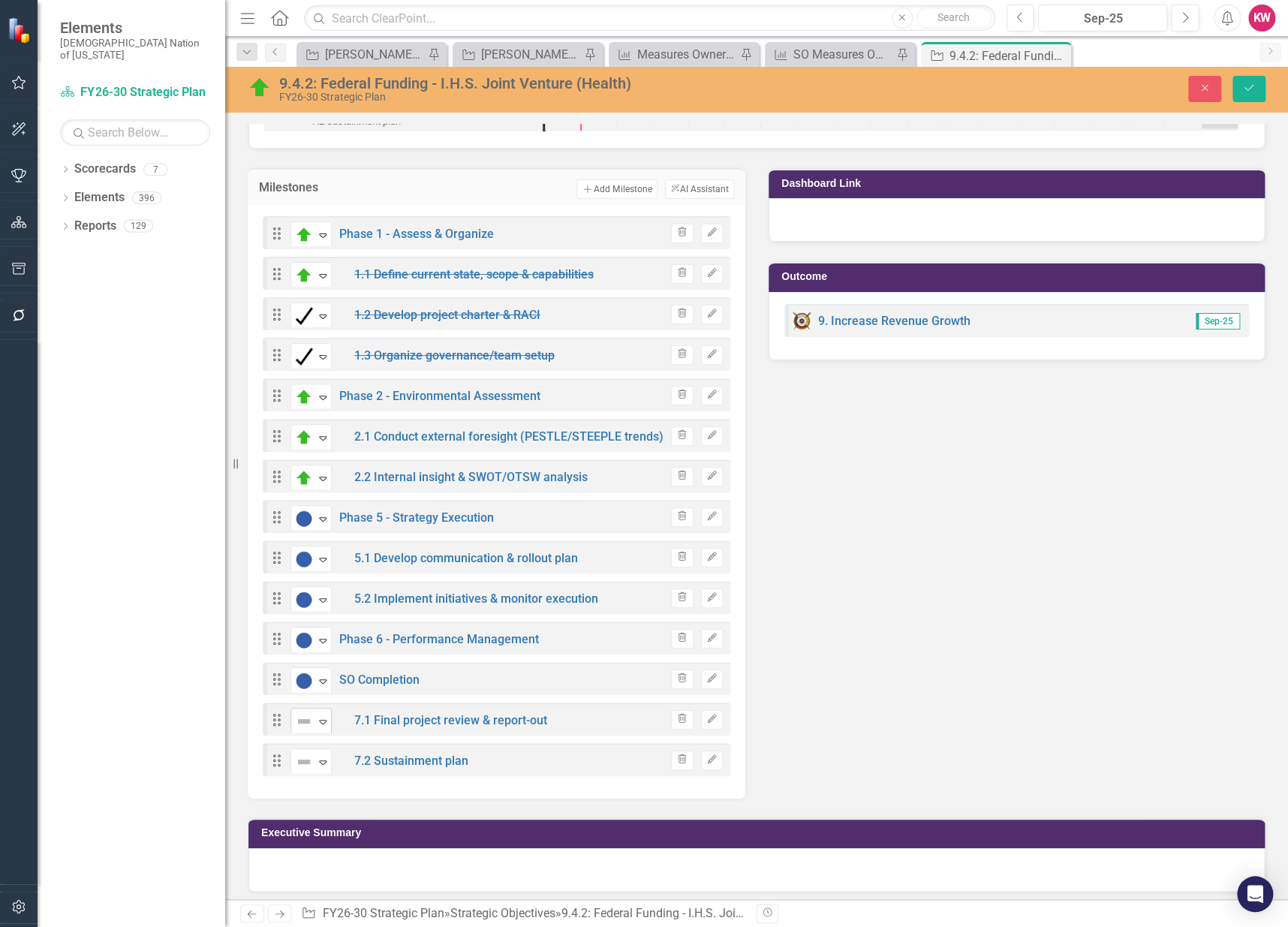
click at [325, 715] on icon "Expand" at bounding box center [322, 721] width 15 height 12
click at [320, 760] on icon at bounding box center [323, 762] width 7 height 4
click at [1249, 90] on icon "Save" at bounding box center [1249, 88] width 13 height 11
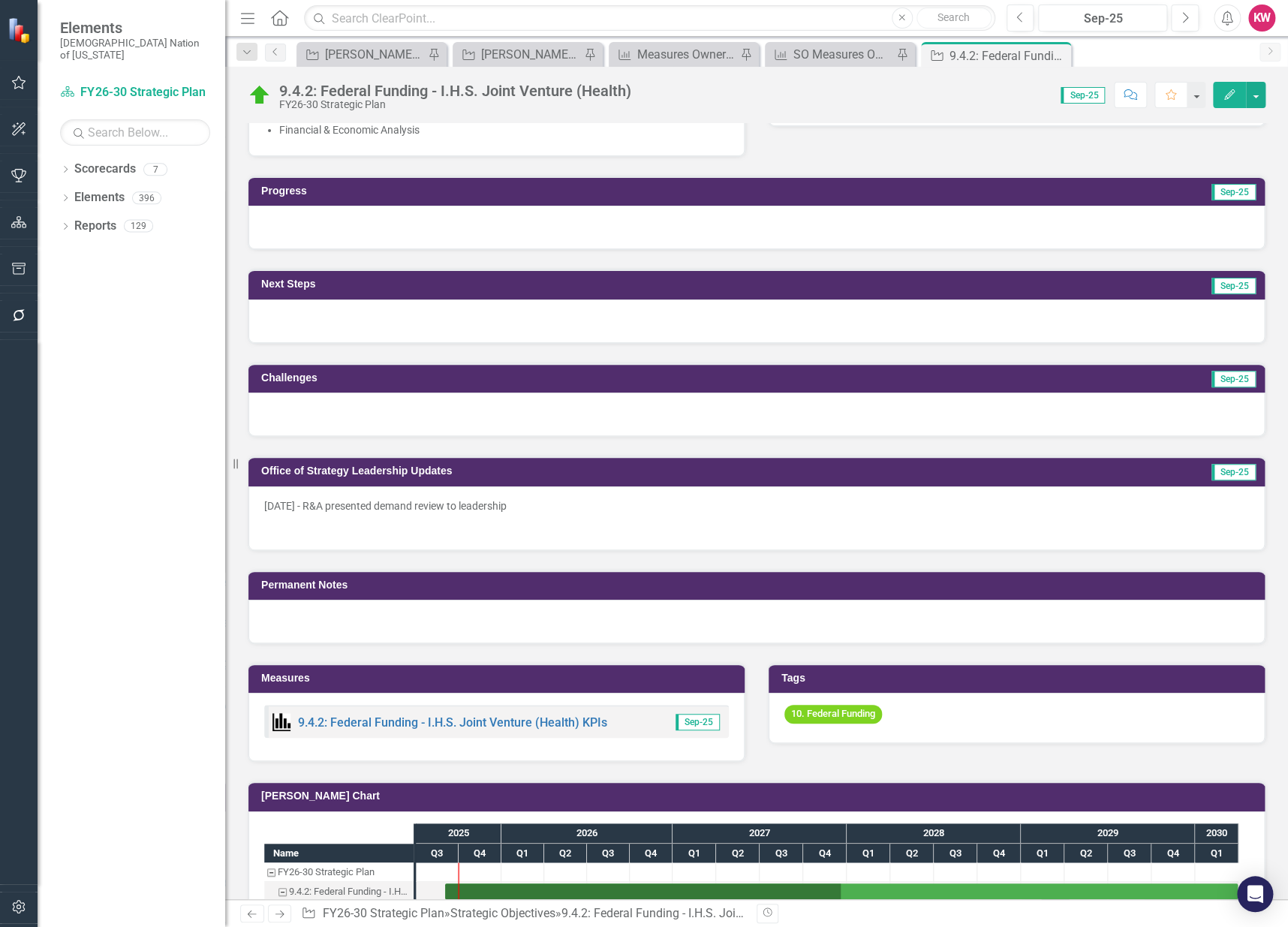
scroll to position [1084, 0]
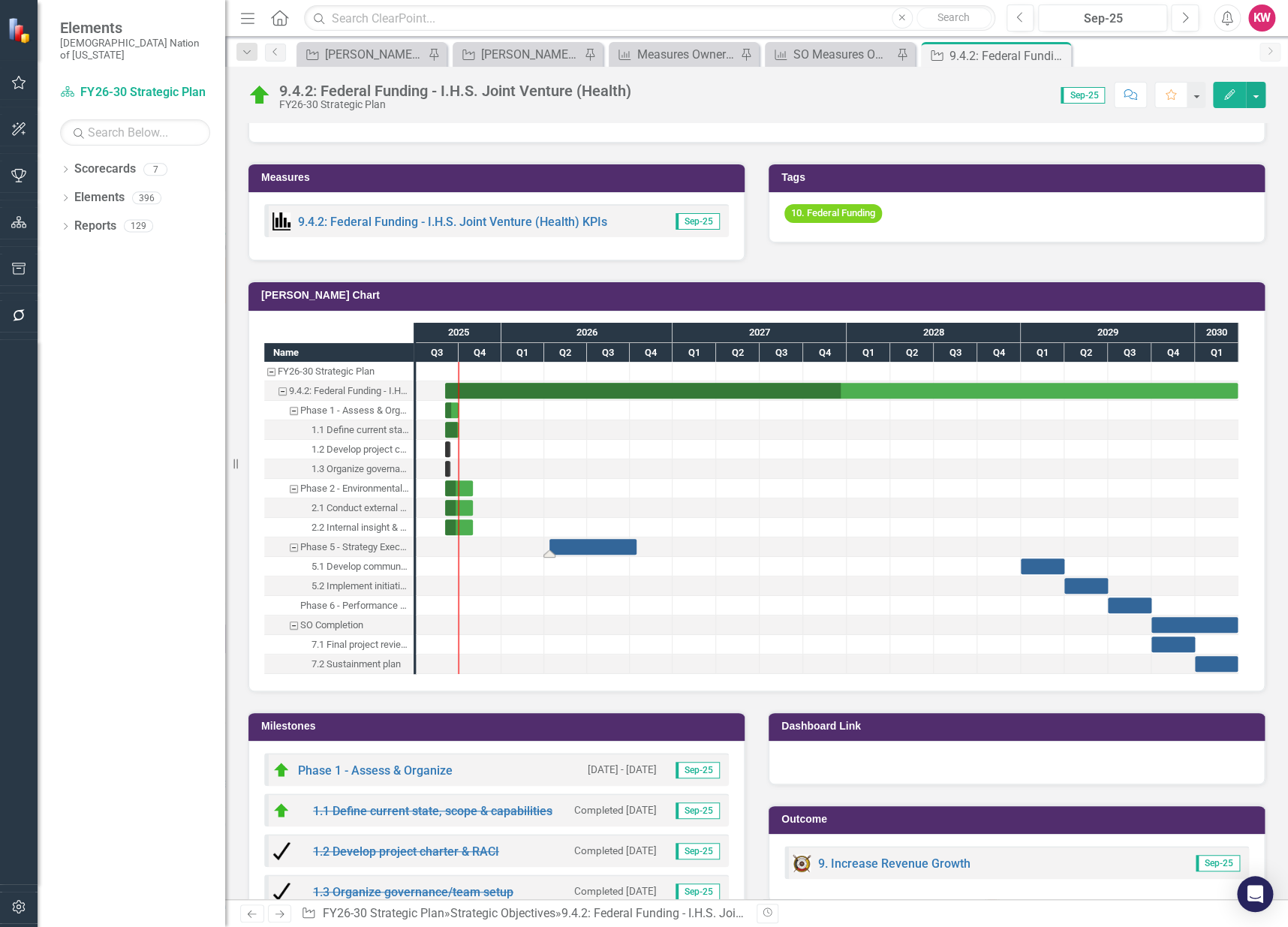
drag, startPoint x: 1054, startPoint y: 539, endPoint x: 582, endPoint y: 551, distance: 472.2
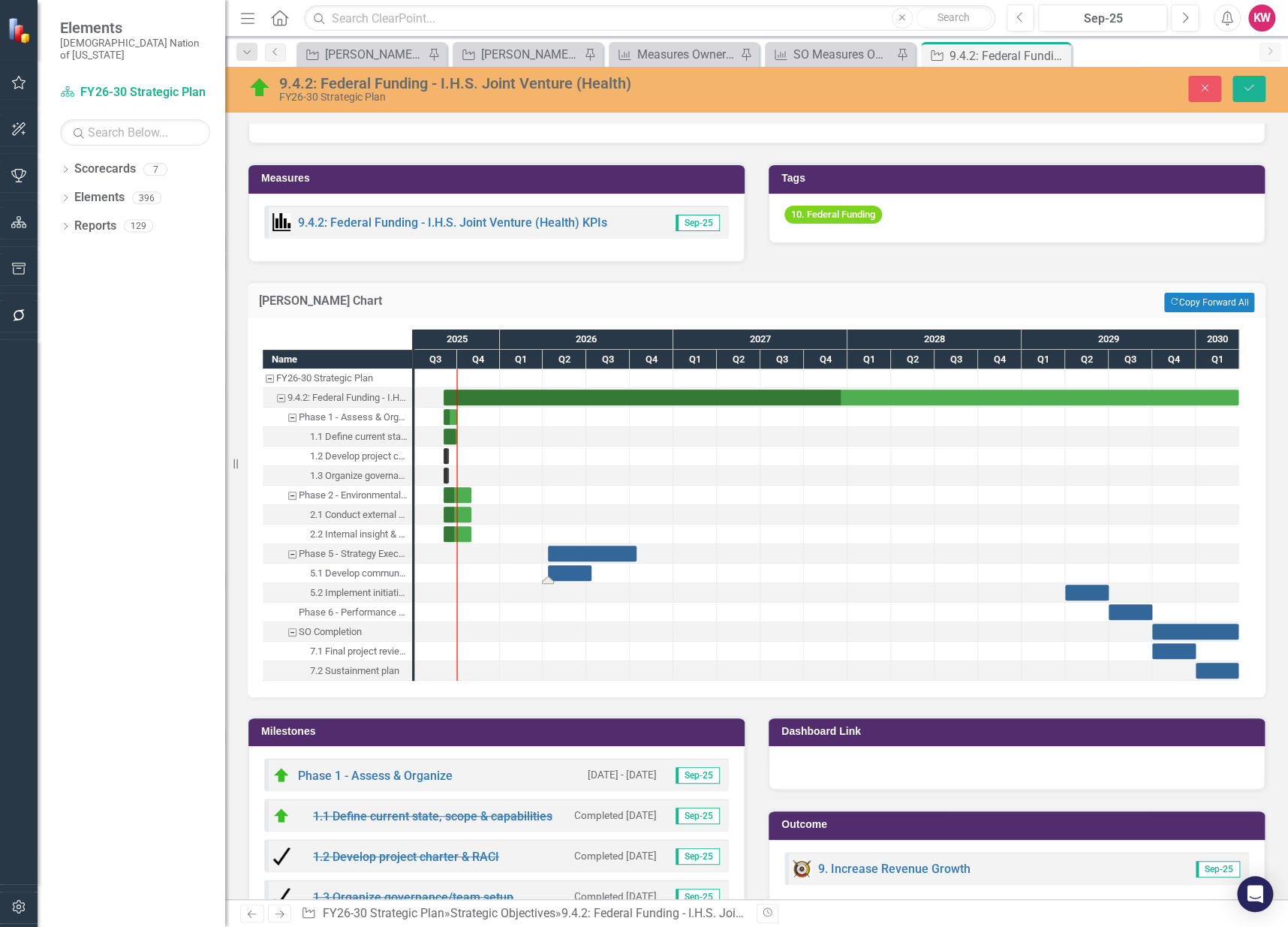
drag, startPoint x: 1045, startPoint y: 565, endPoint x: 570, endPoint y: 574, distance: 475.1
drag, startPoint x: 1089, startPoint y: 587, endPoint x: 599, endPoint y: 608, distance: 490.4
drag, startPoint x: 1127, startPoint y: 601, endPoint x: 612, endPoint y: 619, distance: 515.3
drag, startPoint x: 1183, startPoint y: 623, endPoint x: 659, endPoint y: 637, distance: 524.2
drag, startPoint x: 1184, startPoint y: 642, endPoint x: 663, endPoint y: 672, distance: 521.9
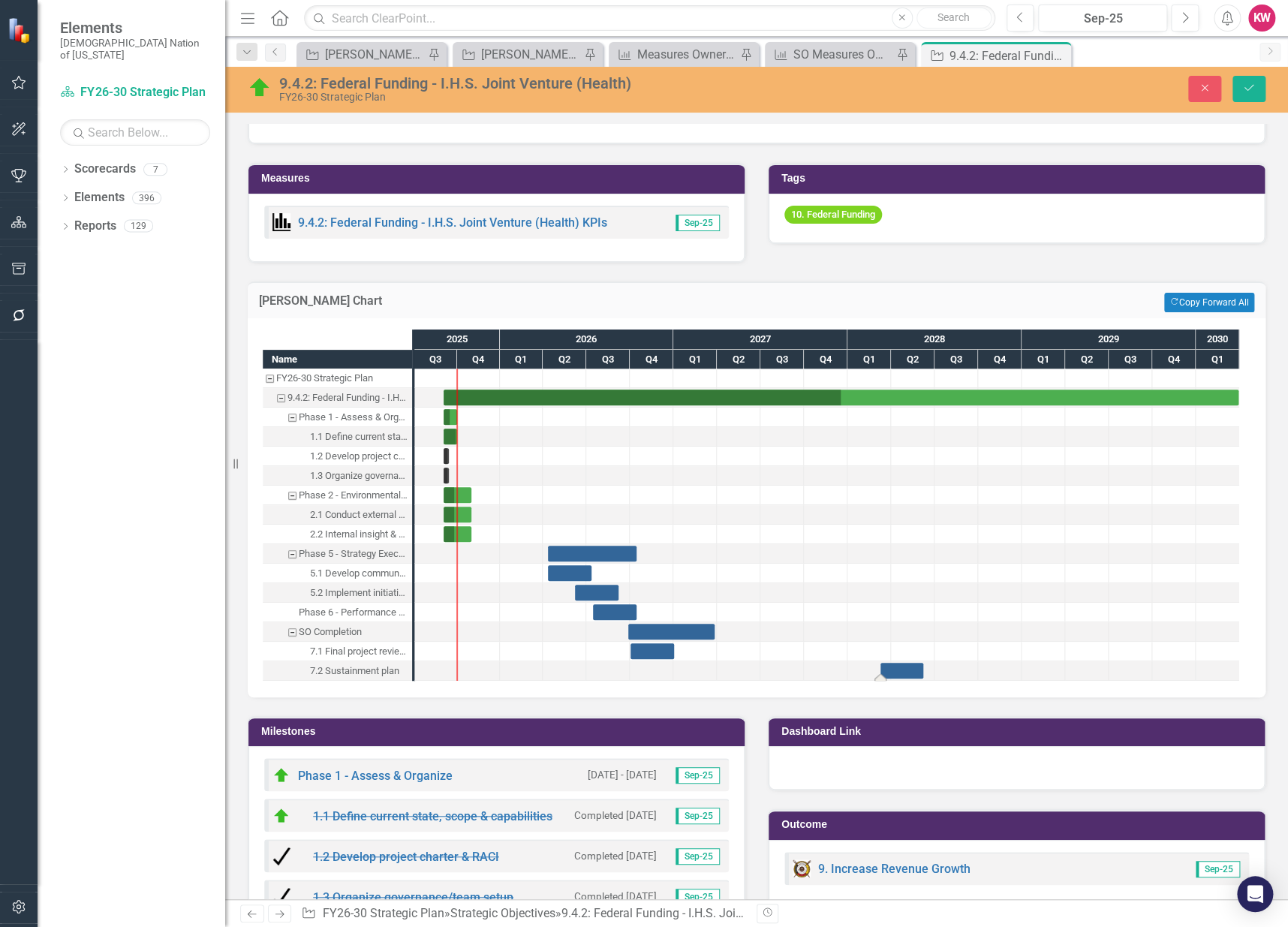
drag, startPoint x: 1225, startPoint y: 664, endPoint x: 704, endPoint y: 669, distance: 521.0
drag, startPoint x: 660, startPoint y: 627, endPoint x: 862, endPoint y: 628, distance: 202.0
click at [1256, 92] on button "Save" at bounding box center [1249, 89] width 33 height 27
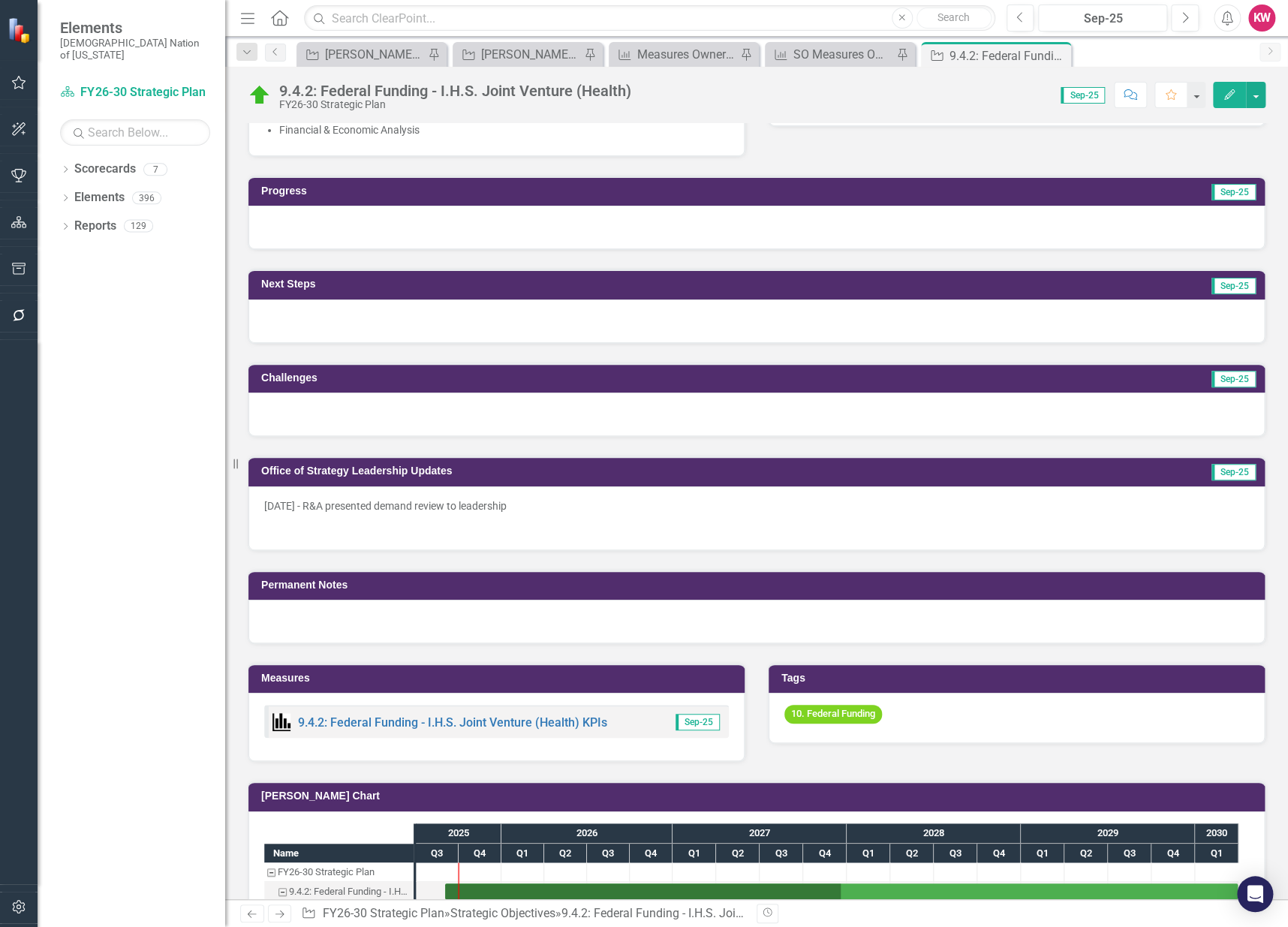
scroll to position [1251, 0]
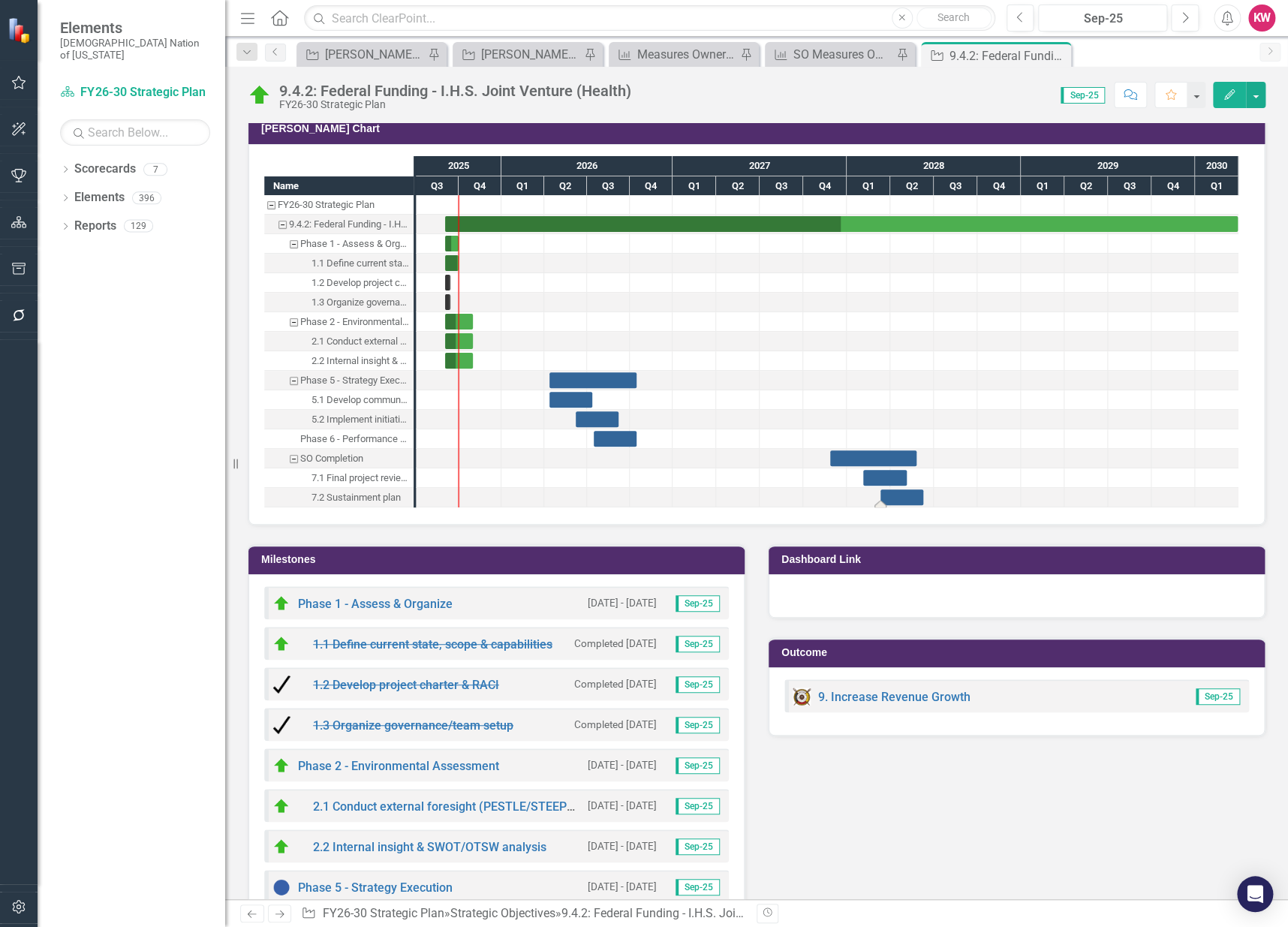
drag, startPoint x: 1215, startPoint y: 489, endPoint x: 899, endPoint y: 497, distance: 316.1
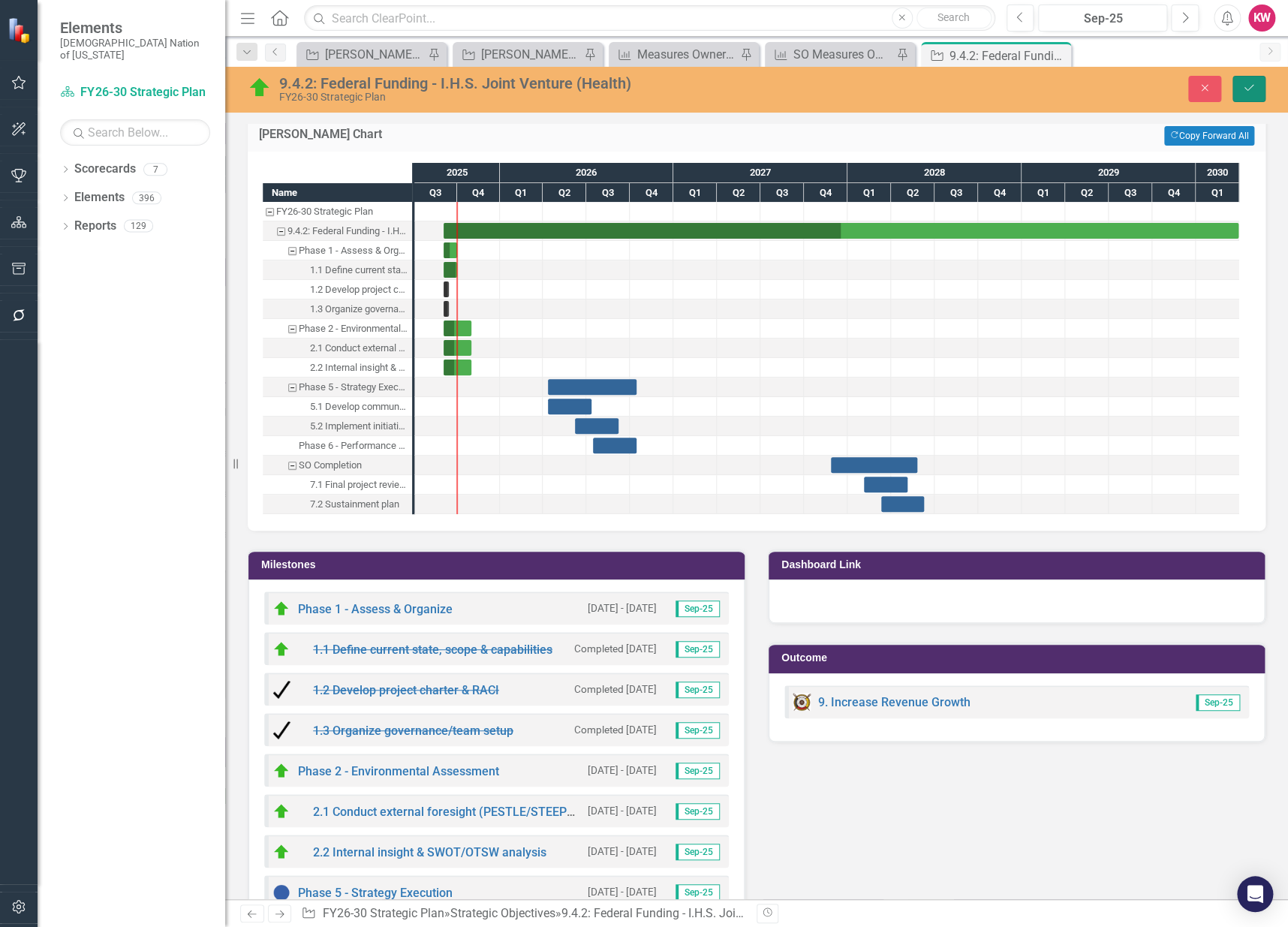
click at [1237, 89] on button "Save" at bounding box center [1249, 89] width 33 height 27
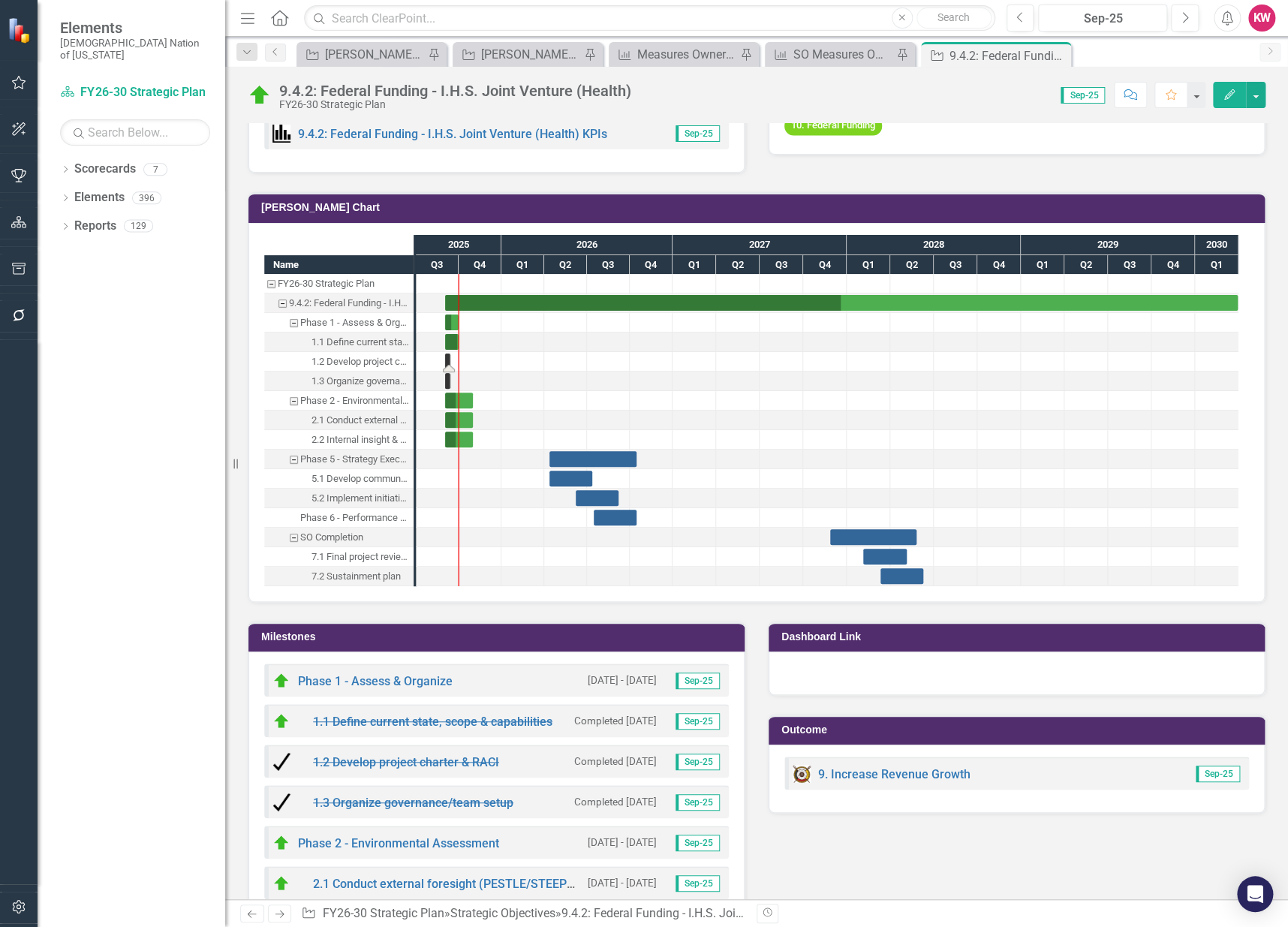
scroll to position [1418, 0]
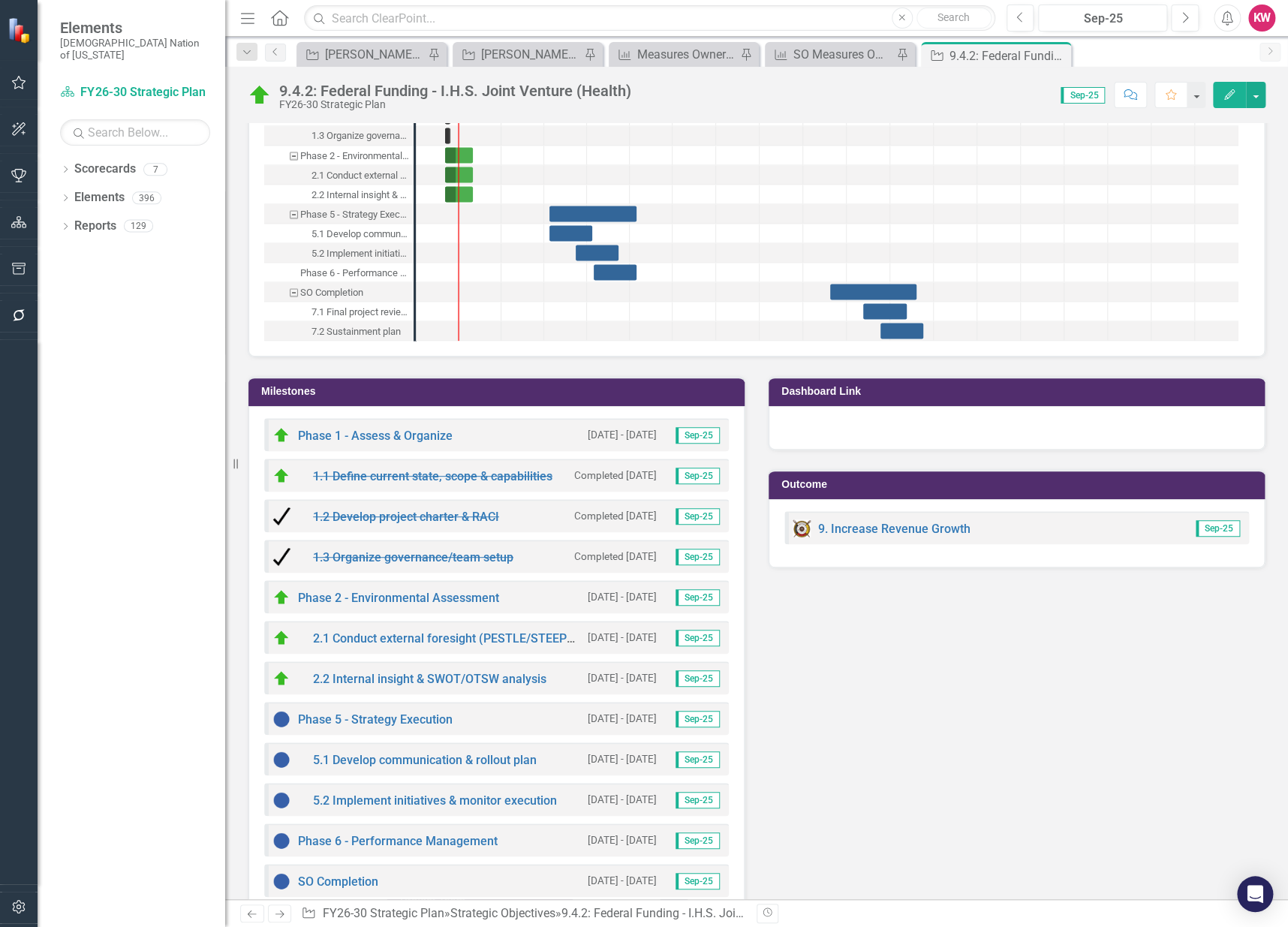
click at [305, 386] on h3 "Milestones" at bounding box center [499, 391] width 476 height 12
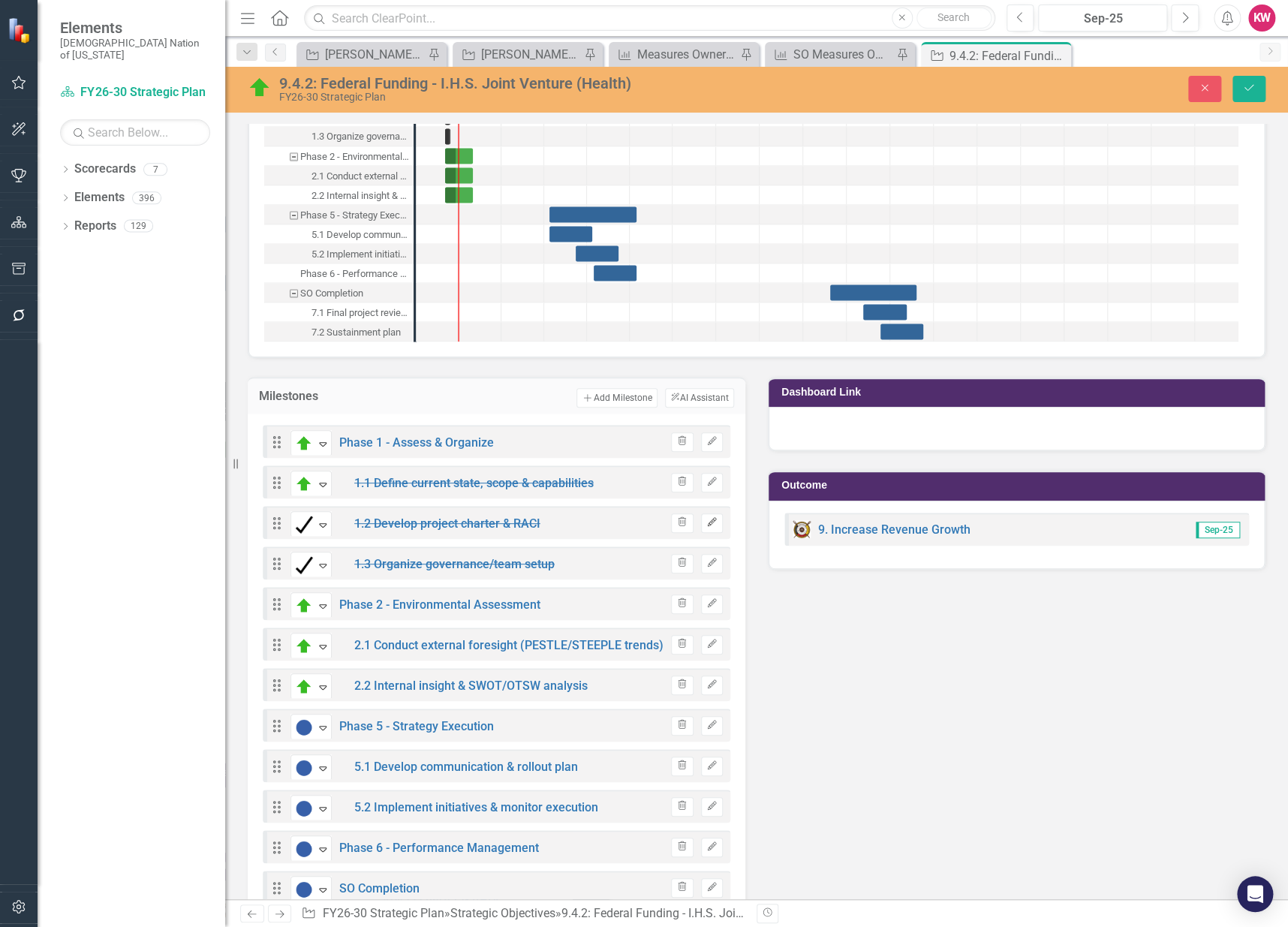
click at [710, 520] on icon "Edit" at bounding box center [711, 522] width 12 height 9
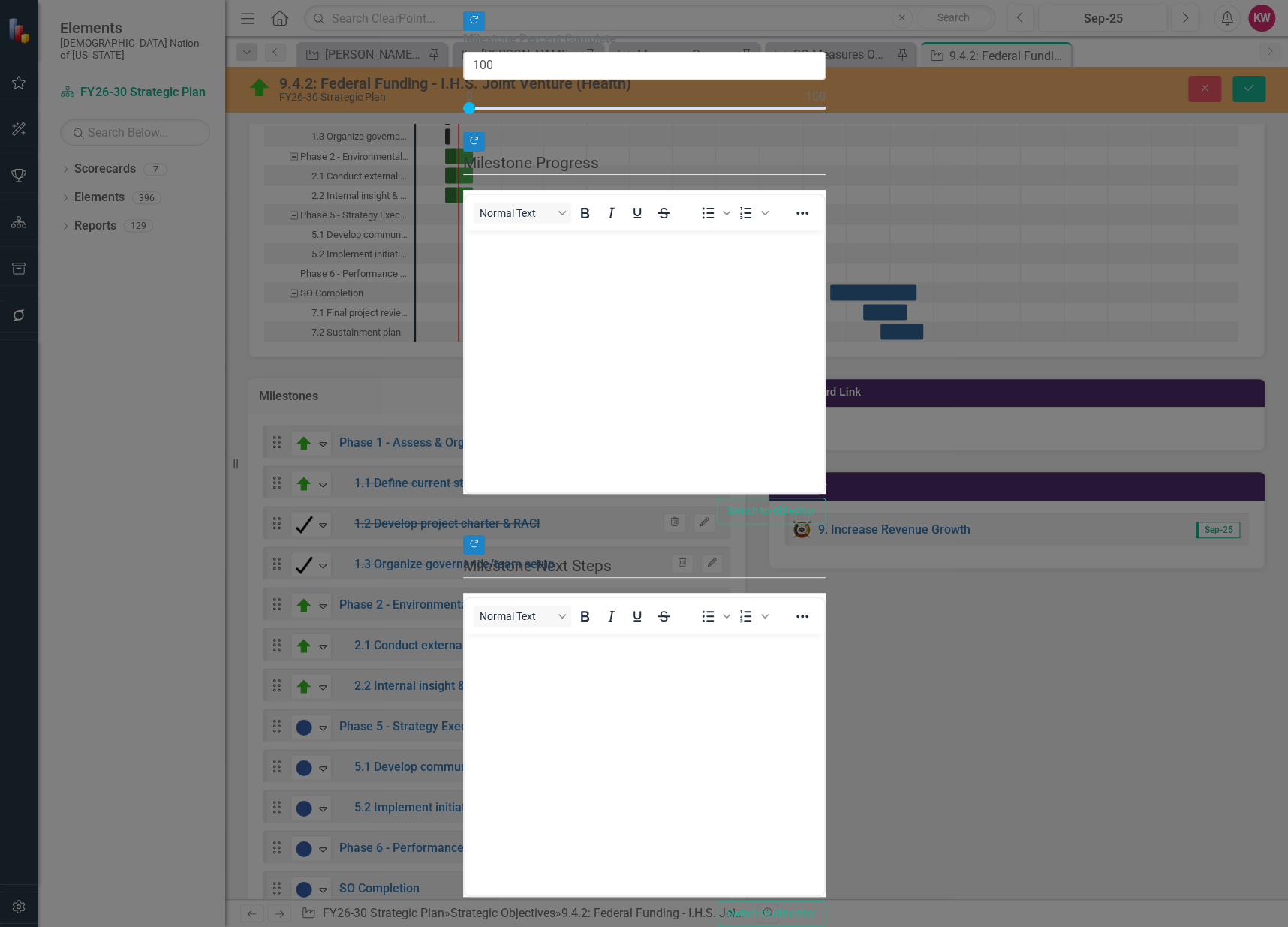
scroll to position [0, 0]
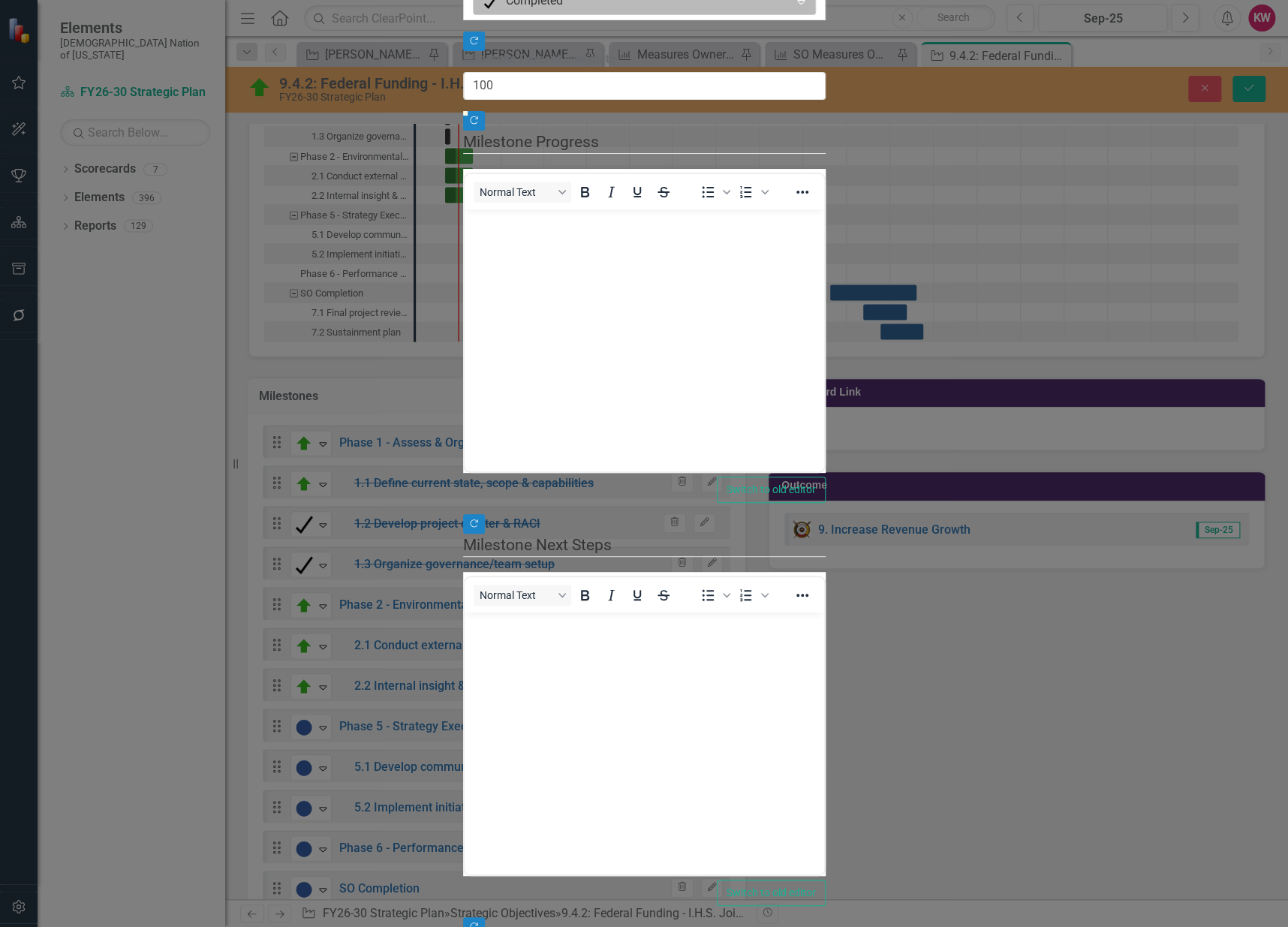
click at [483, 12] on div at bounding box center [632, 1] width 297 height 20
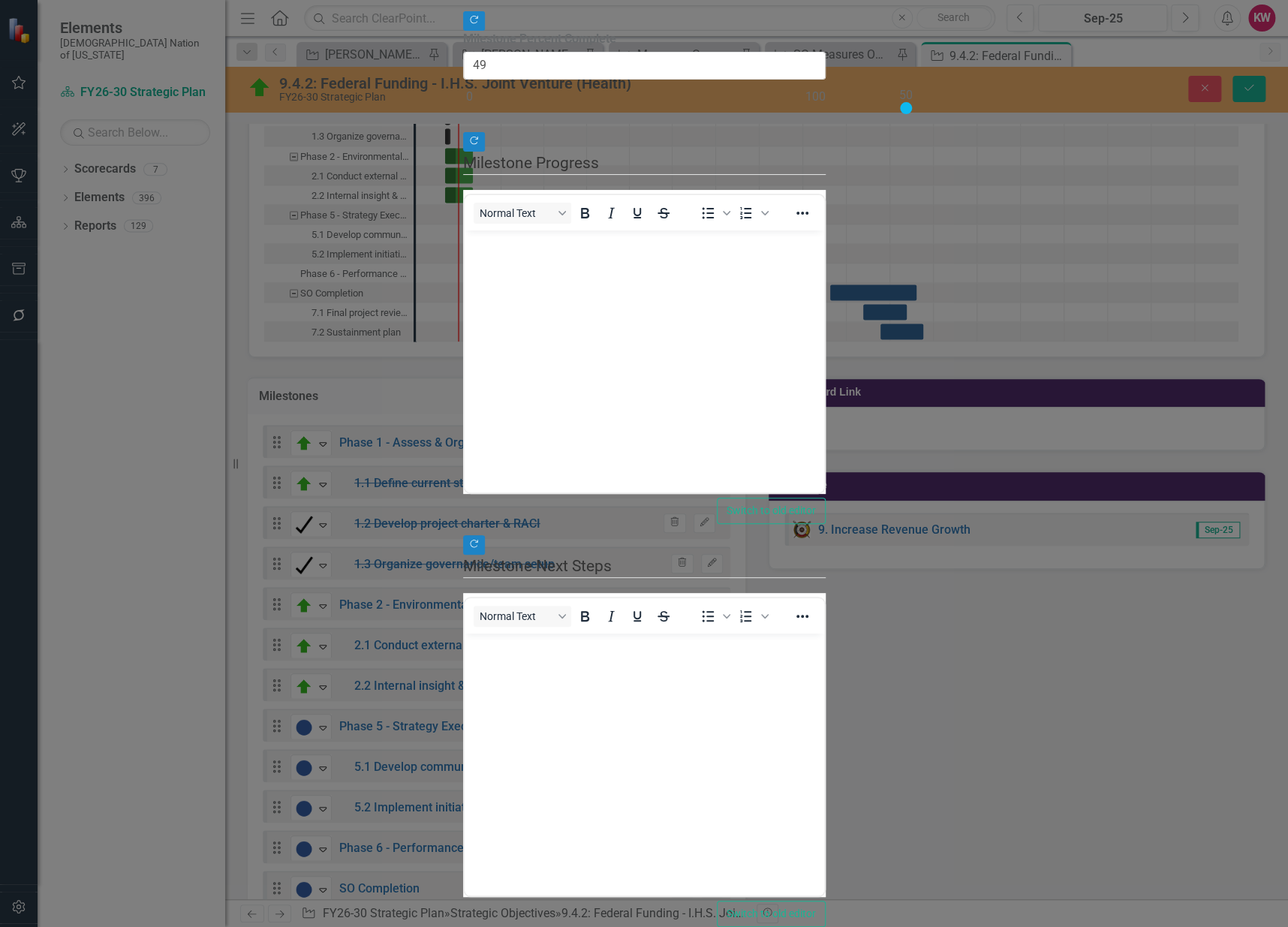
type input "50"
drag, startPoint x: 1253, startPoint y: 184, endPoint x: 815, endPoint y: 200, distance: 438.3
click at [815, 200] on div "Copy Forward Status On Target Expand Copy Forward Milestone Percent Complete 50…" at bounding box center [644, 487] width 363 height 1133
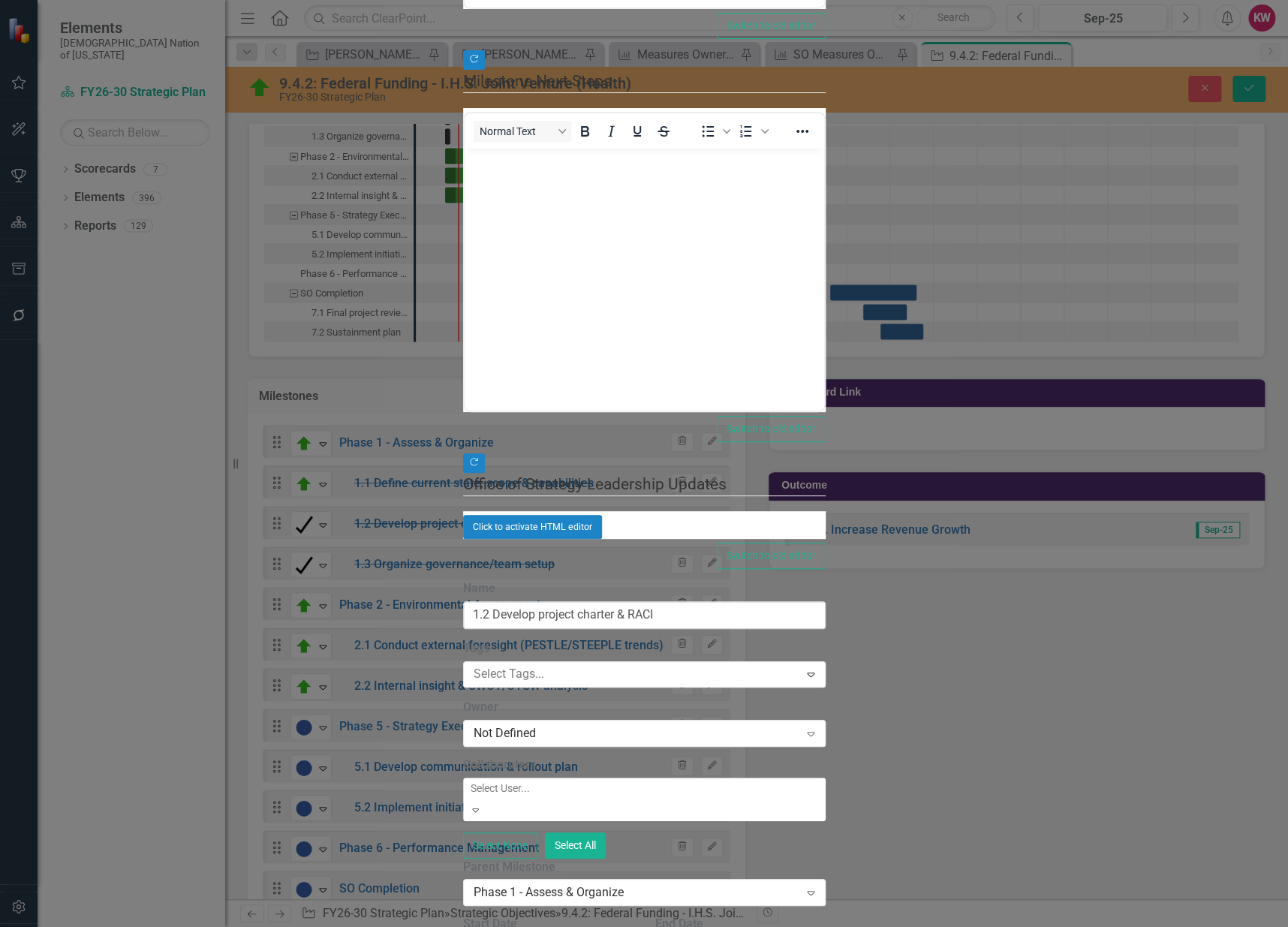
checkbox input "false"
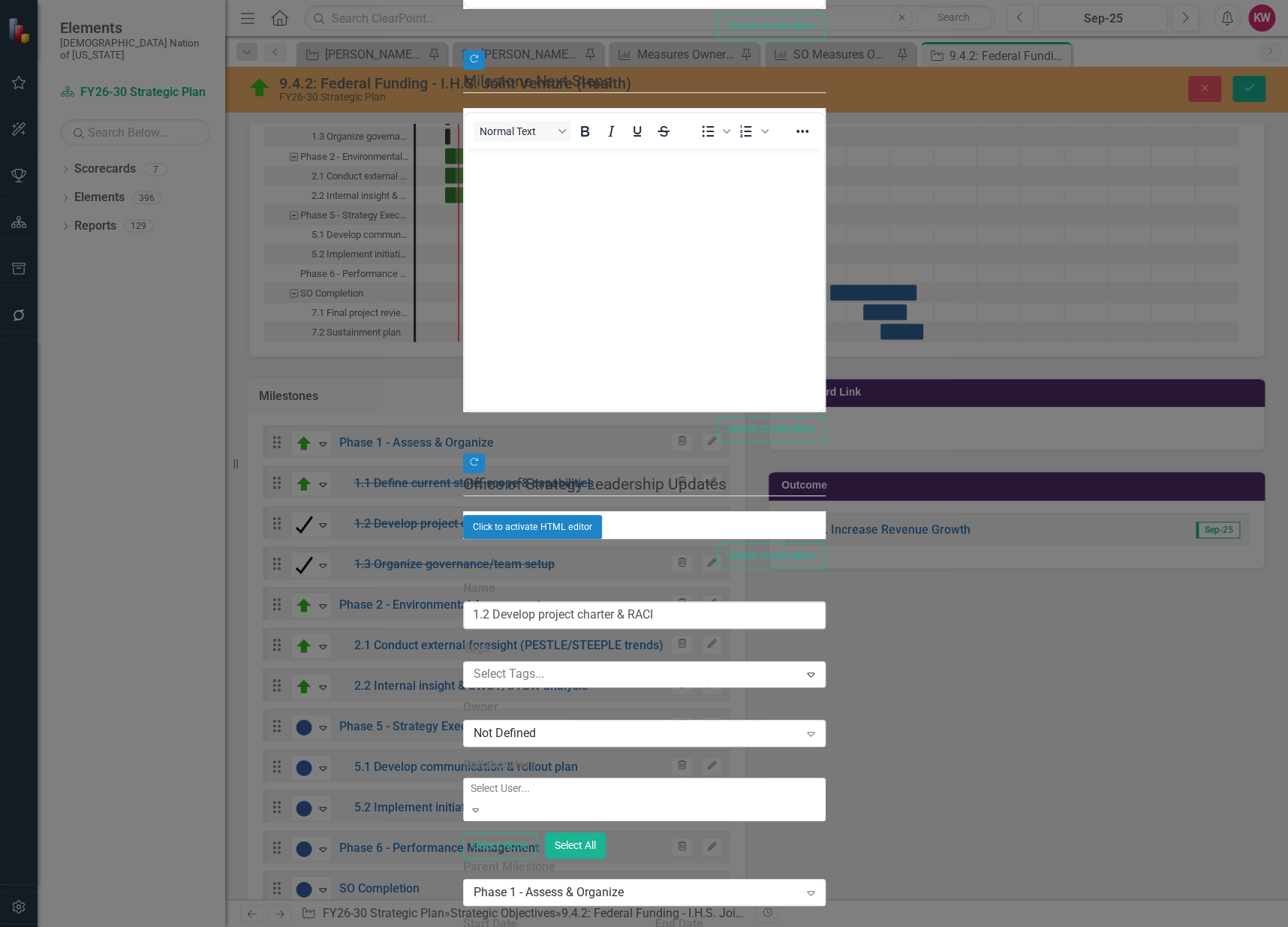
drag, startPoint x: 461, startPoint y: 491, endPoint x: 318, endPoint y: 491, distance: 143.0
click at [463, 491] on div "Update Fields Edit Fields Links Link Map Notifications "Update" fields in Clear…" at bounding box center [644, 479] width 363 height 2038
checkbox input "false"
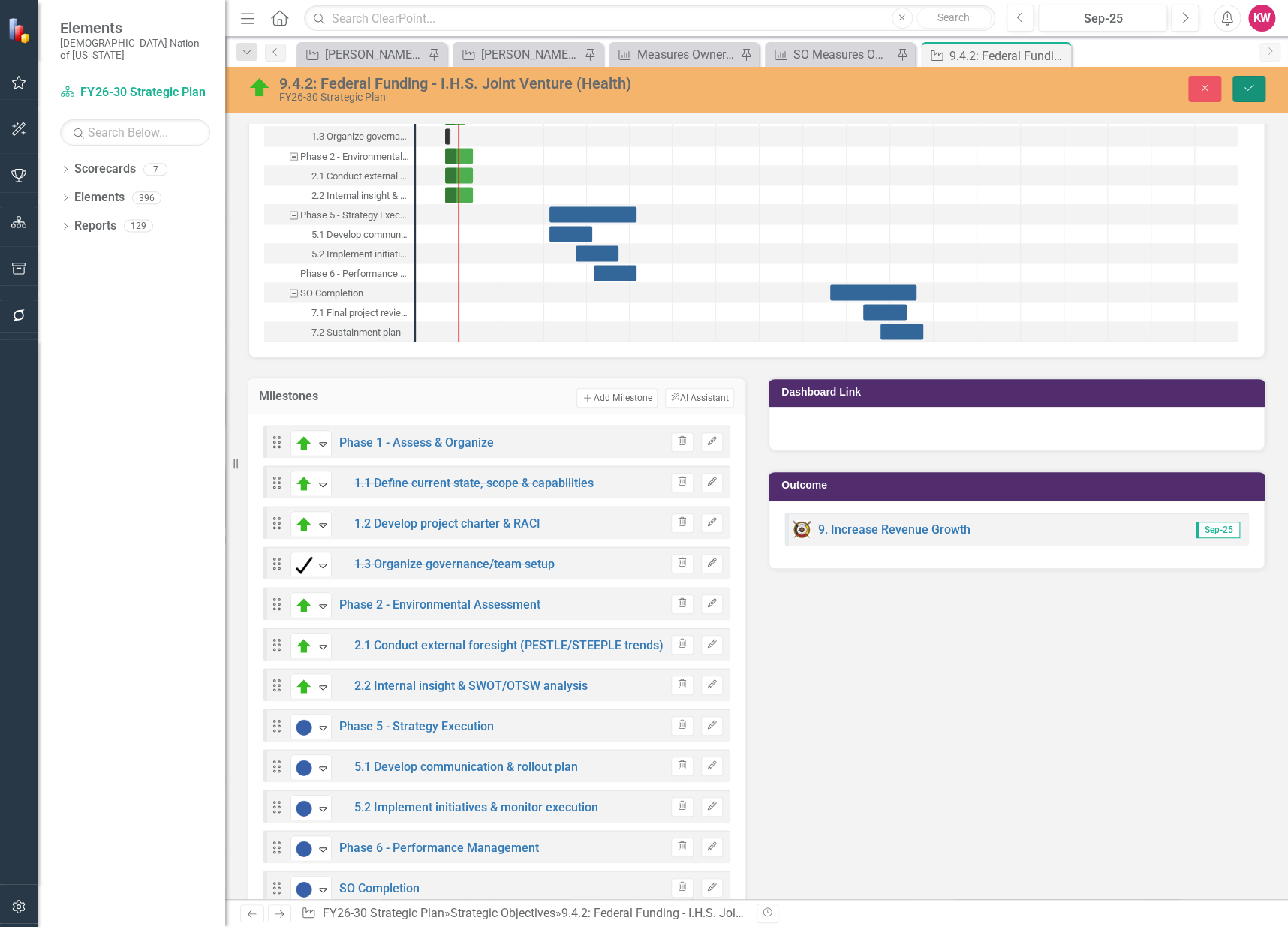
click at [1251, 88] on icon "Save" at bounding box center [1249, 88] width 13 height 11
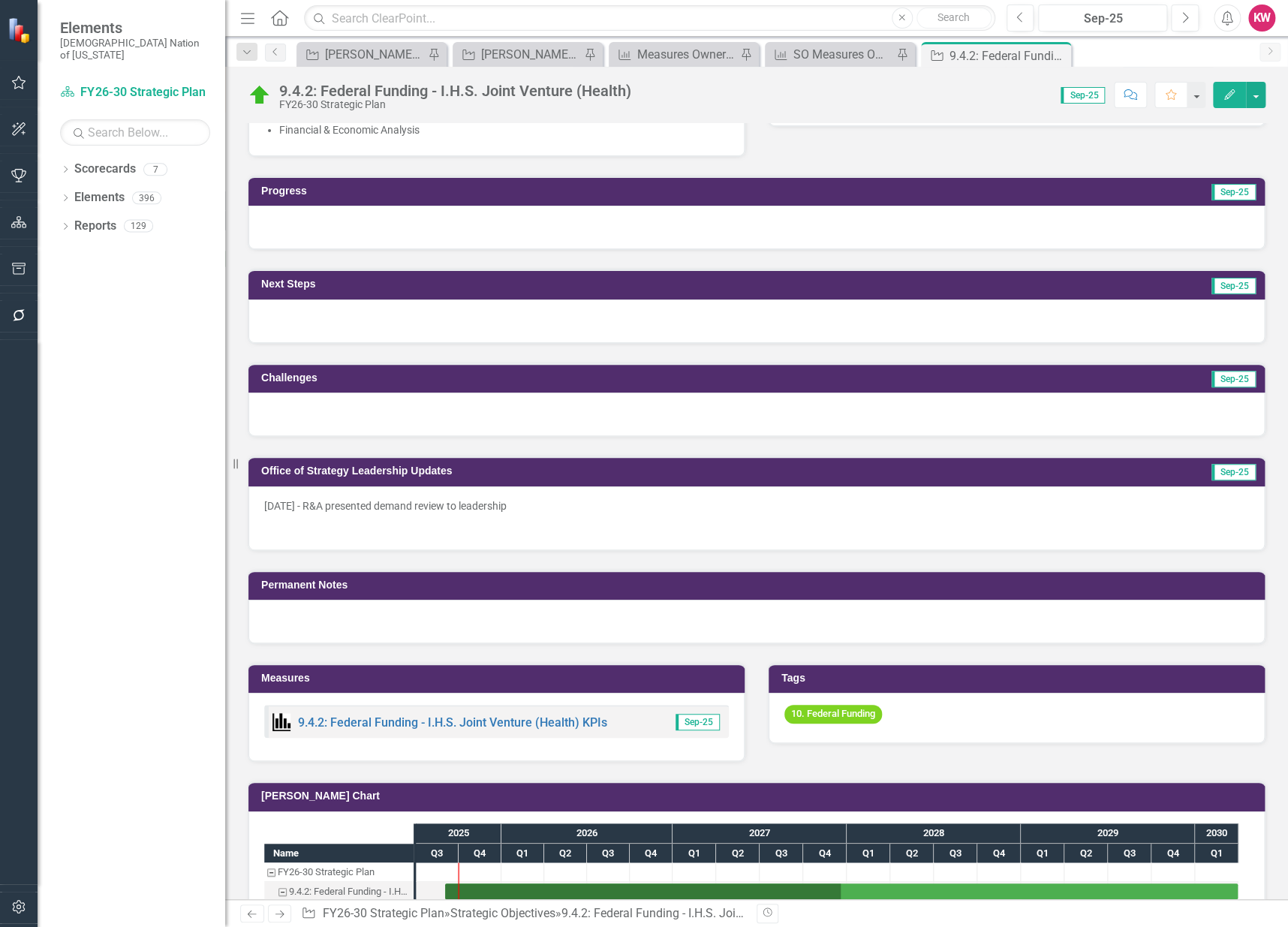
scroll to position [1167, 0]
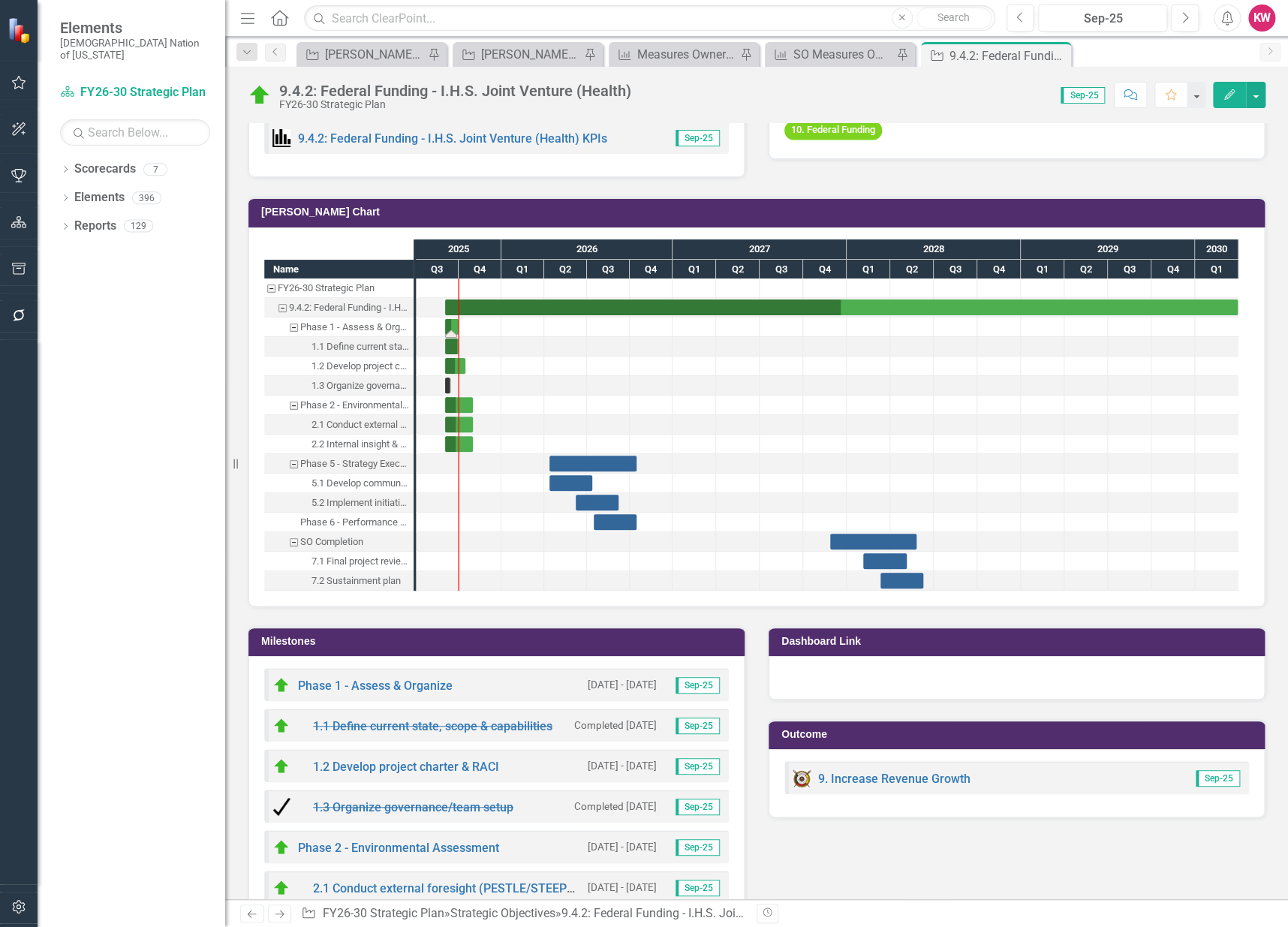
click at [451, 320] on div "Task: Start date: 2025-09-01 End date: 2025-09-30" at bounding box center [452, 327] width 13 height 16
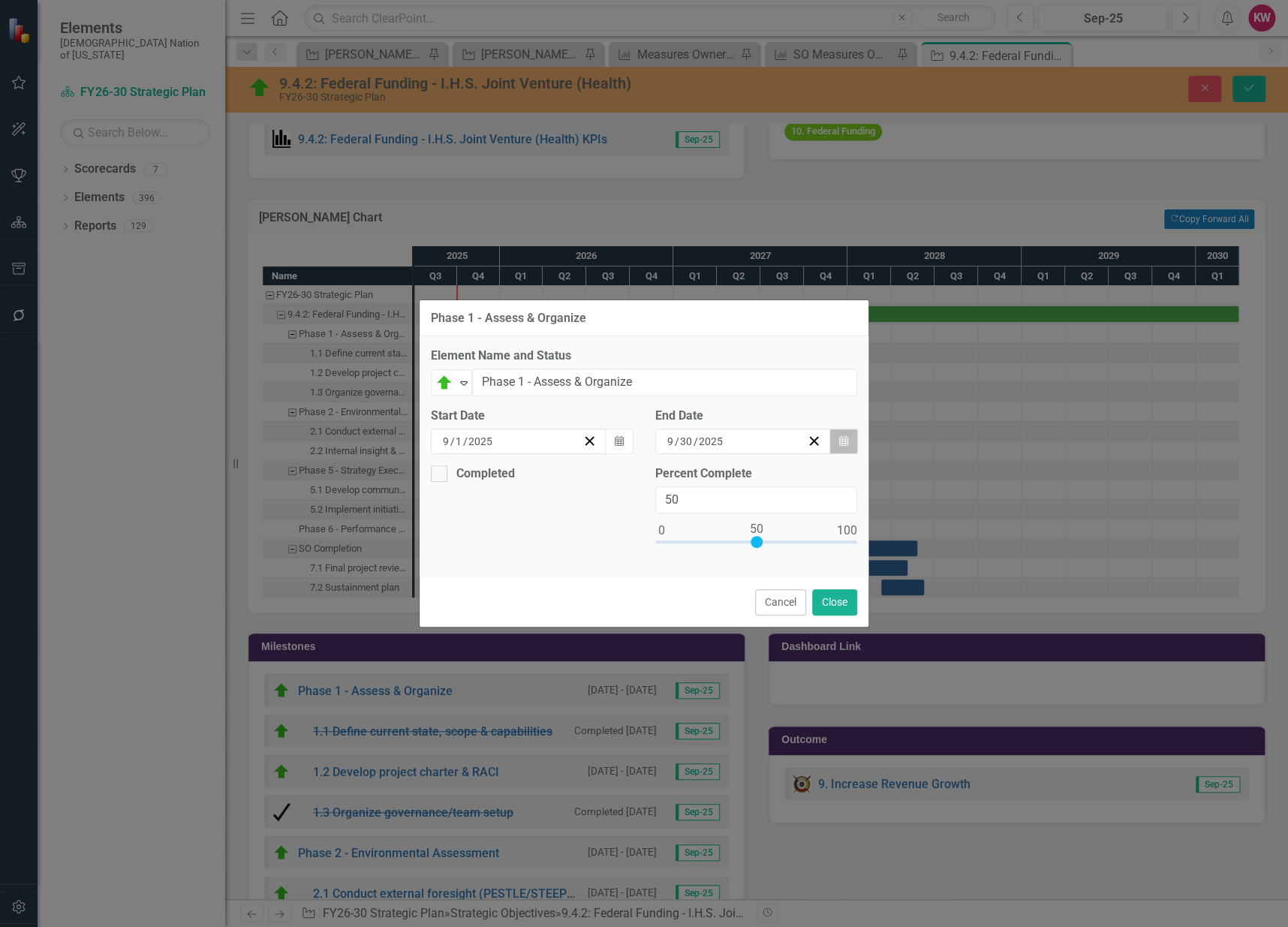
click at [848, 435] on button "Calendar" at bounding box center [844, 441] width 28 height 26
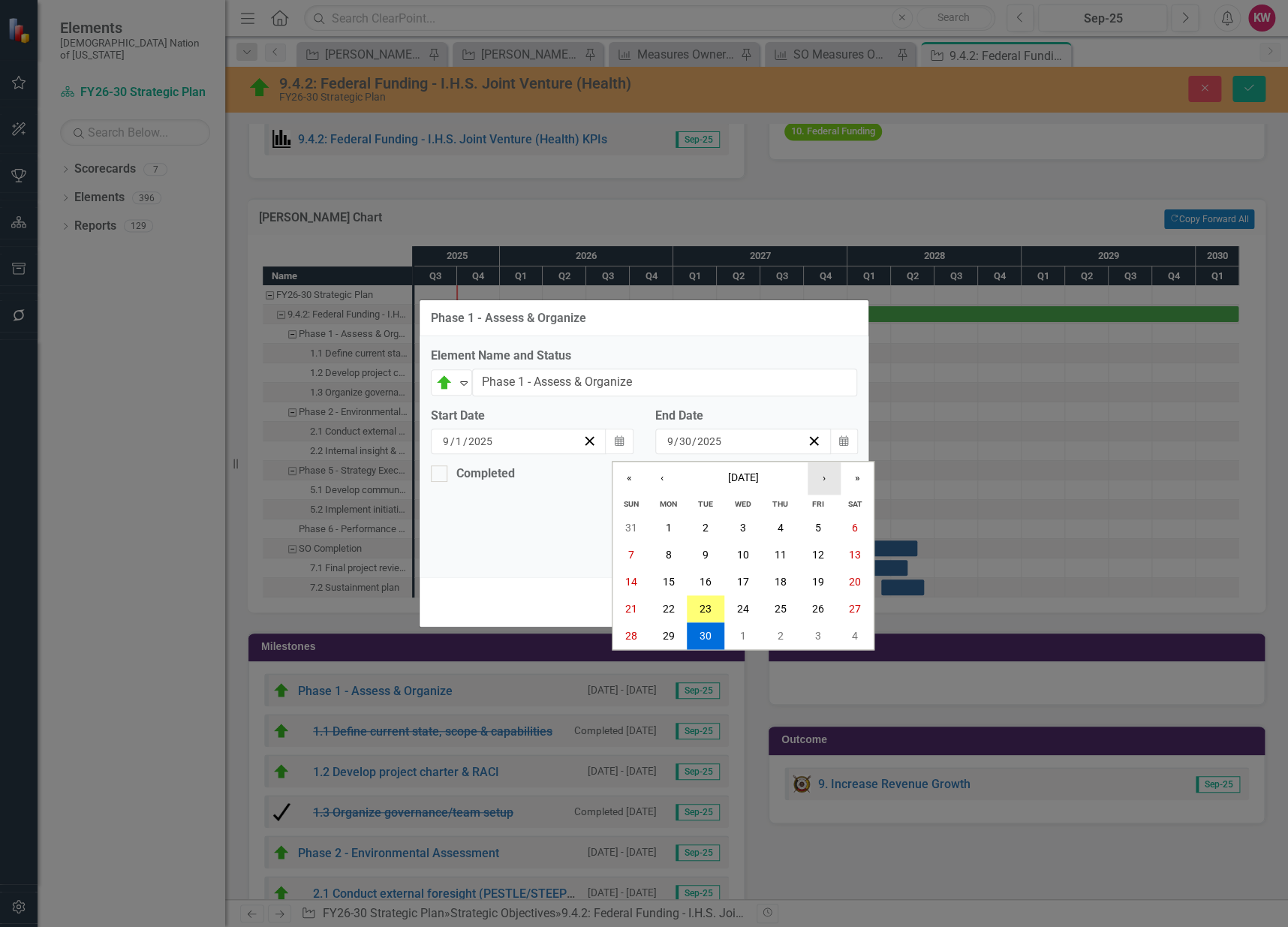
click at [824, 479] on button "›" at bounding box center [824, 477] width 33 height 33
click at [821, 637] on abbr "31" at bounding box center [818, 636] width 12 height 12
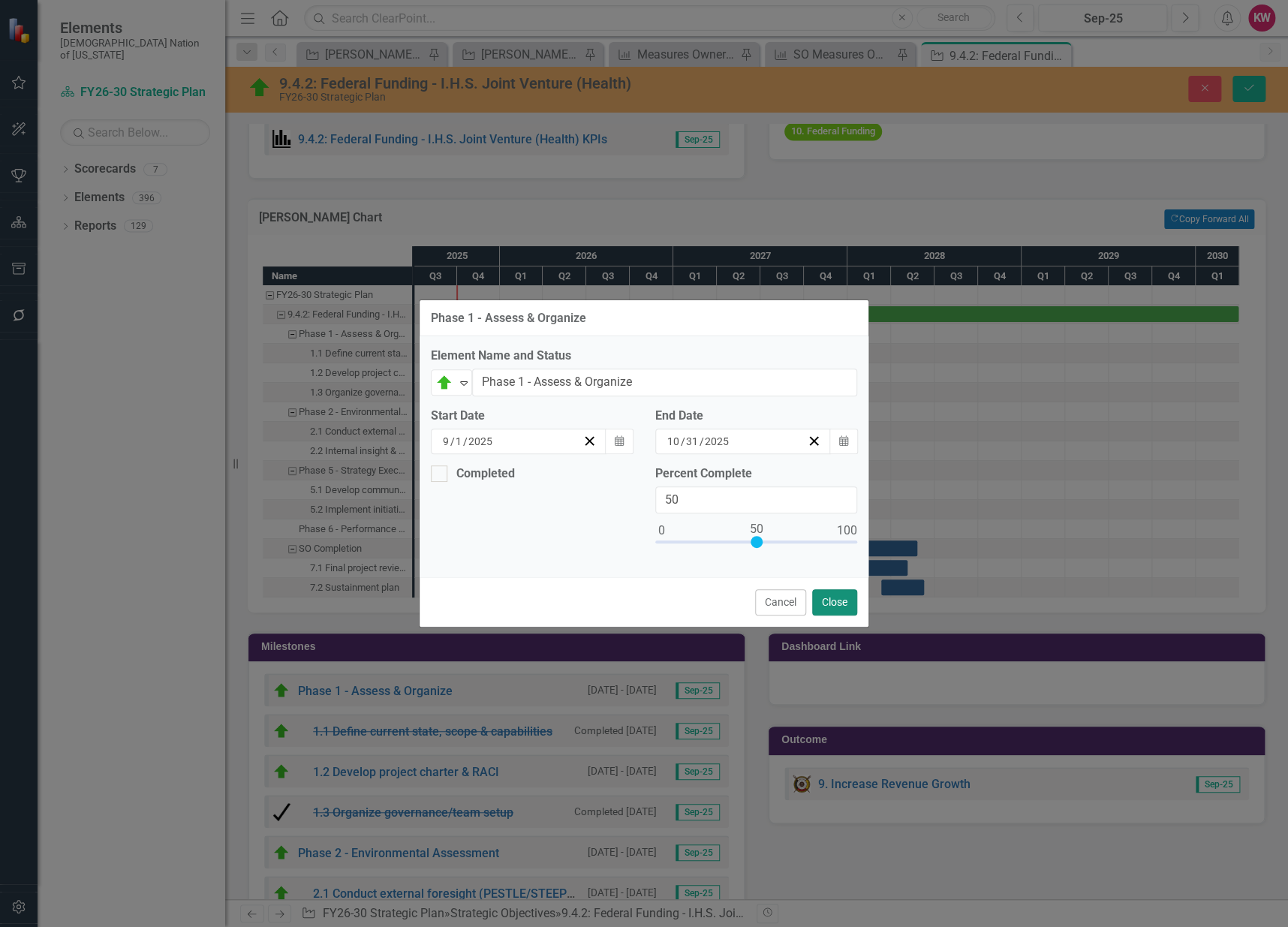
click at [840, 603] on button "Close" at bounding box center [835, 602] width 45 height 27
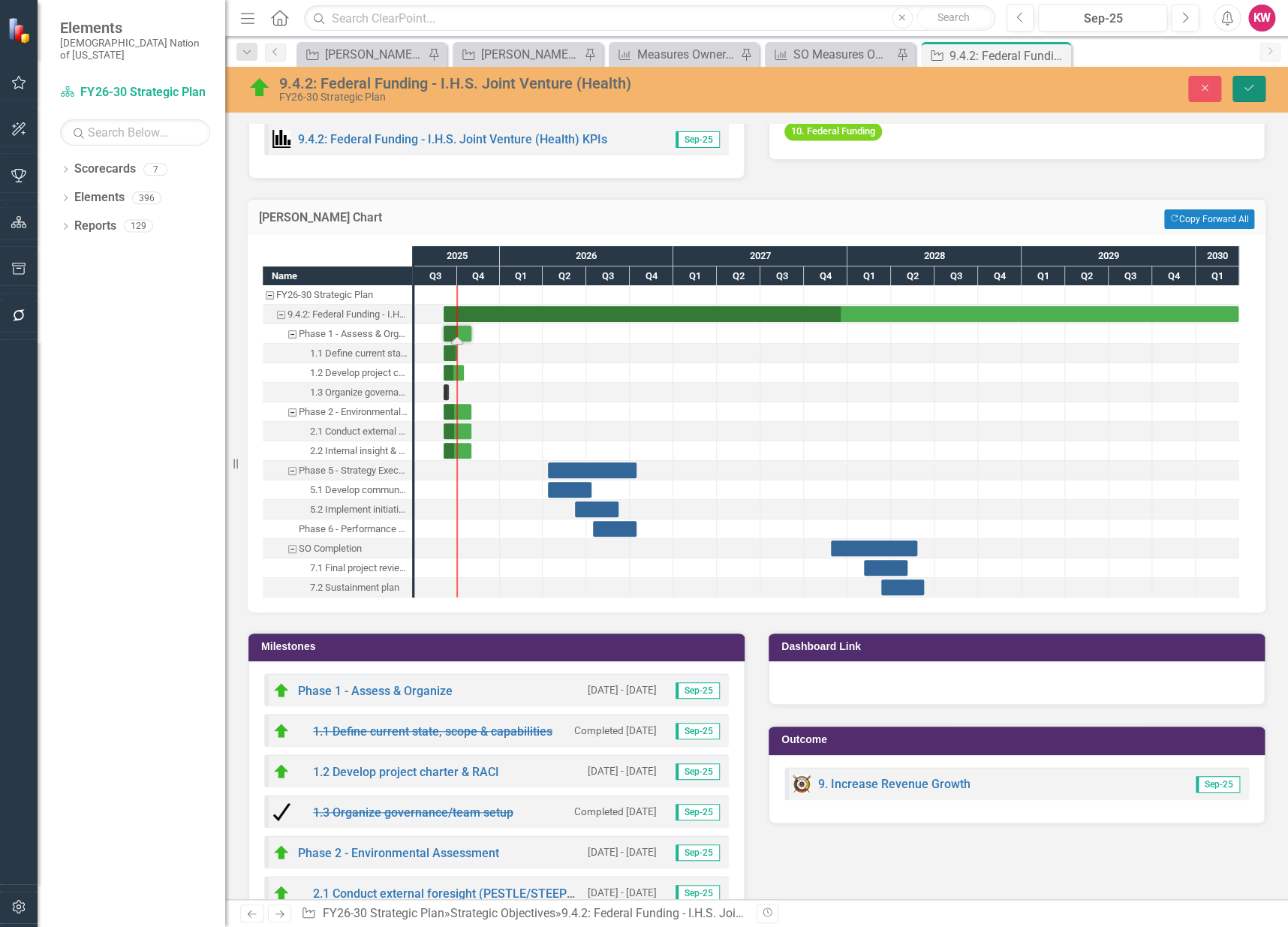
click at [1246, 89] on icon "submit" at bounding box center [1249, 88] width 9 height 6
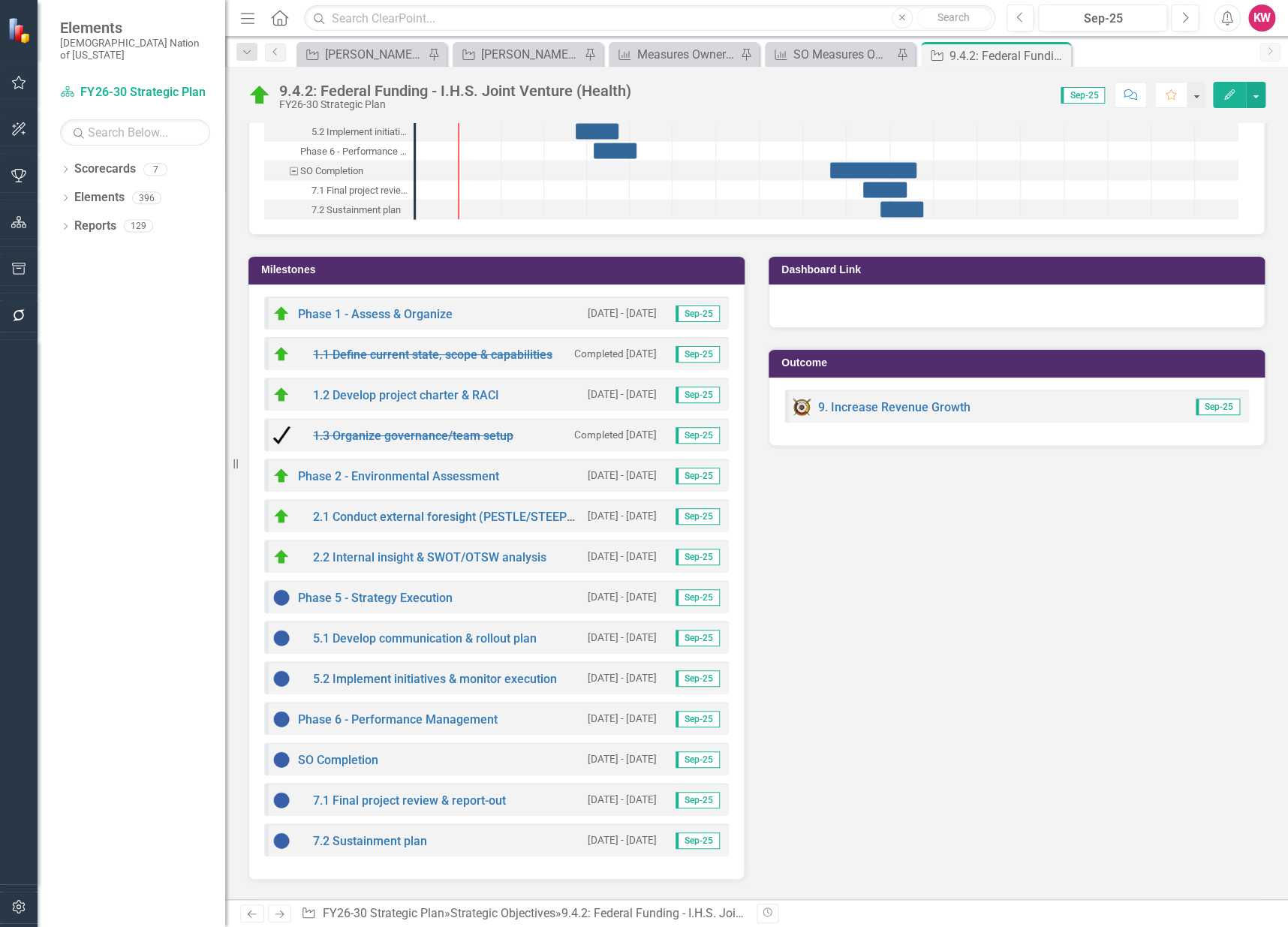
scroll to position [954, 0]
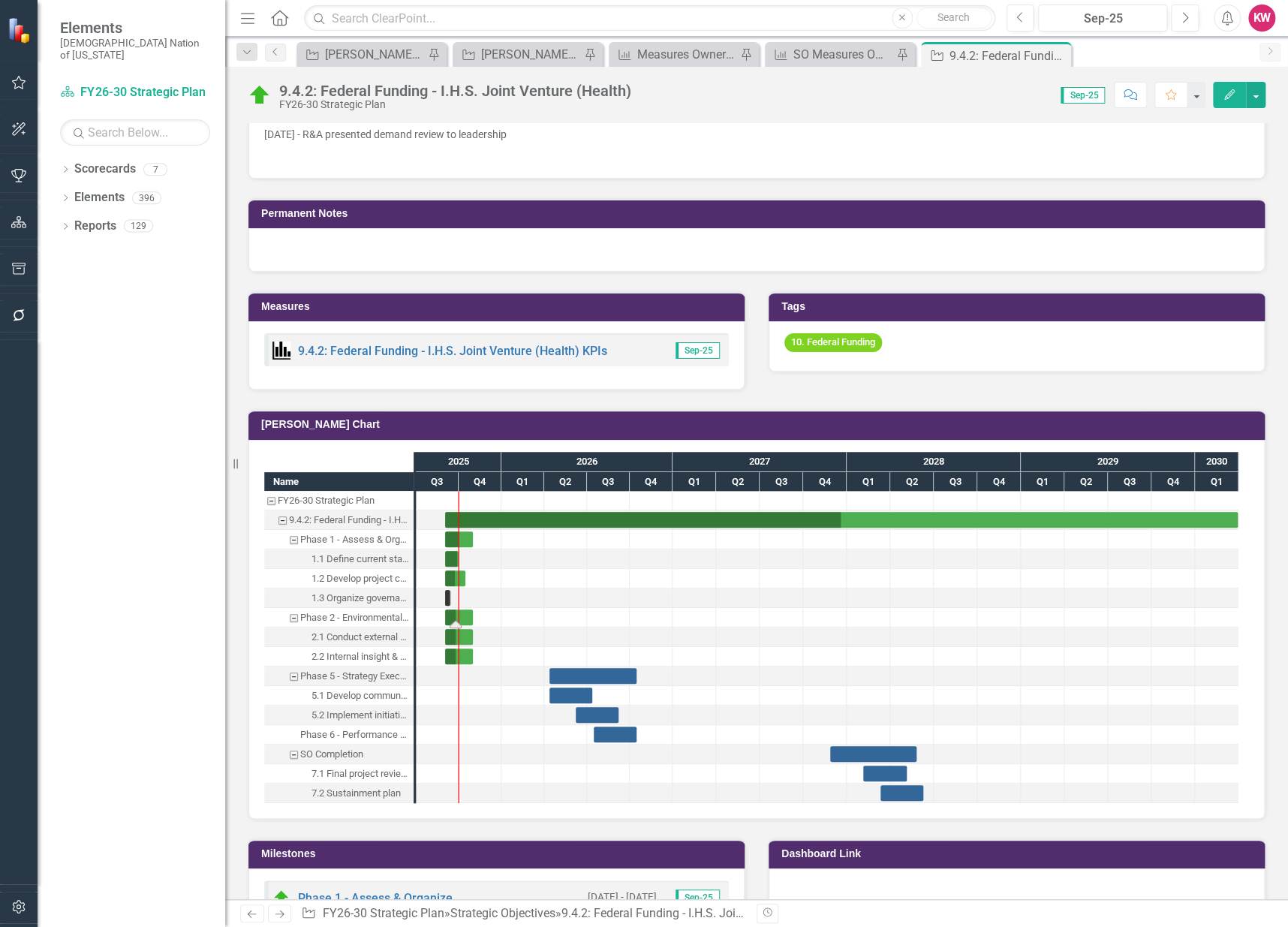
click at [450, 611] on div "Task: Start date: 2025-09-01 End date: 2025-10-31" at bounding box center [459, 617] width 27 height 16
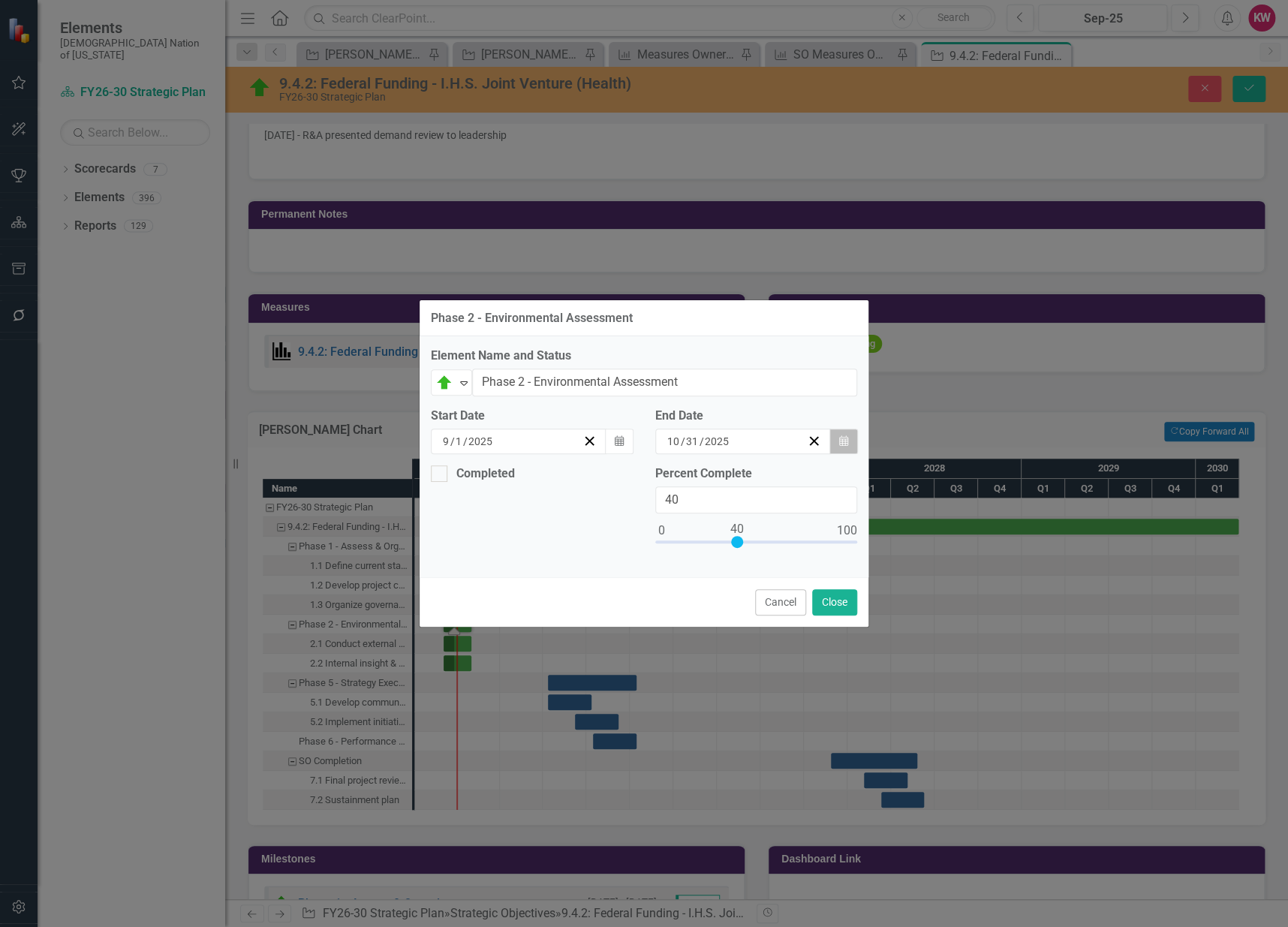
click at [843, 437] on icon "Calendar" at bounding box center [844, 442] width 9 height 11
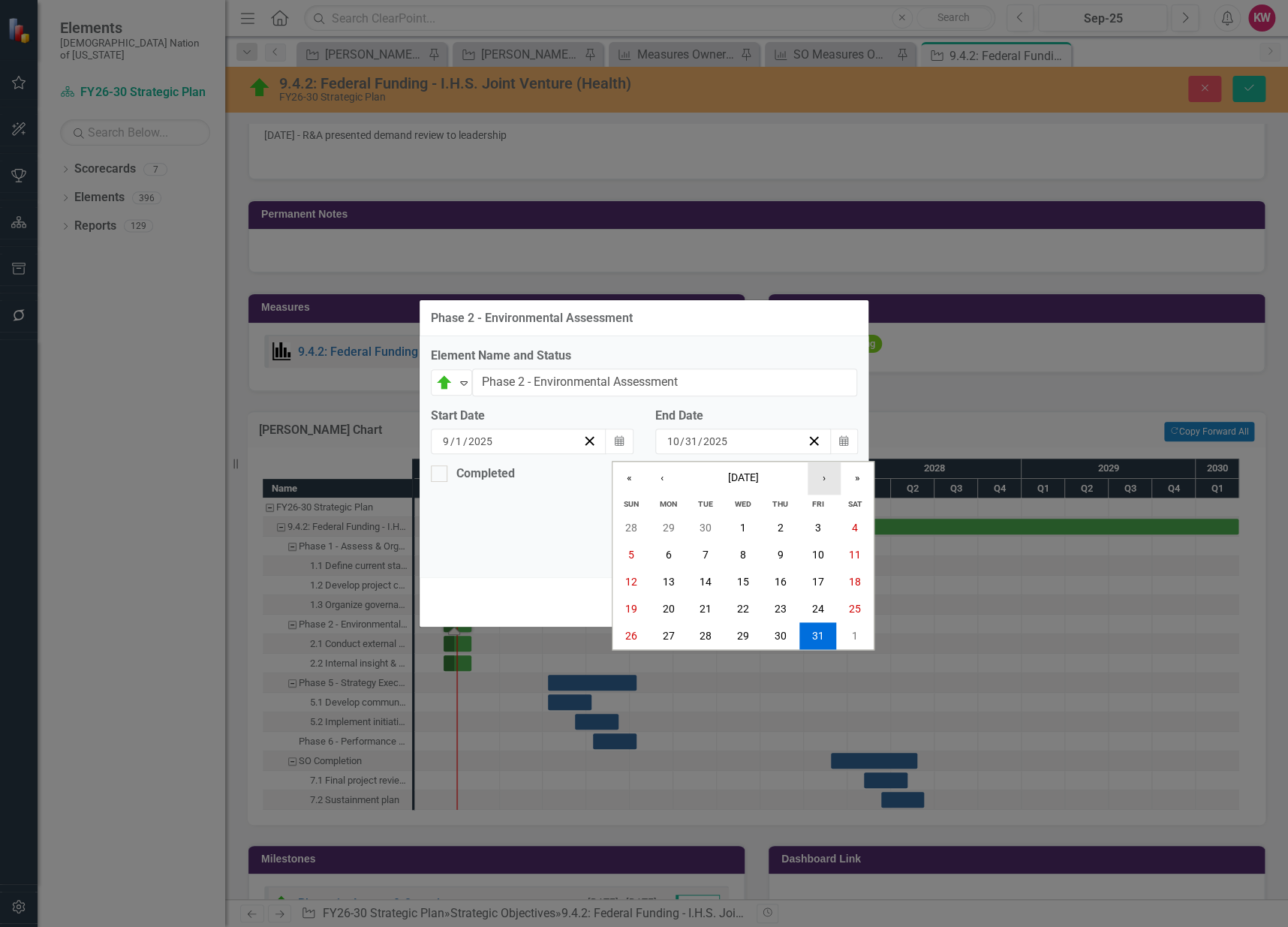
click at [825, 472] on button "›" at bounding box center [824, 477] width 33 height 33
click at [825, 641] on button "28" at bounding box center [818, 636] width 37 height 27
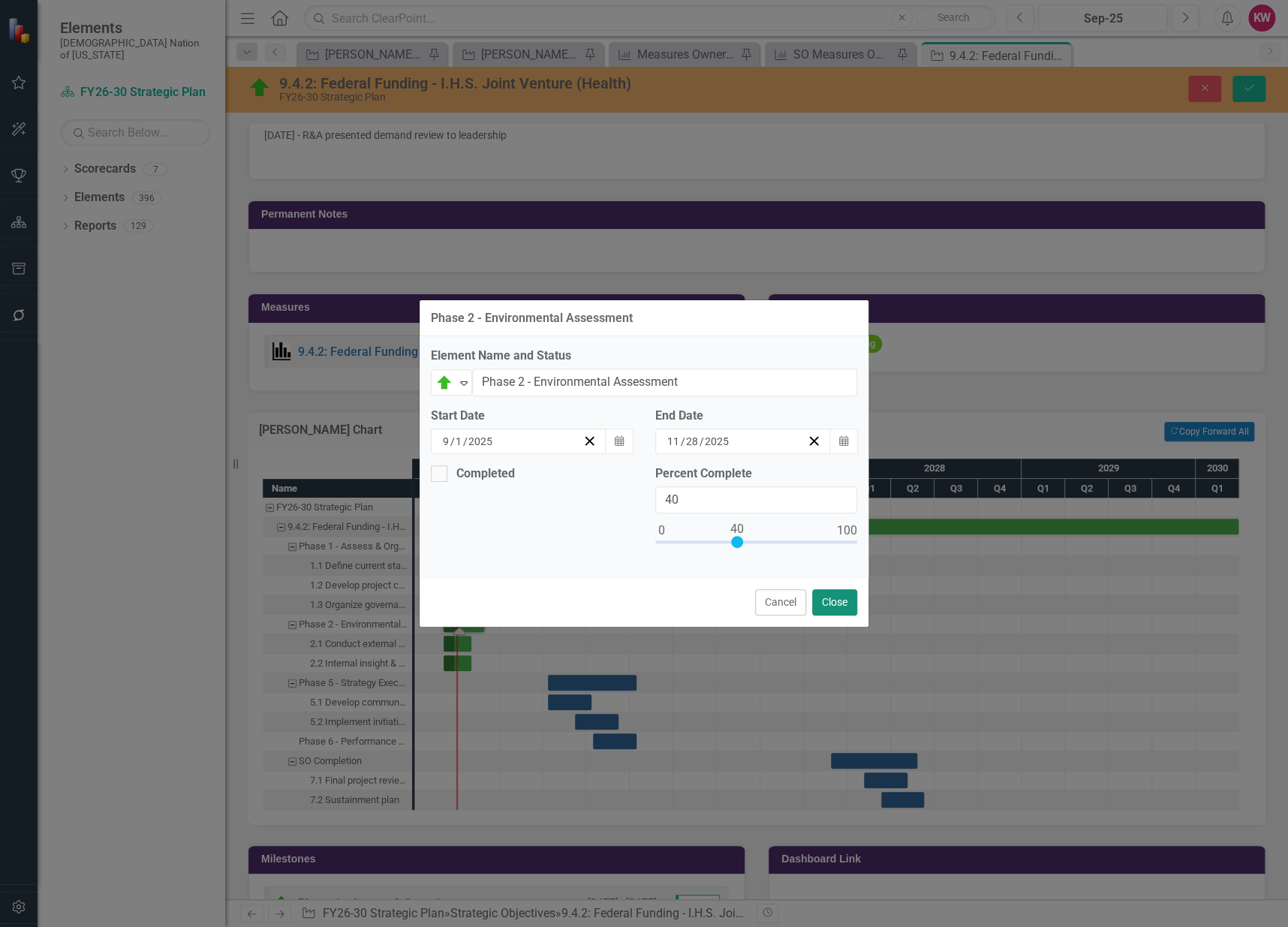
click at [835, 601] on button "Close" at bounding box center [835, 602] width 45 height 27
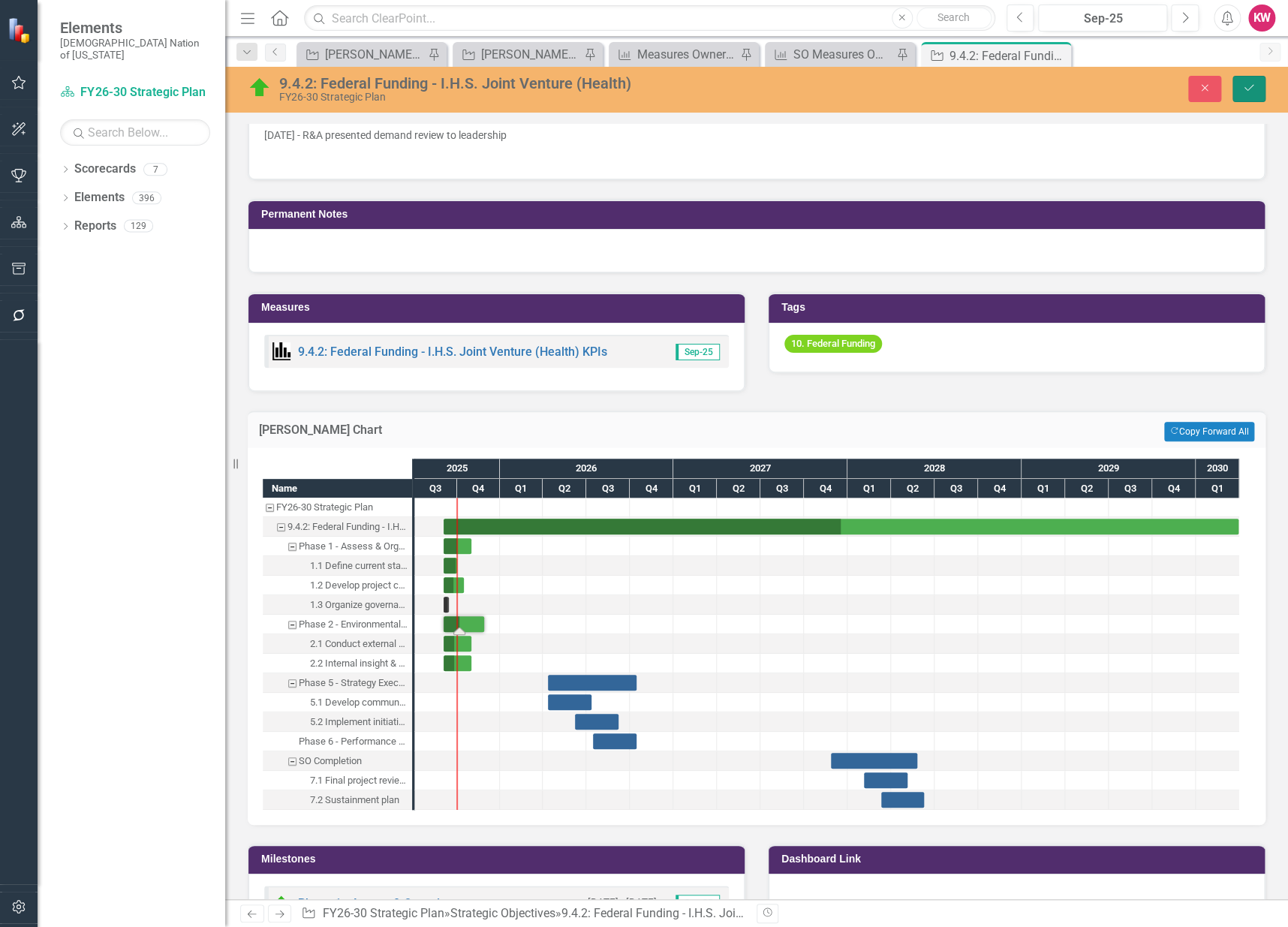
click at [1247, 82] on button "Save" at bounding box center [1249, 89] width 33 height 27
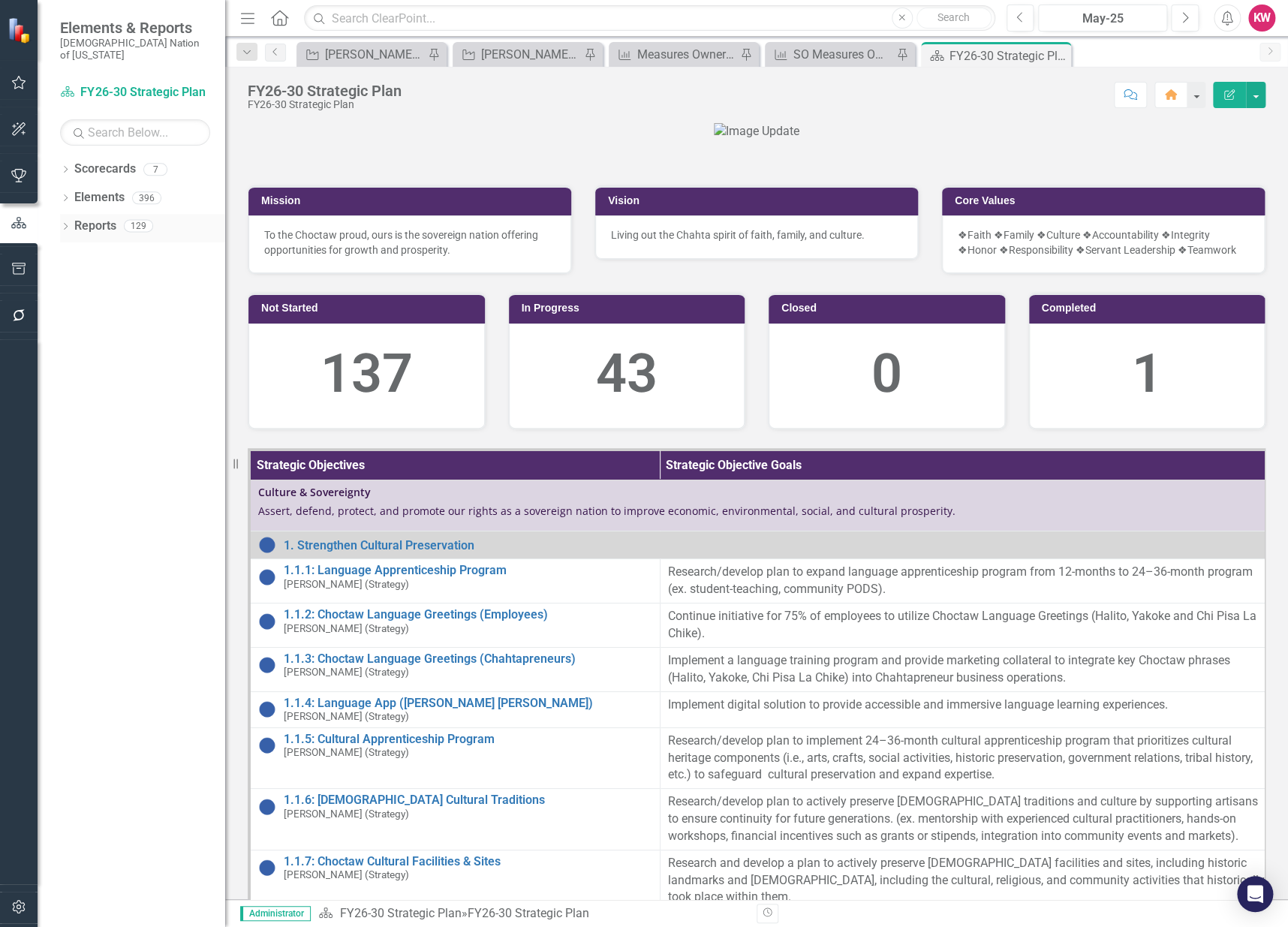
click at [91, 217] on link "Reports" at bounding box center [95, 225] width 42 height 17
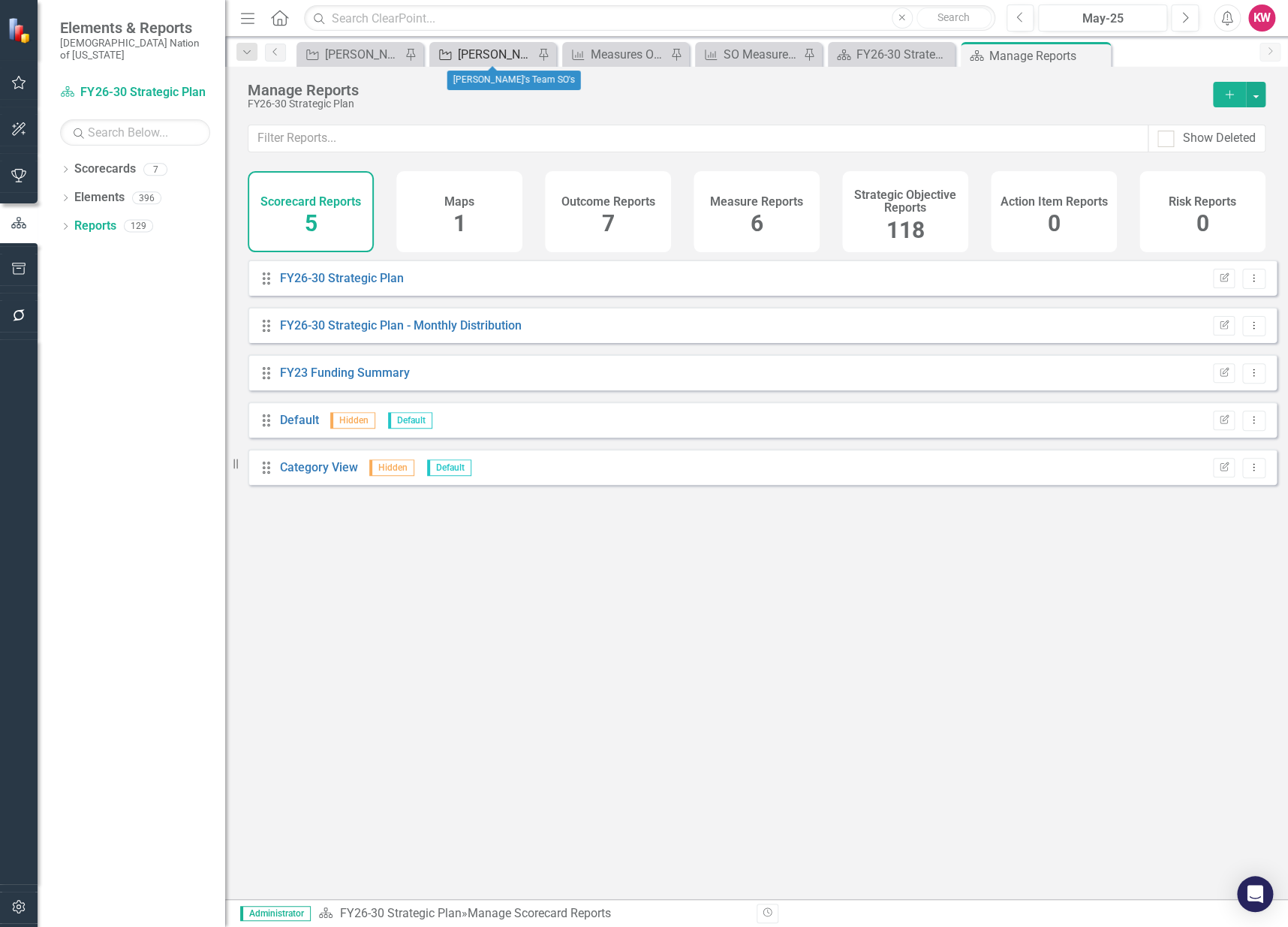
click at [487, 56] on div "[PERSON_NAME]'s Team SO's" at bounding box center [495, 54] width 75 height 19
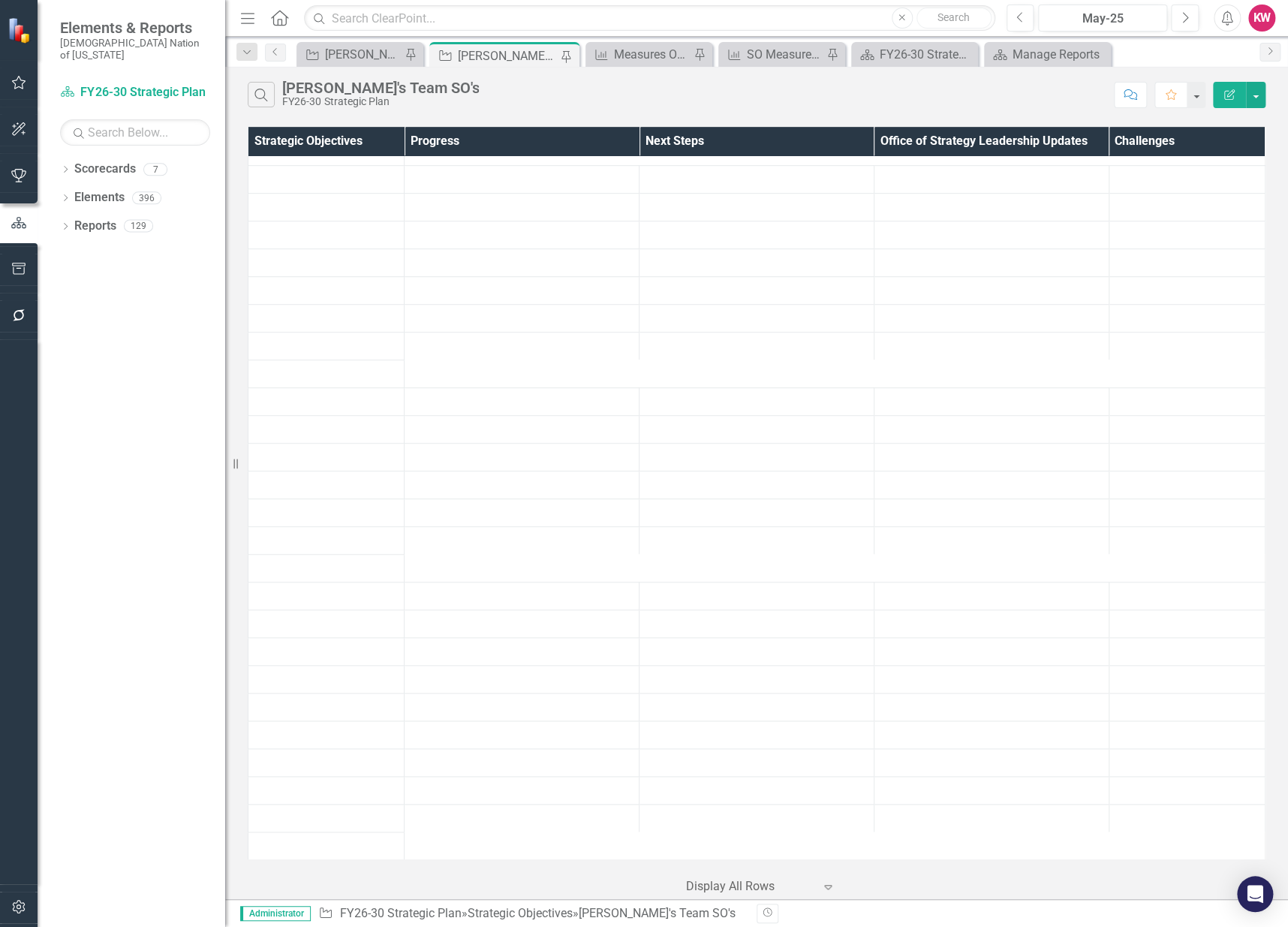
scroll to position [3241, 0]
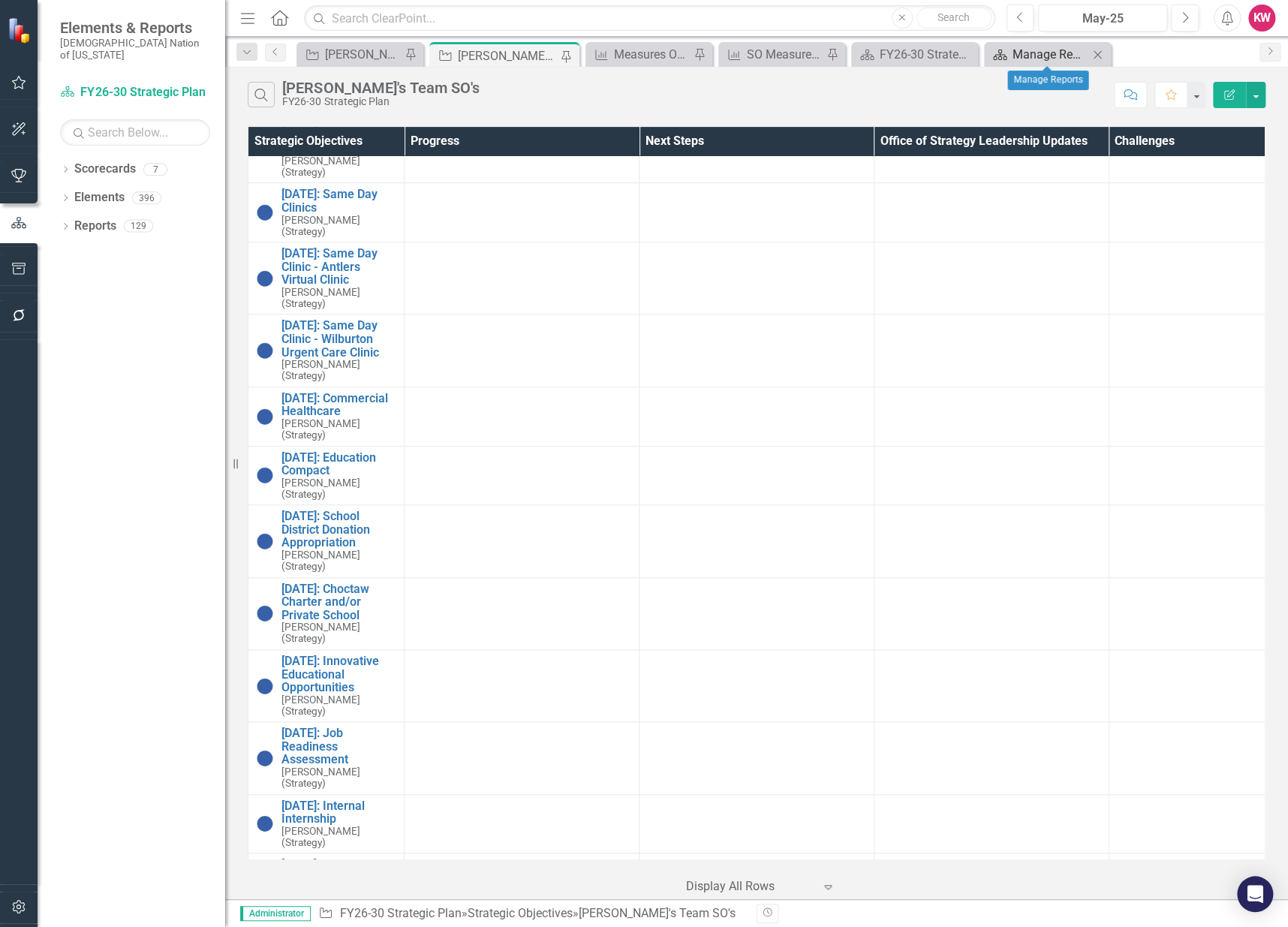
click at [1043, 61] on div "Manage Reports" at bounding box center [1050, 54] width 75 height 19
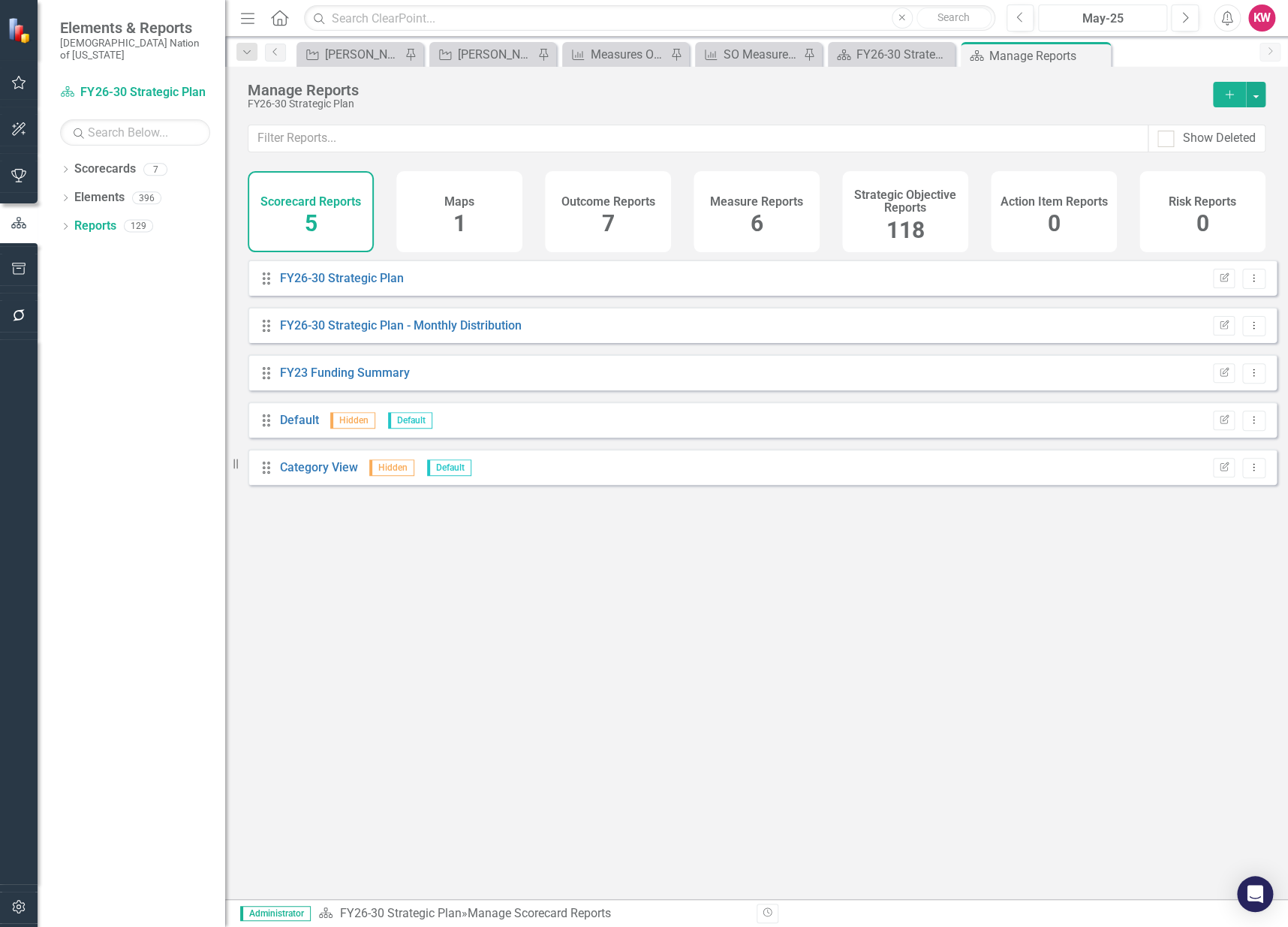
click at [1111, 17] on div "May-25" at bounding box center [1103, 19] width 119 height 18
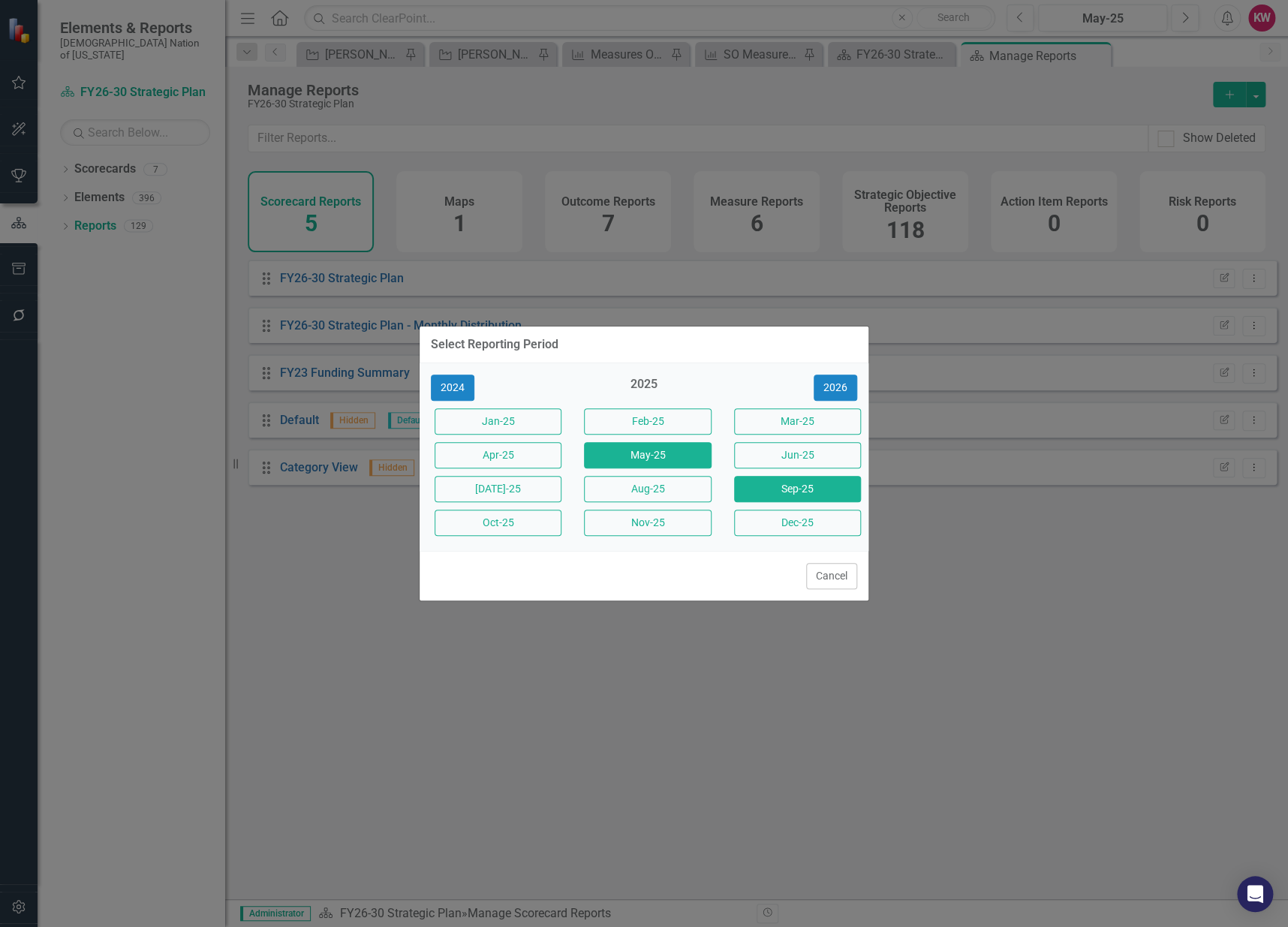
click at [809, 486] on button "Sep-25" at bounding box center [797, 490] width 127 height 27
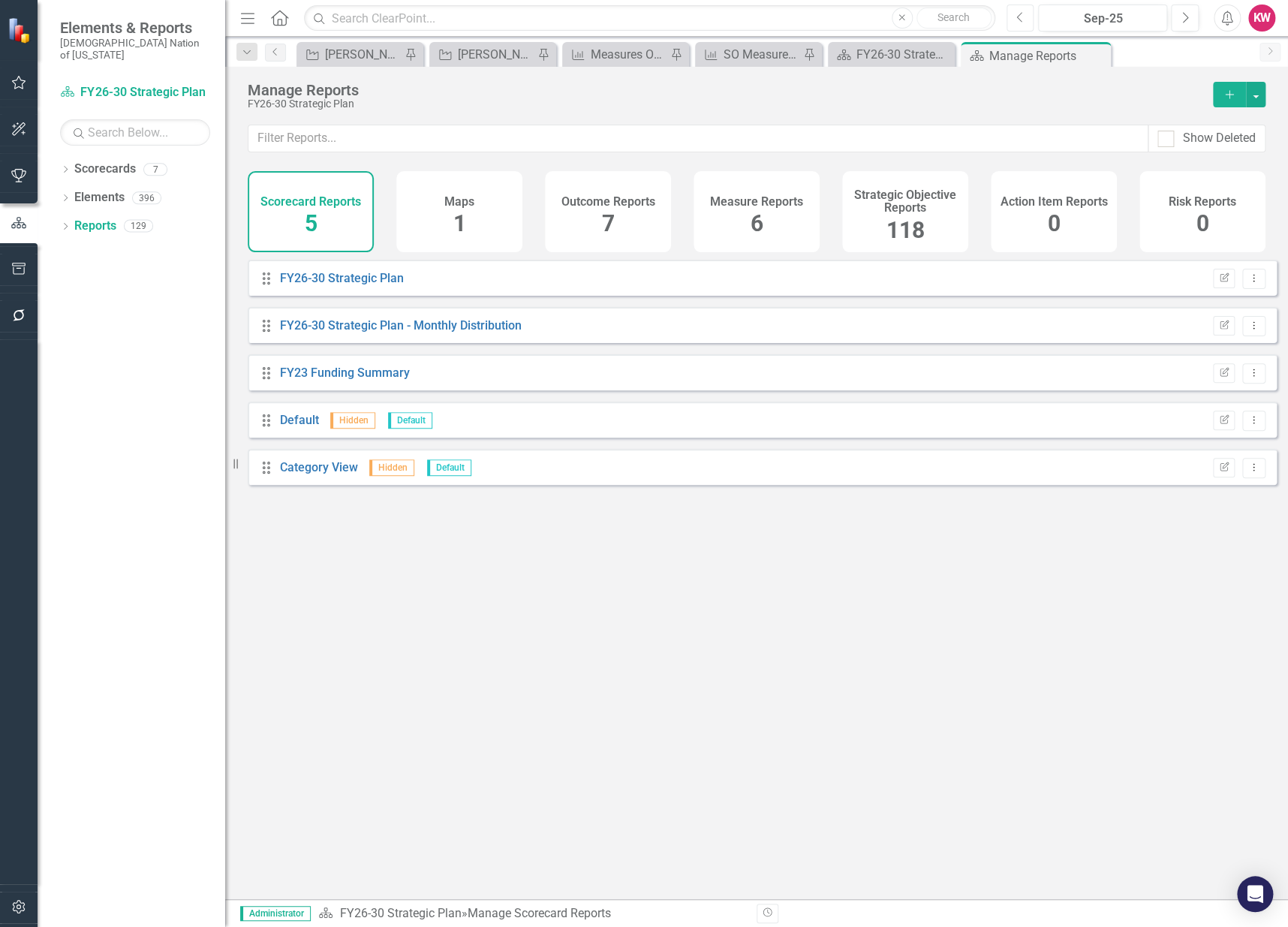
click at [1015, 18] on button "Previous" at bounding box center [1020, 18] width 27 height 27
click at [892, 227] on span "118" at bounding box center [905, 231] width 38 height 27
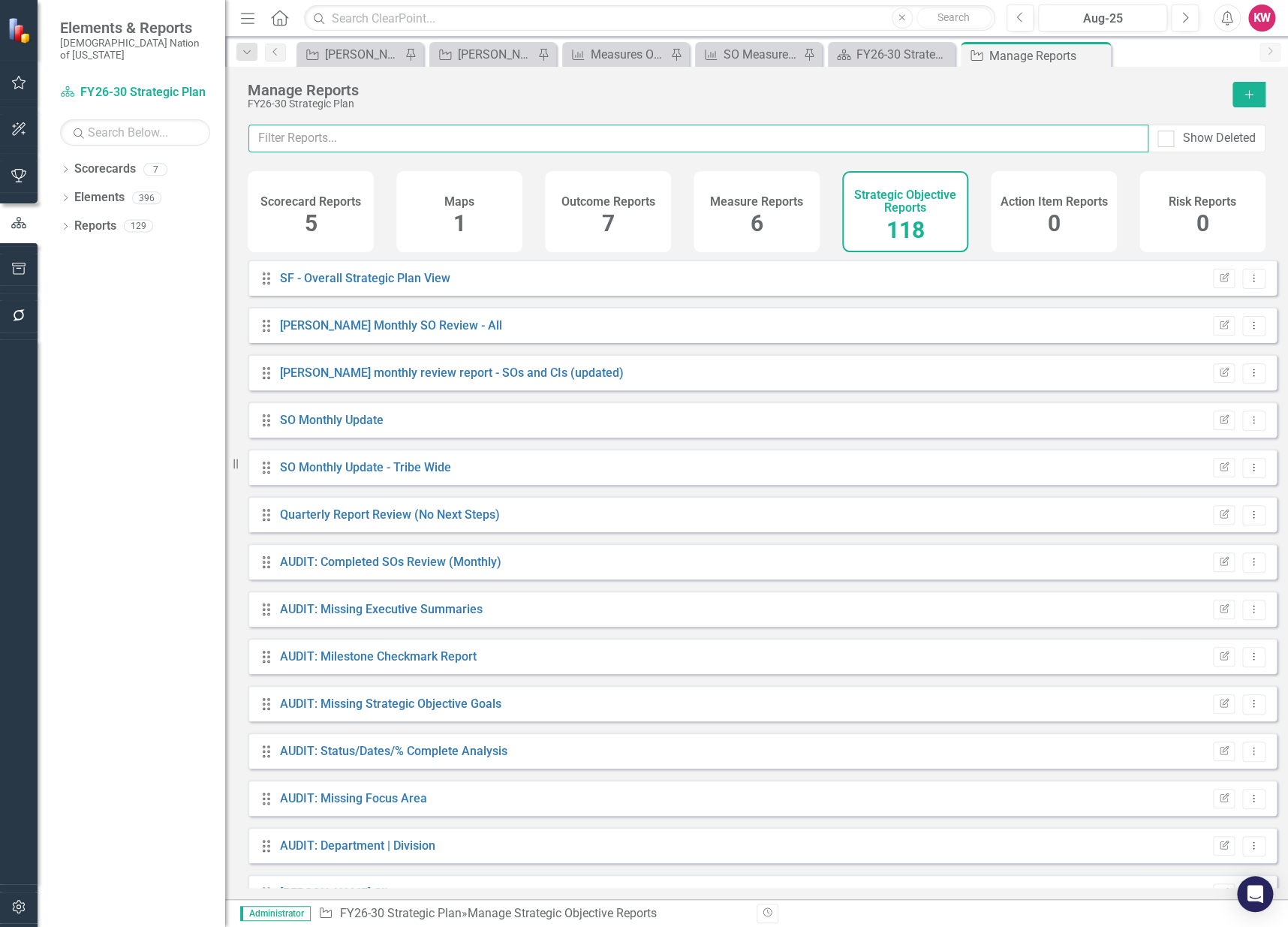
click at [774, 134] on input "text" at bounding box center [698, 137] width 900 height 27
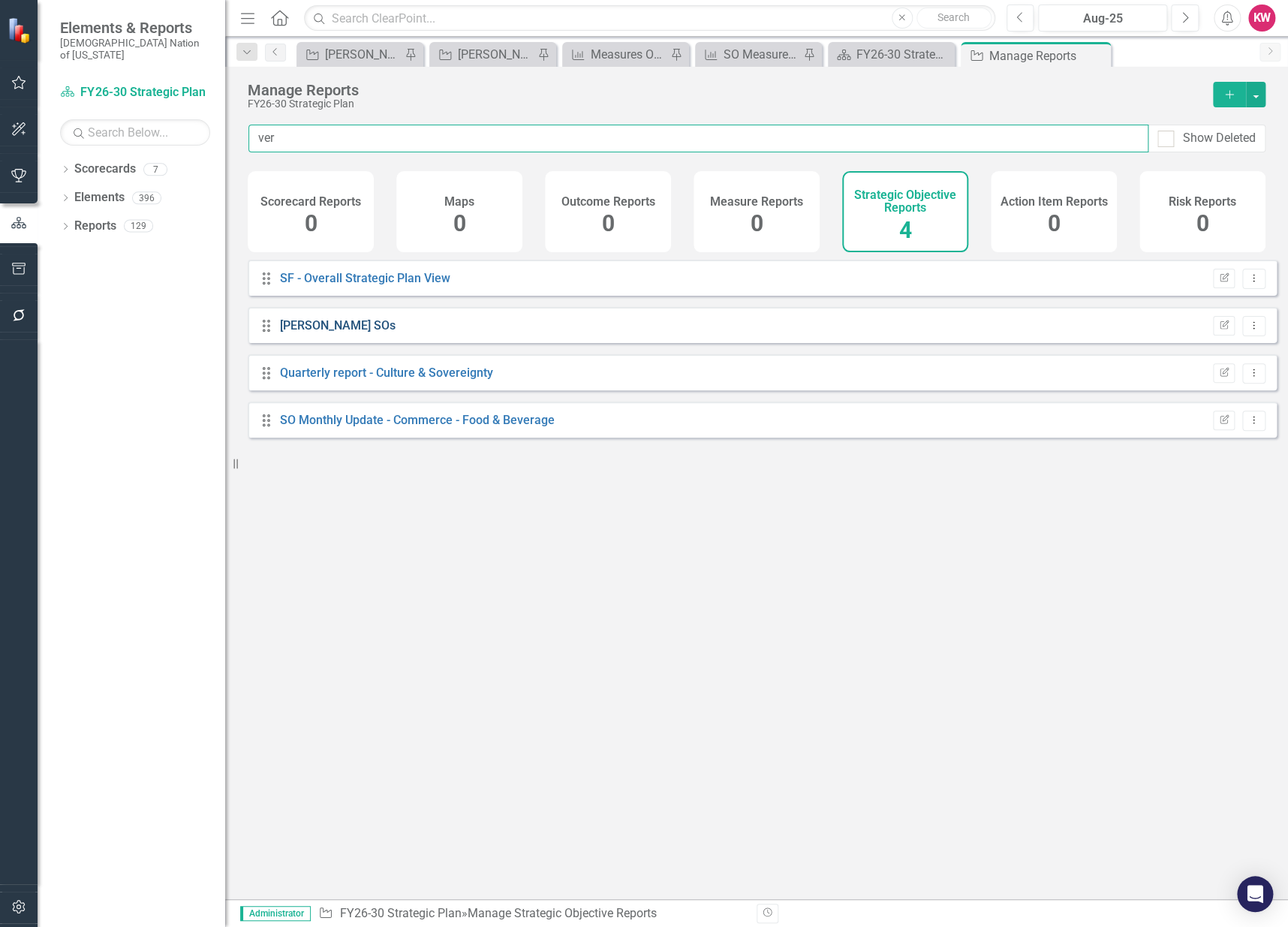
type input "ver"
click at [360, 333] on link "[PERSON_NAME] SOs" at bounding box center [338, 326] width 115 height 14
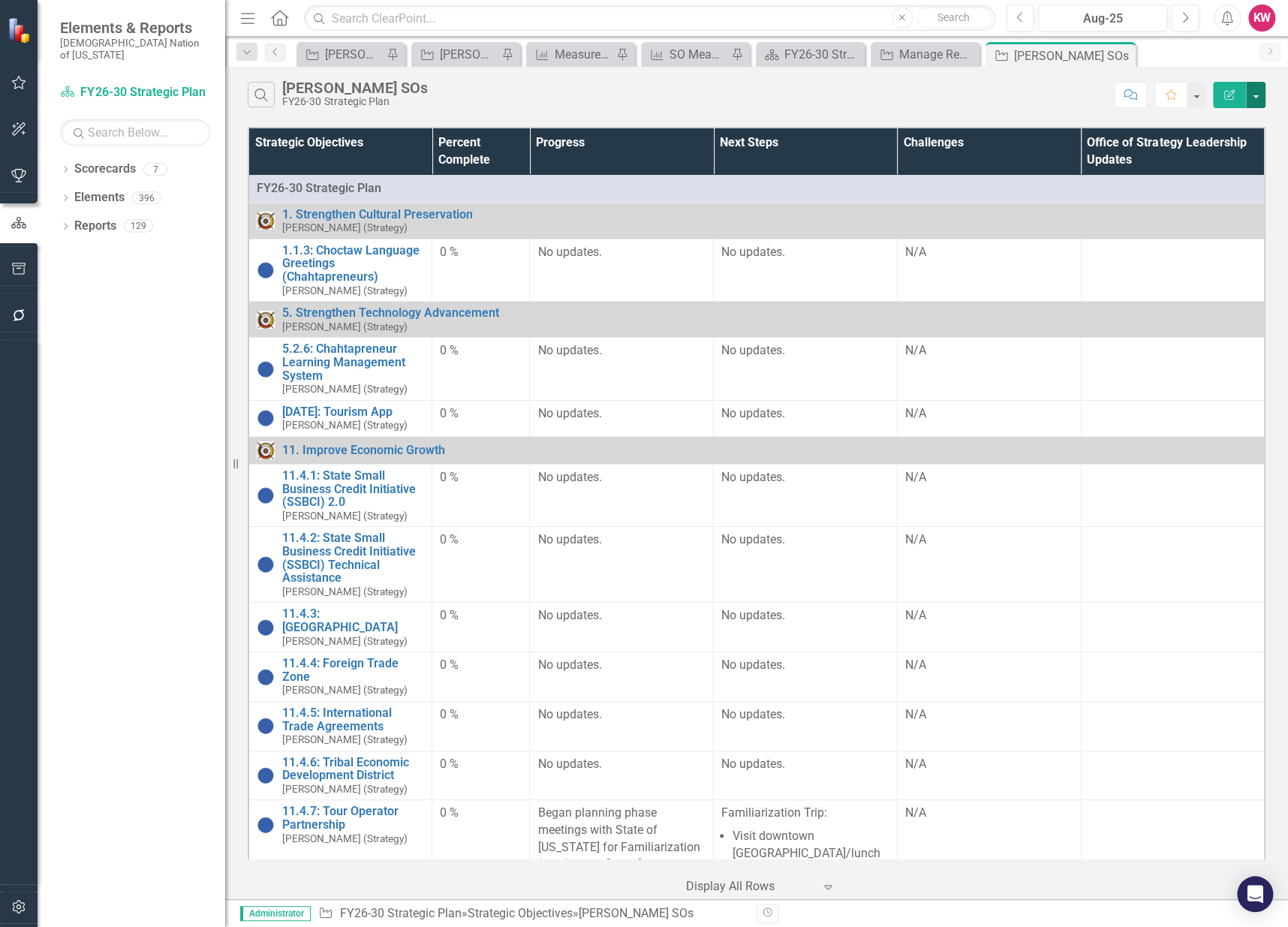
click at [1261, 98] on button "button" at bounding box center [1256, 95] width 20 height 27
click at [1248, 179] on link "Excel Export to Excel" at bounding box center [1206, 180] width 119 height 27
